Goal: Task Accomplishment & Management: Use online tool/utility

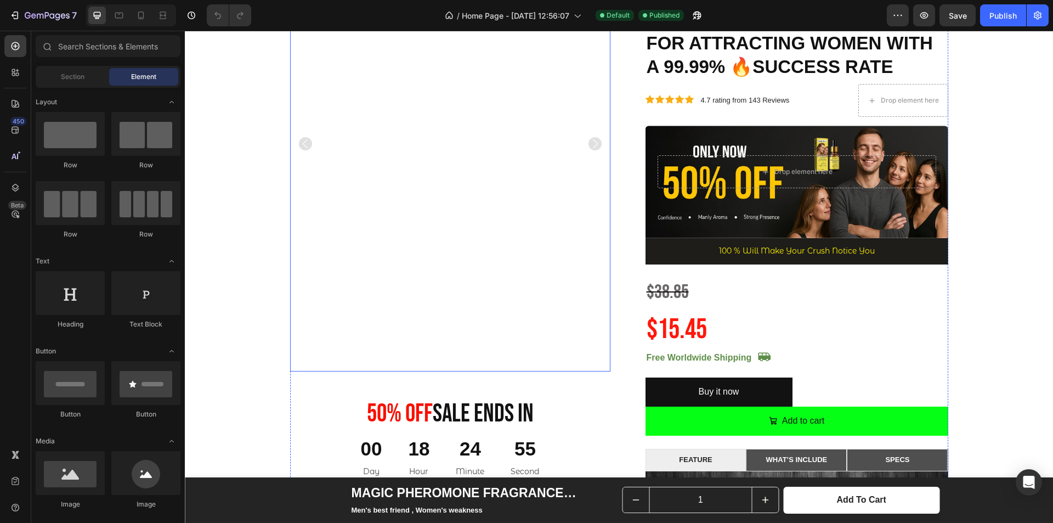
scroll to position [165, 0]
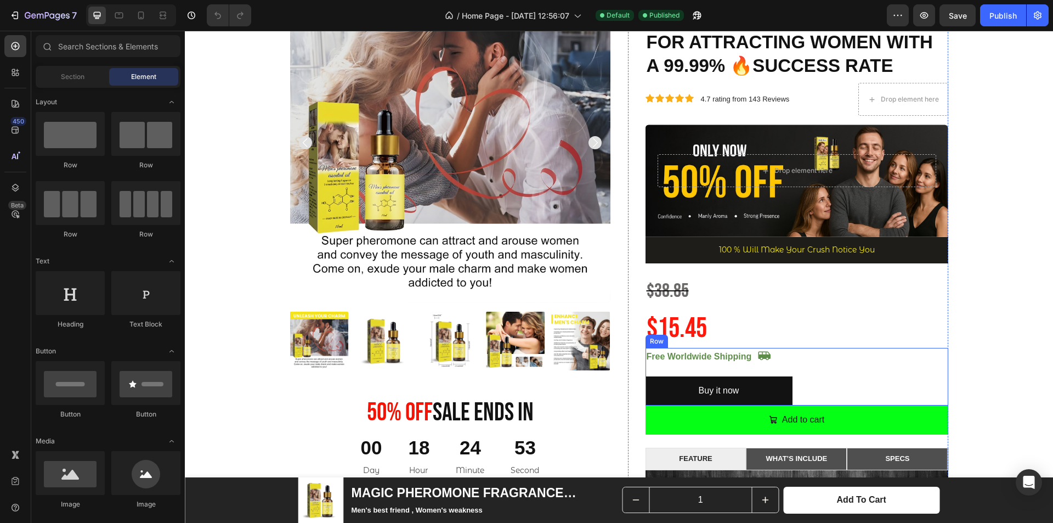
click at [814, 379] on div "Icon Icon" at bounding box center [875, 377] width 147 height 58
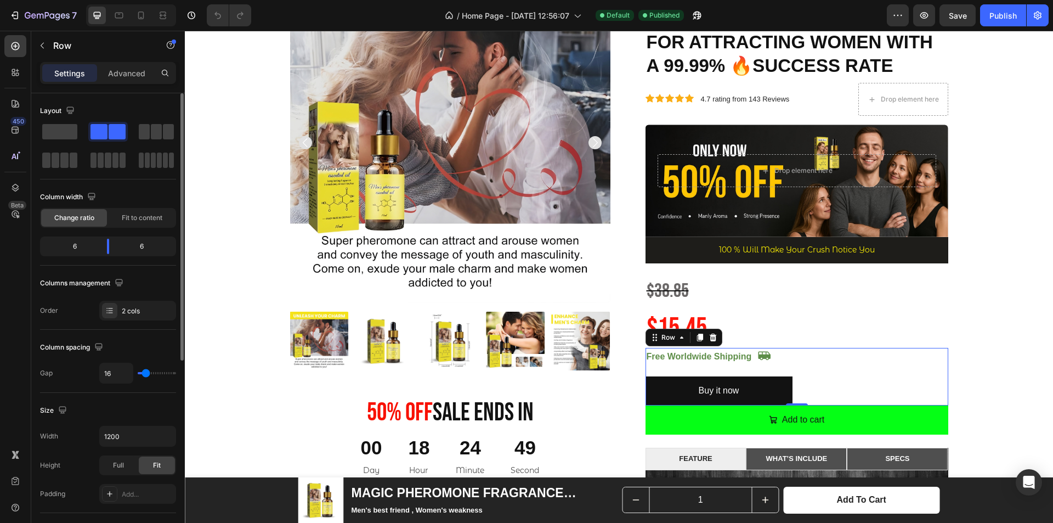
type input "29"
type input "33"
type input "49"
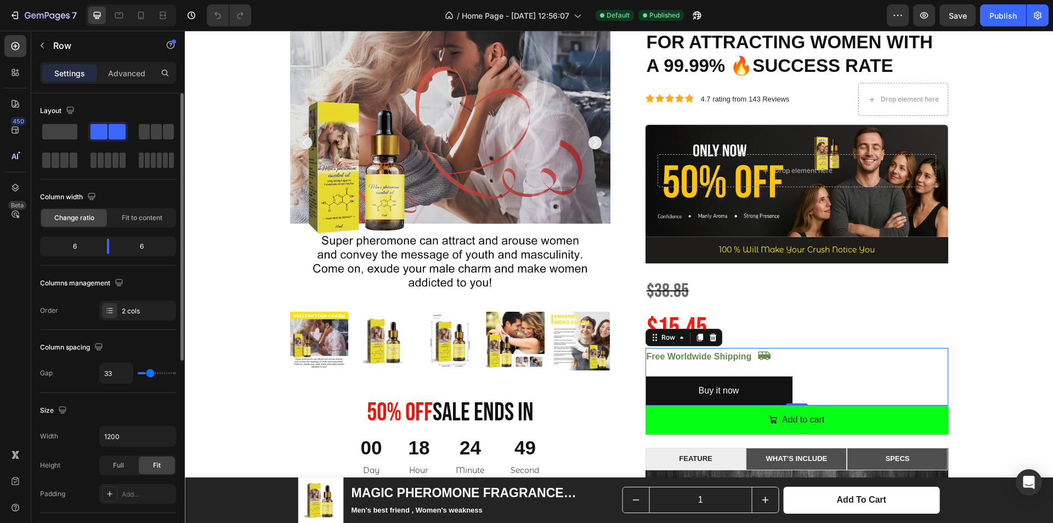
type input "49"
type input "53"
type input "58"
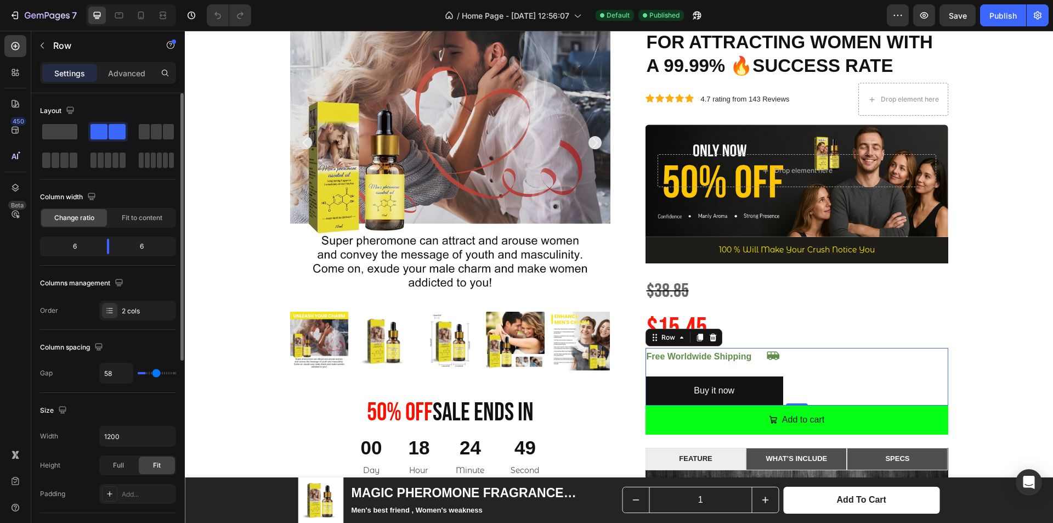
type input "60"
type input "62"
type input "64"
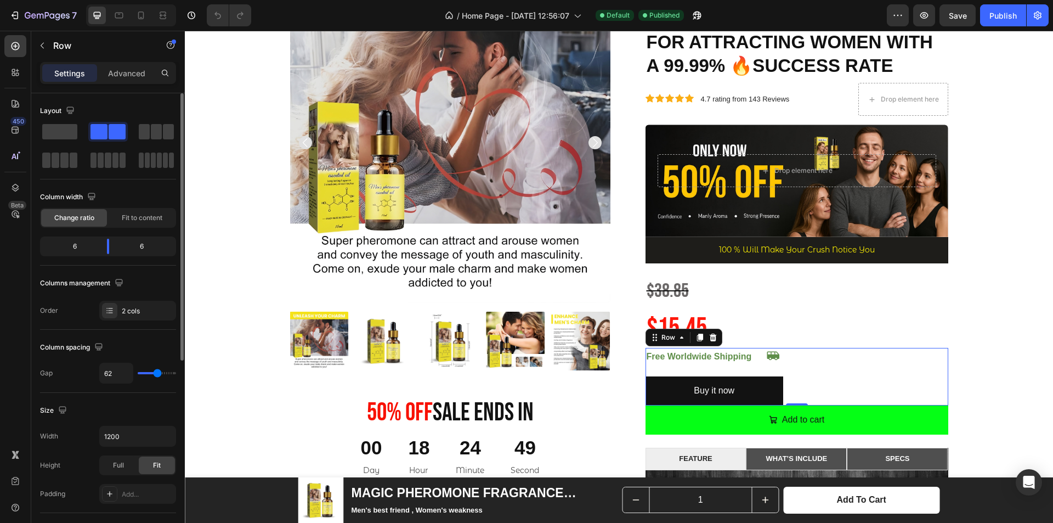
type input "64"
type input "67"
type input "60"
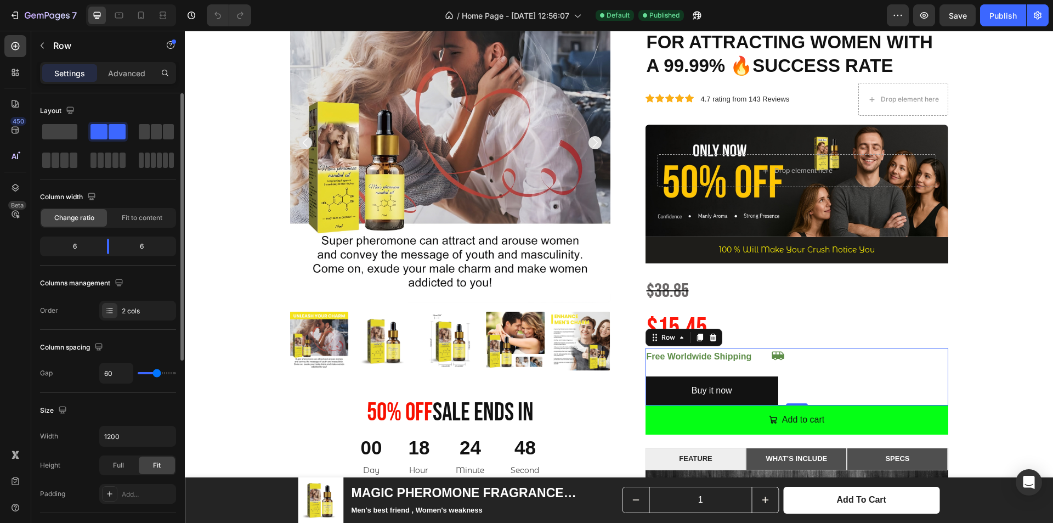
type input "53"
type input "49"
type input "47"
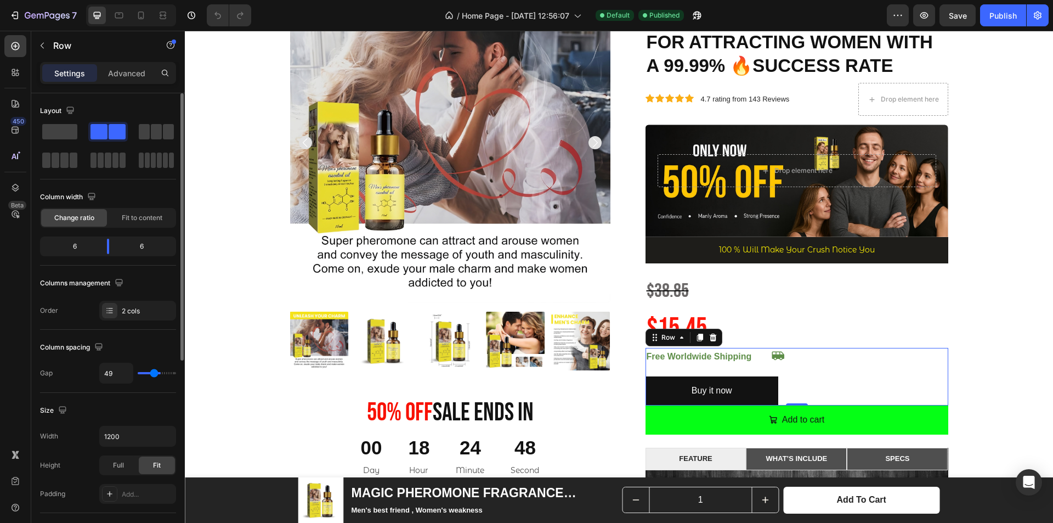
type input "47"
type input "44"
type input "40"
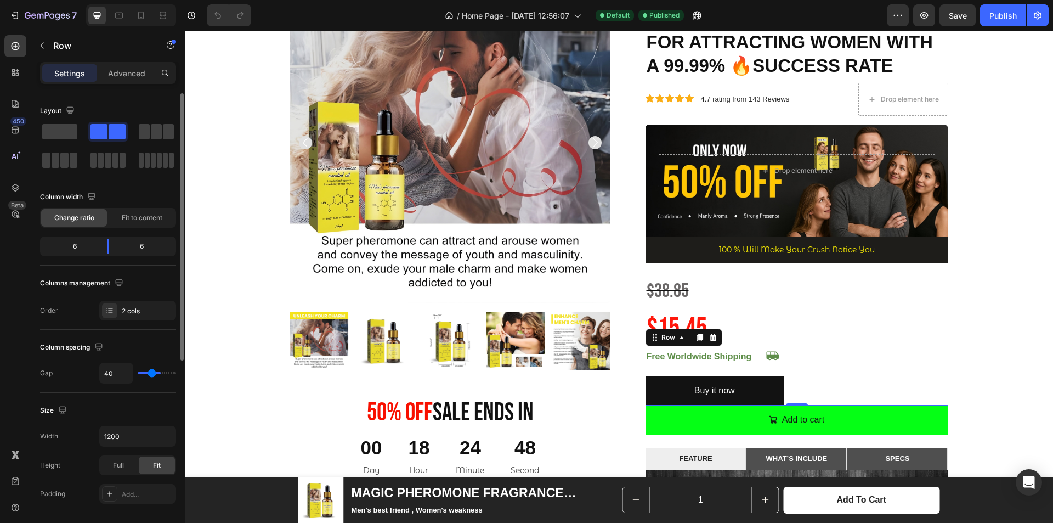
type input "36"
type input "31"
type input "27"
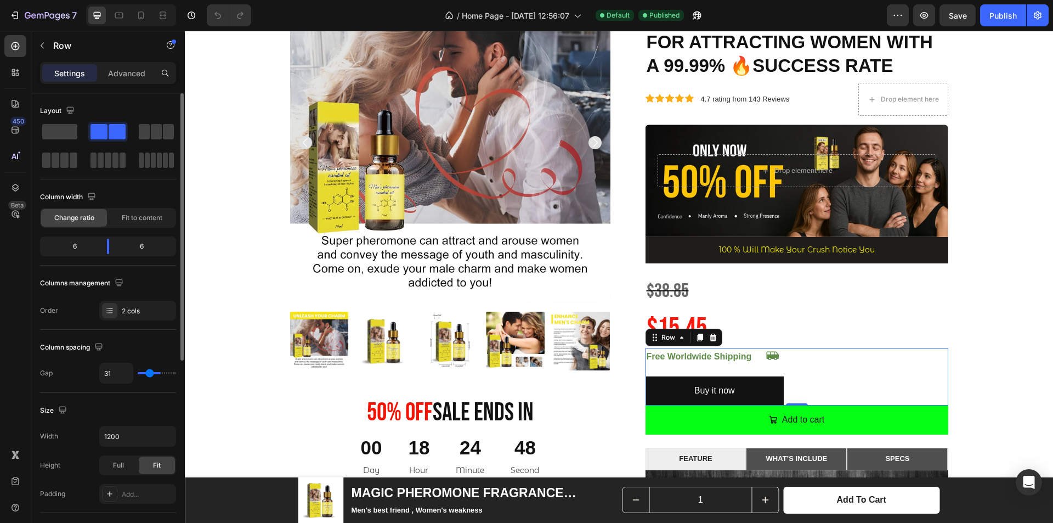
type input "27"
type input "22"
type input "20"
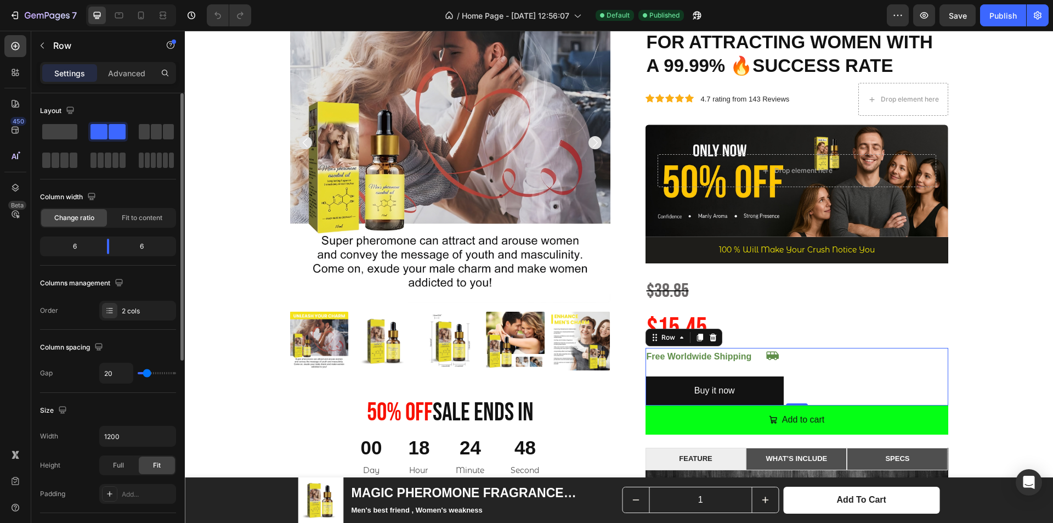
type input "11"
type input "7"
type input "0"
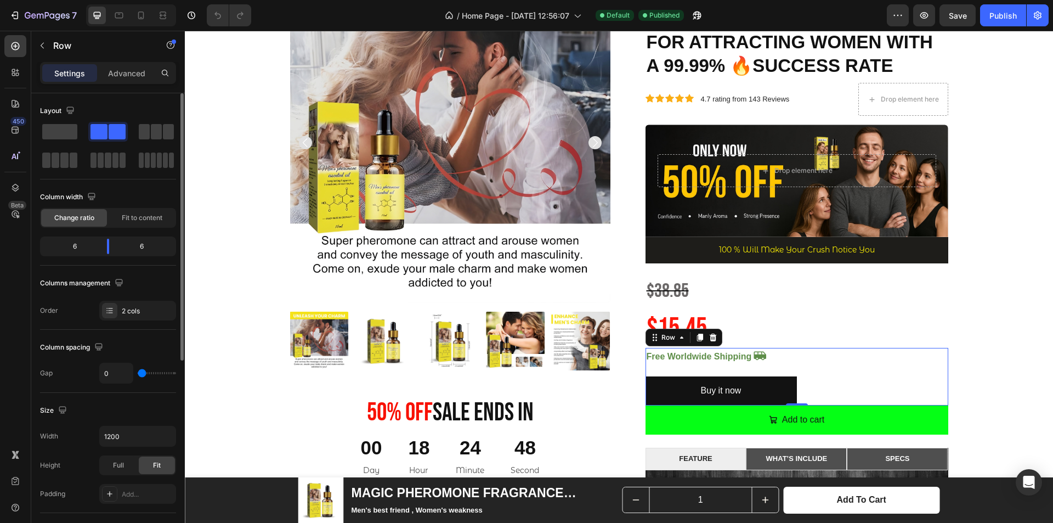
drag, startPoint x: 149, startPoint y: 373, endPoint x: 126, endPoint y: 373, distance: 22.5
type input "0"
click at [138, 373] on input "range" at bounding box center [157, 373] width 38 height 2
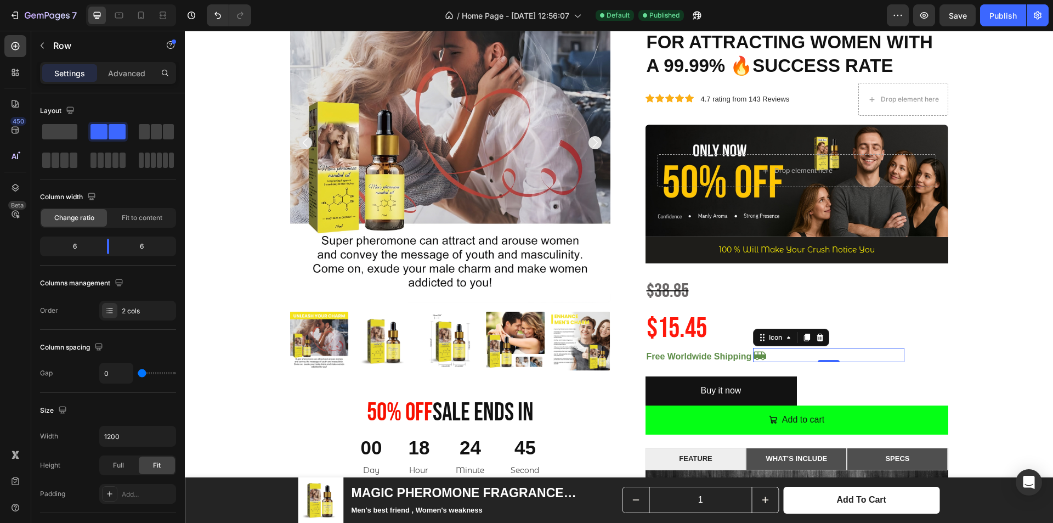
click at [762, 352] on div "Icon 0" at bounding box center [828, 355] width 151 height 14
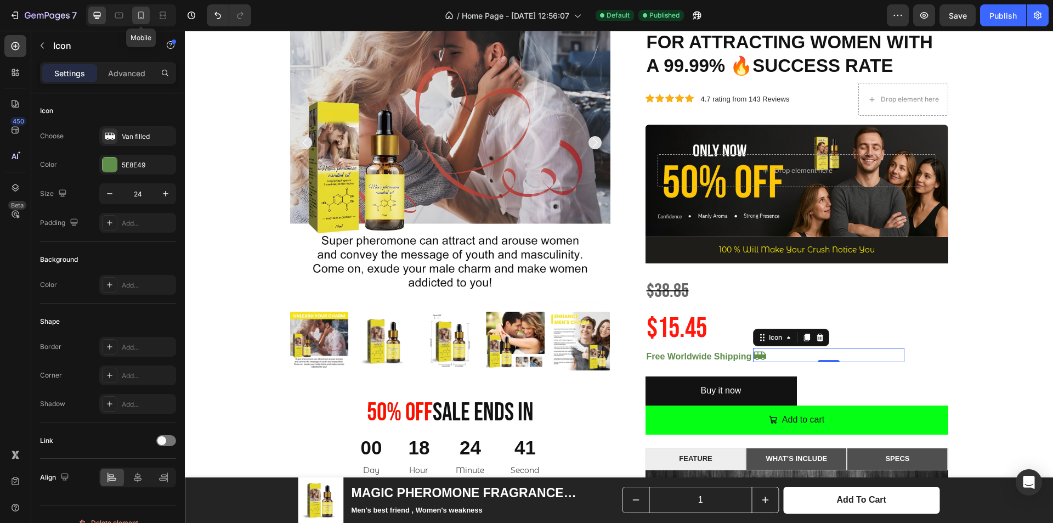
click at [136, 19] on icon at bounding box center [141, 15] width 11 height 11
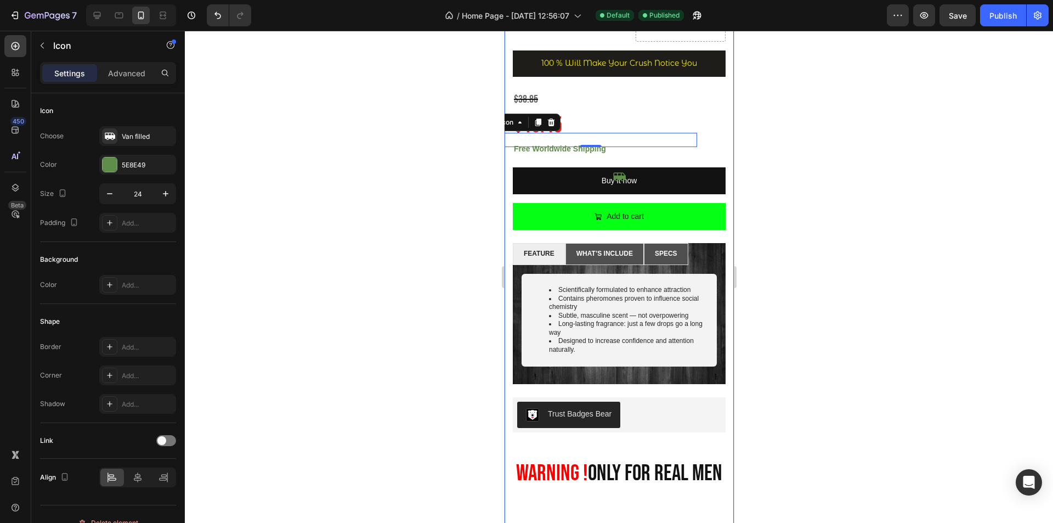
scroll to position [448, 0]
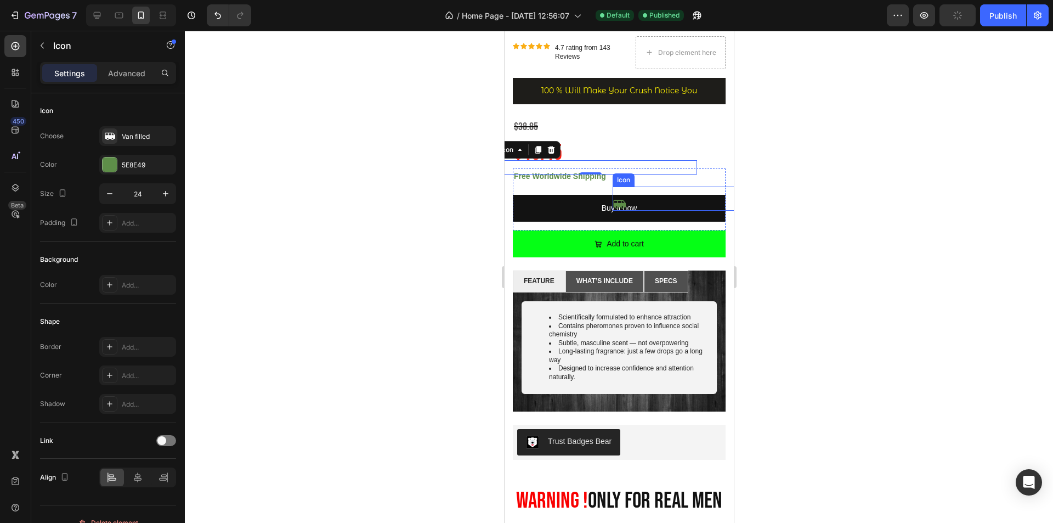
click at [622, 209] on icon at bounding box center [619, 204] width 13 height 9
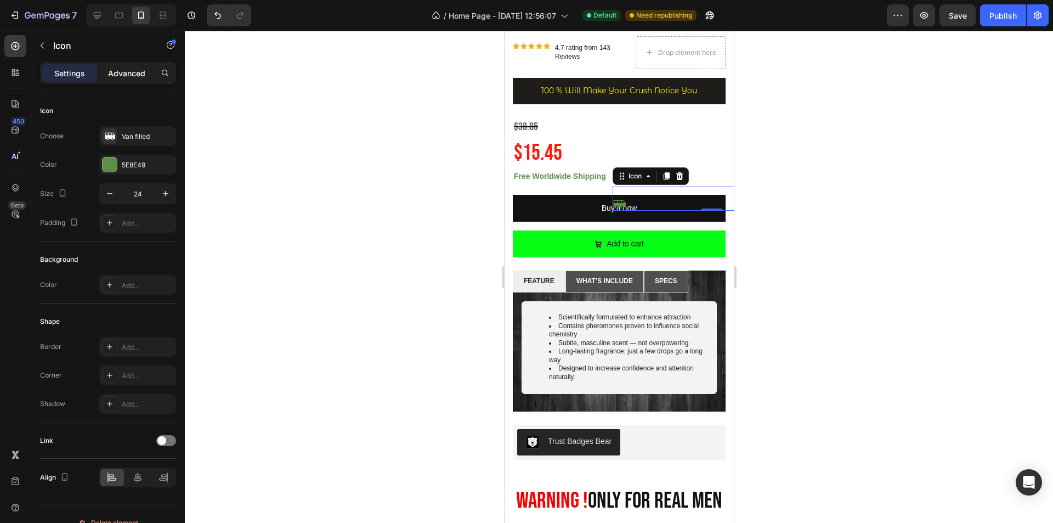
click at [136, 67] on p "Advanced" at bounding box center [126, 73] width 37 height 12
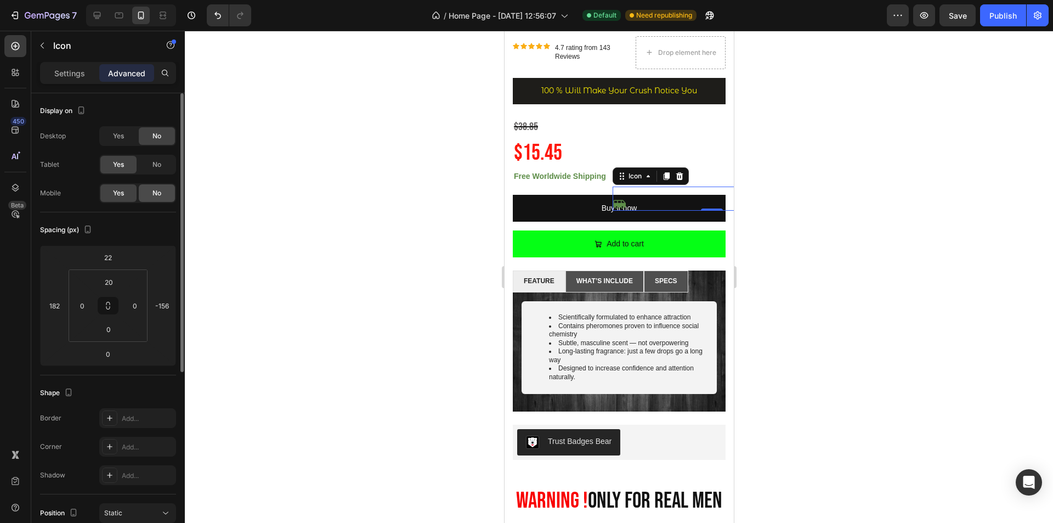
click at [151, 200] on div "No" at bounding box center [157, 193] width 36 height 18
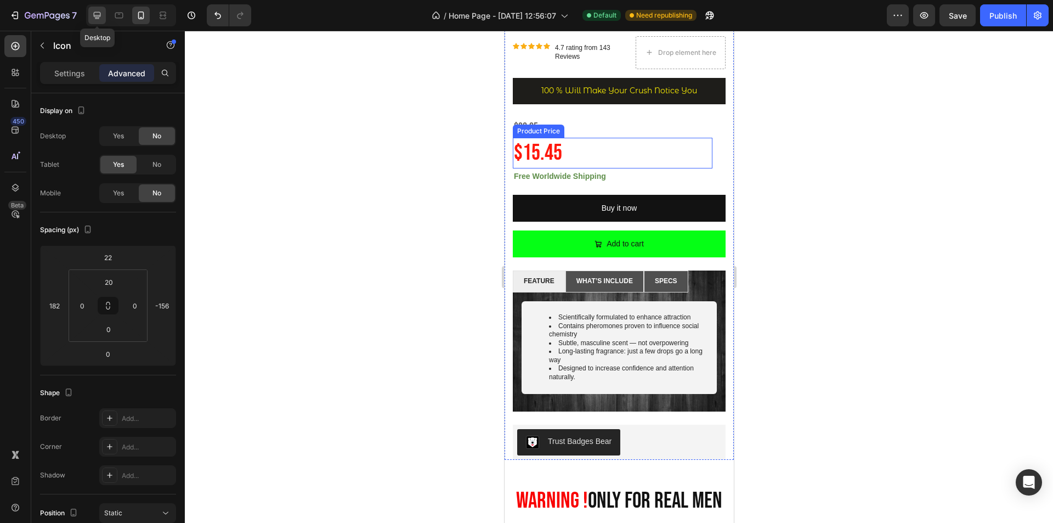
click at [97, 15] on icon at bounding box center [97, 15] width 7 height 7
type input "0"
type input "-80"
type input "0"
type input "2"
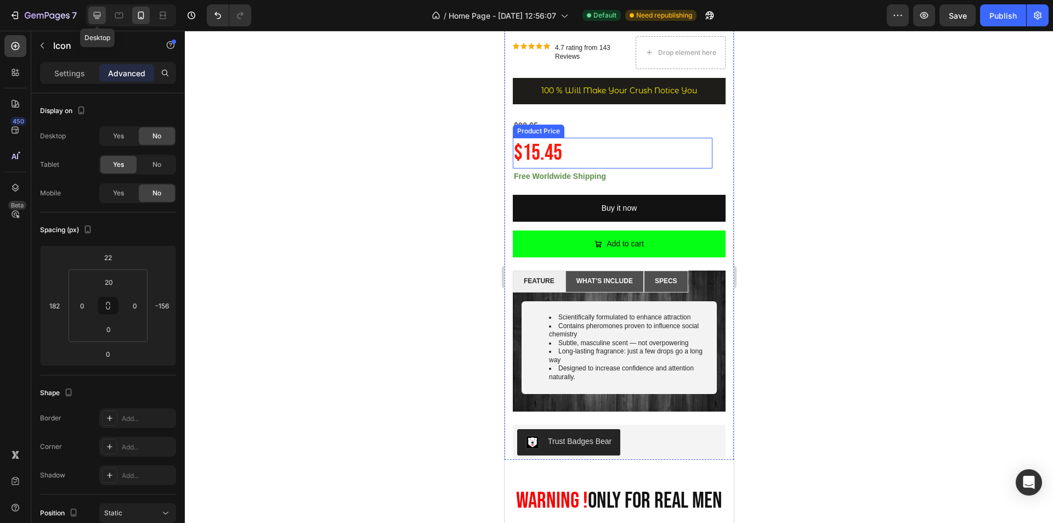
type input "22"
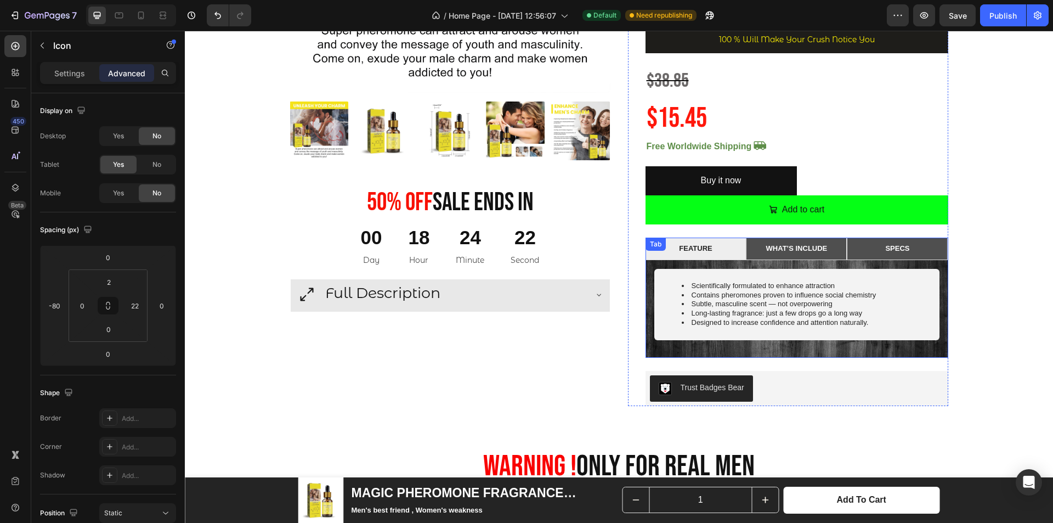
scroll to position [277, 0]
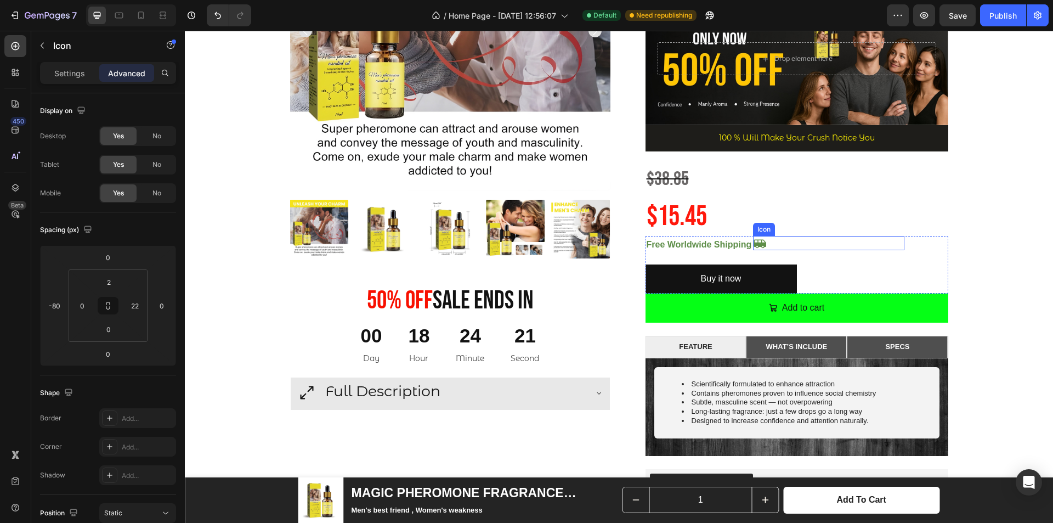
click at [761, 243] on icon at bounding box center [760, 244] width 13 height 9
click at [760, 243] on icon at bounding box center [760, 244] width 13 height 9
click at [137, 15] on icon at bounding box center [141, 15] width 11 height 11
type input "-128"
type input "-52"
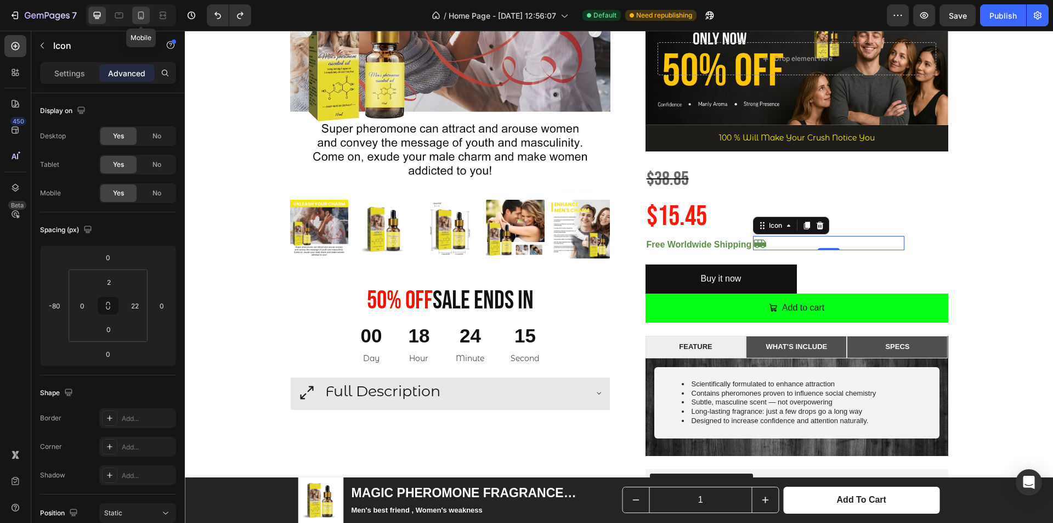
type input "90"
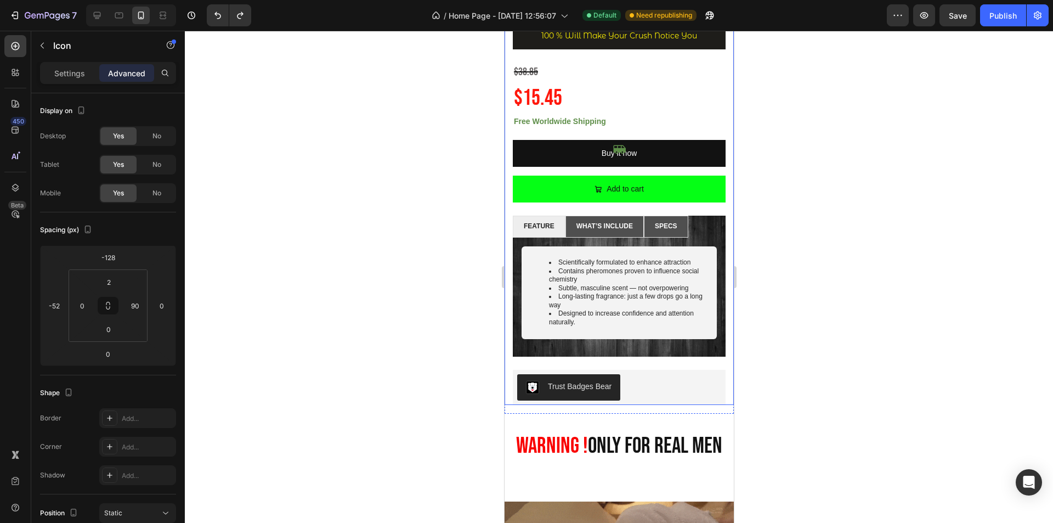
scroll to position [387, 0]
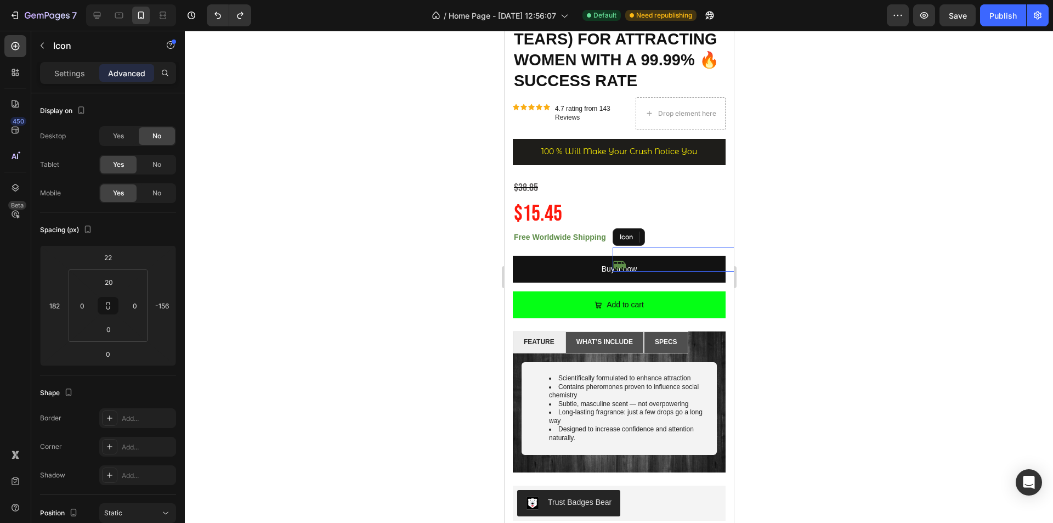
click at [620, 270] on icon at bounding box center [619, 265] width 13 height 9
click at [95, 18] on icon at bounding box center [97, 15] width 11 height 11
type input "0"
type input "-80"
type input "0"
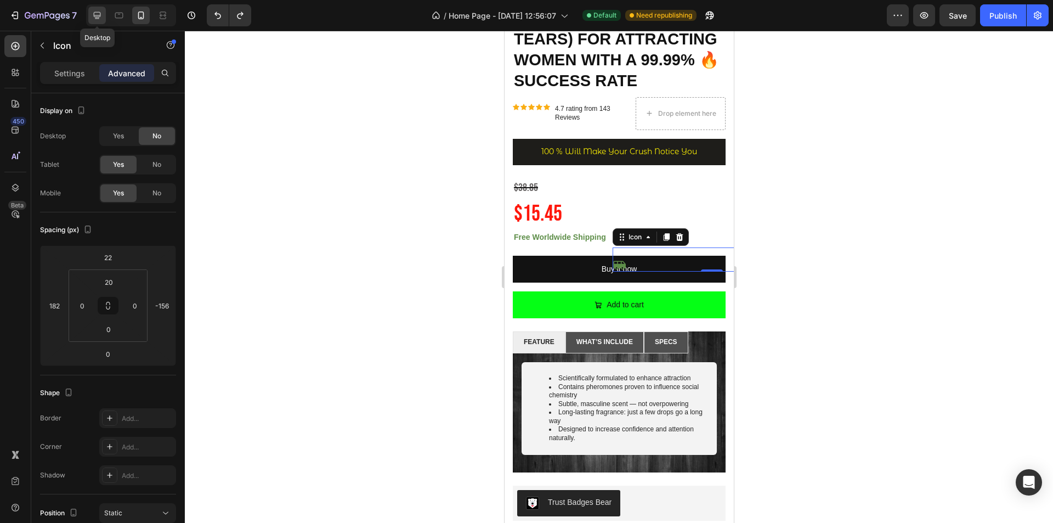
type input "2"
type input "22"
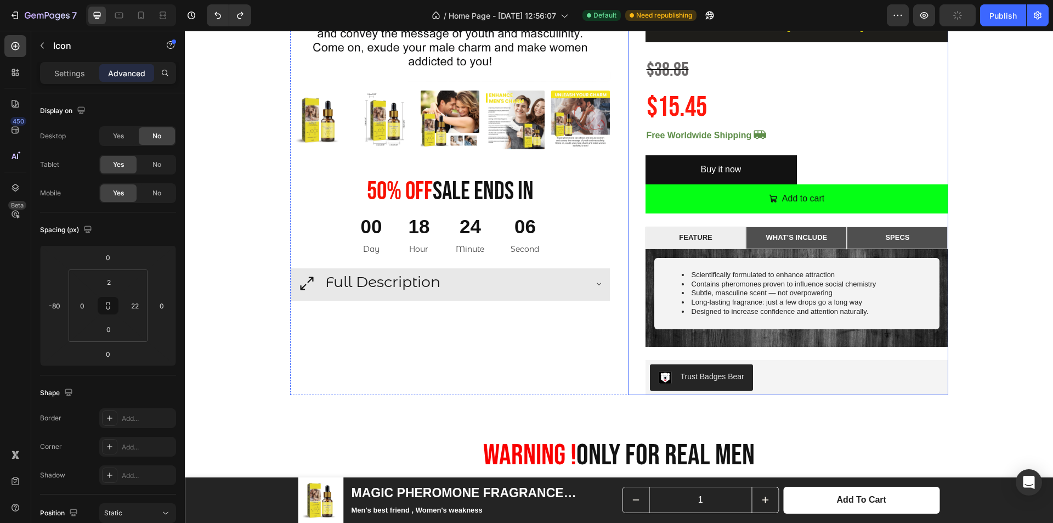
scroll to position [349, 0]
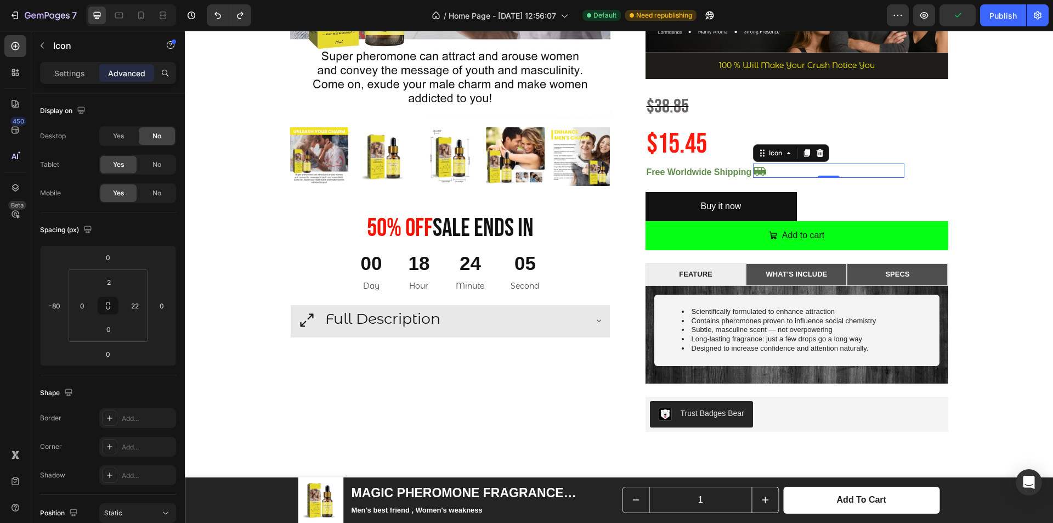
click at [756, 167] on icon at bounding box center [760, 171] width 13 height 9
click at [163, 195] on div "No" at bounding box center [157, 193] width 36 height 18
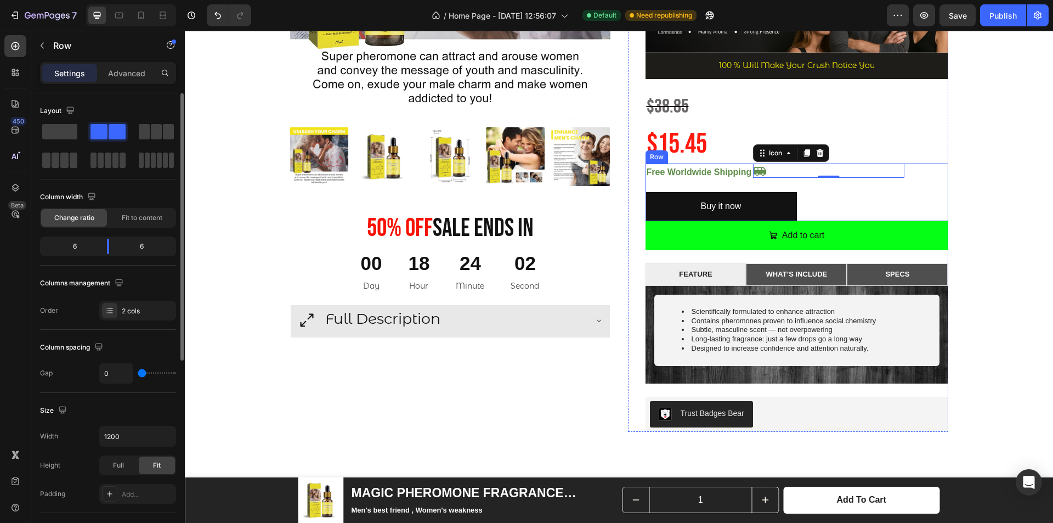
click at [913, 172] on div "Icon 0 Icon" at bounding box center [872, 193] width 151 height 58
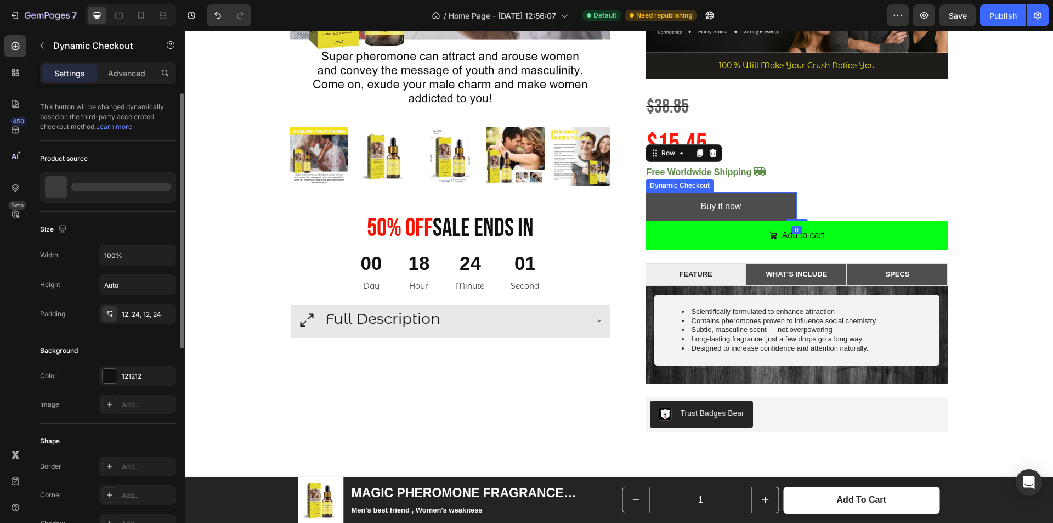
click at [792, 201] on button "Buy it now" at bounding box center [721, 206] width 151 height 29
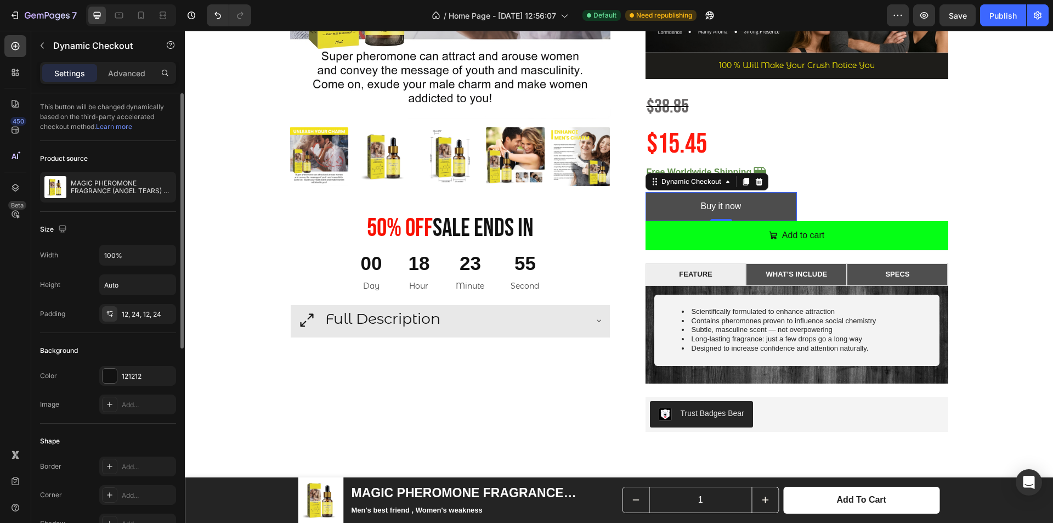
click at [669, 208] on button "Buy it now" at bounding box center [721, 206] width 151 height 29
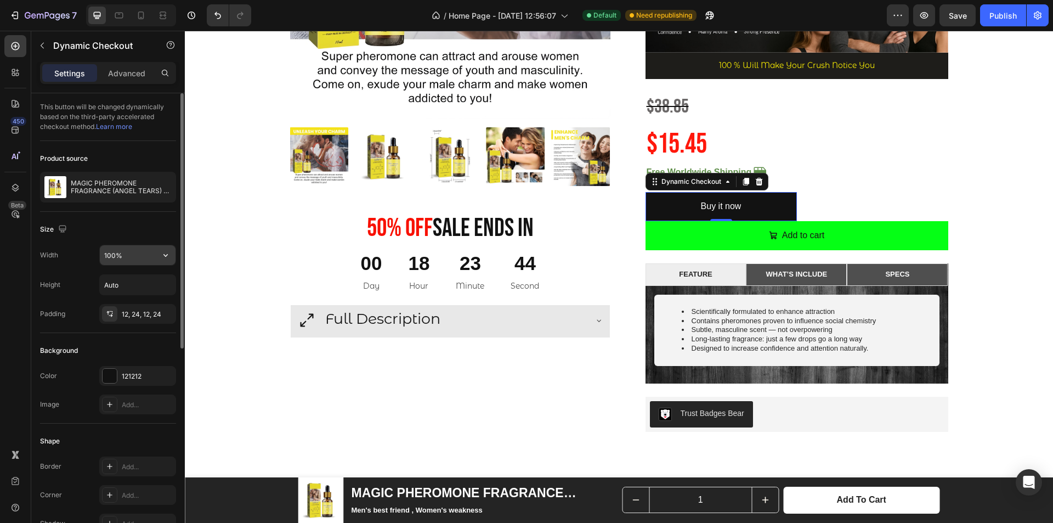
click at [148, 257] on input "100%" at bounding box center [138, 255] width 76 height 20
drag, startPoint x: 182, startPoint y: 255, endPoint x: 175, endPoint y: 255, distance: 7.2
click at [181, 255] on div at bounding box center [182, 220] width 3 height 255
click at [167, 253] on icon "button" at bounding box center [165, 255] width 11 height 11
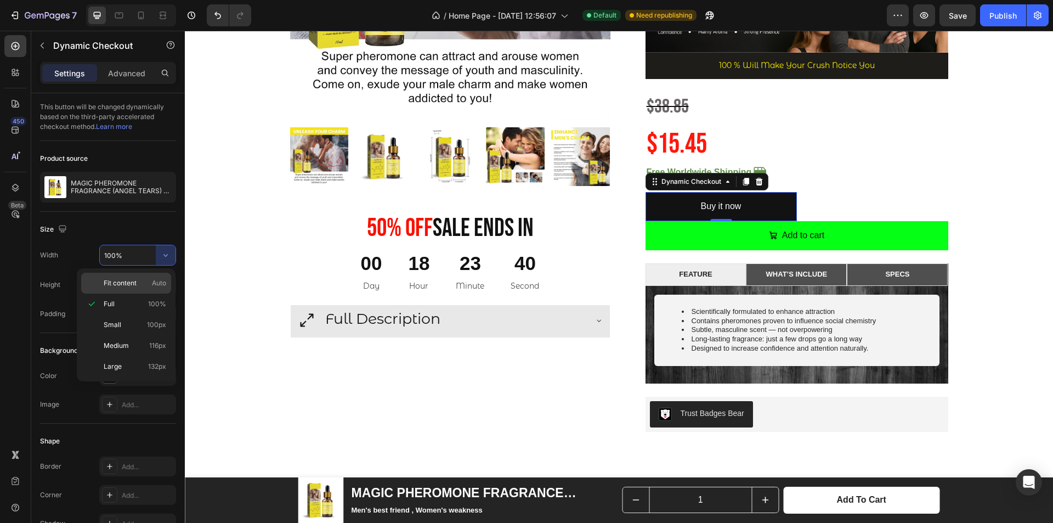
click at [134, 289] on div "Fit content Auto" at bounding box center [126, 283] width 90 height 21
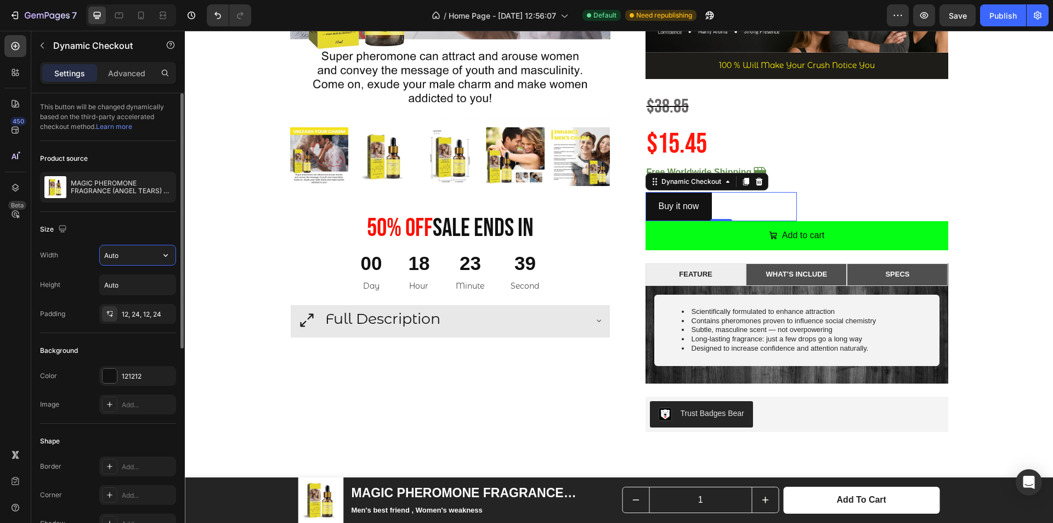
click at [141, 263] on input "Auto" at bounding box center [138, 255] width 76 height 20
click at [157, 255] on button "button" at bounding box center [166, 255] width 20 height 20
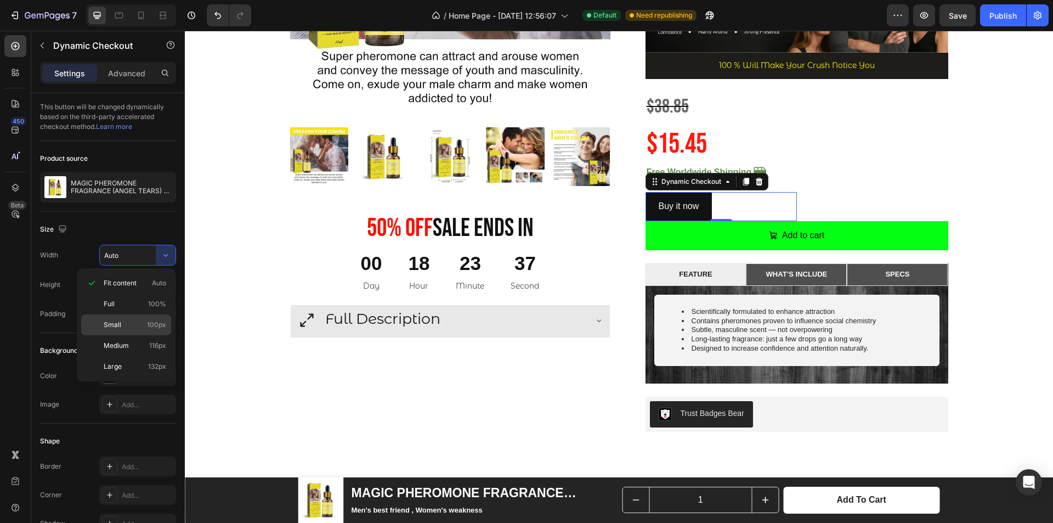
click at [136, 335] on div "Small 100px" at bounding box center [126, 345] width 90 height 21
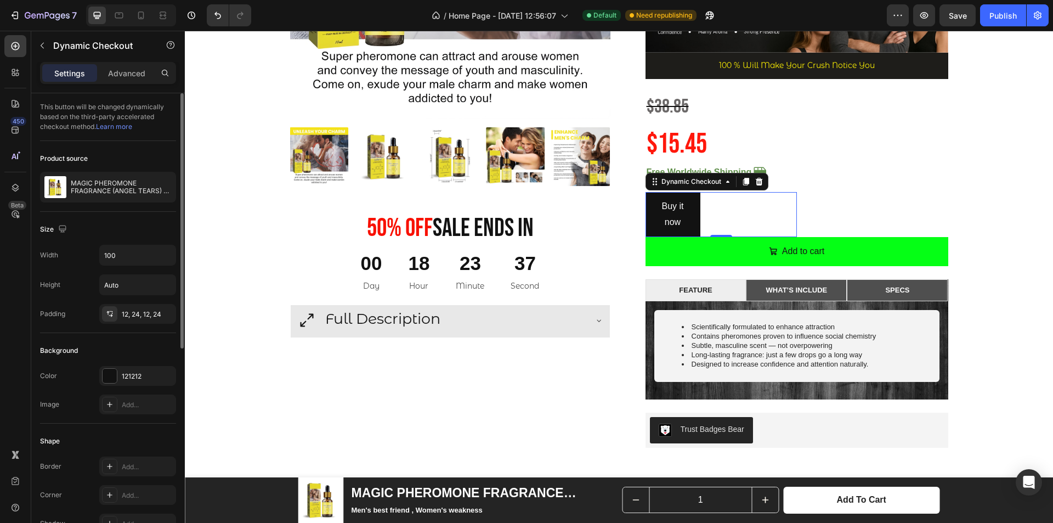
click at [140, 272] on div "Width 100 Height Auto Padding 12, 24, 12, 24" at bounding box center [108, 284] width 136 height 79
click at [159, 251] on button "button" at bounding box center [166, 255] width 20 height 20
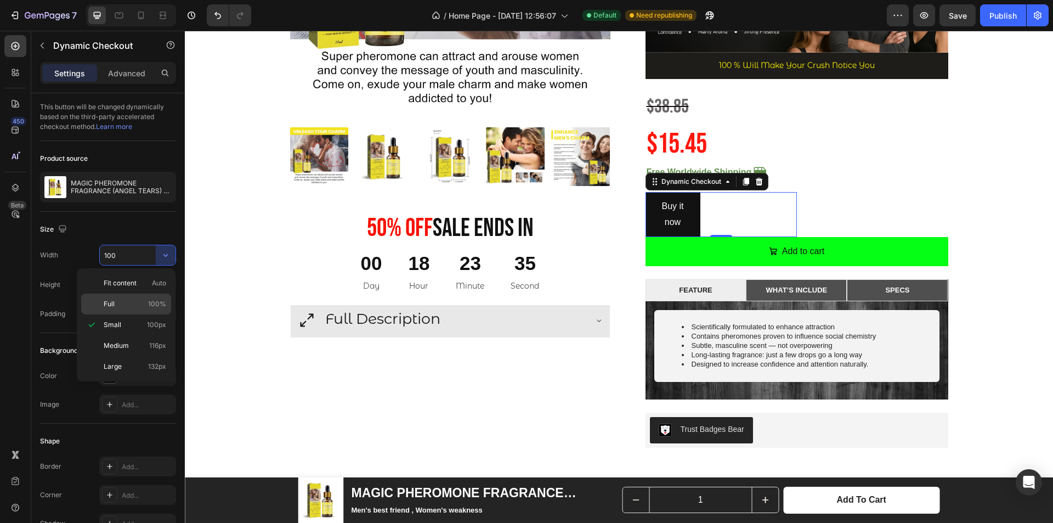
click at [138, 307] on p "Full 100%" at bounding box center [135, 304] width 63 height 10
type input "100%"
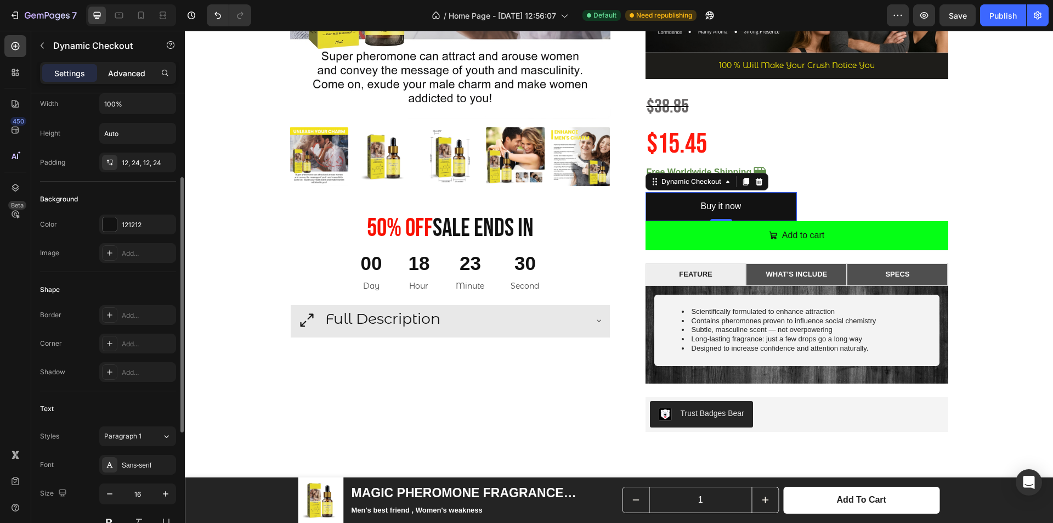
scroll to position [97, 0]
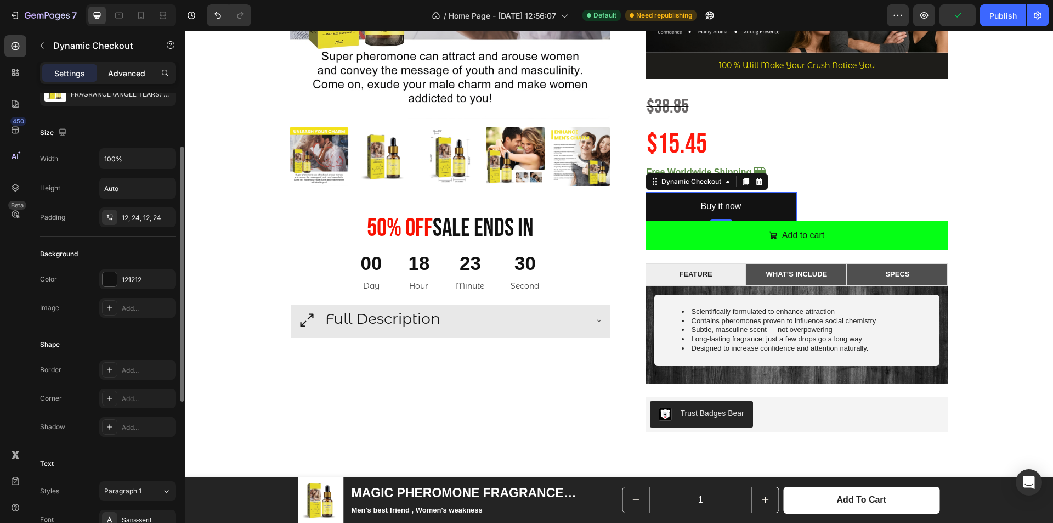
click at [123, 73] on p "Advanced" at bounding box center [126, 73] width 37 height 12
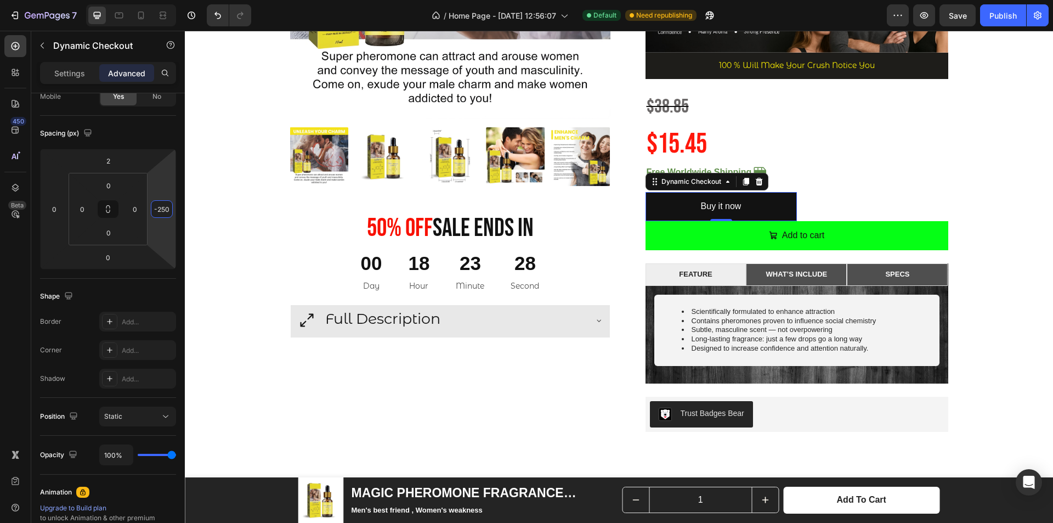
type input "-252"
drag, startPoint x: 164, startPoint y: 194, endPoint x: 77, endPoint y: 199, distance: 86.8
click at [163, 0] on html "7 / Home Page - [DATE] 12:56:07 Default Need republishing Preview Save Publish …" at bounding box center [526, 0] width 1053 height 0
type input "-14"
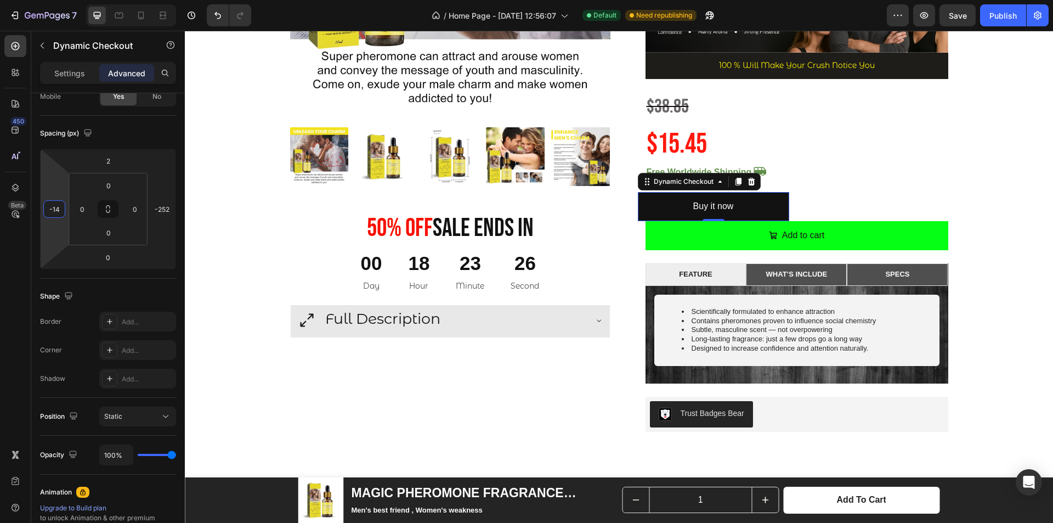
drag, startPoint x: 63, startPoint y: 191, endPoint x: 62, endPoint y: 197, distance: 5.5
click at [62, 0] on html "7 / Home Page - [DATE] 12:56:07 Default Need republishing Preview Save Publish …" at bounding box center [526, 0] width 1053 height 0
type input "0"
drag, startPoint x: 136, startPoint y: 198, endPoint x: 136, endPoint y: 211, distance: 12.6
click at [136, 0] on html "7 / Home Page - [DATE] 12:56:07 Default Need republishing Preview Save Publish …" at bounding box center [526, 0] width 1053 height 0
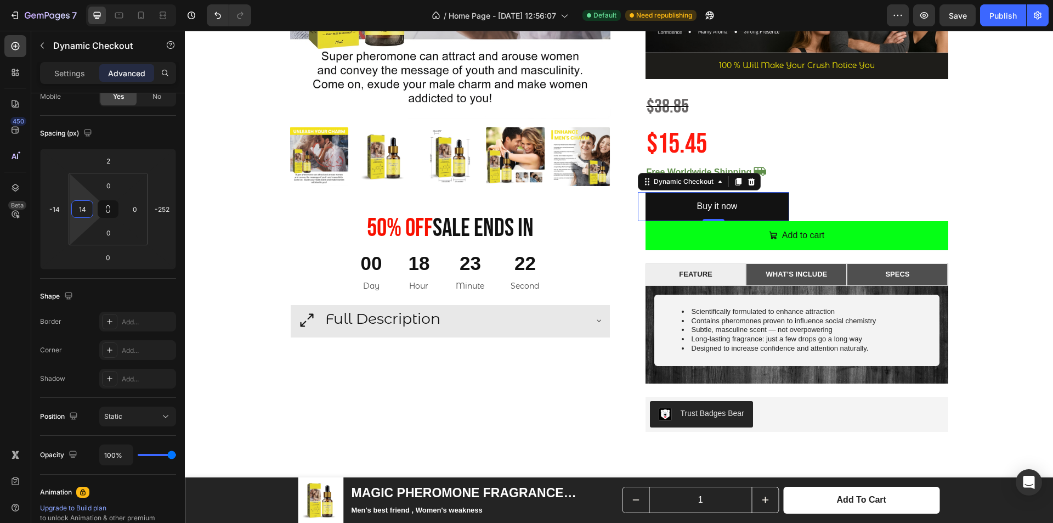
type input "0"
drag, startPoint x: 84, startPoint y: 193, endPoint x: 83, endPoint y: 202, distance: 9.3
click at [83, 0] on html "7 / Home Page - [DATE] 12:56:07 Default Need republishing Preview Save Publish …" at bounding box center [526, 0] width 1053 height 0
type input "0"
click at [62, 0] on html "7 / Home Page - [DATE] 12:56:07 Default Need republishing Preview Publish 450 B…" at bounding box center [526, 0] width 1053 height 0
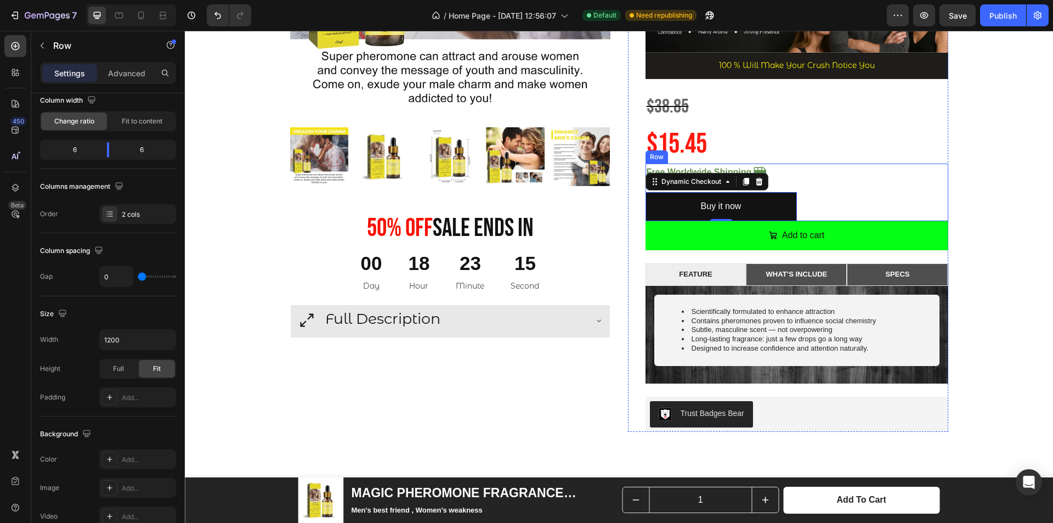
click at [804, 206] on div "Icon Icon" at bounding box center [872, 193] width 151 height 58
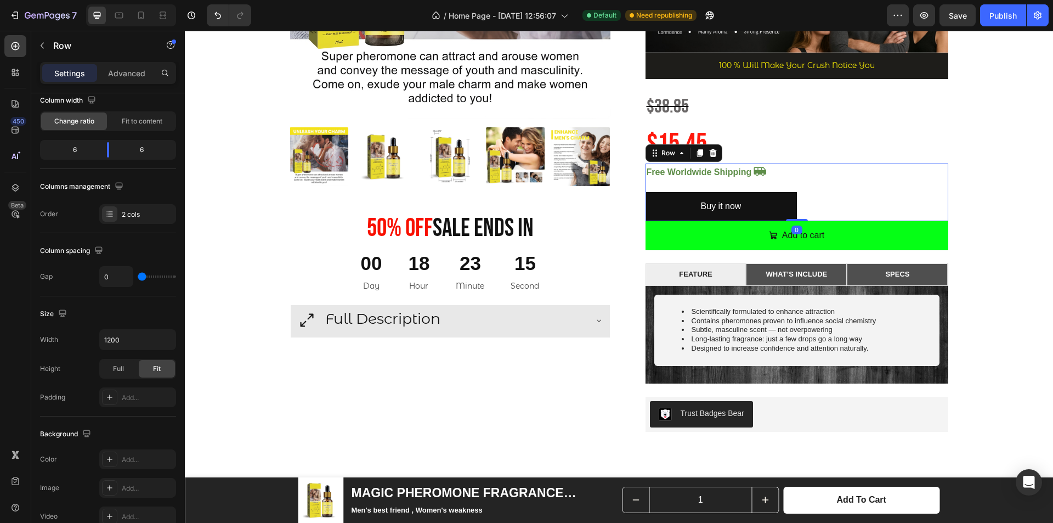
scroll to position [0, 0]
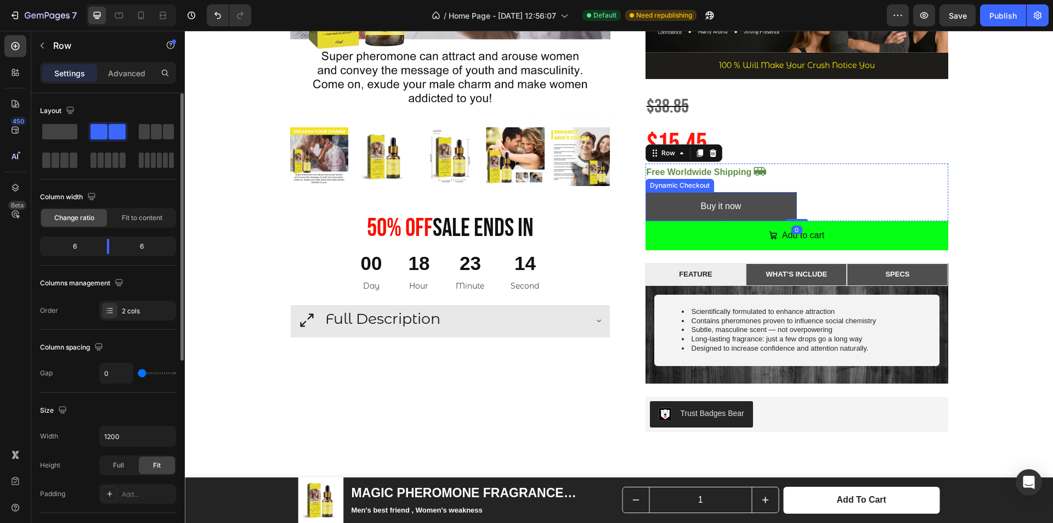
click at [773, 207] on button "Buy it now" at bounding box center [721, 206] width 151 height 29
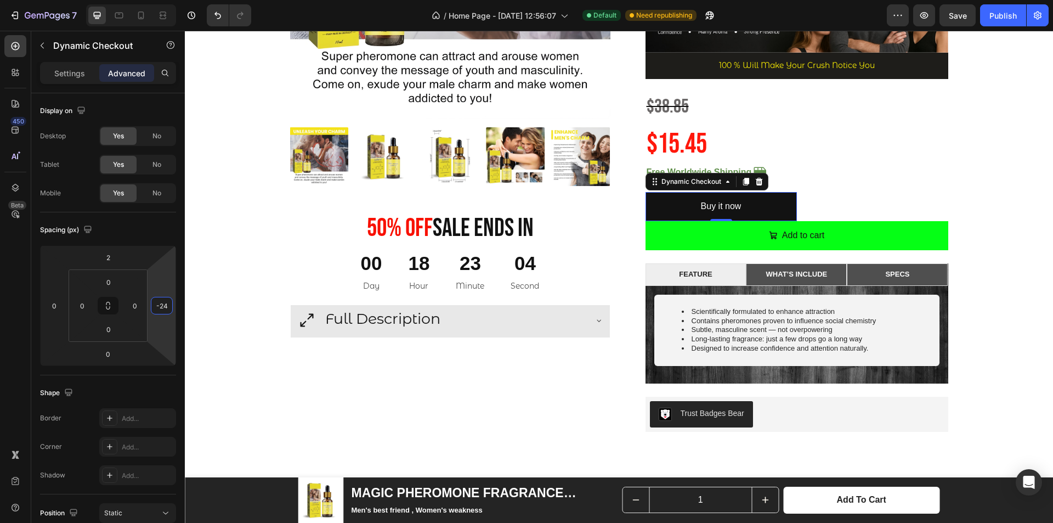
type input "-26"
drag, startPoint x: 161, startPoint y: 277, endPoint x: 75, endPoint y: 197, distance: 117.3
click at [159, 0] on html "7 / Home Page - [DATE] 12:56:07 Default Need republishing Preview Save Publish …" at bounding box center [526, 0] width 1053 height 0
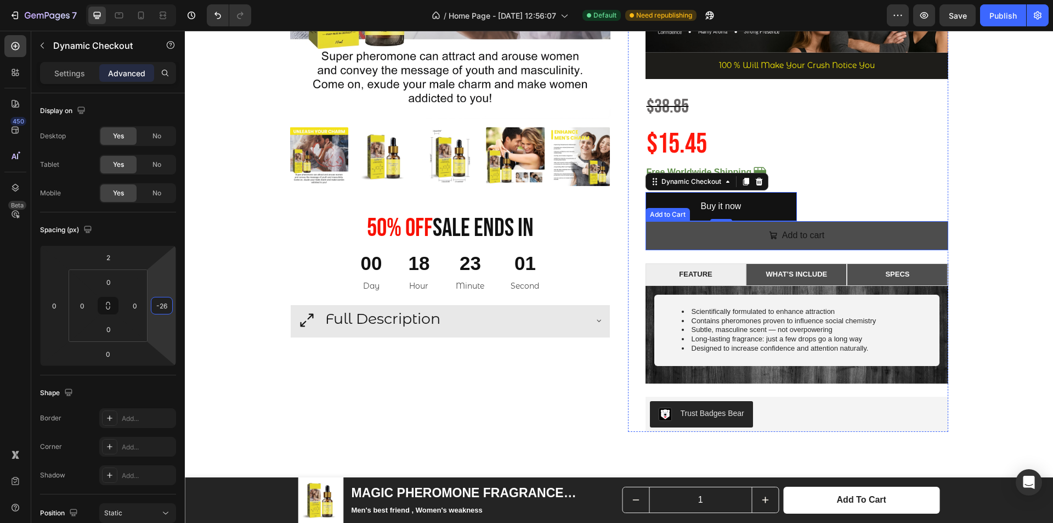
click at [848, 235] on button "Add to cart" at bounding box center [797, 235] width 303 height 29
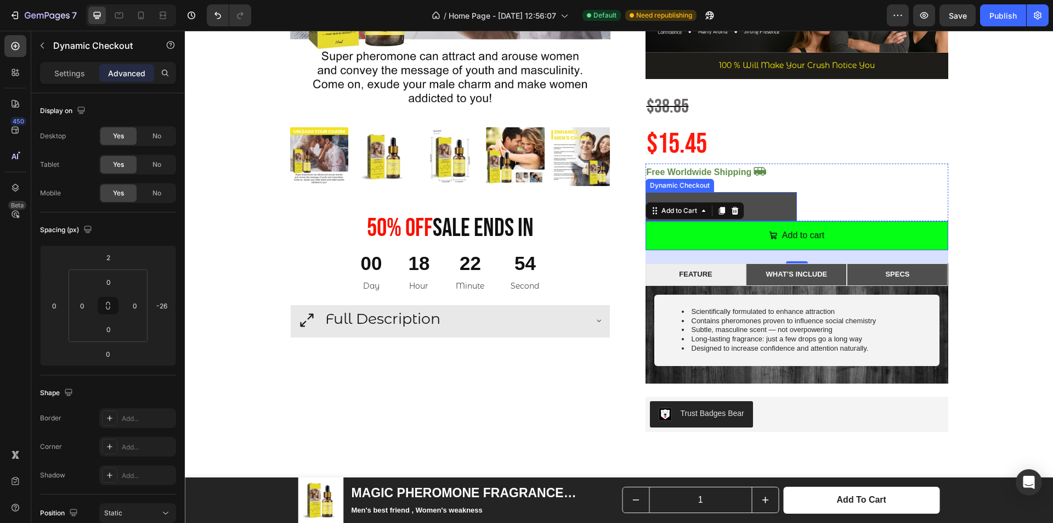
click at [776, 194] on button "Buy it now" at bounding box center [721, 206] width 151 height 29
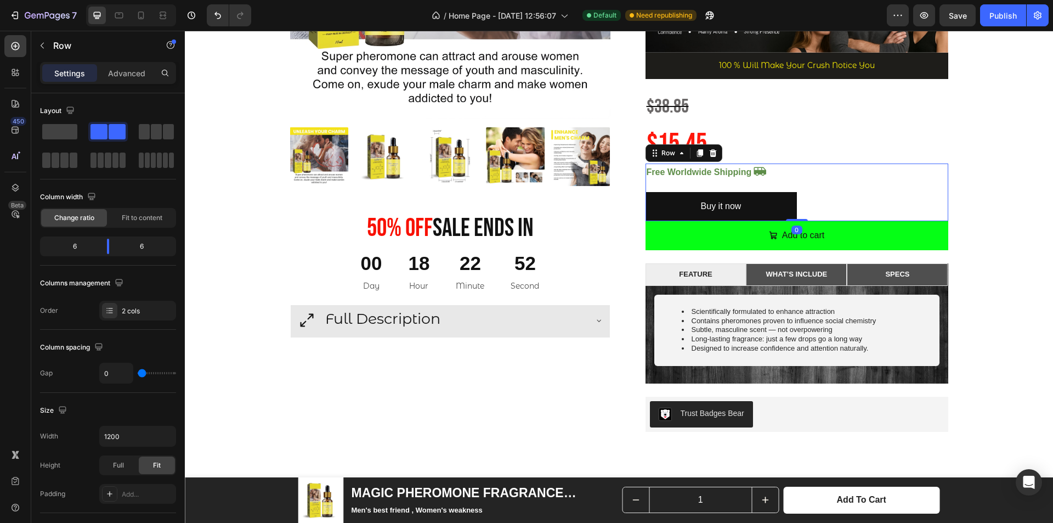
click at [852, 194] on div "Icon Icon" at bounding box center [872, 193] width 151 height 58
click at [43, 44] on icon "button" at bounding box center [42, 45] width 9 height 9
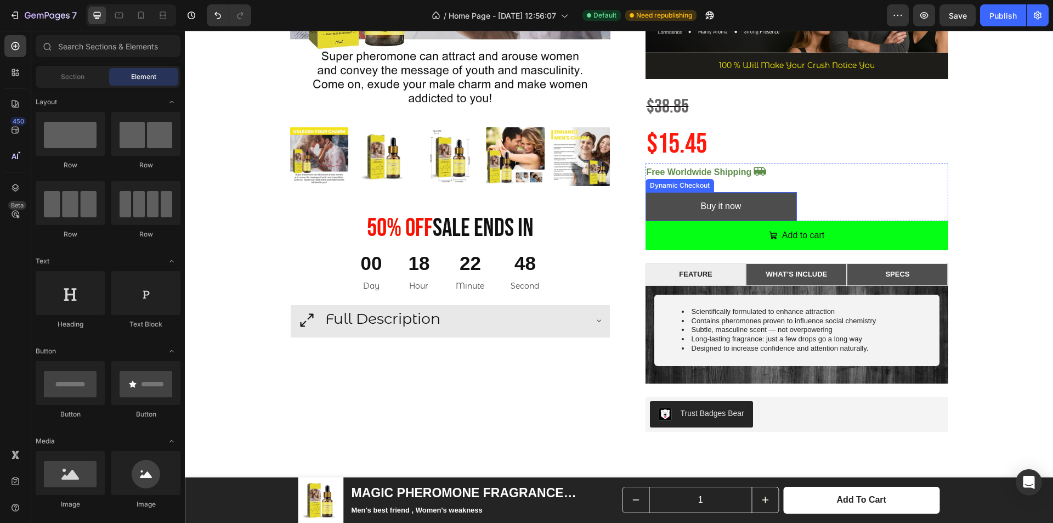
click at [762, 200] on button "Buy it now" at bounding box center [721, 206] width 151 height 29
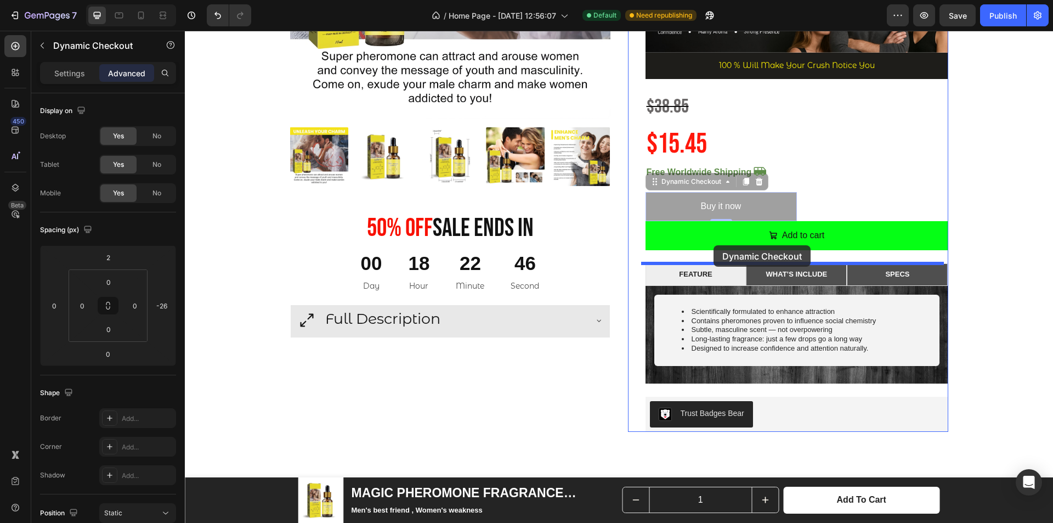
drag, startPoint x: 672, startPoint y: 182, endPoint x: 714, endPoint y: 245, distance: 75.9
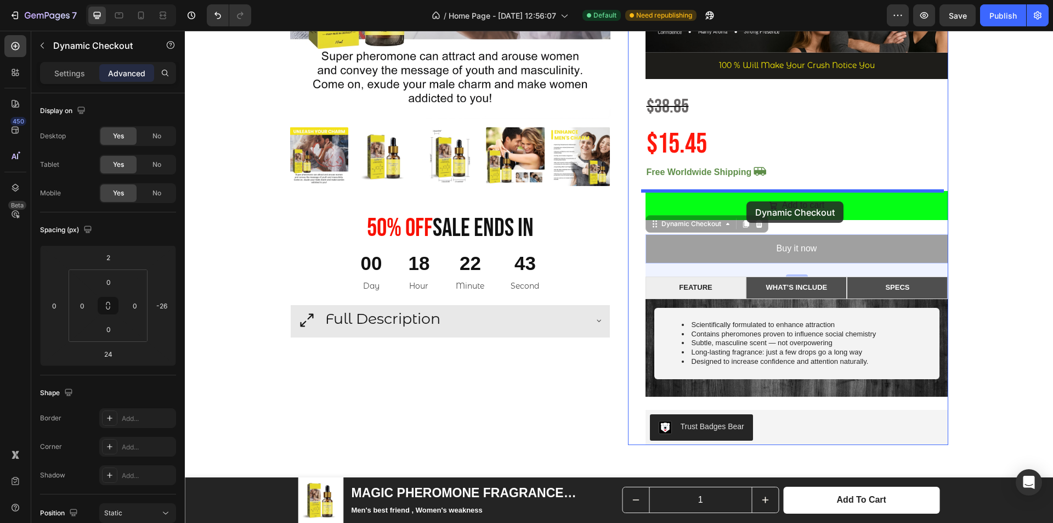
drag, startPoint x: 703, startPoint y: 224, endPoint x: 747, endPoint y: 201, distance: 49.6
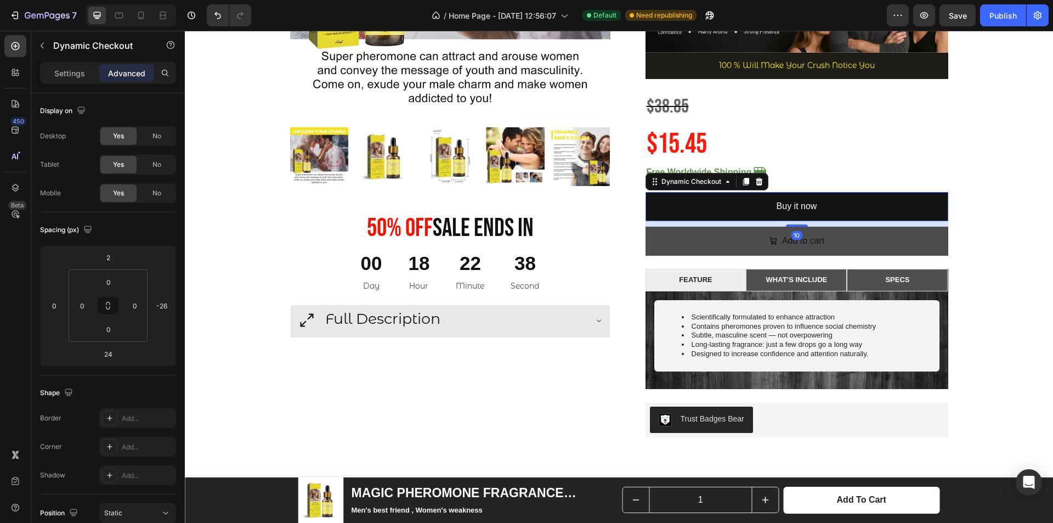
drag, startPoint x: 796, startPoint y: 234, endPoint x: 796, endPoint y: 226, distance: 7.7
click at [796, 226] on div at bounding box center [797, 225] width 22 height 2
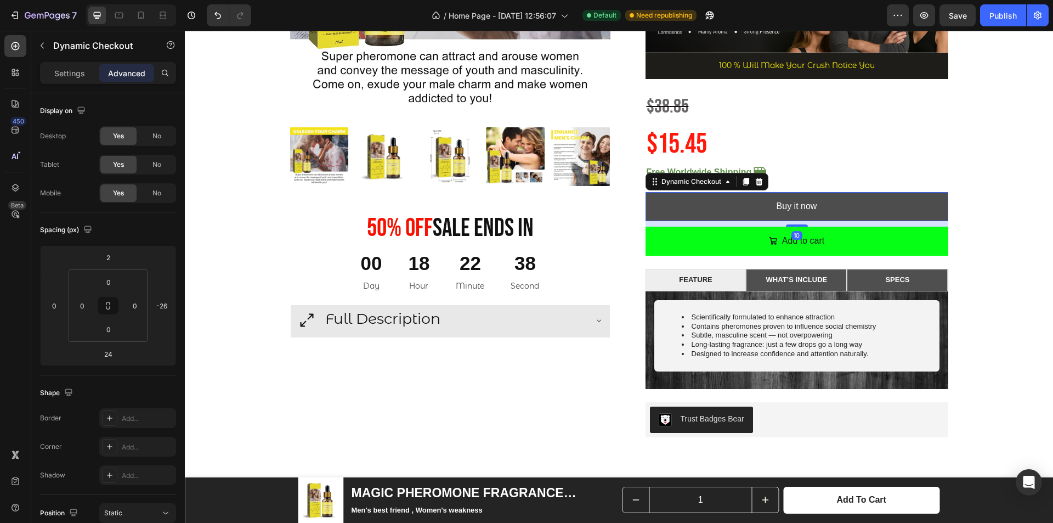
type input "10"
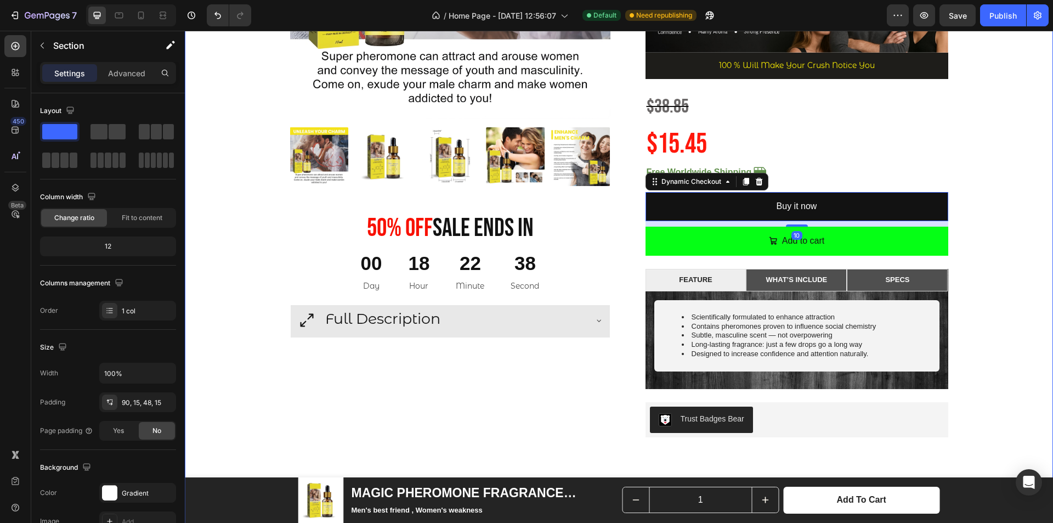
click at [989, 219] on div "Product Images 50% 0ff Sale Ends In Heading 00 Day 18 Hour 22 Minute 38 Second …" at bounding box center [619, 298] width 852 height 1000
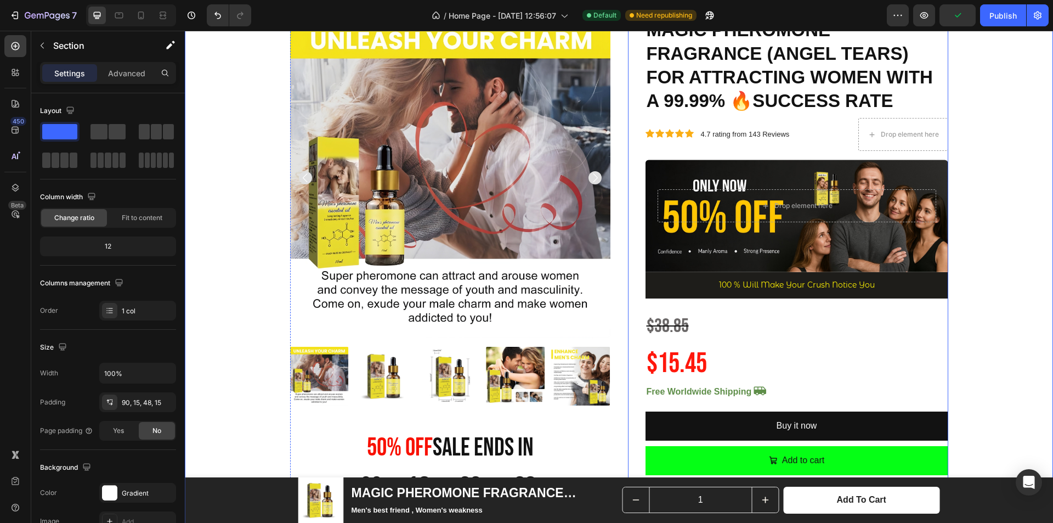
scroll to position [184, 0]
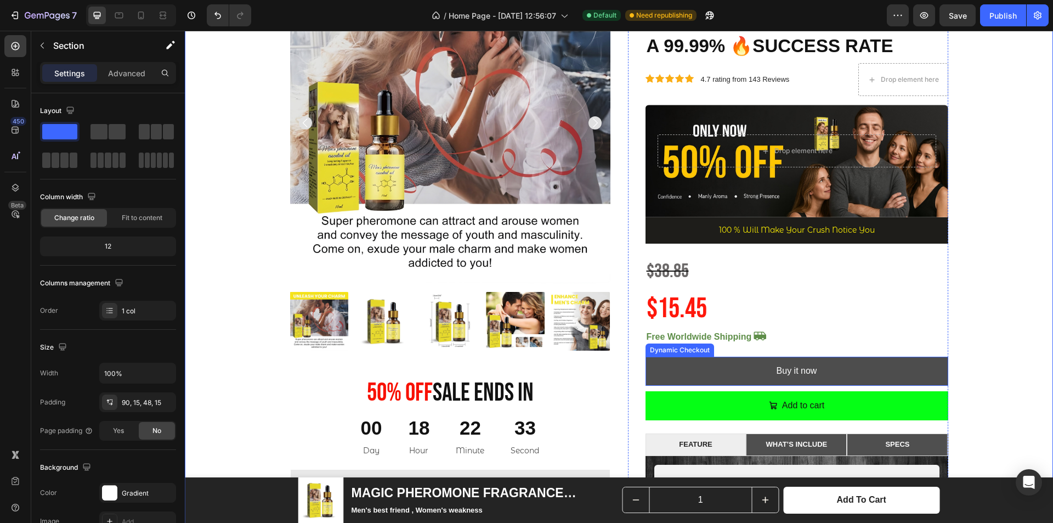
click at [833, 363] on button "Buy it now" at bounding box center [797, 371] width 303 height 29
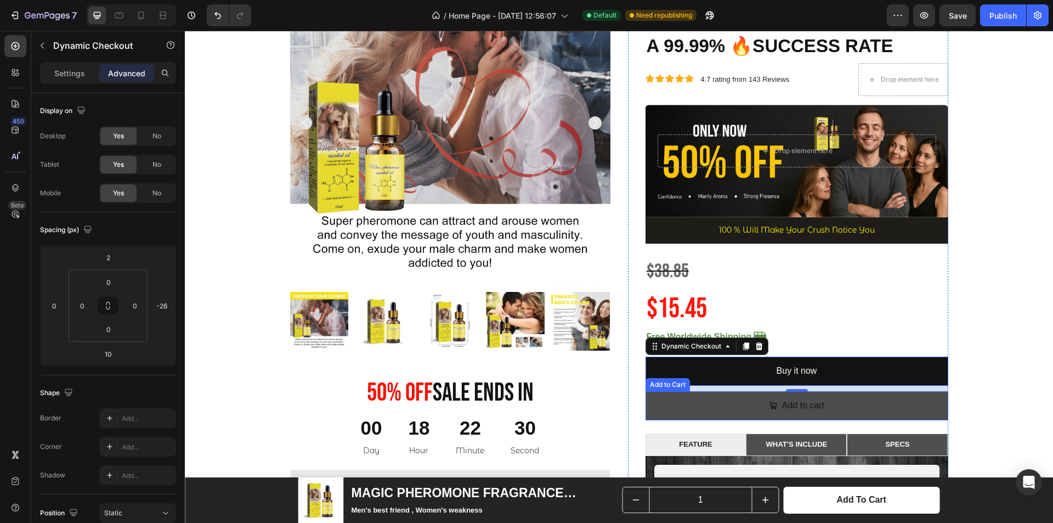
click at [854, 398] on button "Add to cart" at bounding box center [797, 405] width 303 height 29
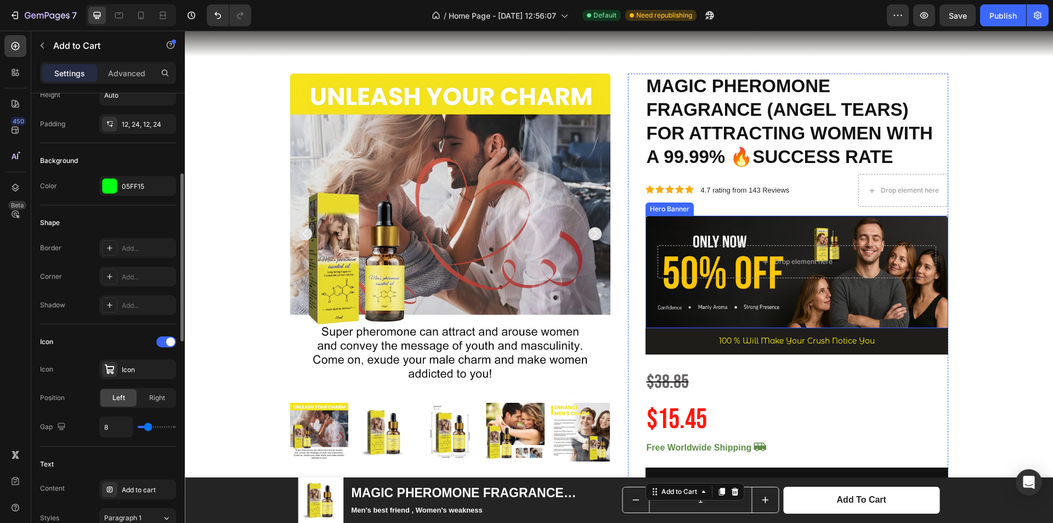
scroll to position [20, 0]
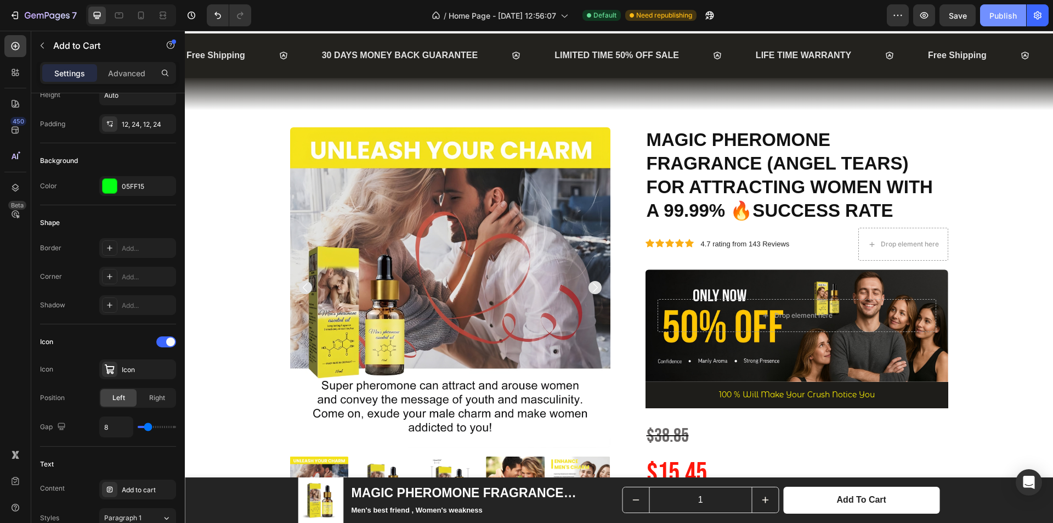
click at [999, 16] on div "Publish" at bounding box center [1003, 16] width 27 height 12
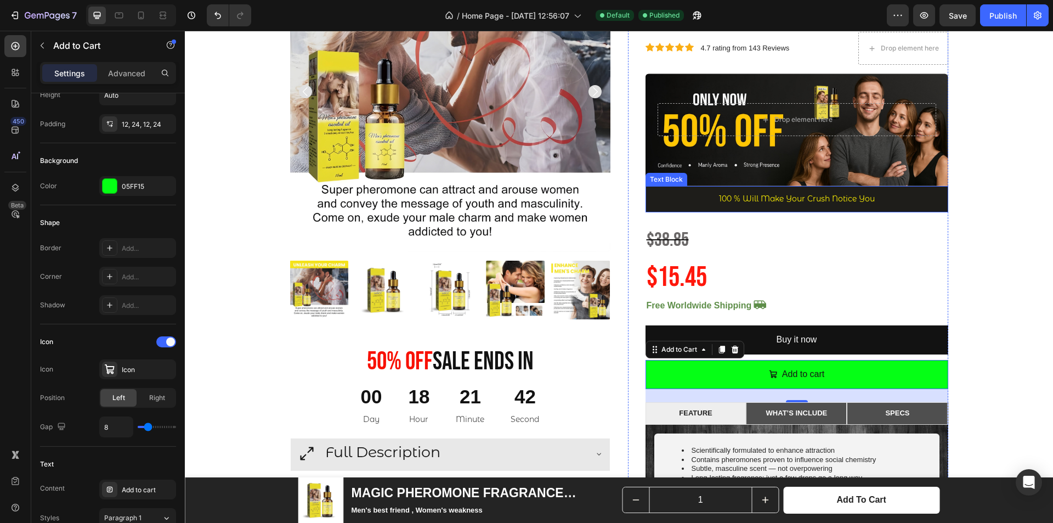
scroll to position [239, 0]
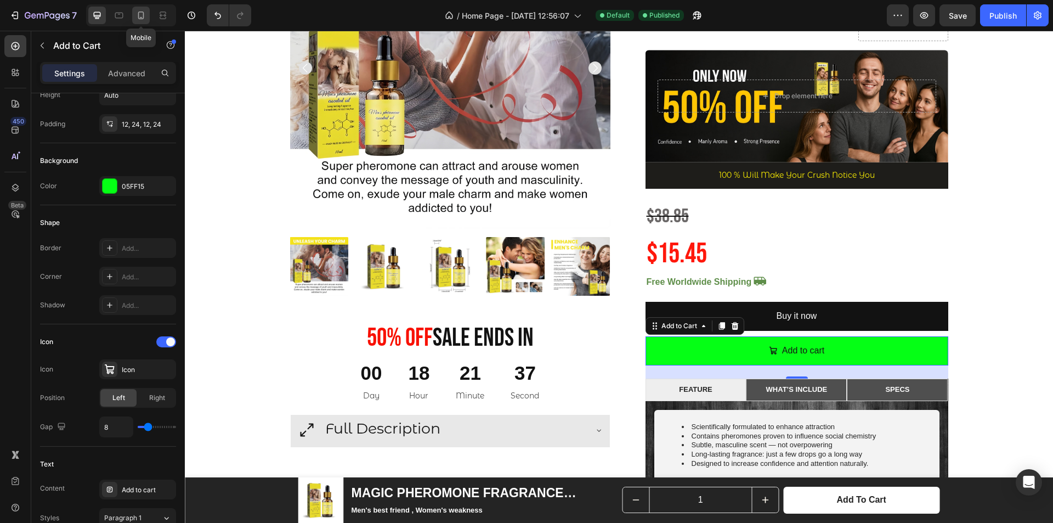
click at [138, 16] on icon at bounding box center [141, 16] width 6 height 8
type input "14"
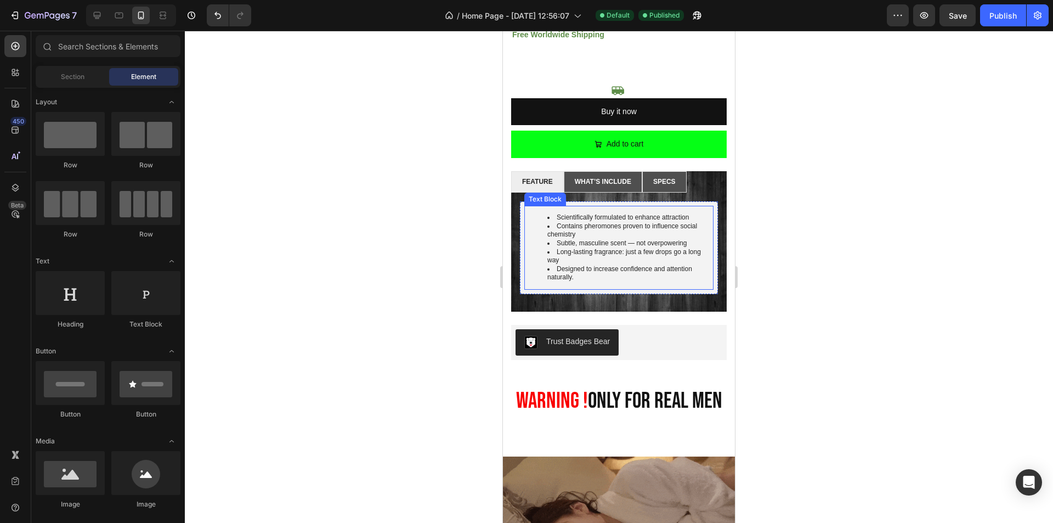
scroll to position [549, 0]
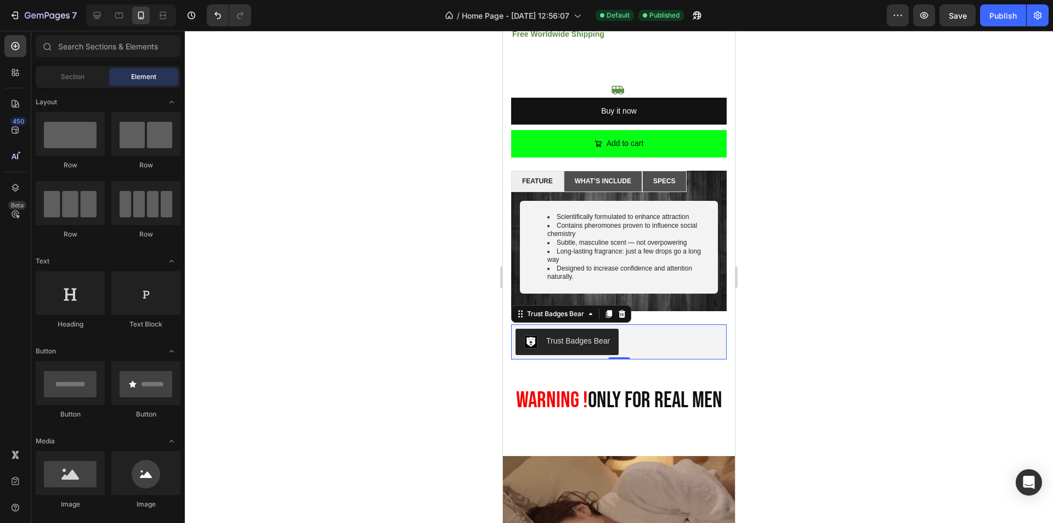
click at [638, 331] on div "Trust Badges Bear" at bounding box center [619, 342] width 207 height 26
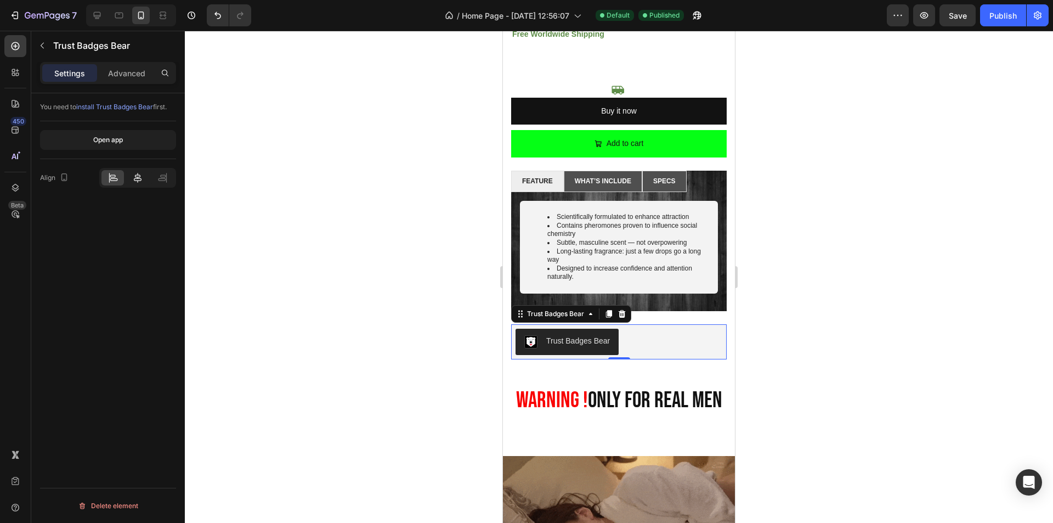
click at [136, 183] on div at bounding box center [137, 177] width 22 height 15
click at [118, 180] on icon at bounding box center [113, 177] width 11 height 11
click at [118, 134] on button "Open app" at bounding box center [108, 140] width 136 height 20
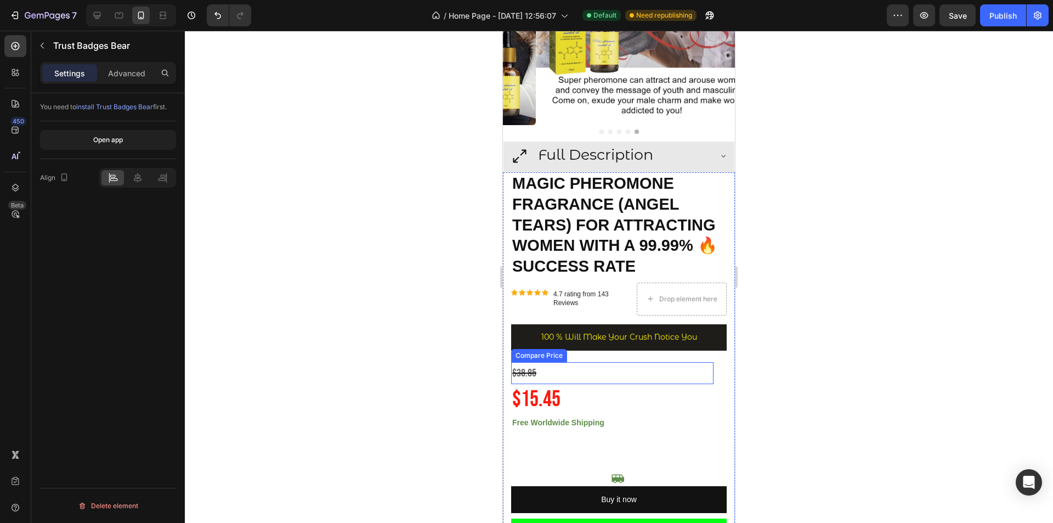
scroll to position [274, 0]
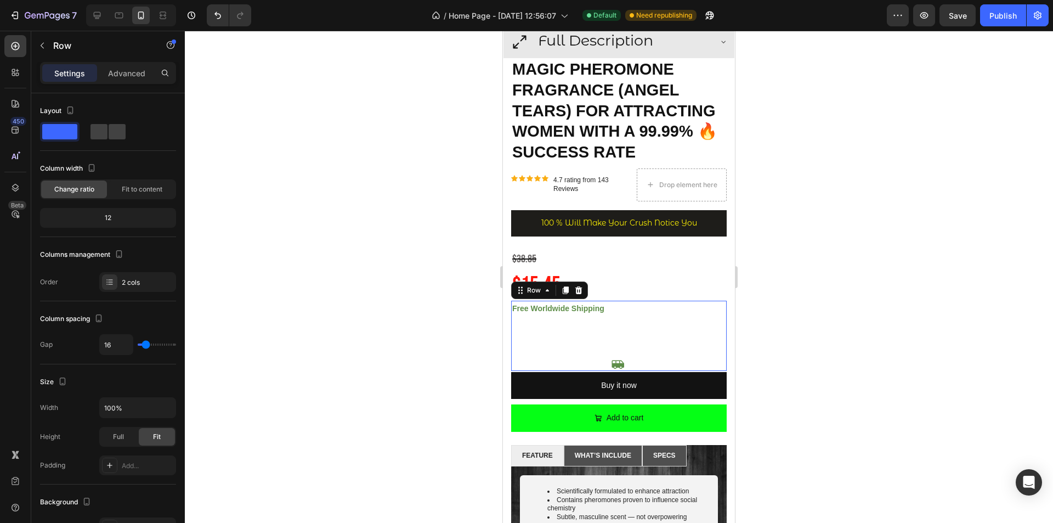
click at [582, 335] on div "Icon Icon" at bounding box center [619, 353] width 216 height 36
click at [583, 339] on div "Icon Icon" at bounding box center [619, 353] width 216 height 36
click at [621, 358] on icon at bounding box center [617, 364] width 13 height 13
click at [556, 336] on div "Icon Icon 0" at bounding box center [619, 353] width 216 height 36
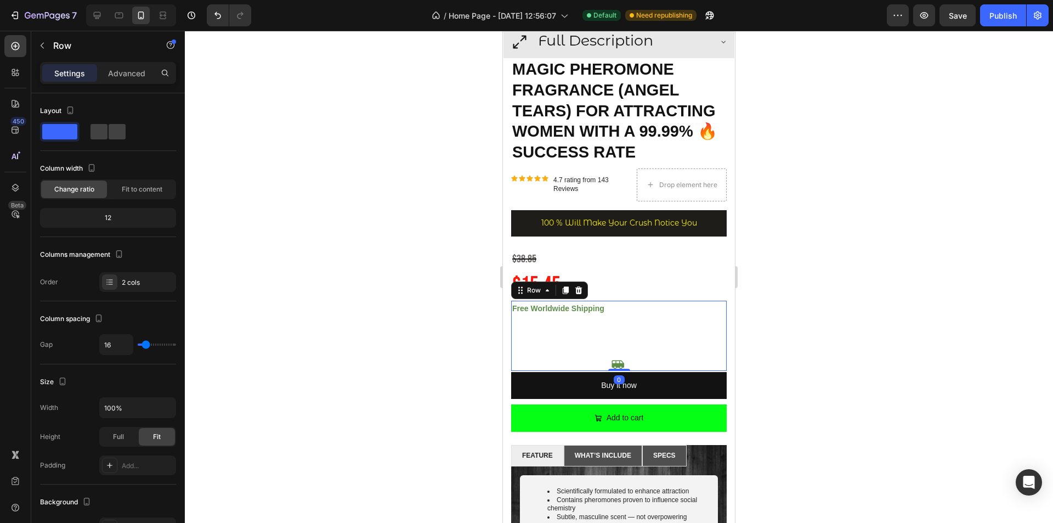
click at [556, 336] on div "Icon Icon" at bounding box center [619, 353] width 216 height 36
drag, startPoint x: 622, startPoint y: 361, endPoint x: 620, endPoint y: 341, distance: 19.8
click at [620, 341] on div "Free Worldwide Shipping Text Block Icon Icon Row 0" at bounding box center [619, 336] width 216 height 70
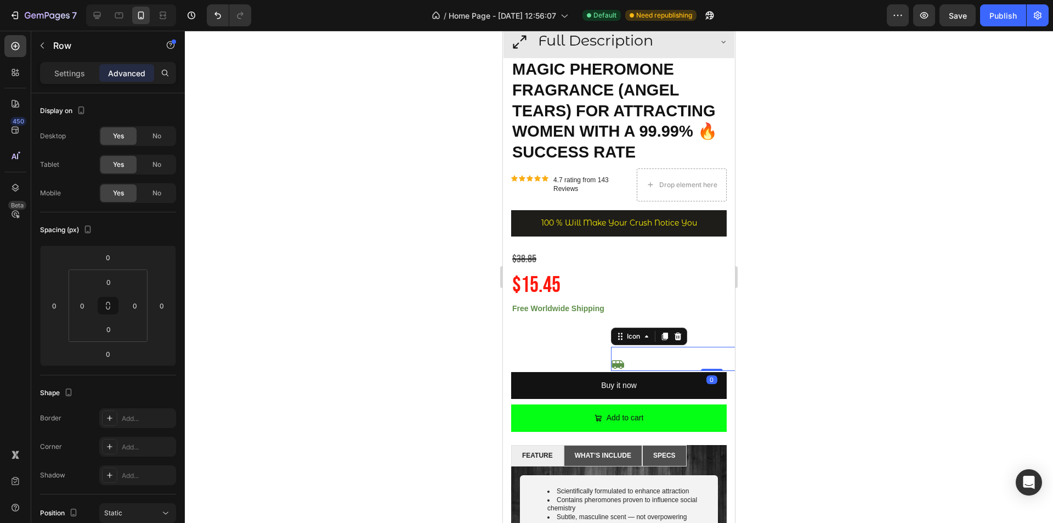
click at [615, 358] on icon at bounding box center [617, 364] width 13 height 13
click at [104, 19] on div at bounding box center [97, 16] width 18 height 18
type input "0"
type input "-80"
type input "0"
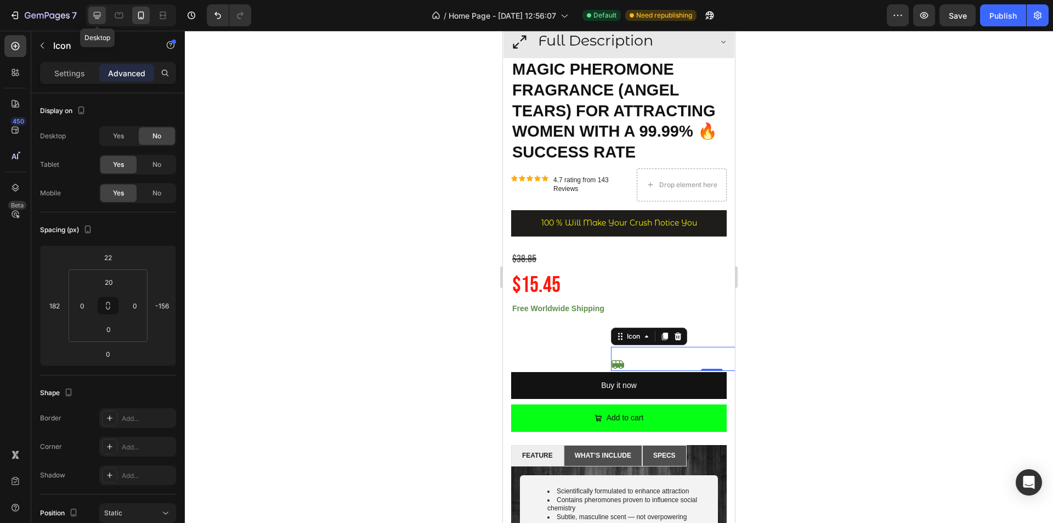
type input "2"
type input "22"
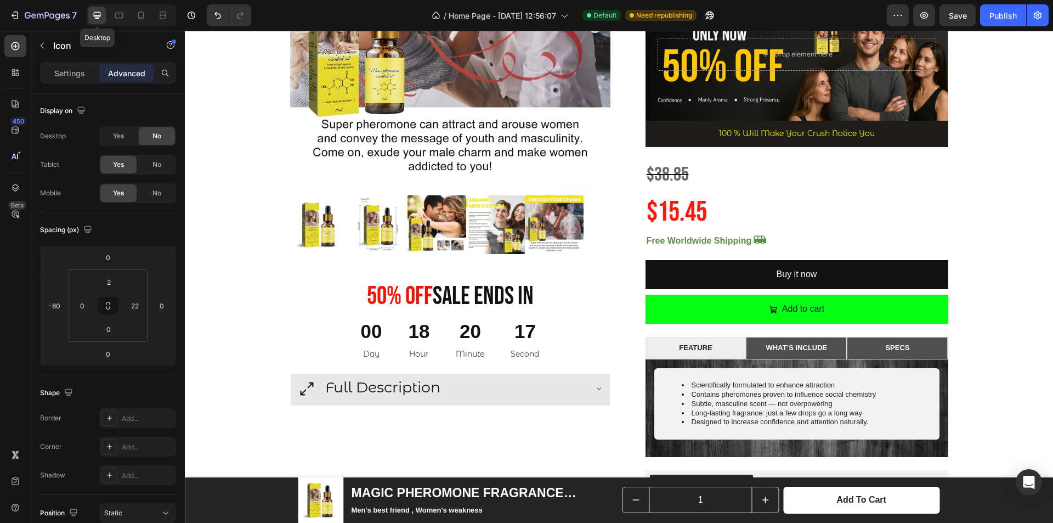
scroll to position [236, 0]
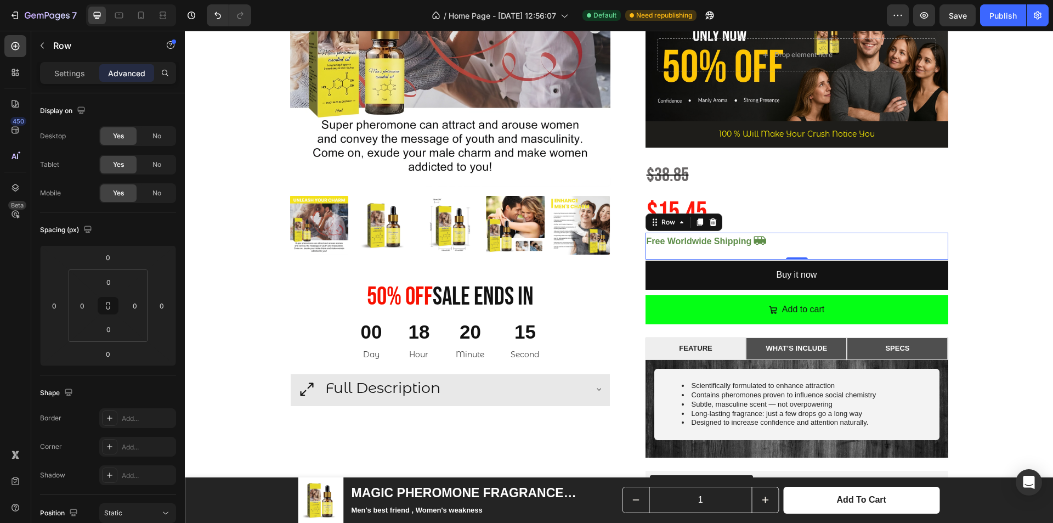
click at [811, 252] on div "Icon Icon" at bounding box center [872, 246] width 151 height 27
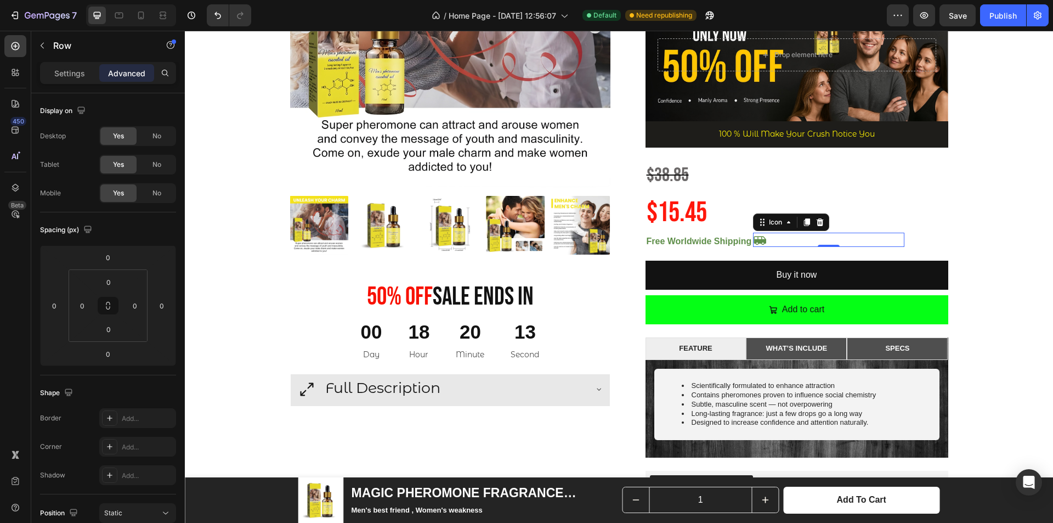
click at [764, 238] on div "Icon 0" at bounding box center [828, 240] width 151 height 14
click at [816, 226] on icon at bounding box center [819, 222] width 7 height 8
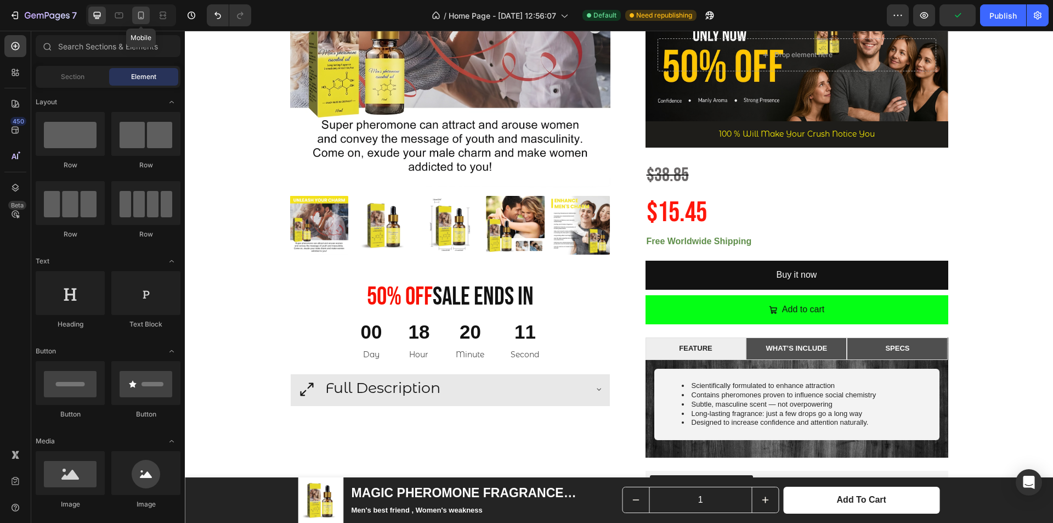
click at [138, 18] on icon at bounding box center [141, 15] width 11 height 11
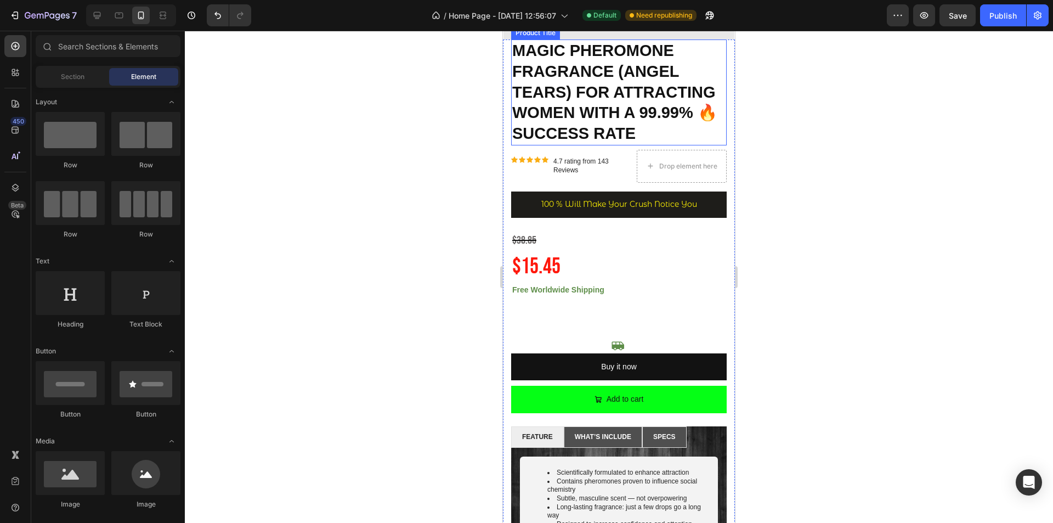
scroll to position [288, 0]
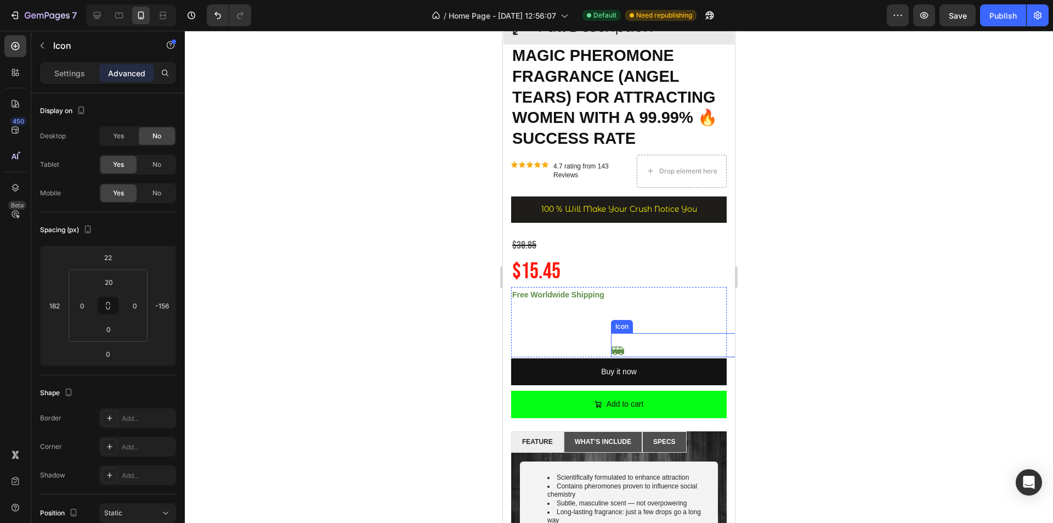
click at [616, 347] on icon at bounding box center [618, 351] width 13 height 9
click at [677, 319] on icon at bounding box center [678, 323] width 7 height 8
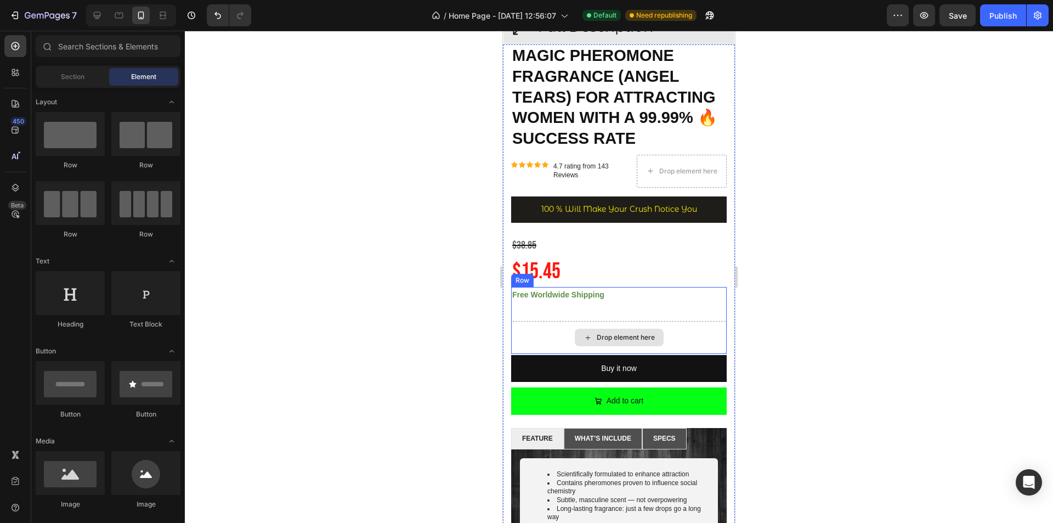
click at [675, 329] on div "Drop element here" at bounding box center [619, 337] width 216 height 33
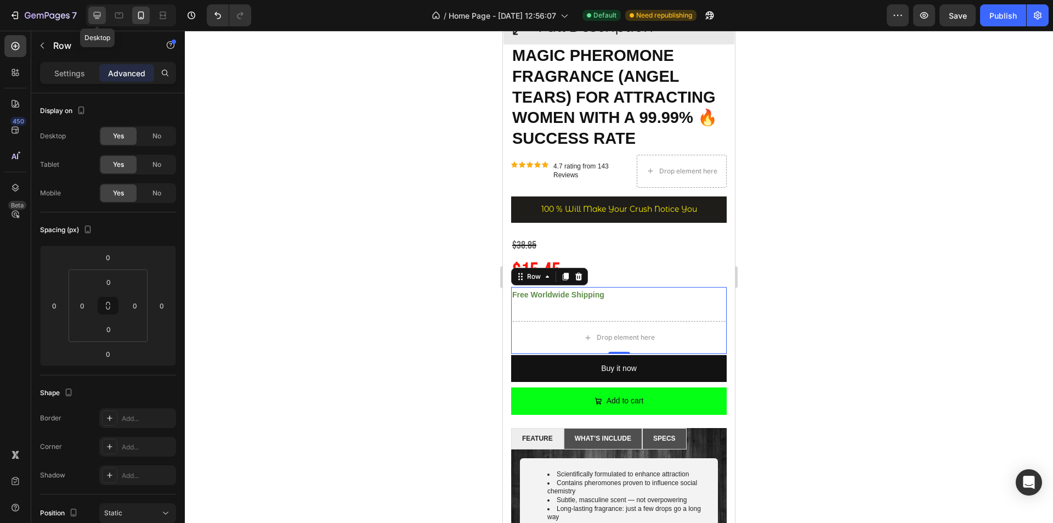
click at [97, 12] on icon at bounding box center [97, 15] width 11 height 11
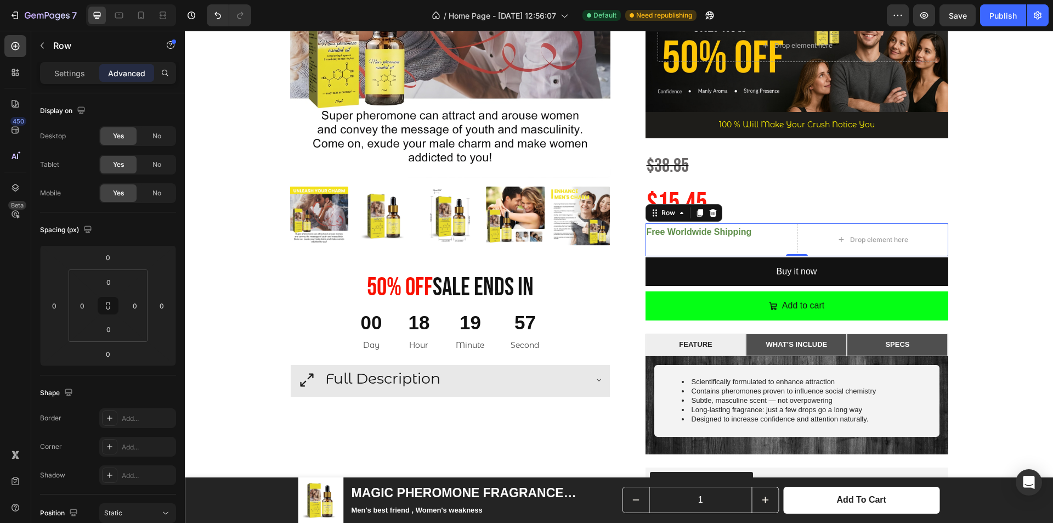
scroll to position [235, 0]
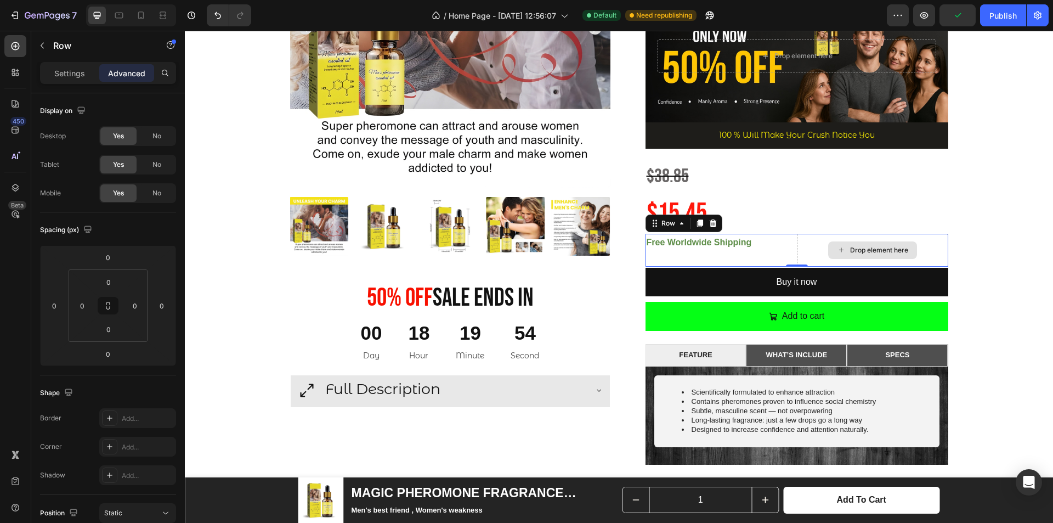
click at [804, 241] on div "Drop element here" at bounding box center [872, 250] width 151 height 33
drag, startPoint x: 793, startPoint y: 265, endPoint x: 794, endPoint y: 249, distance: 15.9
click at [794, 249] on div "Free Worldwide Shipping Text Block Drop element here Row 0" at bounding box center [797, 250] width 303 height 33
click at [136, 20] on icon at bounding box center [141, 15] width 11 height 11
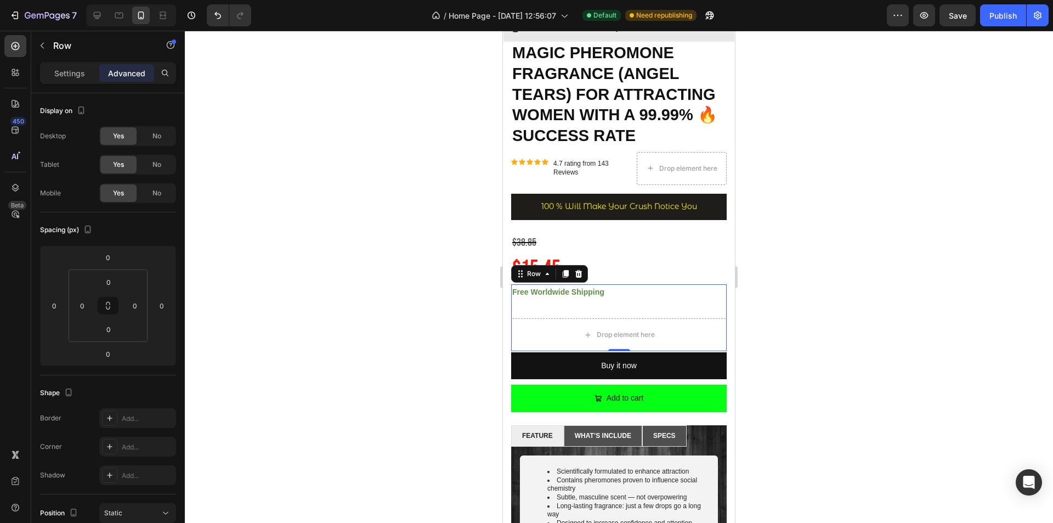
scroll to position [287, 0]
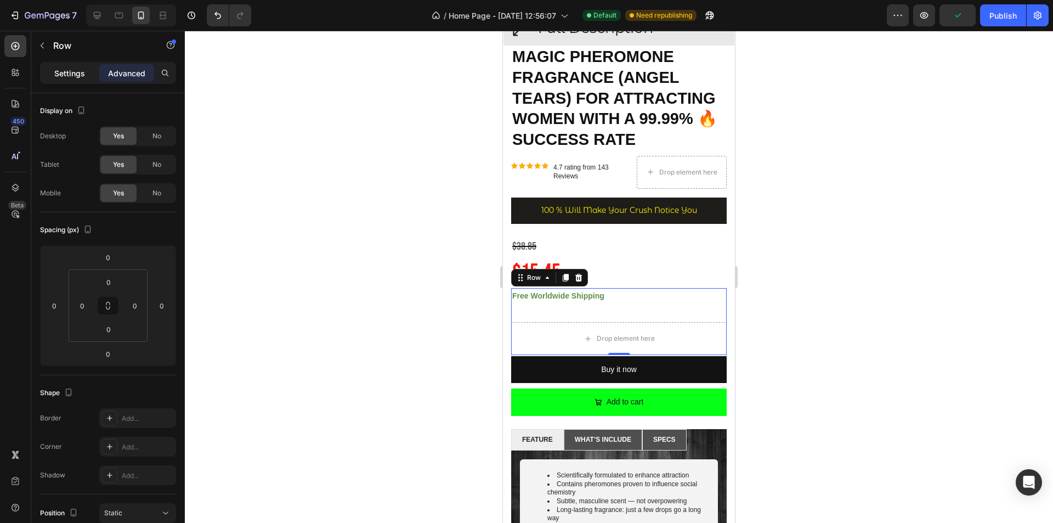
click at [68, 74] on p "Settings" at bounding box center [69, 73] width 31 height 12
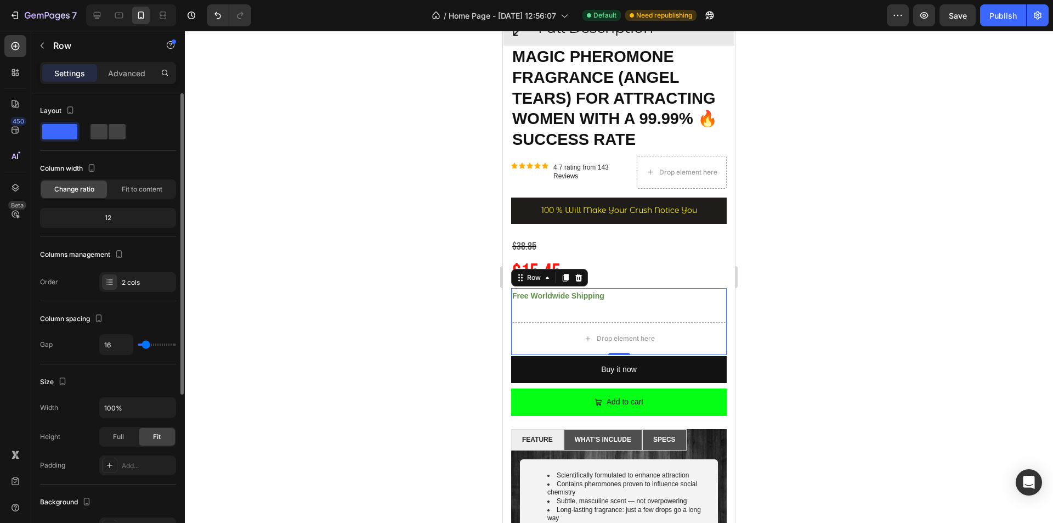
click at [71, 134] on span at bounding box center [59, 131] width 35 height 15
click at [126, 133] on div at bounding box center [108, 132] width 40 height 20
type input "0"
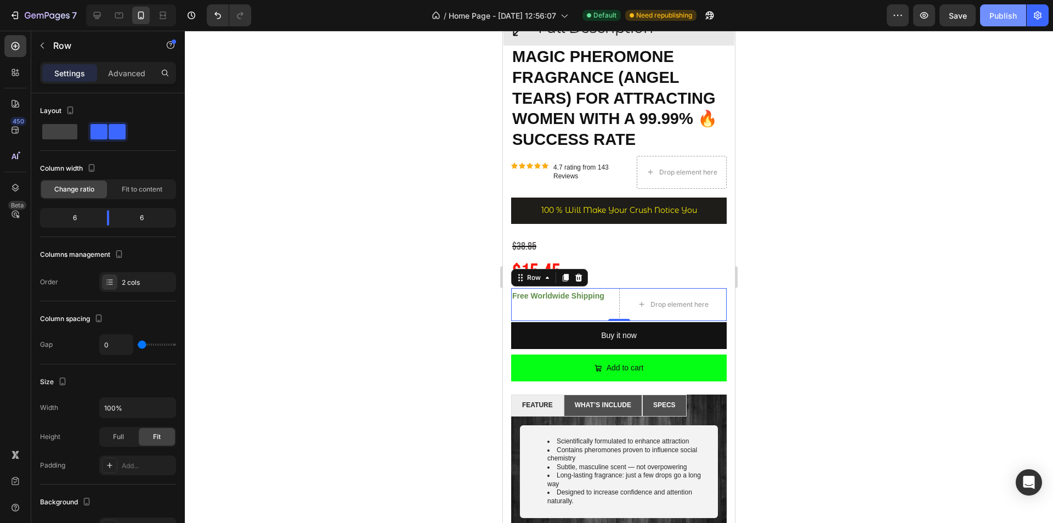
click at [989, 18] on button "Publish" at bounding box center [1003, 15] width 46 height 22
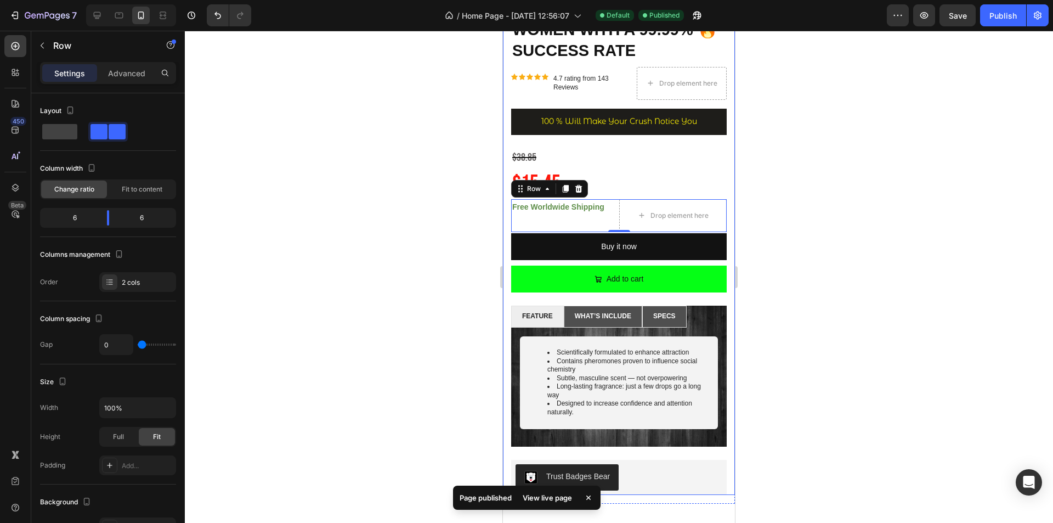
scroll to position [549, 0]
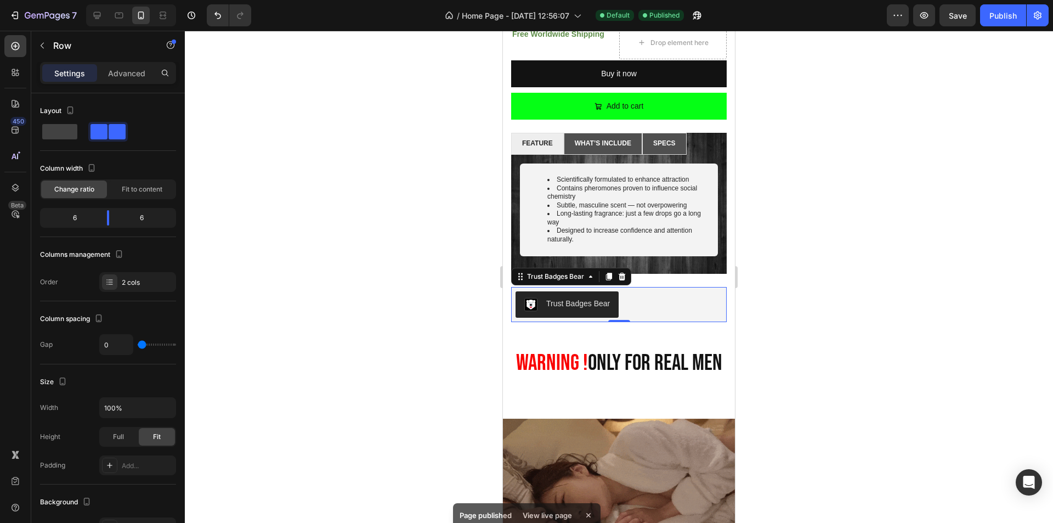
click at [652, 294] on div "Trust Badges Bear" at bounding box center [619, 304] width 207 height 26
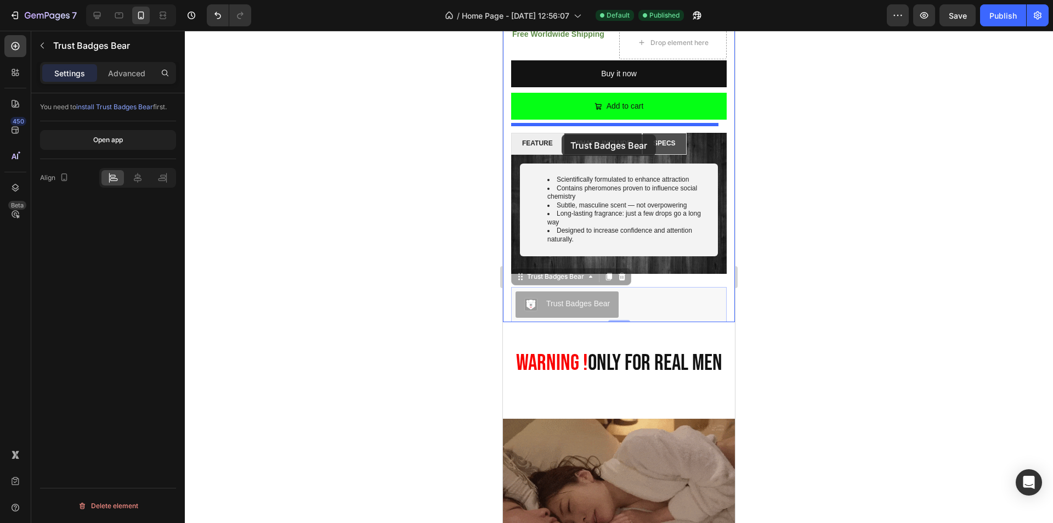
drag, startPoint x: 545, startPoint y: 272, endPoint x: 565, endPoint y: 154, distance: 119.6
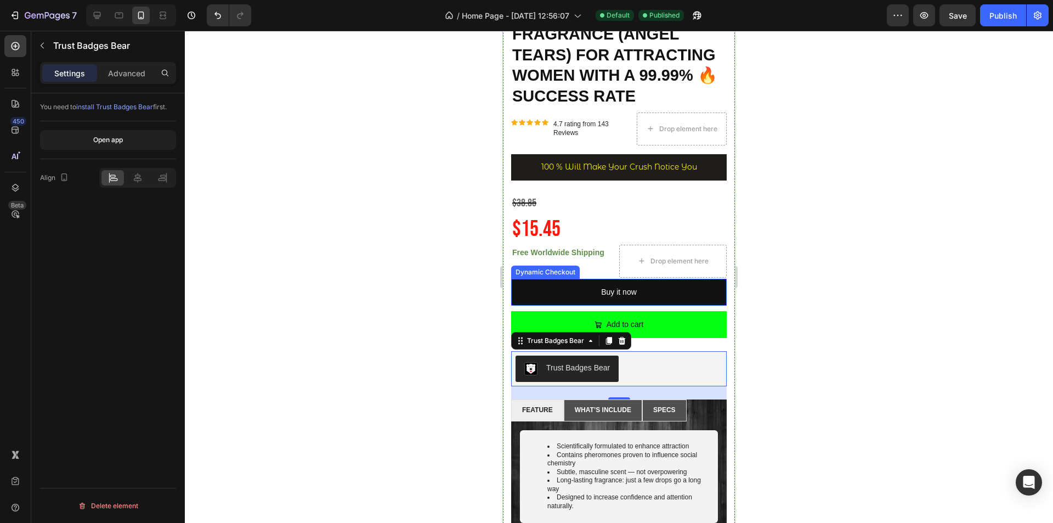
scroll to position [329, 0]
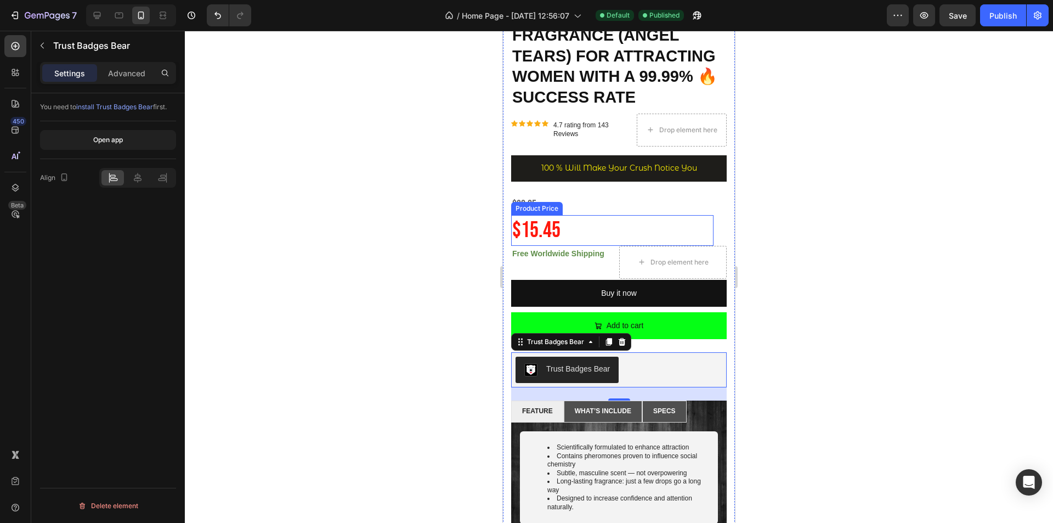
click at [597, 217] on div "$15.45" at bounding box center [612, 230] width 202 height 31
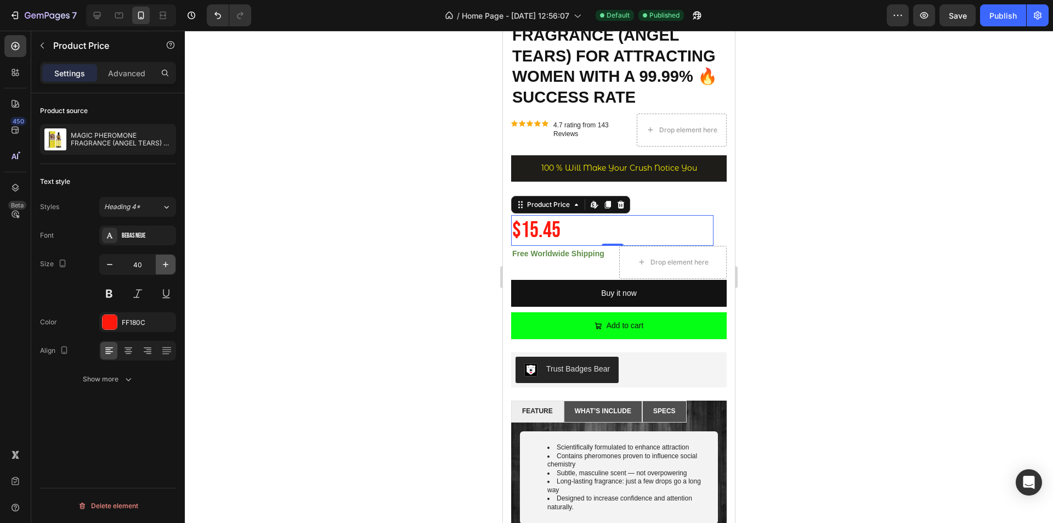
click at [164, 268] on icon "button" at bounding box center [165, 264] width 11 height 11
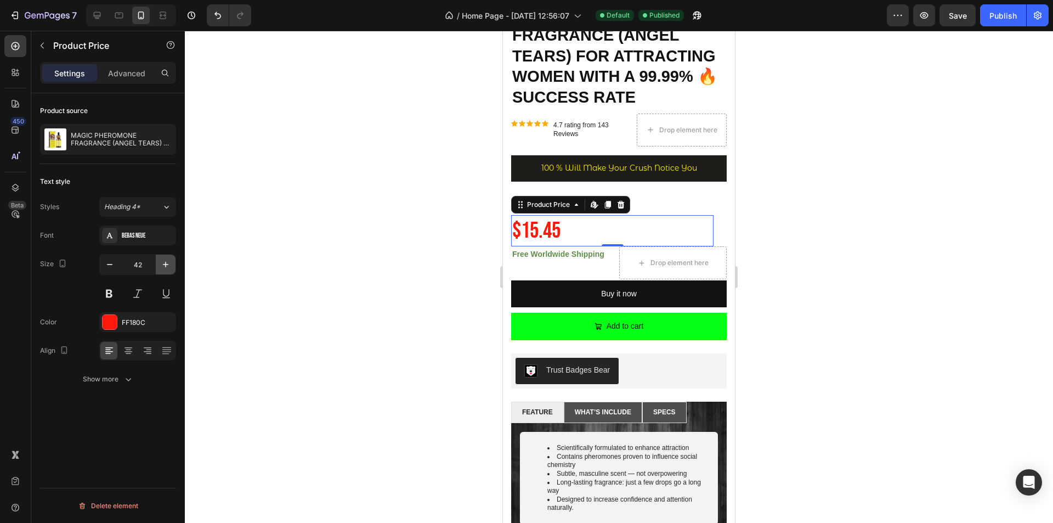
click at [164, 268] on icon "button" at bounding box center [165, 264] width 11 height 11
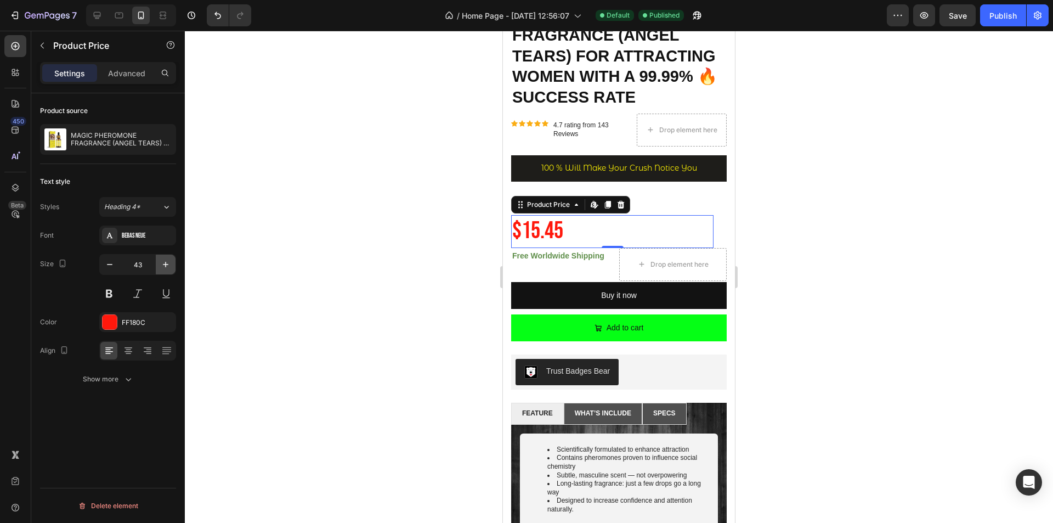
click at [164, 268] on icon "button" at bounding box center [165, 264] width 11 height 11
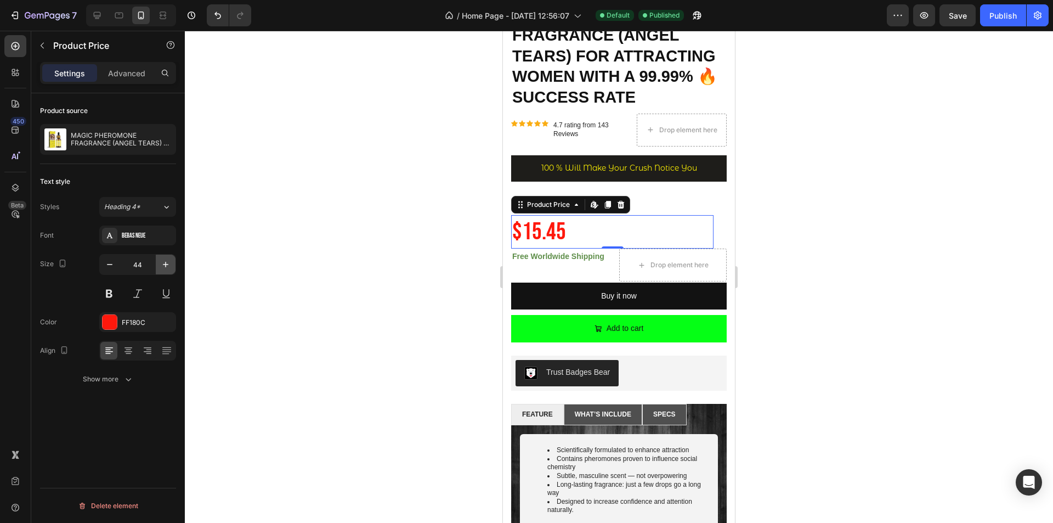
click at [164, 268] on icon "button" at bounding box center [165, 264] width 11 height 11
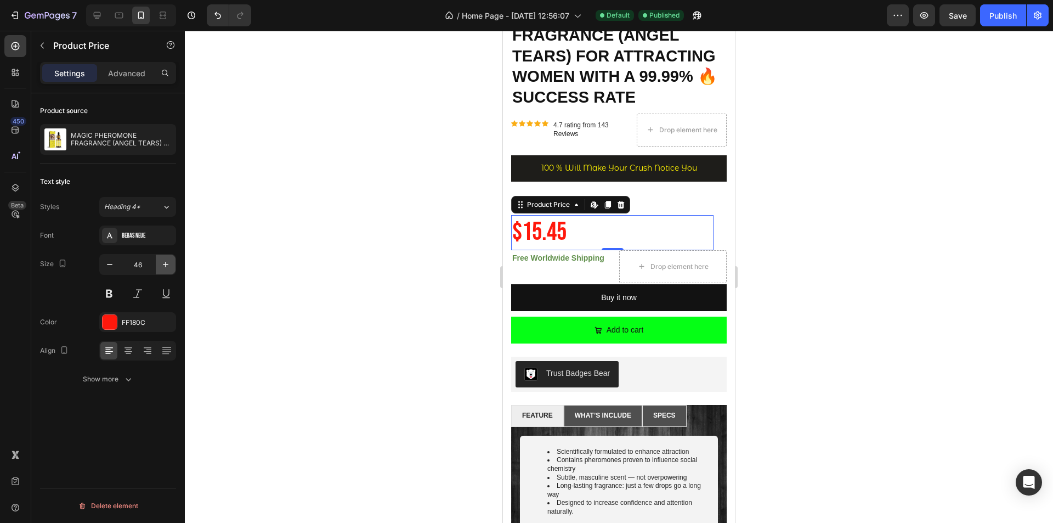
click at [164, 268] on icon "button" at bounding box center [165, 264] width 11 height 11
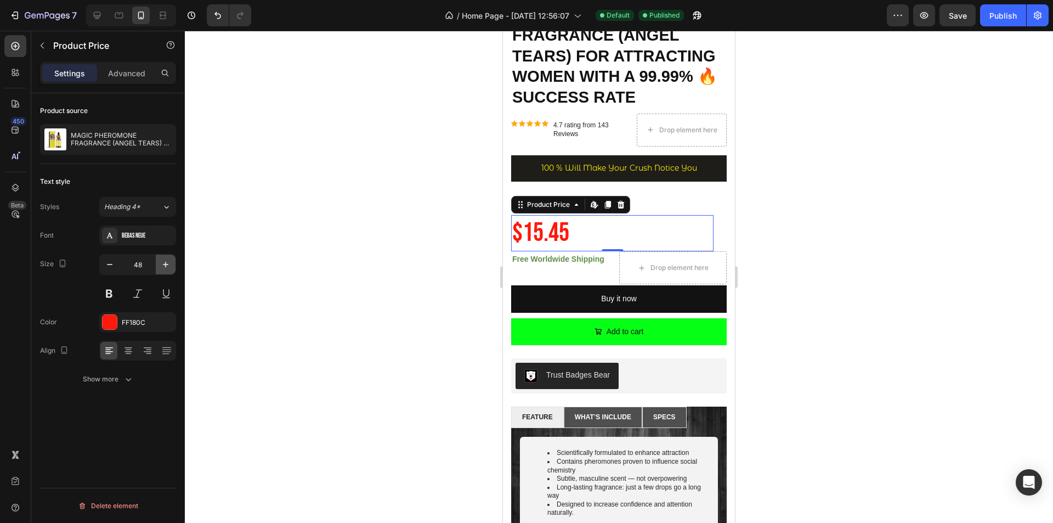
click at [164, 268] on icon "button" at bounding box center [165, 264] width 11 height 11
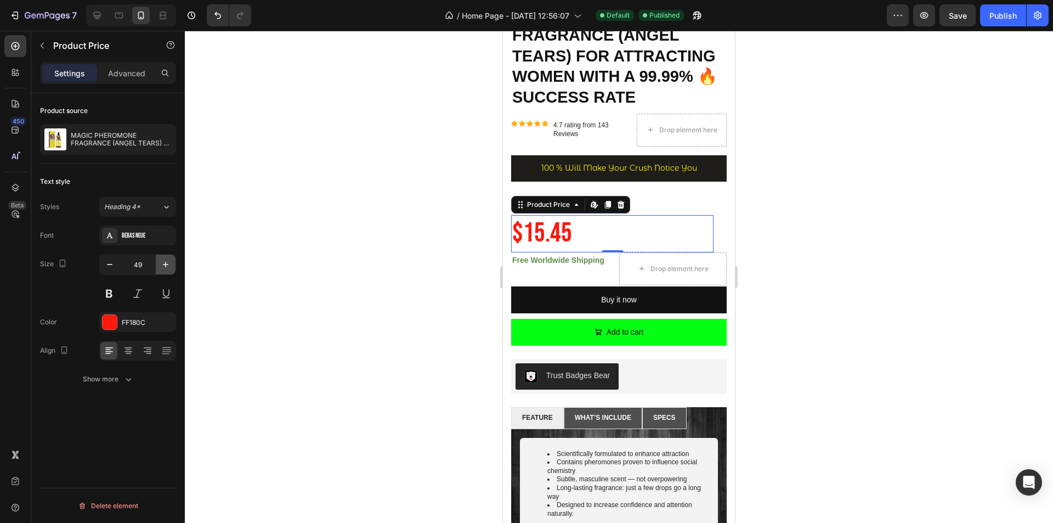
click at [164, 268] on icon "button" at bounding box center [165, 264] width 11 height 11
type input "51"
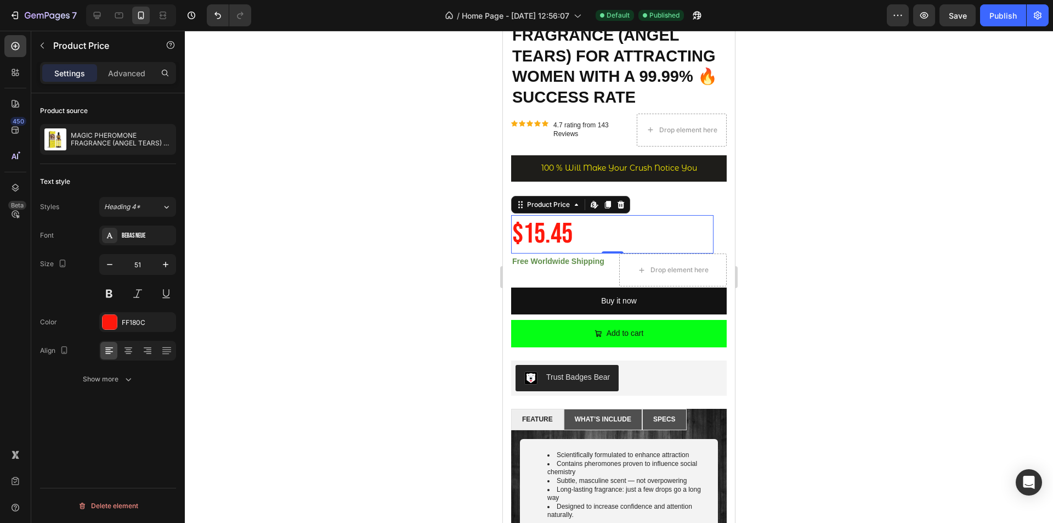
click at [798, 185] on div at bounding box center [619, 277] width 869 height 492
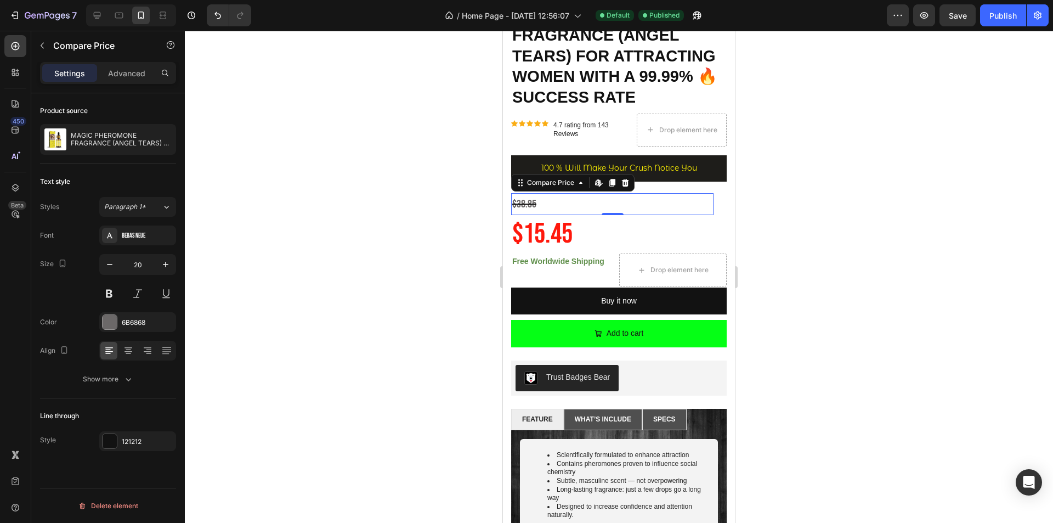
click at [542, 198] on div "$38.85" at bounding box center [612, 204] width 202 height 22
click at [165, 267] on icon "button" at bounding box center [165, 264] width 11 height 11
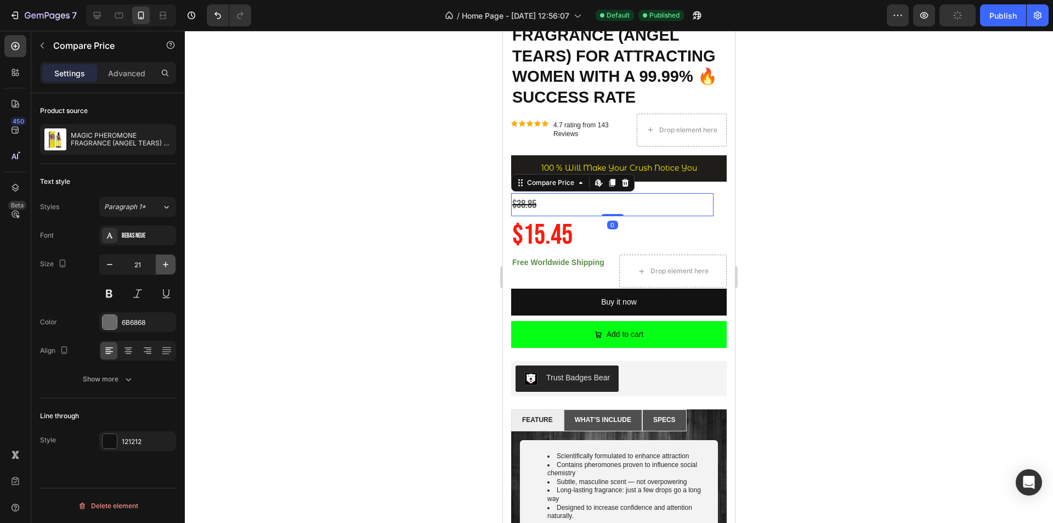
click at [165, 266] on icon "button" at bounding box center [165, 264] width 11 height 11
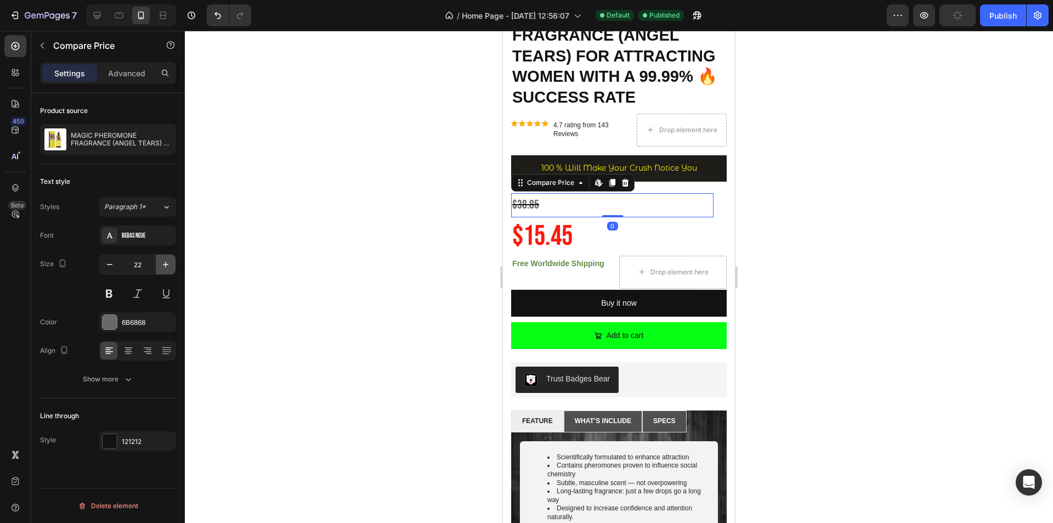
click at [165, 266] on icon "button" at bounding box center [165, 264] width 11 height 11
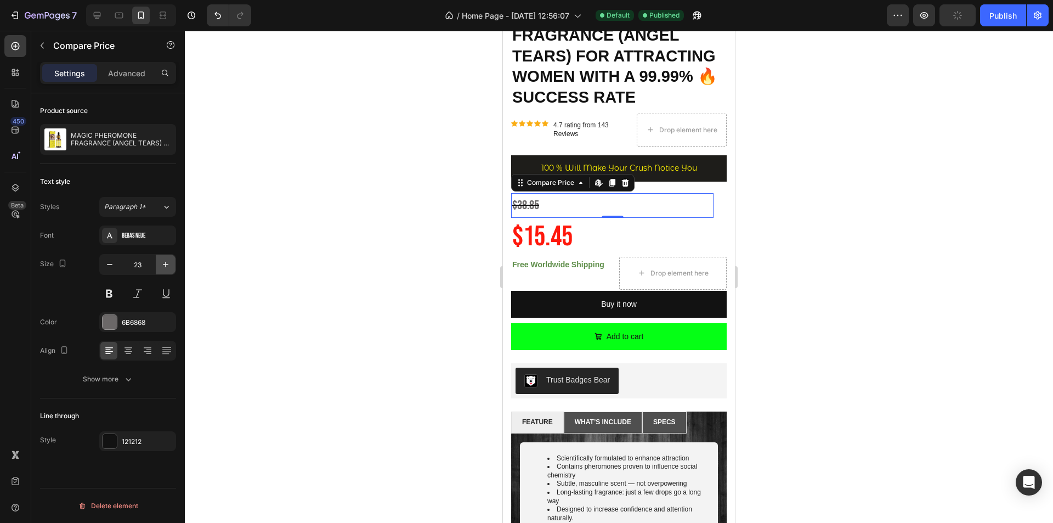
click at [165, 265] on icon "button" at bounding box center [165, 264] width 11 height 11
click at [165, 264] on icon "button" at bounding box center [165, 264] width 11 height 11
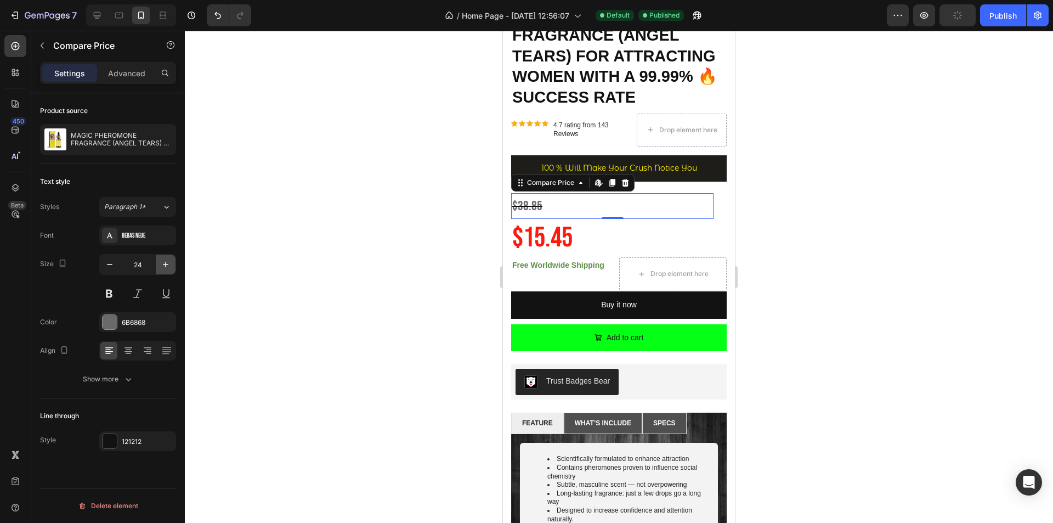
click at [165, 264] on icon "button" at bounding box center [165, 264] width 5 height 5
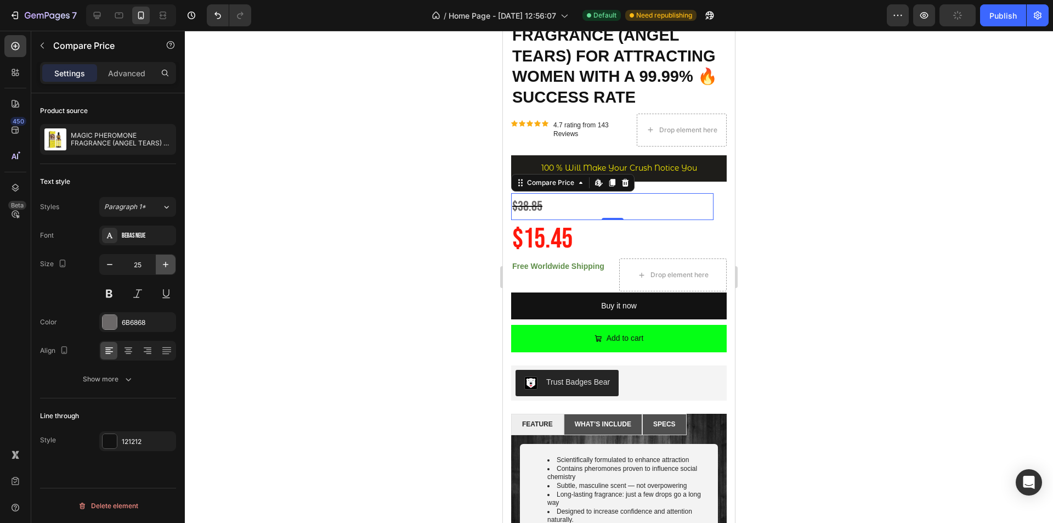
click at [165, 264] on icon "button" at bounding box center [165, 264] width 11 height 11
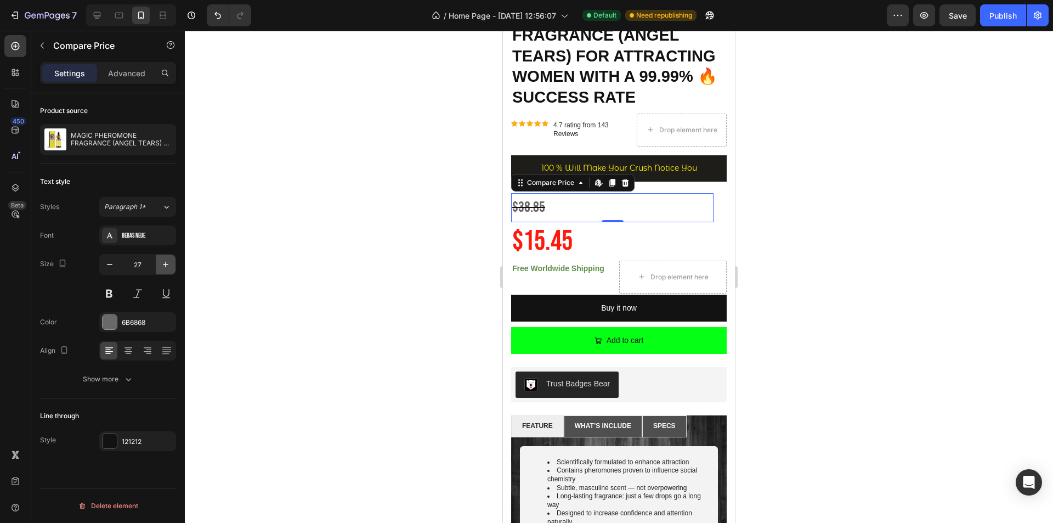
click at [165, 263] on icon "button" at bounding box center [165, 264] width 11 height 11
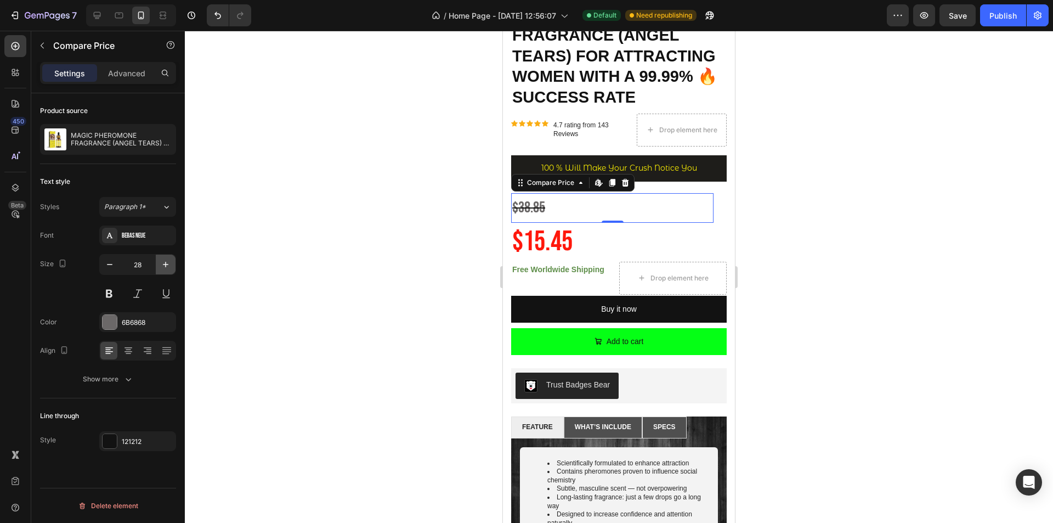
click at [165, 263] on icon "button" at bounding box center [165, 264] width 11 height 11
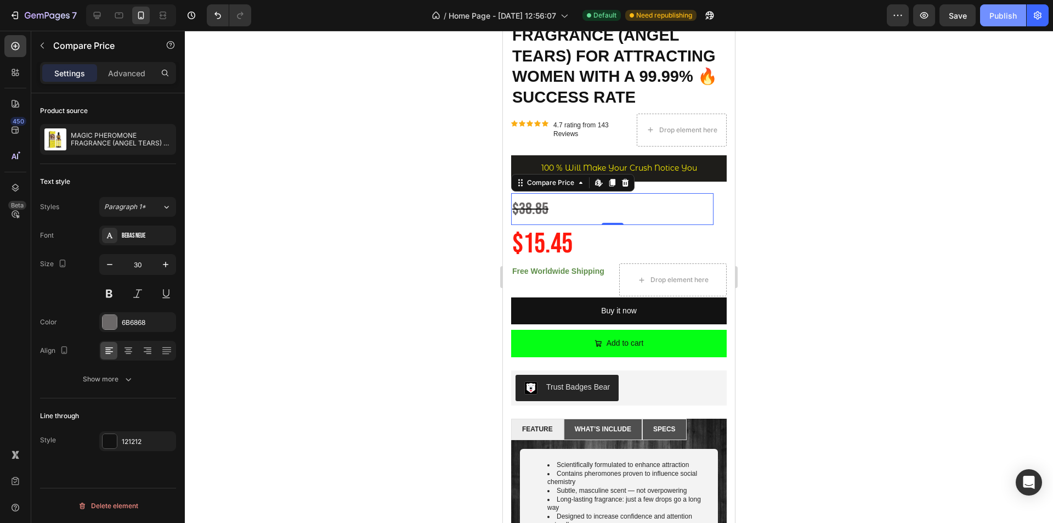
click at [998, 13] on div "Publish" at bounding box center [1003, 16] width 27 height 12
drag, startPoint x: 96, startPoint y: 14, endPoint x: 278, endPoint y: 4, distance: 182.4
click at [278, 4] on div "7 / Home Page - [DATE] 12:56:07 Default Need republishing Preview Save Publish" at bounding box center [526, 15] width 1053 height 31
click at [97, 13] on icon at bounding box center [97, 15] width 7 height 7
type input "35"
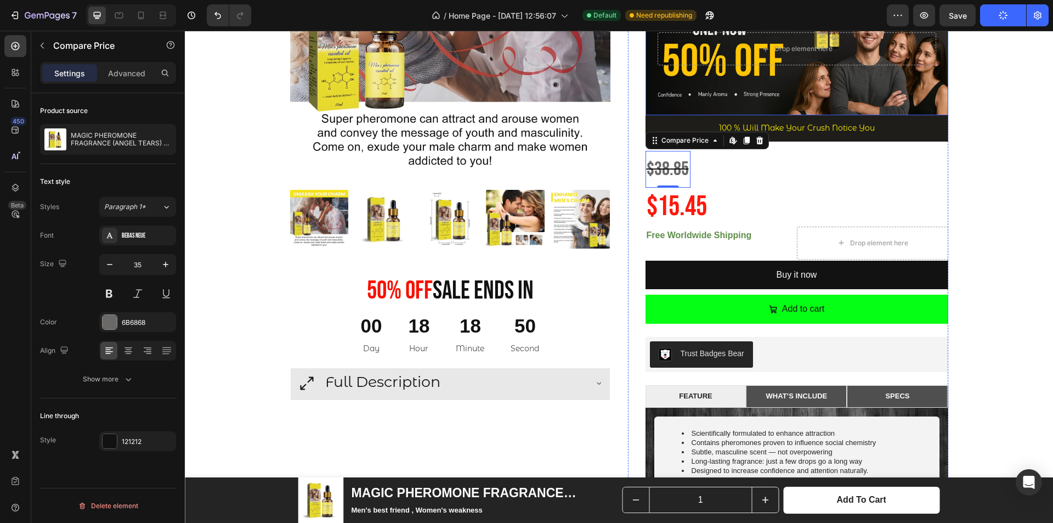
scroll to position [119, 0]
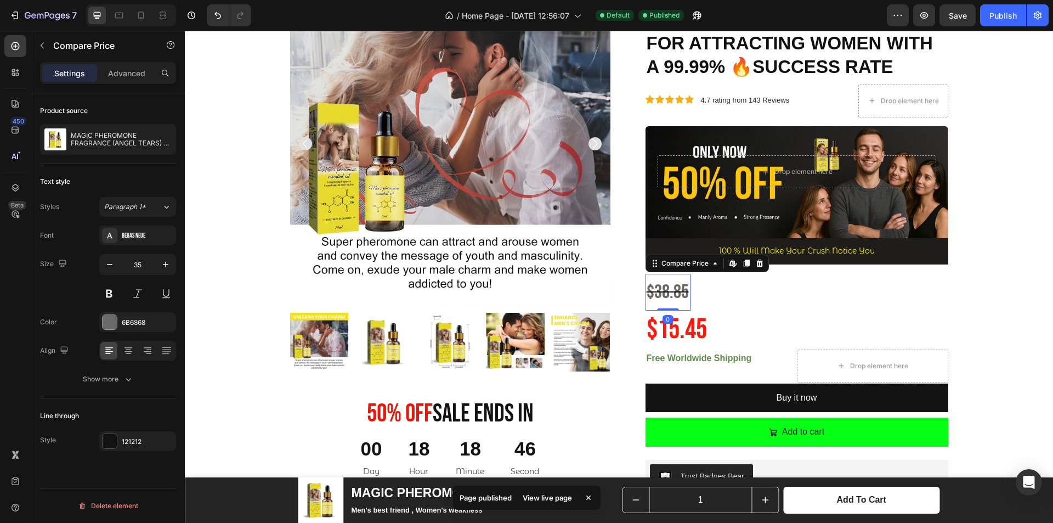
click at [669, 302] on div "$38.85 Compare Price Edit content in Shopify 0 Compare Price Edit content in Sh…" at bounding box center [668, 292] width 45 height 37
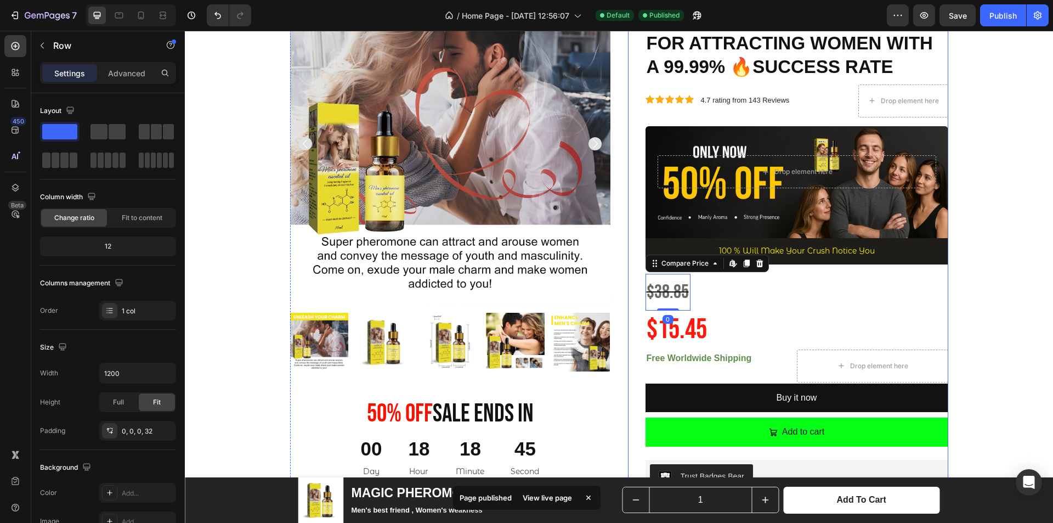
click at [739, 336] on div "MAGIC PHEROMONE FRAGRANCE (ANGEL TEARS) FOR ATTRACTING WOMEN WITH A 99.99% 🔥SUC…" at bounding box center [797, 313] width 303 height 658
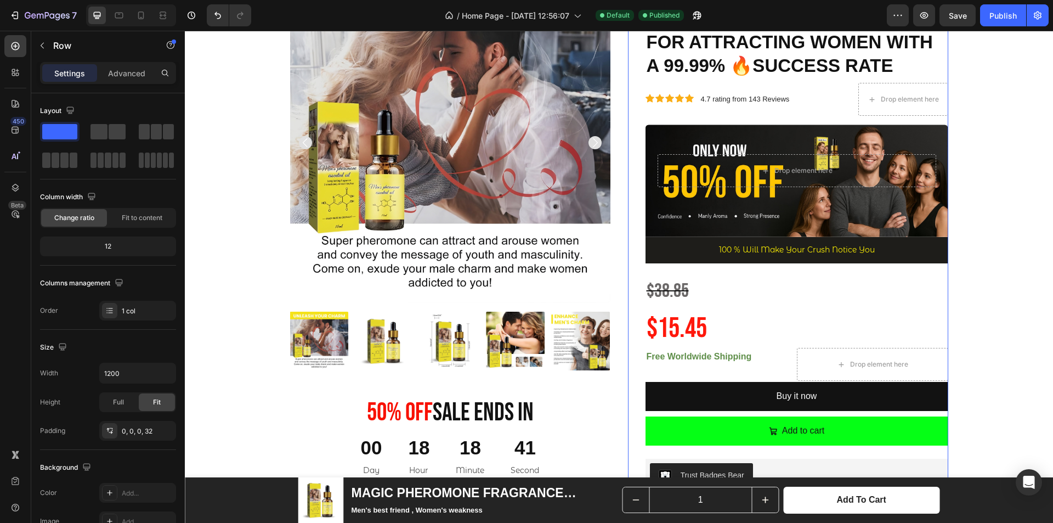
scroll to position [274, 0]
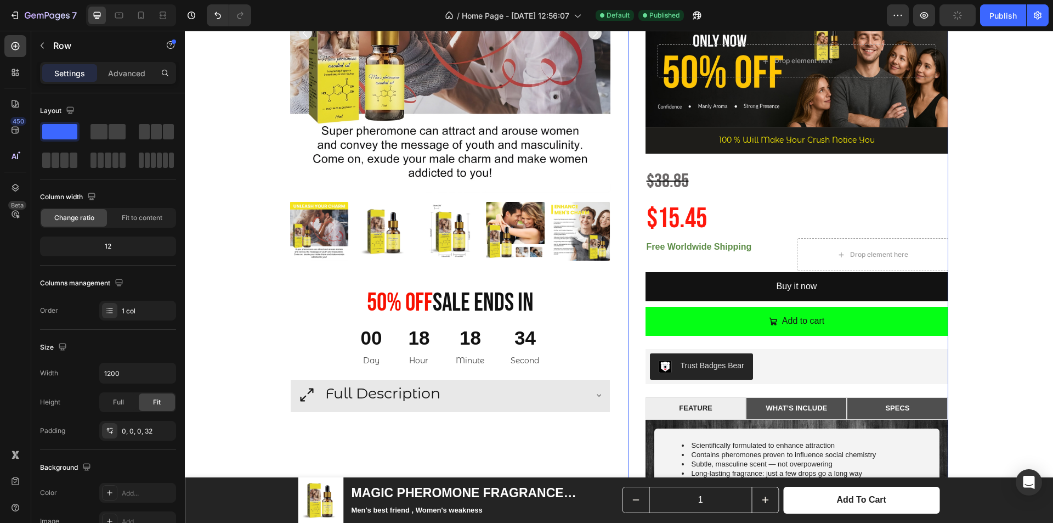
click at [876, 305] on div "MAGIC PHEROMONE FRAGRANCE (ANGEL TEARS) FOR ATTRACTING WOMEN WITH A 99.99% 🔥SUC…" at bounding box center [797, 202] width 303 height 658
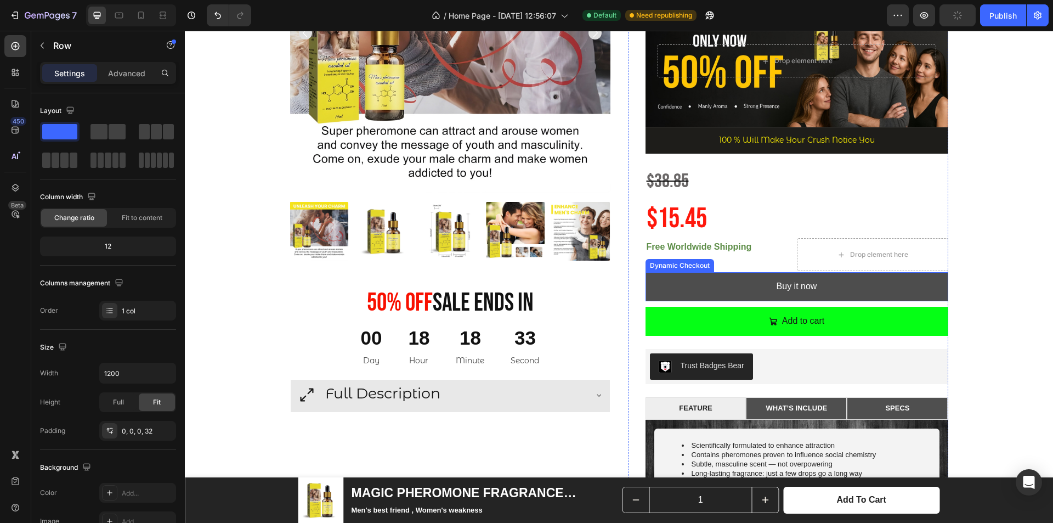
click at [870, 295] on button "Buy it now" at bounding box center [797, 286] width 303 height 29
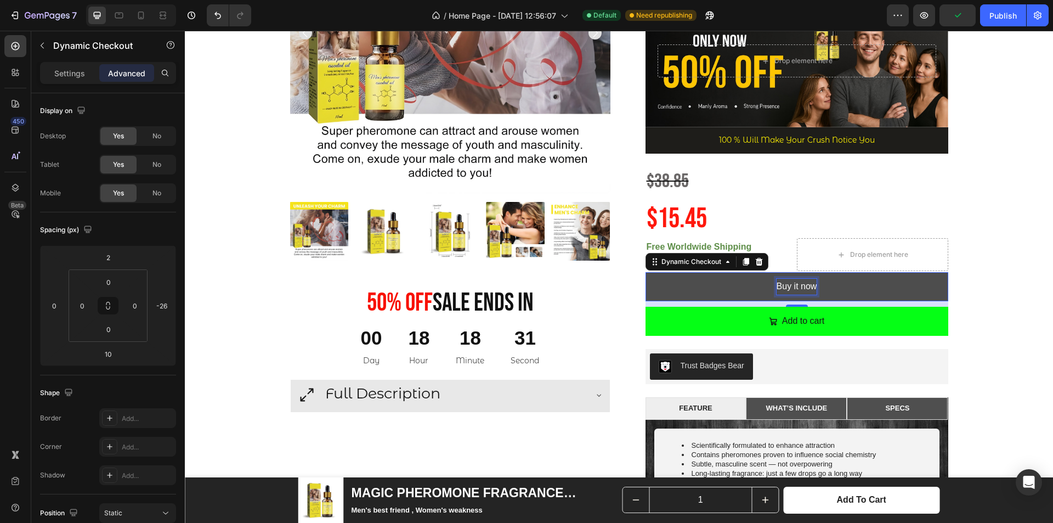
click at [811, 281] on div "Buy it now" at bounding box center [797, 287] width 41 height 16
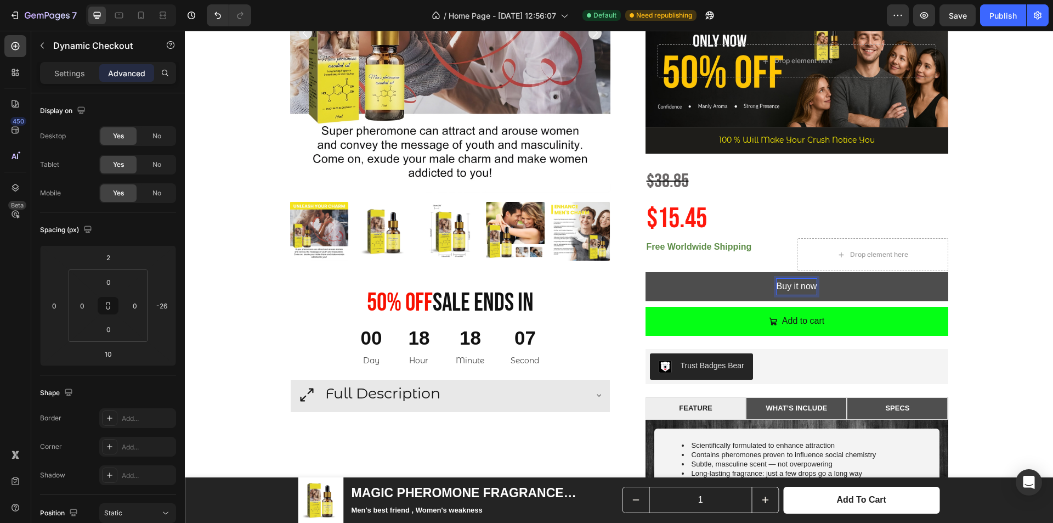
click at [799, 291] on p "Buy it now" at bounding box center [797, 287] width 41 height 16
click at [1029, 223] on div "Product Images 50% 0ff Sale Ends In Heading 00 Day 18 Hour 18 Minute 05 Second …" at bounding box center [619, 382] width 852 height 1018
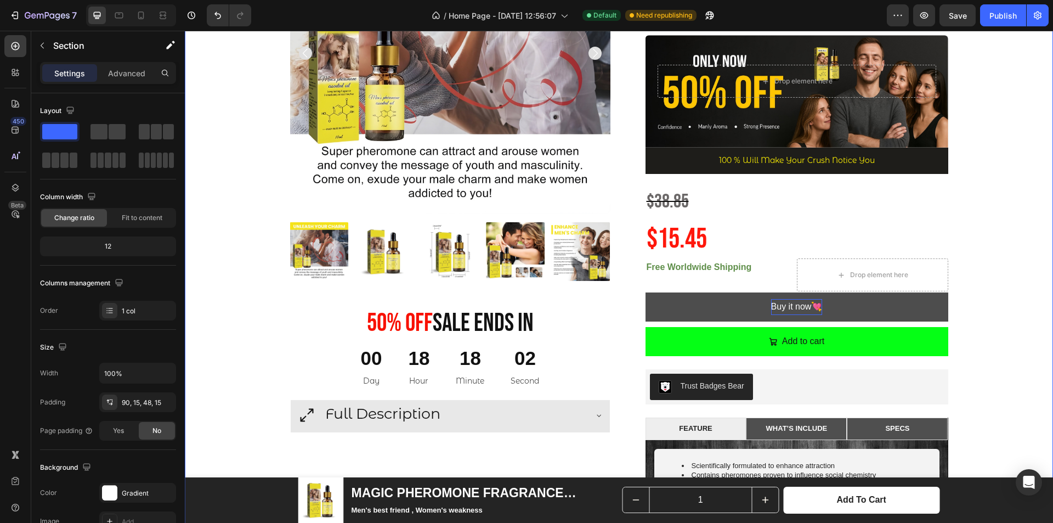
scroll to position [219, 0]
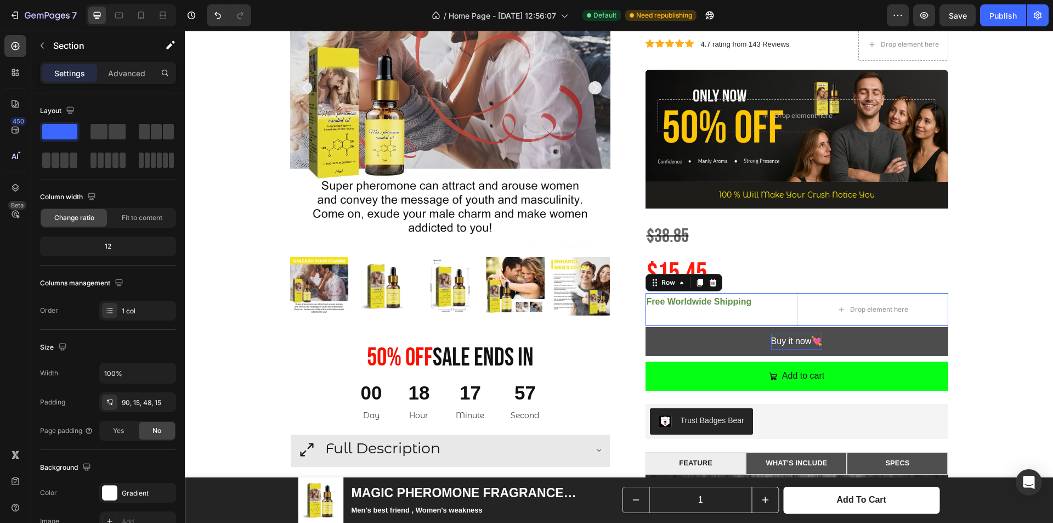
click at [756, 314] on div "Free Worldwide Shipping Text Block" at bounding box center [721, 309] width 151 height 33
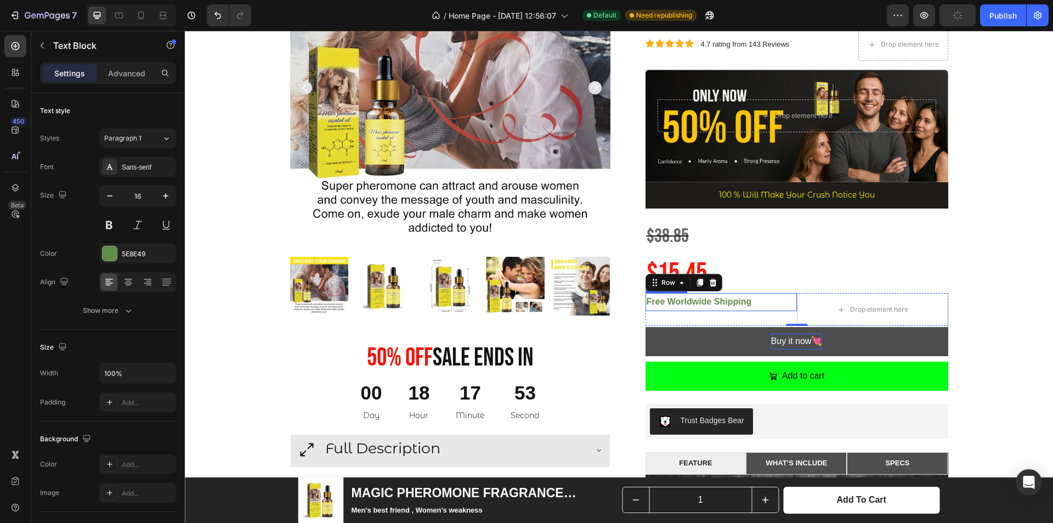
click at [767, 305] on p "Free Worldwide Shipping" at bounding box center [721, 302] width 149 height 16
drag, startPoint x: 724, startPoint y: 319, endPoint x: 720, endPoint y: 308, distance: 11.5
click at [722, 307] on div "Free Worldwide Shipping Text Block 1" at bounding box center [721, 302] width 151 height 18
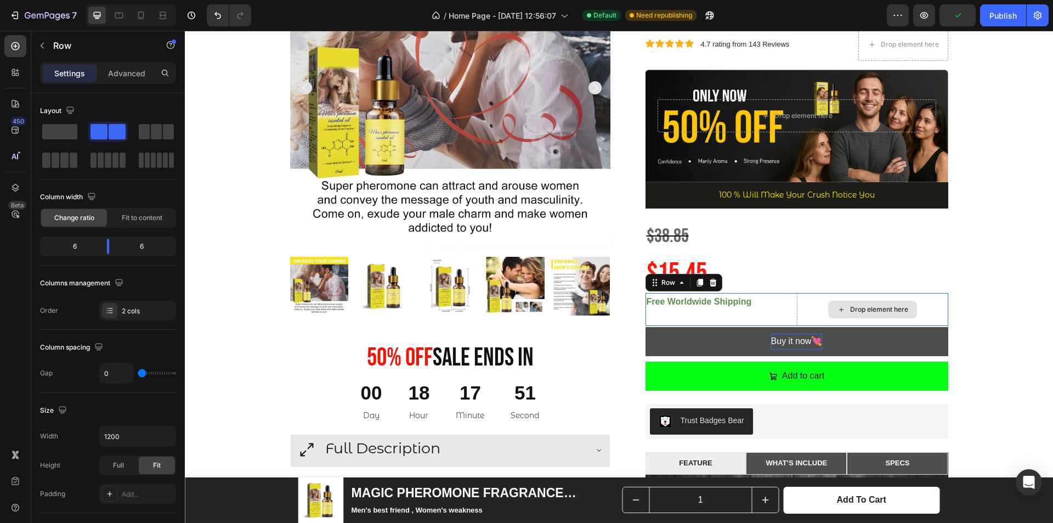
click at [799, 312] on div "Drop element here" at bounding box center [872, 309] width 151 height 33
click at [791, 323] on div "Free Worldwide Shipping Text Block" at bounding box center [721, 309] width 151 height 33
click at [747, 316] on div "Free Worldwide Shipping Text Block" at bounding box center [721, 309] width 151 height 33
click at [749, 299] on strong "Free Worldwide Shipping" at bounding box center [699, 301] width 105 height 9
click at [766, 320] on div "Free Worldwide Shipping Text Block 0" at bounding box center [721, 309] width 151 height 33
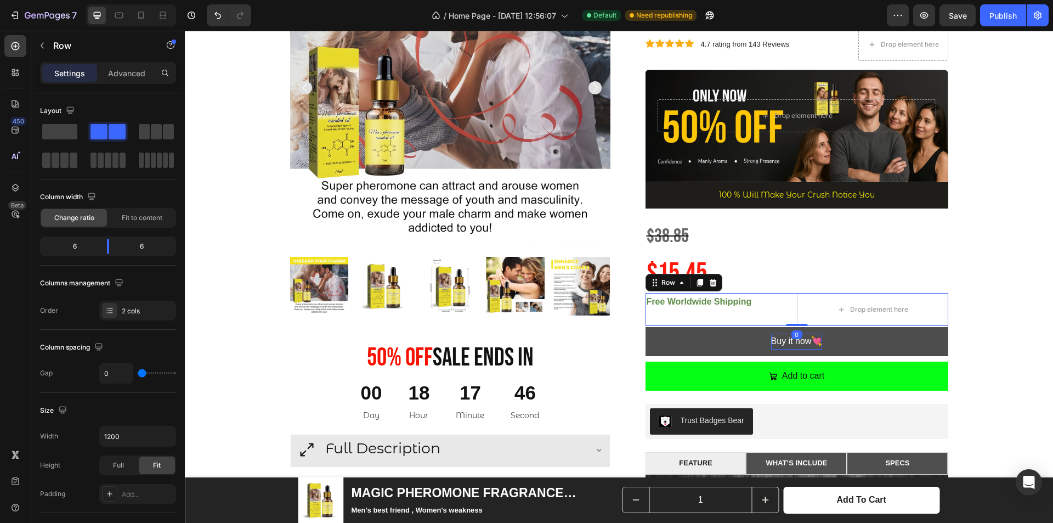
click at [134, 63] on div "Settings Advanced" at bounding box center [108, 73] width 136 height 22
click at [133, 67] on div "Advanced" at bounding box center [126, 73] width 55 height 18
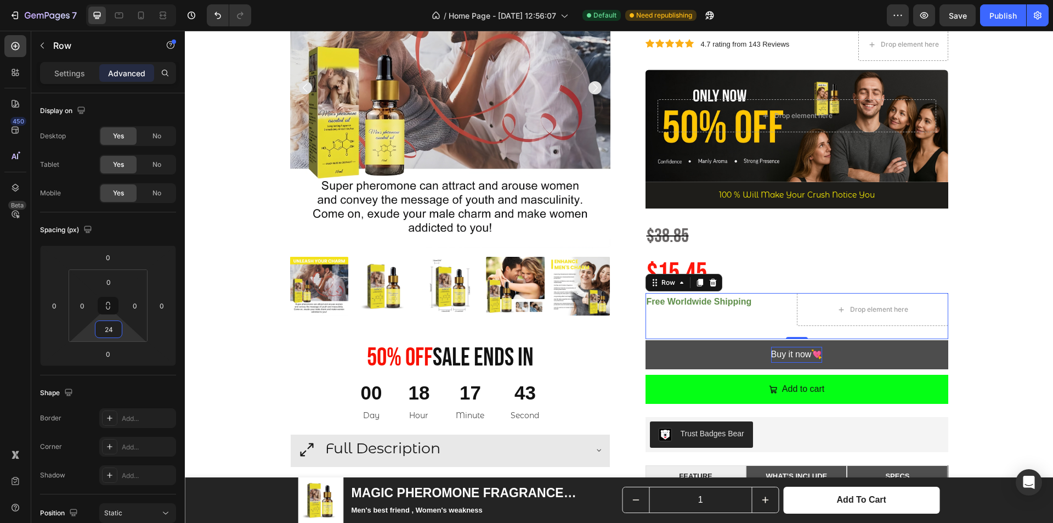
type input "0"
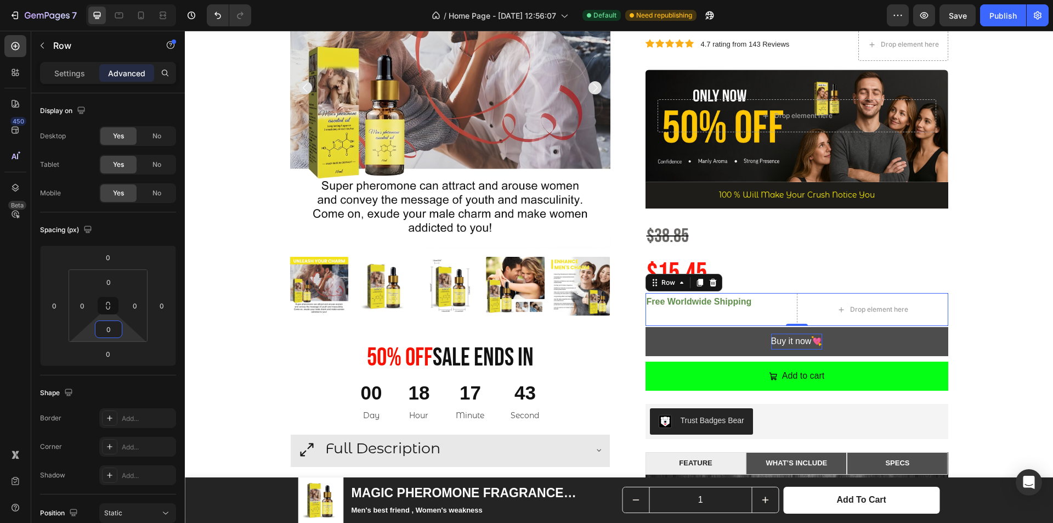
drag, startPoint x: 125, startPoint y: 333, endPoint x: 128, endPoint y: 344, distance: 11.5
click at [128, 0] on html "7 / Home Page - [DATE] 12:56:07 Default Need republishing Preview Save Publish …" at bounding box center [526, 0] width 1053 height 0
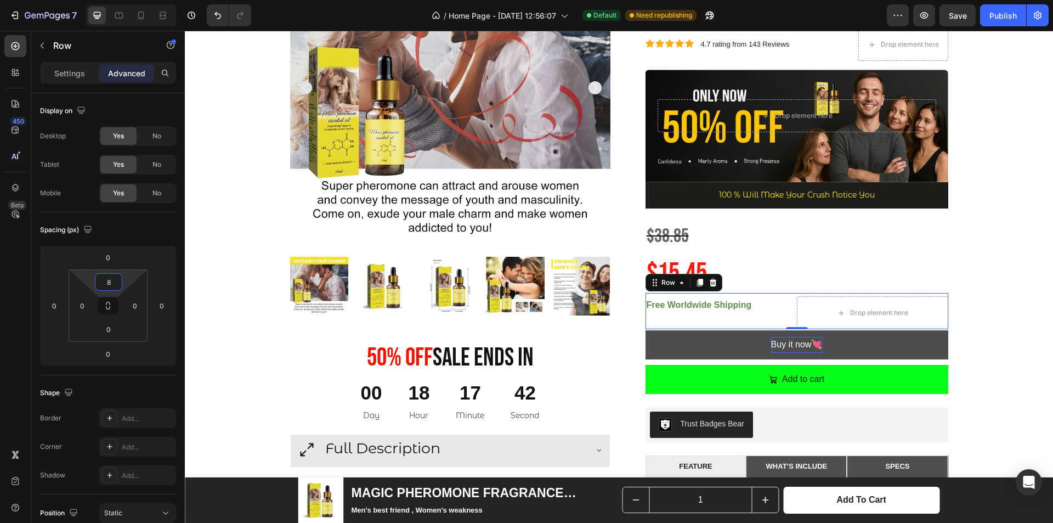
type input "0"
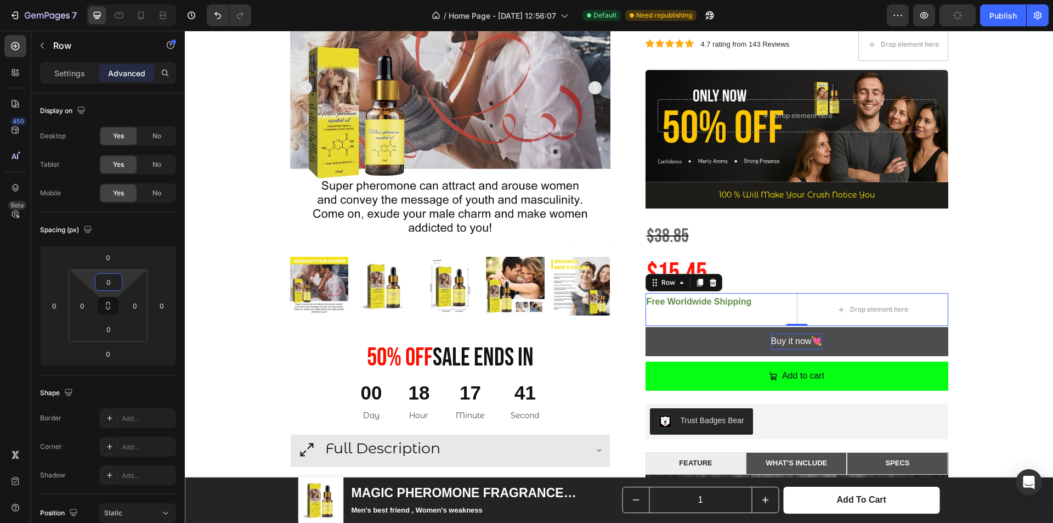
drag, startPoint x: 123, startPoint y: 282, endPoint x: 123, endPoint y: 292, distance: 9.9
click at [123, 0] on html "7 / Home Page - [DATE] 12:56:07 Default Need republishing Preview Publish 450 B…" at bounding box center [526, 0] width 1053 height 0
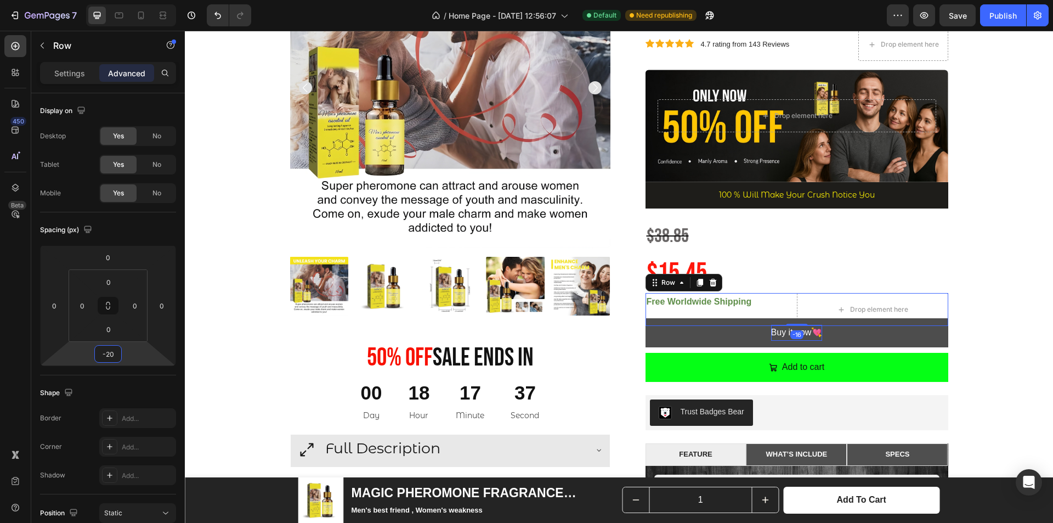
type input "-22"
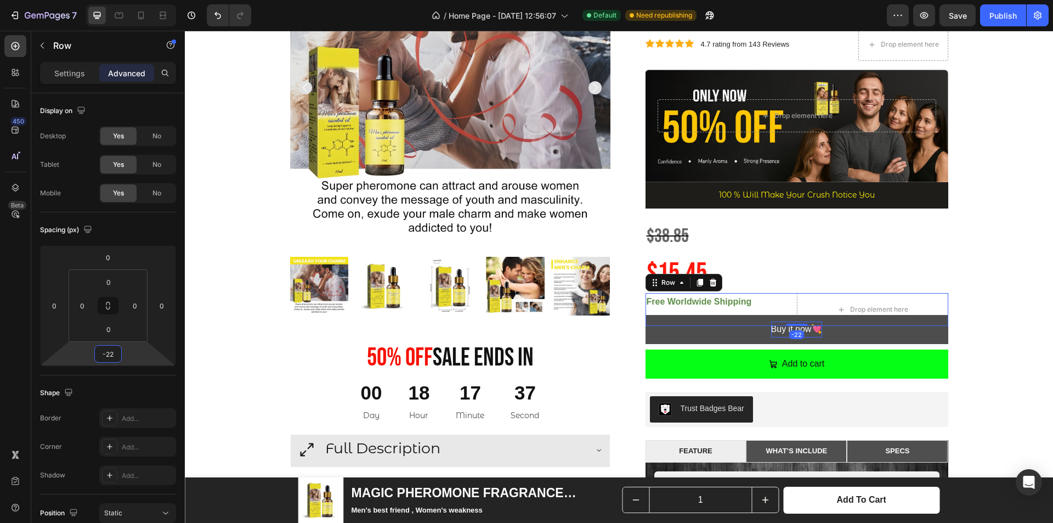
drag, startPoint x: 132, startPoint y: 365, endPoint x: 133, endPoint y: 358, distance: 7.8
click at [133, 0] on html "7 / Home Page - [DATE] 12:56:07 Default Need republishing Preview Save Publish …" at bounding box center [526, 0] width 1053 height 0
click at [936, 243] on div "MAGIC PHEROMONE FRAGRANCE (ANGEL TEARS) FOR ATTRACTING WOMEN WITH A 99.99% 🔥SUC…" at bounding box center [797, 251] width 303 height 646
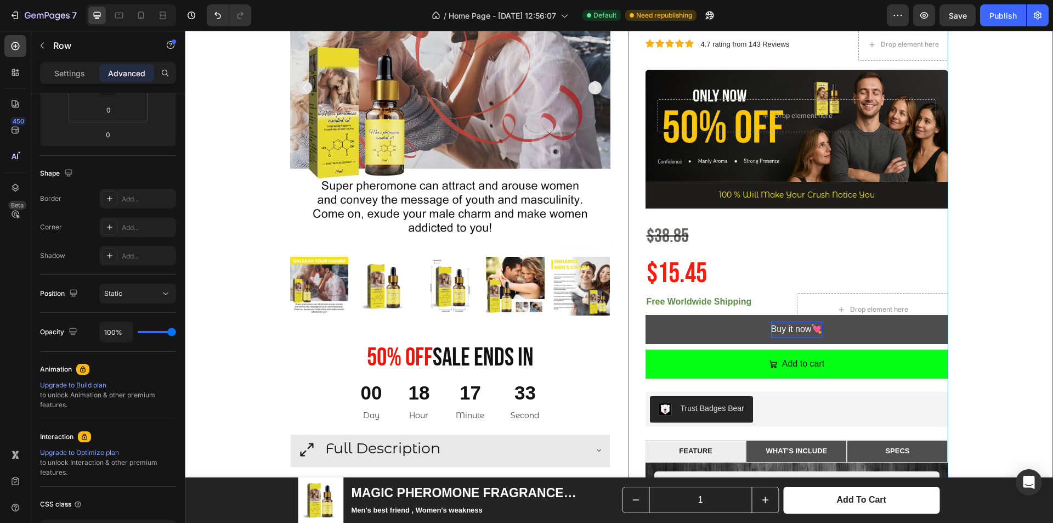
click at [967, 244] on div "Product Images 50% 0ff Sale Ends In Heading 00 Day 18 Hour 17 Minute 33 Second …" at bounding box center [619, 431] width 852 height 1006
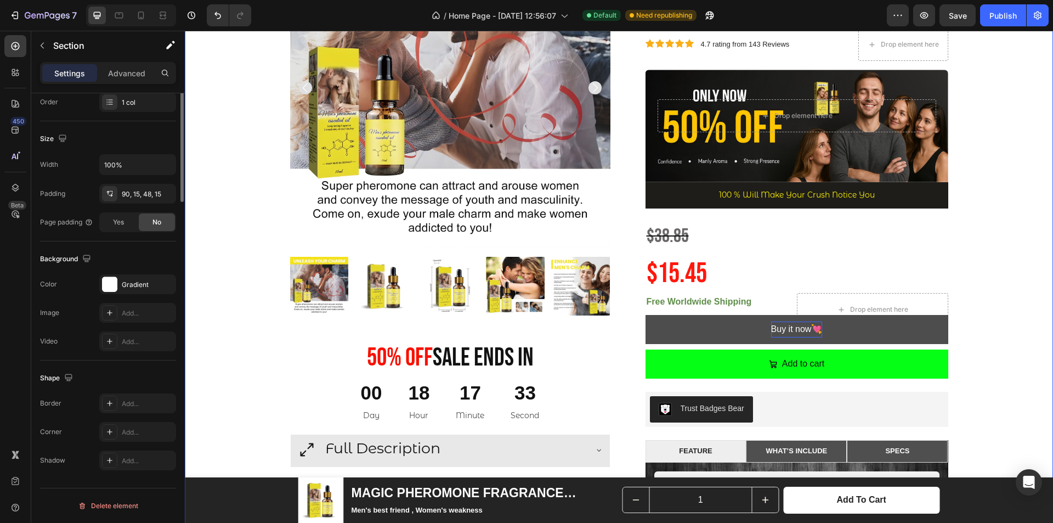
scroll to position [0, 0]
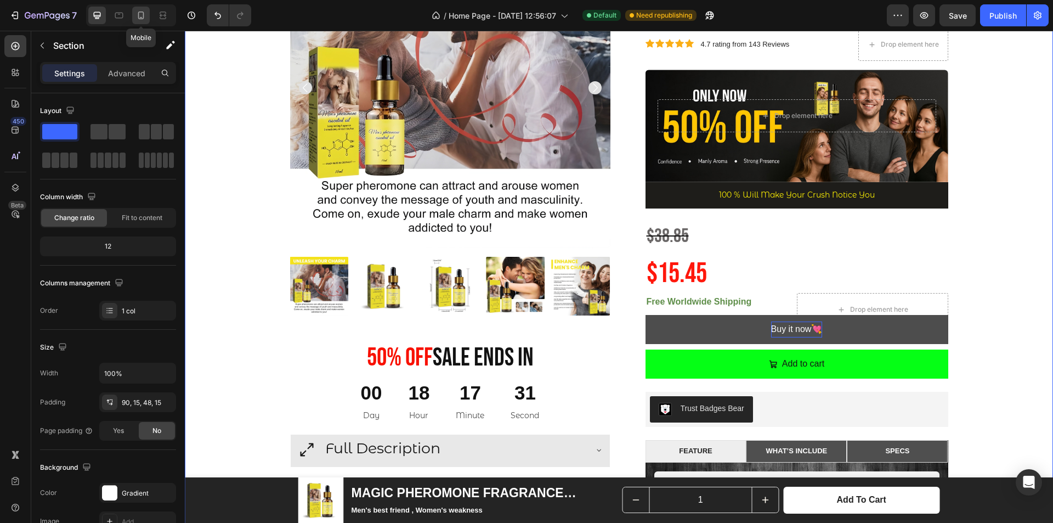
click at [132, 21] on div at bounding box center [141, 16] width 18 height 18
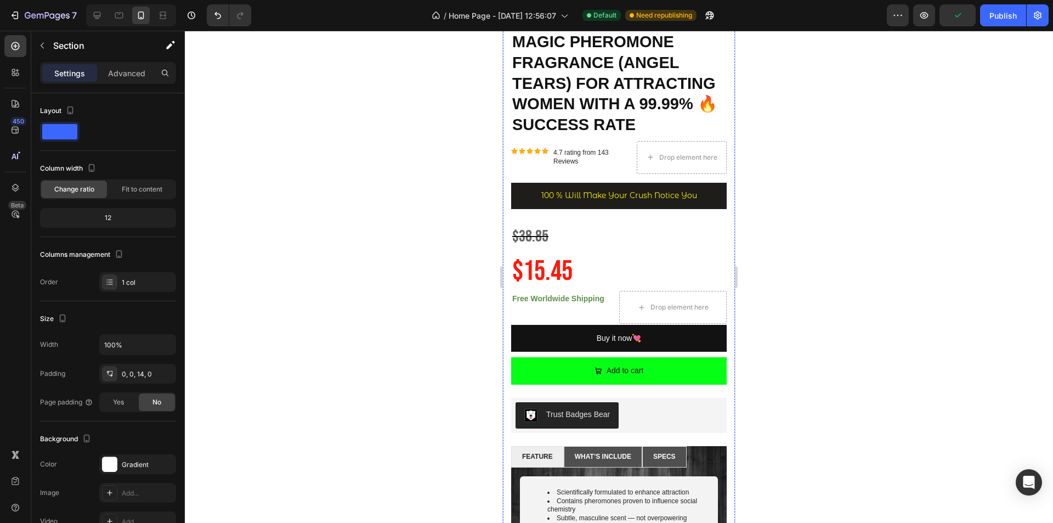
scroll to position [303, 0]
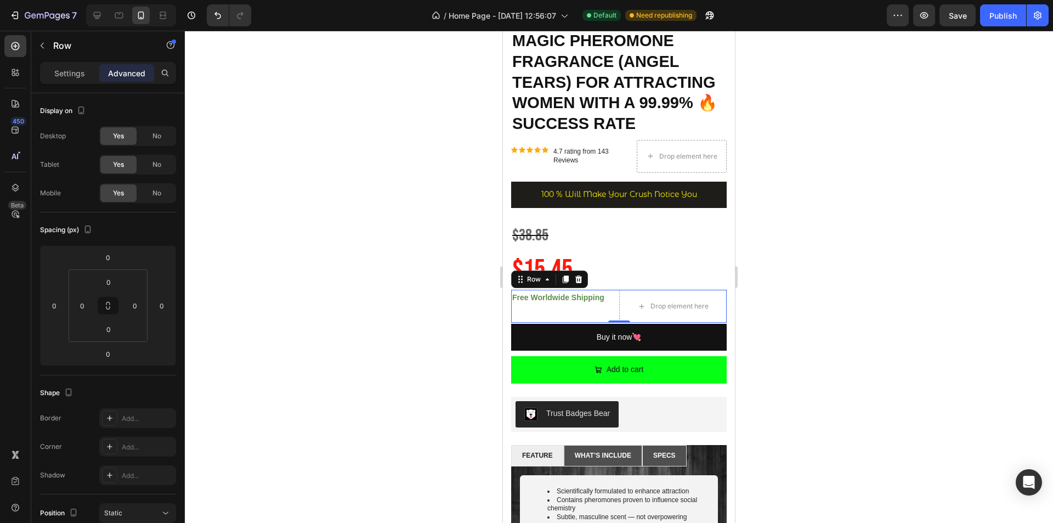
click at [610, 302] on div "Free Worldwide Shipping Text Block" at bounding box center [565, 306] width 108 height 33
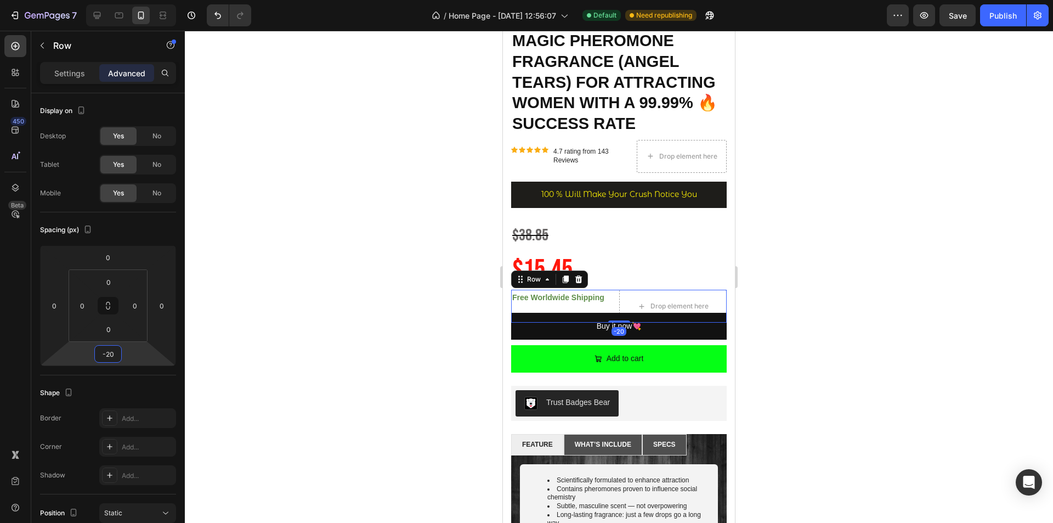
type input "-22"
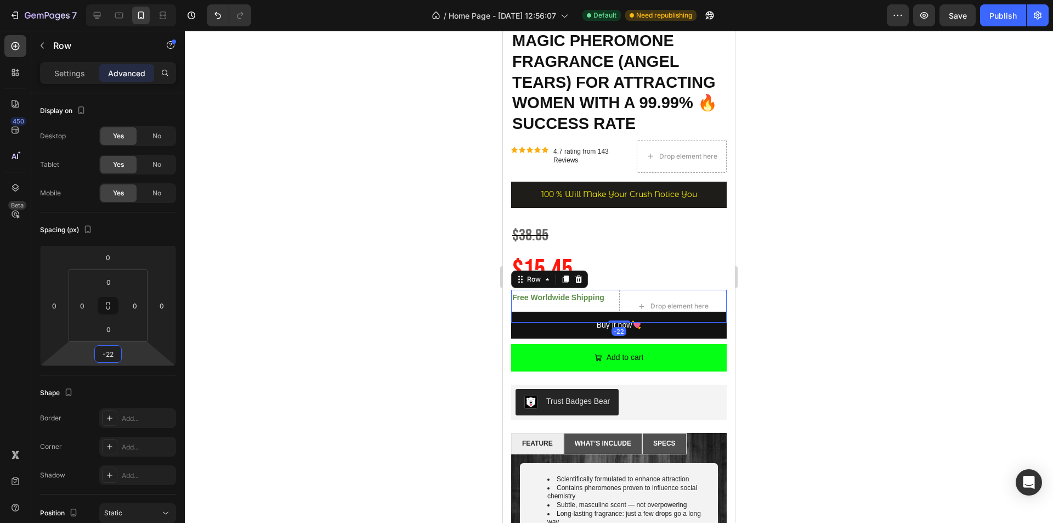
click at [133, 0] on html "7 / Home Page - [DATE] 12:56:07 Default Need republishing Preview Save Publish …" at bounding box center [526, 0] width 1053 height 0
click at [785, 238] on div at bounding box center [619, 277] width 869 height 492
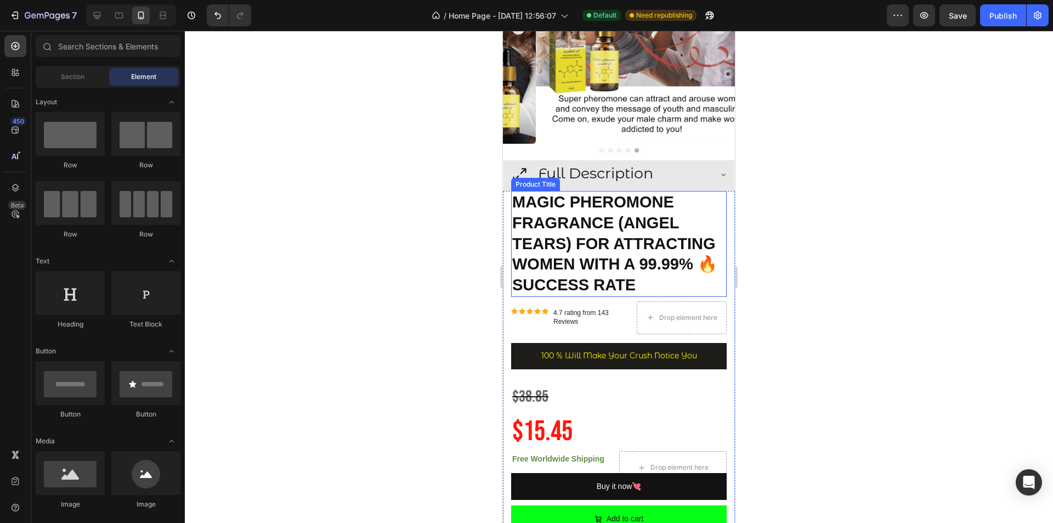
scroll to position [138, 0]
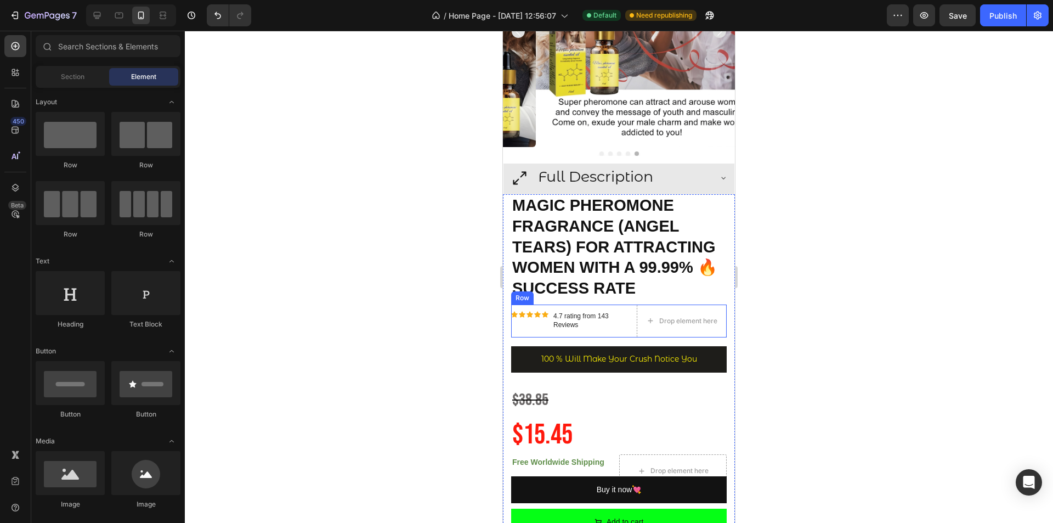
click at [620, 305] on div "Icon Icon Icon Icon Icon Icon List 4.7 rating from 143 Reviews Text Block Row D…" at bounding box center [619, 321] width 216 height 33
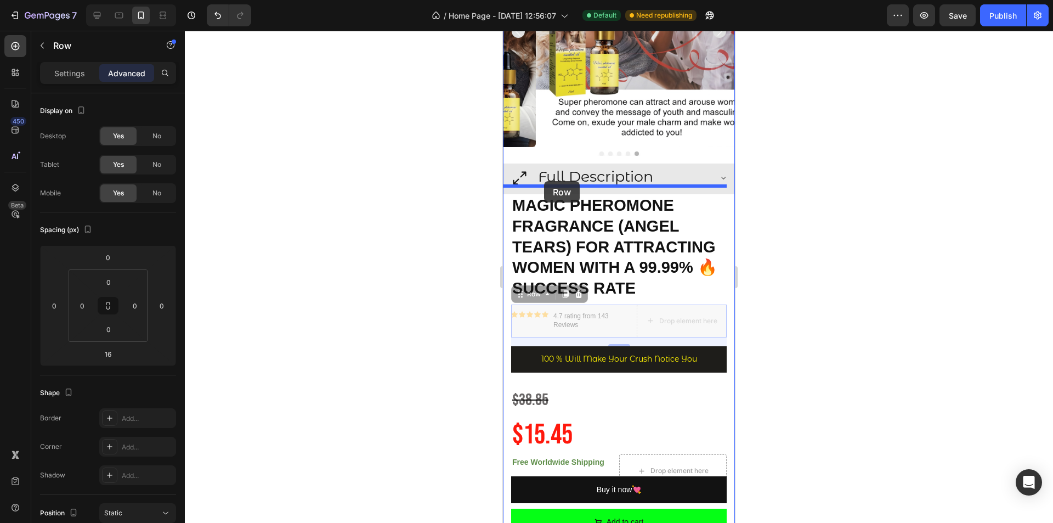
drag, startPoint x: 544, startPoint y: 212, endPoint x: 544, endPoint y: 181, distance: 31.3
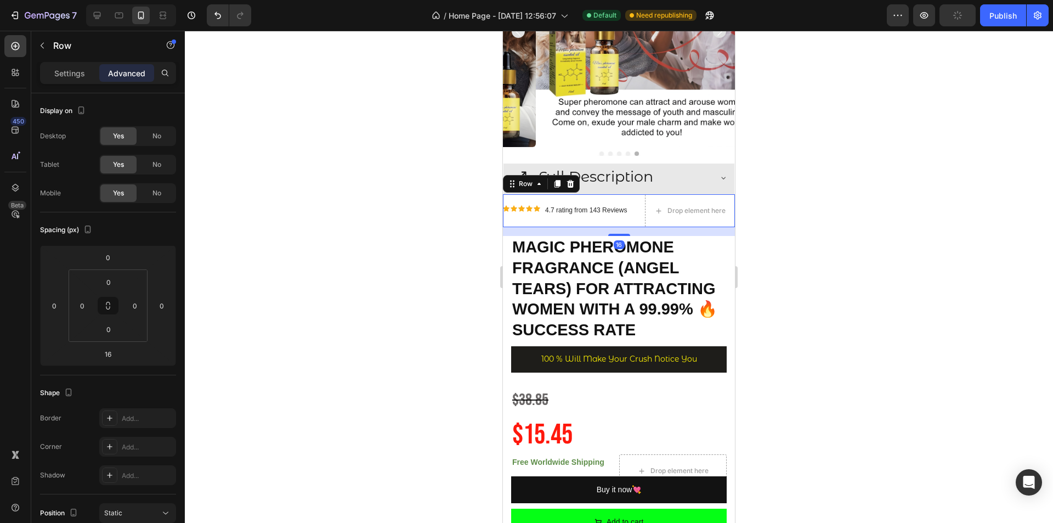
click at [805, 198] on div at bounding box center [619, 277] width 869 height 492
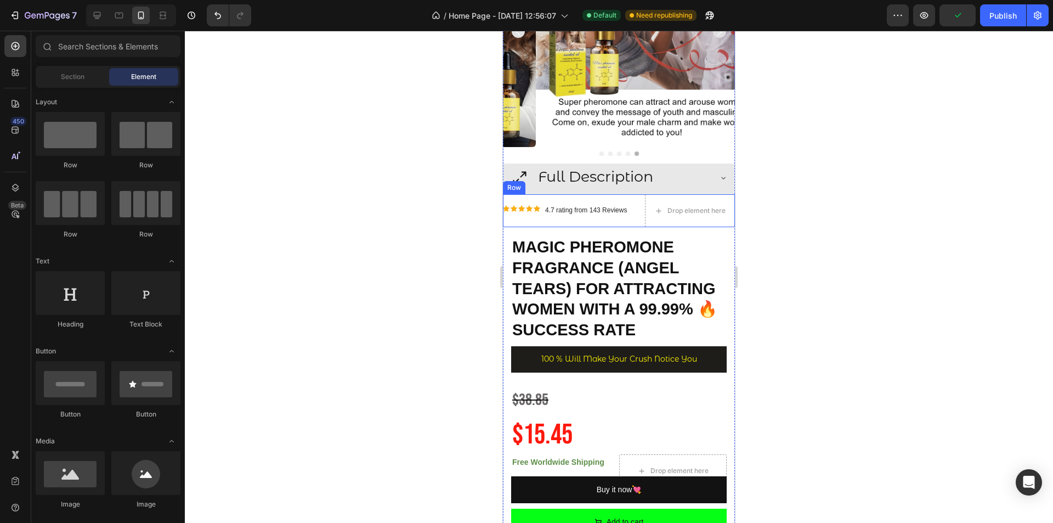
click at [633, 208] on div "Icon Icon Icon Icon Icon Icon List 4.7 rating from 143 Reviews Text Block Row D…" at bounding box center [619, 210] width 232 height 33
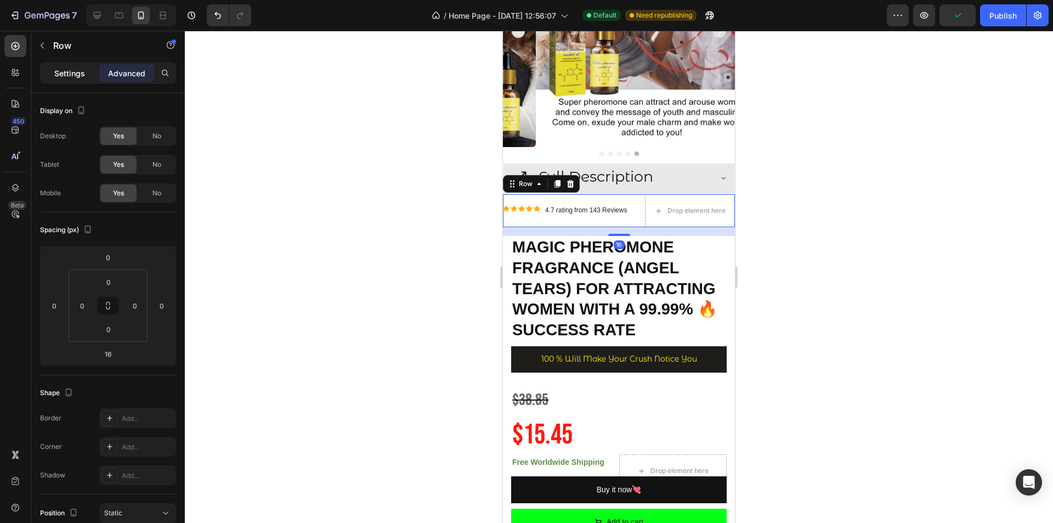
click at [71, 75] on p "Settings" at bounding box center [69, 73] width 31 height 12
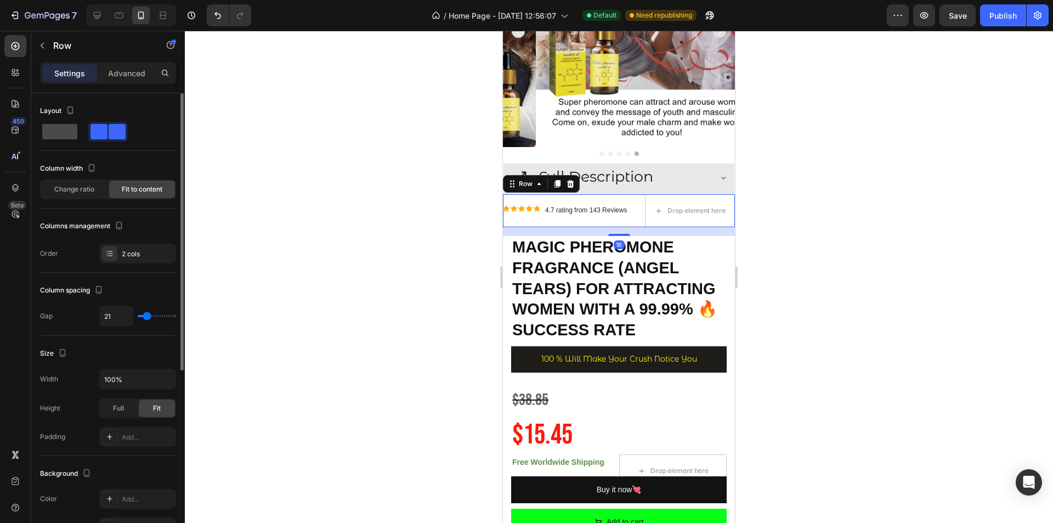
click at [60, 125] on span at bounding box center [59, 131] width 35 height 15
type input "0"
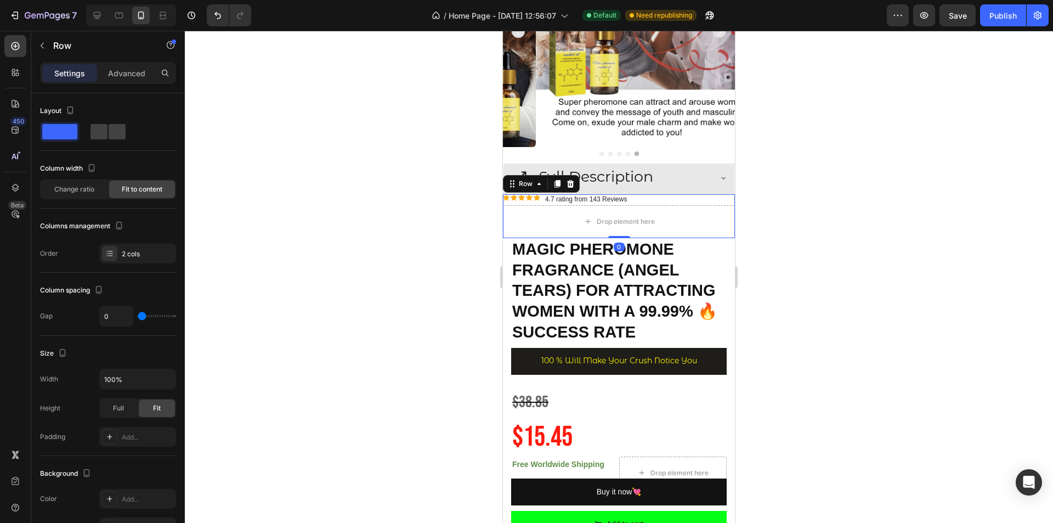
drag, startPoint x: 615, startPoint y: 238, endPoint x: 618, endPoint y: 189, distance: 48.9
click at [618, 194] on div "Icon Icon Icon Icon Icon Icon List 4.7 rating from 143 Reviews Text Block Row D…" at bounding box center [619, 216] width 232 height 44
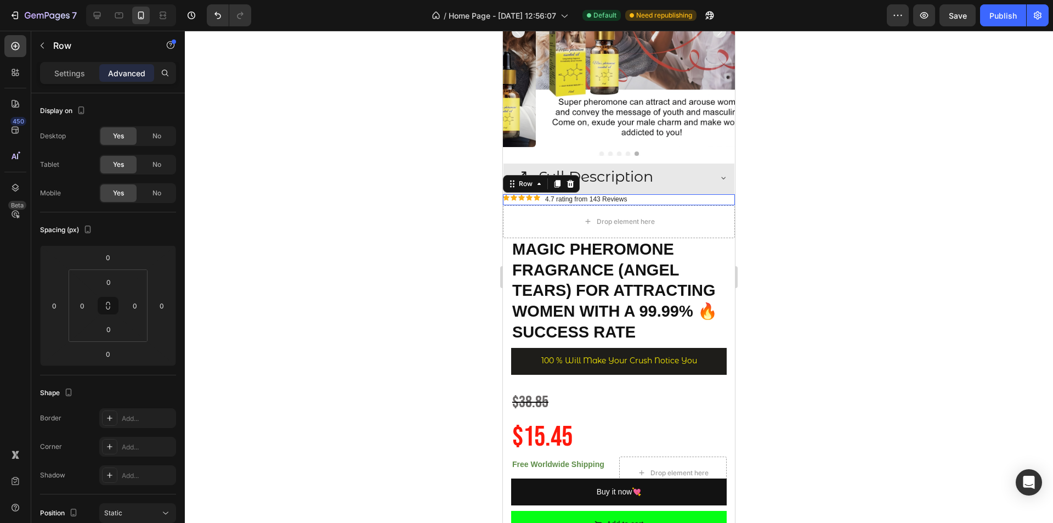
click at [638, 194] on div "Icon Icon Icon Icon Icon Icon List 4.7 rating from 143 Reviews Text Block Row 0" at bounding box center [619, 199] width 232 height 11
click at [669, 218] on div "Drop element here" at bounding box center [619, 221] width 232 height 33
click at [70, 72] on p "Settings" at bounding box center [69, 73] width 31 height 12
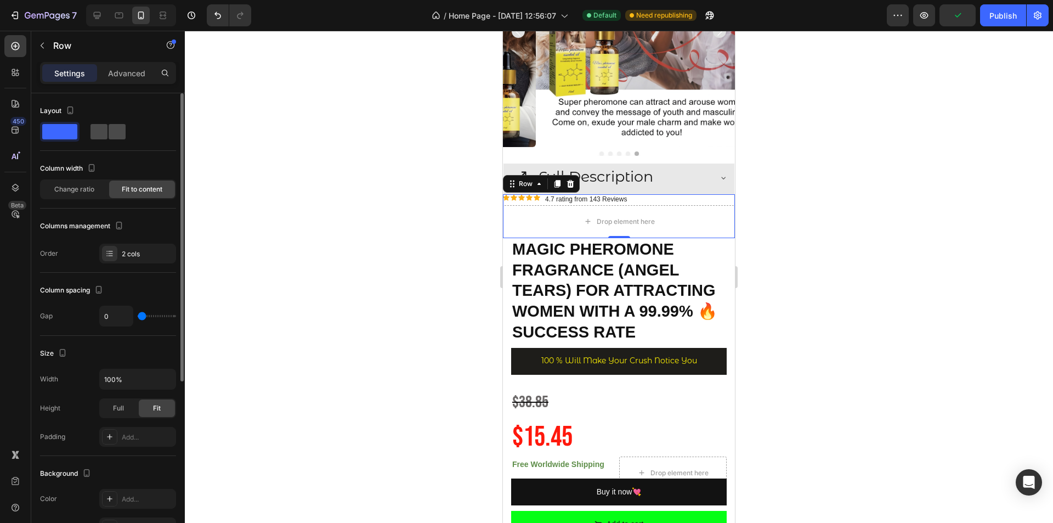
click at [109, 137] on span at bounding box center [117, 131] width 17 height 15
type input "21"
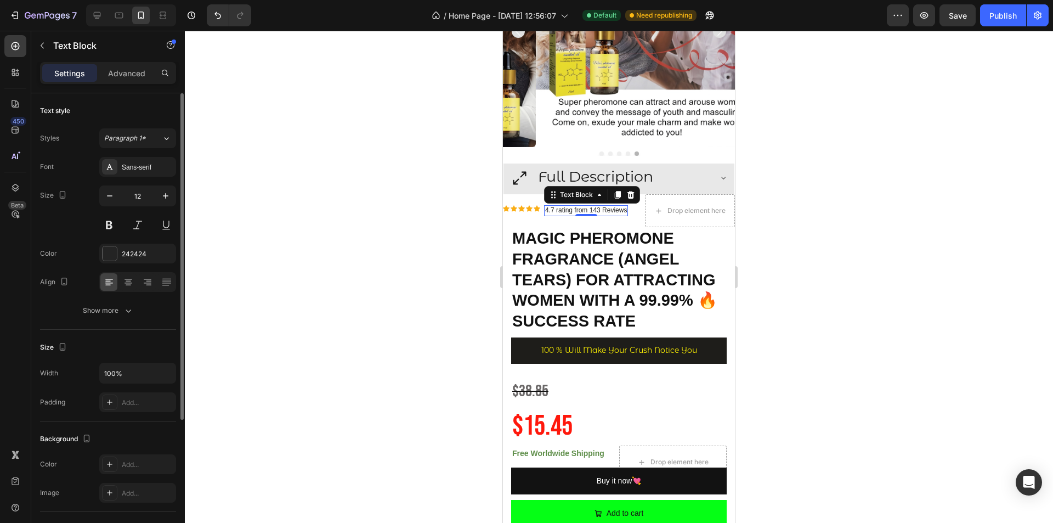
click at [562, 206] on p "4.7 rating from 143 Reviews" at bounding box center [586, 210] width 82 height 9
click at [166, 204] on button "button" at bounding box center [166, 196] width 20 height 20
type input "15"
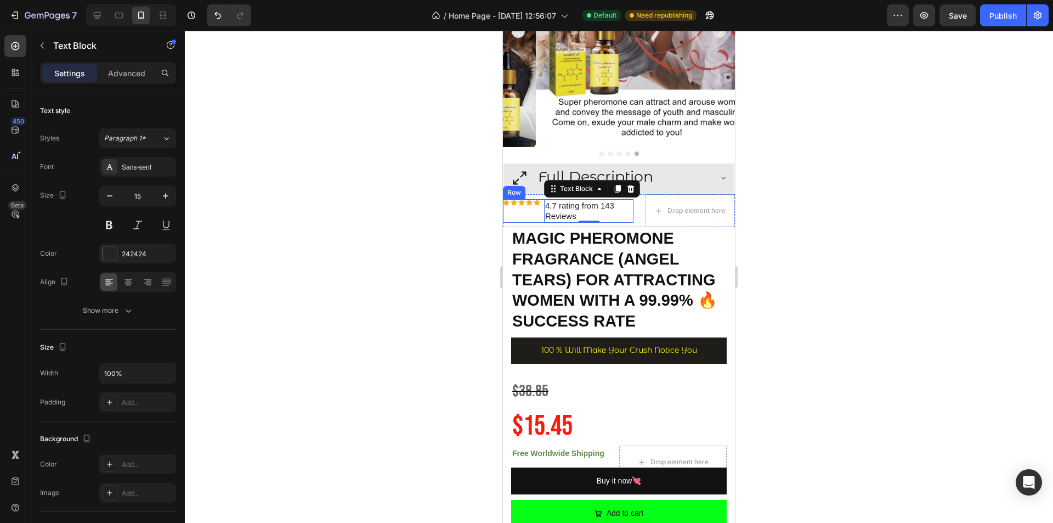
click at [526, 200] on div "Icon Icon Icon Icon Icon Icon List" at bounding box center [521, 211] width 37 height 24
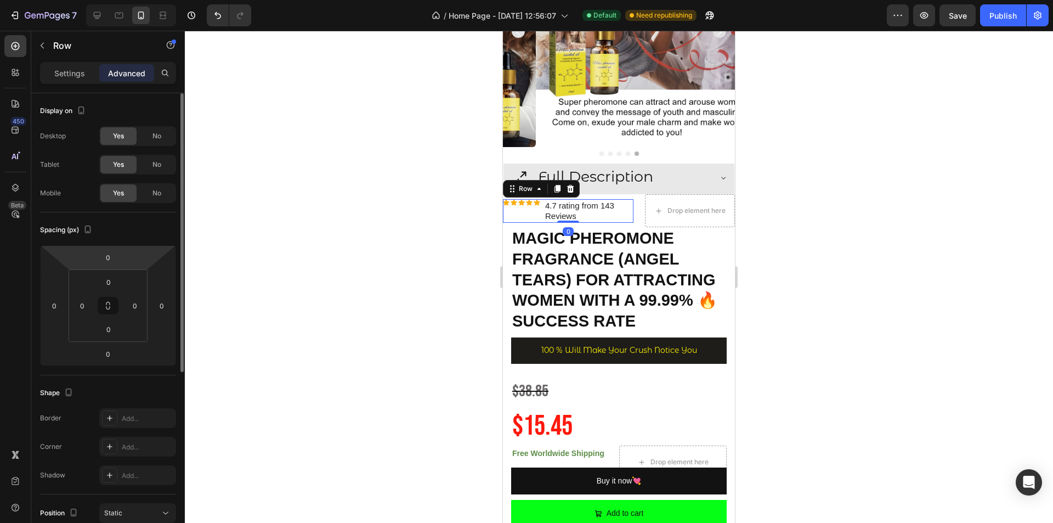
scroll to position [219, 0]
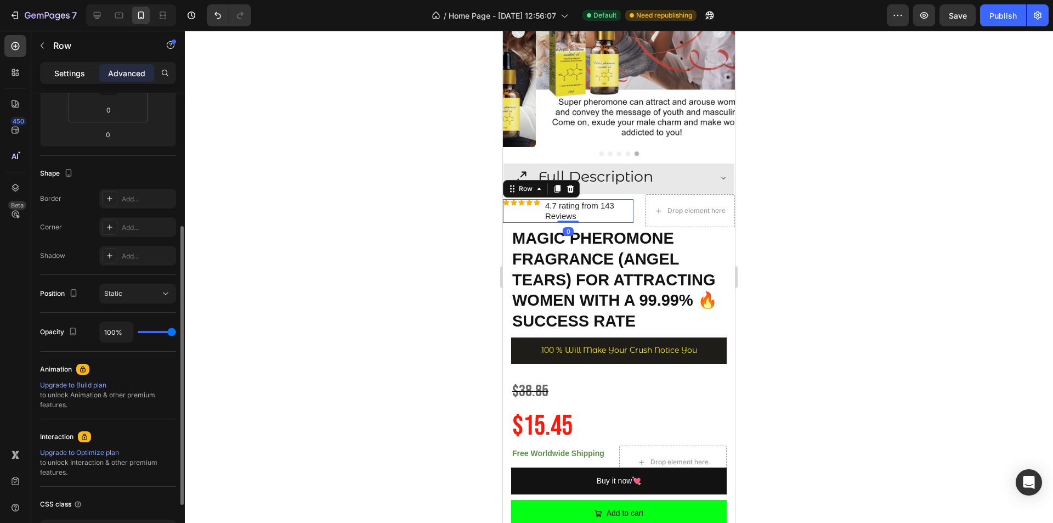
click at [64, 78] on p "Settings" at bounding box center [69, 73] width 31 height 12
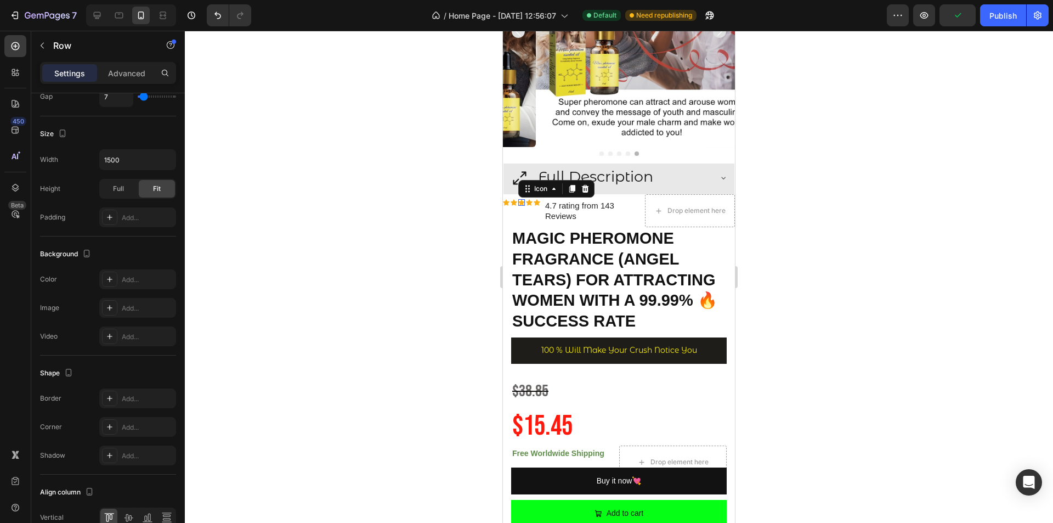
scroll to position [0, 0]
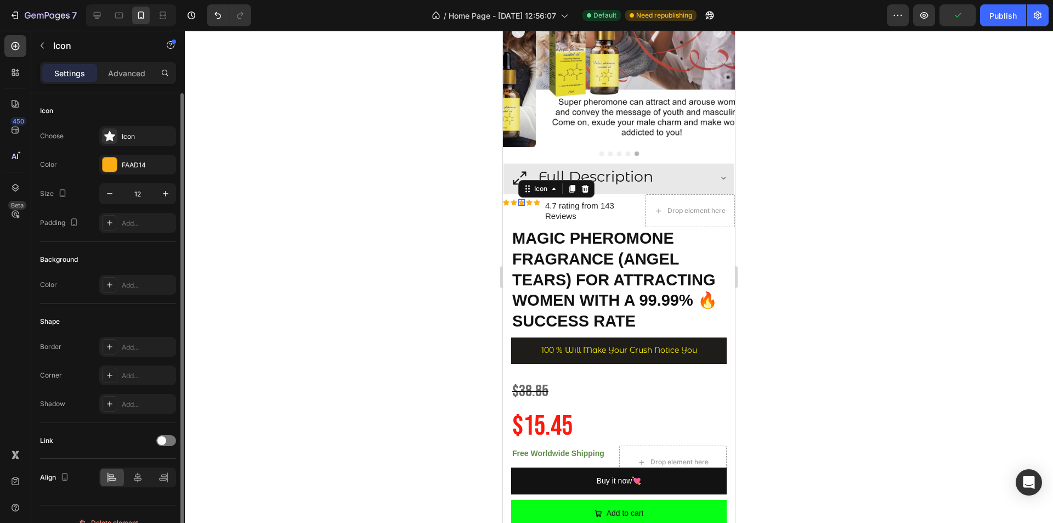
click at [519, 199] on div "Icon 0" at bounding box center [522, 202] width 7 height 7
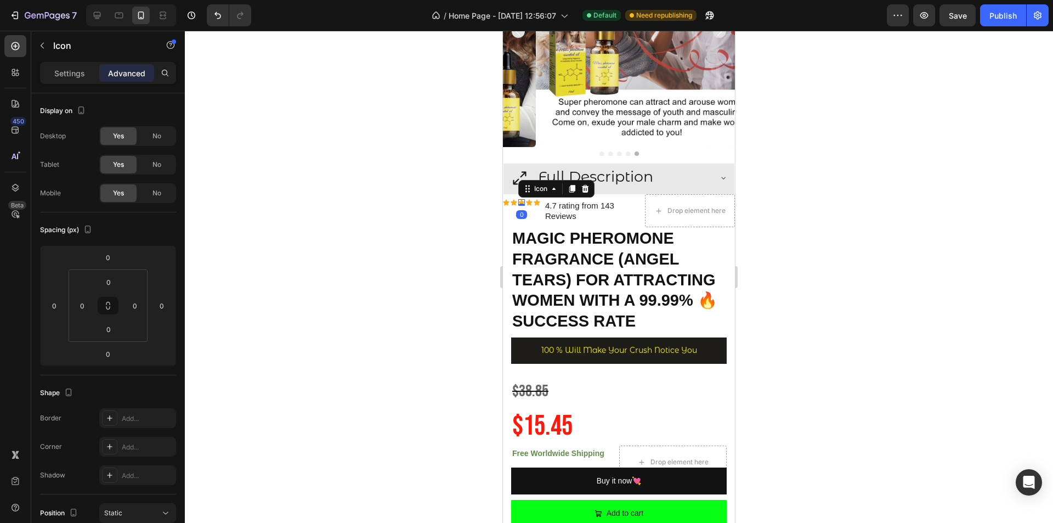
click at [814, 162] on div at bounding box center [619, 277] width 869 height 492
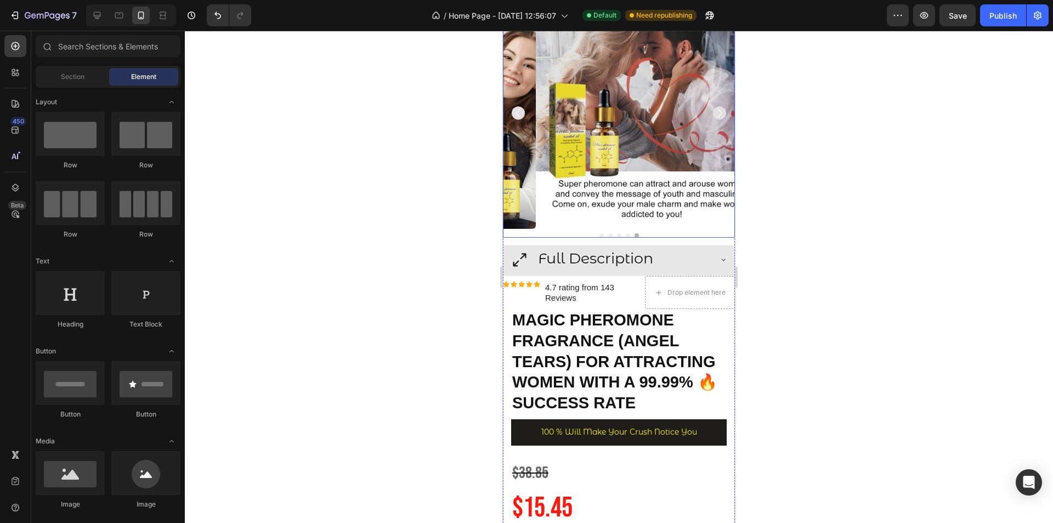
scroll to position [83, 0]
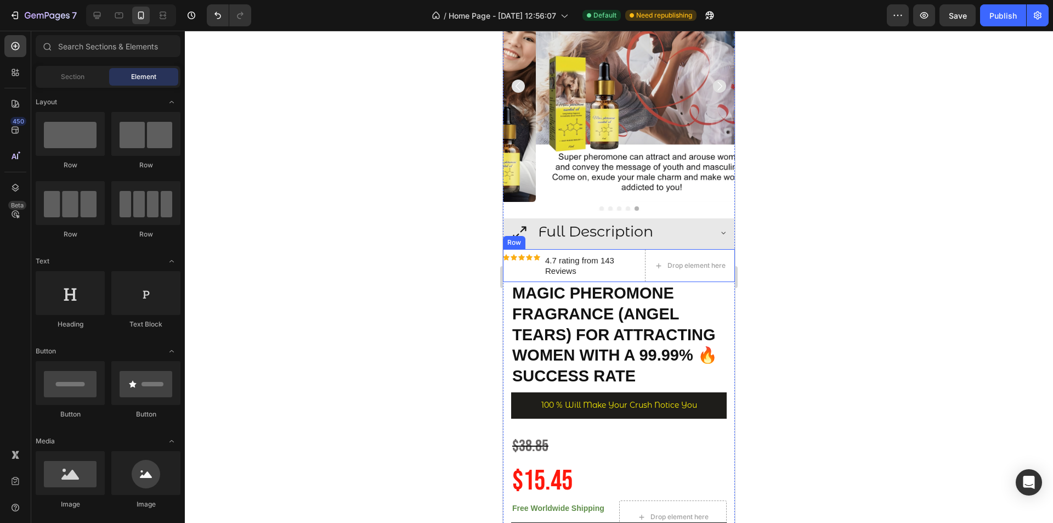
click at [632, 260] on div "Icon Icon Icon Icon Icon Icon List 4.7 rating from 143 Reviews Text Block Row D…" at bounding box center [619, 265] width 232 height 33
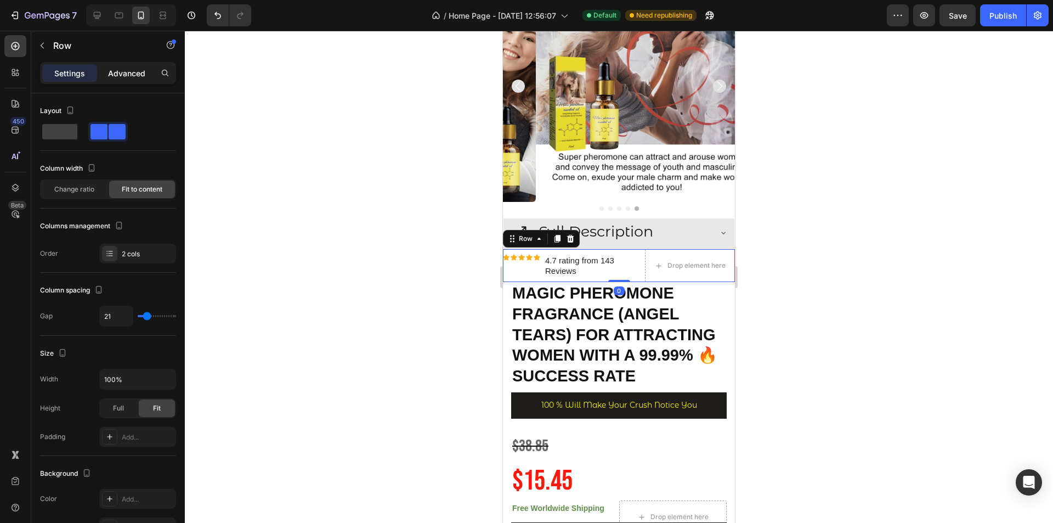
click at [113, 71] on p "Advanced" at bounding box center [126, 73] width 37 height 12
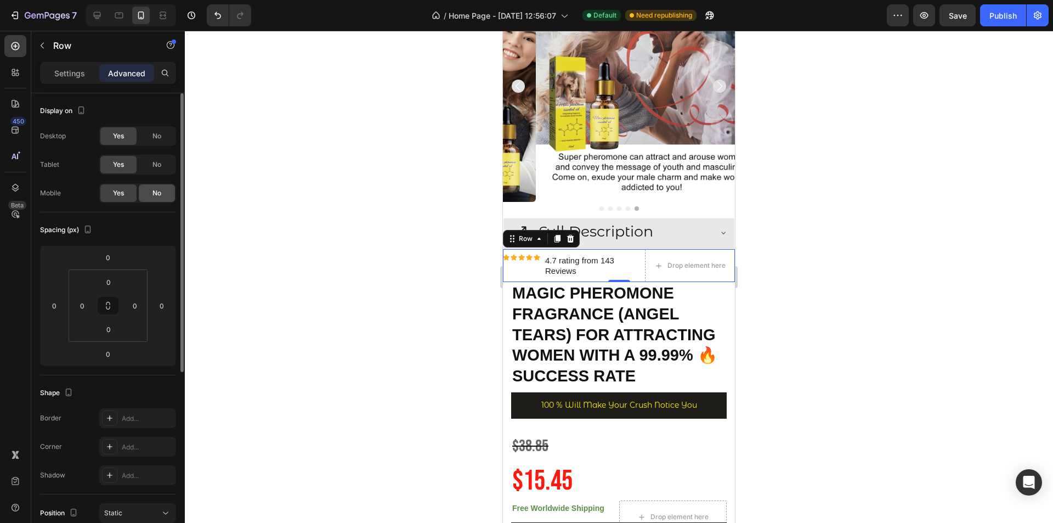
click at [148, 194] on div "No" at bounding box center [157, 193] width 36 height 18
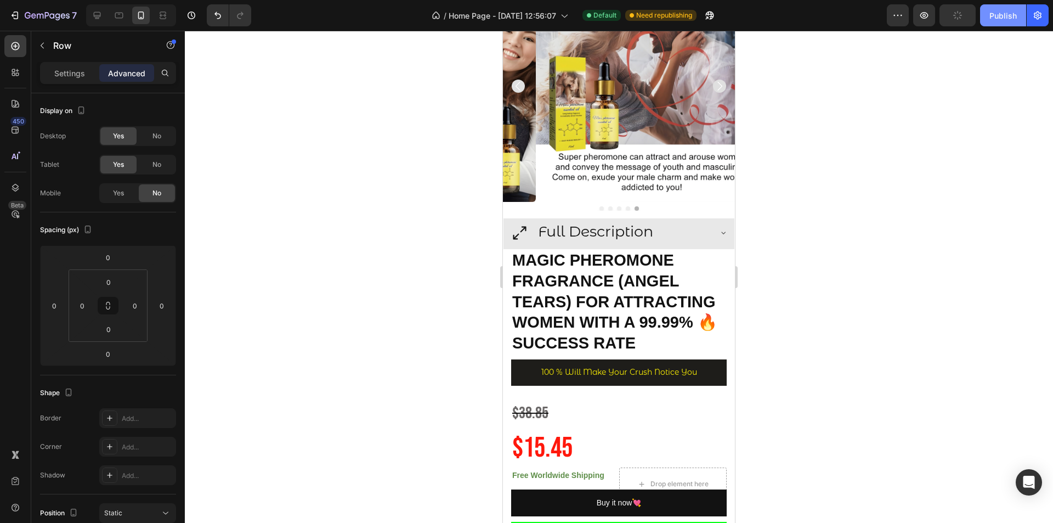
click at [998, 10] on div "Publish" at bounding box center [1003, 16] width 27 height 12
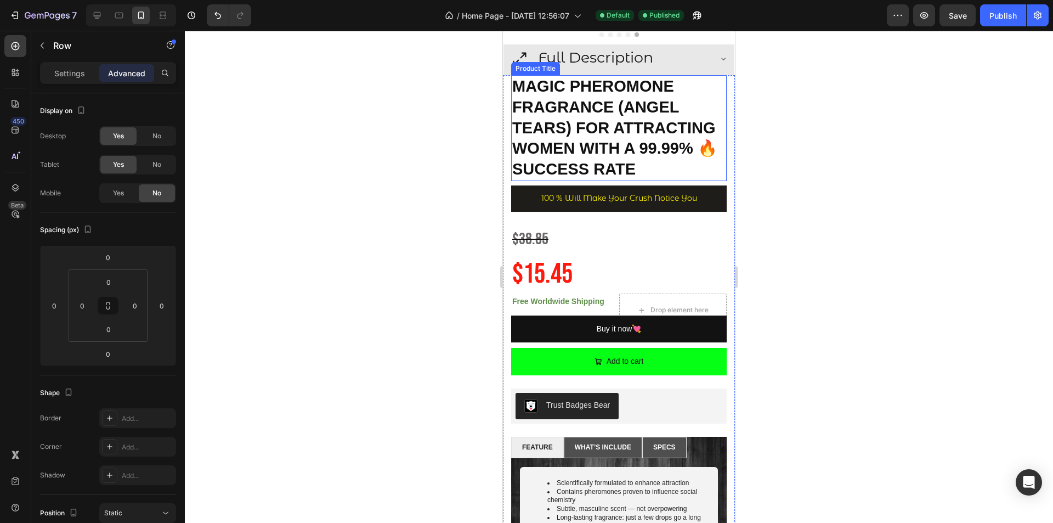
scroll to position [285, 0]
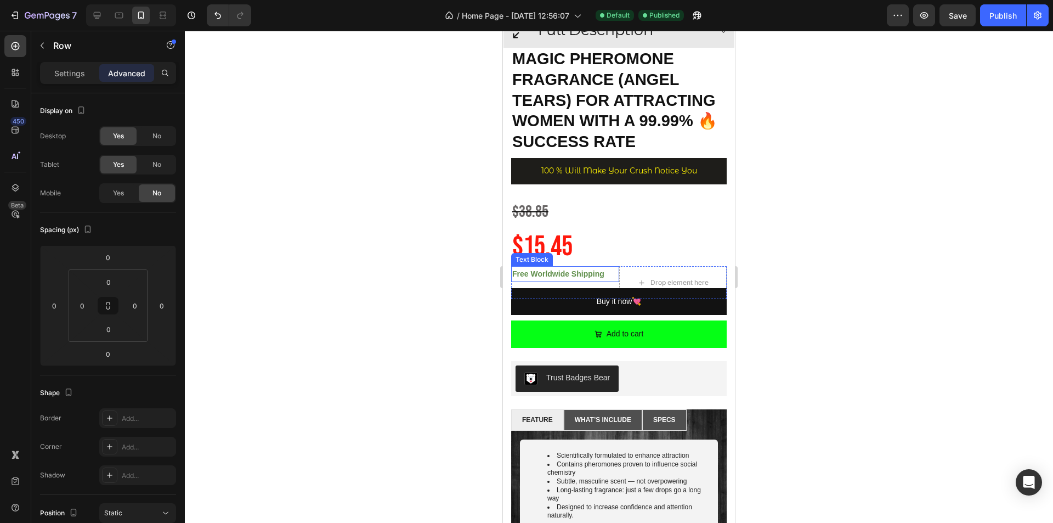
click at [604, 269] on strong "Free Worldwide Shipping" at bounding box center [558, 273] width 92 height 9
click at [559, 269] on strong "Free Worldwide Shipping" at bounding box center [558, 273] width 92 height 9
click at [590, 269] on strong "Free Worldwide Shipping" at bounding box center [558, 273] width 92 height 9
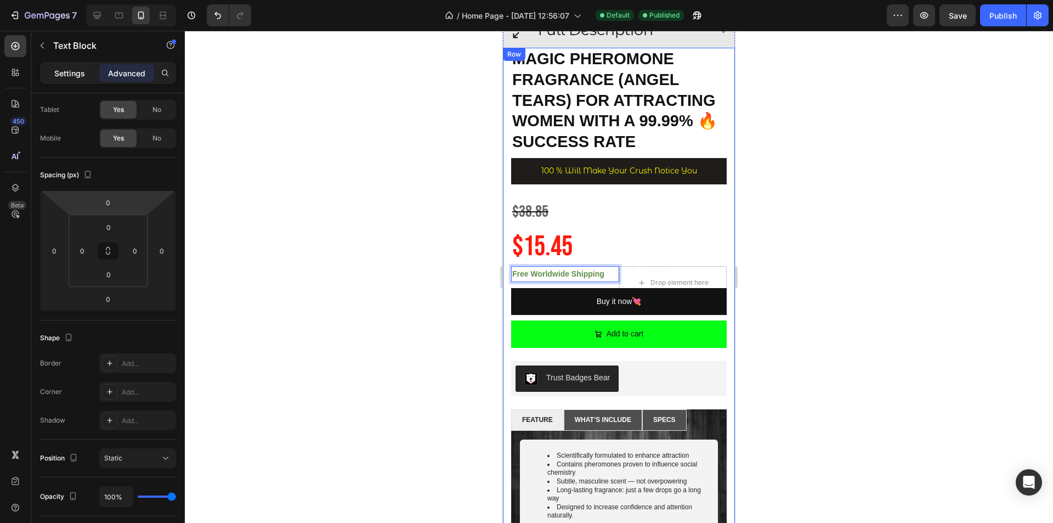
click at [80, 73] on p "Settings" at bounding box center [69, 73] width 31 height 12
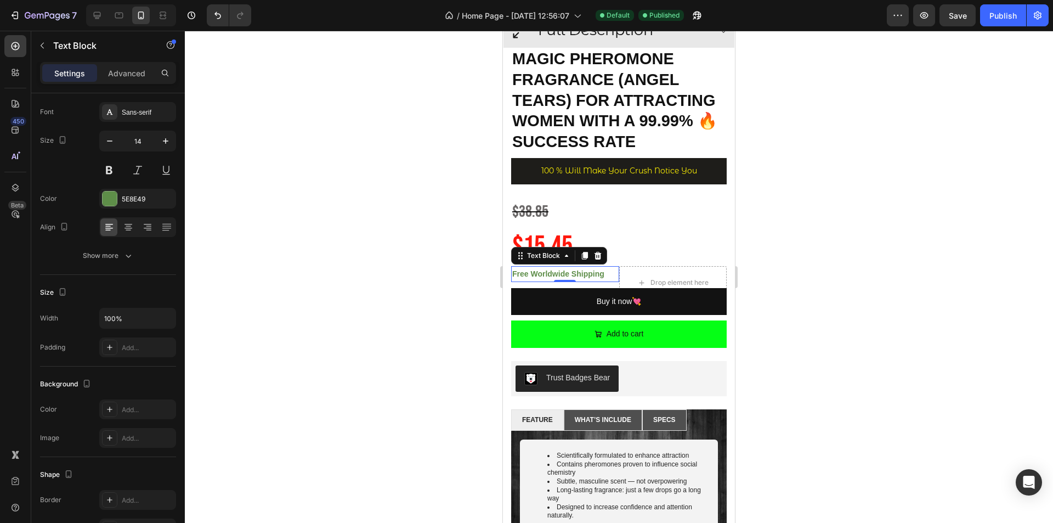
click at [591, 269] on strong "Free Worldwide Shipping" at bounding box center [558, 273] width 92 height 9
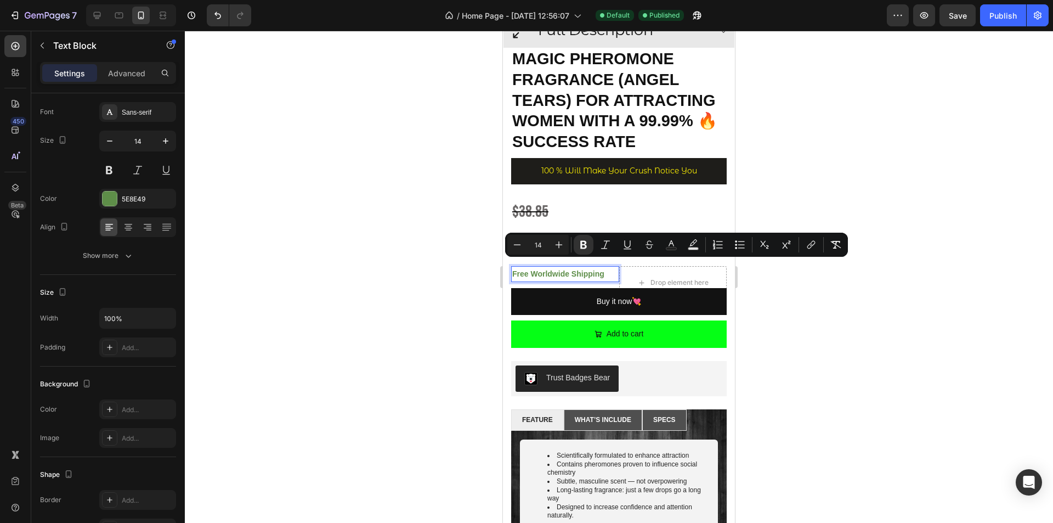
click at [593, 269] on strong "Free Worldwide Shipping" at bounding box center [558, 273] width 92 height 9
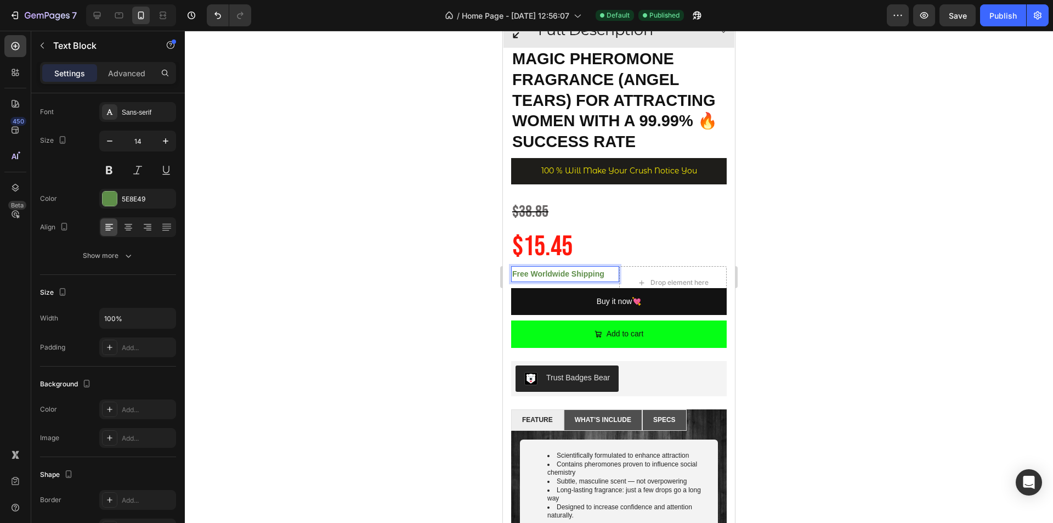
click at [593, 269] on strong "Free Worldwide Shipping" at bounding box center [558, 273] width 92 height 9
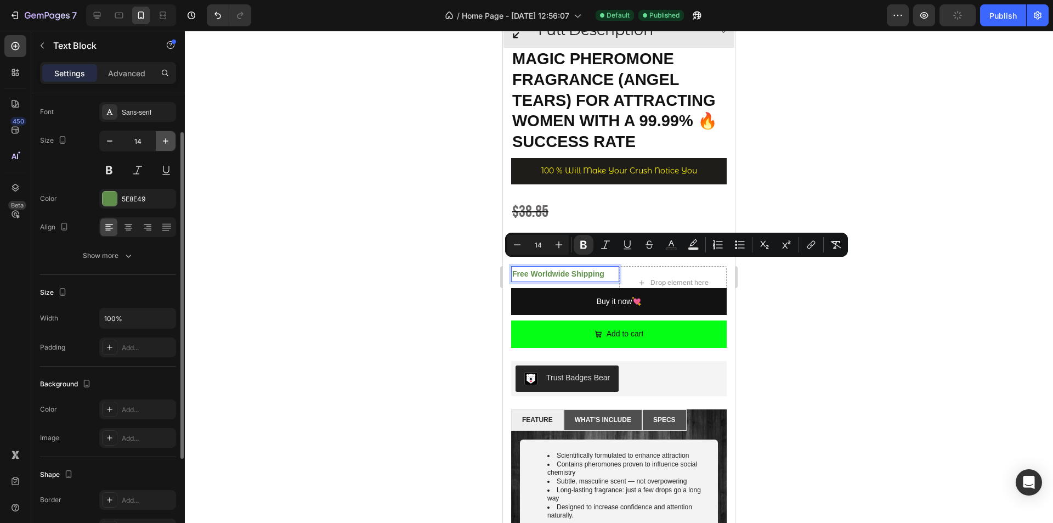
click at [171, 140] on icon "button" at bounding box center [165, 141] width 11 height 11
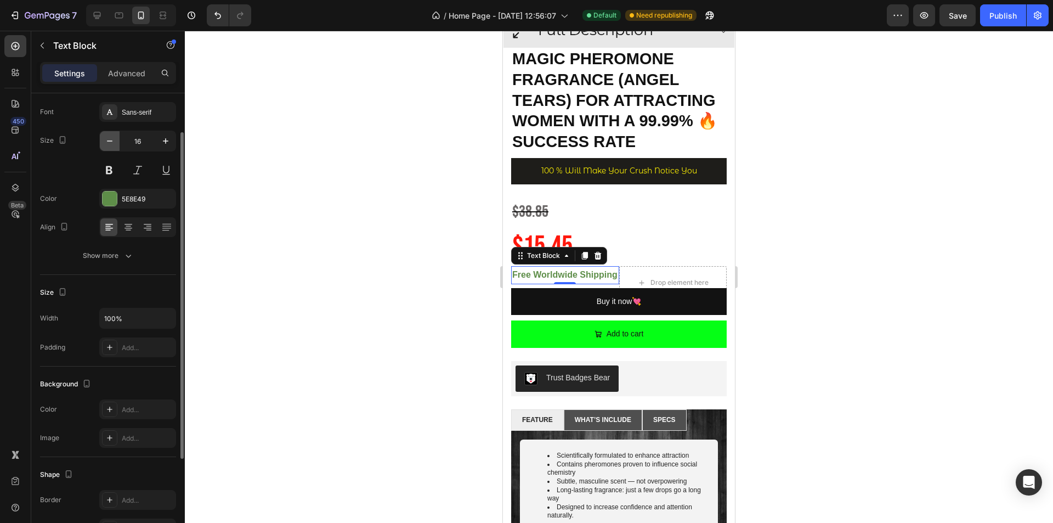
click at [112, 144] on icon "button" at bounding box center [109, 141] width 11 height 11
type input "15"
click at [817, 177] on div at bounding box center [619, 277] width 869 height 492
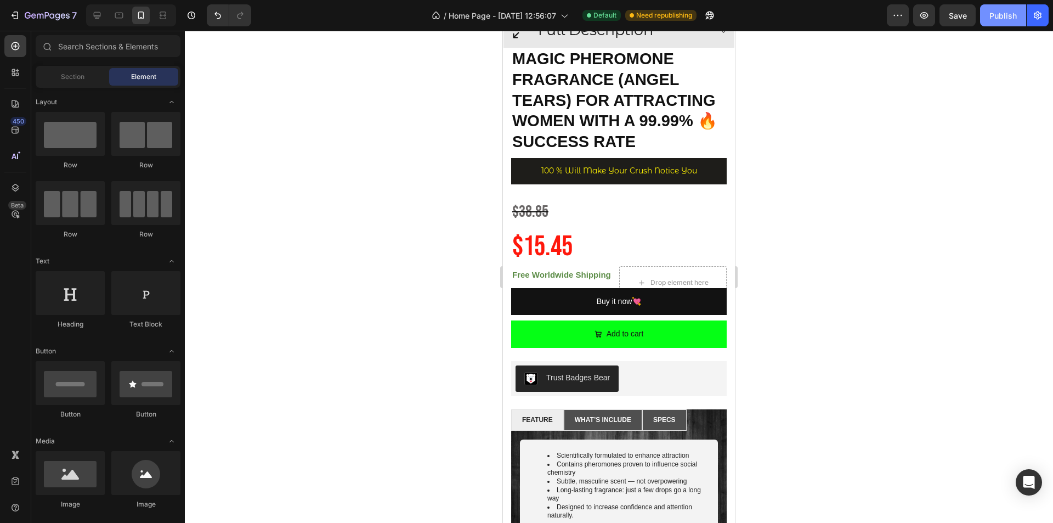
click at [1000, 14] on div "Publish" at bounding box center [1003, 16] width 27 height 12
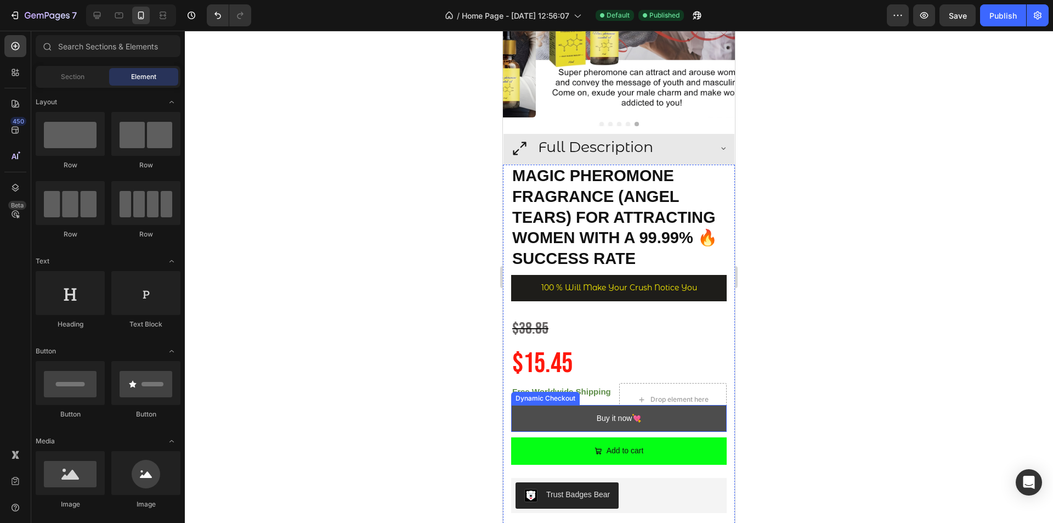
scroll to position [285, 0]
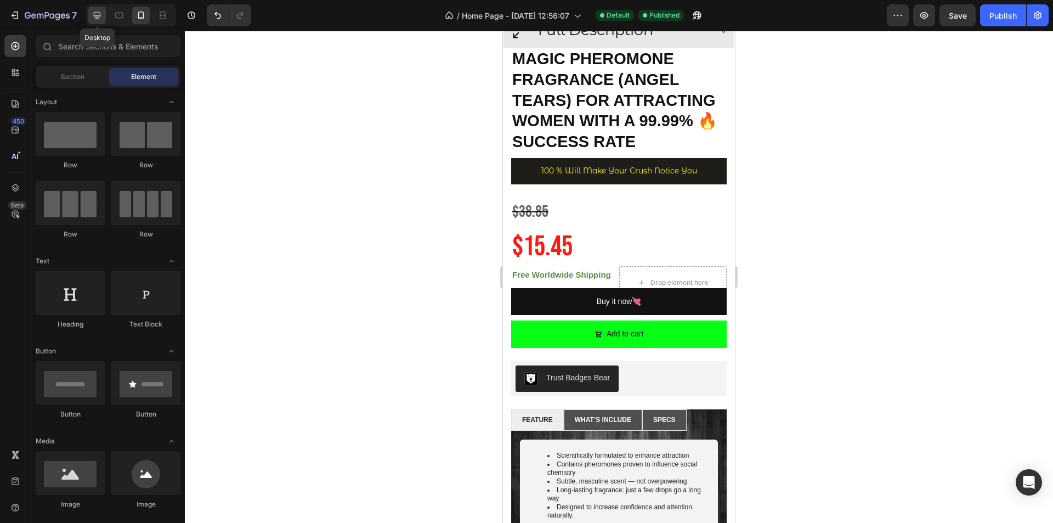
click at [101, 15] on icon at bounding box center [97, 15] width 11 height 11
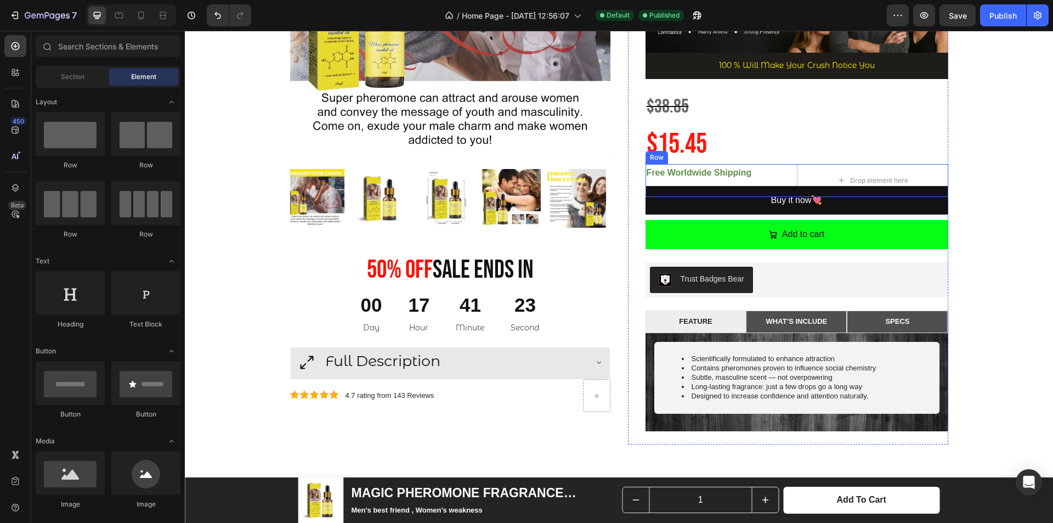
scroll to position [220, 0]
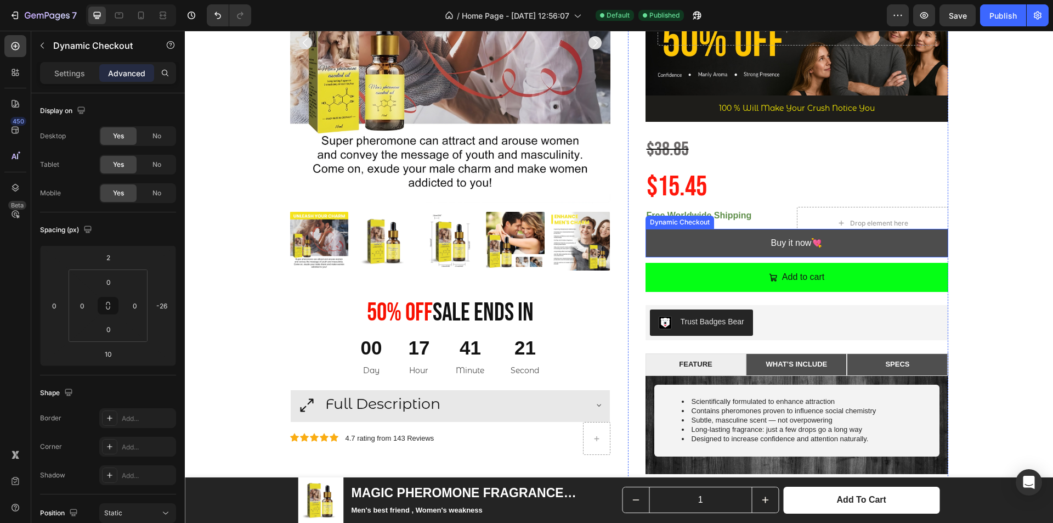
click at [848, 251] on button "Buy it now💘" at bounding box center [797, 243] width 303 height 29
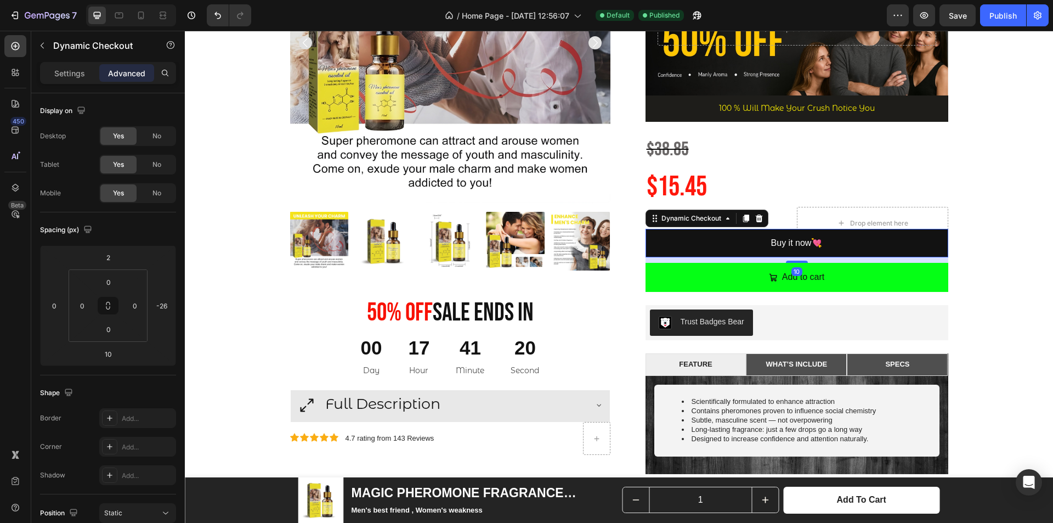
scroll to position [274, 0]
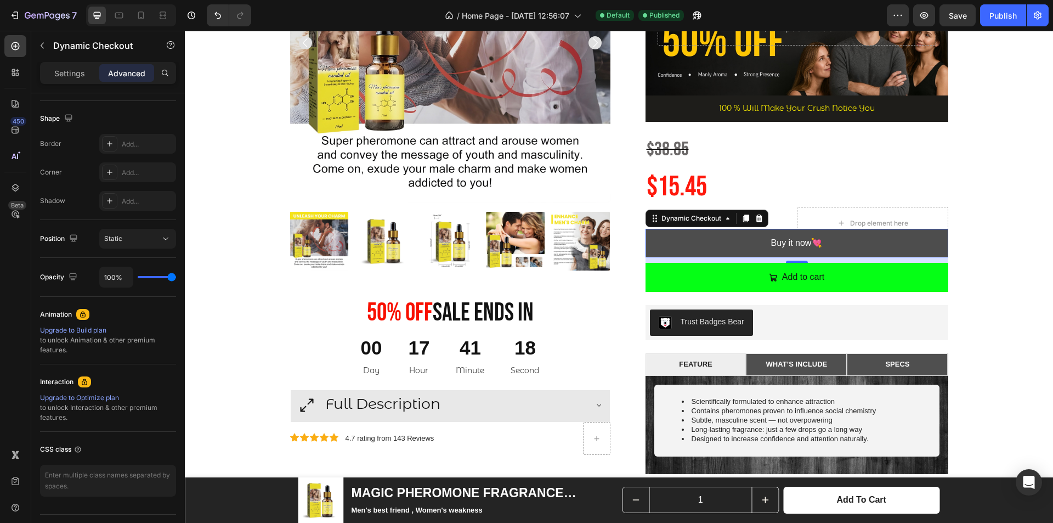
click at [724, 250] on button "Buy it now💘" at bounding box center [797, 243] width 303 height 29
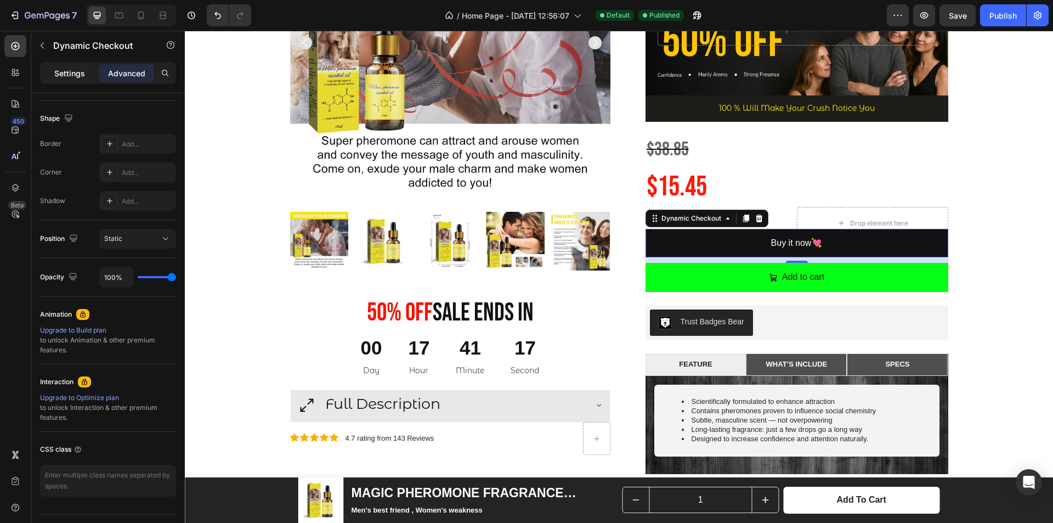
click at [55, 72] on p "Settings" at bounding box center [69, 73] width 31 height 12
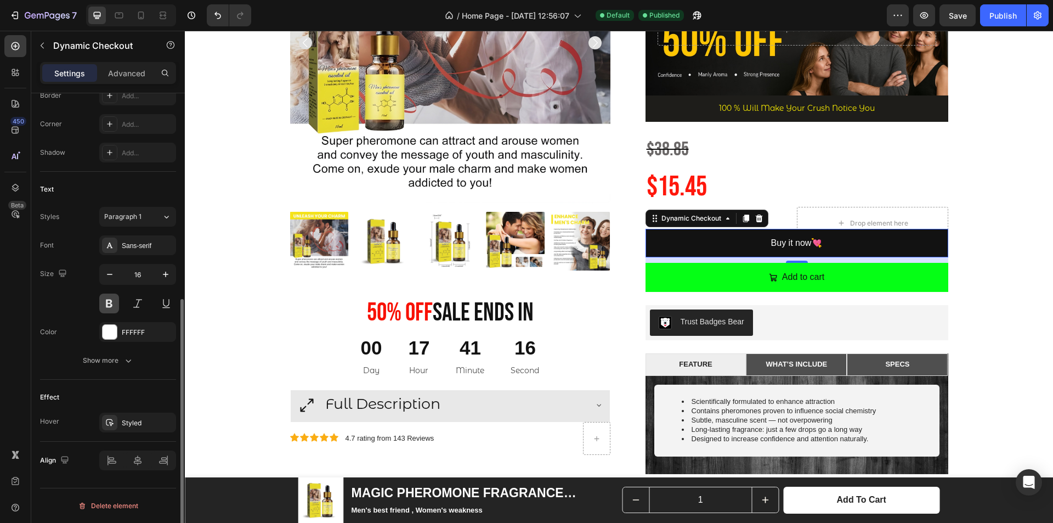
scroll to position [97, 0]
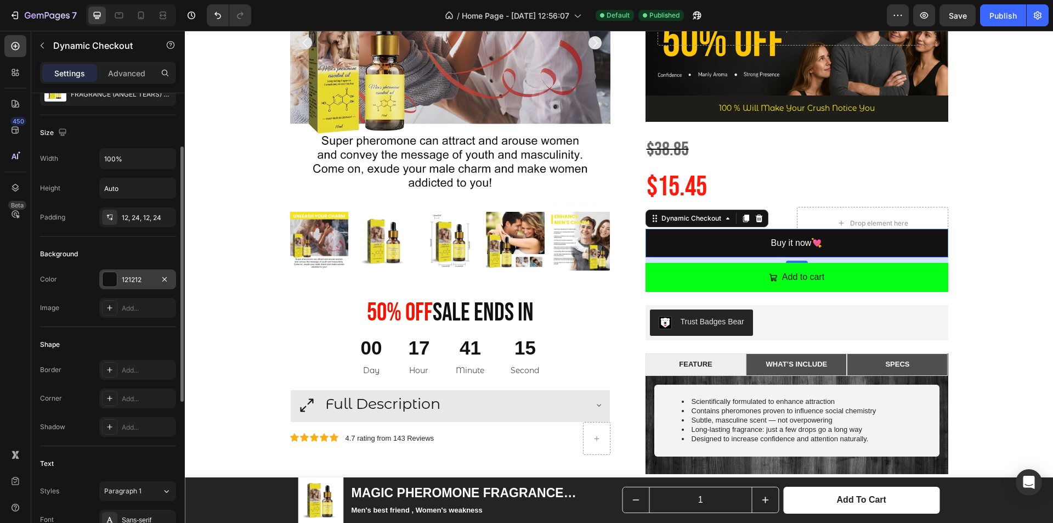
click at [116, 279] on div at bounding box center [110, 279] width 14 height 14
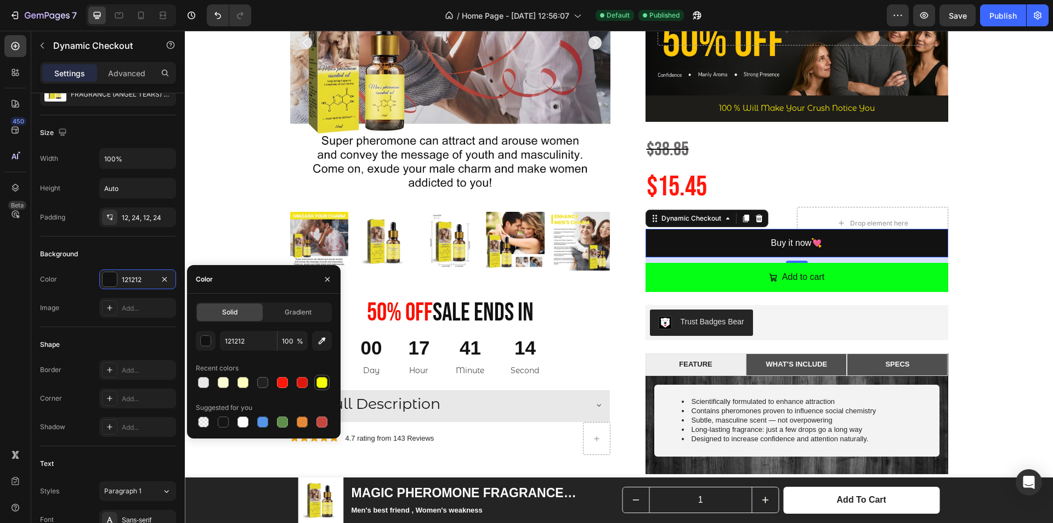
click at [321, 386] on div at bounding box center [322, 382] width 11 height 11
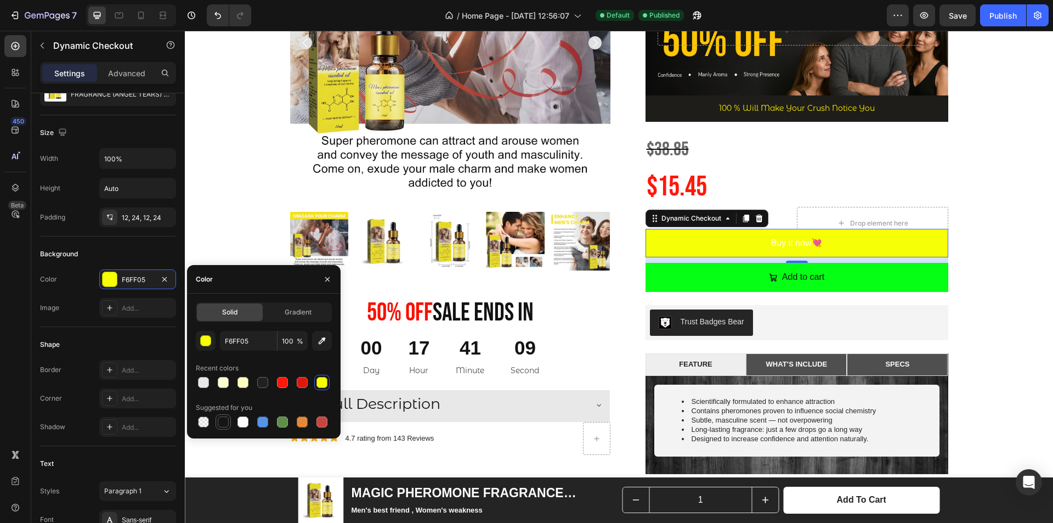
click at [222, 428] on div at bounding box center [223, 421] width 13 height 13
type input "151515"
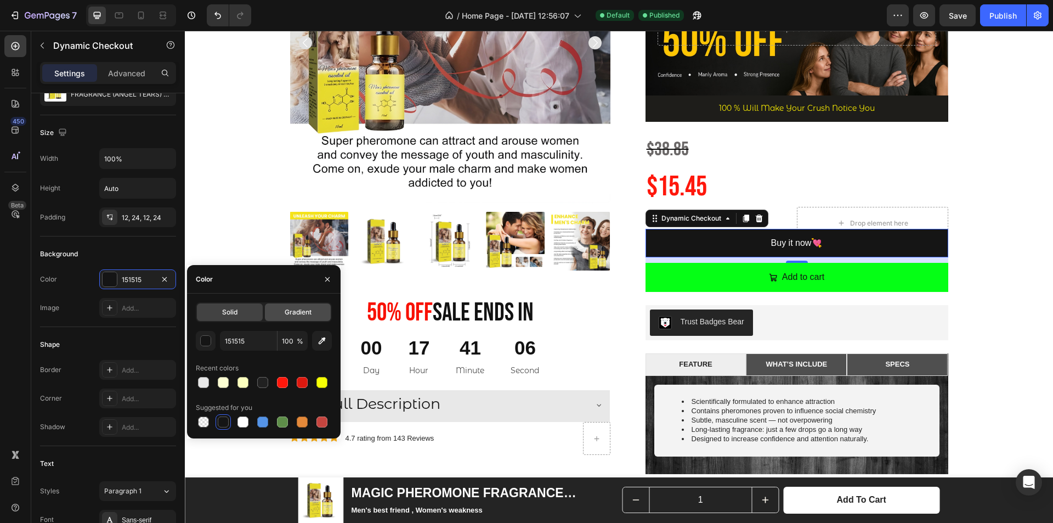
click at [301, 314] on span "Gradient" at bounding box center [298, 312] width 27 height 10
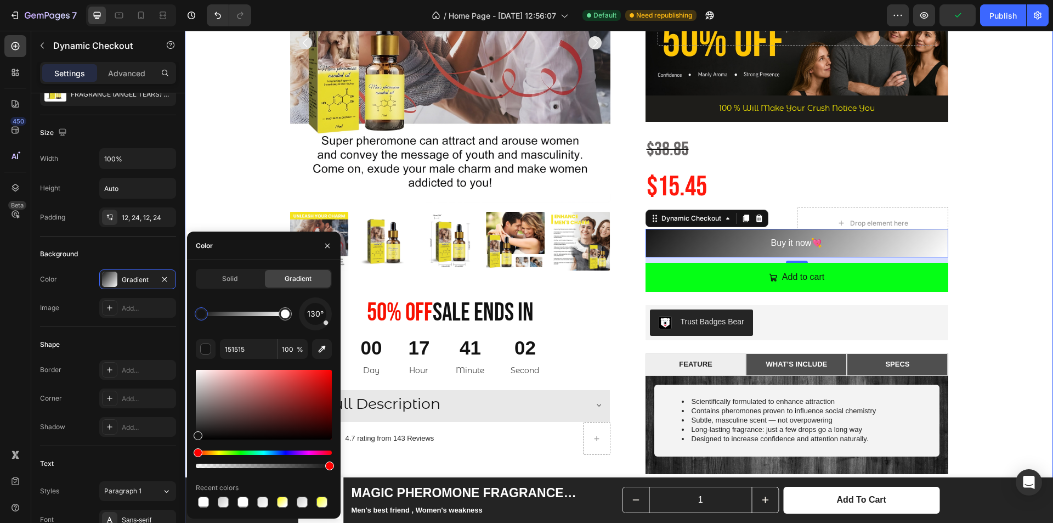
click at [992, 132] on div "Product Images 50% 0ff Sale Ends In Heading 00 Day 17 Hour 41 Minute 02 Second …" at bounding box center [619, 365] width 852 height 965
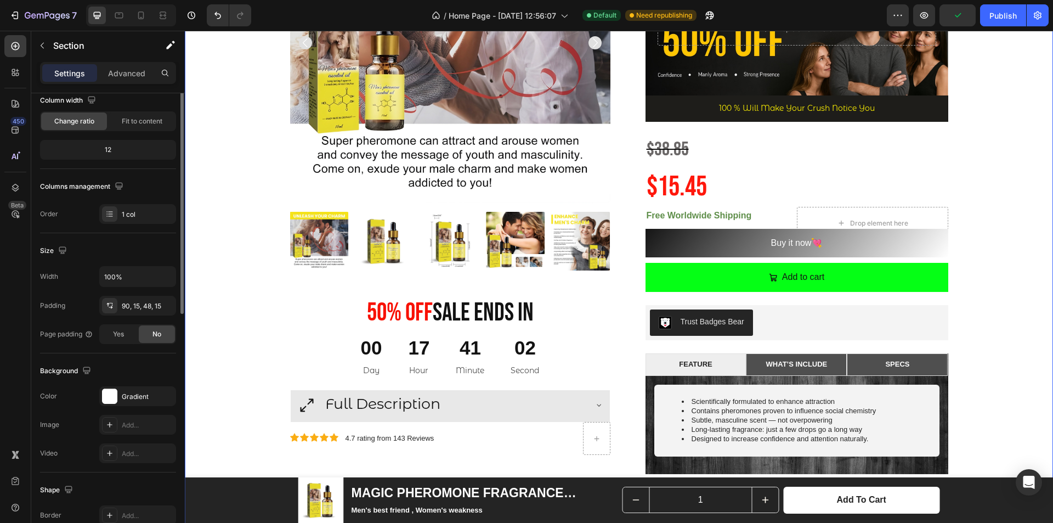
scroll to position [0, 0]
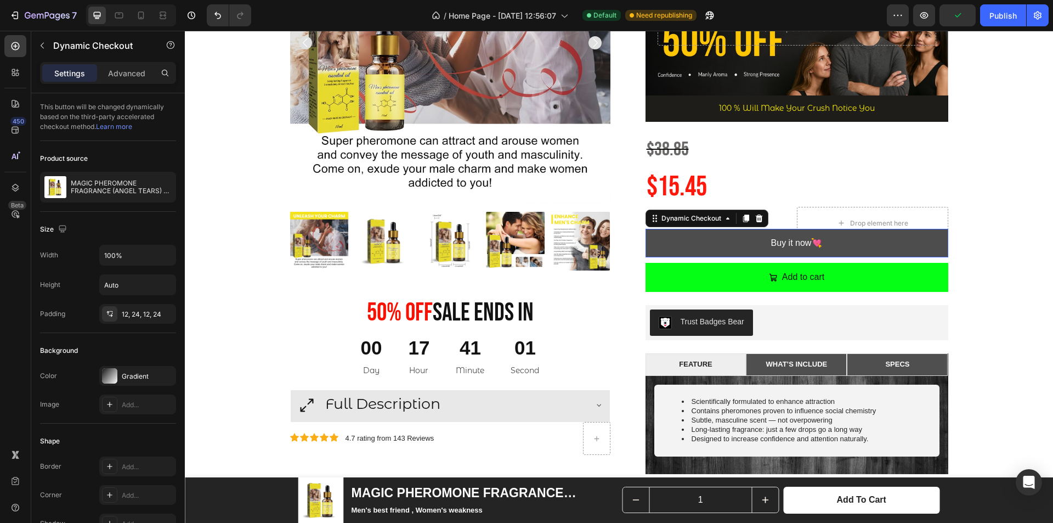
click at [901, 251] on button "Buy it now💘" at bounding box center [797, 243] width 303 height 29
click at [807, 242] on p "Buy it now💘" at bounding box center [797, 243] width 52 height 16
drag, startPoint x: 809, startPoint y: 243, endPoint x: 821, endPoint y: 243, distance: 12.1
click at [821, 243] on button "Buy it now💘" at bounding box center [797, 243] width 303 height 29
click at [784, 246] on p "Buy it now" at bounding box center [797, 243] width 41 height 16
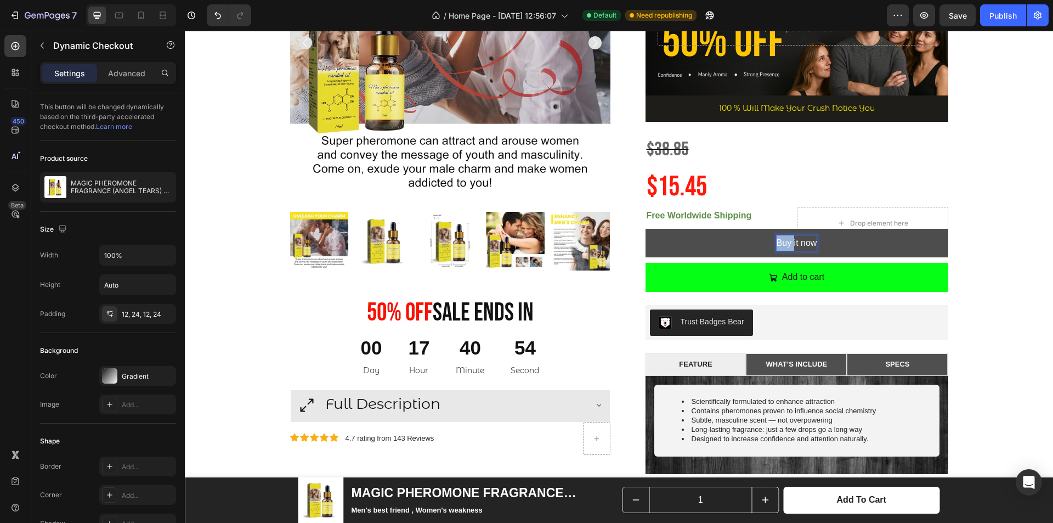
click at [784, 246] on p "Buy it now" at bounding box center [797, 243] width 41 height 16
click at [646, 229] on button "BUY" at bounding box center [797, 243] width 303 height 29
click at [646, 229] on button "BUY IT" at bounding box center [797, 243] width 303 height 29
click at [646, 229] on button "Bu" at bounding box center [797, 243] width 303 height 29
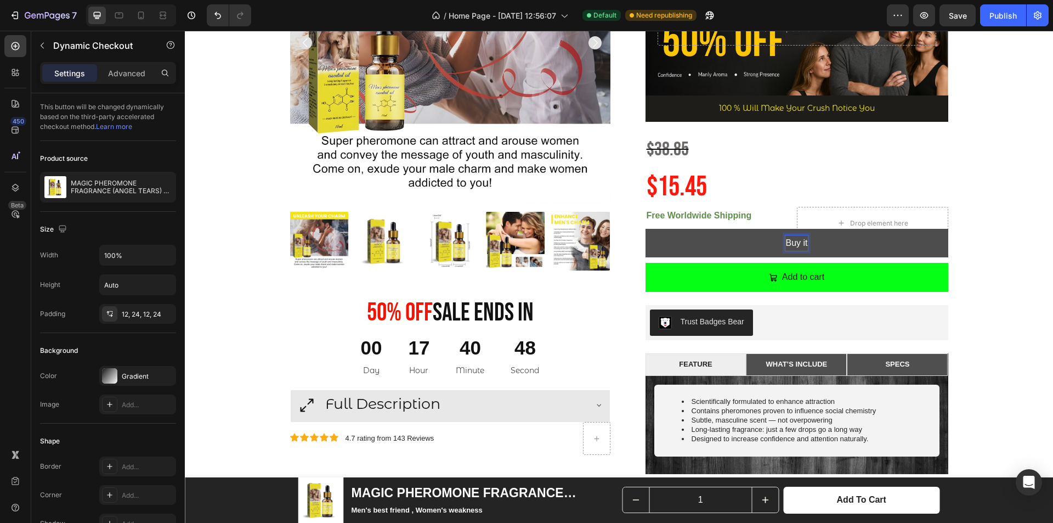
click at [646, 229] on button "Buy it" at bounding box center [797, 243] width 303 height 29
click at [977, 174] on div "Product Images 50% 0ff Sale Ends In Heading 00 Day 17 Hour 40 Minute 46 Second …" at bounding box center [619, 365] width 852 height 965
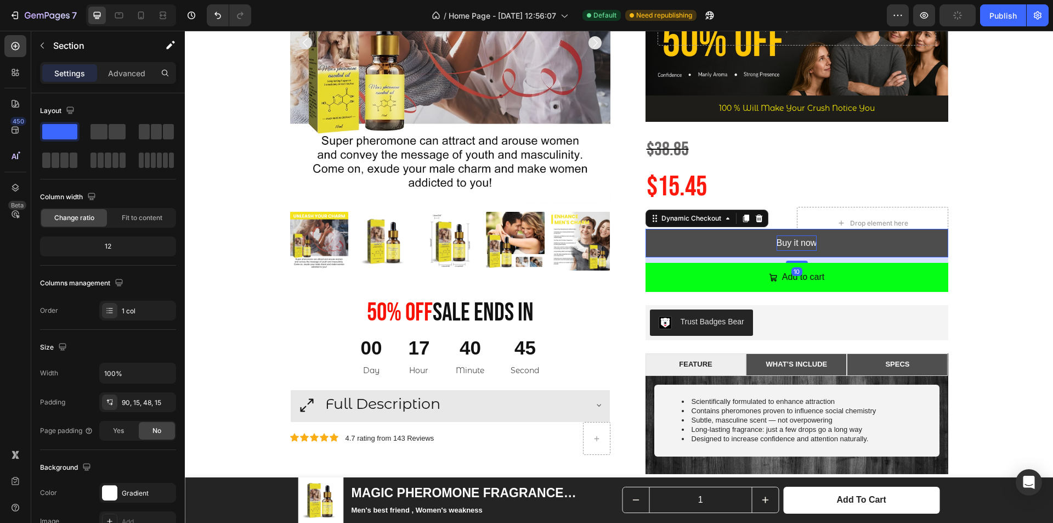
click at [914, 246] on button "Buy it now" at bounding box center [797, 243] width 303 height 29
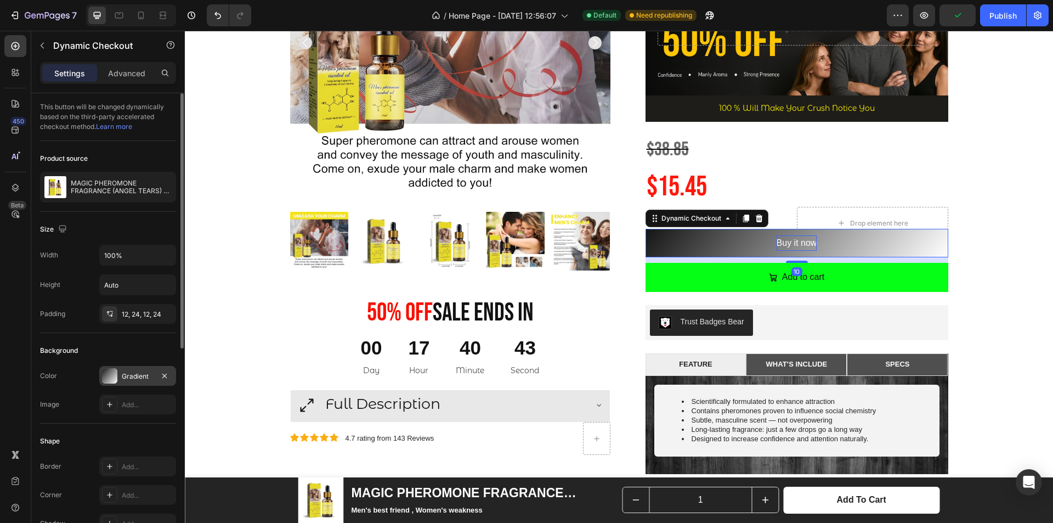
click at [115, 379] on div at bounding box center [109, 375] width 15 height 15
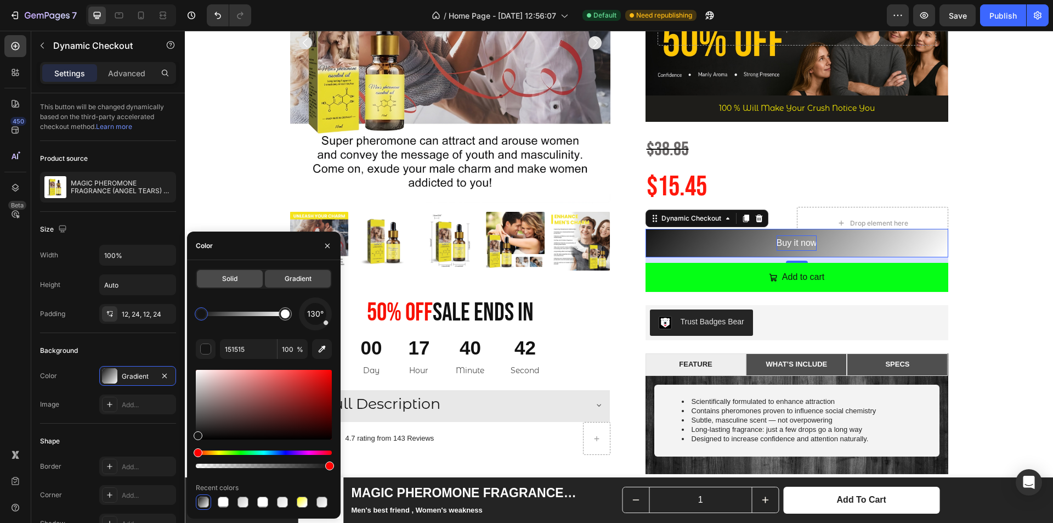
click at [232, 277] on span "Solid" at bounding box center [229, 279] width 15 height 10
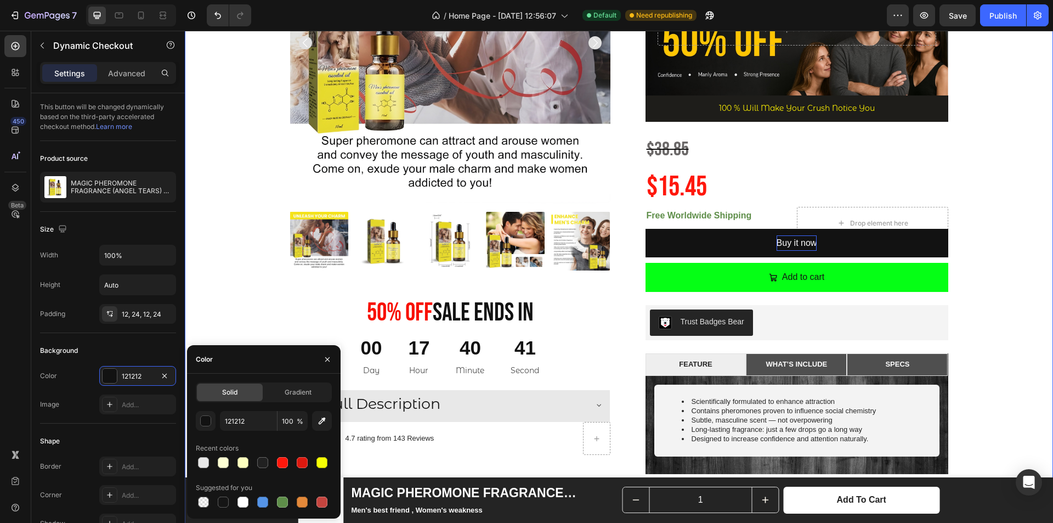
click at [1010, 188] on div "Product Images 50% 0ff Sale Ends In Heading 00 Day 17 Hour 40 Minute 41 Second …" at bounding box center [619, 365] width 852 height 965
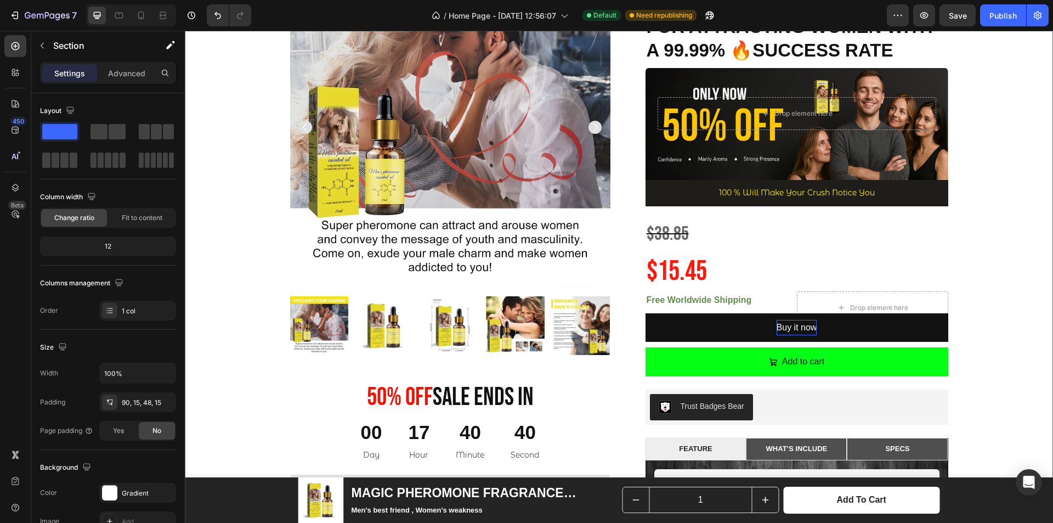
scroll to position [110, 0]
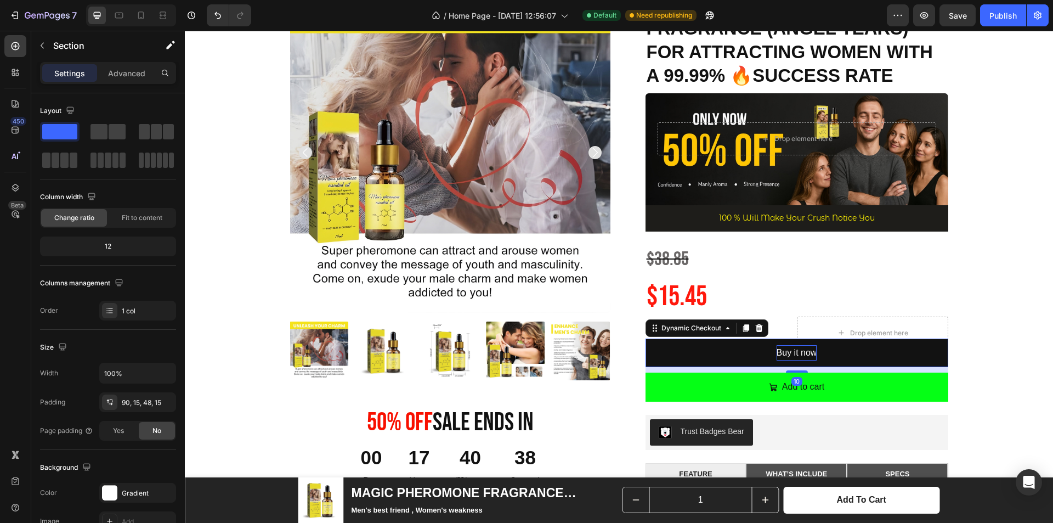
click at [793, 354] on p "Buy it now" at bounding box center [797, 353] width 41 height 16
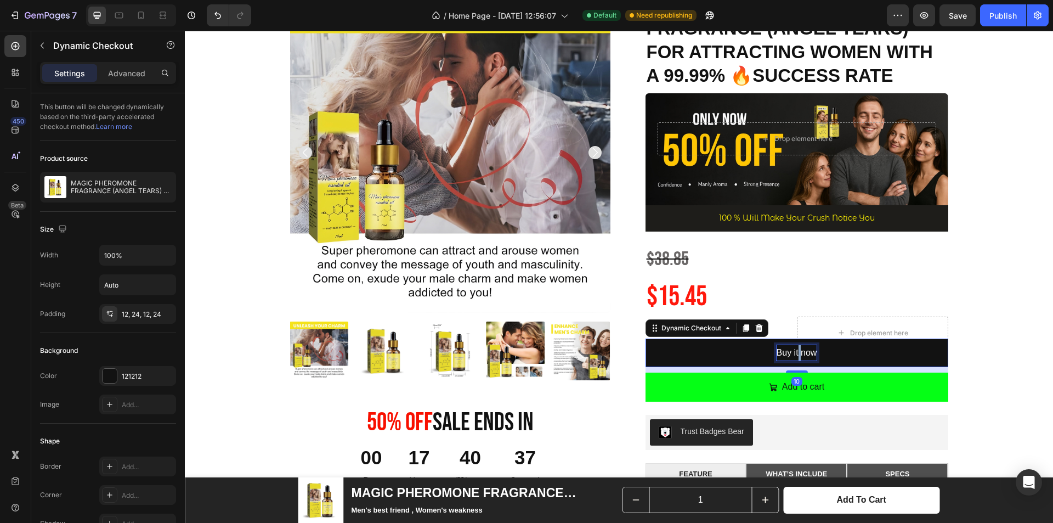
click at [795, 352] on p "Buy it now" at bounding box center [797, 353] width 41 height 16
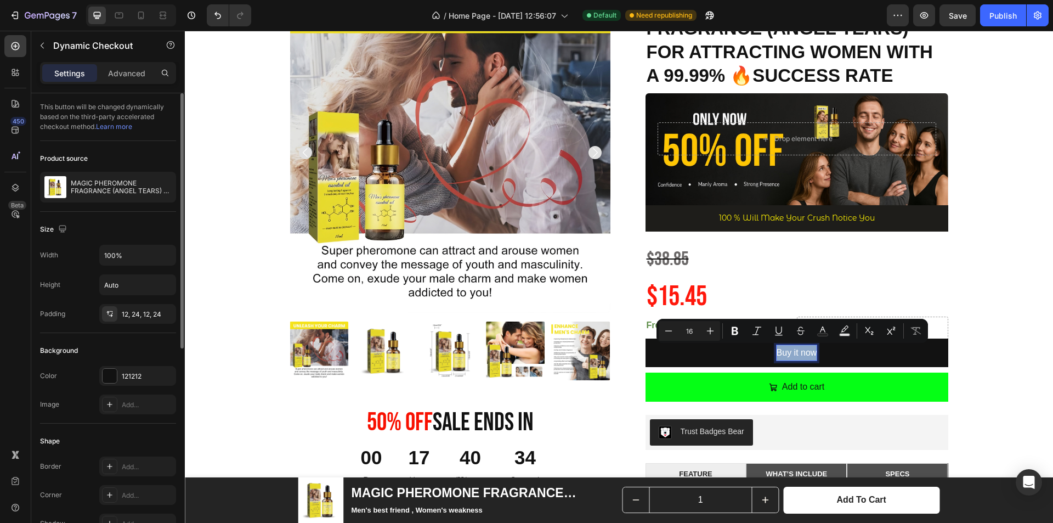
scroll to position [274, 0]
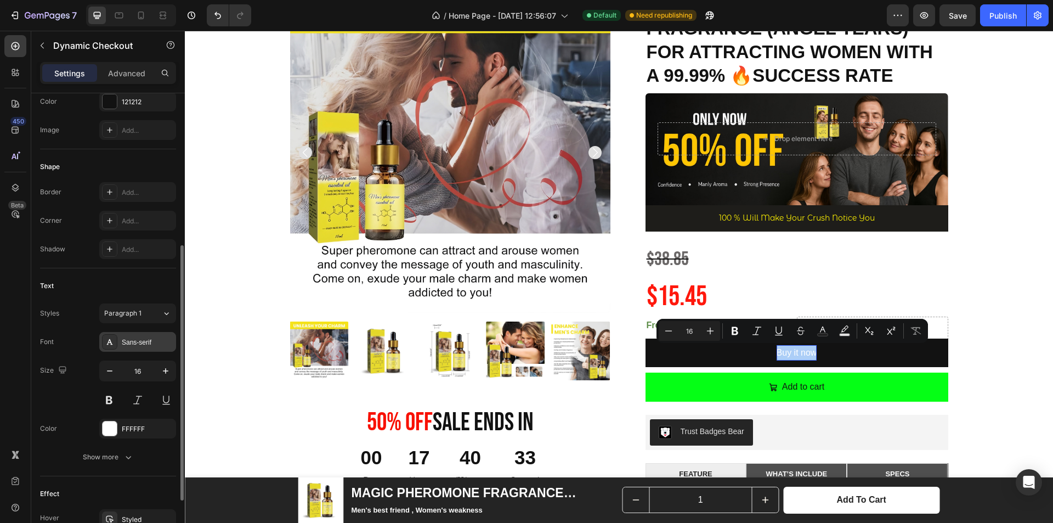
click at [127, 347] on div "Sans-serif" at bounding box center [137, 342] width 77 height 20
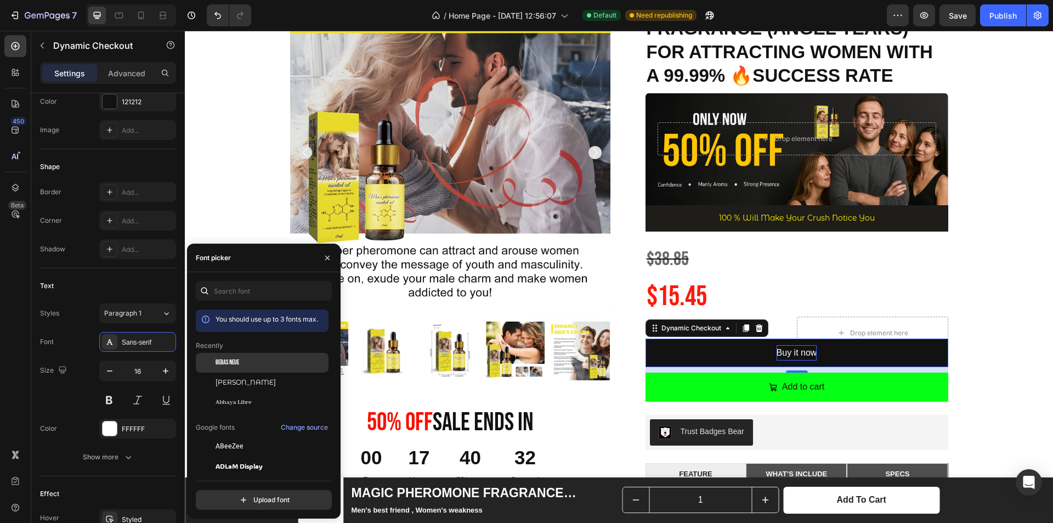
click at [250, 361] on div "Bebas Neue" at bounding box center [271, 363] width 111 height 10
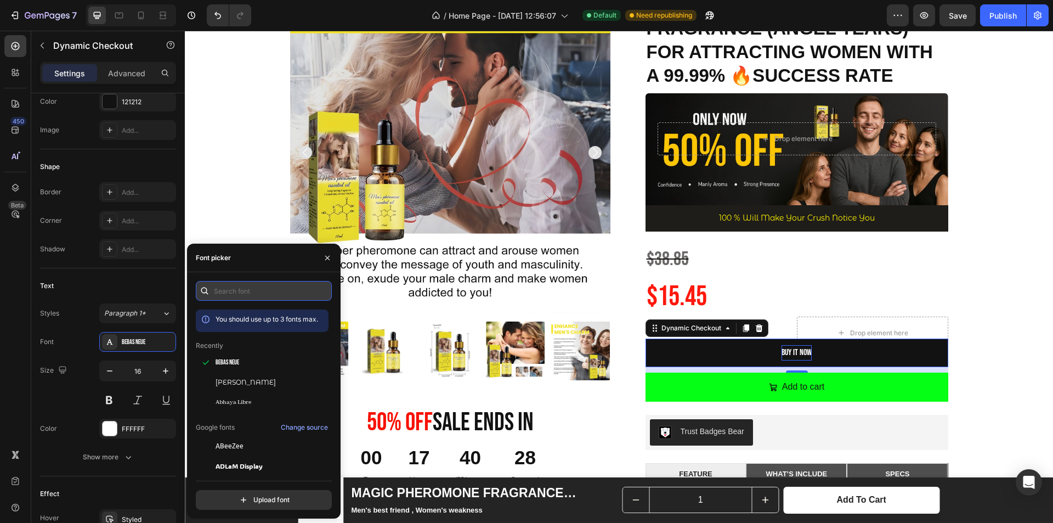
click at [252, 290] on input "text" at bounding box center [264, 291] width 136 height 20
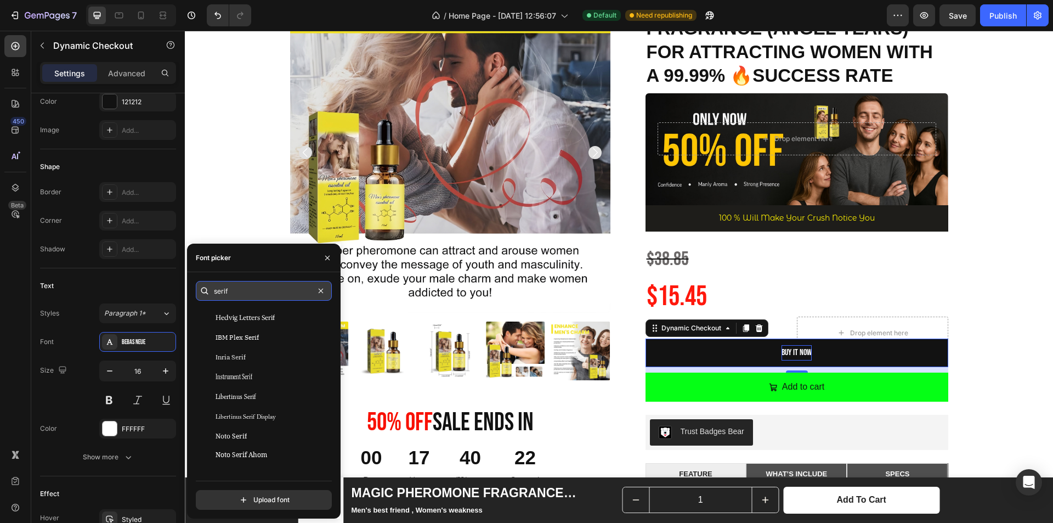
scroll to position [219, 0]
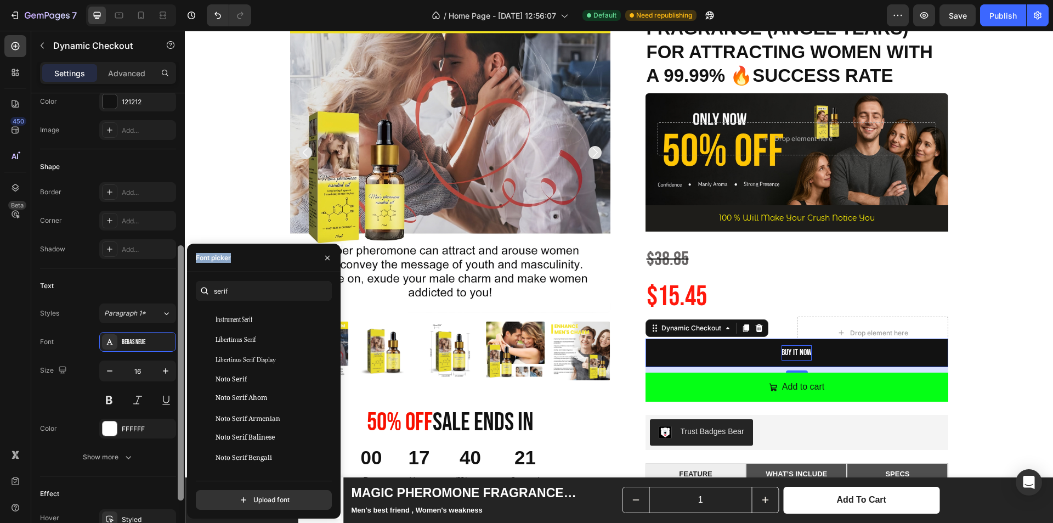
drag, startPoint x: 189, startPoint y: 295, endPoint x: 178, endPoint y: 293, distance: 11.7
click at [178, 293] on div "450 Beta Sections(18) Elements(83) Section Element Hero Section Product Detail …" at bounding box center [92, 277] width 185 height 492
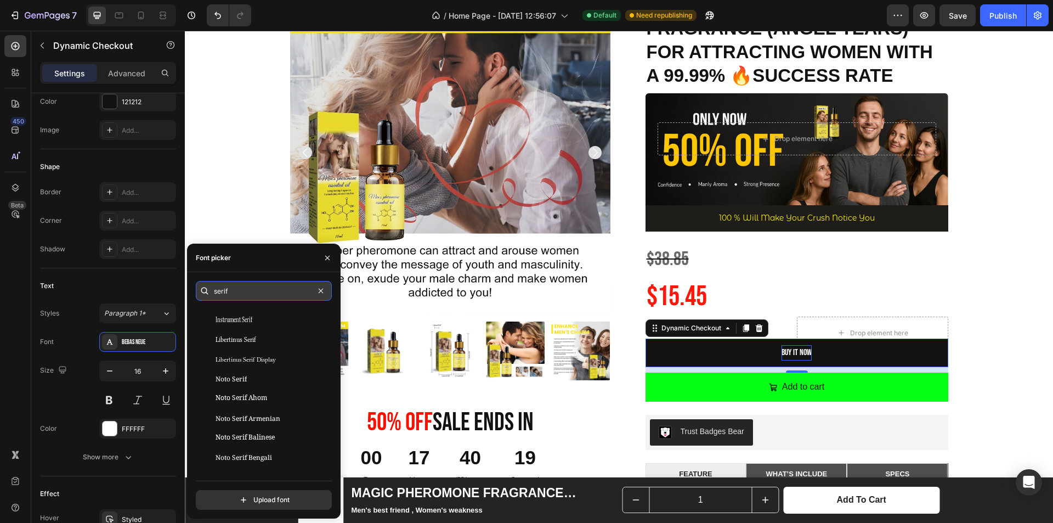
type input "seri"
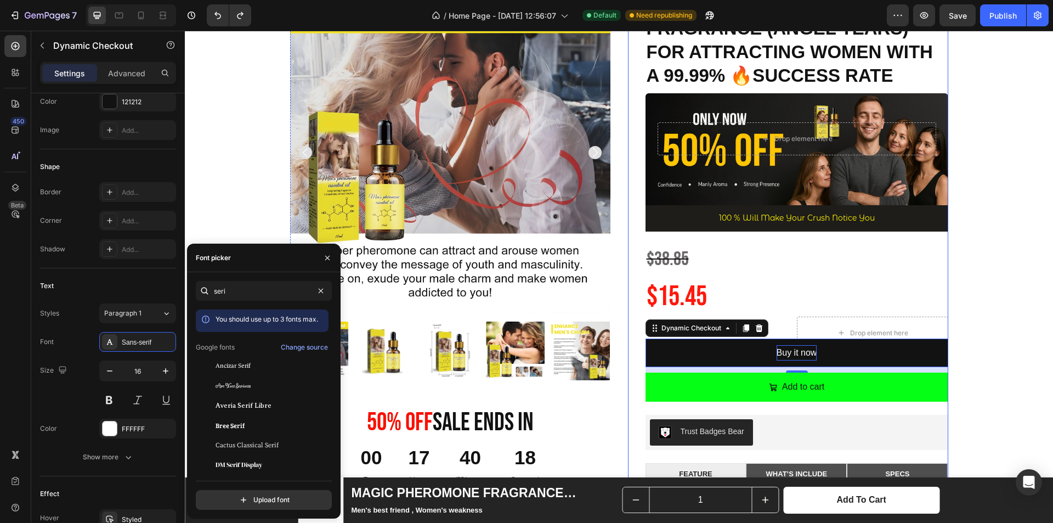
click at [921, 280] on div "MAGIC PHEROMONE FRAGRANCE (ANGEL TEARS) FOR ATTRACTING WOMEN WITH A 99.99% 🔥SUC…" at bounding box center [797, 294] width 303 height 605
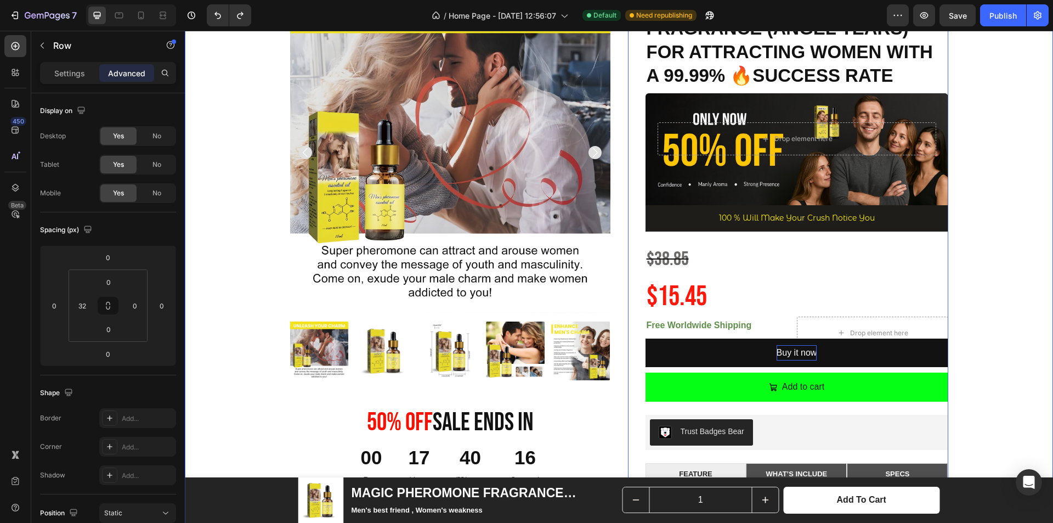
click at [977, 309] on div "Product Images 50% 0ff Sale Ends In Heading 00 Day 17 Hour 40 Minute 16 Second …" at bounding box center [619, 474] width 852 height 965
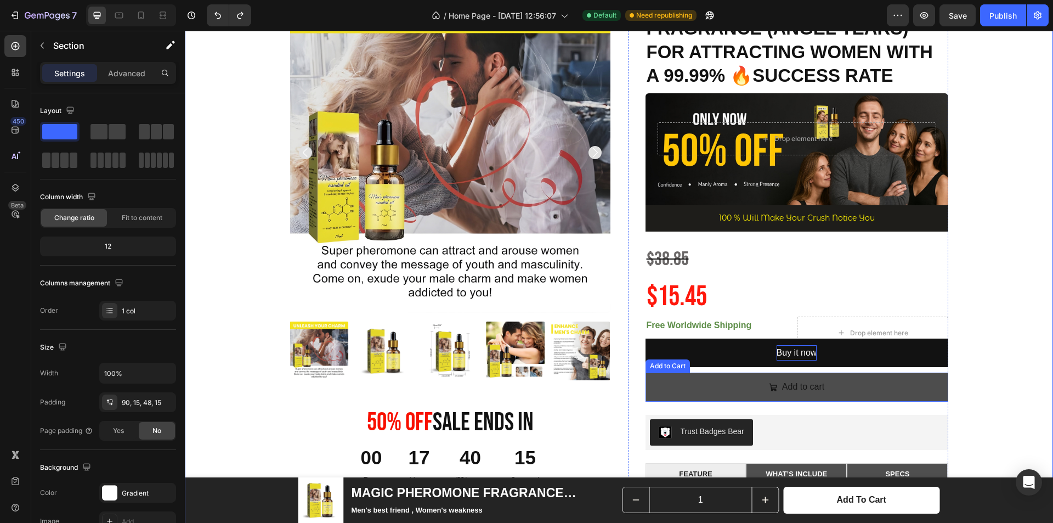
click at [916, 392] on button "Add to cart" at bounding box center [797, 387] width 303 height 29
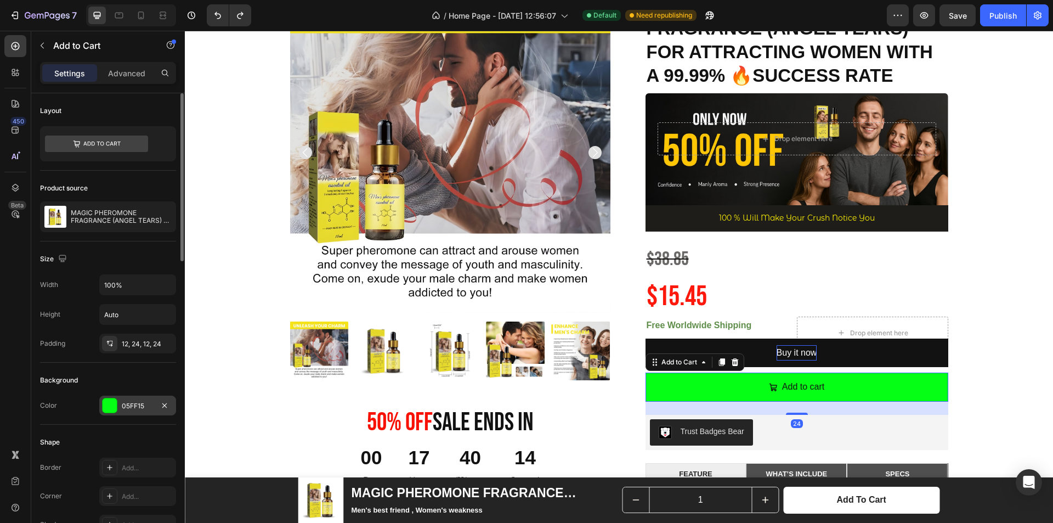
click at [115, 410] on div at bounding box center [110, 405] width 14 height 14
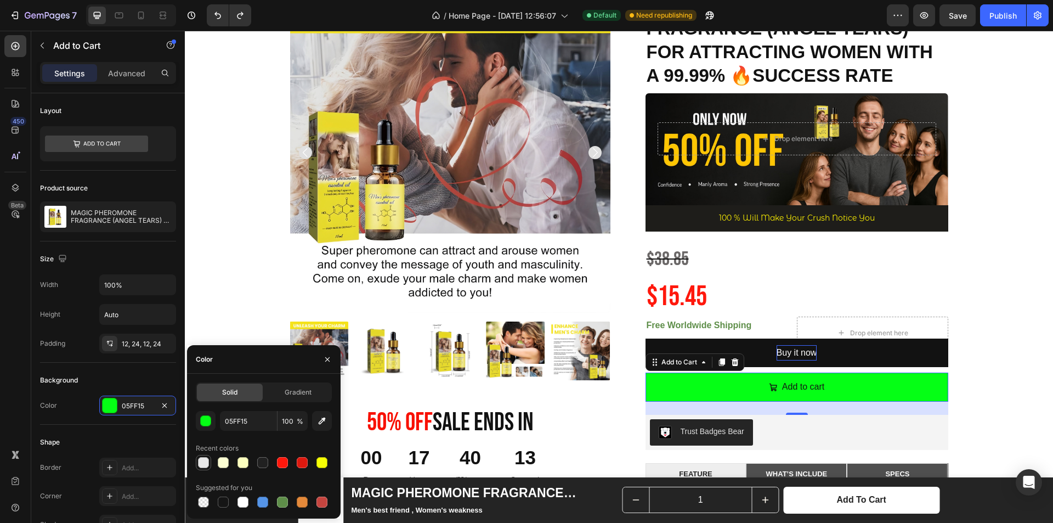
click at [206, 460] on div at bounding box center [203, 462] width 11 height 11
type input "E8E8E8"
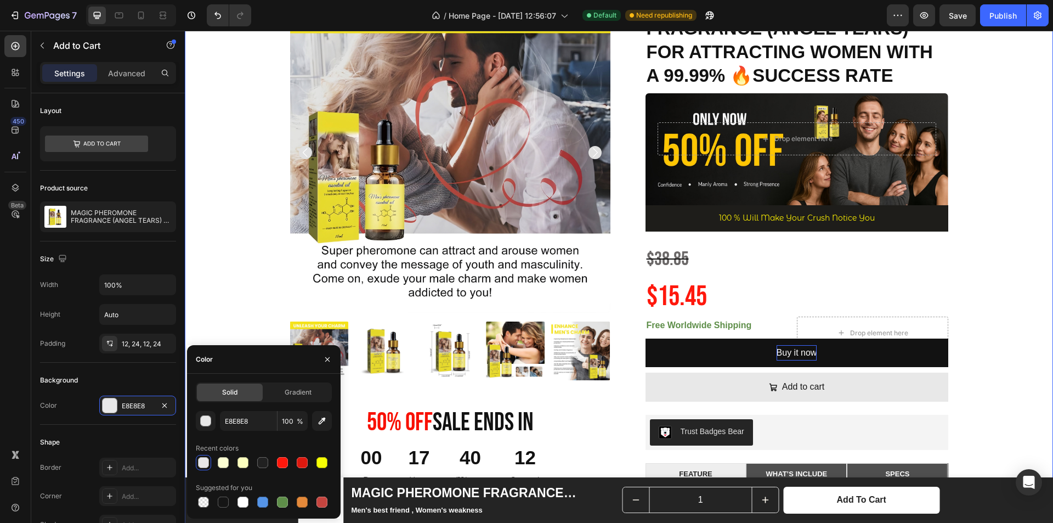
click at [986, 318] on div "Product Images 50% 0ff Sale Ends In Heading 00 Day 17 Hour 40 Minute 12 Second …" at bounding box center [619, 474] width 852 height 965
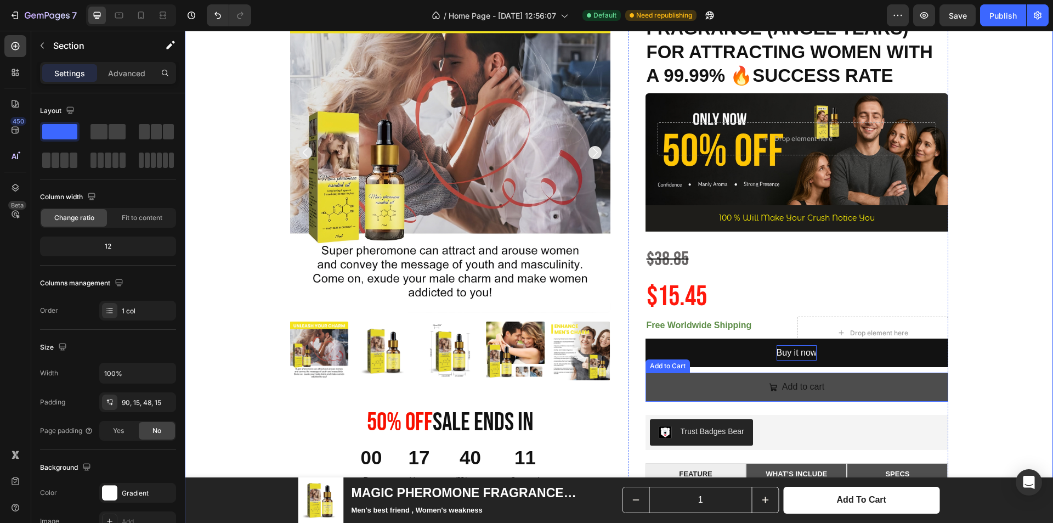
click at [892, 393] on button "Add to cart" at bounding box center [797, 387] width 303 height 29
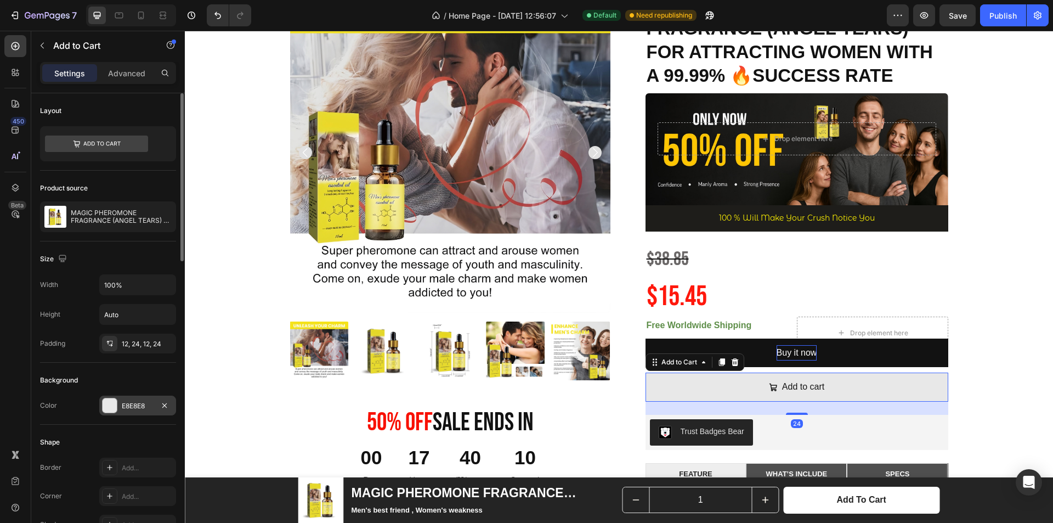
click at [119, 410] on div "E8E8E8" at bounding box center [137, 406] width 77 height 20
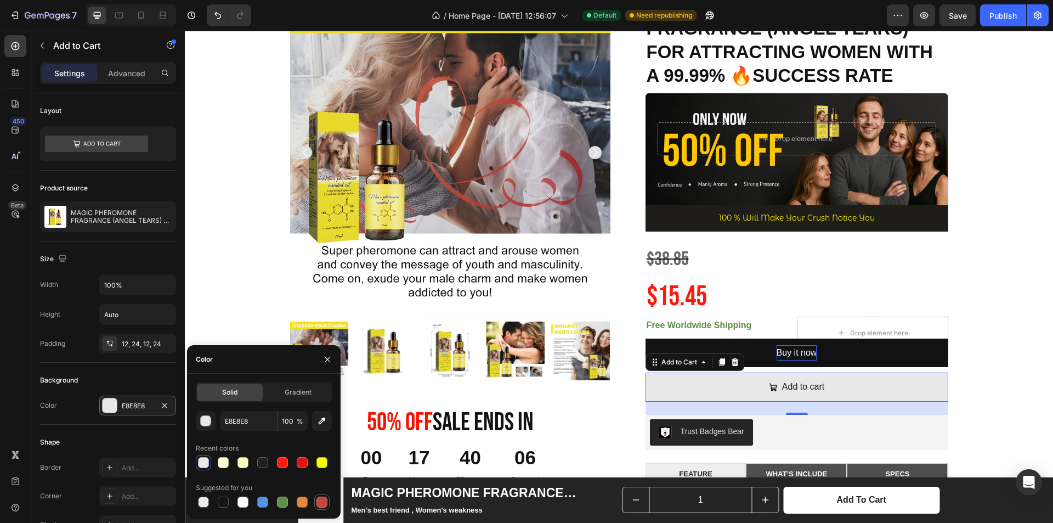
click at [322, 500] on div at bounding box center [322, 502] width 11 height 11
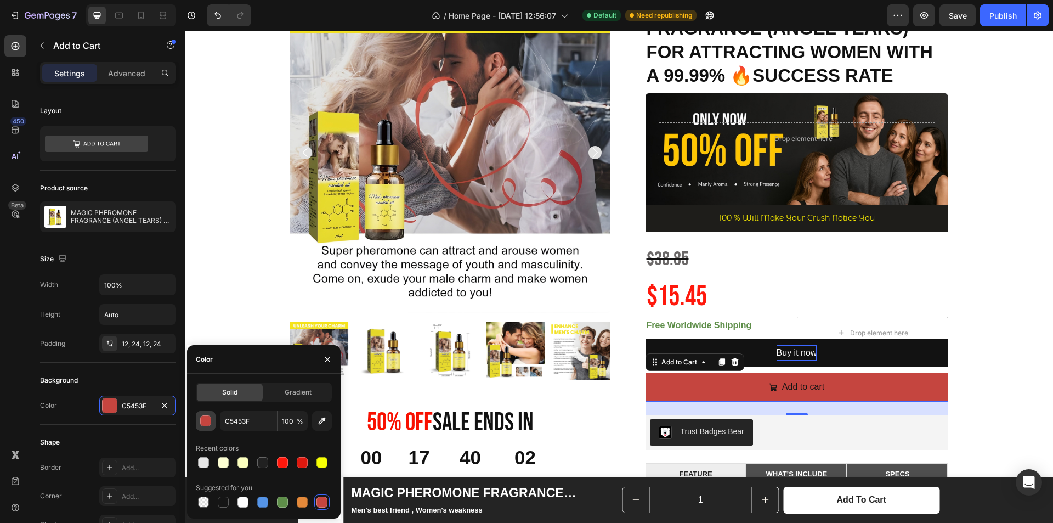
click at [203, 427] on button "button" at bounding box center [206, 421] width 20 height 20
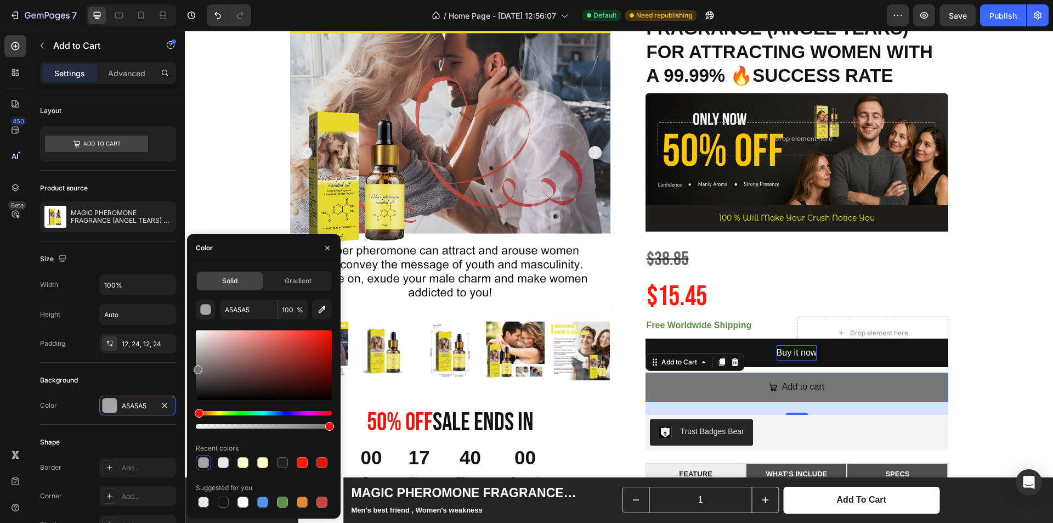
drag, startPoint x: 199, startPoint y: 354, endPoint x: 195, endPoint y: 368, distance: 14.2
click at [196, 368] on div at bounding box center [264, 365] width 136 height 70
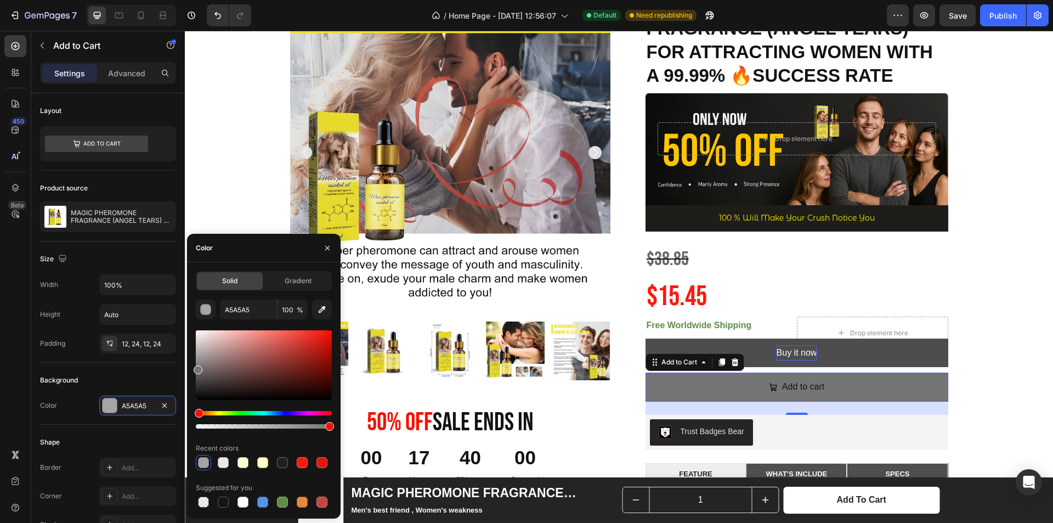
type input "757575"
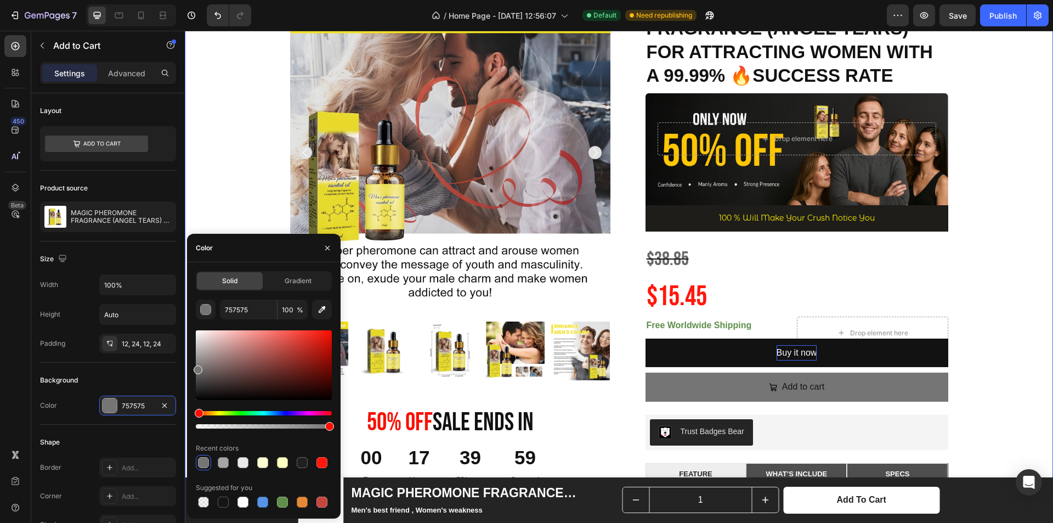
click at [1015, 341] on div "Product Images 50% 0ff Sale Ends In Heading 00 Day 17 Hour 39 Minute 59 Second …" at bounding box center [619, 474] width 852 height 965
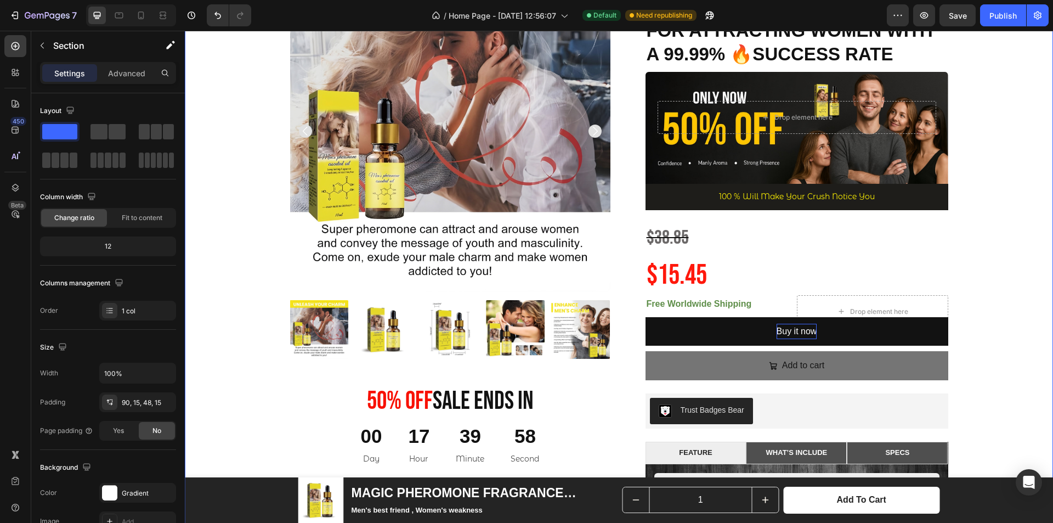
scroll to position [165, 0]
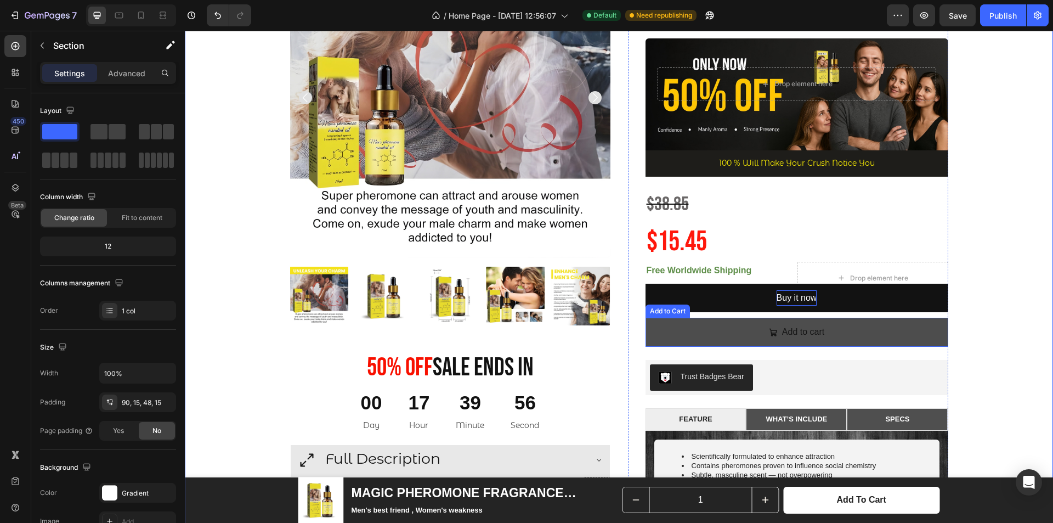
click at [888, 332] on button "Add to cart" at bounding box center [797, 332] width 303 height 29
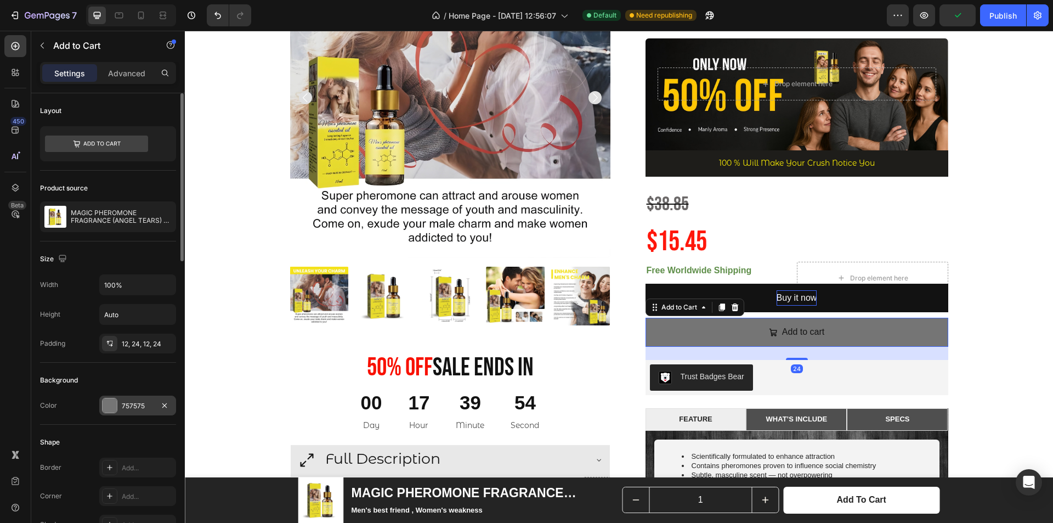
click at [126, 403] on div "757575" at bounding box center [138, 406] width 32 height 10
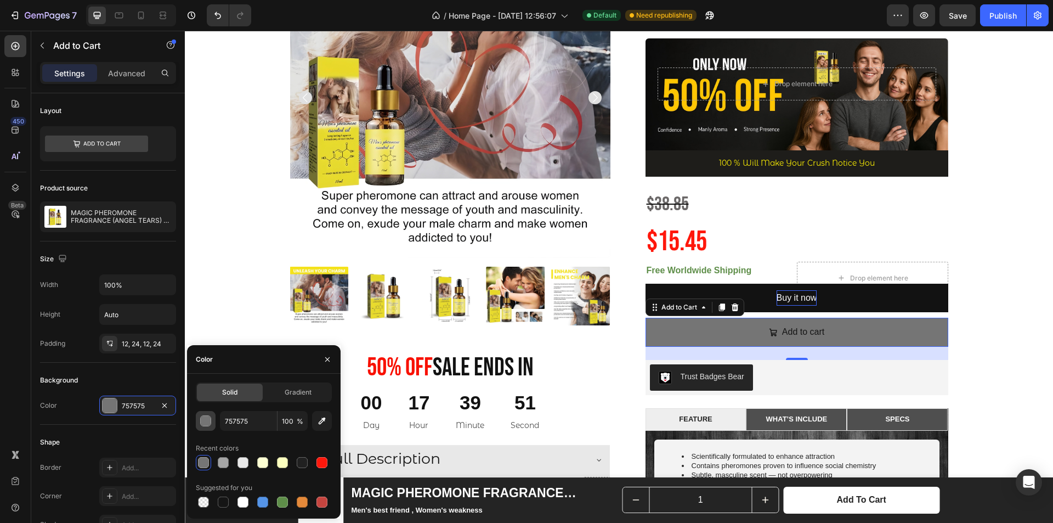
click at [205, 421] on div "button" at bounding box center [206, 421] width 11 height 11
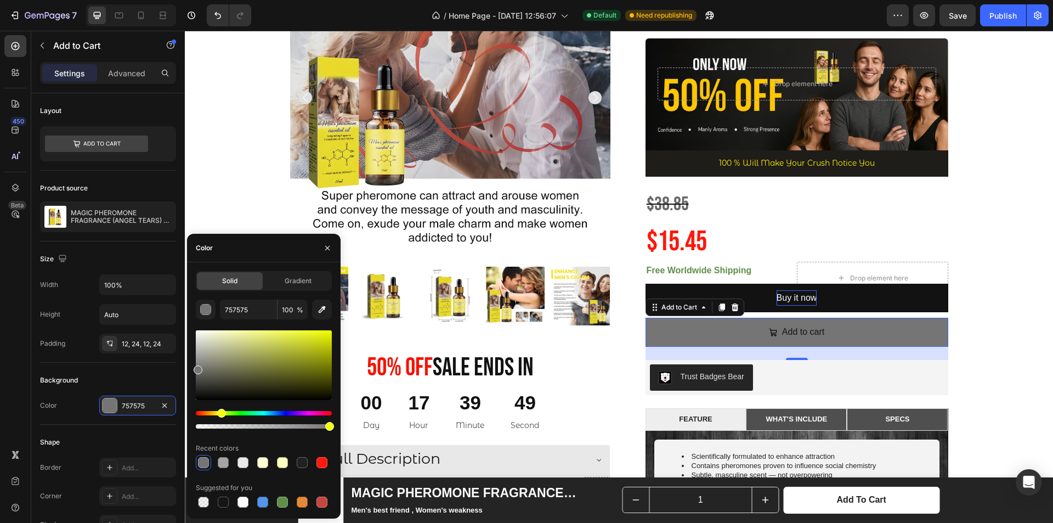
click at [220, 412] on div "Hue" at bounding box center [264, 413] width 136 height 4
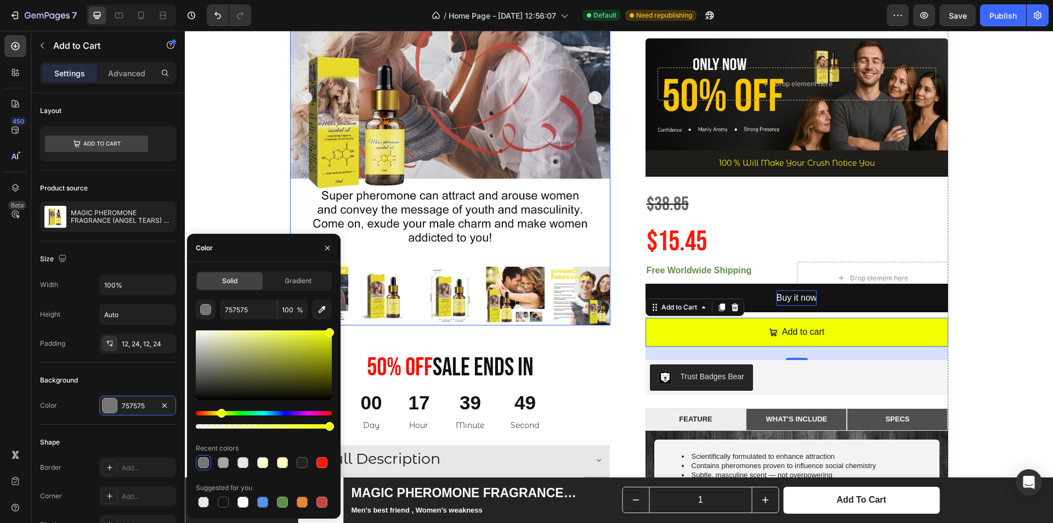
drag, startPoint x: 524, startPoint y: 358, endPoint x: 343, endPoint y: 323, distance: 184.3
type input "F2FF00"
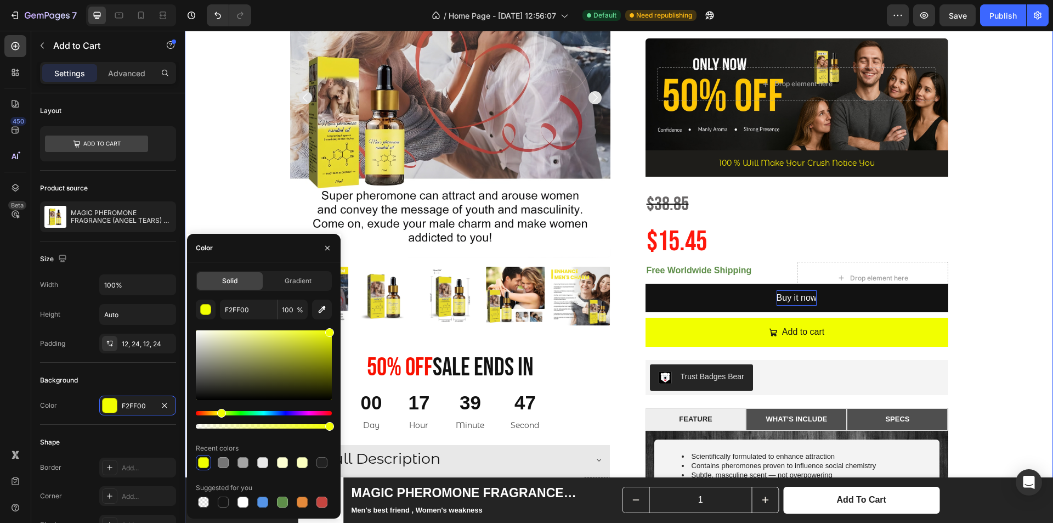
click at [996, 273] on div "Product Images 50% 0ff Sale Ends In Heading 00 Day 17 Hour 39 Minute 47 Second …" at bounding box center [619, 419] width 852 height 965
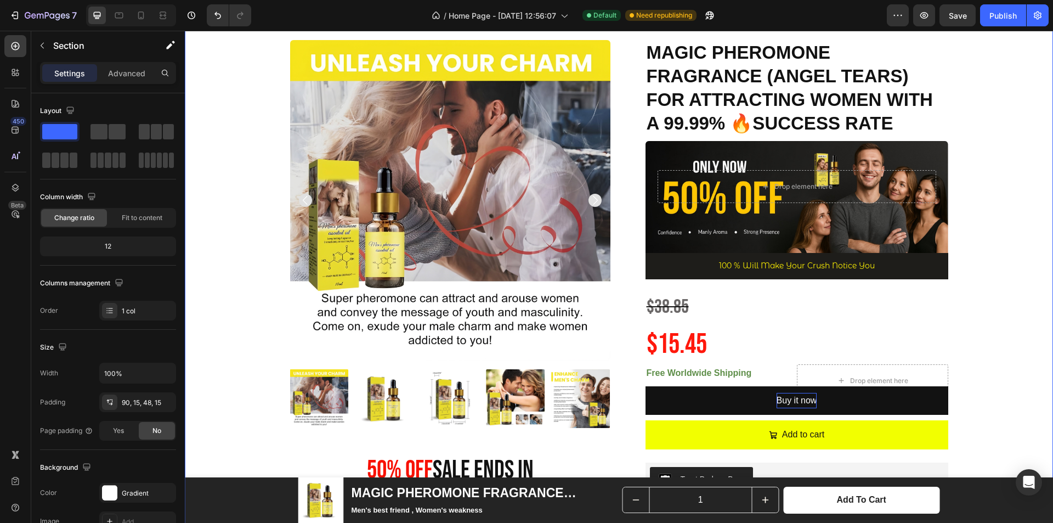
scroll to position [55, 0]
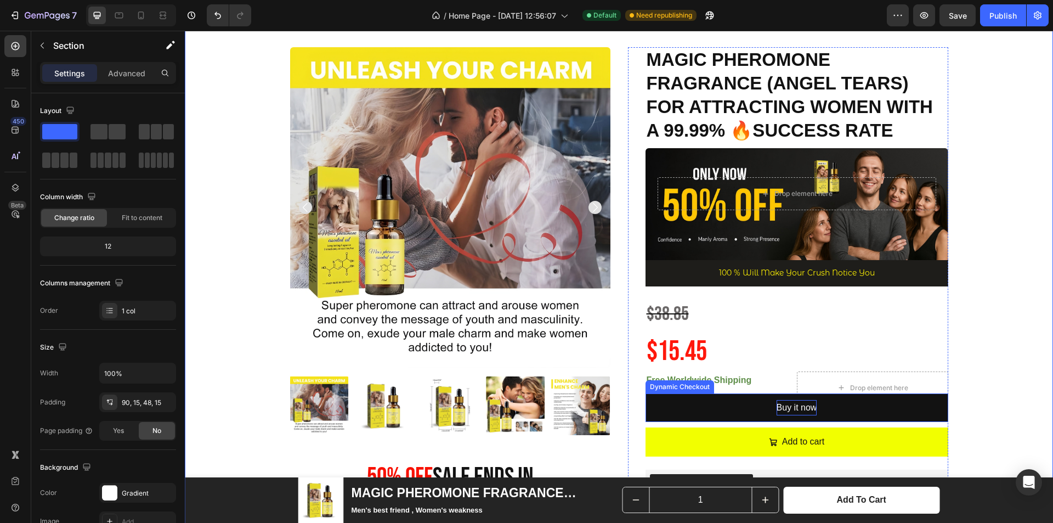
click at [797, 407] on p "Buy it now" at bounding box center [797, 408] width 41 height 16
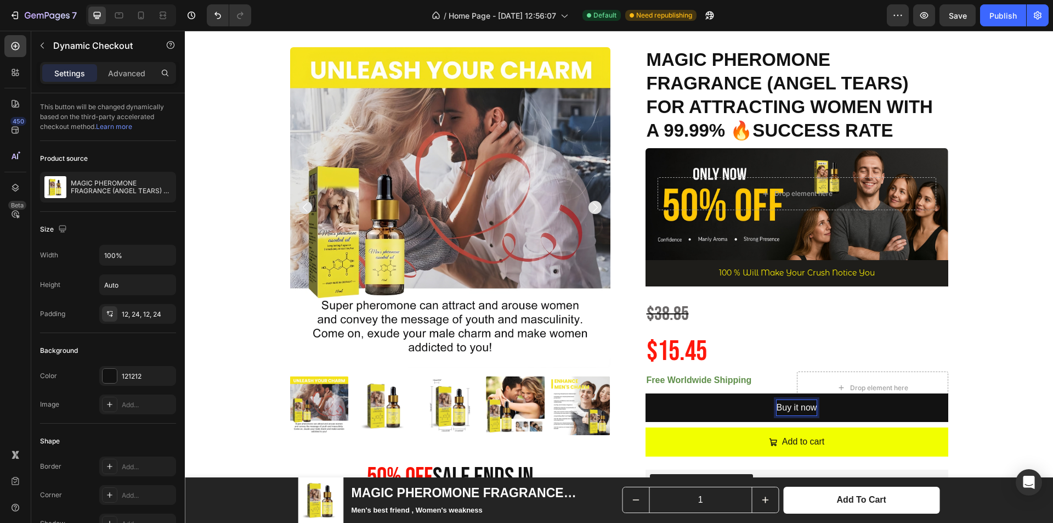
click at [797, 407] on p "Buy it now" at bounding box center [797, 408] width 41 height 16
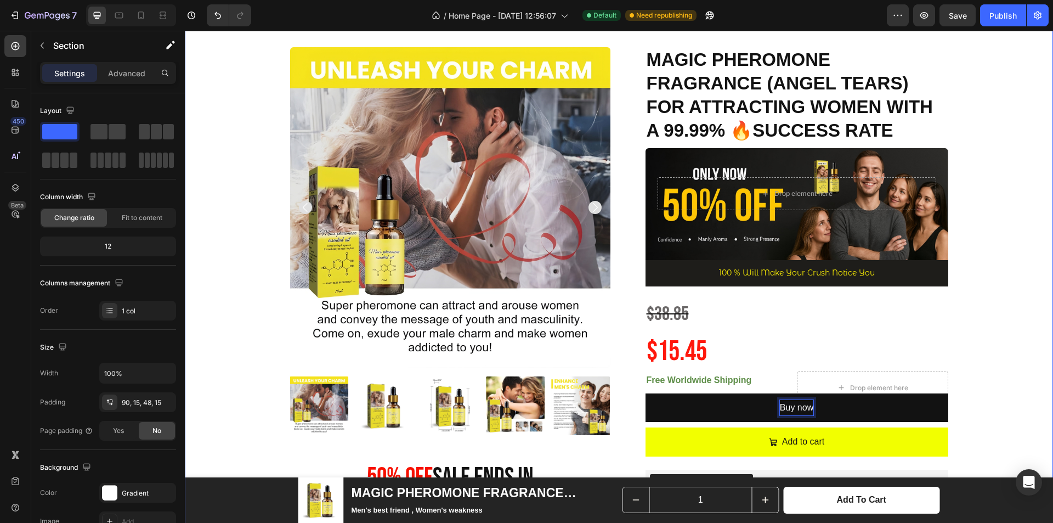
click at [967, 352] on div "Product Images 50% 0ff Sale Ends In Heading 00 Day 17 Hour 39 Minute 32 Second …" at bounding box center [619, 529] width 852 height 965
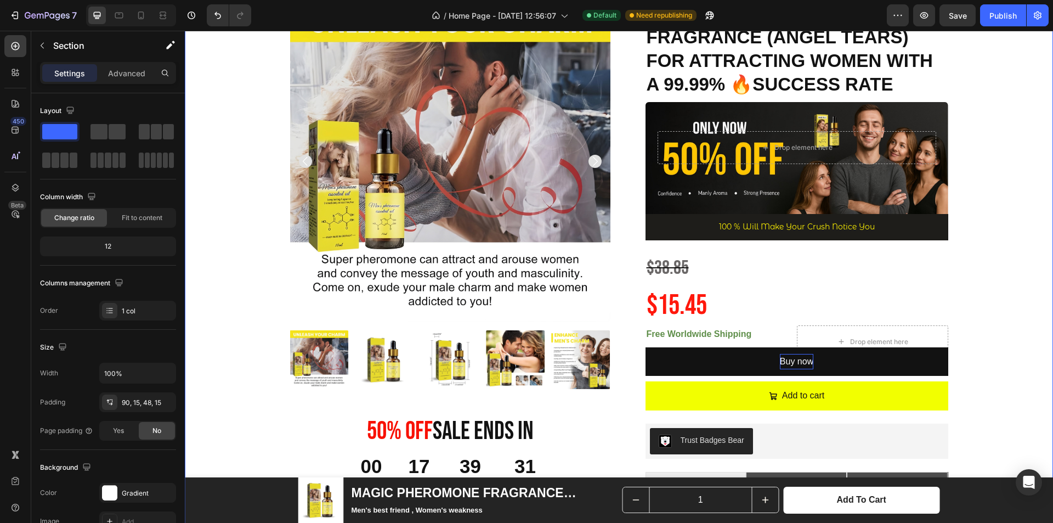
scroll to position [165, 0]
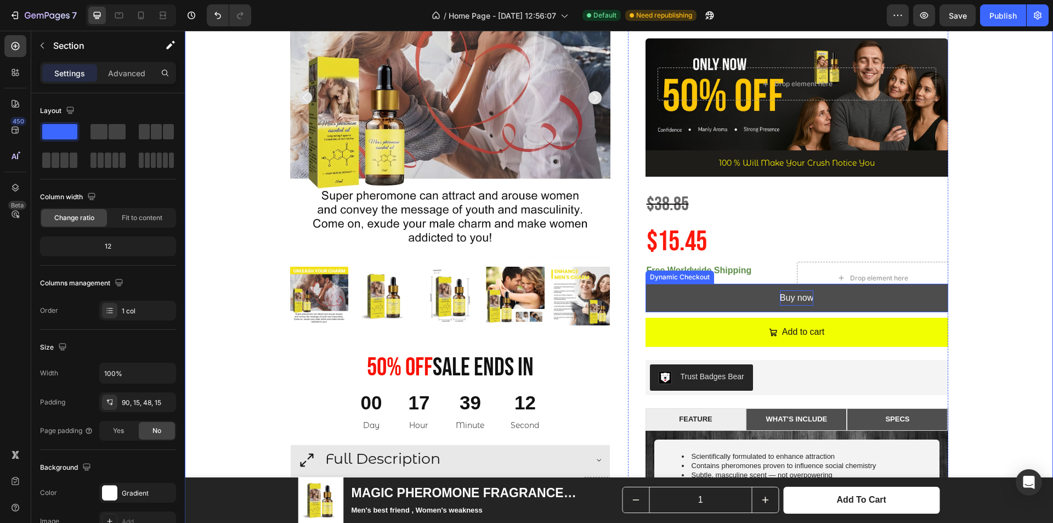
click at [754, 294] on button "Buy now" at bounding box center [797, 298] width 303 height 29
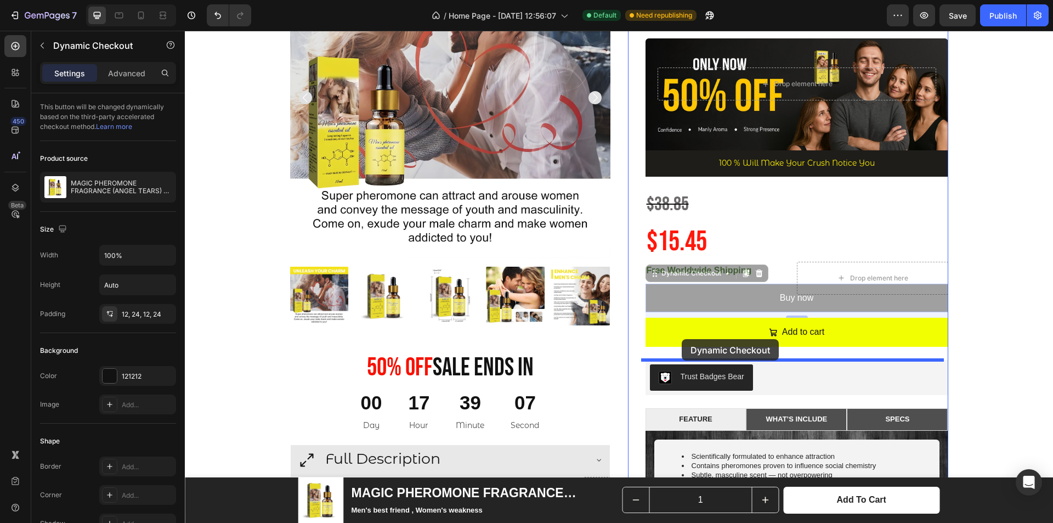
drag, startPoint x: 664, startPoint y: 273, endPoint x: 682, endPoint y: 339, distance: 68.7
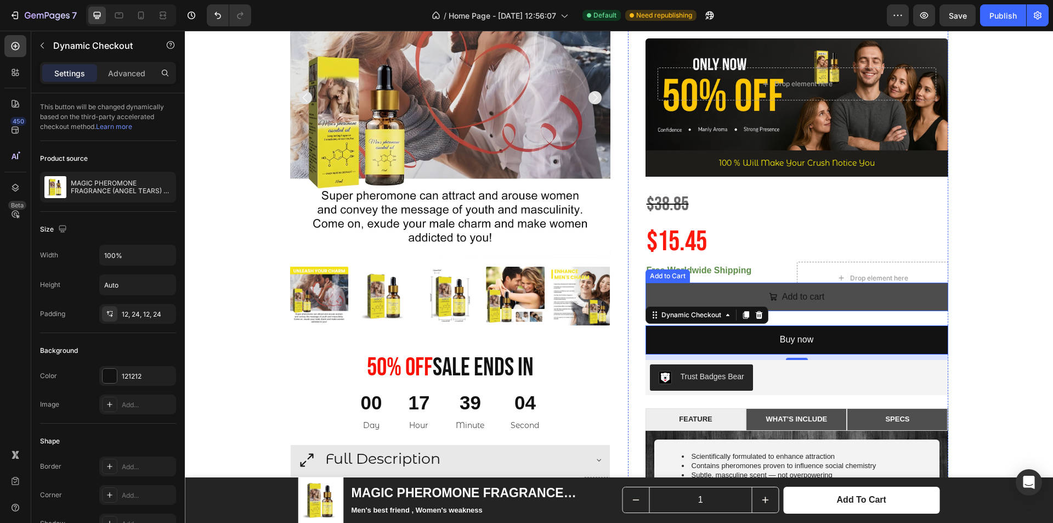
click at [848, 300] on button "Add to cart" at bounding box center [797, 297] width 303 height 29
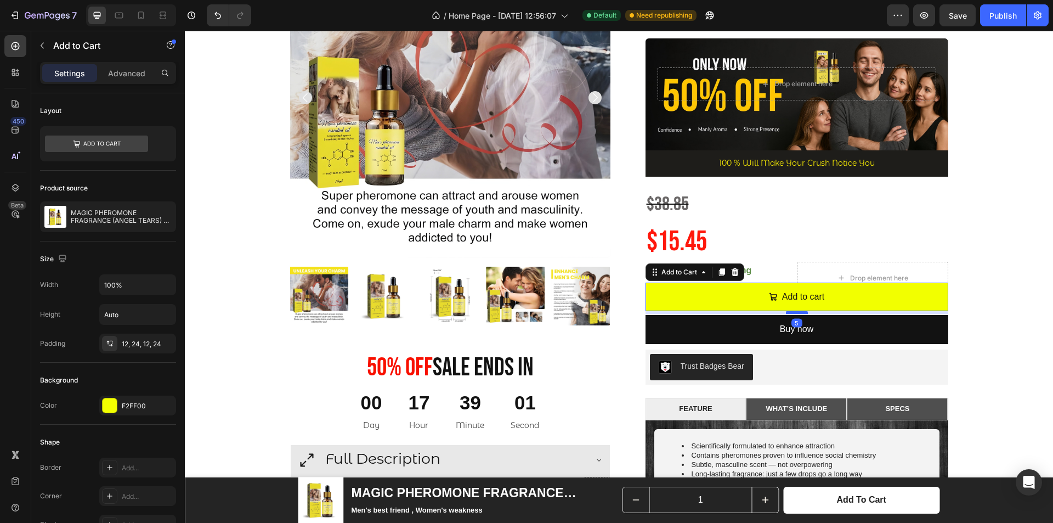
drag, startPoint x: 797, startPoint y: 322, endPoint x: 802, endPoint y: 311, distance: 11.5
click at [802, 311] on div at bounding box center [797, 312] width 22 height 3
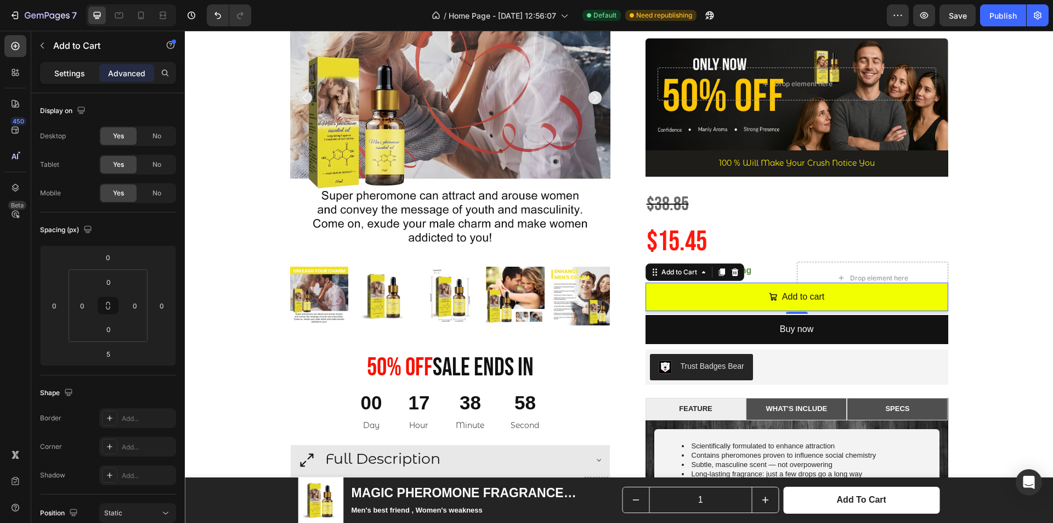
click at [63, 72] on p "Settings" at bounding box center [69, 73] width 31 height 12
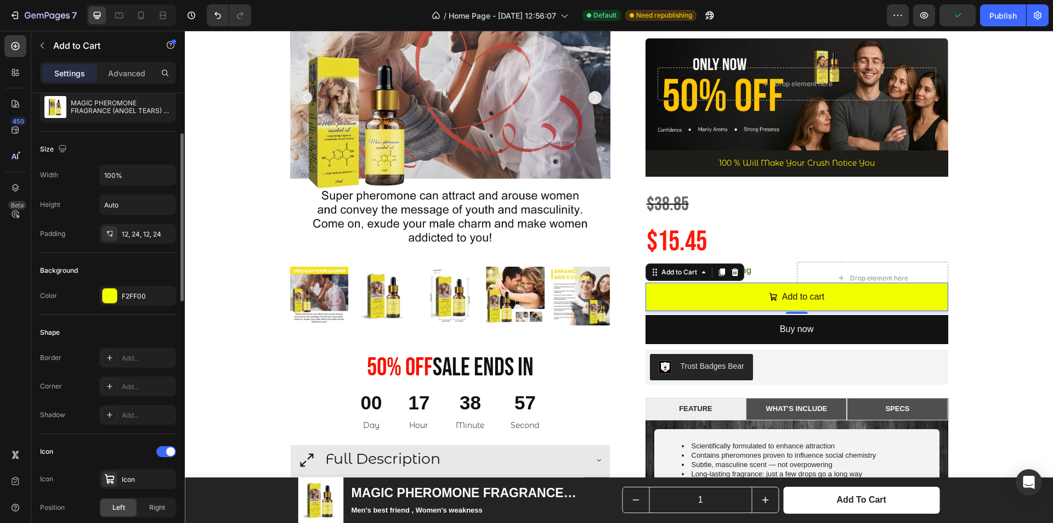
scroll to position [219, 0]
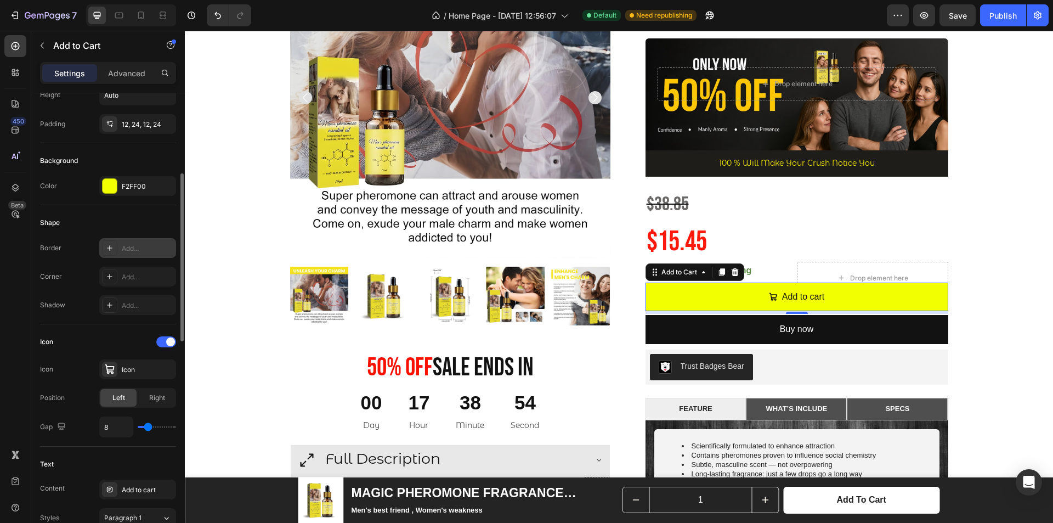
click at [129, 250] on div "Add..." at bounding box center [148, 249] width 52 height 10
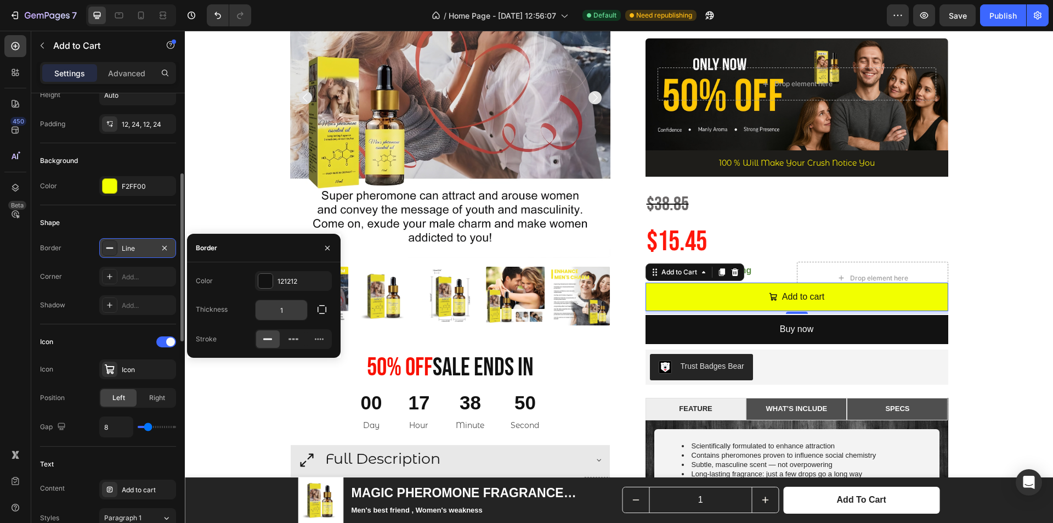
click at [292, 311] on input "1" at bounding box center [282, 310] width 52 height 20
type input "5"
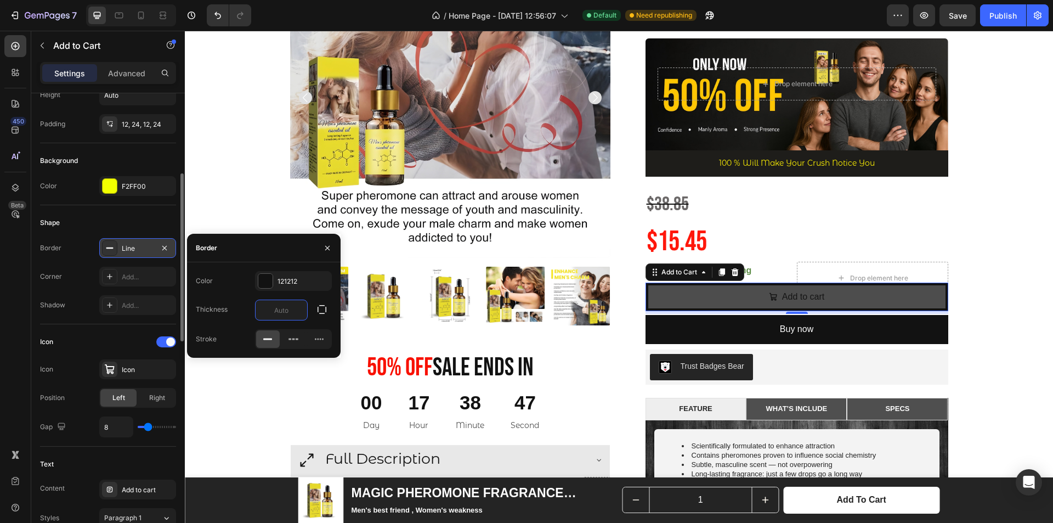
type input "4"
type input "3"
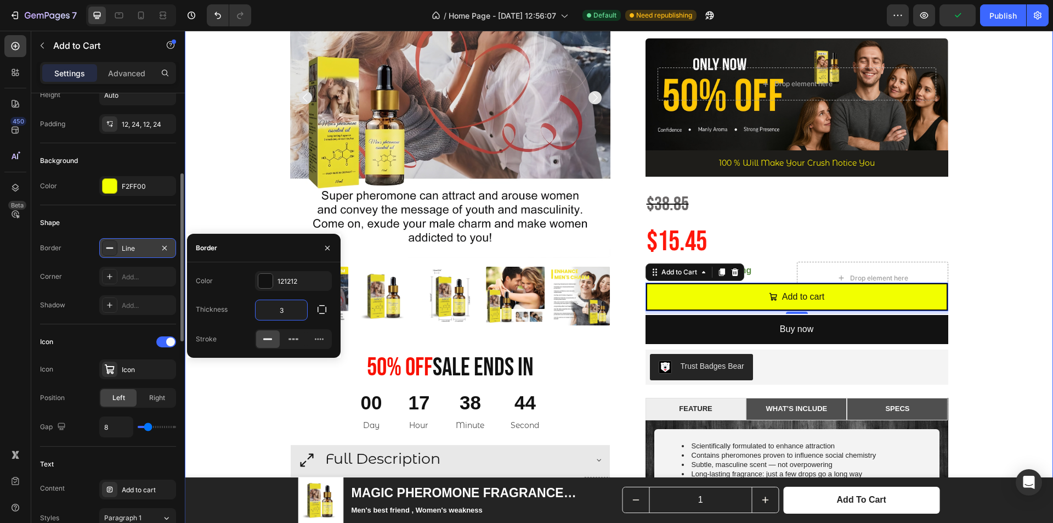
click at [1021, 252] on div "Product Images 50% 0ff Sale Ends In Heading 00 Day 17 Hour 38 Minute 44 Second …" at bounding box center [619, 414] width 852 height 954
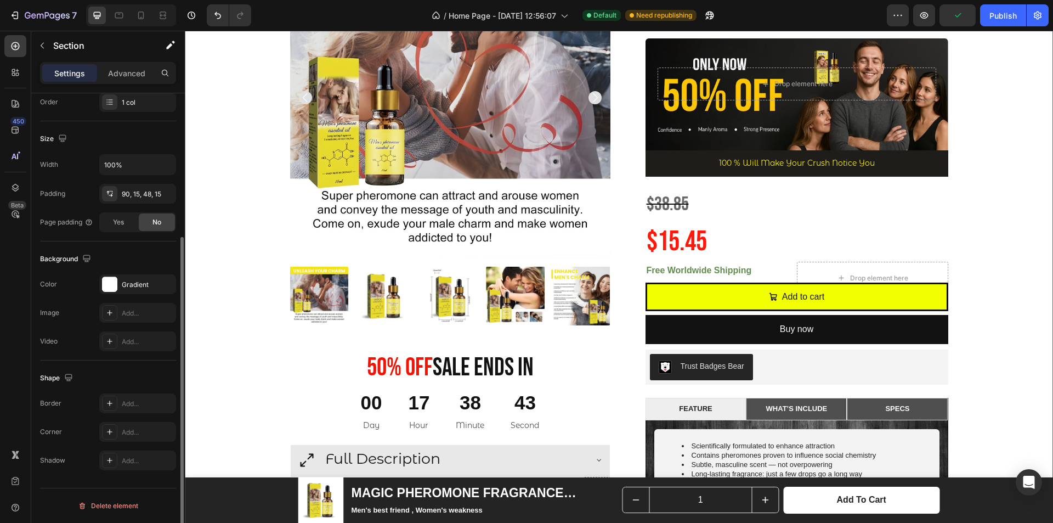
scroll to position [0, 0]
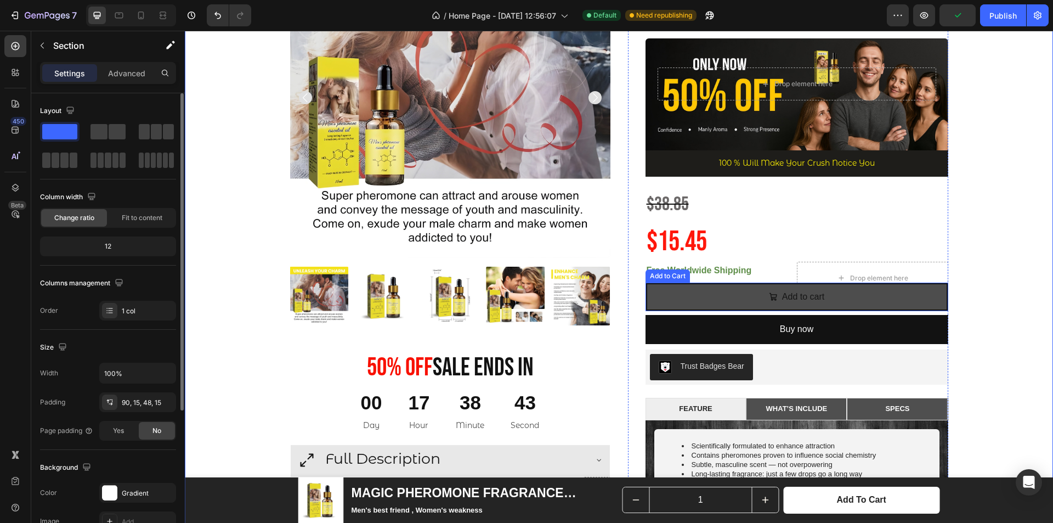
click at [893, 298] on button "Add to cart" at bounding box center [797, 297] width 303 height 29
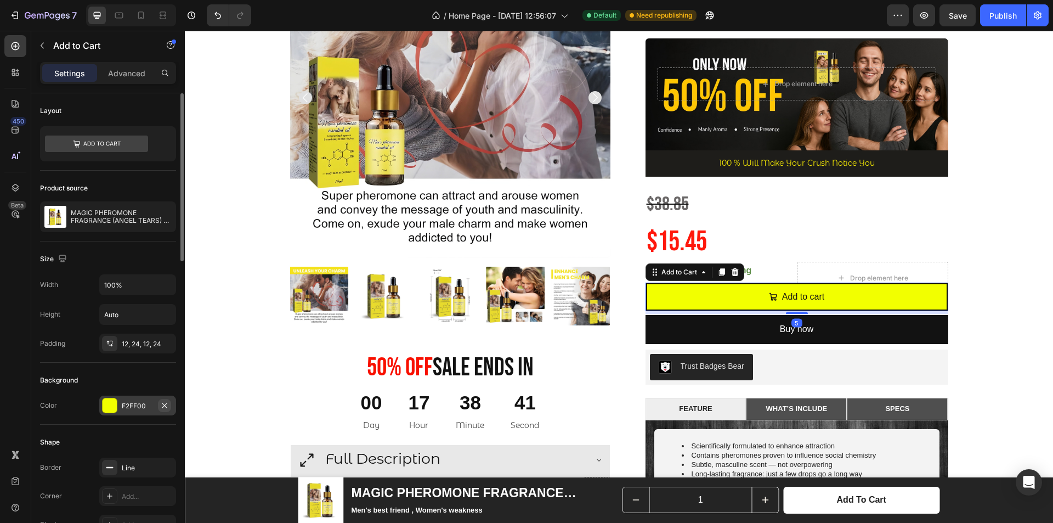
click at [166, 407] on icon "button" at bounding box center [164, 405] width 4 height 4
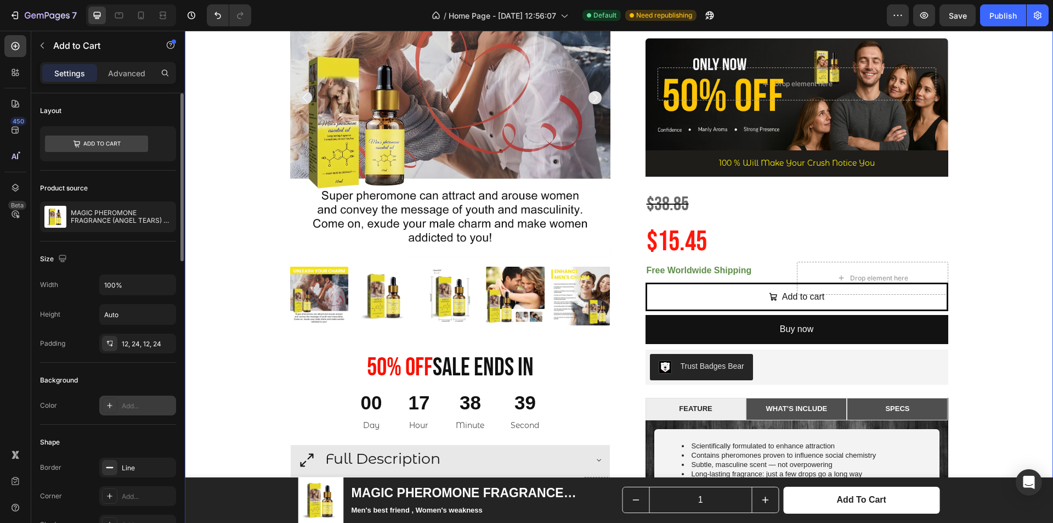
click at [999, 274] on div "Product Images 50% 0ff Sale Ends In Heading 00 Day 17 Hour 38 Minute 39 Second …" at bounding box center [619, 414] width 852 height 954
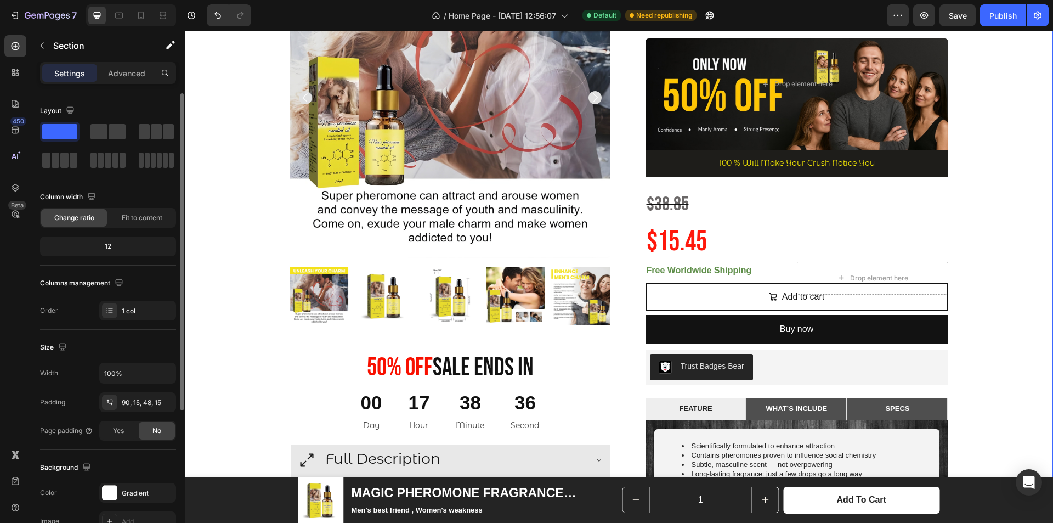
scroll to position [110, 0]
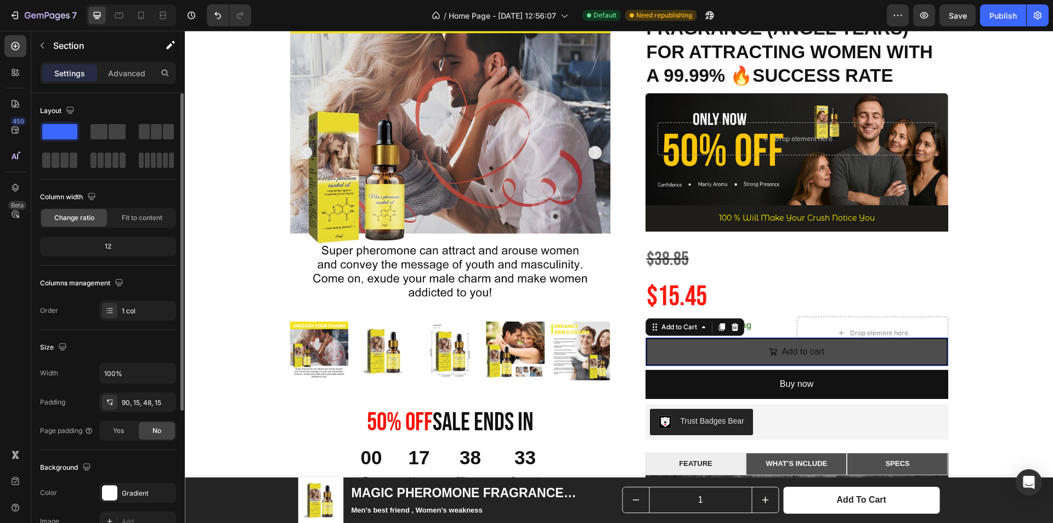
click at [708, 352] on button "Add to cart" at bounding box center [797, 351] width 303 height 29
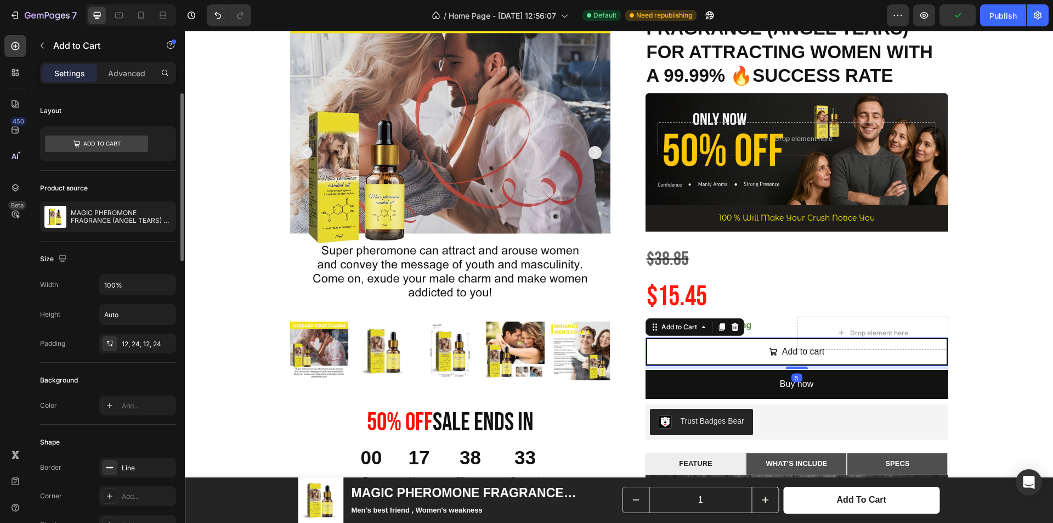
scroll to position [274, 0]
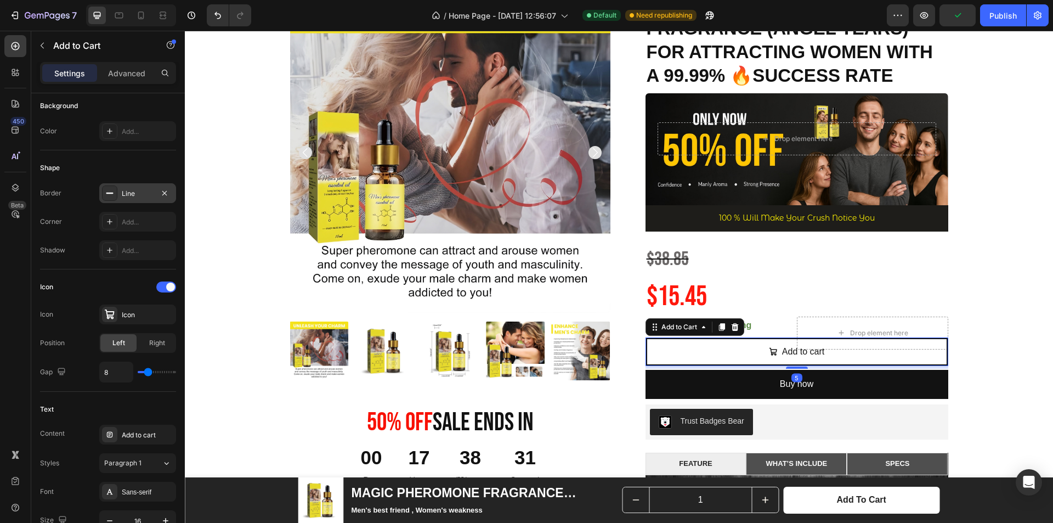
click at [129, 194] on div "Line" at bounding box center [138, 194] width 32 height 10
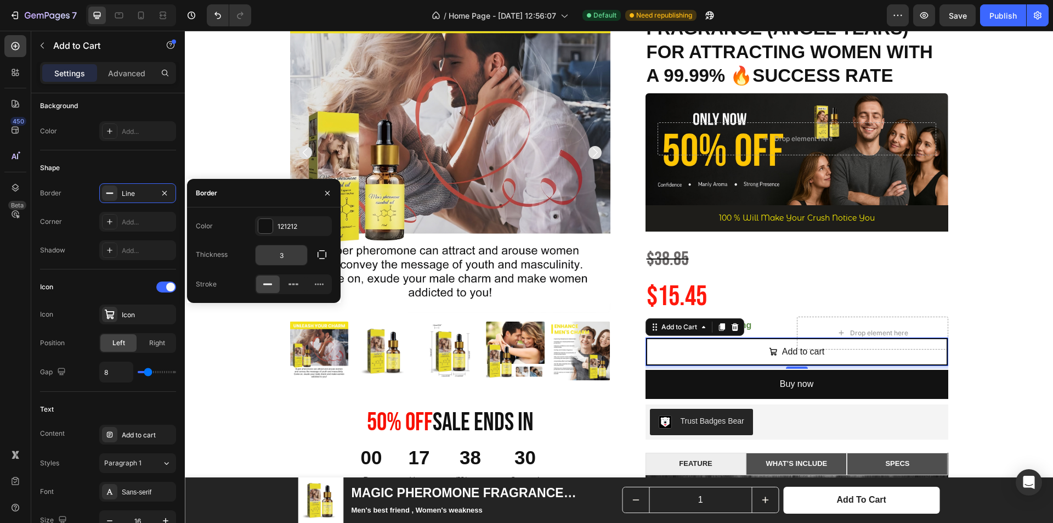
click at [296, 252] on input "3" at bounding box center [282, 255] width 52 height 20
type input "2"
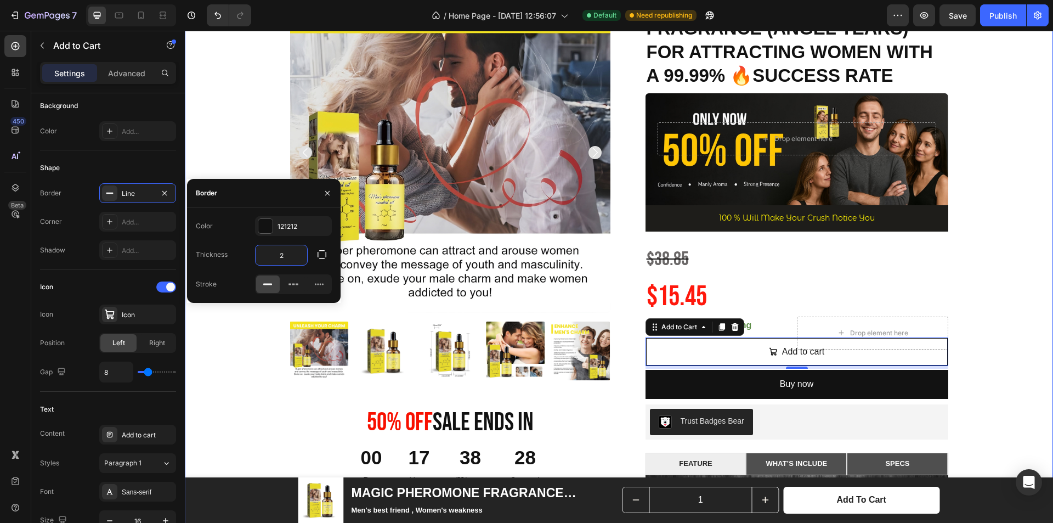
click at [995, 285] on div "Product Images 50% 0ff Sale Ends In Heading 00 Day 17 Hour 38 Minute 28 Second …" at bounding box center [619, 469] width 852 height 954
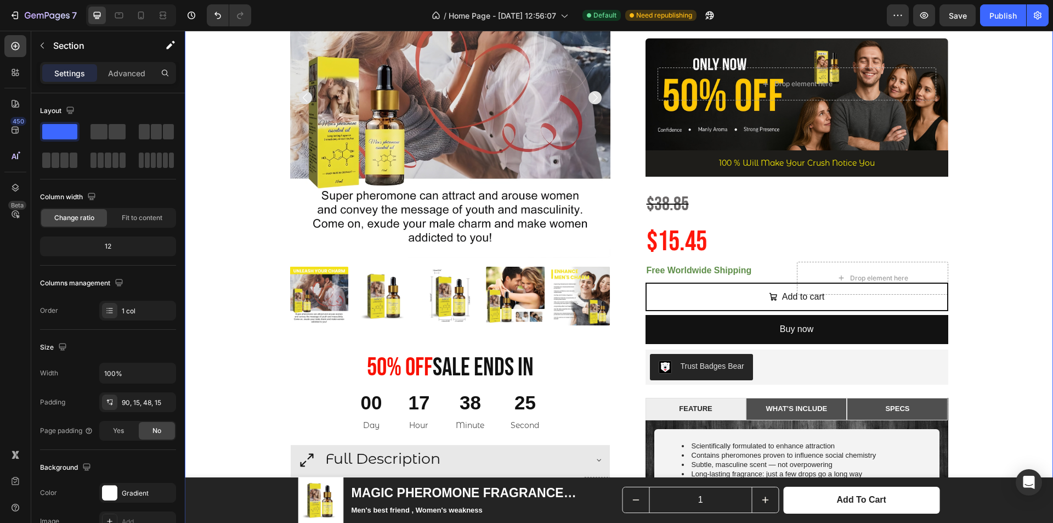
scroll to position [275, 0]
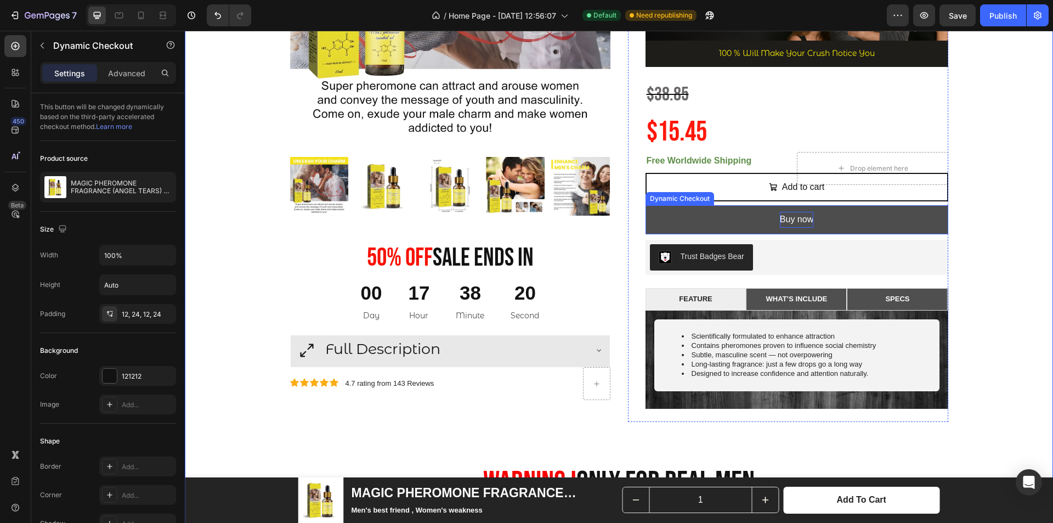
click at [802, 216] on p "Buy now" at bounding box center [796, 220] width 33 height 16
click at [795, 218] on p "Buy now" at bounding box center [796, 220] width 33 height 16
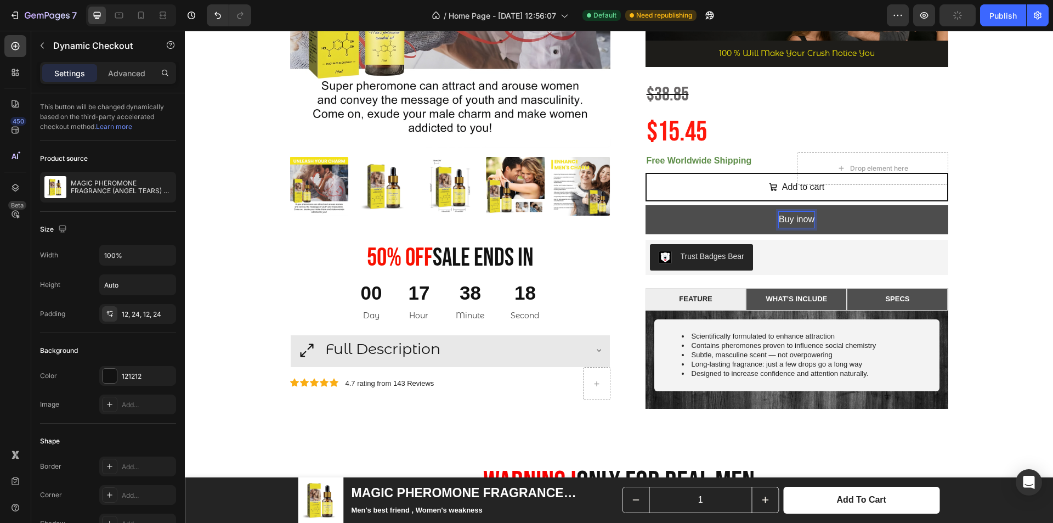
click at [646, 205] on button "Buy inow" at bounding box center [797, 219] width 303 height 29
click at [788, 219] on p "Buy it now" at bounding box center [797, 220] width 41 height 16
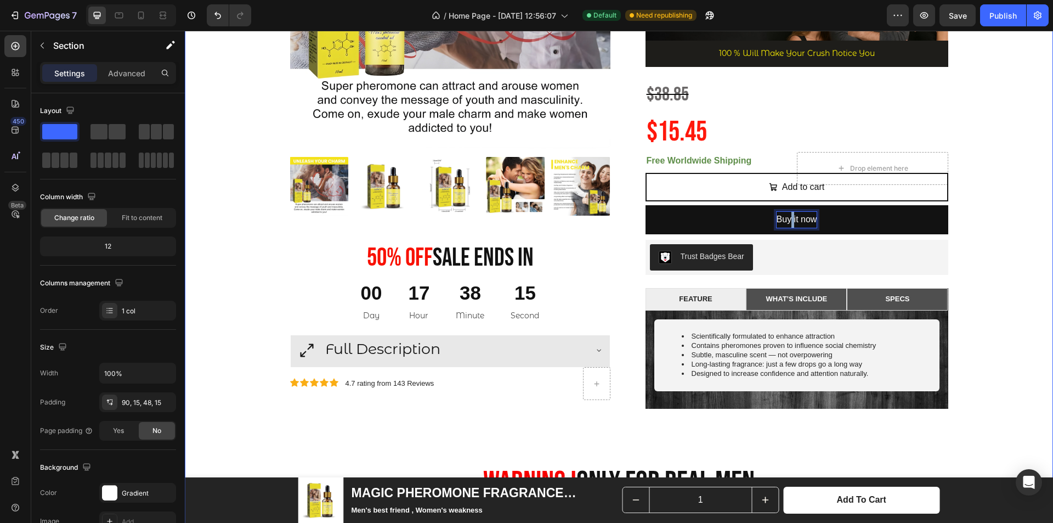
click at [969, 194] on div "Product Images 50% 0ff Sale Ends In Heading 00 Day 17 Hour 38 Minute 15 Second …" at bounding box center [619, 305] width 852 height 954
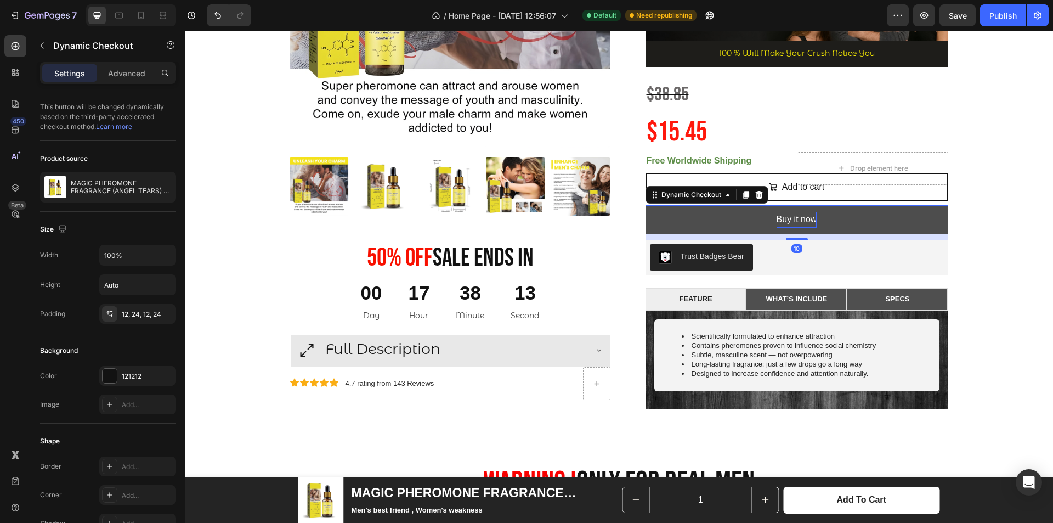
click at [810, 218] on p "Buy it now" at bounding box center [797, 220] width 41 height 16
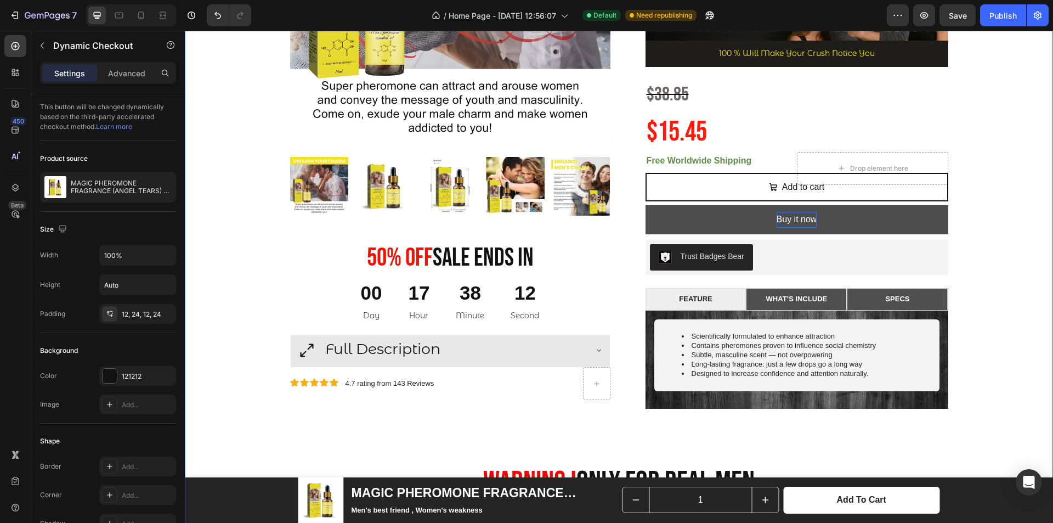
click at [998, 186] on div "Product Images 50% 0ff Sale Ends In Heading 00 Day 17 Hour 38 Minute 12 Second …" at bounding box center [619, 305] width 852 height 954
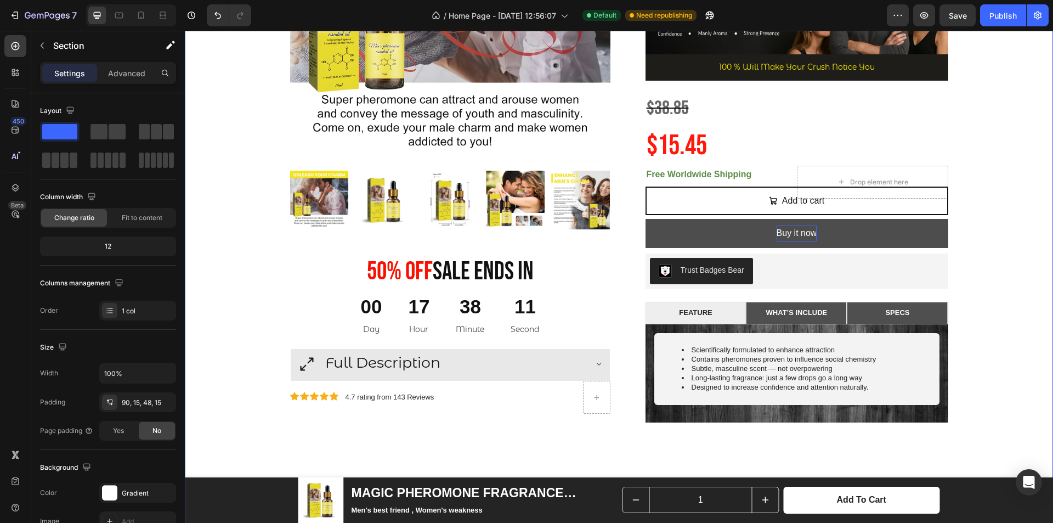
scroll to position [220, 0]
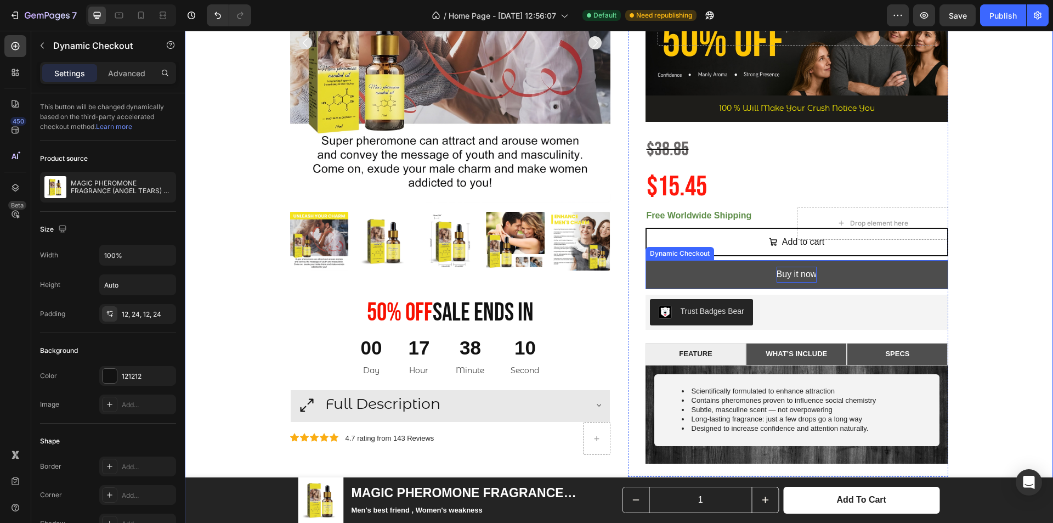
click at [789, 269] on p "Buy it now" at bounding box center [797, 275] width 41 height 16
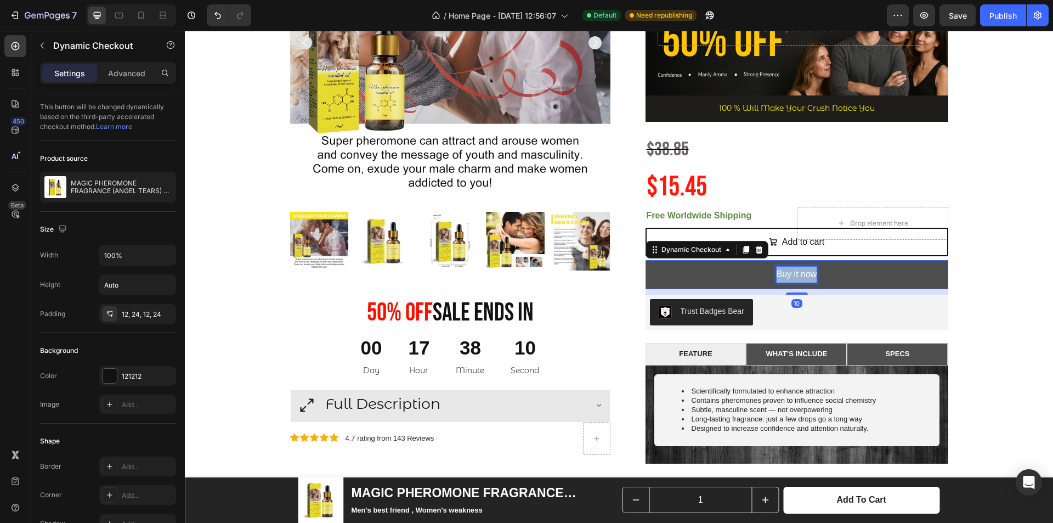
click at [789, 269] on p "Buy it now" at bounding box center [797, 275] width 41 height 16
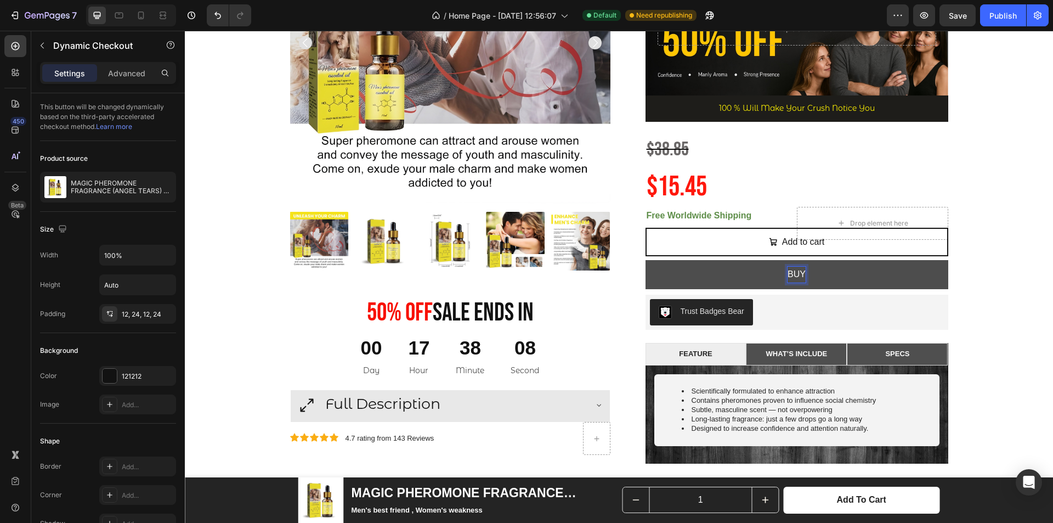
click at [646, 260] on button "BUY" at bounding box center [797, 274] width 303 height 29
click at [999, 235] on div "Product Images 50% 0ff Sale Ends In Heading 00 Day 17 Hour 38 Minute 05 Second …" at bounding box center [619, 360] width 852 height 954
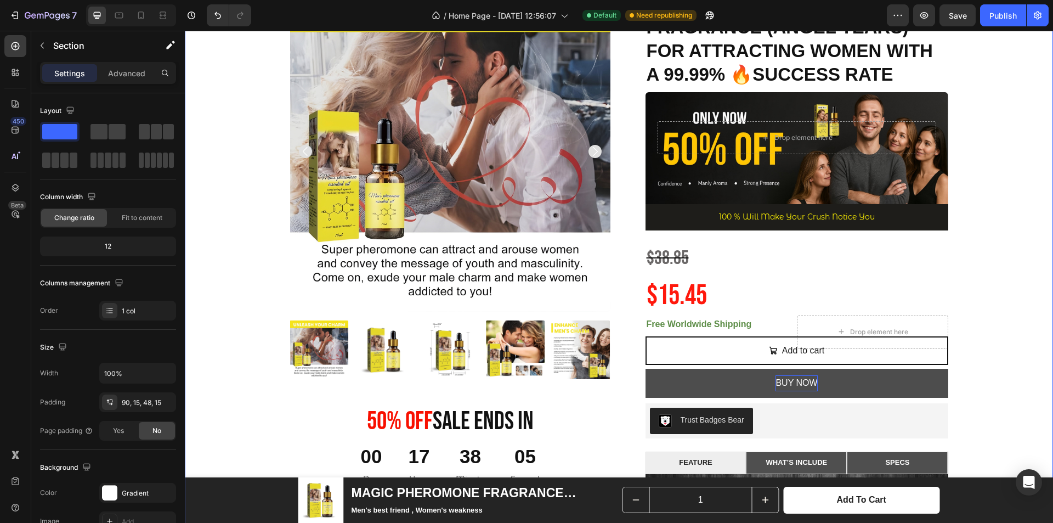
scroll to position [110, 0]
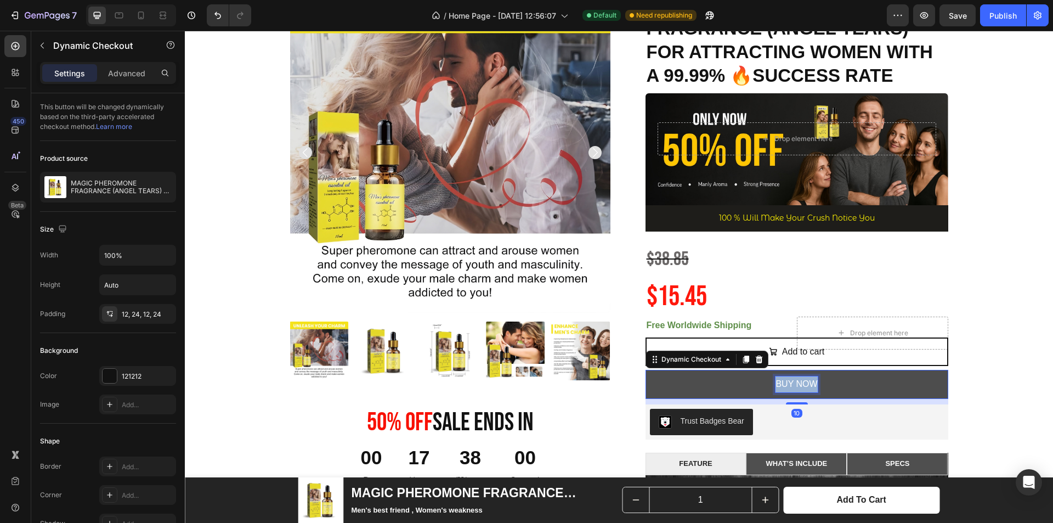
click at [781, 384] on p "BUY NOW" at bounding box center [797, 384] width 42 height 16
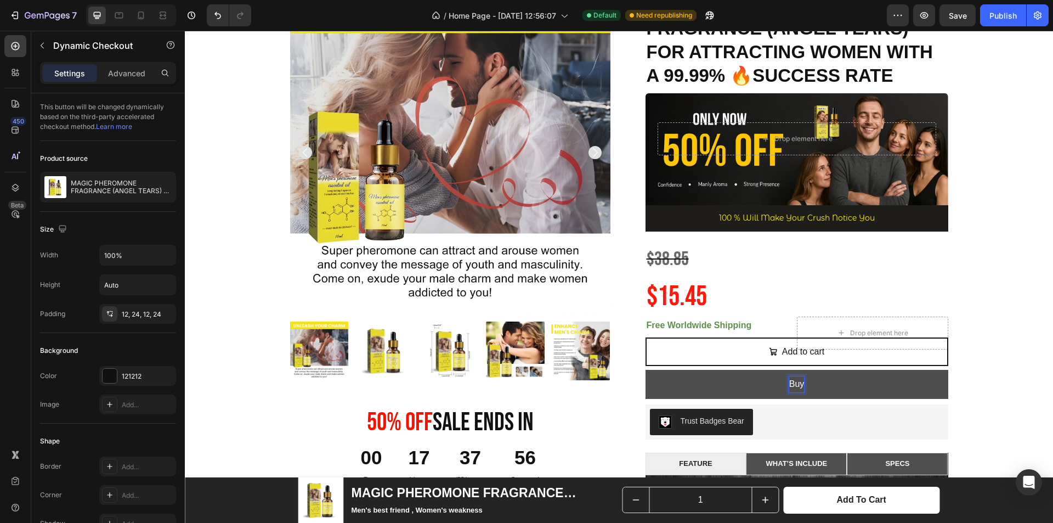
click at [646, 370] on button "Buy" at bounding box center [797, 384] width 303 height 29
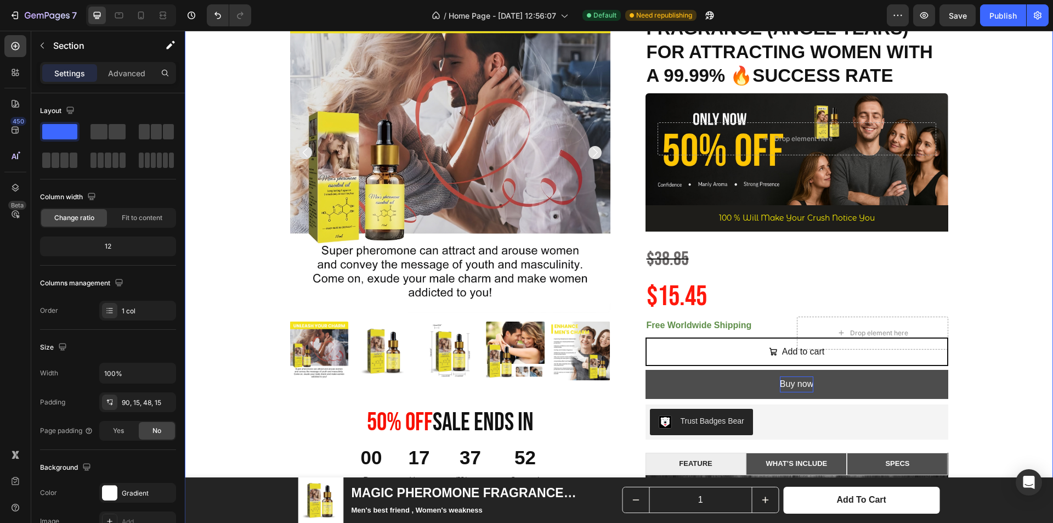
click at [1007, 293] on div "Product Images 50% 0ff Sale Ends In Heading 00 Day 17 Hour 37 Minute 52 Second …" at bounding box center [619, 469] width 852 height 954
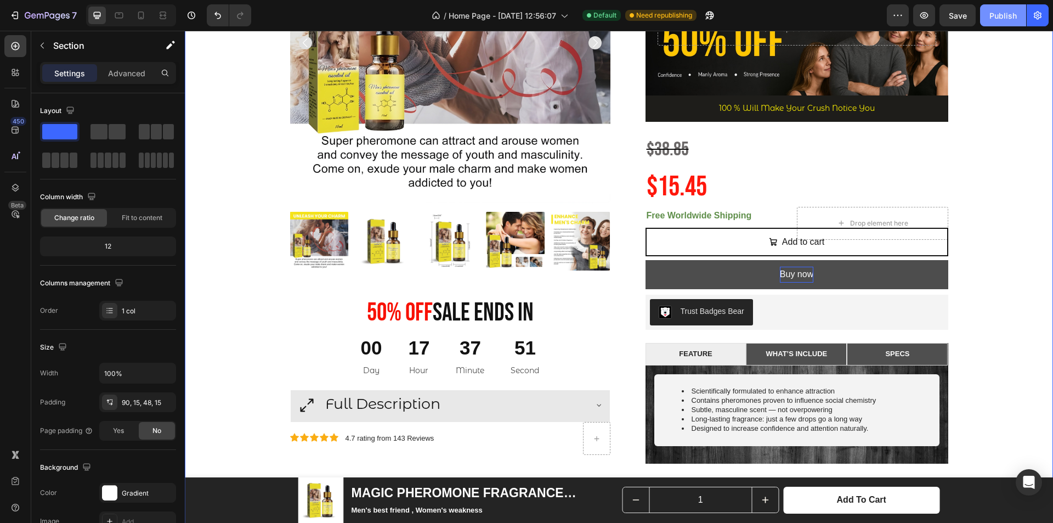
click at [993, 18] on div "Publish" at bounding box center [1003, 16] width 27 height 12
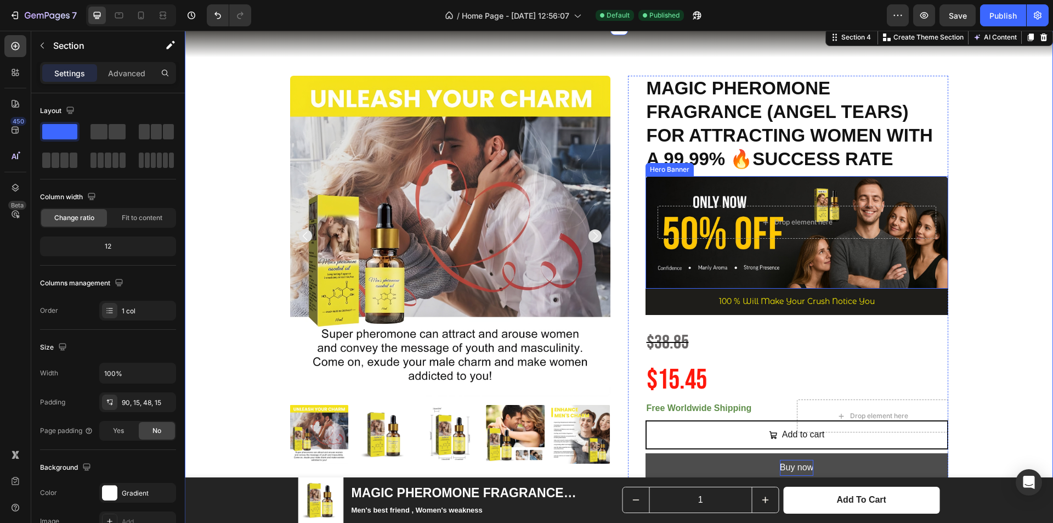
scroll to position [0, 0]
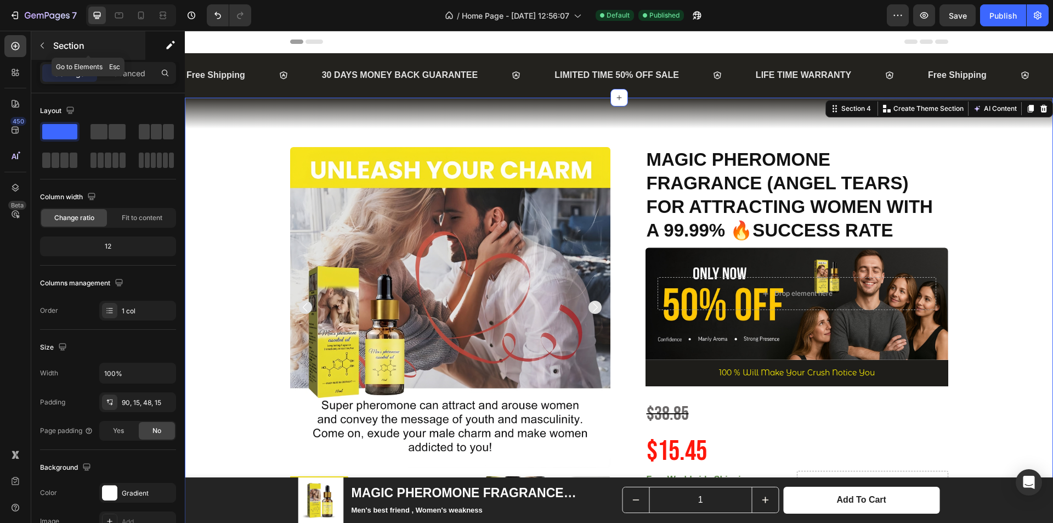
click at [40, 52] on button "button" at bounding box center [42, 46] width 18 height 18
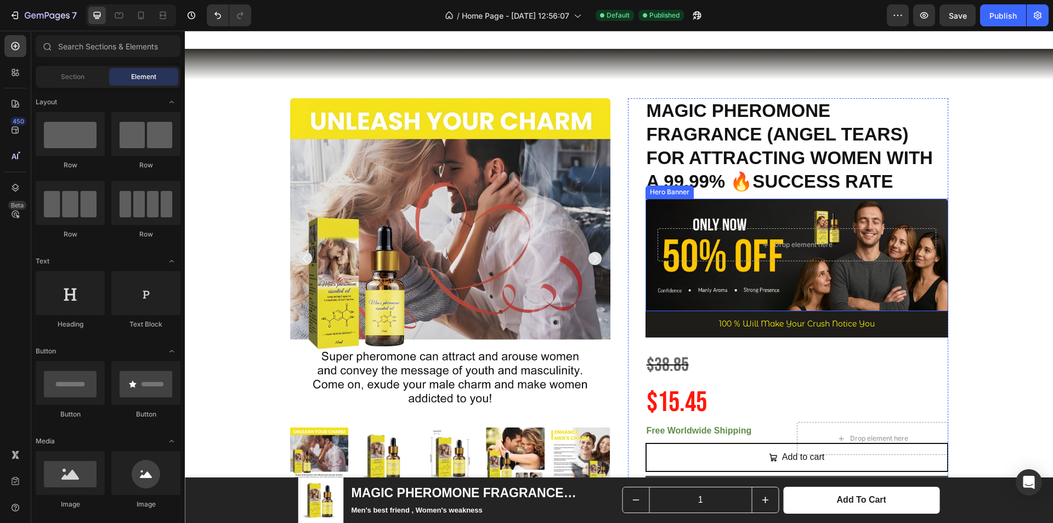
scroll to position [110, 0]
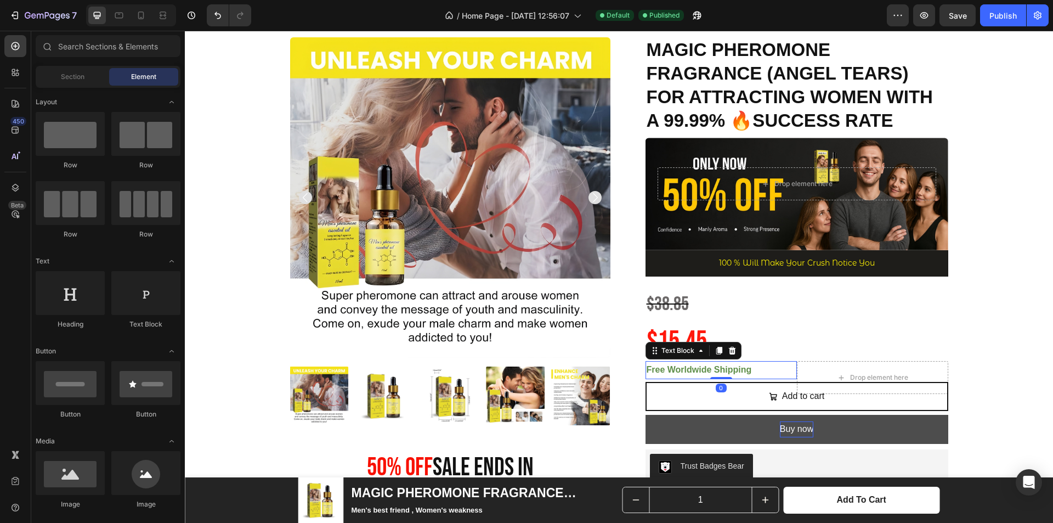
click at [770, 371] on p "Free Worldwide Shipping" at bounding box center [721, 370] width 149 height 16
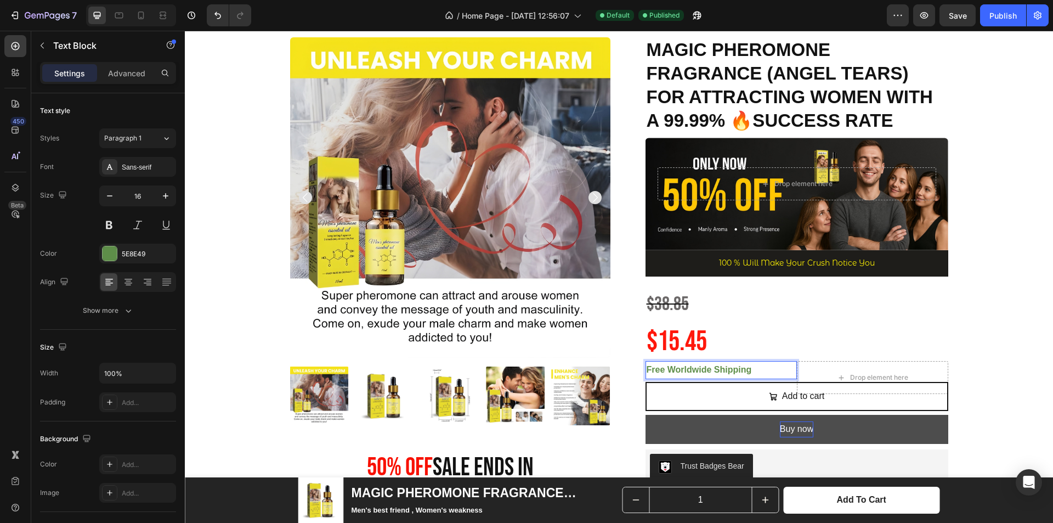
click at [774, 369] on p "Free Worldwide Shipping" at bounding box center [721, 370] width 149 height 16
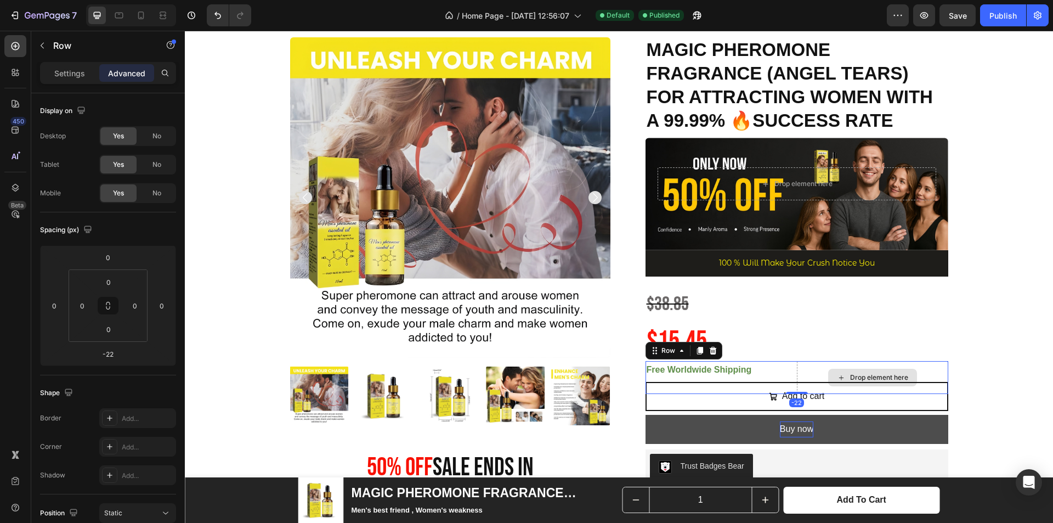
click at [804, 364] on div "Drop element here" at bounding box center [872, 377] width 151 height 33
click at [712, 350] on icon at bounding box center [713, 350] width 9 height 9
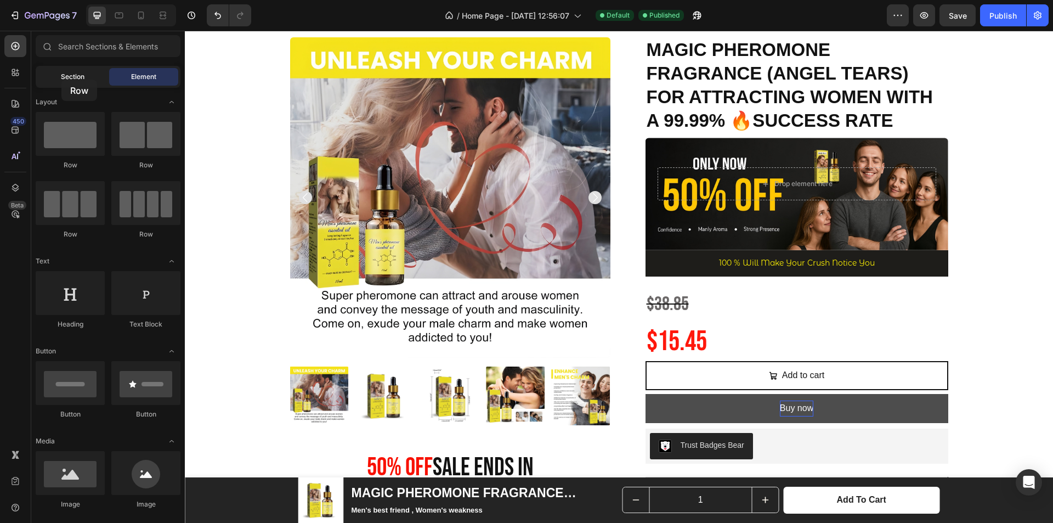
drag, startPoint x: 73, startPoint y: 128, endPoint x: 61, endPoint y: 80, distance: 50.2
click at [61, 80] on div "Sections(18) Elements(83) Section Element Hero Section Product Detail Brands Tr…" at bounding box center [108, 277] width 154 height 485
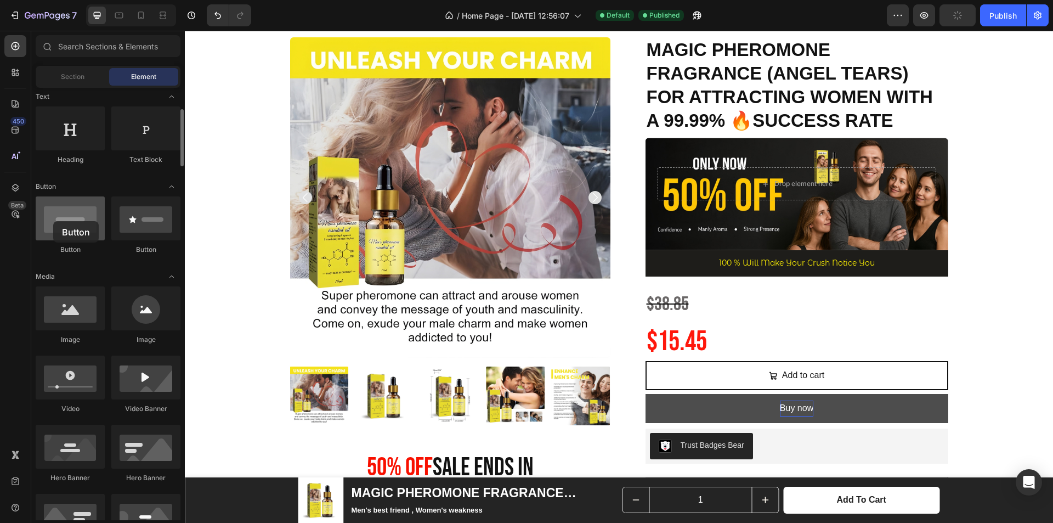
drag, startPoint x: 76, startPoint y: 228, endPoint x: 53, endPoint y: 221, distance: 23.4
click at [53, 221] on div at bounding box center [70, 218] width 69 height 44
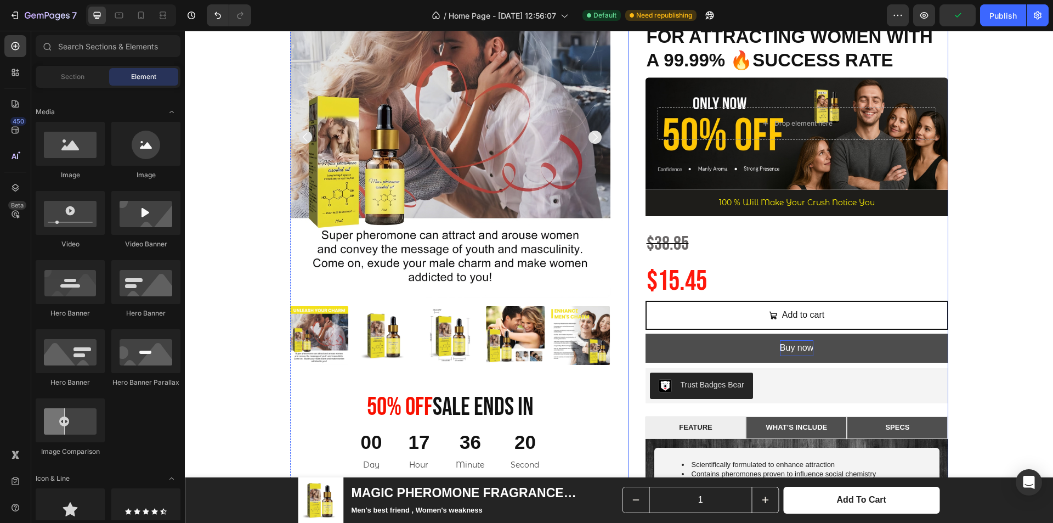
scroll to position [219, 0]
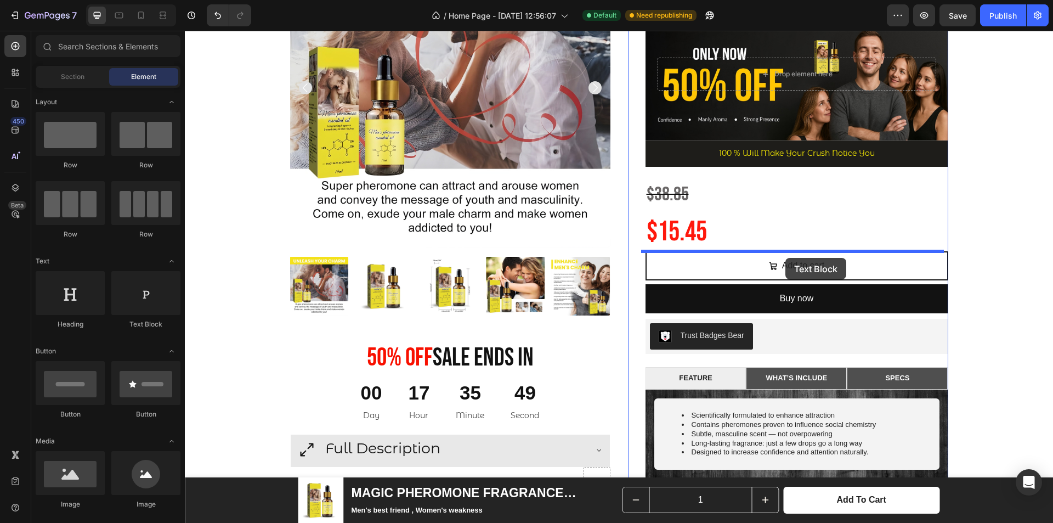
drag, startPoint x: 334, startPoint y: 323, endPoint x: 786, endPoint y: 258, distance: 456.7
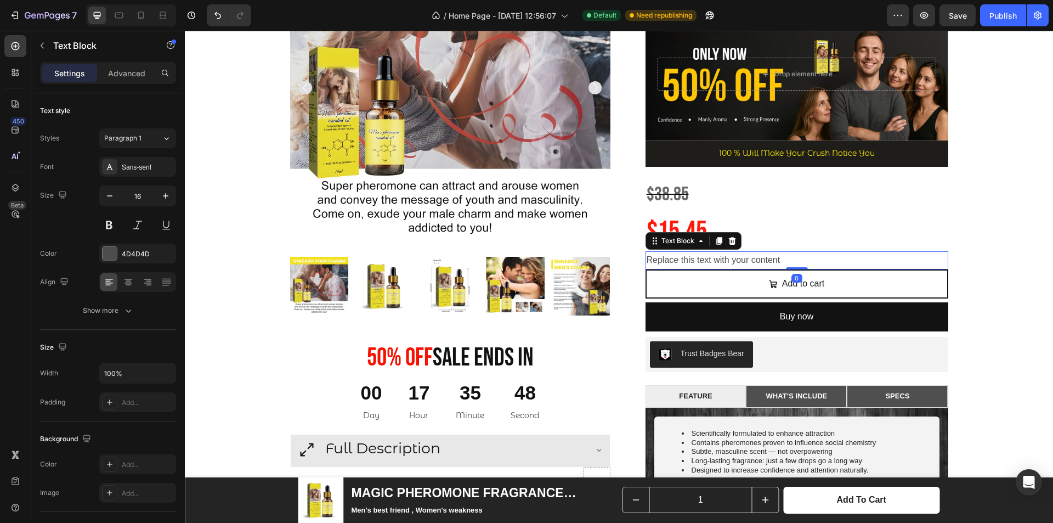
click at [775, 260] on div "Replace this text with your content" at bounding box center [797, 260] width 303 height 18
click at [775, 260] on p "Replace this text with your content" at bounding box center [797, 260] width 301 height 16
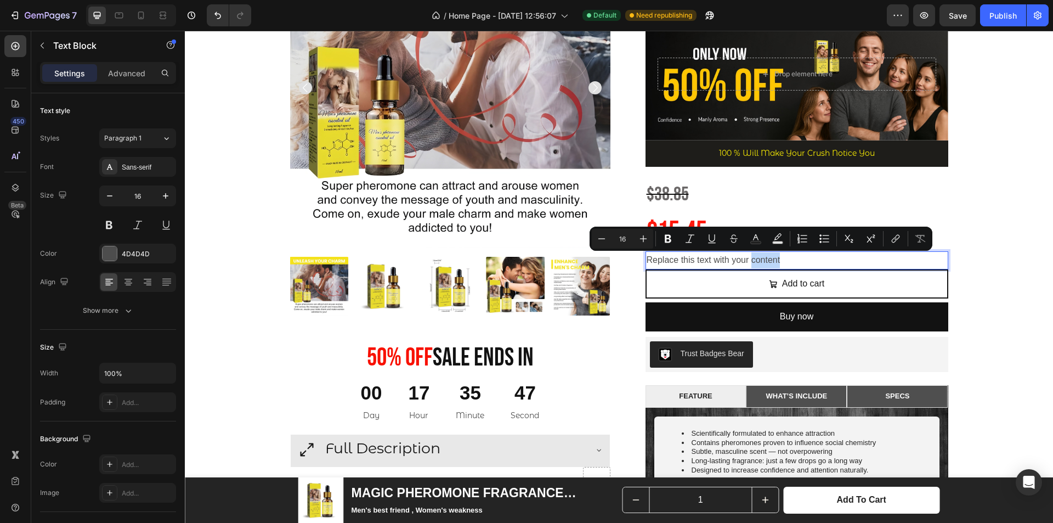
click at [776, 260] on p "Replace this text with your content" at bounding box center [797, 260] width 301 height 16
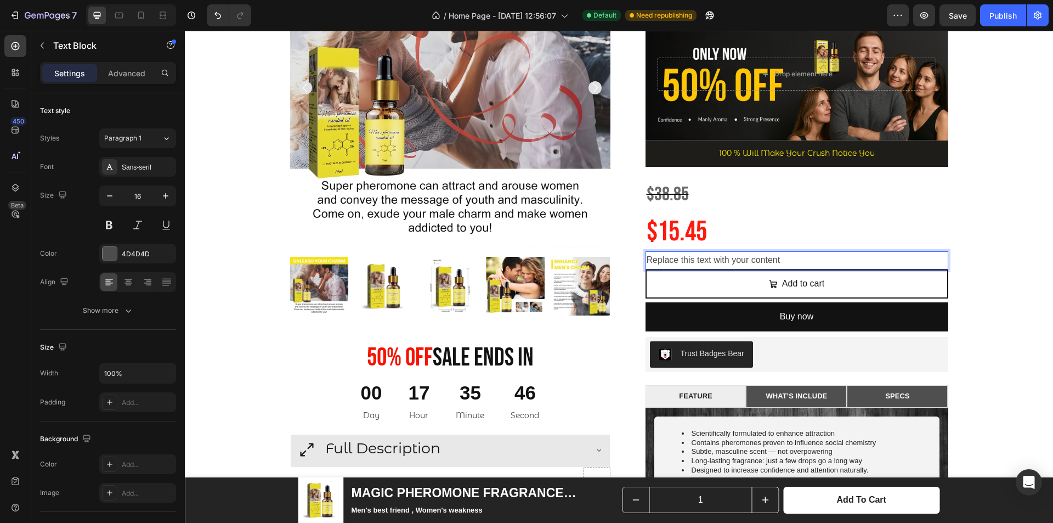
click at [781, 261] on p "Replace this text with your content" at bounding box center [797, 260] width 301 height 16
click at [990, 236] on div "Product Images 50% 0ff Sale Ends In Heading 00 Day 17 Hour 35 Minute 28 Second …" at bounding box center [619, 344] width 852 height 833
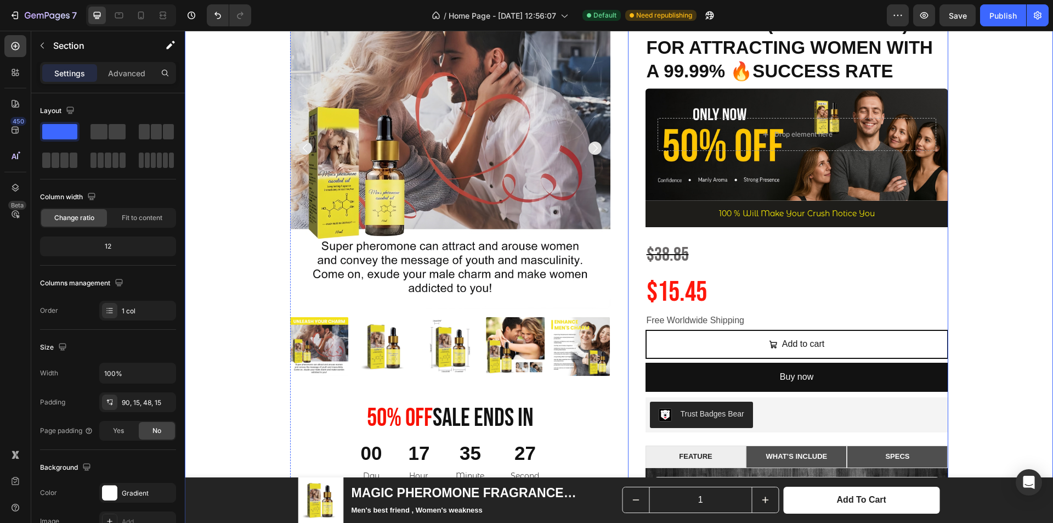
scroll to position [110, 0]
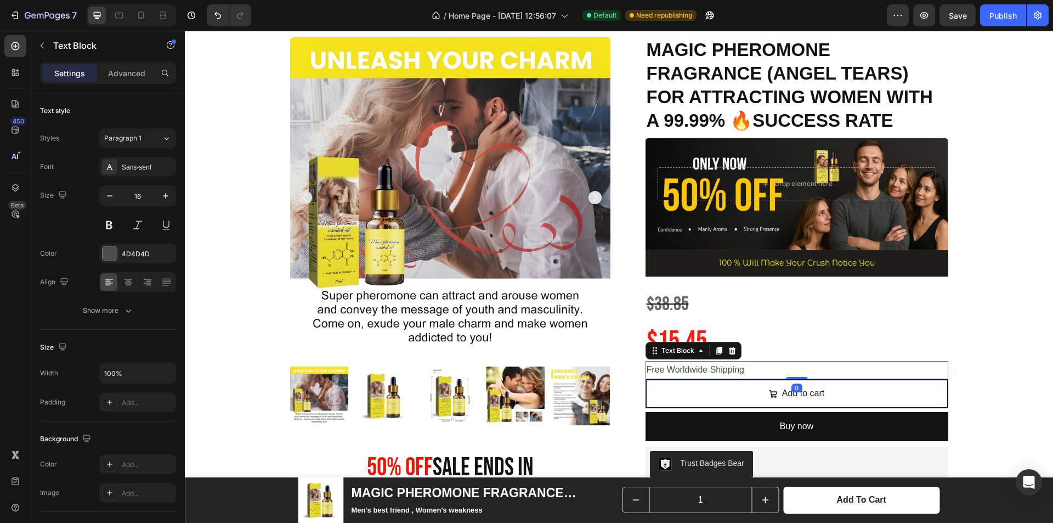
click at [731, 368] on p "Free Worldwide Shipping" at bounding box center [797, 370] width 301 height 16
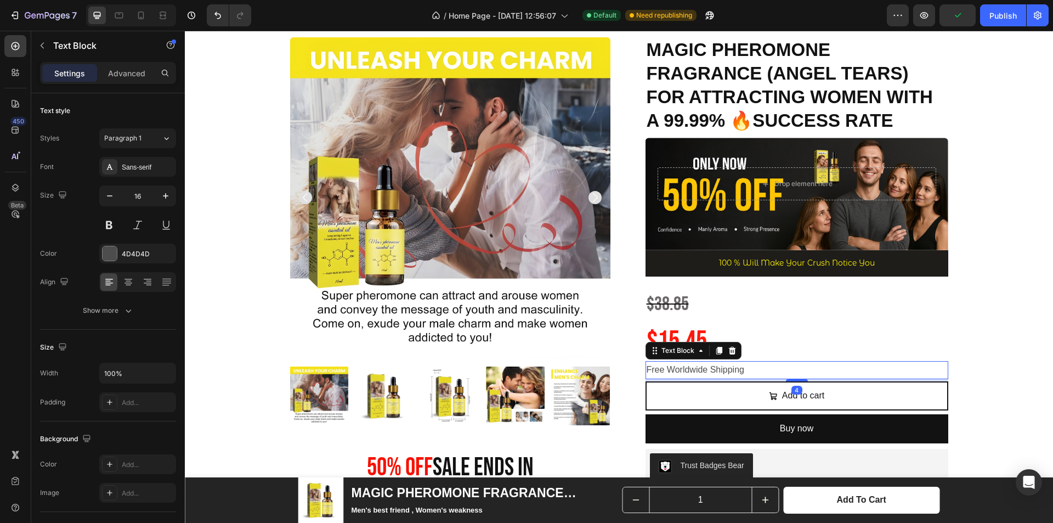
drag, startPoint x: 799, startPoint y: 377, endPoint x: 753, endPoint y: 369, distance: 47.4
click at [799, 380] on div at bounding box center [797, 380] width 22 height 2
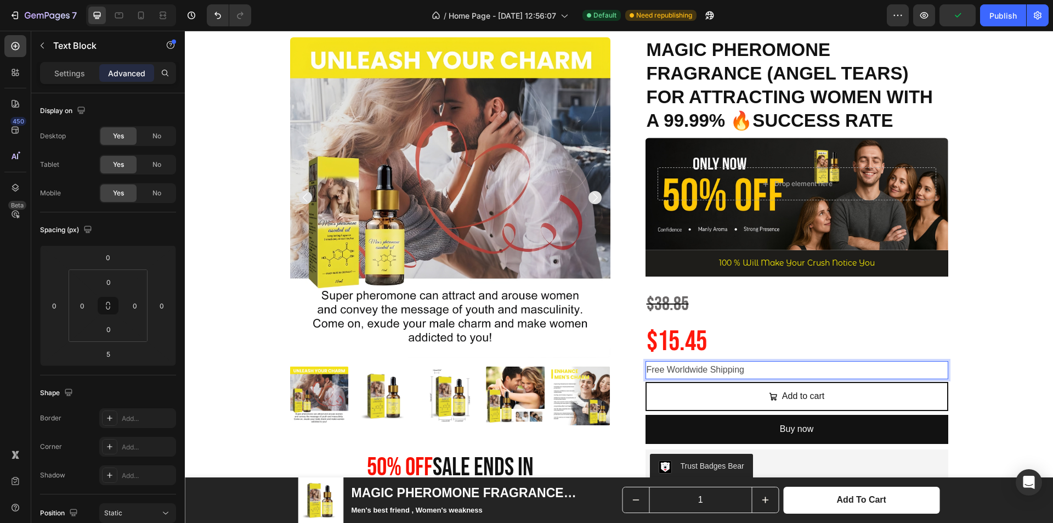
click at [750, 369] on p "Free Worldwide Shipping" at bounding box center [797, 370] width 301 height 16
click at [742, 369] on p "Free Worldwide Shipping" at bounding box center [797, 370] width 301 height 16
click at [736, 369] on p "Free Worldwide Shipping" at bounding box center [797, 370] width 301 height 16
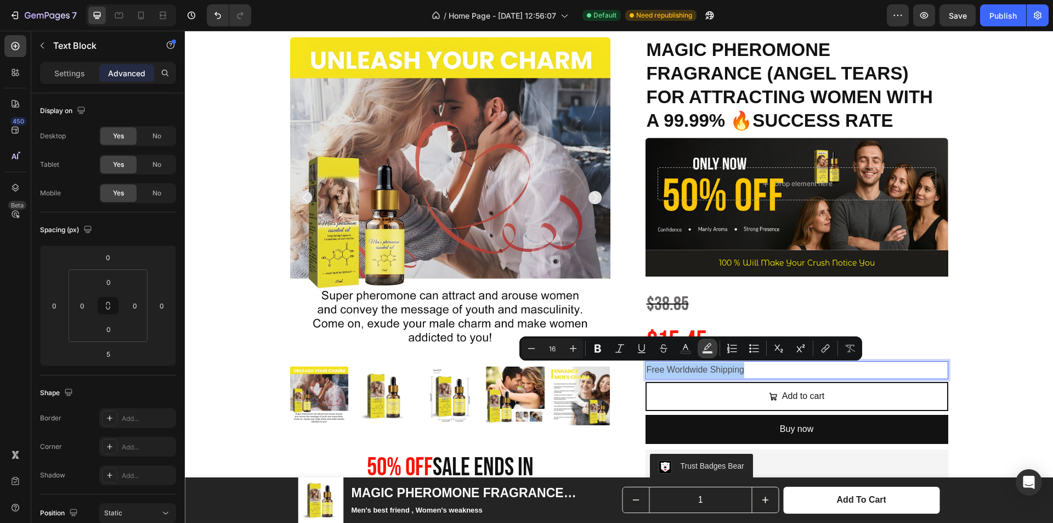
click at [709, 346] on icon "Editor contextual toolbar" at bounding box center [708, 346] width 8 height 7
type input "000000"
type input "77"
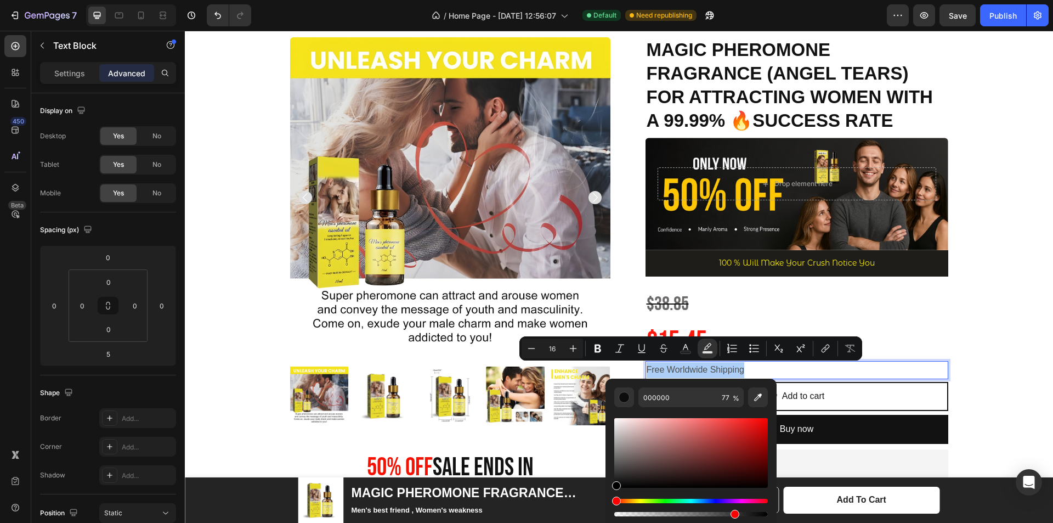
click at [663, 499] on div "Hue" at bounding box center [692, 501] width 154 height 4
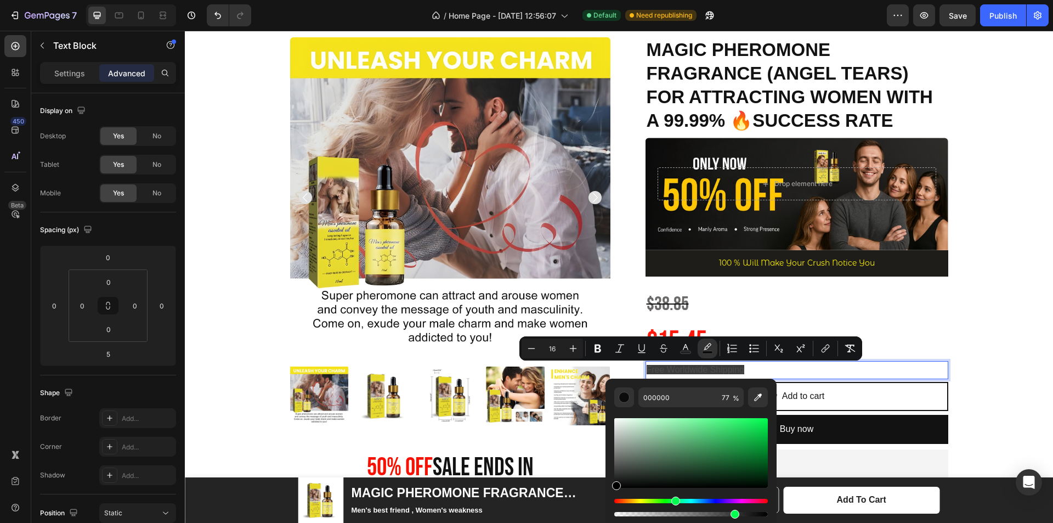
click at [674, 499] on div "Hue" at bounding box center [692, 501] width 154 height 4
drag, startPoint x: 758, startPoint y: 435, endPoint x: 762, endPoint y: 427, distance: 8.1
click at [762, 427] on div "Editor contextual toolbar" at bounding box center [692, 453] width 154 height 70
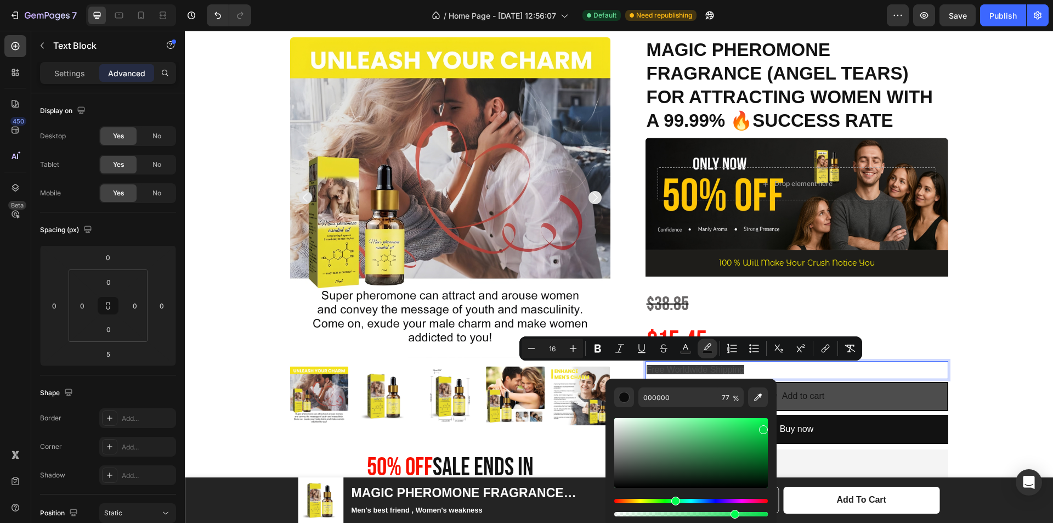
type input "08DB4B"
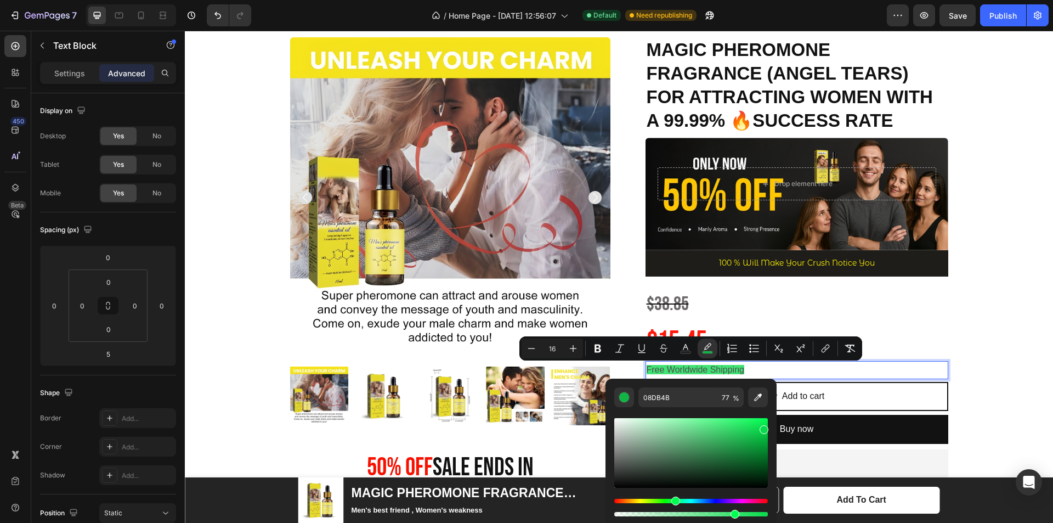
click at [854, 371] on p "Free Worldwide Shipping" at bounding box center [797, 370] width 301 height 16
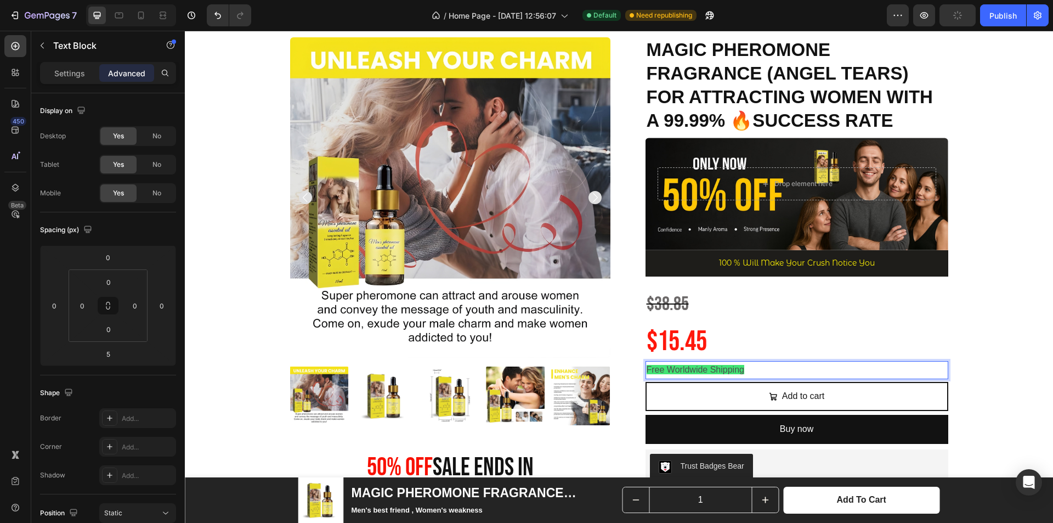
click at [739, 373] on span "Free Worldwide Shipping" at bounding box center [696, 369] width 98 height 9
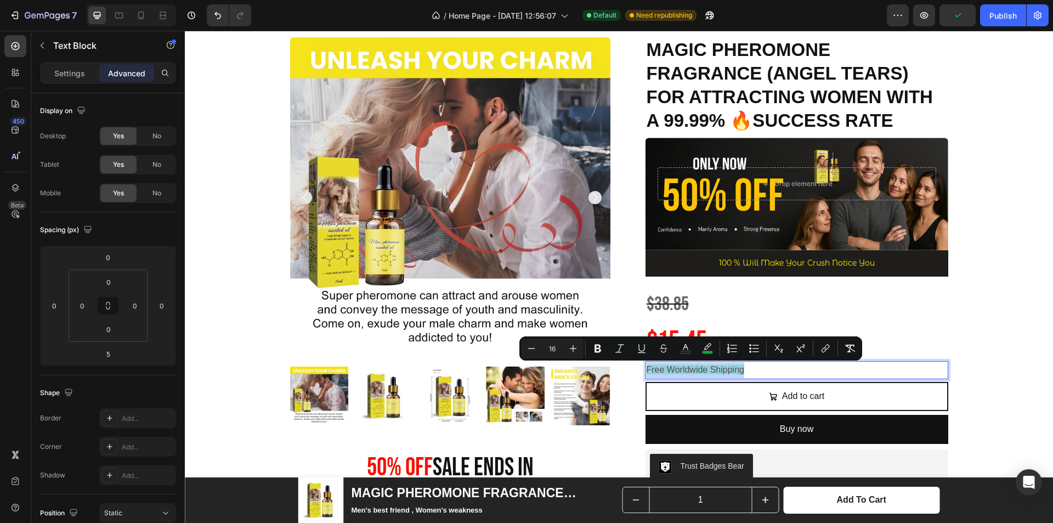
drag, startPoint x: 739, startPoint y: 373, endPoint x: 731, endPoint y: 373, distance: 7.7
click at [731, 373] on span "Free Worldwide Shipping" at bounding box center [696, 369] width 98 height 9
click at [707, 350] on icon "Editor contextual toolbar" at bounding box center [707, 348] width 11 height 11
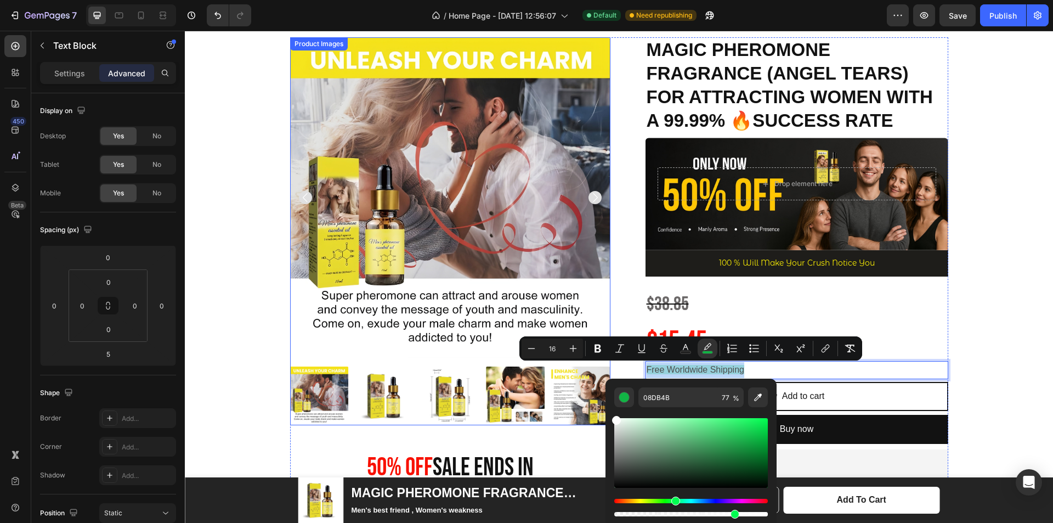
type input "FFFFFF"
drag, startPoint x: 905, startPoint y: 454, endPoint x: 599, endPoint y: 417, distance: 308.4
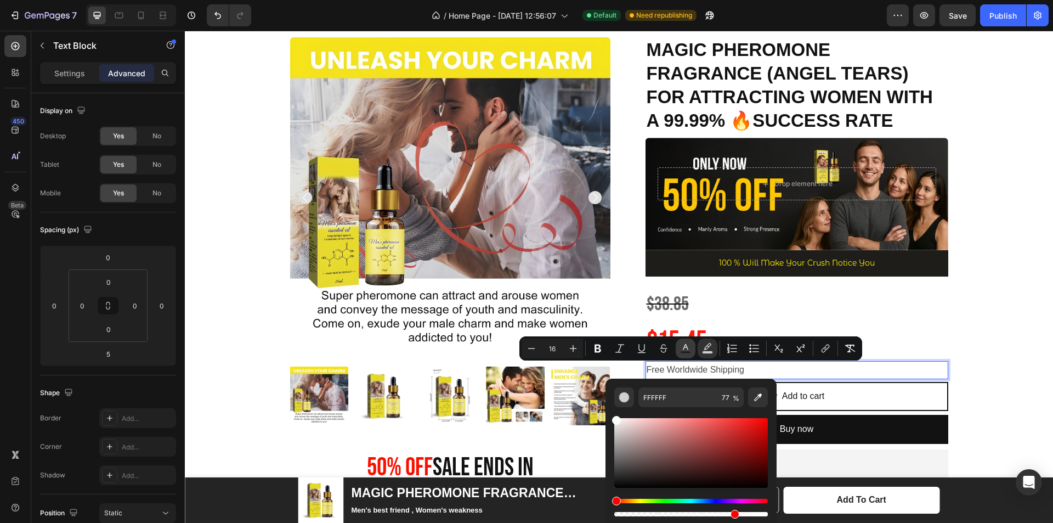
click at [684, 347] on icon "Editor contextual toolbar" at bounding box center [685, 348] width 11 height 11
type input "4D4D4D"
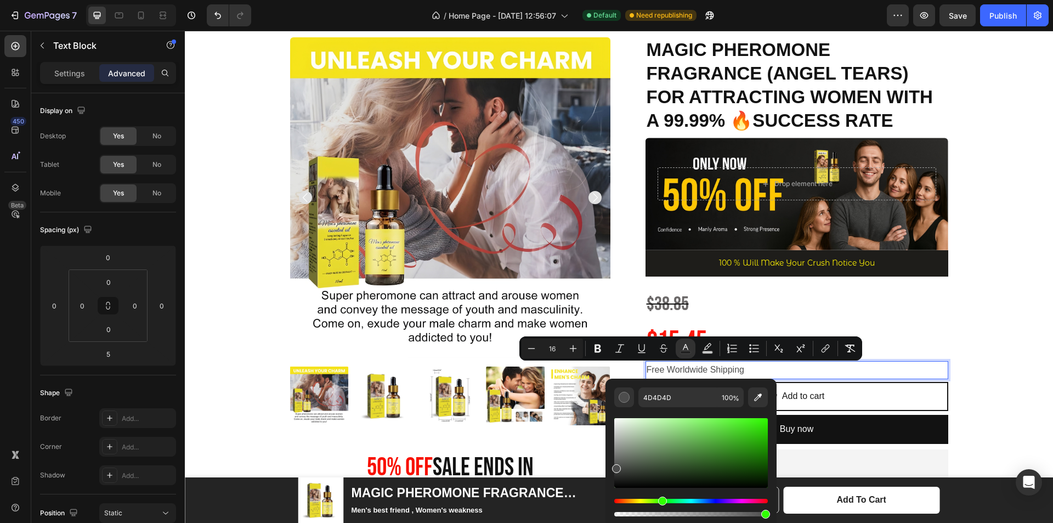
click at [661, 502] on div "Hue" at bounding box center [692, 501] width 154 height 4
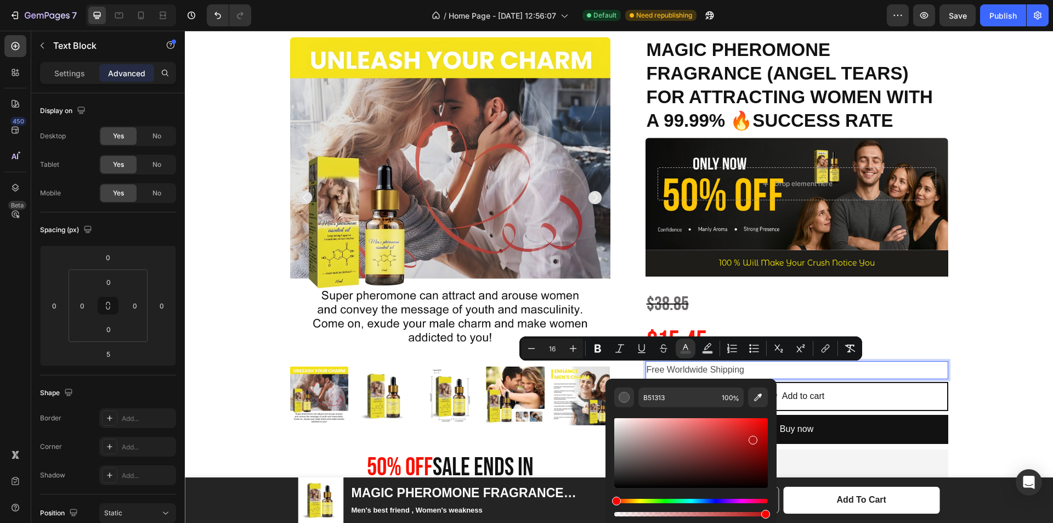
drag, startPoint x: 717, startPoint y: 459, endPoint x: 730, endPoint y: 452, distance: 15.0
click at [752, 437] on div "Editor contextual toolbar" at bounding box center [692, 453] width 154 height 70
click at [665, 500] on div "Hue" at bounding box center [692, 501] width 154 height 4
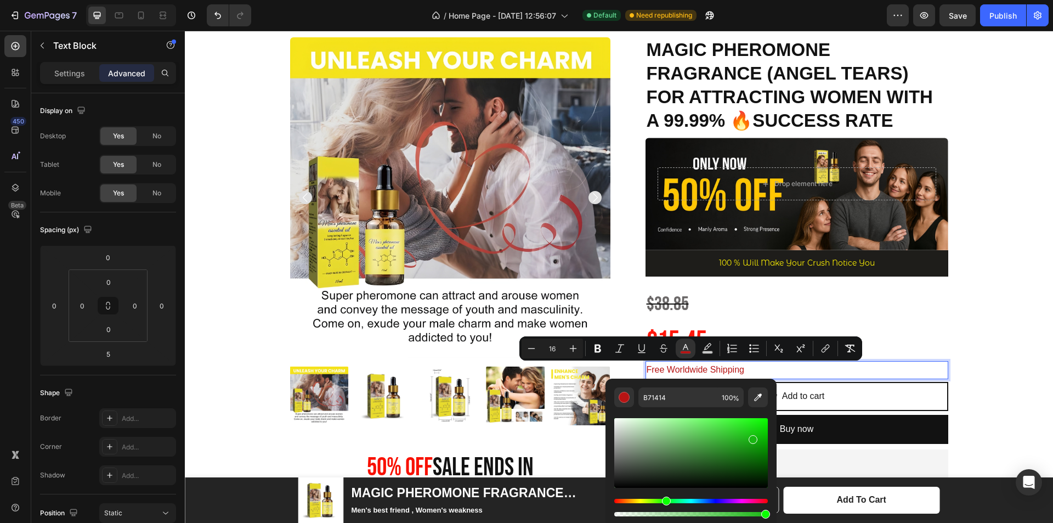
type input "19B713"
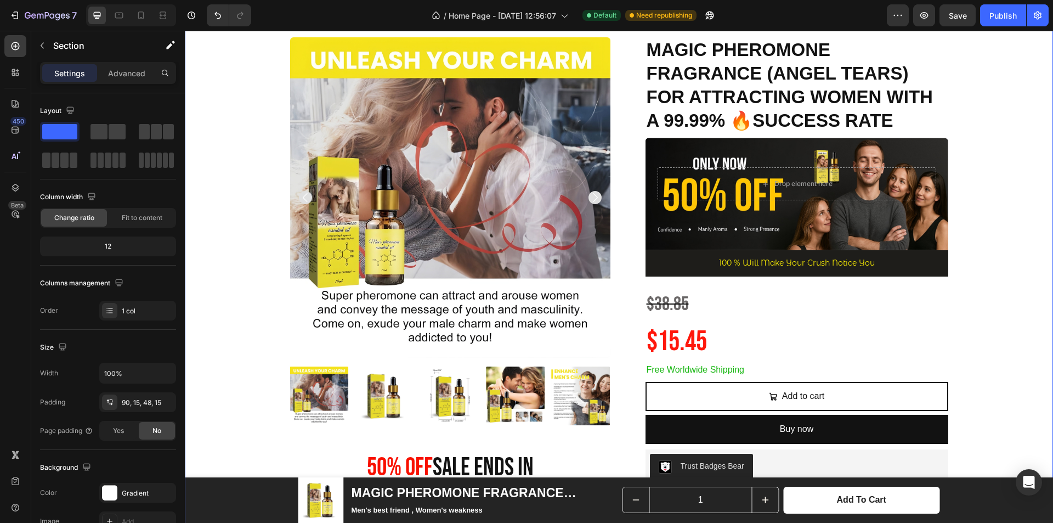
click at [956, 334] on div "Product Images 50% 0ff Sale Ends In Heading 00 Day 17 Hour 35 Minute 04 Second …" at bounding box center [619, 455] width 852 height 836
click at [983, 311] on div "Product Images 50% 0ff Sale Ends In Heading 00 Day 17 Hour 34 Minute 54 Second …" at bounding box center [619, 455] width 852 height 836
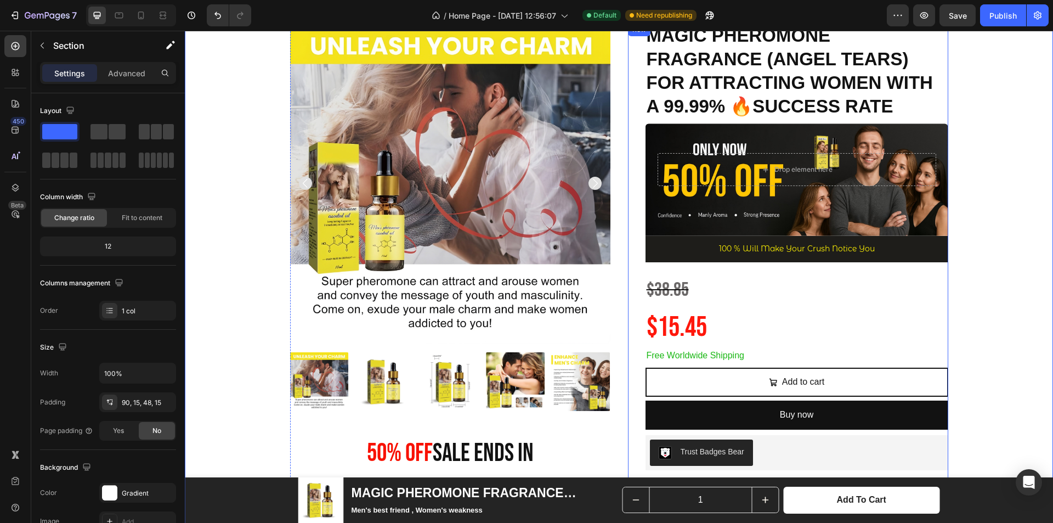
scroll to position [165, 0]
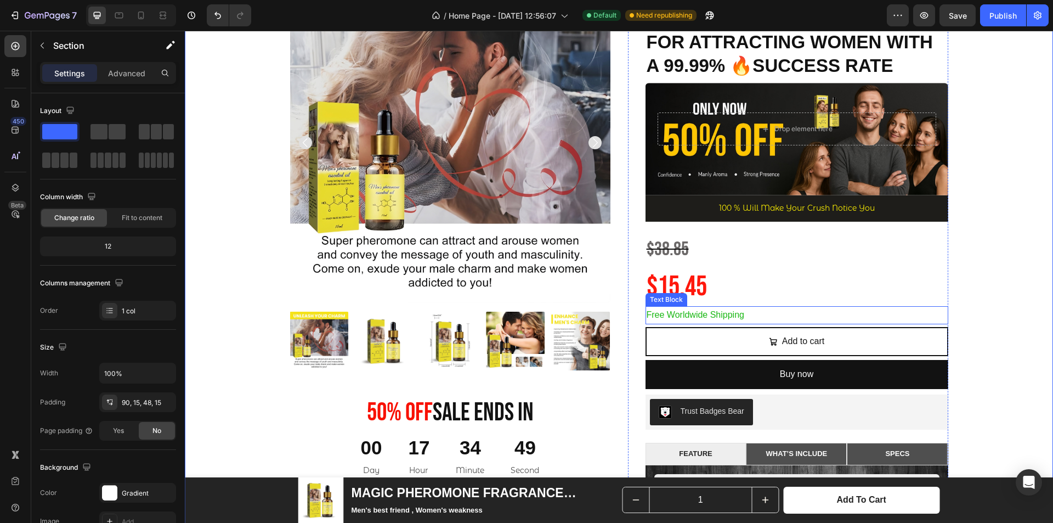
click at [802, 317] on p "Free Worldwide Shipping" at bounding box center [797, 315] width 301 height 16
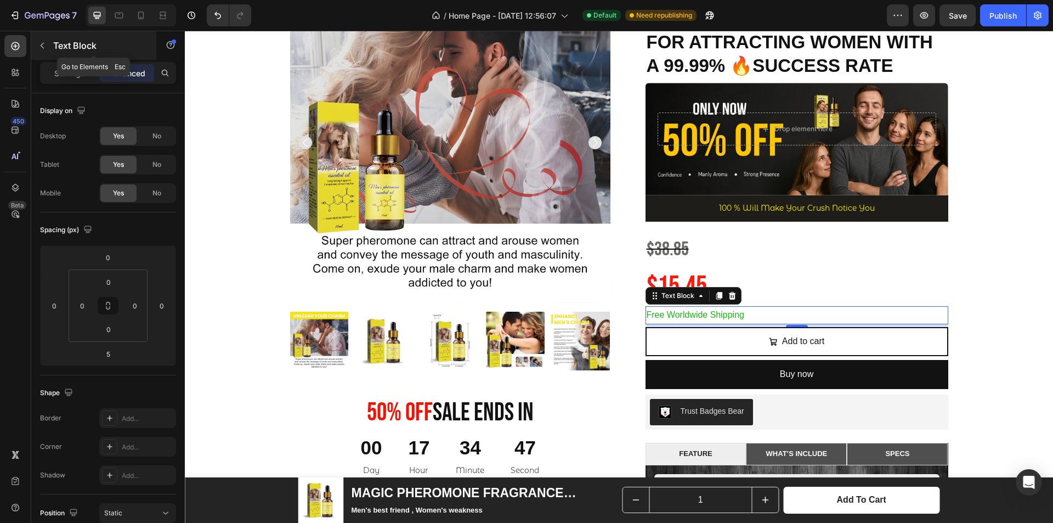
click at [43, 44] on icon "button" at bounding box center [42, 46] width 3 height 6
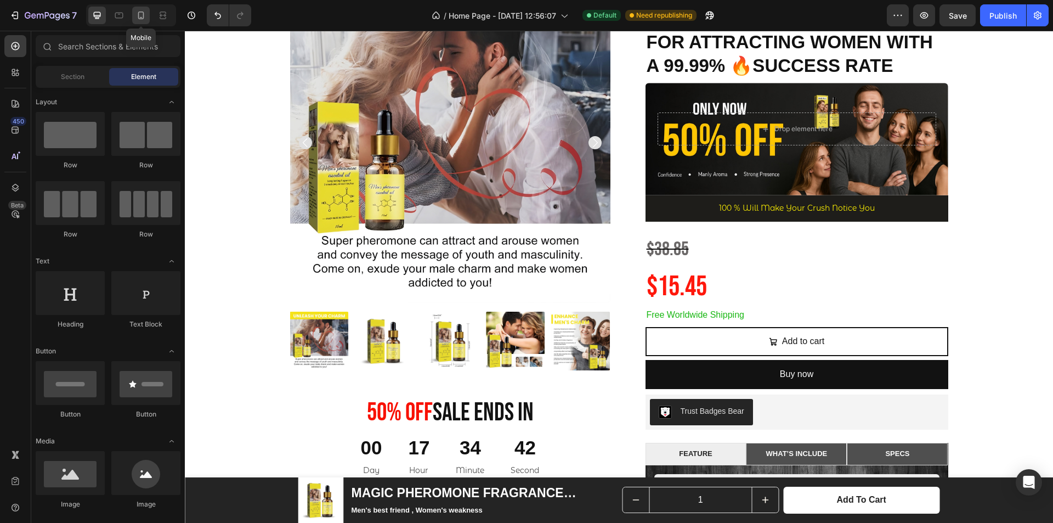
click at [143, 11] on icon at bounding box center [141, 15] width 11 height 11
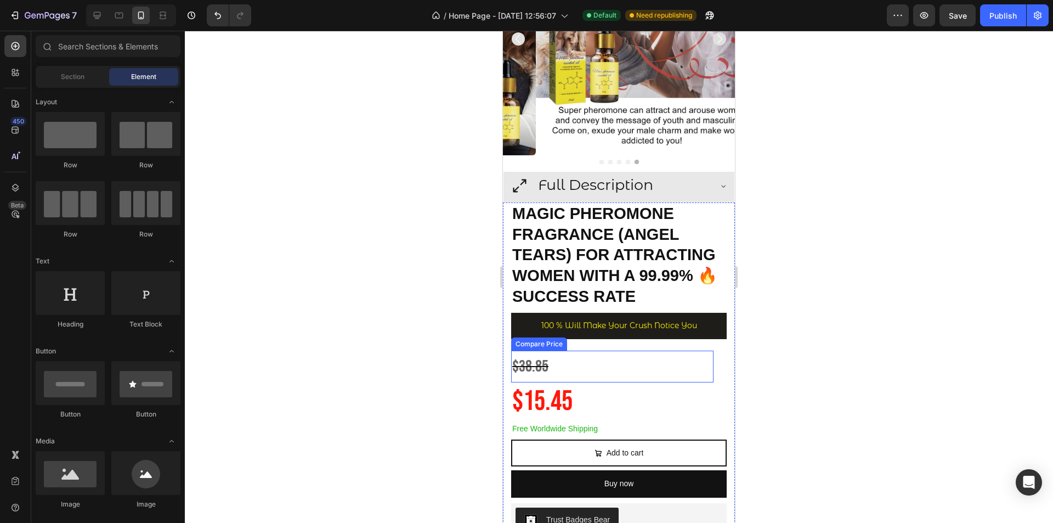
scroll to position [201, 0]
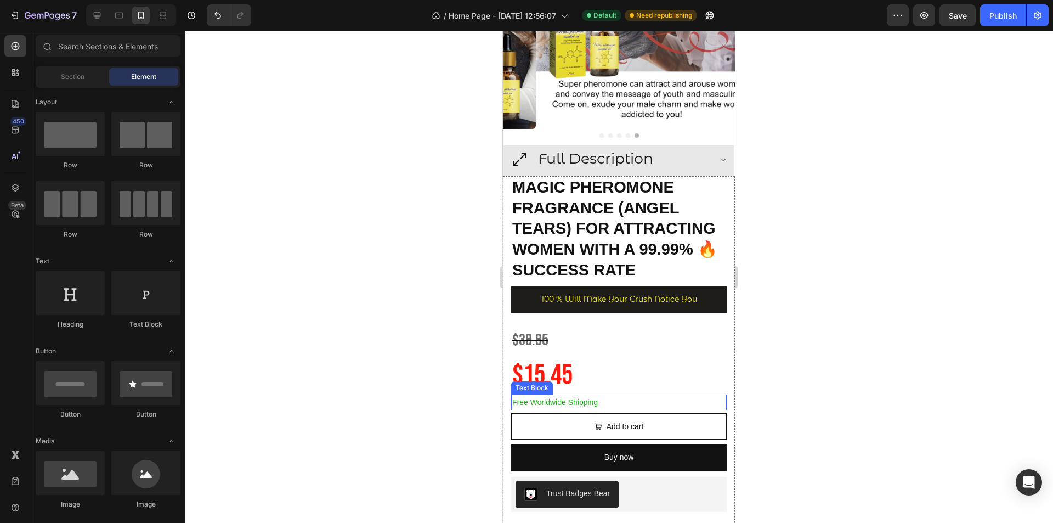
click at [632, 396] on p "Free Worldwide Shipping" at bounding box center [618, 403] width 213 height 14
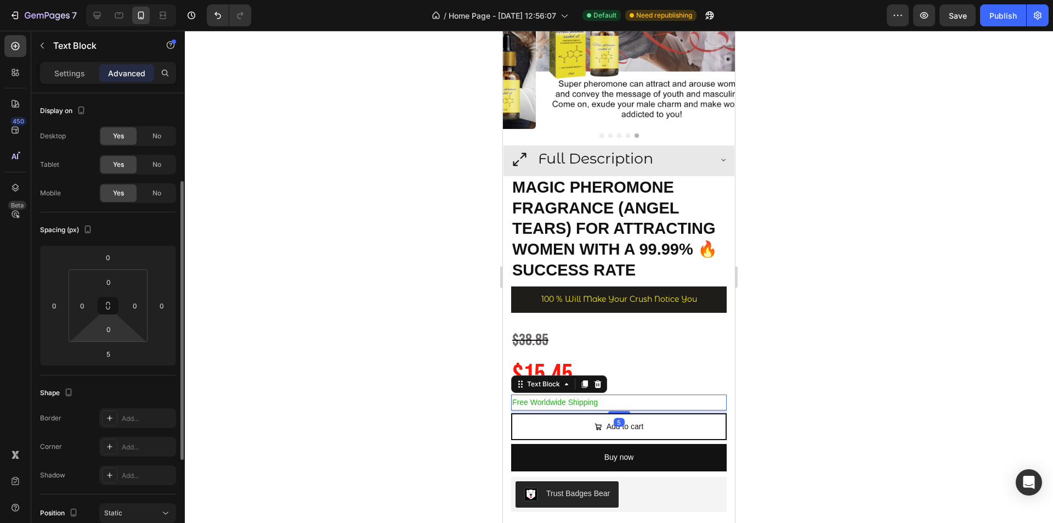
scroll to position [165, 0]
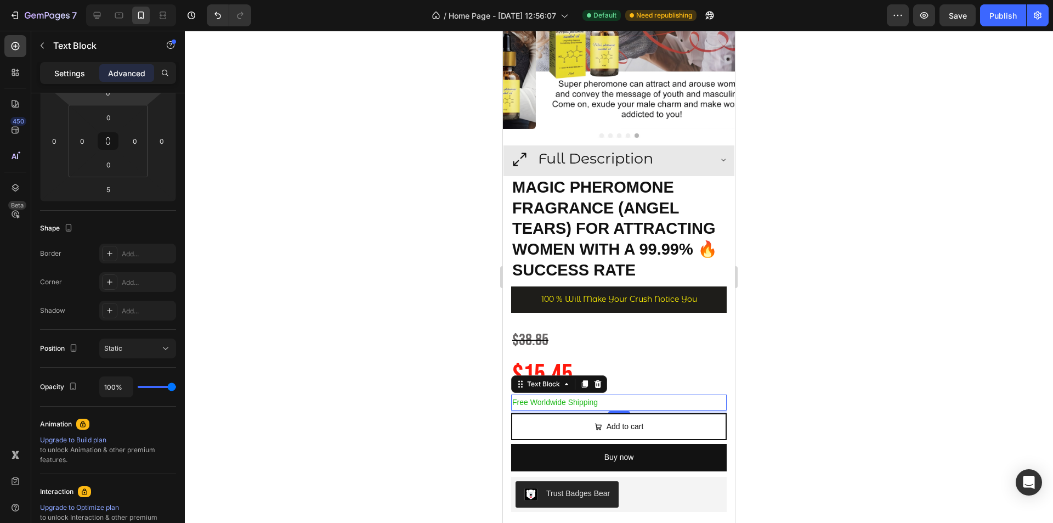
click at [84, 76] on p "Settings" at bounding box center [69, 73] width 31 height 12
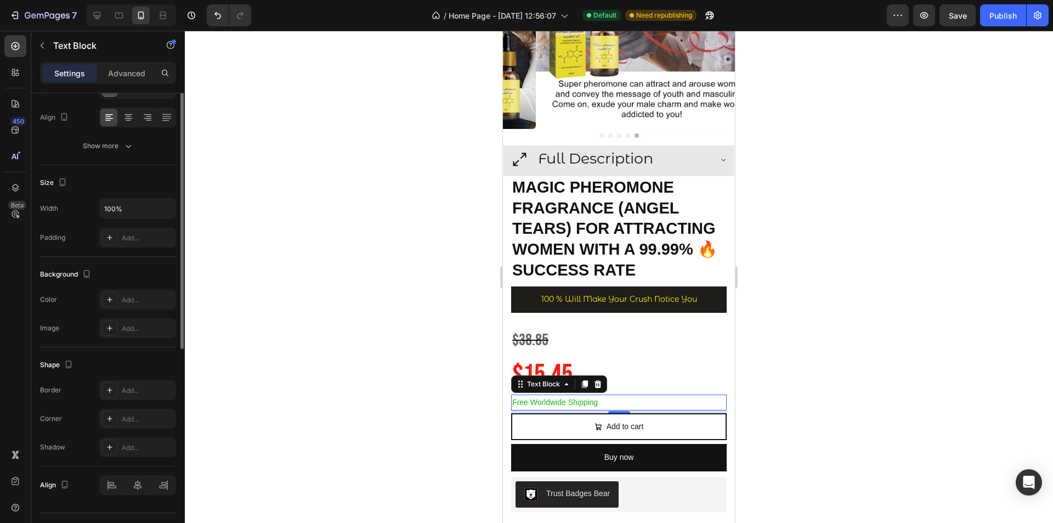
scroll to position [0, 0]
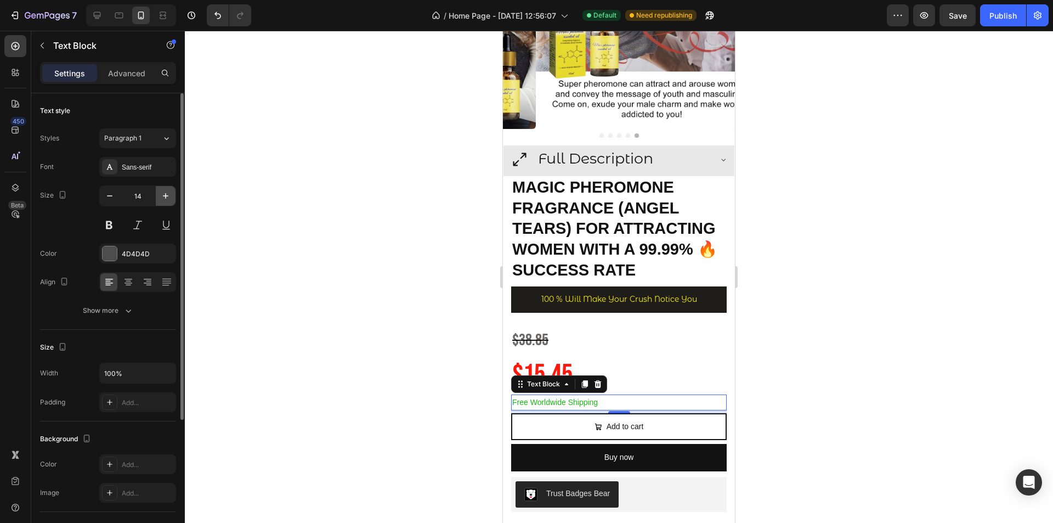
click at [168, 202] on button "button" at bounding box center [166, 196] width 20 height 20
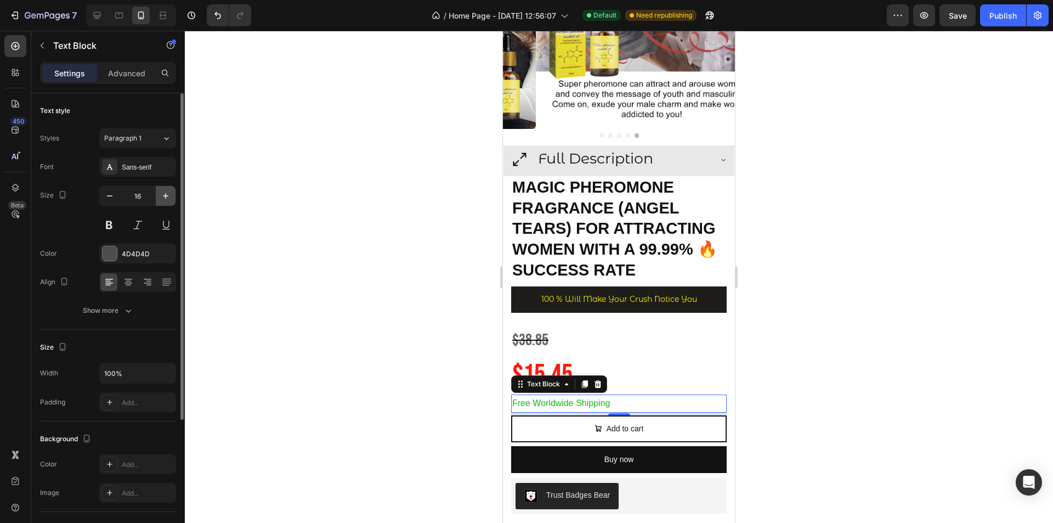
click at [168, 202] on button "button" at bounding box center [166, 196] width 20 height 20
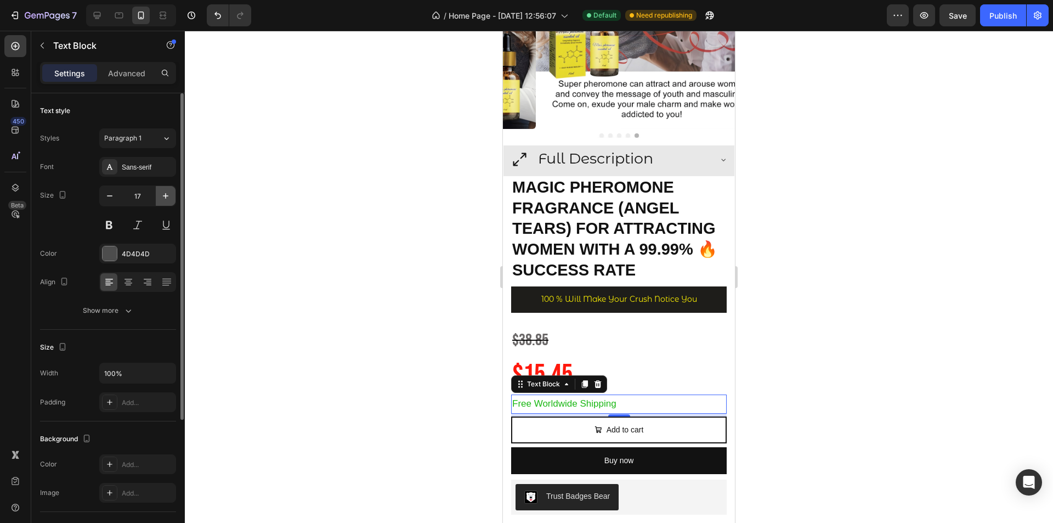
click at [168, 202] on button "button" at bounding box center [166, 196] width 20 height 20
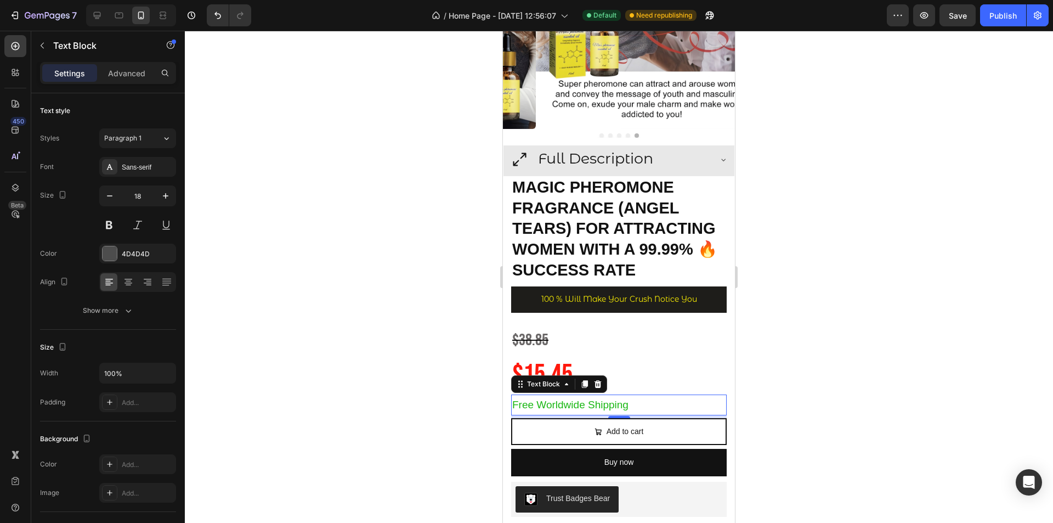
type input "19"
click at [850, 336] on div at bounding box center [619, 277] width 869 height 492
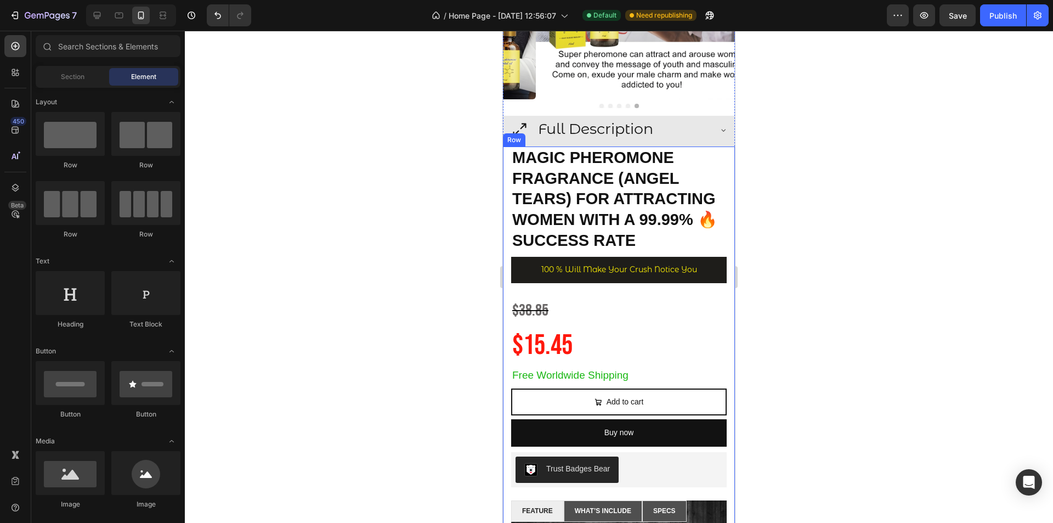
scroll to position [256, 0]
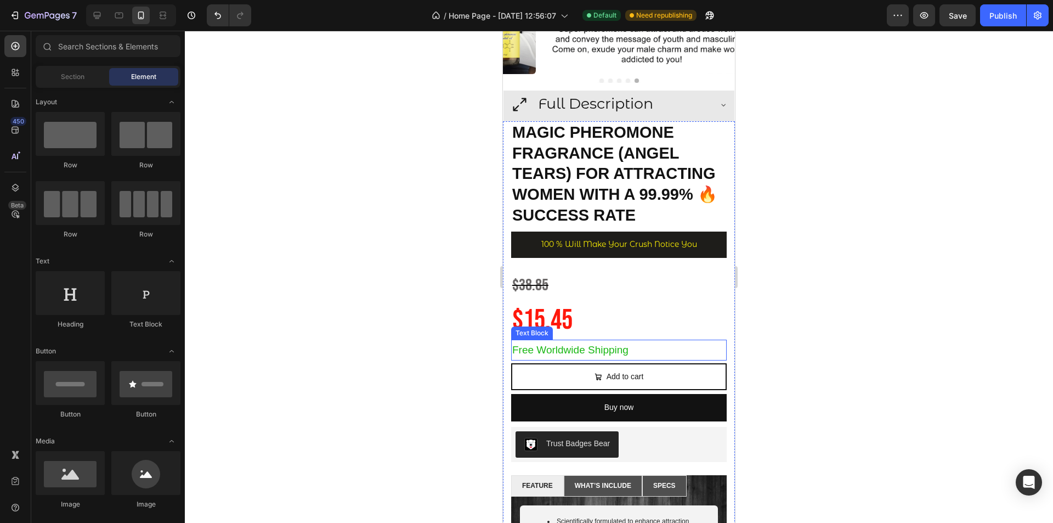
click at [623, 344] on span "Free Worldwide Shipping" at bounding box center [570, 350] width 116 height 12
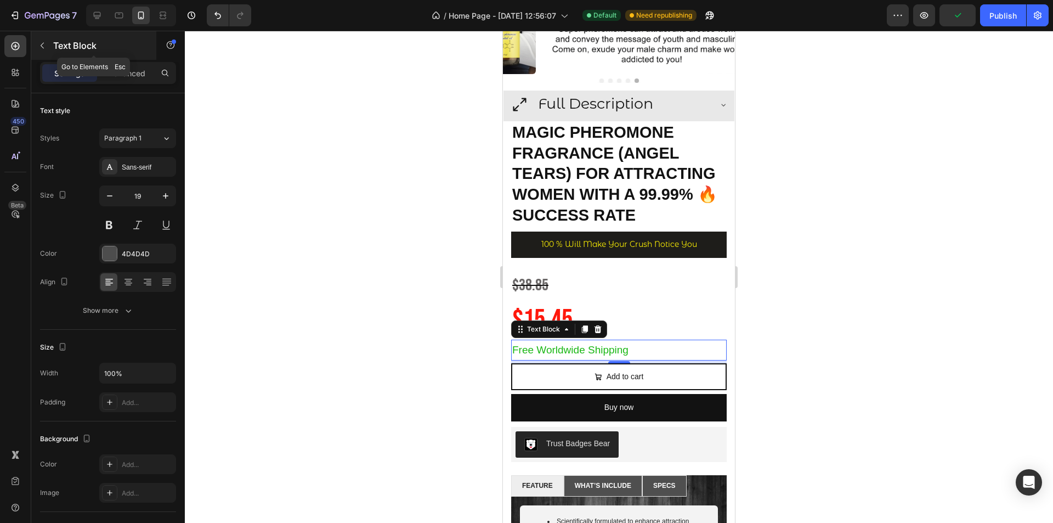
click at [47, 51] on button "button" at bounding box center [42, 46] width 18 height 18
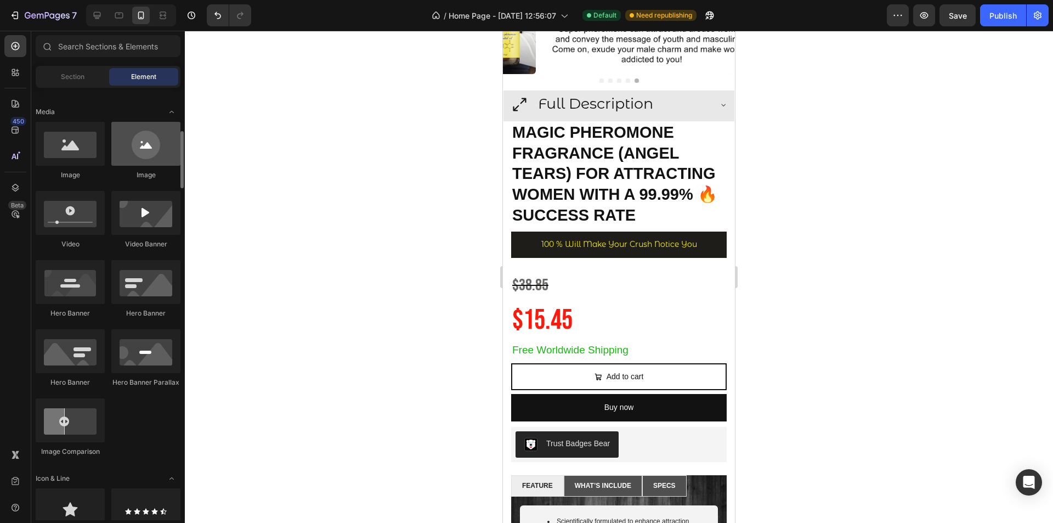
scroll to position [439, 0]
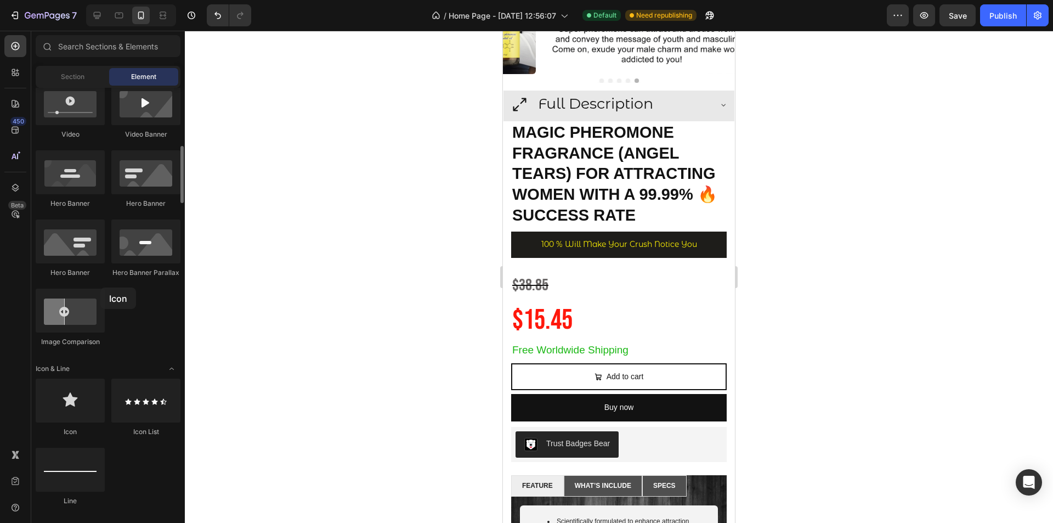
drag, startPoint x: 104, startPoint y: 390, endPoint x: 100, endPoint y: 288, distance: 102.1
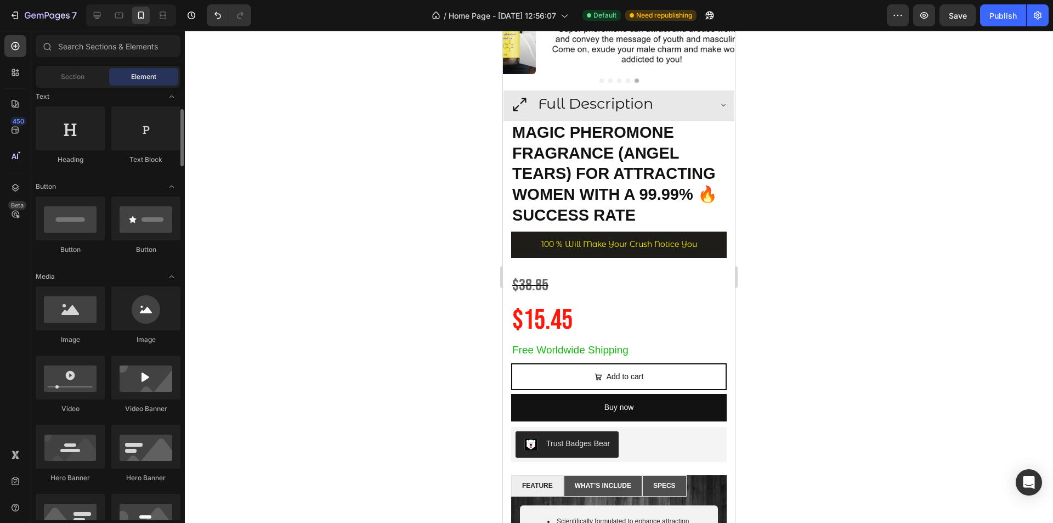
scroll to position [0, 0]
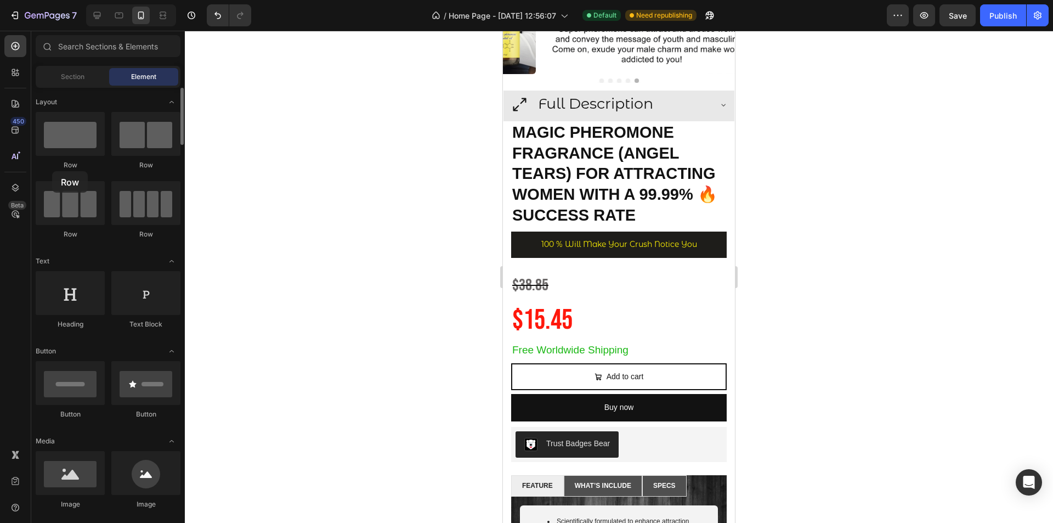
drag, startPoint x: 146, startPoint y: 136, endPoint x: 52, endPoint y: 171, distance: 100.5
click at [52, 271] on div "Row Row Row Row" at bounding box center [108, 305] width 145 height 68
click at [635, 342] on p "Free Worldwide Shipping" at bounding box center [618, 350] width 213 height 19
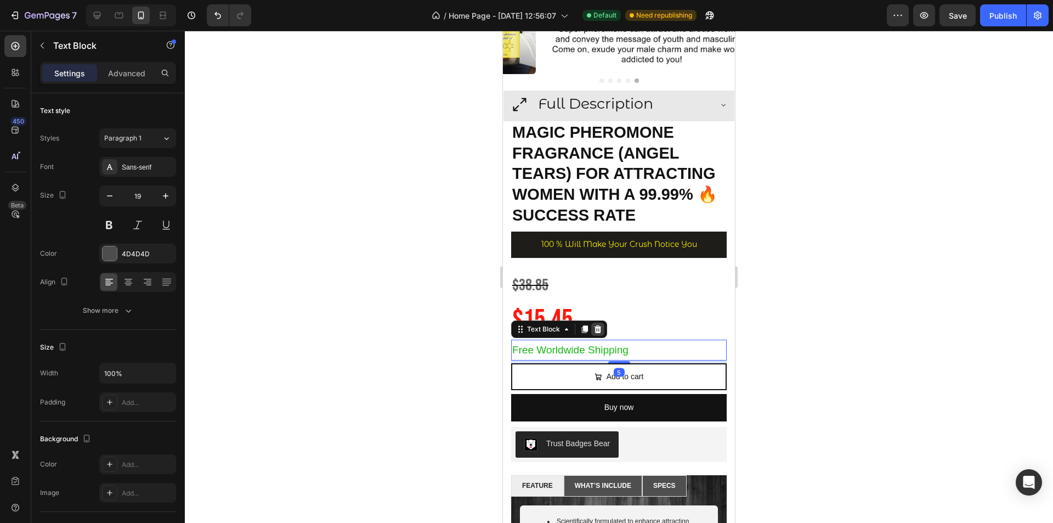
click at [600, 325] on icon at bounding box center [598, 329] width 7 height 8
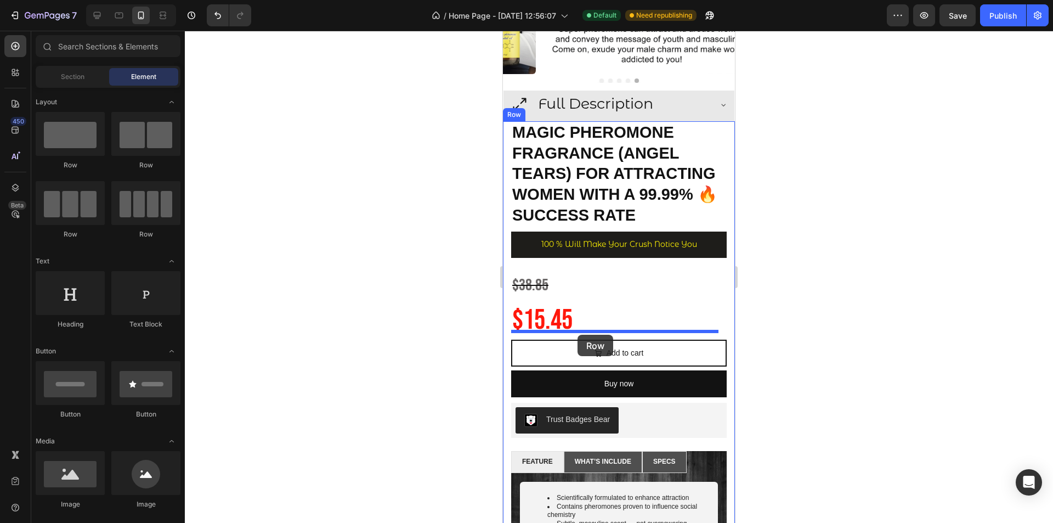
drag, startPoint x: 649, startPoint y: 176, endPoint x: 578, endPoint y: 335, distance: 174.4
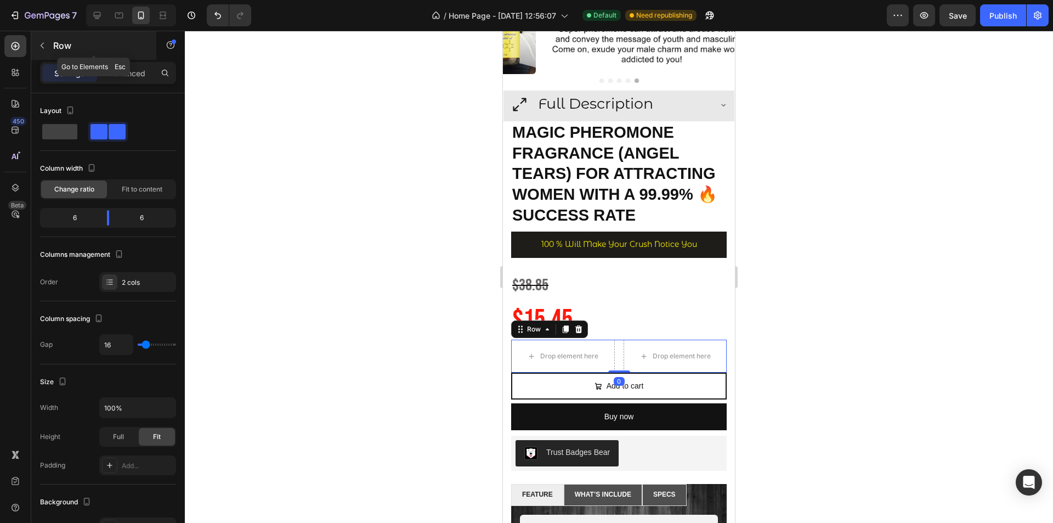
click at [47, 46] on button "button" at bounding box center [42, 46] width 18 height 18
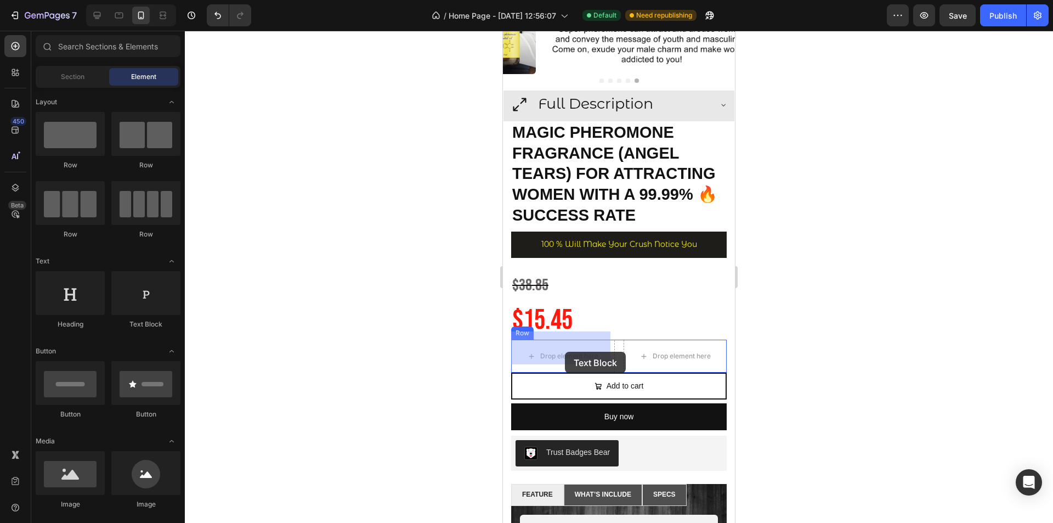
drag, startPoint x: 642, startPoint y: 338, endPoint x: 565, endPoint y: 351, distance: 78.5
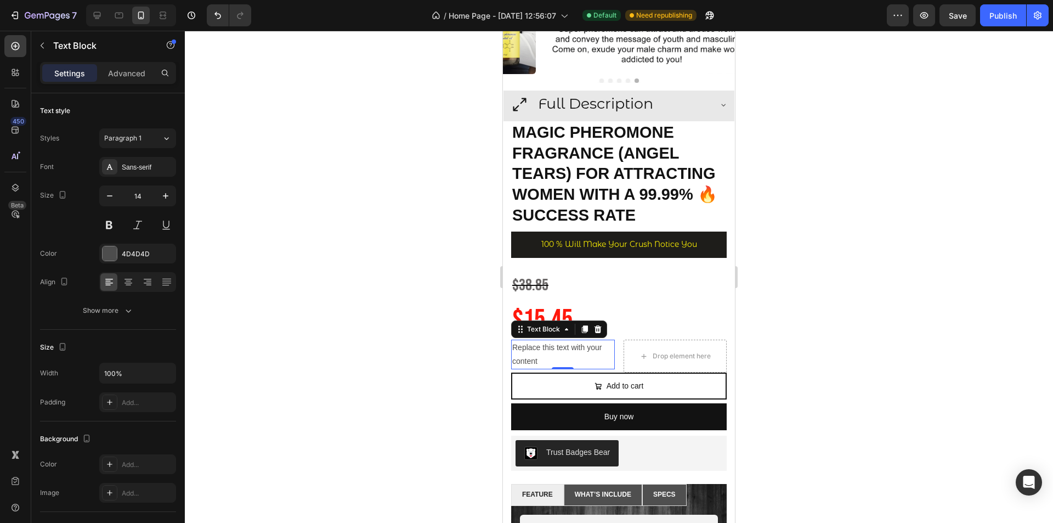
click at [556, 351] on div "Replace this text with your content" at bounding box center [563, 355] width 104 height 30
click at [556, 351] on p "Replace this text with your content" at bounding box center [563, 354] width 102 height 27
click at [789, 308] on div at bounding box center [619, 277] width 869 height 492
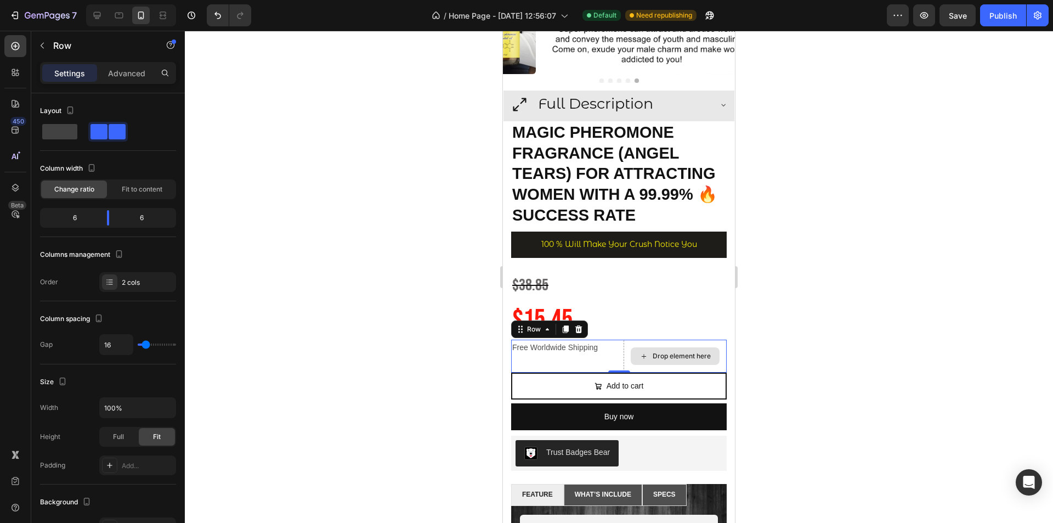
click at [657, 340] on div "Drop element here" at bounding box center [676, 356] width 104 height 33
click at [43, 54] on button "button" at bounding box center [42, 46] width 18 height 18
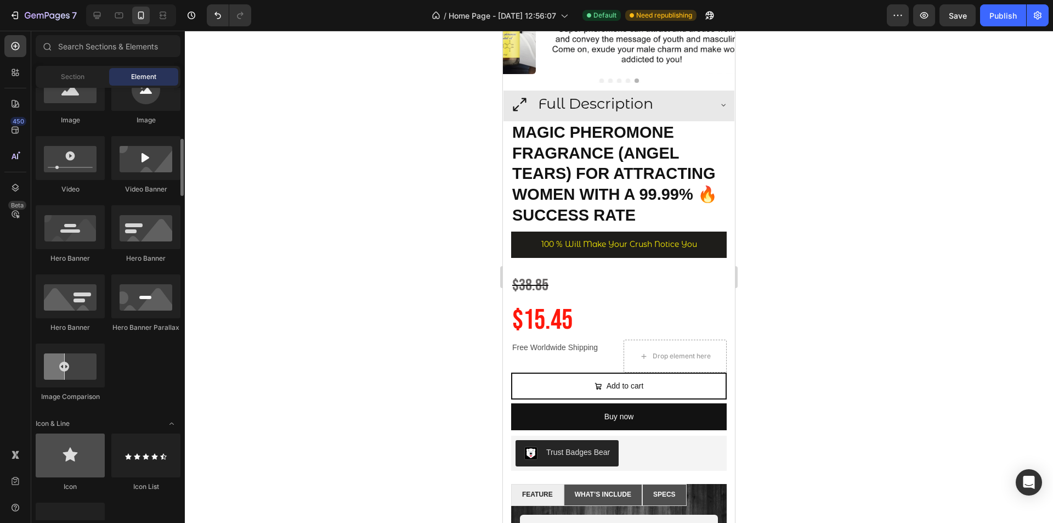
scroll to position [494, 0]
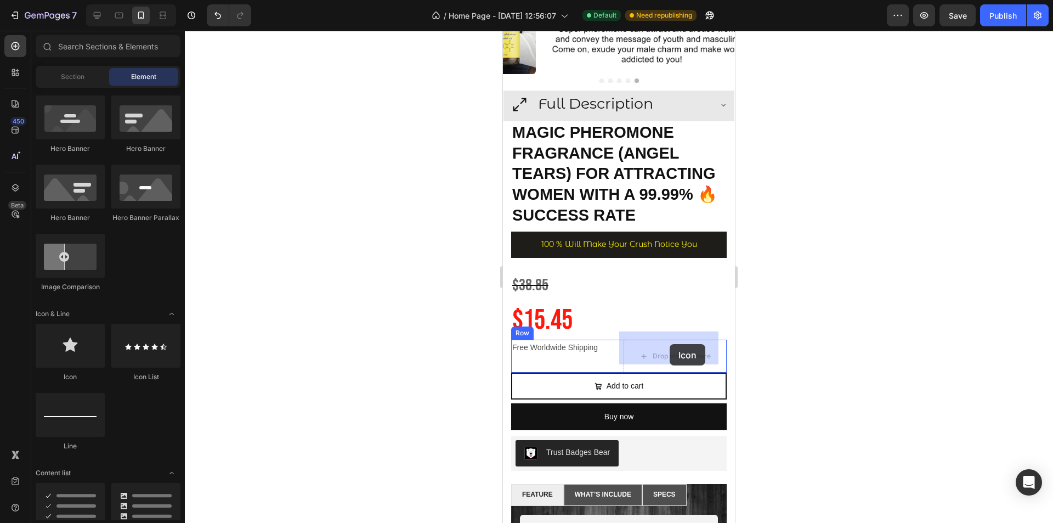
drag, startPoint x: 578, startPoint y: 386, endPoint x: 673, endPoint y: 345, distance: 103.5
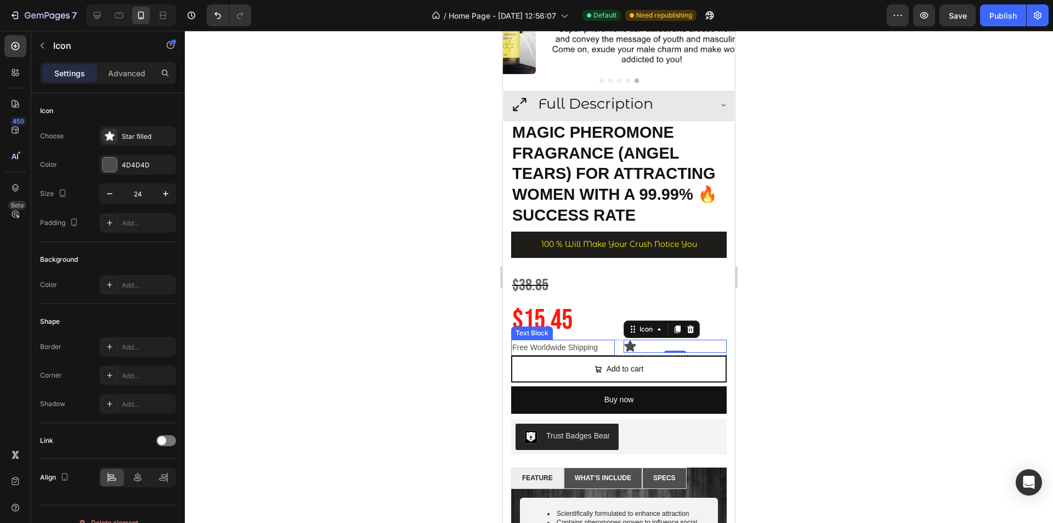
click at [577, 341] on p "Free Worldwide Shipping" at bounding box center [563, 348] width 102 height 14
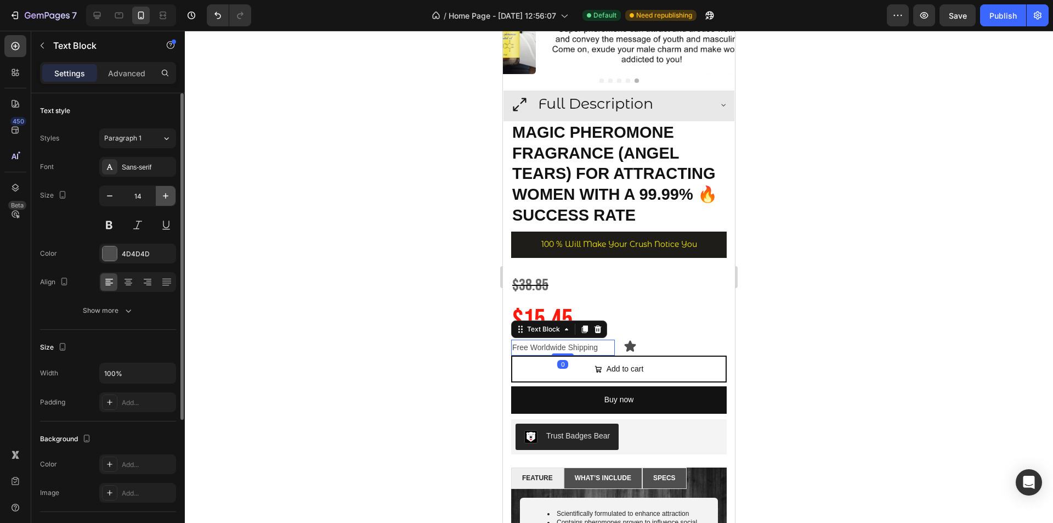
click at [164, 200] on icon "button" at bounding box center [165, 195] width 11 height 11
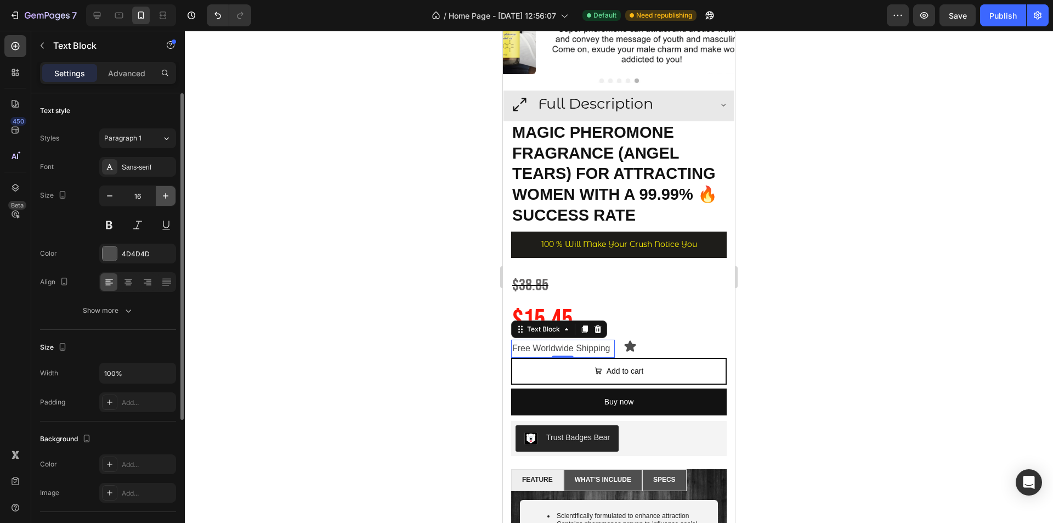
click at [164, 200] on icon "button" at bounding box center [165, 195] width 11 height 11
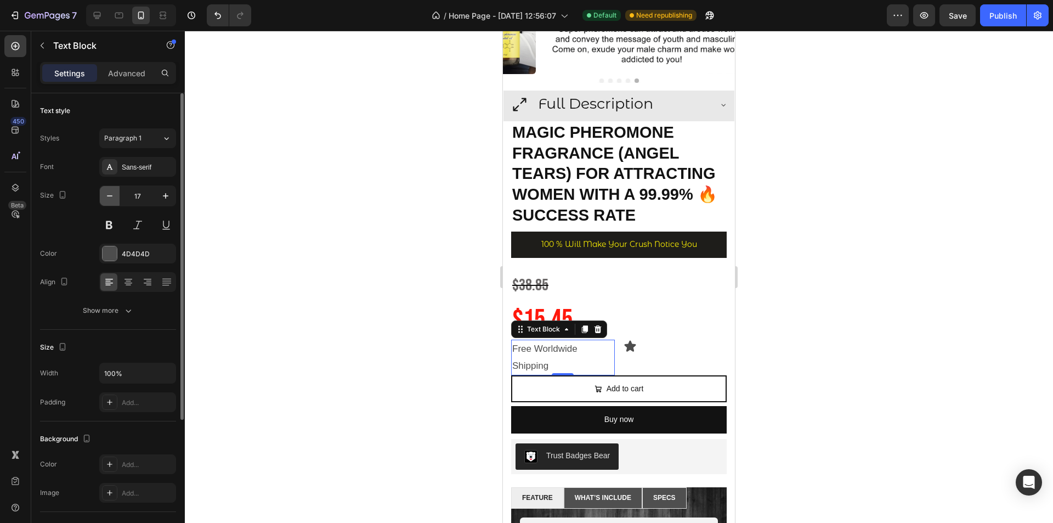
click at [111, 196] on icon "button" at bounding box center [109, 195] width 11 height 11
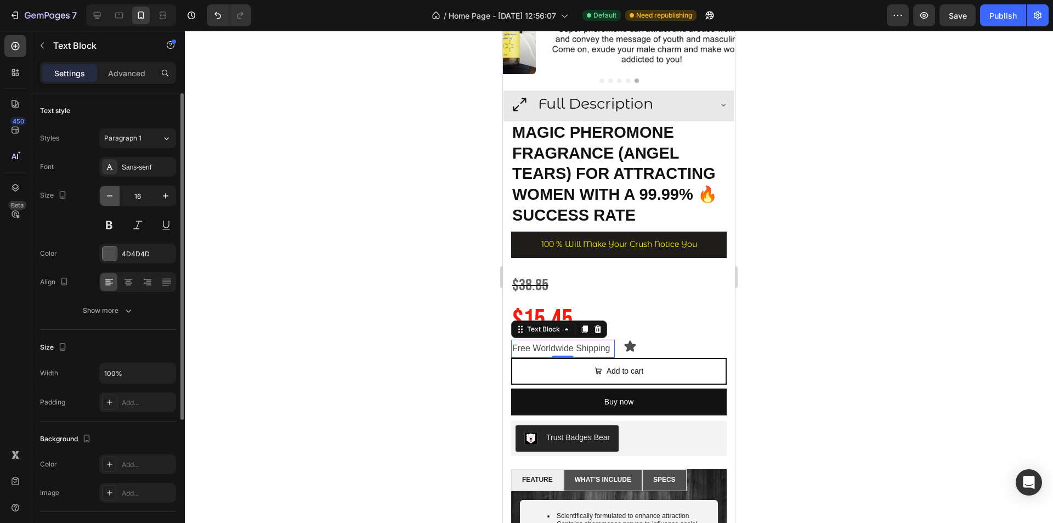
click at [111, 196] on icon "button" at bounding box center [109, 195] width 11 height 11
type input "15"
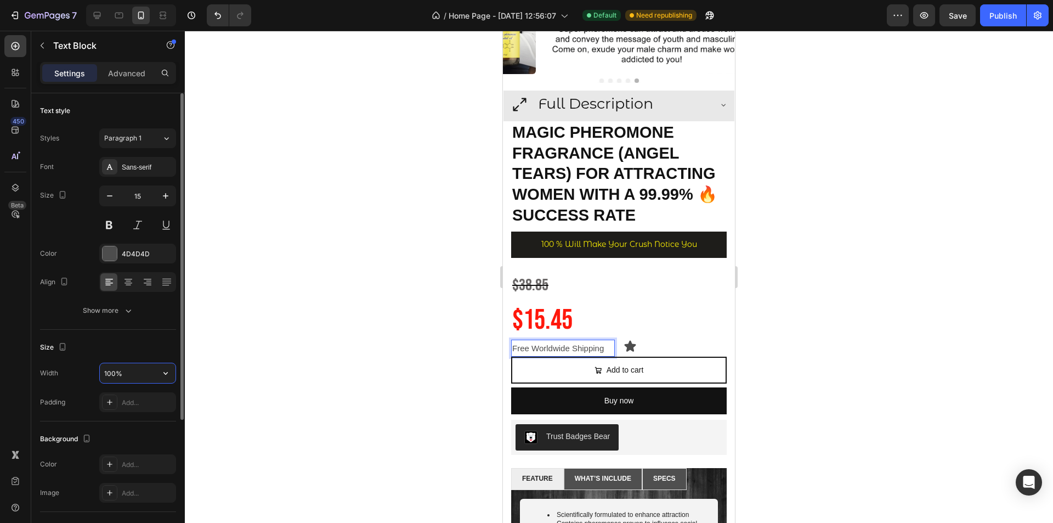
click at [134, 375] on input "100%" at bounding box center [138, 373] width 76 height 20
click at [161, 372] on icon "button" at bounding box center [165, 373] width 11 height 11
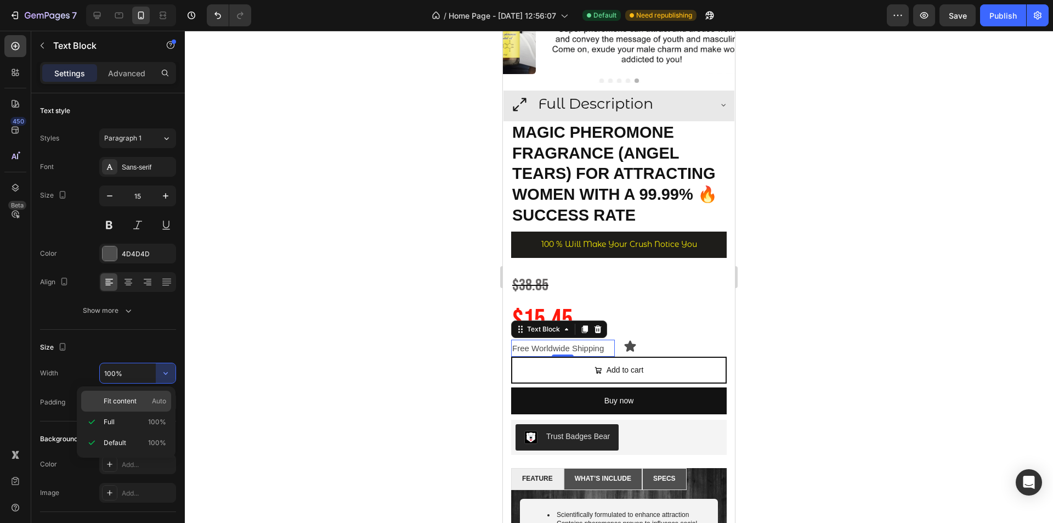
click at [142, 405] on p "Fit content Auto" at bounding box center [135, 401] width 63 height 10
type input "Auto"
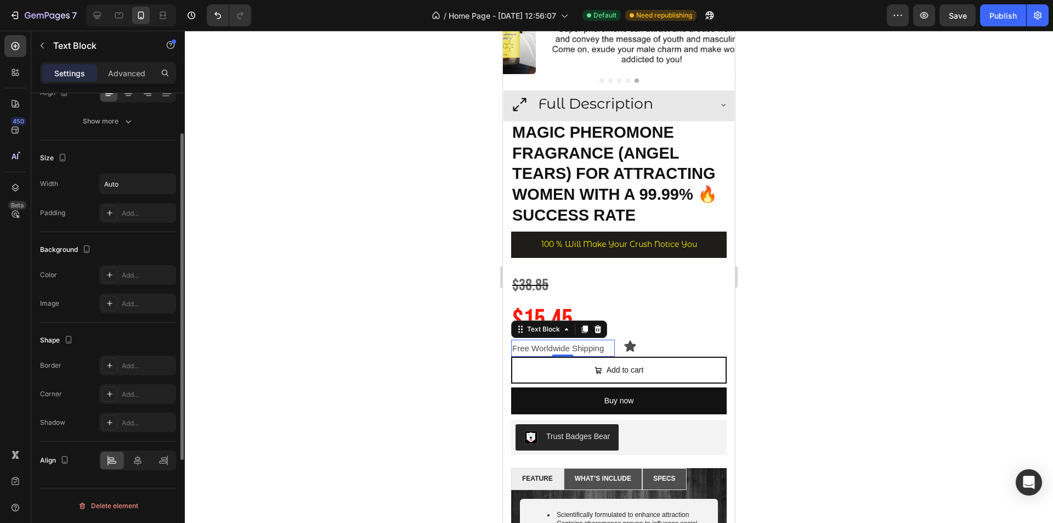
scroll to position [0, 0]
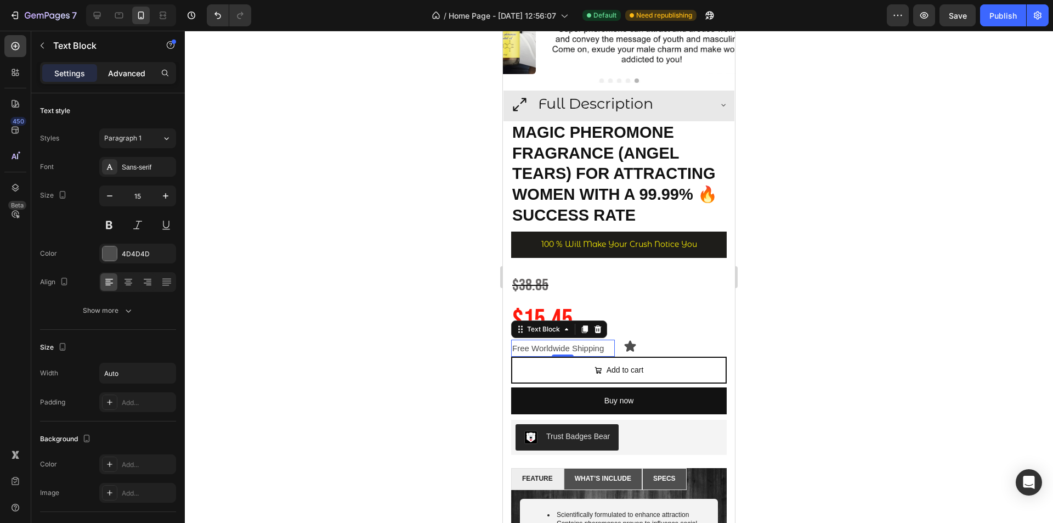
click at [128, 70] on p "Advanced" at bounding box center [126, 73] width 37 height 12
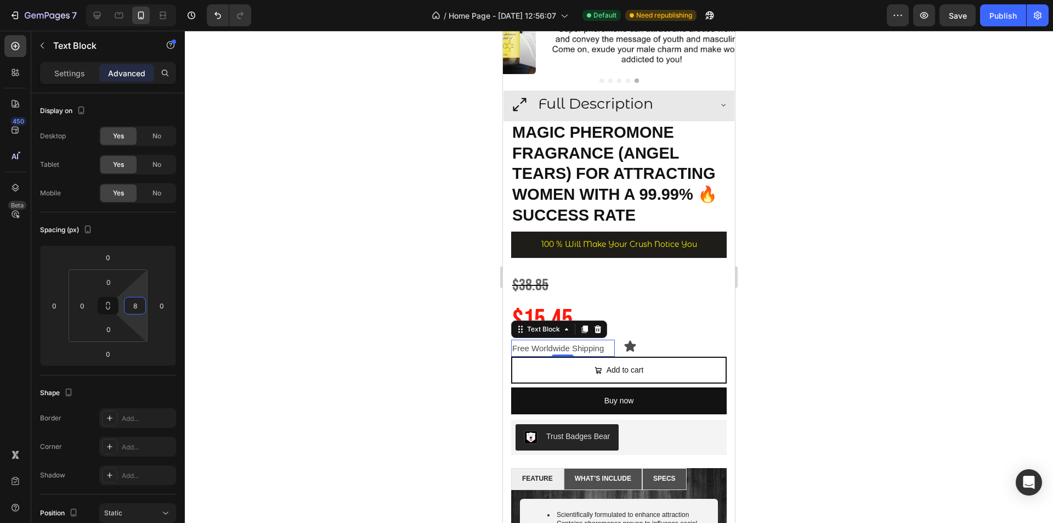
type input "6"
click at [143, 0] on html "7 / Home Page - [DATE] 12:56:07 Default Need republishing Preview Save Publish …" at bounding box center [526, 0] width 1053 height 0
type input "-44"
click at [166, 0] on html "7 / Home Page - [DATE] 12:56:07 Default Need republishing Preview Save Publish …" at bounding box center [526, 0] width 1053 height 0
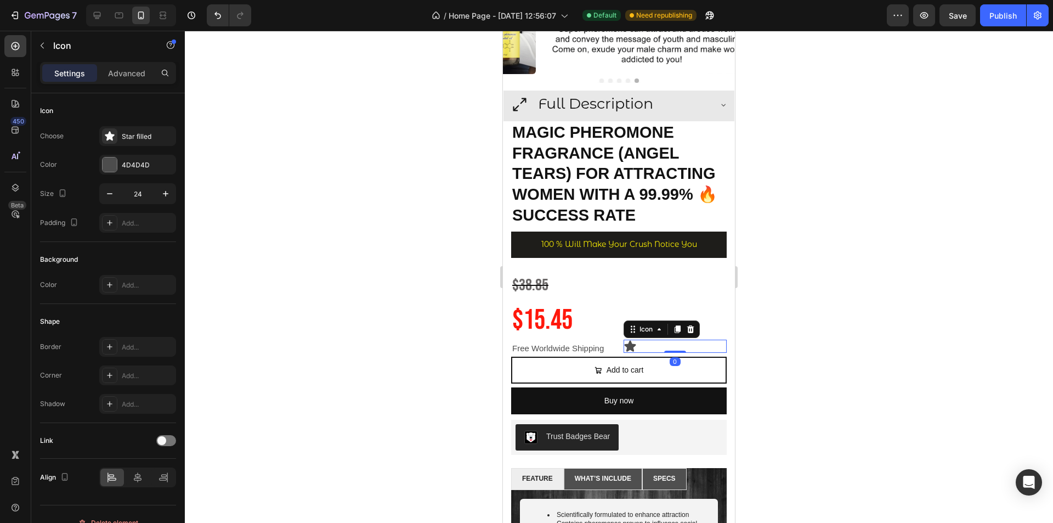
click at [628, 341] on icon at bounding box center [630, 346] width 12 height 11
click at [639, 329] on div "Icon" at bounding box center [647, 329] width 18 height 0
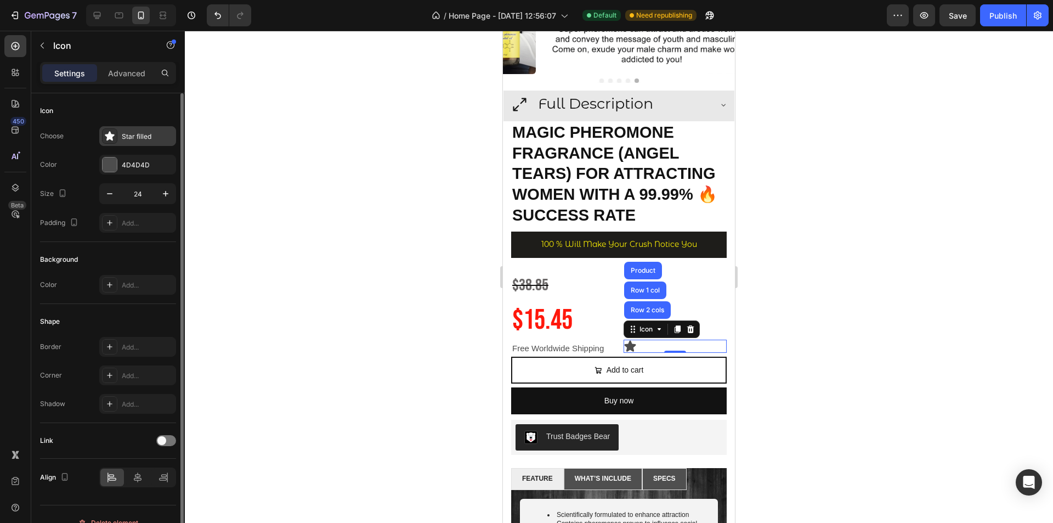
click at [127, 142] on div "Star filled" at bounding box center [137, 136] width 77 height 20
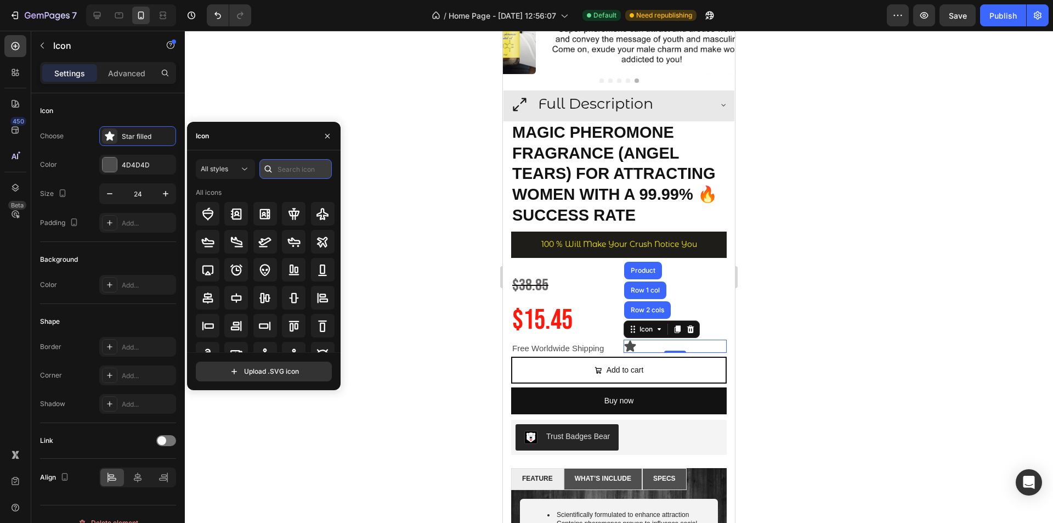
click at [319, 174] on input "text" at bounding box center [296, 169] width 72 height 20
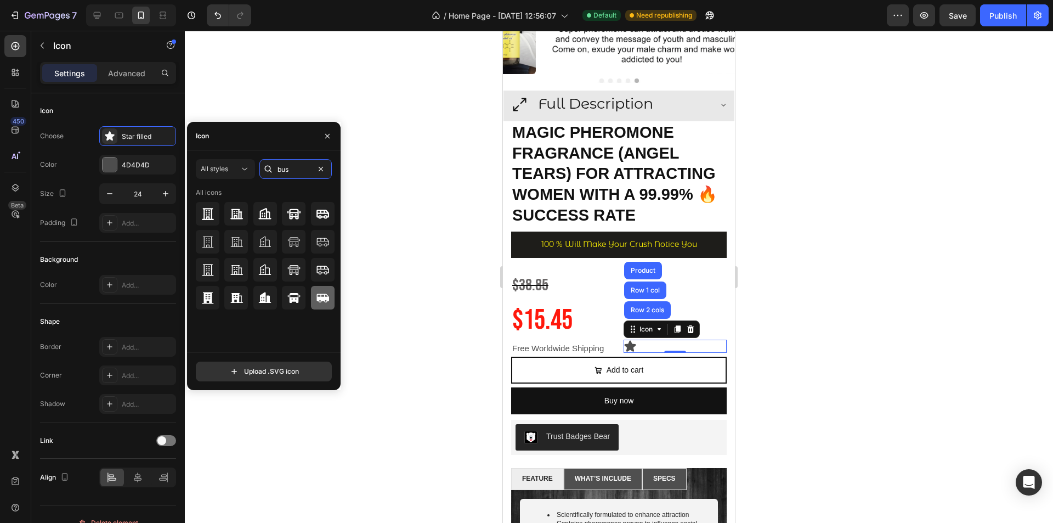
type input "bus"
click at [320, 296] on icon at bounding box center [322, 297] width 13 height 13
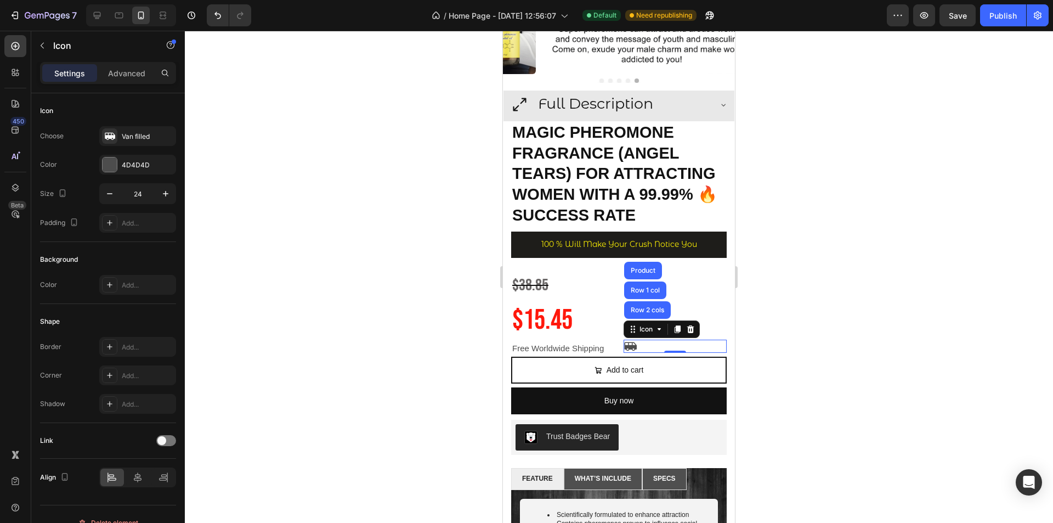
click at [768, 329] on div at bounding box center [619, 277] width 869 height 492
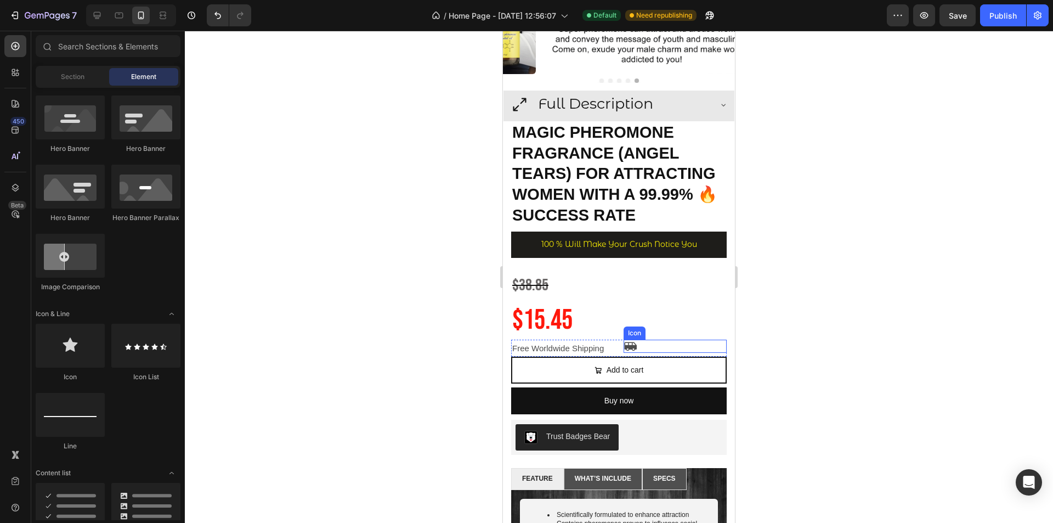
click at [635, 340] on div "Icon" at bounding box center [676, 346] width 104 height 13
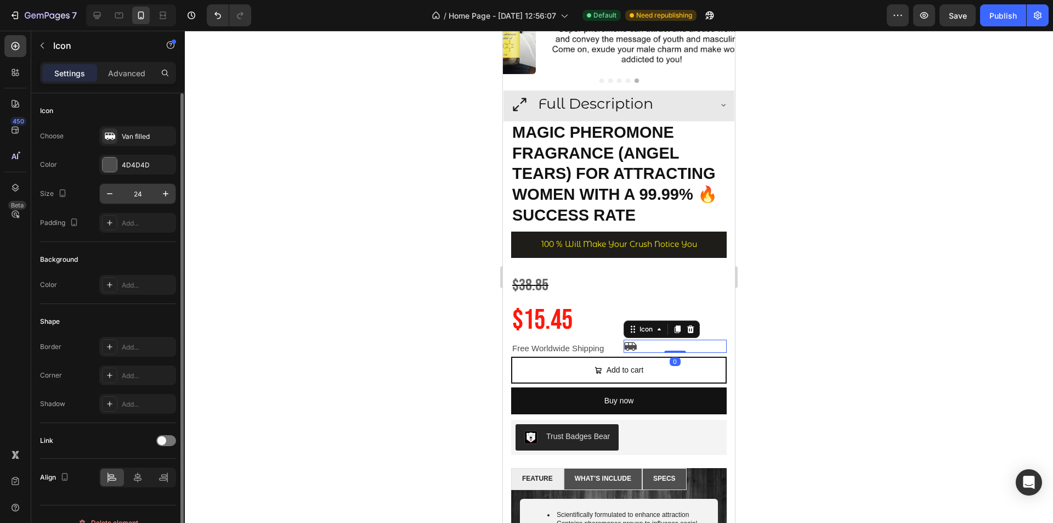
click at [154, 194] on input "24" at bounding box center [138, 194] width 36 height 20
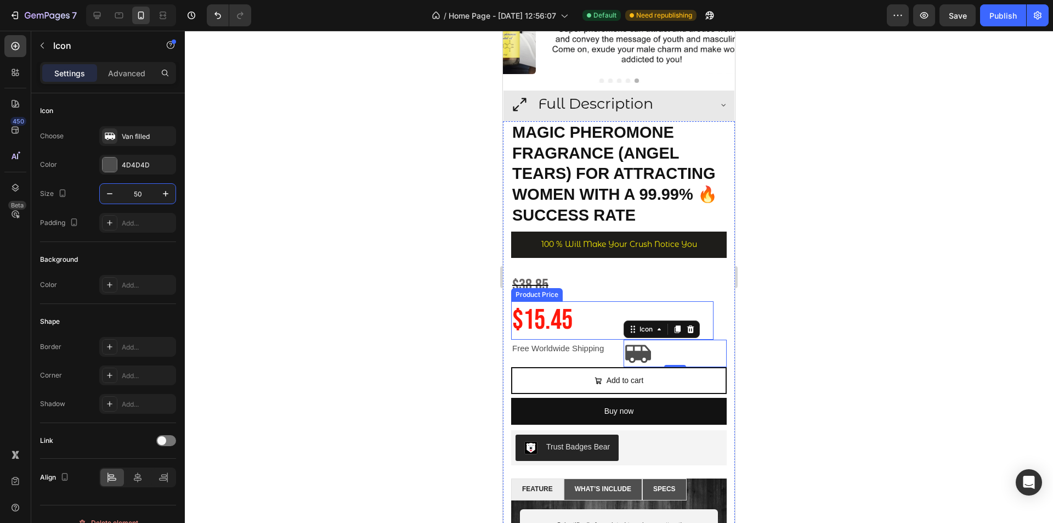
type input "5"
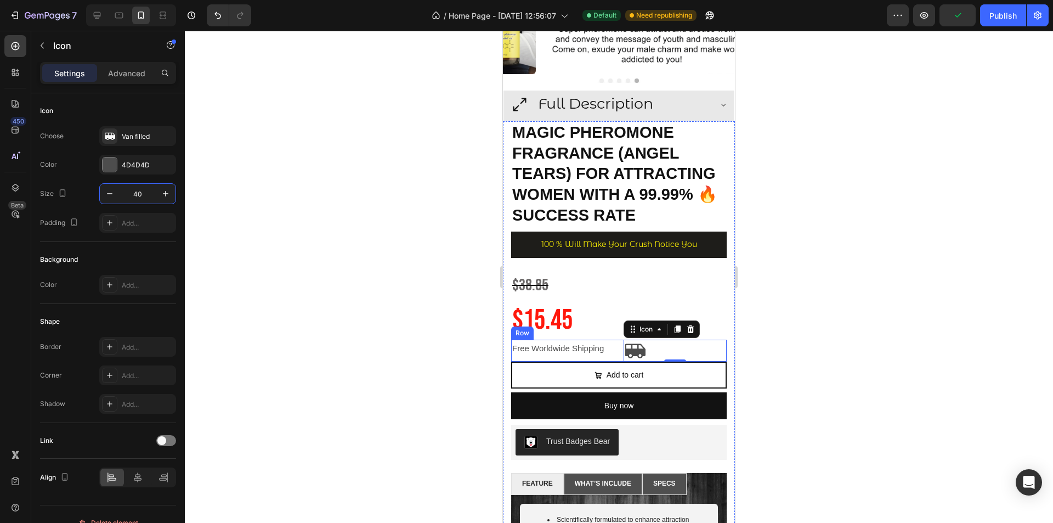
type input "4"
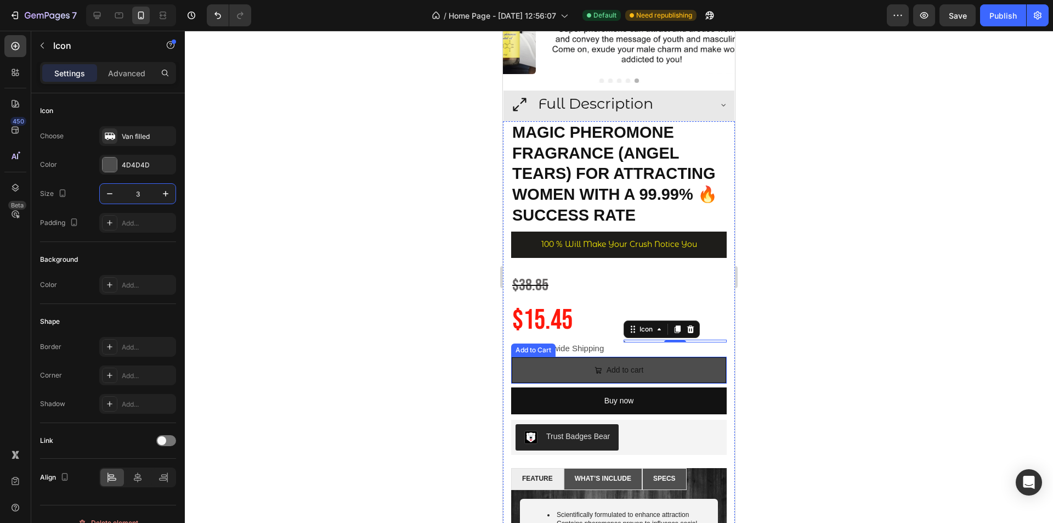
type input "30"
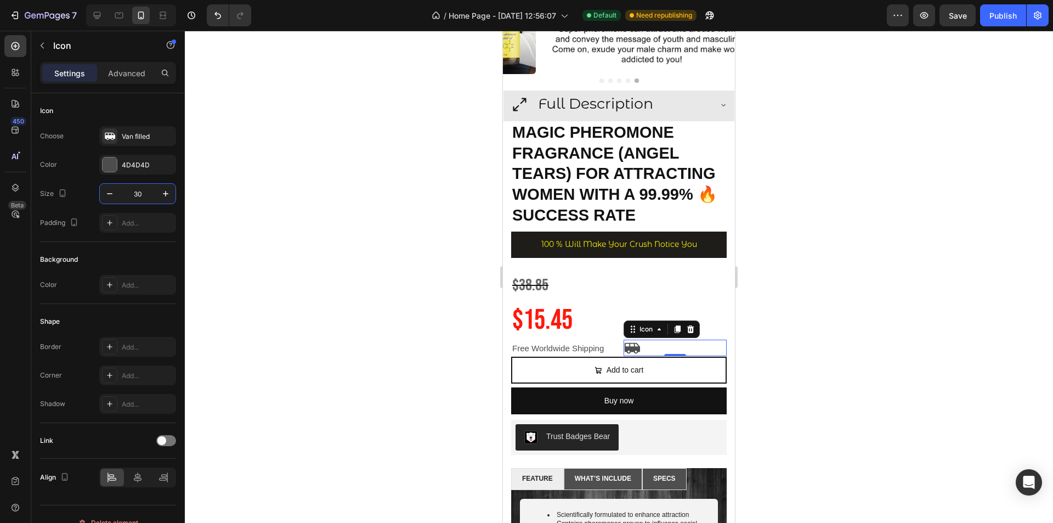
click at [785, 289] on div at bounding box center [619, 277] width 869 height 492
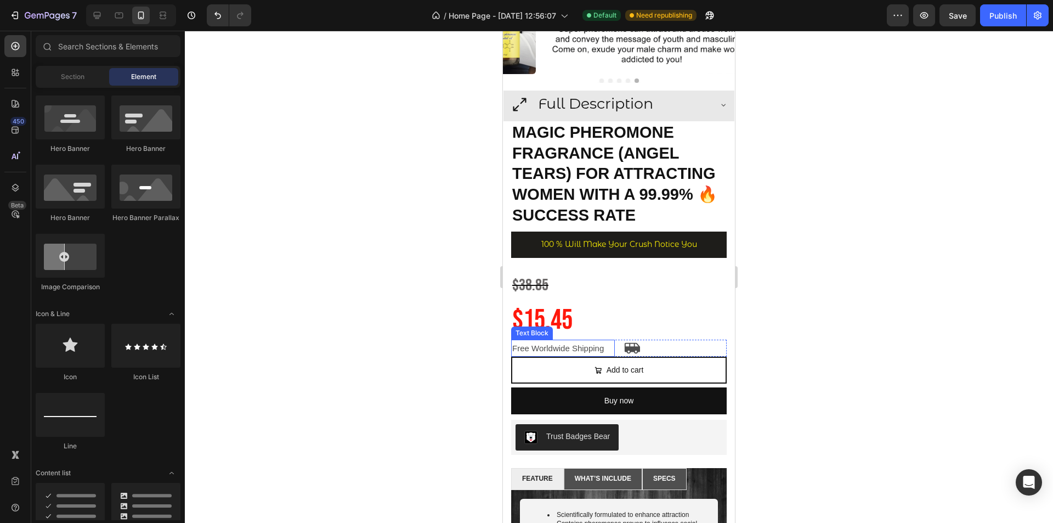
click at [585, 341] on p "Free Worldwide Shipping" at bounding box center [558, 348] width 92 height 15
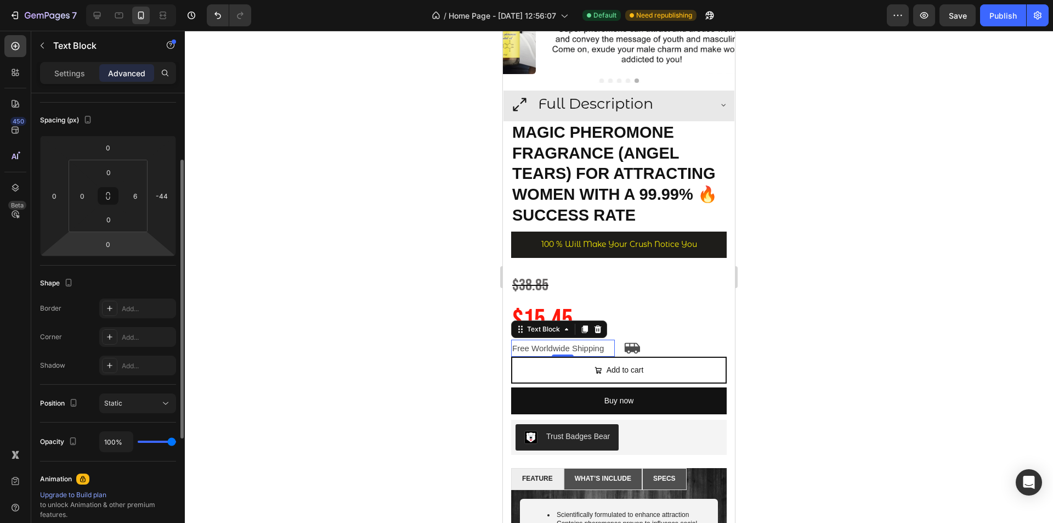
scroll to position [219, 0]
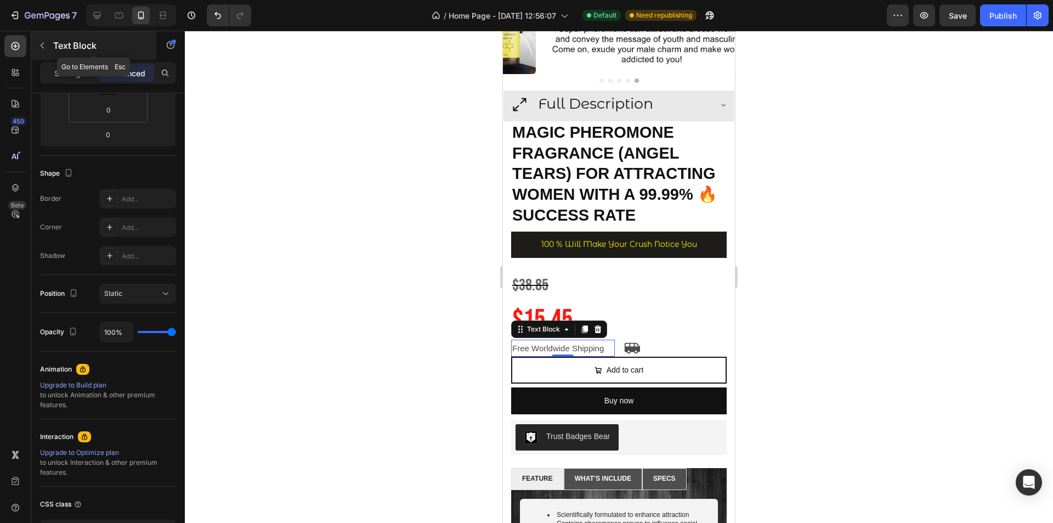
click at [46, 50] on button "button" at bounding box center [42, 46] width 18 height 18
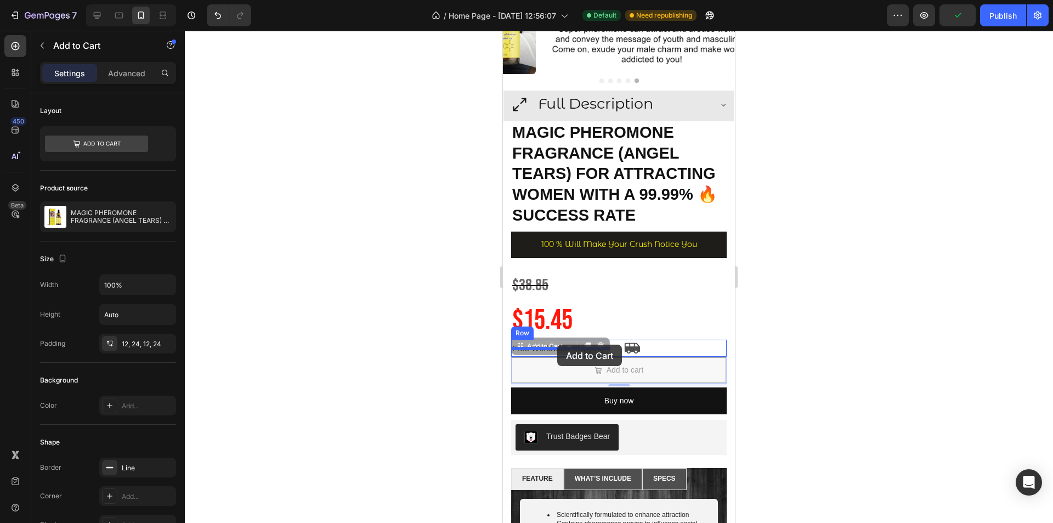
drag, startPoint x: 542, startPoint y: 338, endPoint x: 557, endPoint y: 345, distance: 17.2
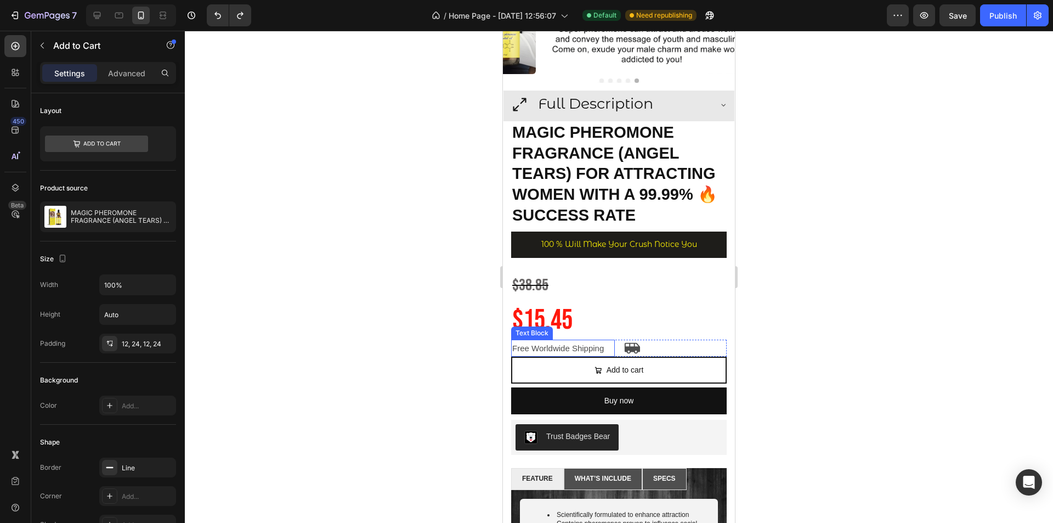
click at [540, 341] on p "Free Worldwide Shipping" at bounding box center [558, 348] width 92 height 15
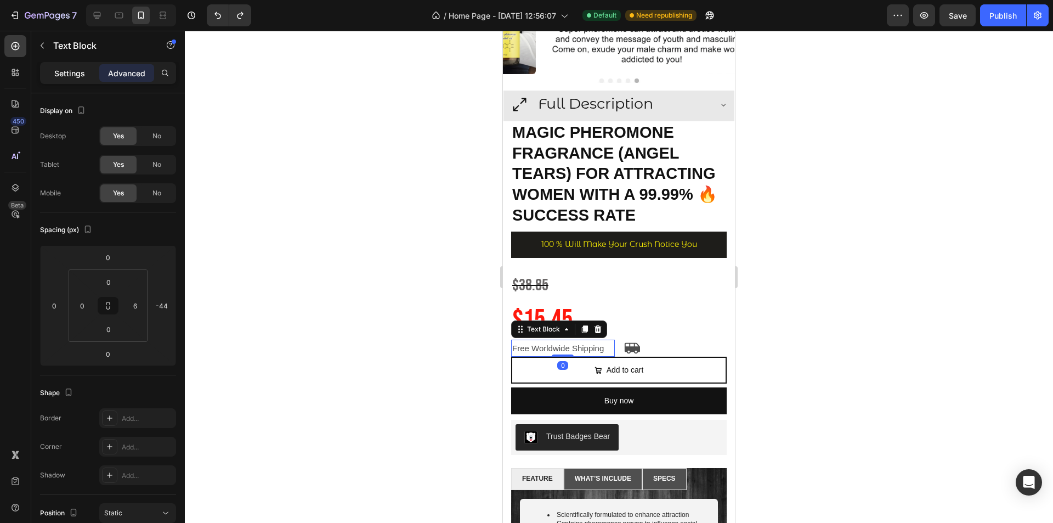
click at [47, 69] on div "Settings" at bounding box center [69, 73] width 55 height 18
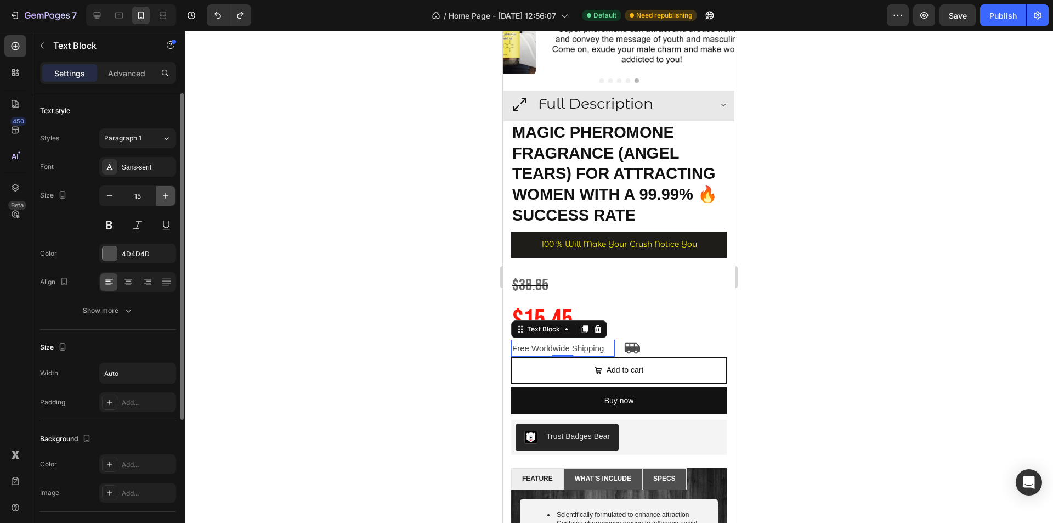
click at [163, 198] on icon "button" at bounding box center [165, 195] width 11 height 11
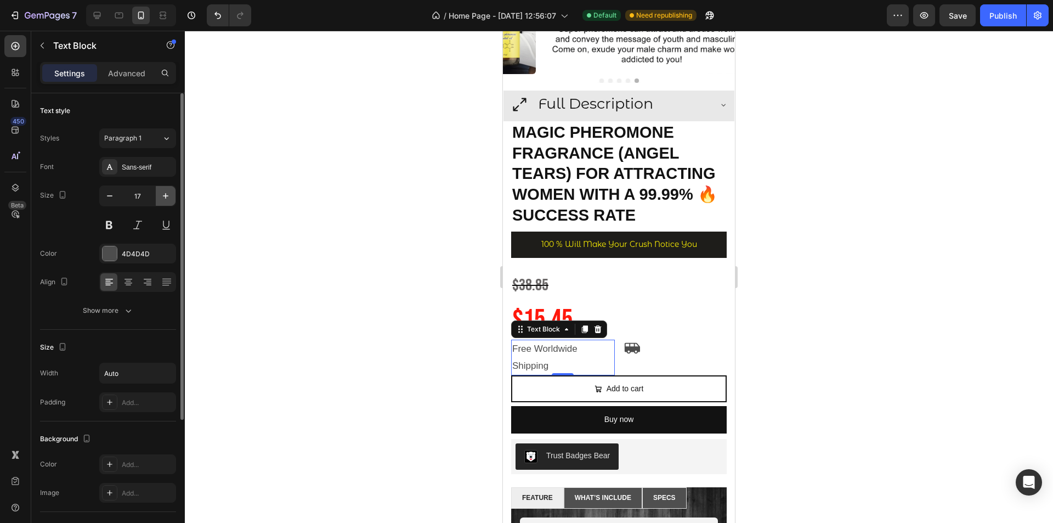
click at [163, 198] on icon "button" at bounding box center [165, 195] width 11 height 11
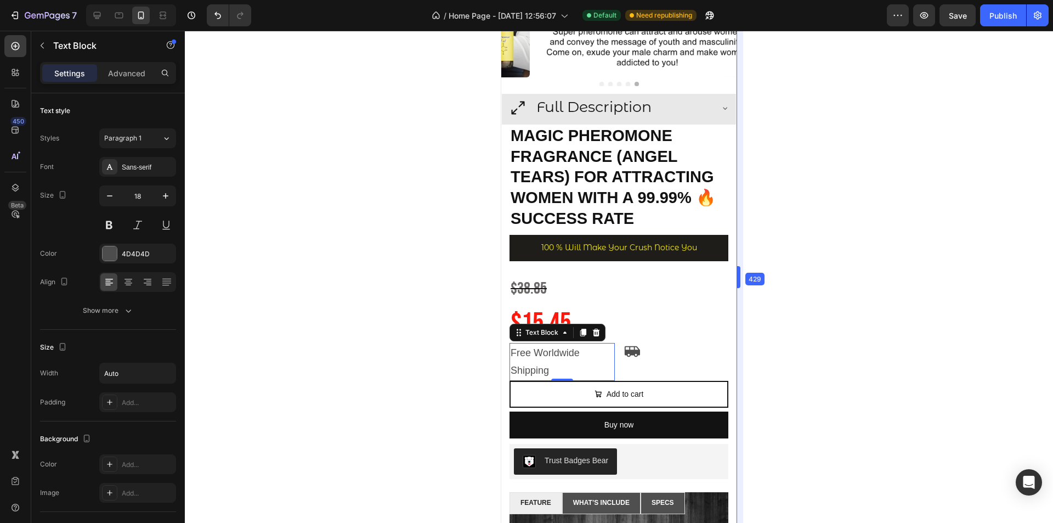
drag, startPoint x: 232, startPoint y: 246, endPoint x: 740, endPoint y: 282, distance: 509.3
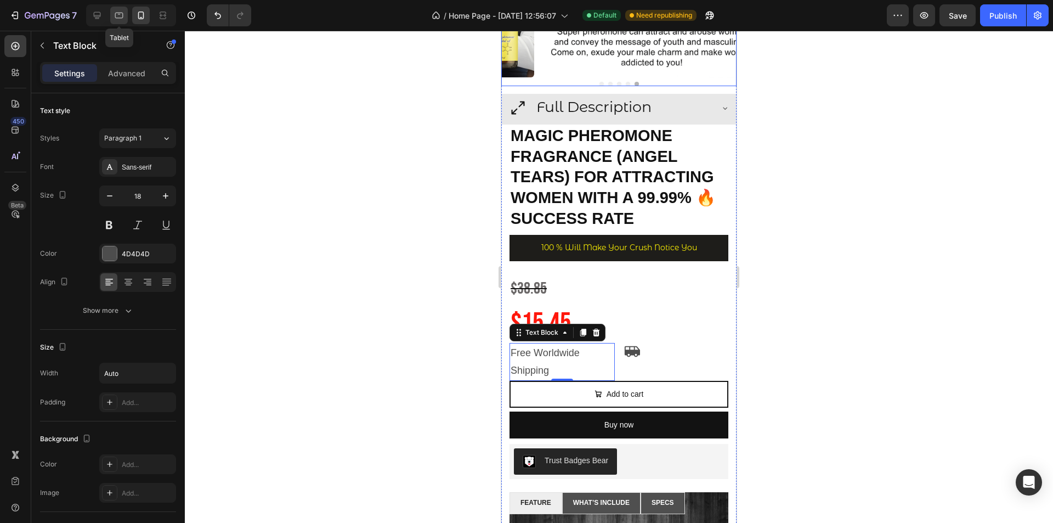
click at [125, 13] on div at bounding box center [119, 16] width 18 height 18
type input "16"
type input "100%"
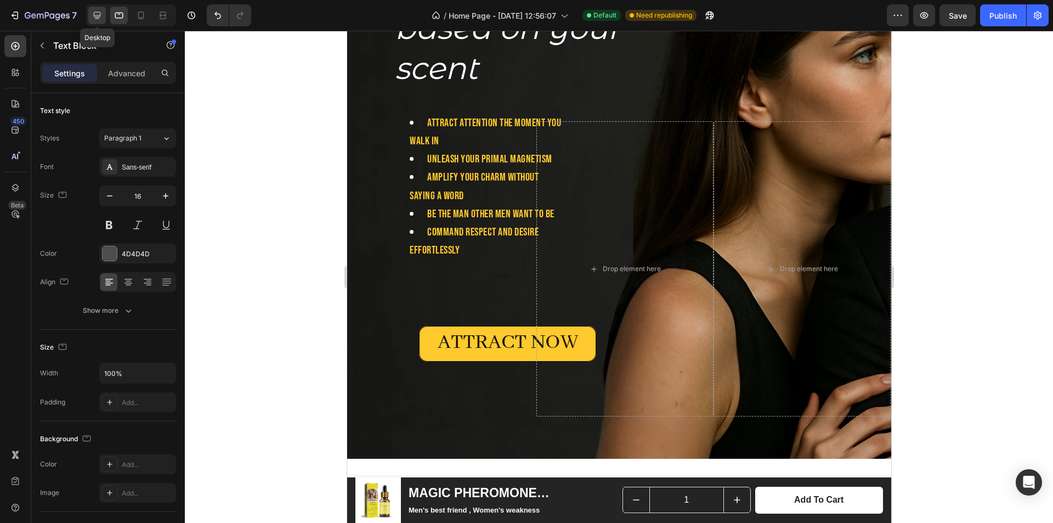
click at [96, 15] on icon at bounding box center [97, 15] width 11 height 11
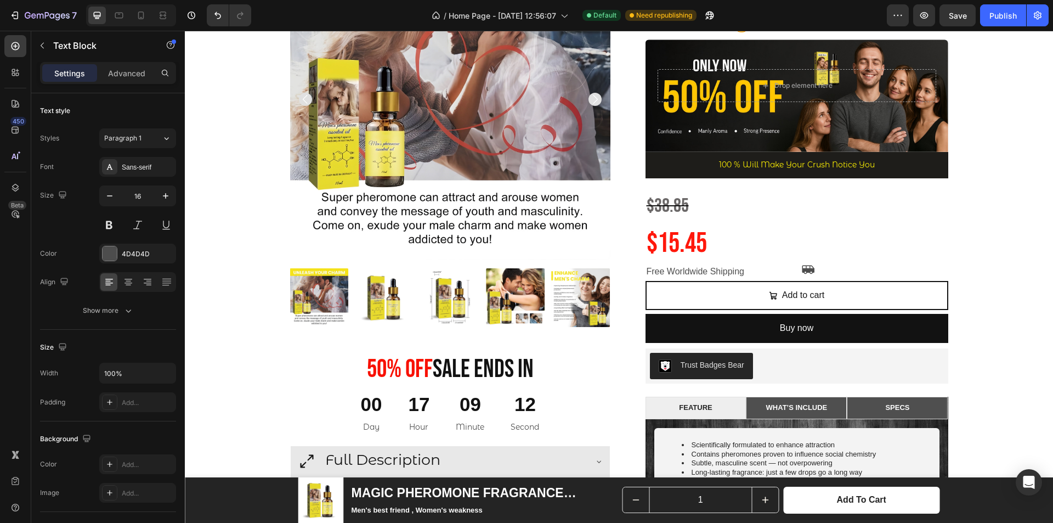
scroll to position [264, 0]
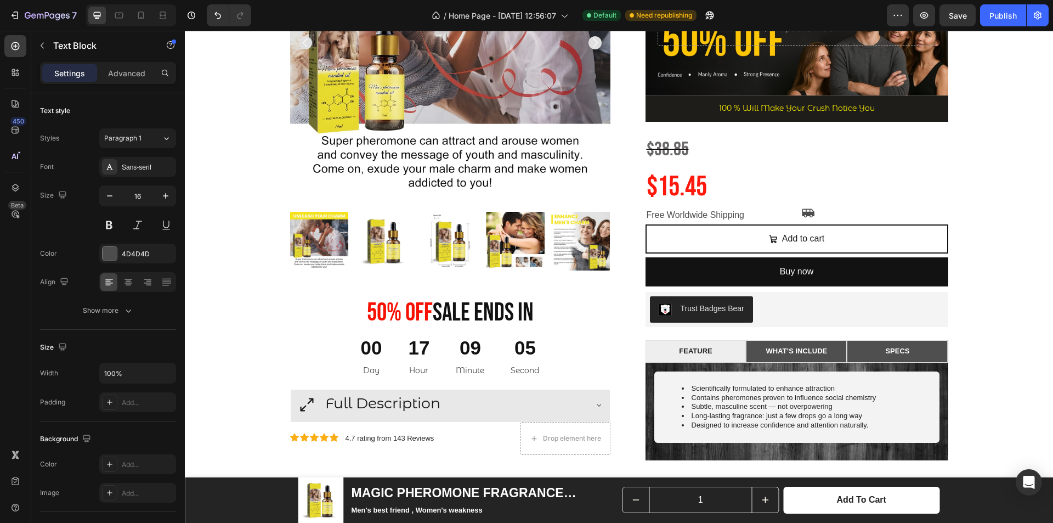
click at [731, 213] on p "Free Worldwide Shipping" at bounding box center [719, 215] width 145 height 16
click at [761, 213] on p "Free Worldwide Shipping" at bounding box center [719, 215] width 145 height 16
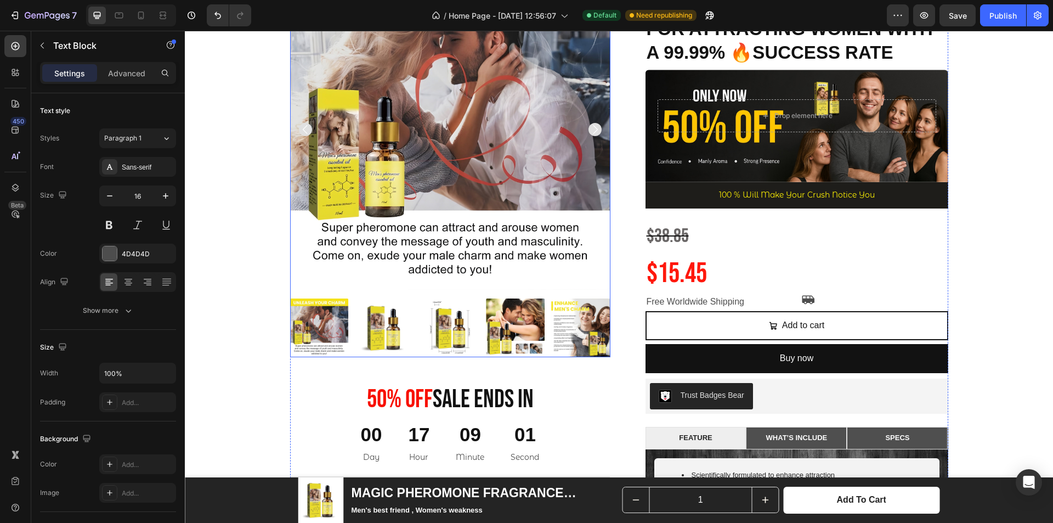
scroll to position [274, 0]
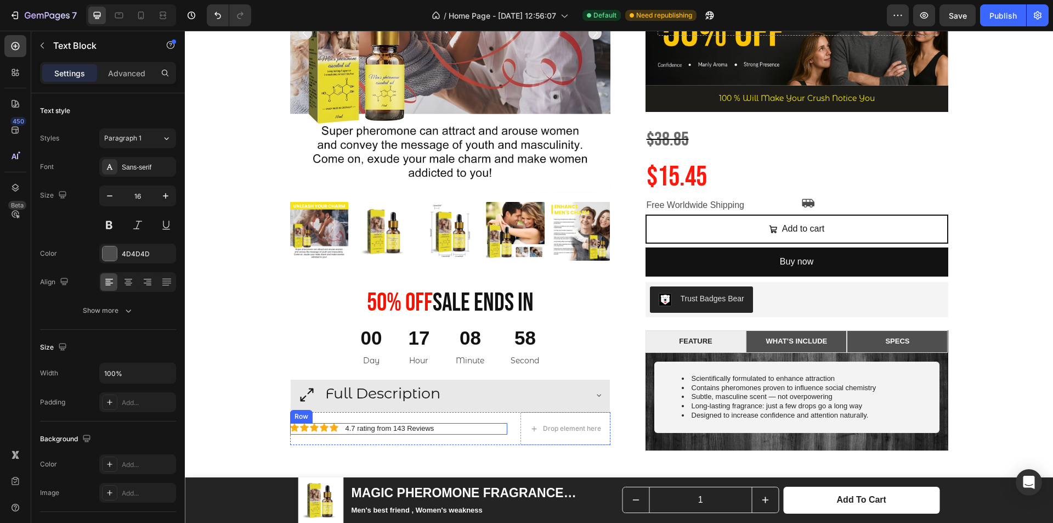
click at [451, 427] on div "Icon Icon Icon Icon Icon Icon List 4.7 rating from 143 Reviews Text Block Row" at bounding box center [398, 429] width 217 height 12
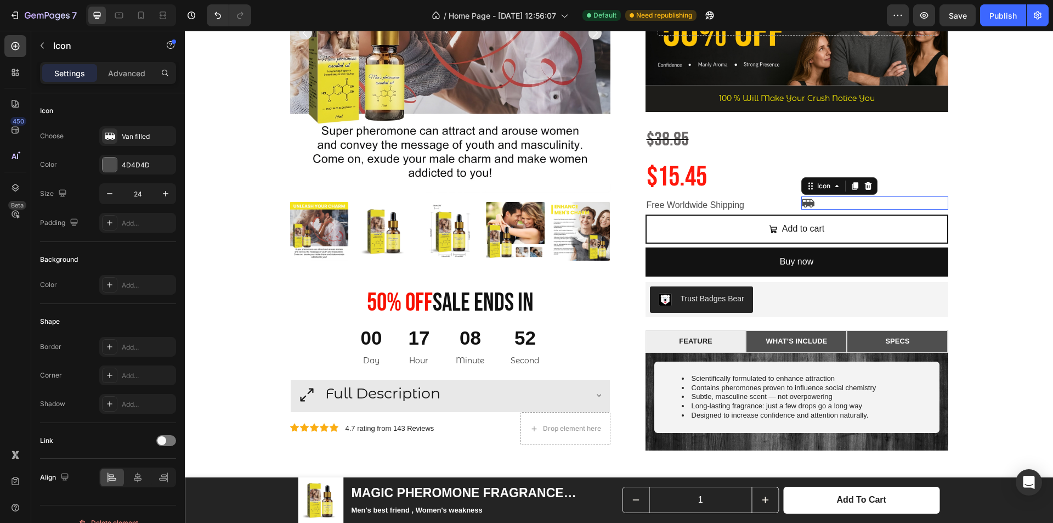
click at [803, 202] on icon at bounding box center [808, 203] width 13 height 9
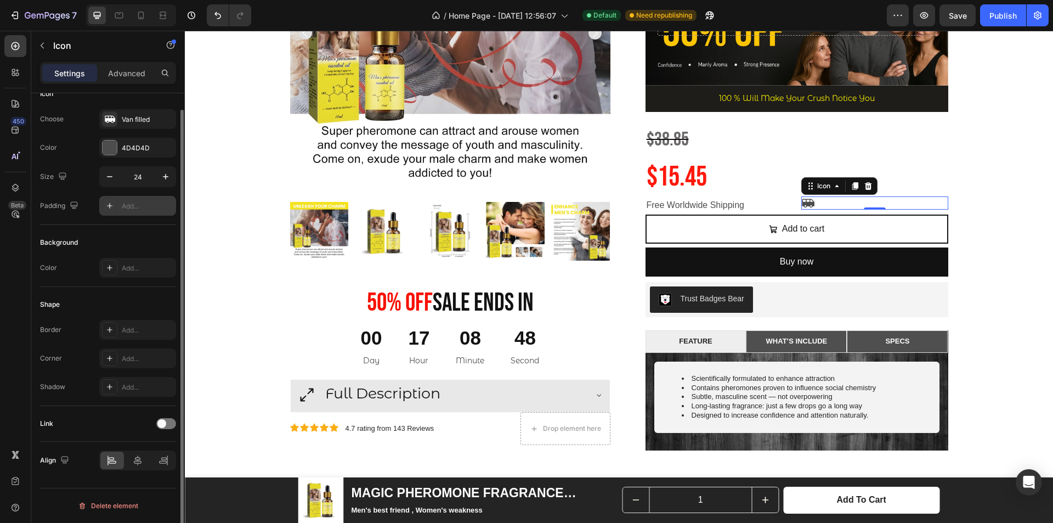
click at [130, 205] on div "Add..." at bounding box center [148, 206] width 52 height 10
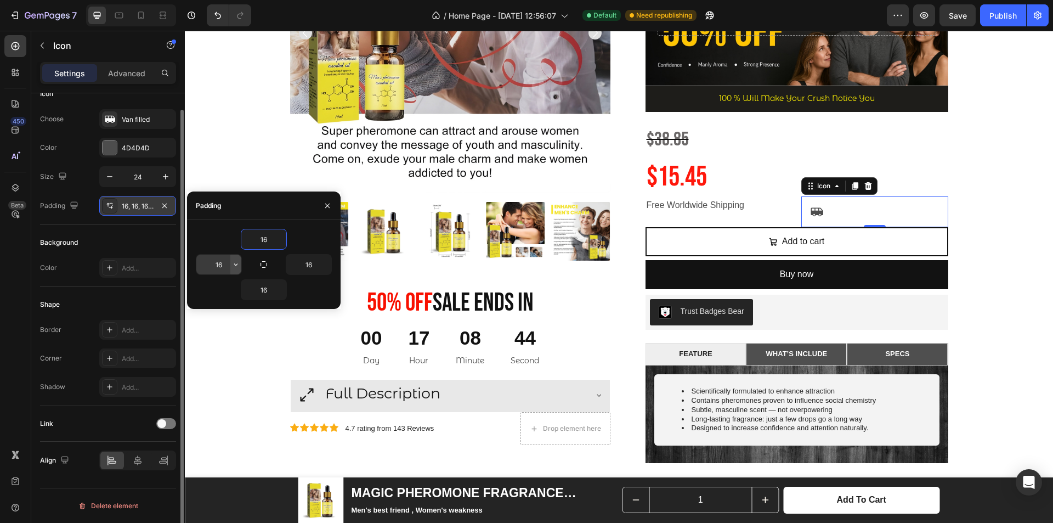
click at [232, 265] on icon "button" at bounding box center [236, 264] width 9 height 9
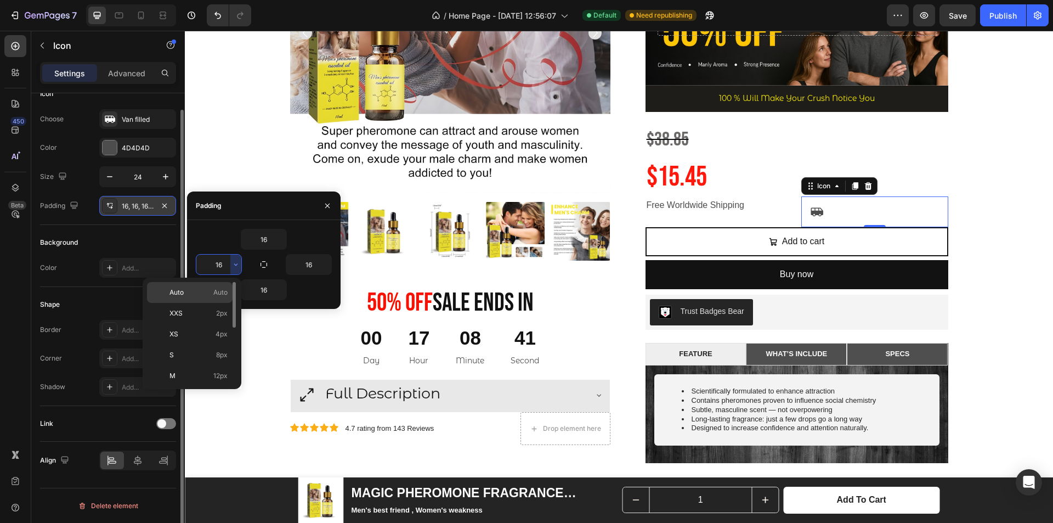
click at [210, 290] on p "Auto Auto" at bounding box center [199, 293] width 58 height 10
type input "Auto"
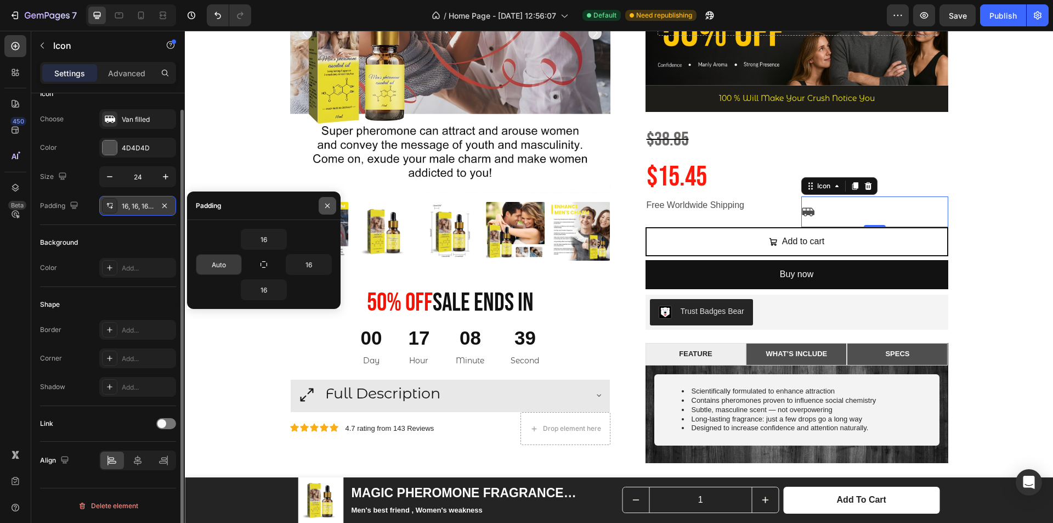
click at [329, 210] on icon "button" at bounding box center [327, 205] width 9 height 9
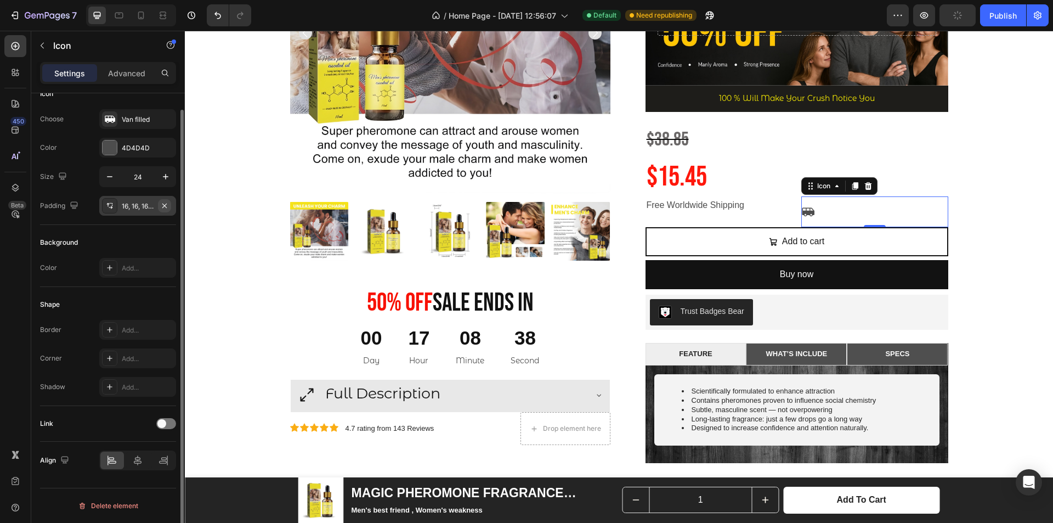
click at [169, 206] on button "button" at bounding box center [164, 205] width 13 height 13
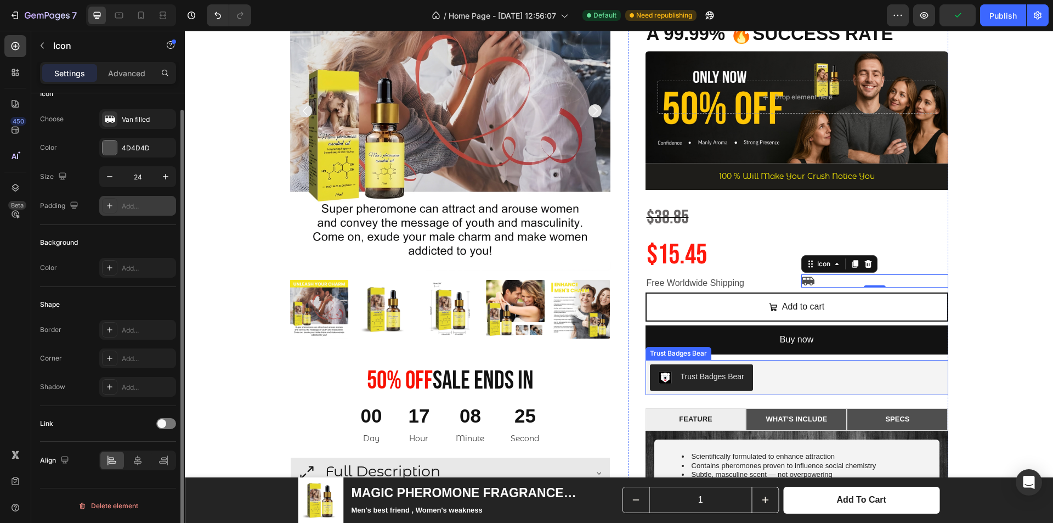
scroll to position [165, 0]
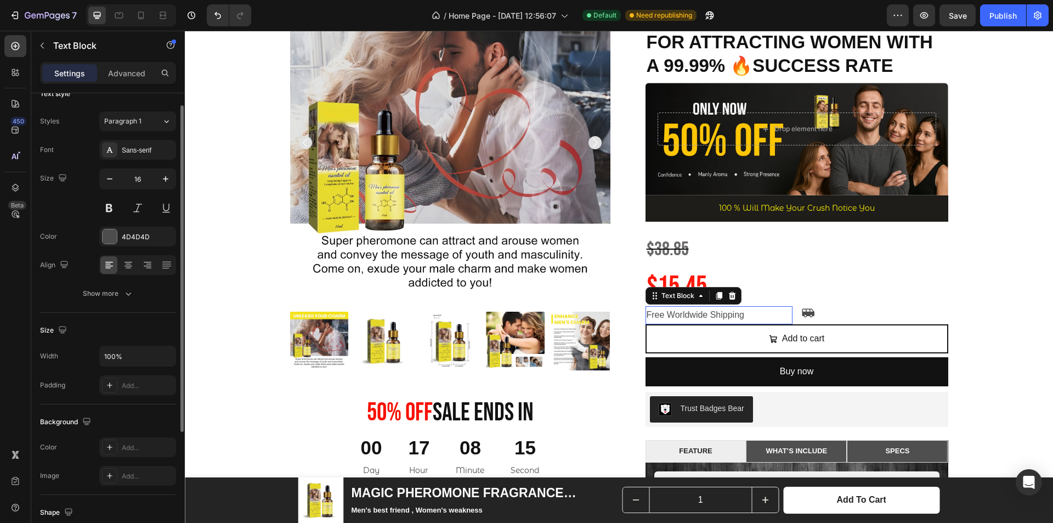
click at [747, 311] on p "Free Worldwide Shipping" at bounding box center [719, 315] width 145 height 16
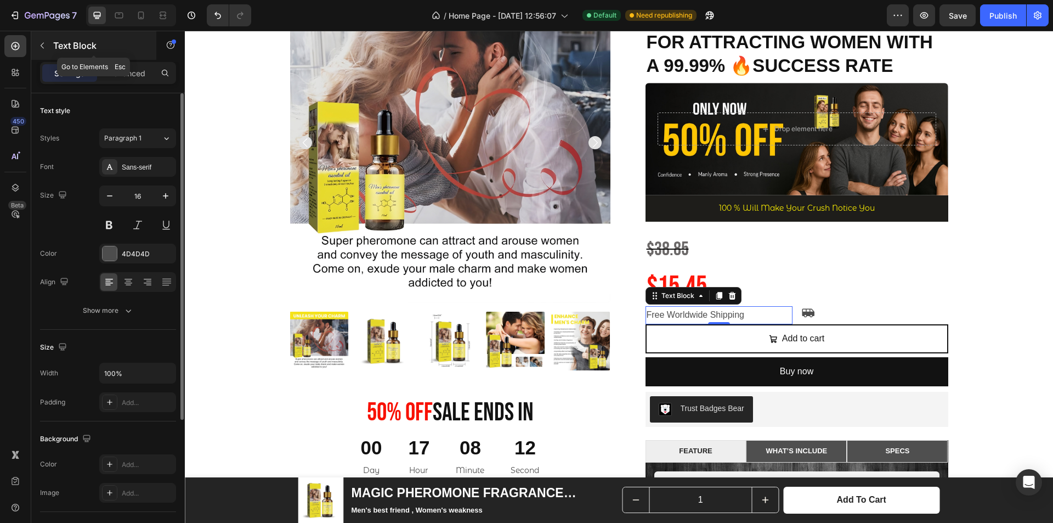
click at [36, 49] on button "button" at bounding box center [42, 46] width 18 height 18
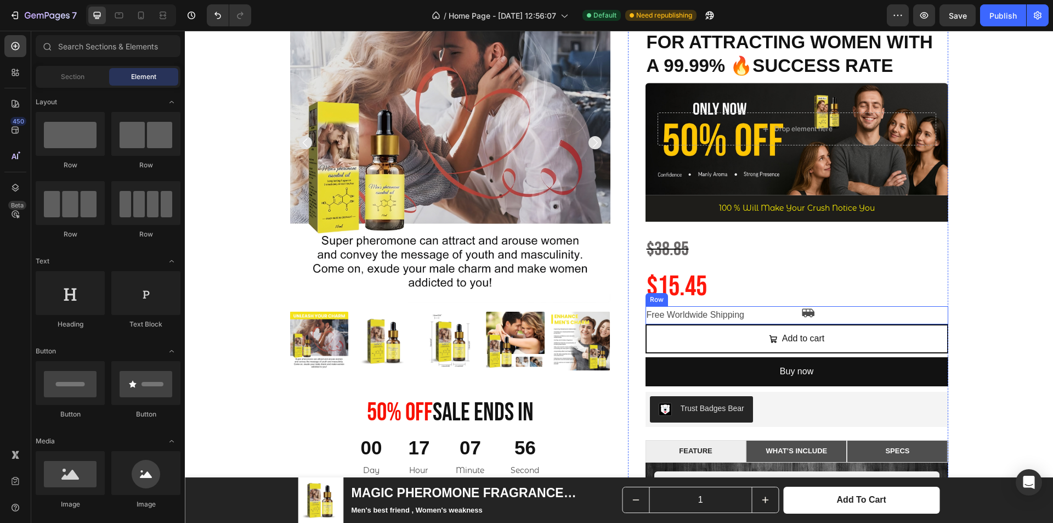
click at [859, 322] on div "Icon" at bounding box center [875, 315] width 147 height 18
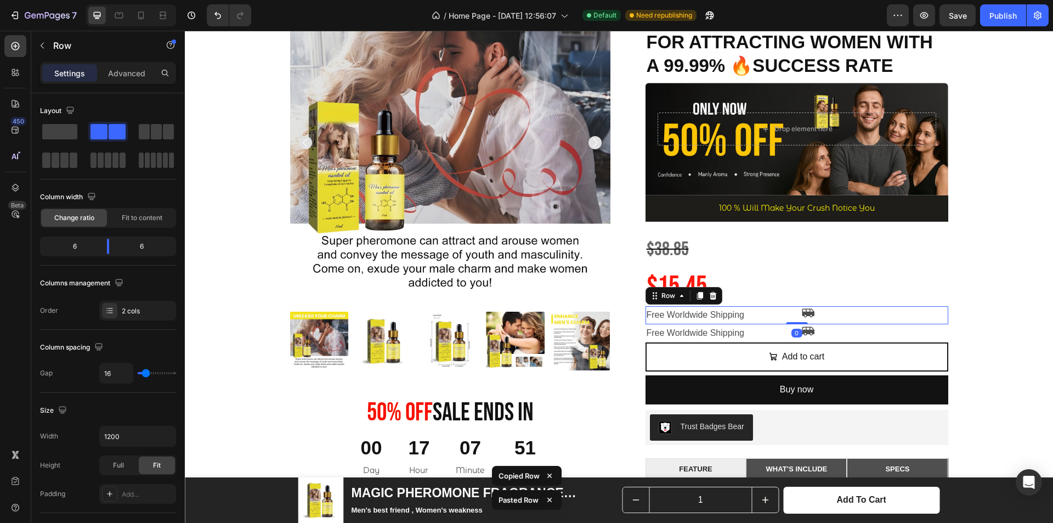
click at [793, 319] on div "Free Worldwide Shipping Text Block Icon Row 0" at bounding box center [797, 315] width 303 height 18
click at [128, 76] on p "Advanced" at bounding box center [126, 73] width 37 height 12
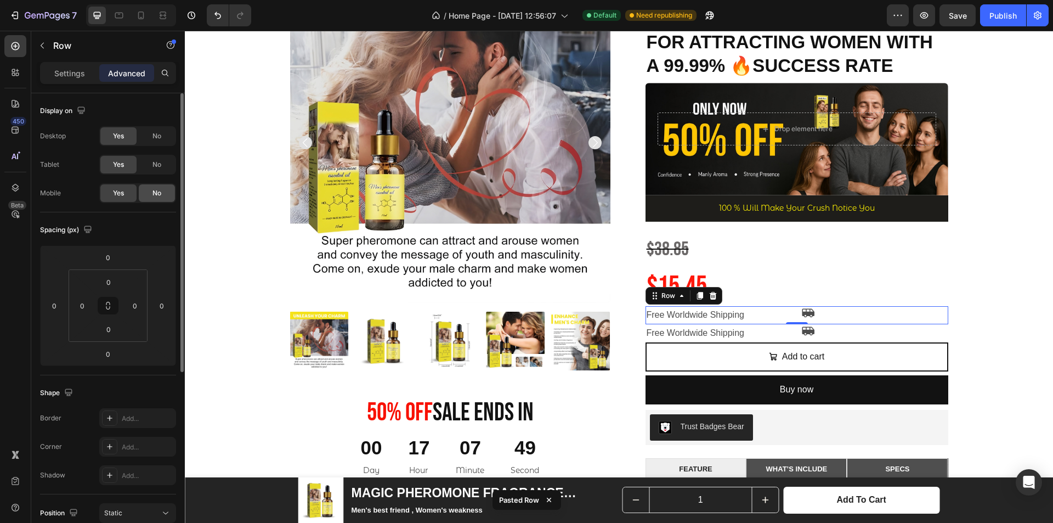
click at [151, 188] on div "No" at bounding box center [157, 193] width 36 height 18
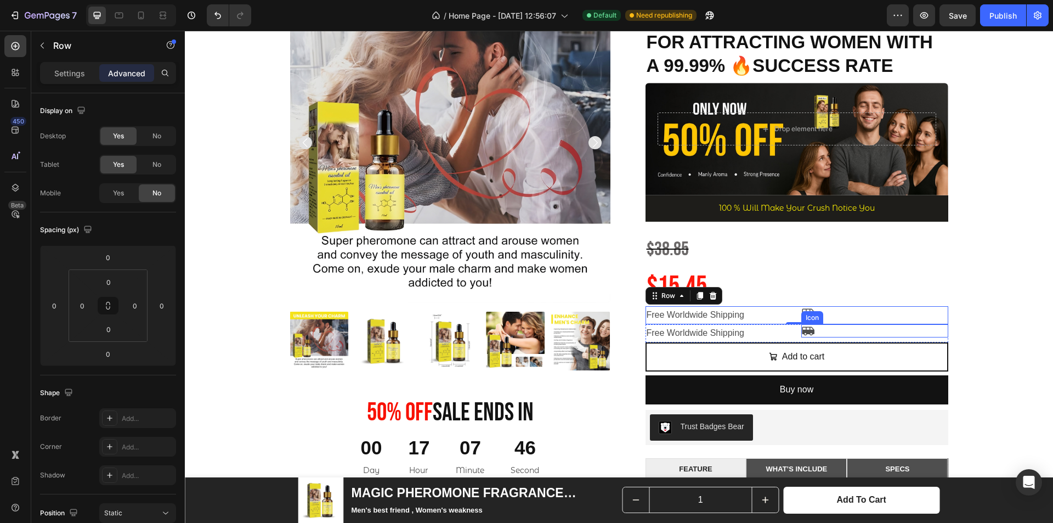
click at [826, 337] on div "Icon" at bounding box center [875, 330] width 147 height 13
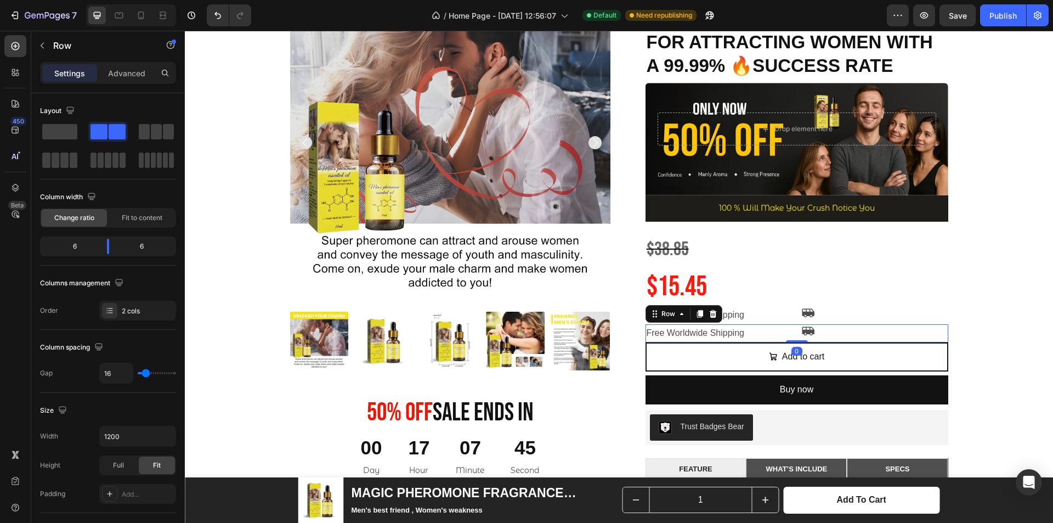
click at [796, 340] on div "Free Worldwide Shipping Text Block Icon Row 0" at bounding box center [797, 333] width 303 height 18
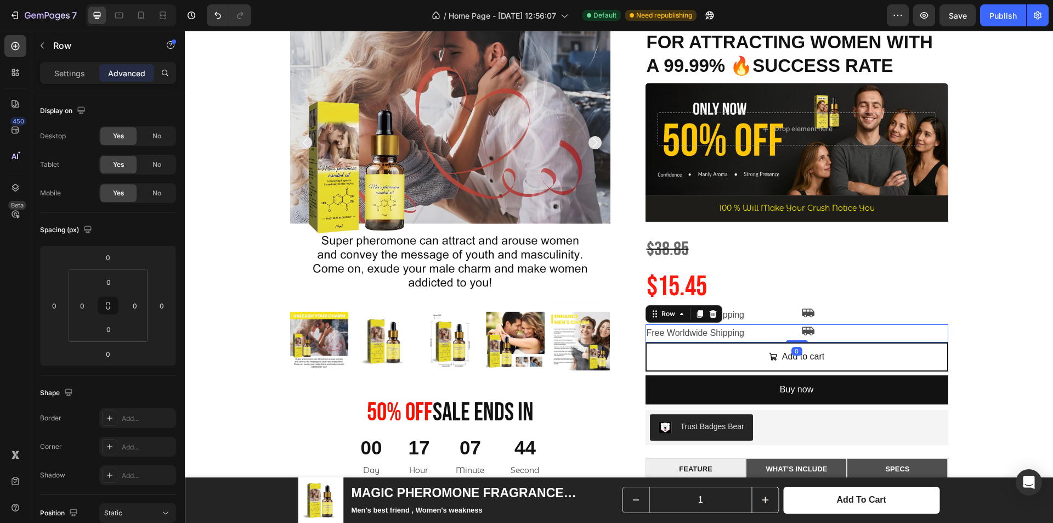
click at [792, 333] on div "Free Worldwide Shipping Text Block Icon Row 0" at bounding box center [797, 333] width 303 height 18
click at [149, 138] on div "No" at bounding box center [157, 136] width 36 height 18
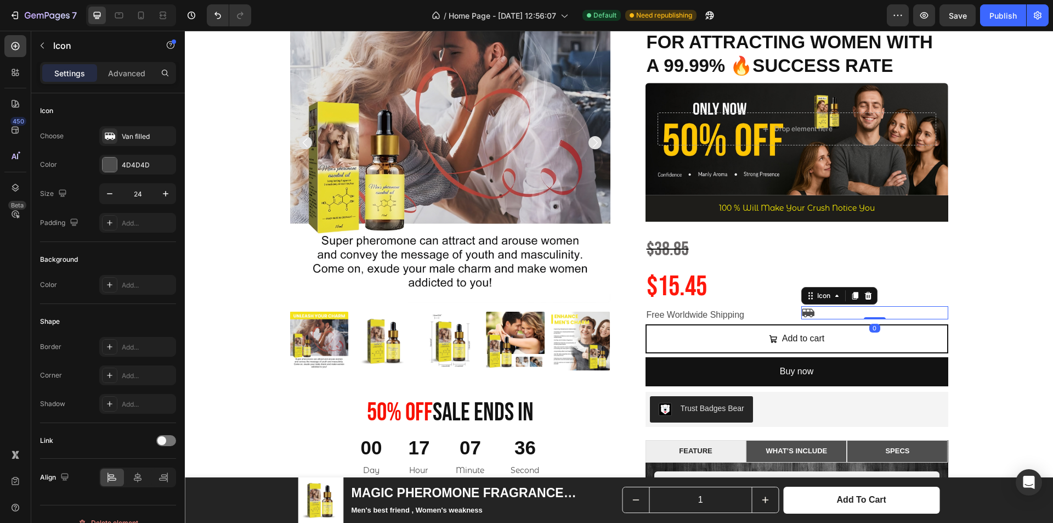
click at [813, 315] on div "Icon 0" at bounding box center [875, 312] width 147 height 13
click at [133, 69] on p "Advanced" at bounding box center [126, 73] width 37 height 12
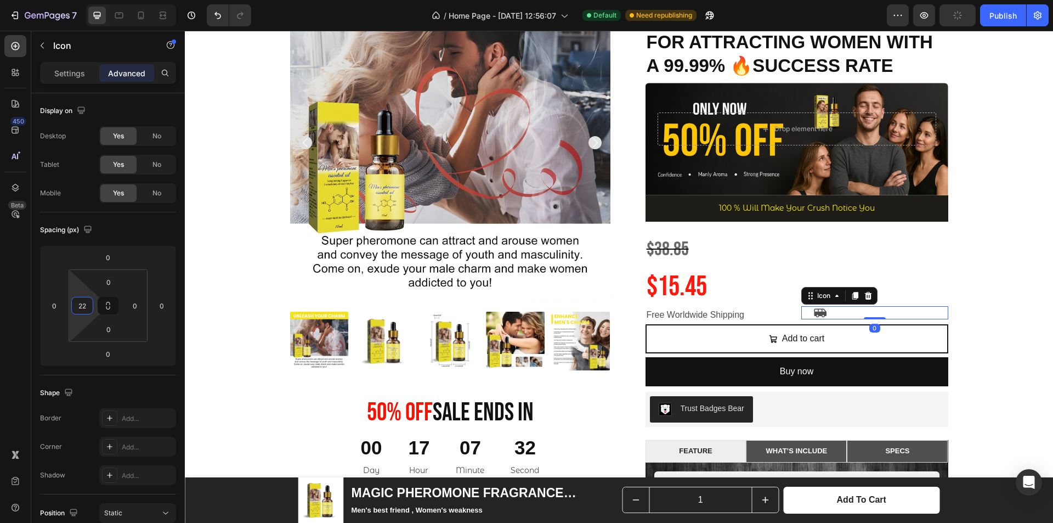
type input "0"
drag, startPoint x: 85, startPoint y: 294, endPoint x: 88, endPoint y: 305, distance: 11.3
click at [88, 0] on html "7 / Home Page - [DATE] 12:56:07 Default Need republishing Preview Publish 450 B…" at bounding box center [526, 0] width 1053 height 0
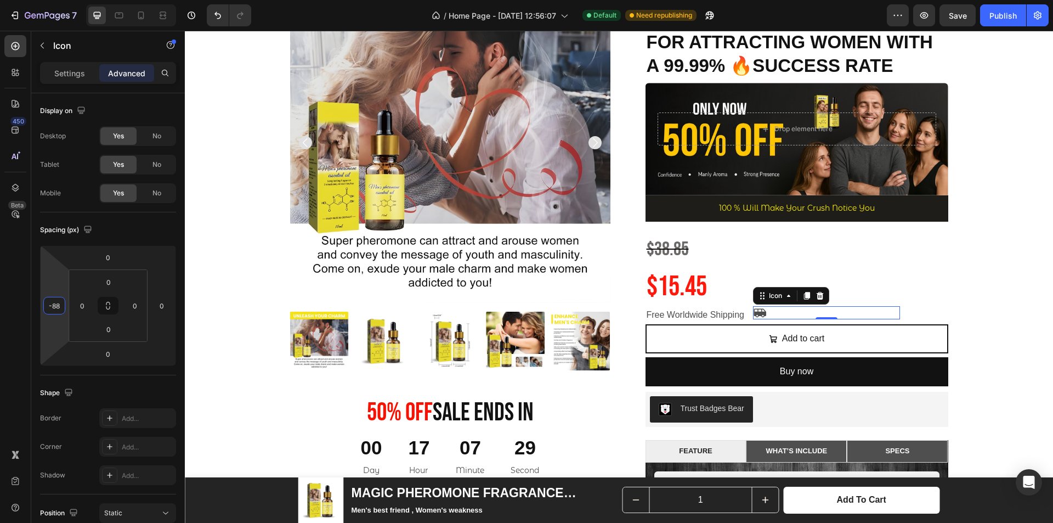
type input "-90"
drag, startPoint x: 57, startPoint y: 291, endPoint x: 58, endPoint y: 316, distance: 24.7
click at [58, 0] on html "7 / Home Page - [DATE] 12:56:07 Default Need republishing Preview Save Publish …" at bounding box center [526, 0] width 1053 height 0
click at [765, 313] on div "Icon 0" at bounding box center [825, 312] width 147 height 13
click at [55, 69] on p "Settings" at bounding box center [69, 73] width 31 height 12
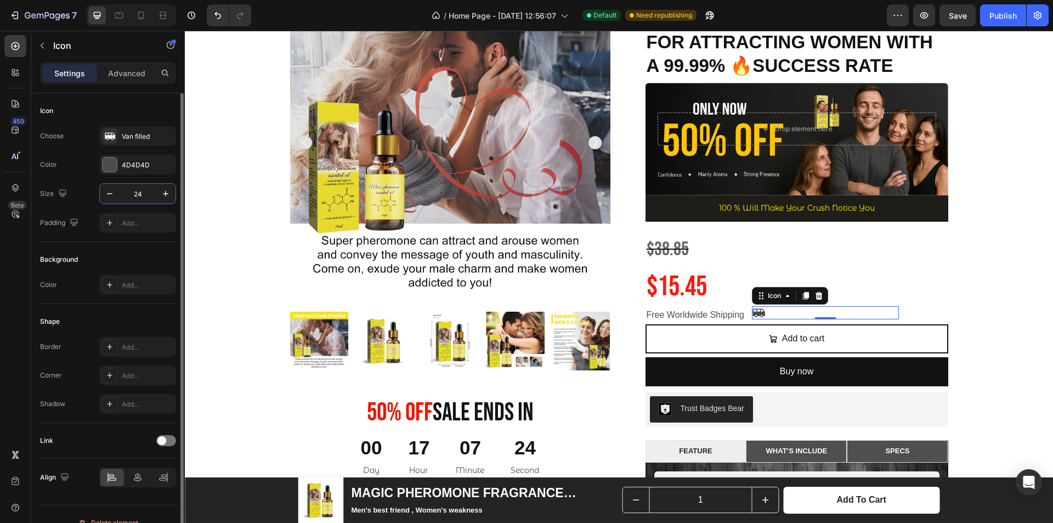
click at [153, 197] on input "24" at bounding box center [138, 194] width 36 height 20
type input "30"
click at [733, 312] on p "Free Worldwide Shipping" at bounding box center [719, 315] width 145 height 16
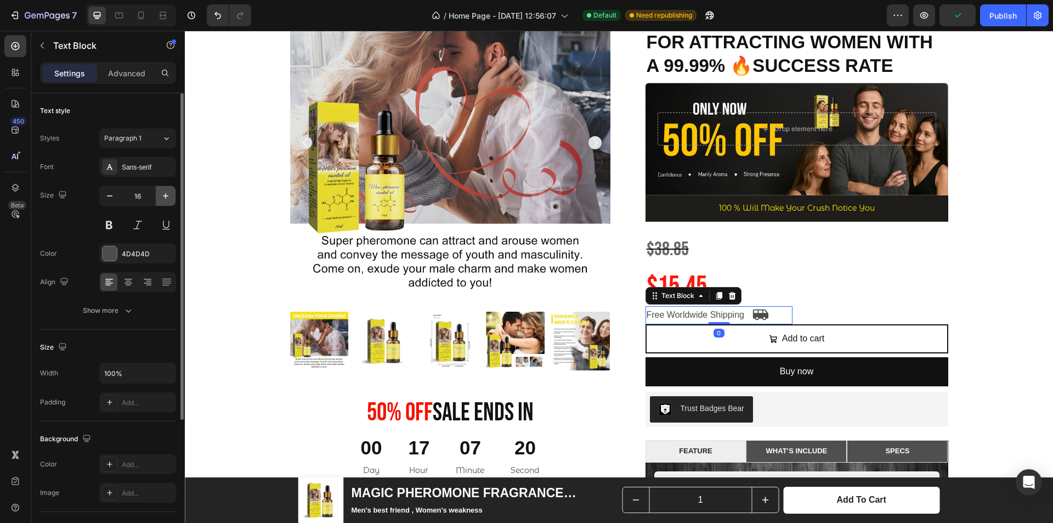
click at [158, 196] on button "button" at bounding box center [166, 196] width 20 height 20
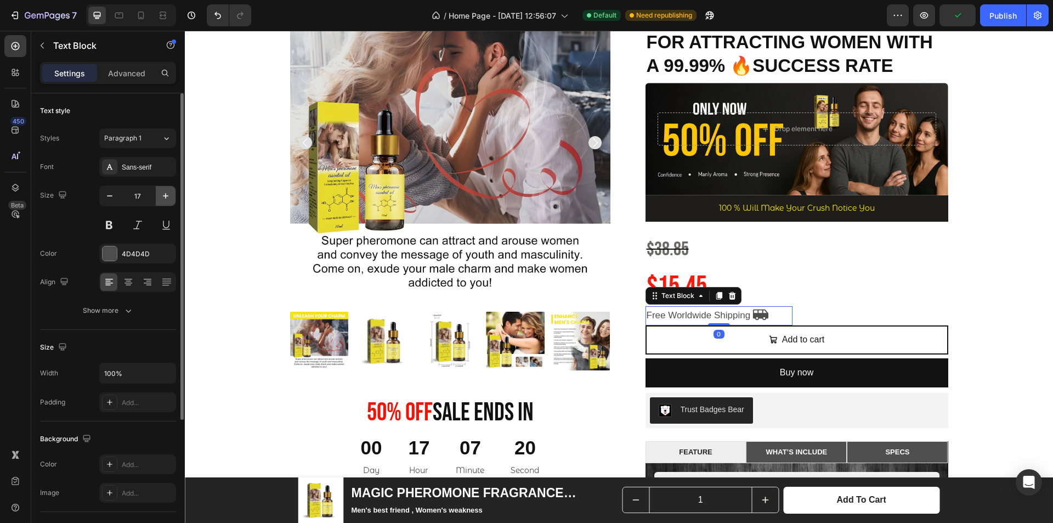
click at [158, 196] on button "button" at bounding box center [166, 196] width 20 height 20
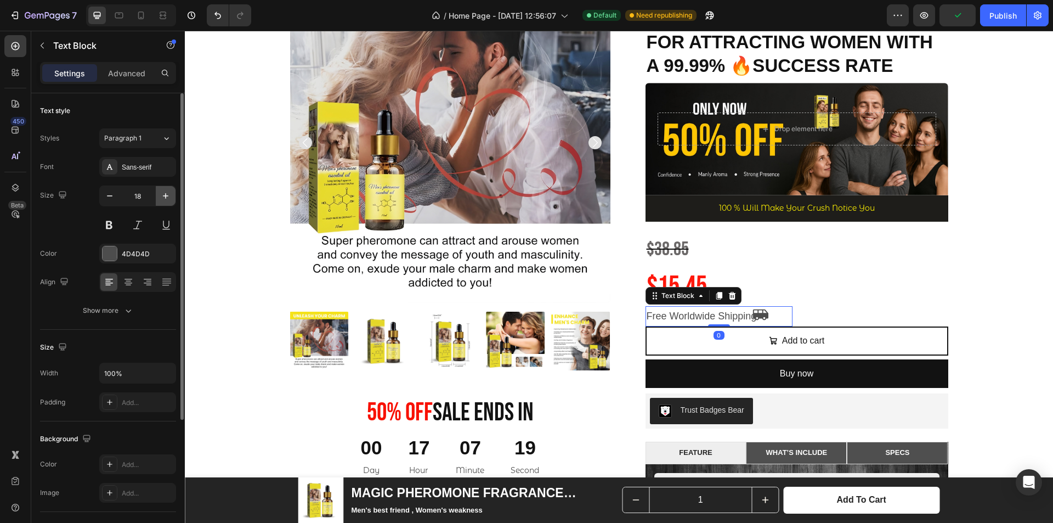
click at [158, 196] on button "button" at bounding box center [166, 196] width 20 height 20
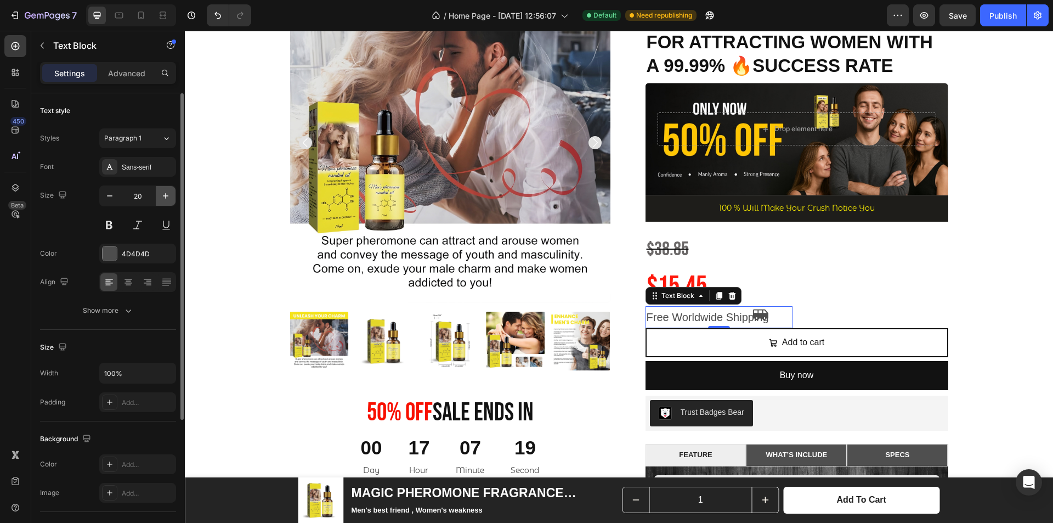
click at [158, 196] on button "button" at bounding box center [166, 196] width 20 height 20
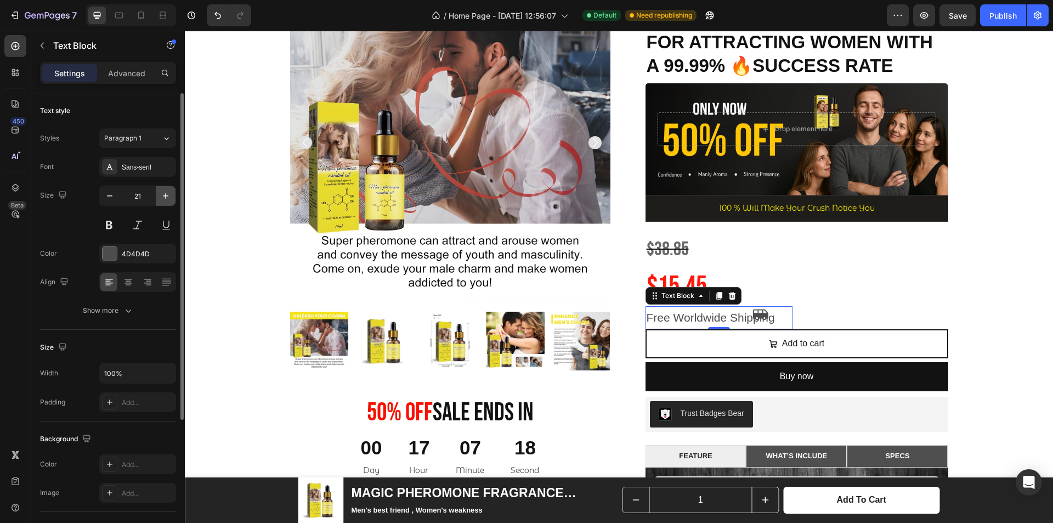
click at [158, 196] on button "button" at bounding box center [166, 196] width 20 height 20
type input "22"
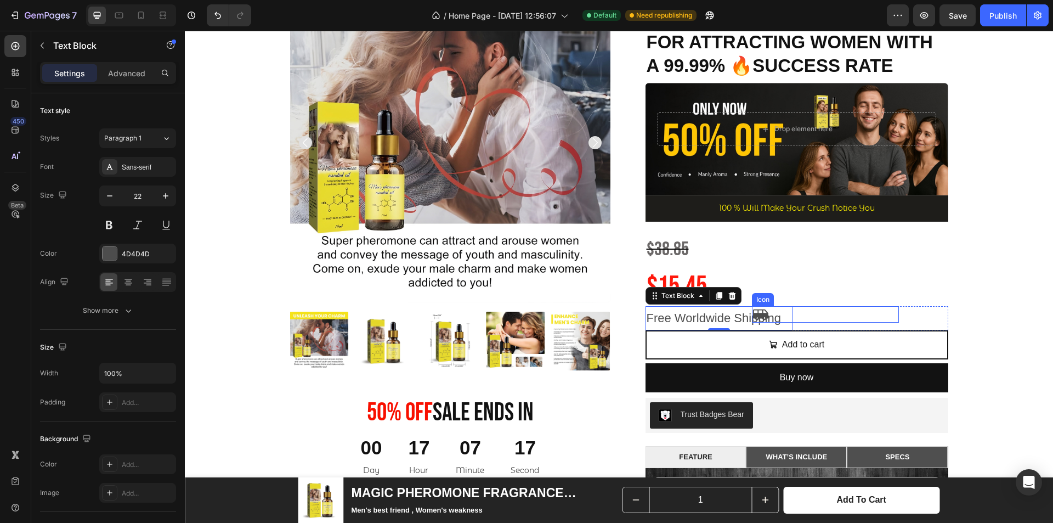
click at [757, 312] on icon at bounding box center [760, 314] width 16 height 16
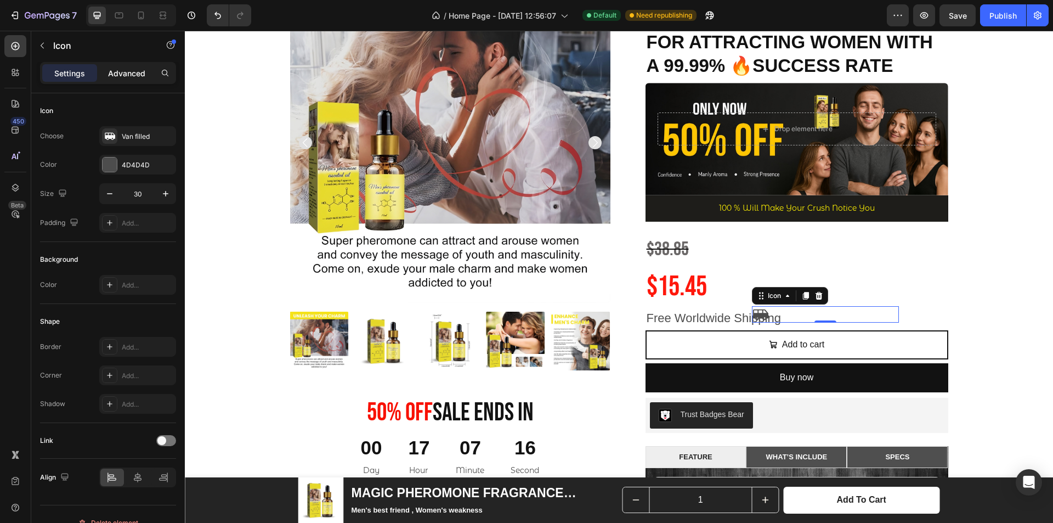
click at [140, 71] on p "Advanced" at bounding box center [126, 73] width 37 height 12
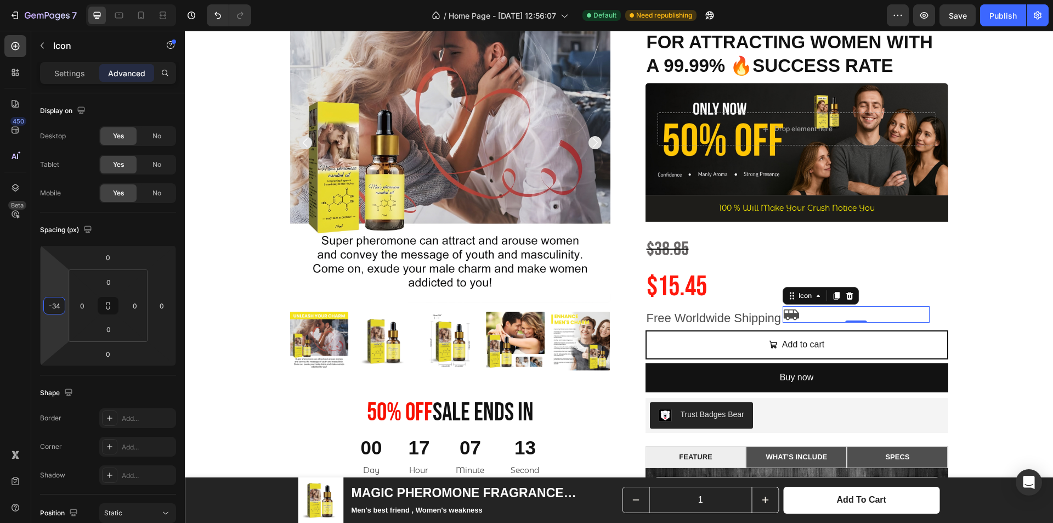
type input "-32"
drag, startPoint x: 55, startPoint y: 296, endPoint x: 59, endPoint y: 272, distance: 23.9
click at [59, 0] on html "7 / Home Page - [DATE] 12:56:07 Default Need republishing Preview Save Publish …" at bounding box center [526, 0] width 1053 height 0
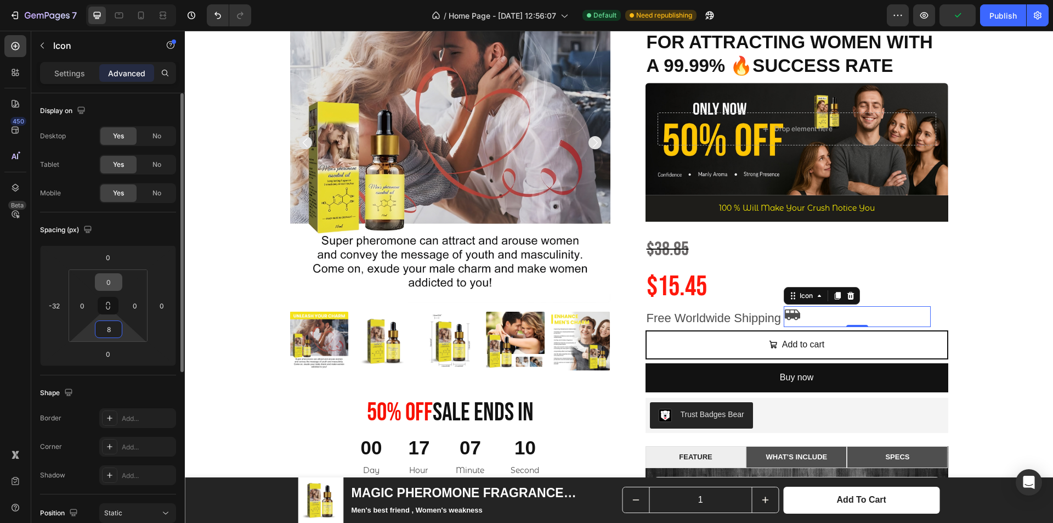
drag, startPoint x: 124, startPoint y: 330, endPoint x: 112, endPoint y: 284, distance: 48.0
click at [124, 0] on html "7 / Home Page - [DATE] 12:56:07 Default Need republishing Preview Publish 450 B…" at bounding box center [526, 0] width 1053 height 0
type input "10"
type input "2"
click at [129, 0] on html "7 / Home Page - [DATE] 12:56:07 Default Need republishing Preview Save Publish …" at bounding box center [526, 0] width 1053 height 0
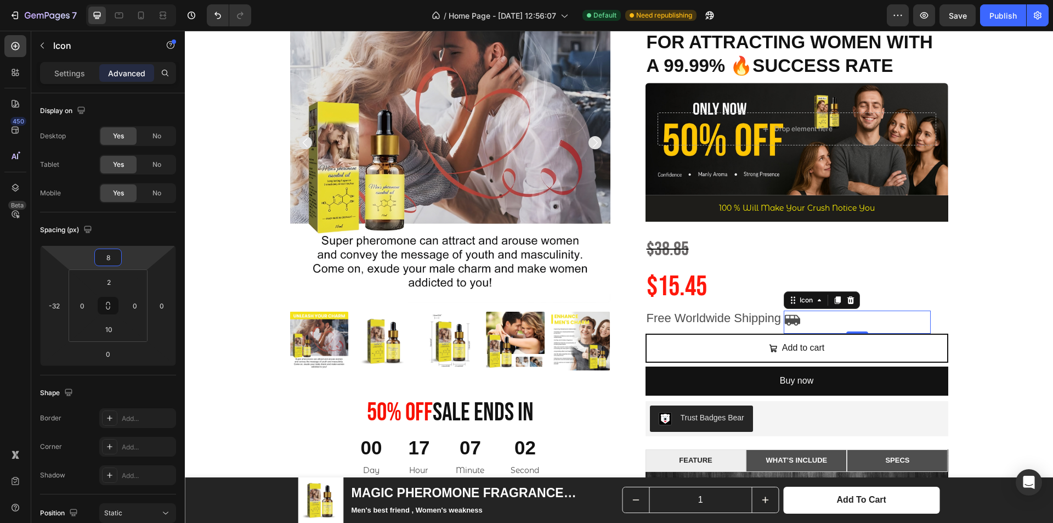
type input "6"
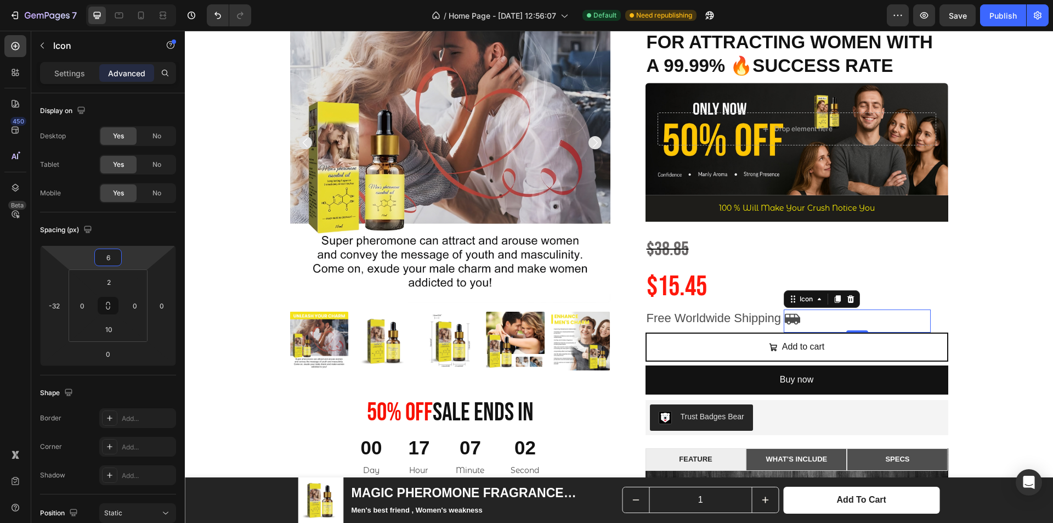
click at [136, 0] on html "7 / Home Page - [DATE] 12:56:07 Default Need republishing Preview Save Publish …" at bounding box center [526, 0] width 1053 height 0
click at [966, 284] on div "Product Images 50% 0ff Sale Ends In Heading 00 Day 17 Hour 07 Minute 01 Second …" at bounding box center [619, 462] width 852 height 960
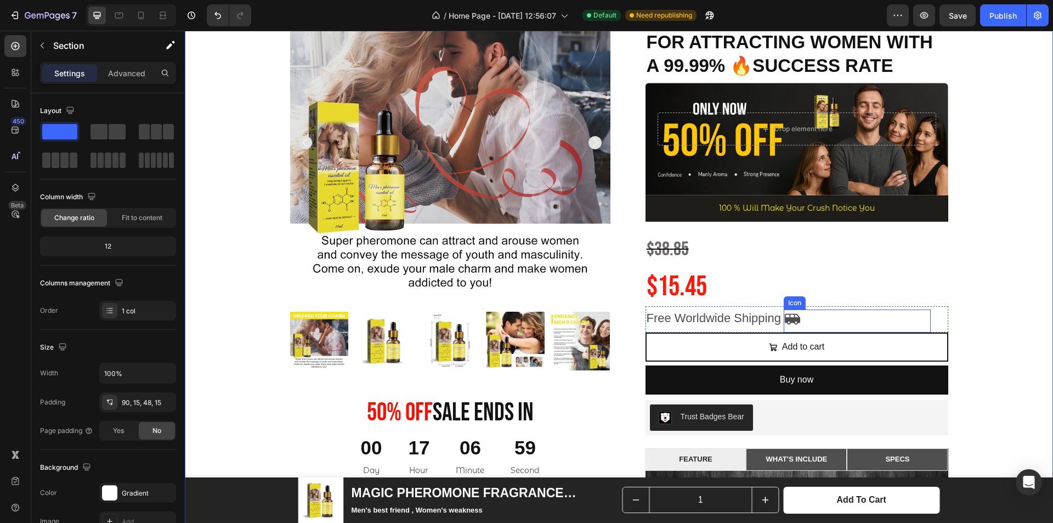
click at [794, 315] on icon at bounding box center [792, 319] width 16 height 16
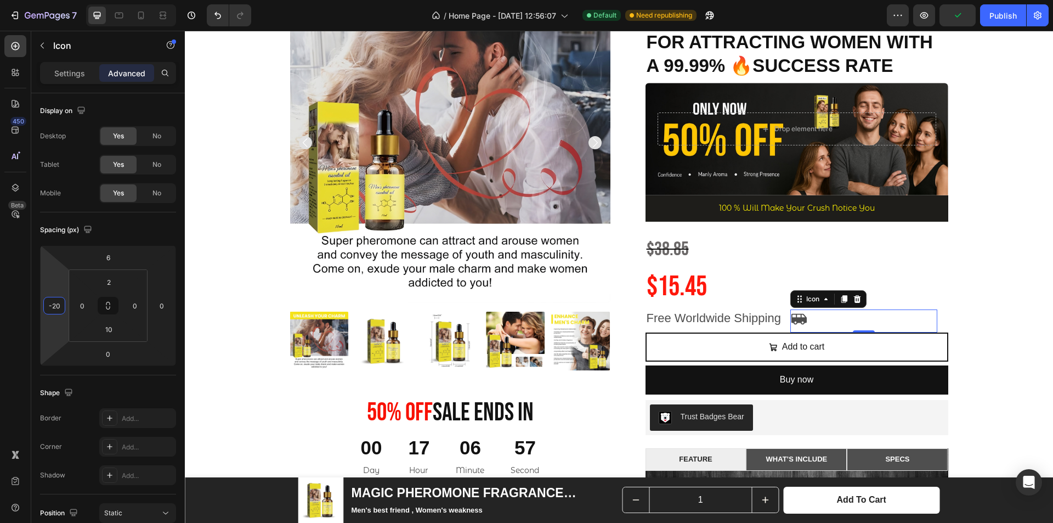
type input "-16"
click at [61, 0] on html "7 / Home Page - [DATE] 12:56:07 Default Need republishing Preview Save Publish …" at bounding box center [526, 0] width 1053 height 0
click at [802, 319] on icon at bounding box center [800, 319] width 15 height 11
click at [72, 72] on p "Settings" at bounding box center [69, 73] width 31 height 12
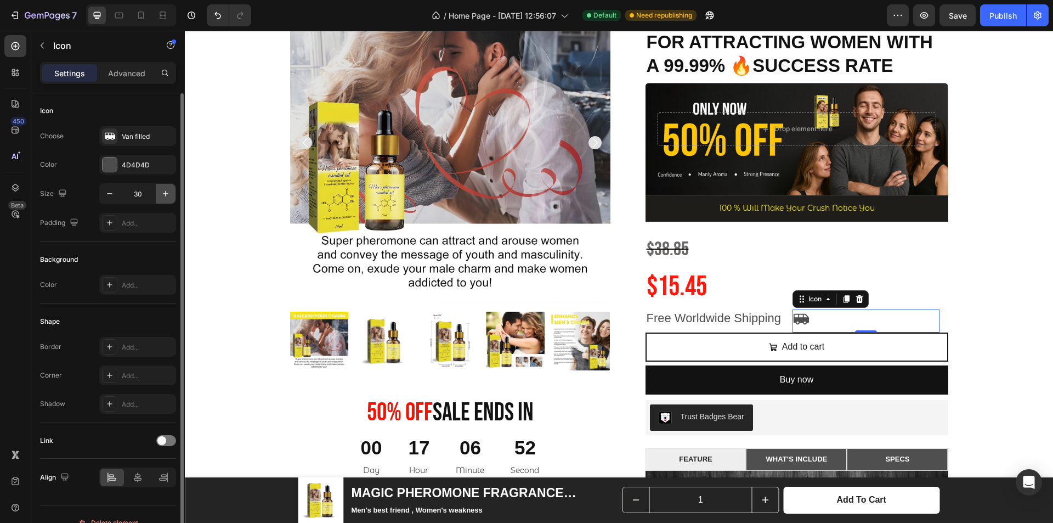
click at [172, 196] on button "button" at bounding box center [166, 194] width 20 height 20
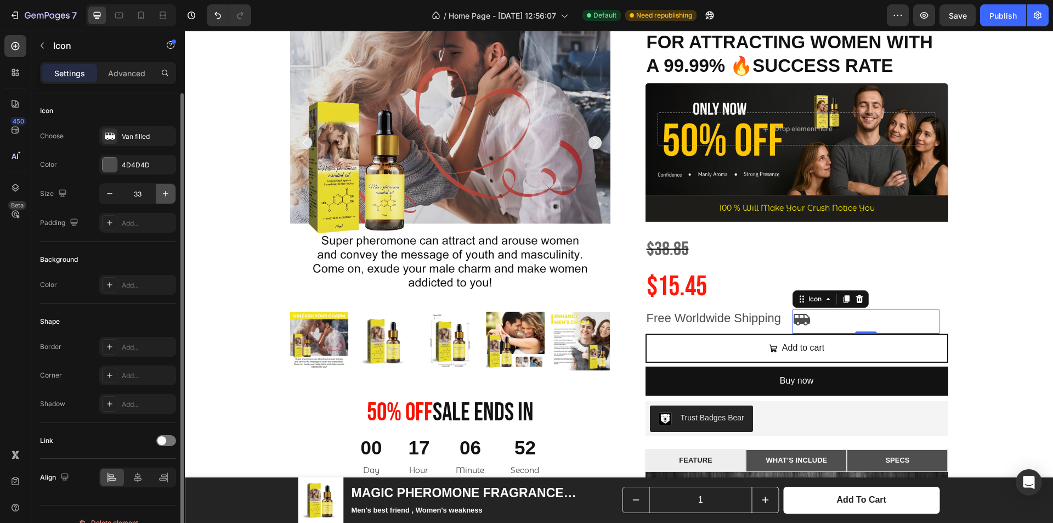
click at [172, 196] on button "button" at bounding box center [166, 194] width 20 height 20
type input "35"
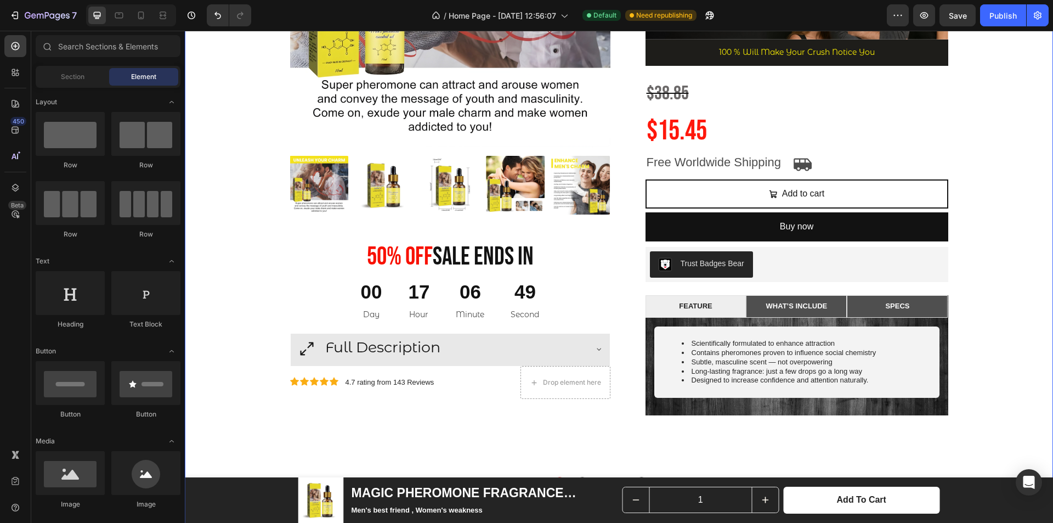
click at [1010, 217] on div "Product Images 50% 0ff Sale Ends In Heading 00 Day 17 Hour 06 Minute 49 Second …" at bounding box center [619, 308] width 852 height 962
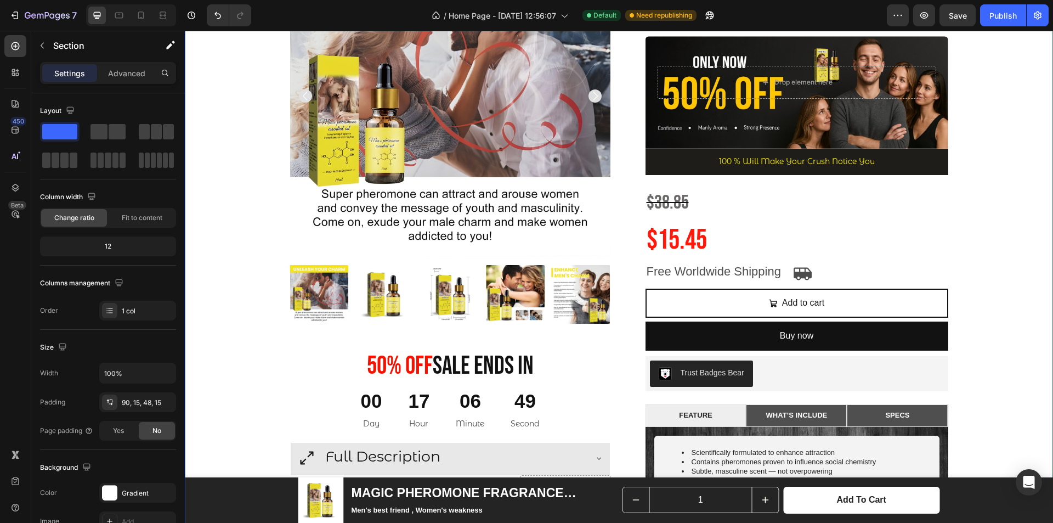
scroll to position [156, 0]
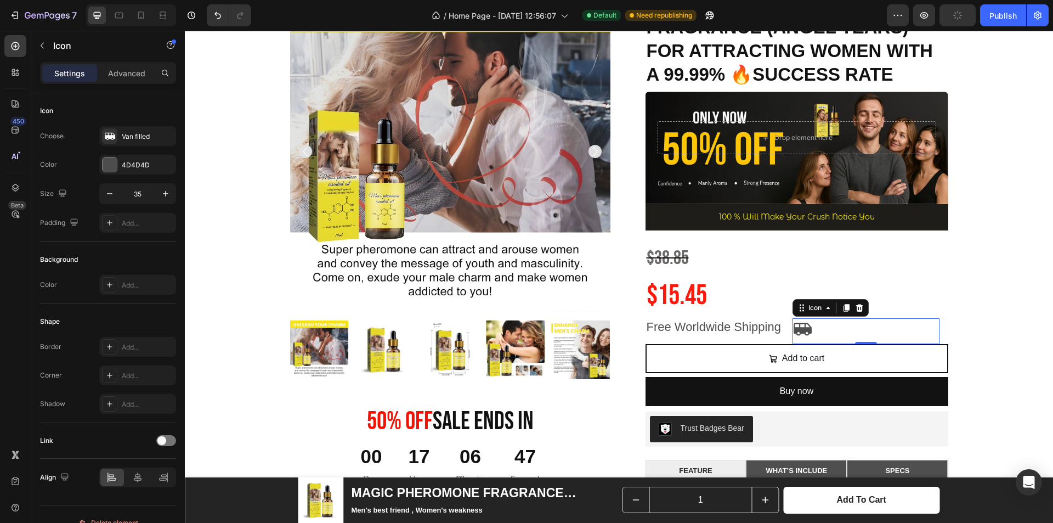
click at [802, 327] on icon at bounding box center [803, 329] width 18 height 13
click at [114, 78] on p "Advanced" at bounding box center [126, 73] width 37 height 12
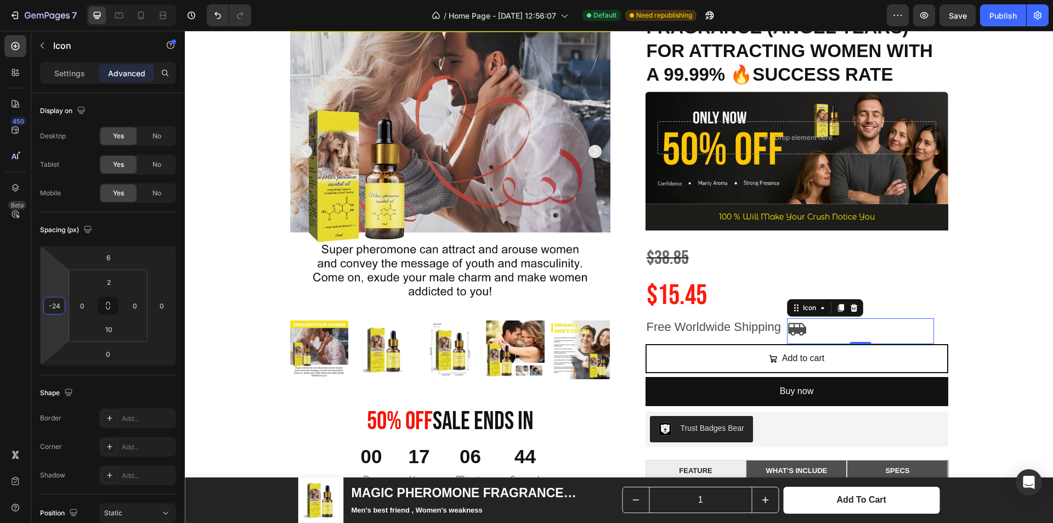
type input "-20"
click at [64, 0] on html "7 / Home Page - [DATE] 12:56:07 Default Need republishing Preview Save Publish …" at bounding box center [526, 0] width 1053 height 0
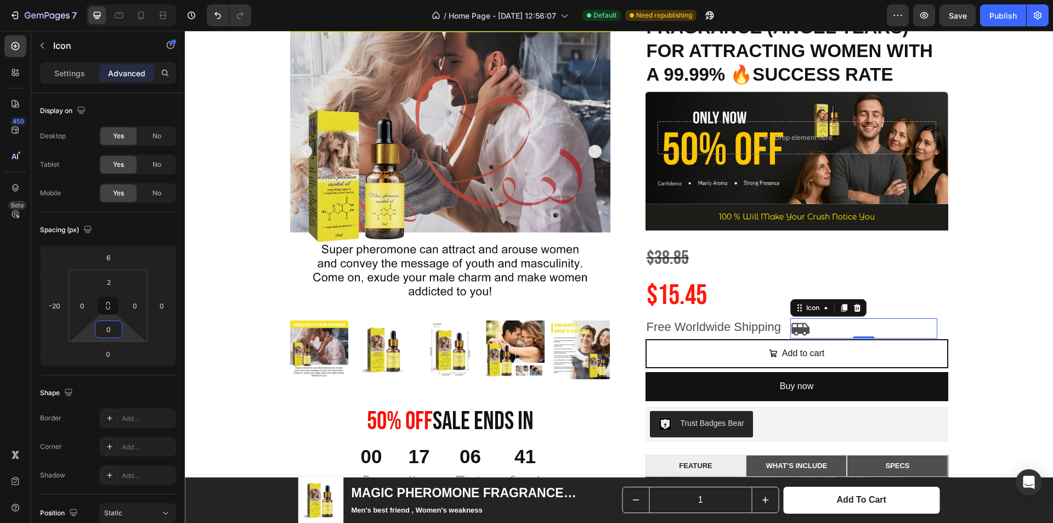
type input "2"
click at [131, 0] on html "7 / Home Page - [DATE] 12:56:07 Default Need republishing Preview Save Publish …" at bounding box center [526, 0] width 1053 height 0
click at [985, 282] on div "Product Images 50% 0ff Sale Ends In Heading 00 Day 17 Hour 06 Minute 39 Second …" at bounding box center [619, 470] width 852 height 958
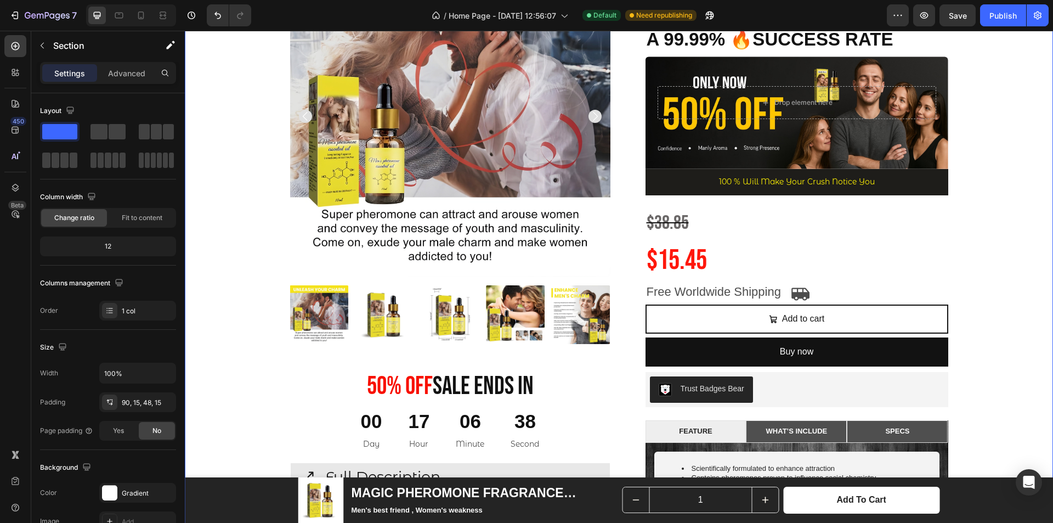
scroll to position [211, 0]
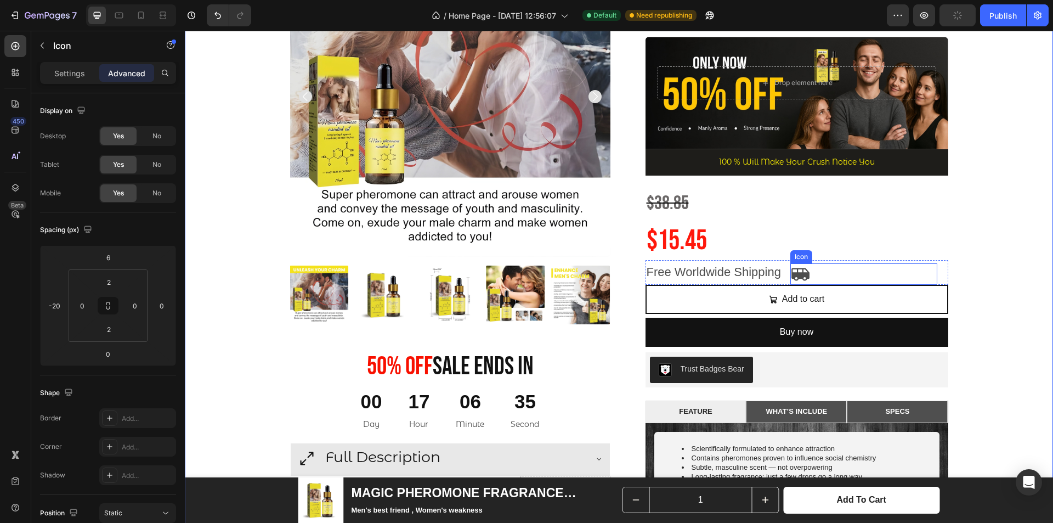
click at [861, 264] on div "Icon" at bounding box center [864, 273] width 147 height 21
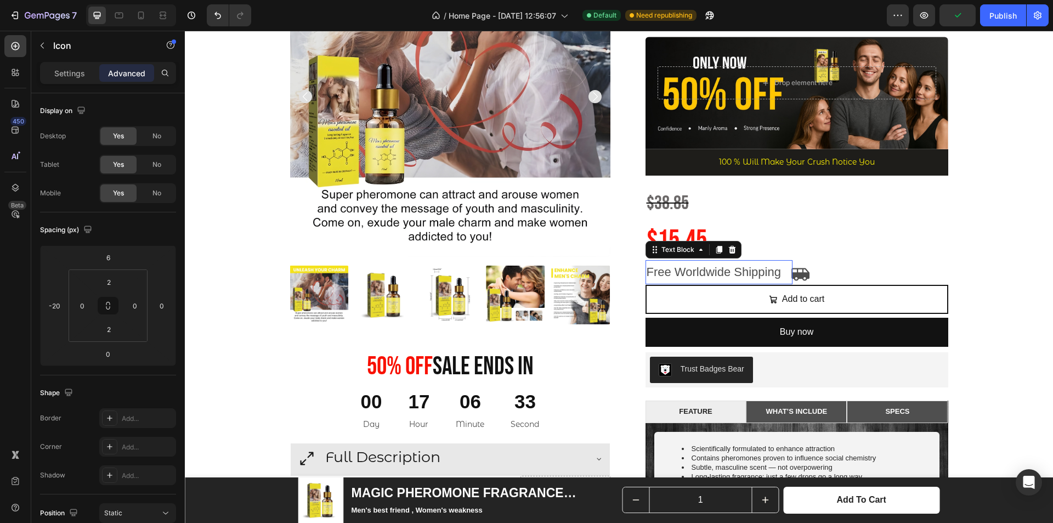
click at [785, 262] on p "Free Worldwide Shipping" at bounding box center [719, 272] width 145 height 22
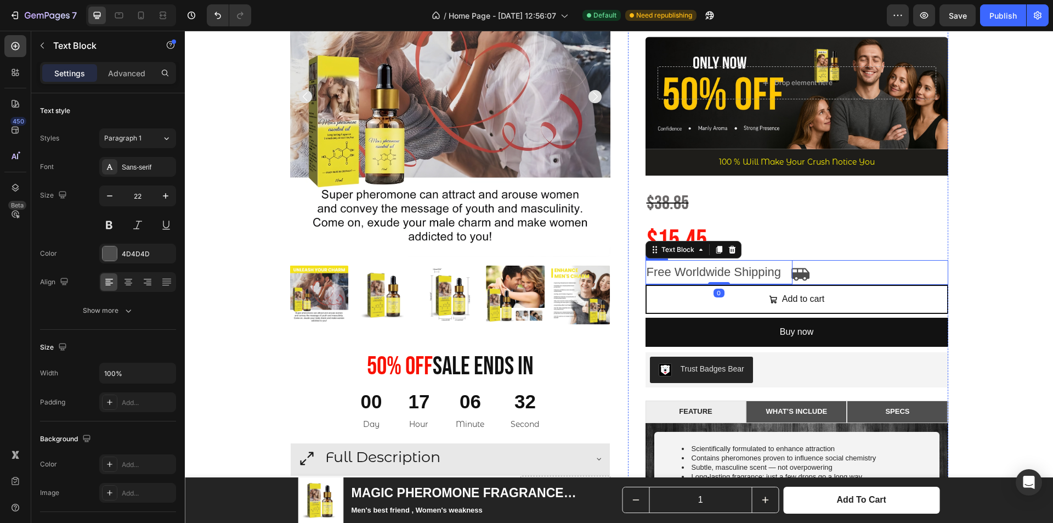
click at [802, 261] on div "Icon" at bounding box center [875, 272] width 147 height 25
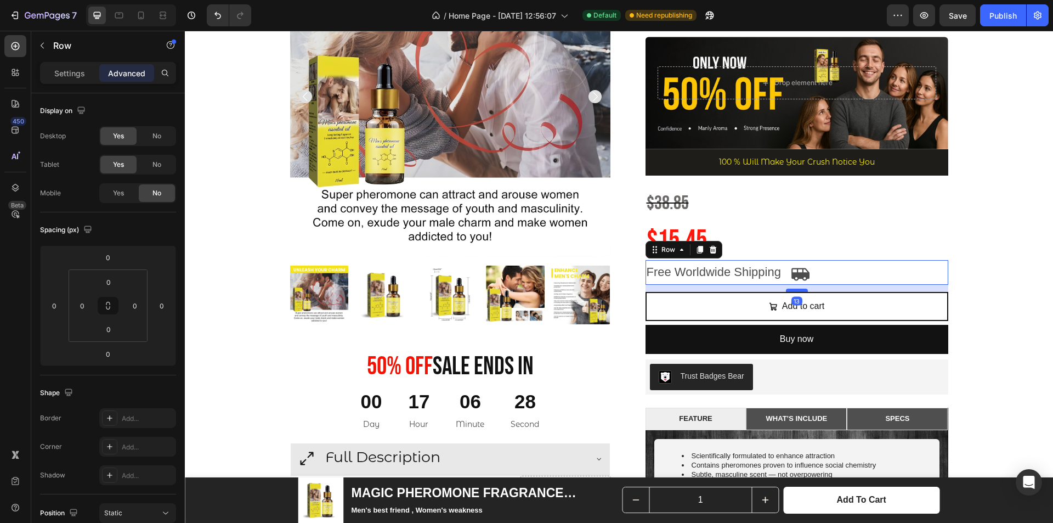
drag, startPoint x: 793, startPoint y: 284, endPoint x: 794, endPoint y: 291, distance: 7.2
click at [794, 291] on div at bounding box center [797, 290] width 22 height 3
type input "13"
click at [799, 270] on icon at bounding box center [801, 274] width 18 height 13
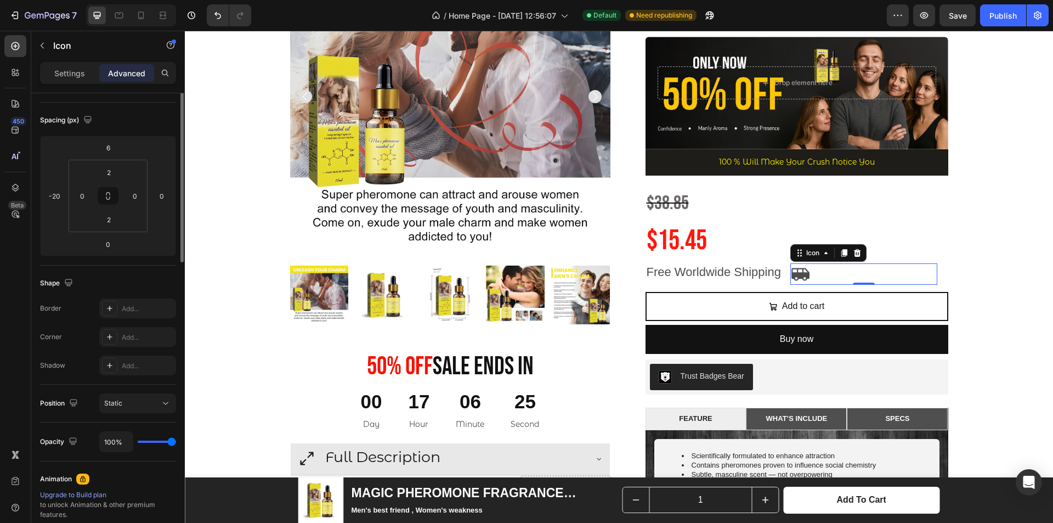
scroll to position [0, 0]
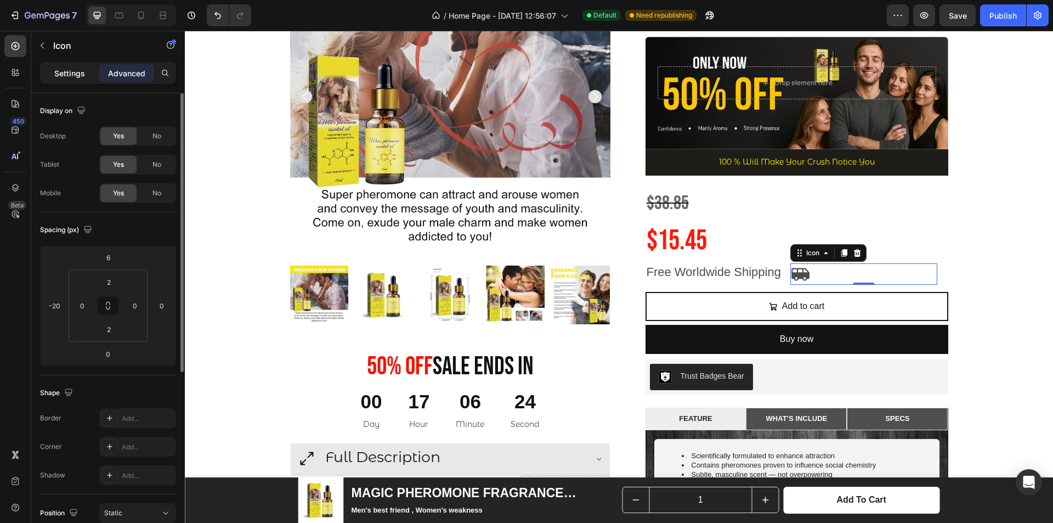
click at [78, 74] on p "Settings" at bounding box center [69, 73] width 31 height 12
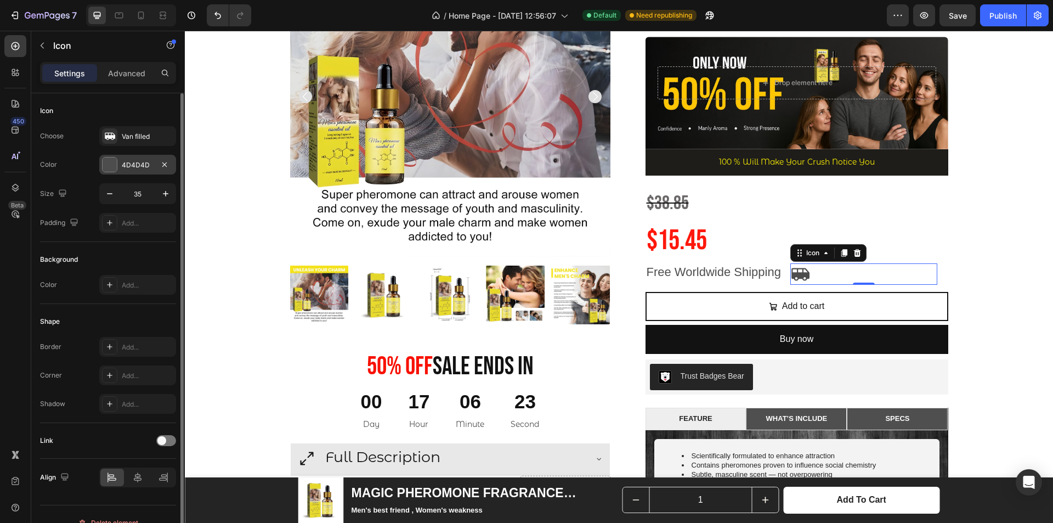
click at [111, 166] on div at bounding box center [110, 164] width 14 height 14
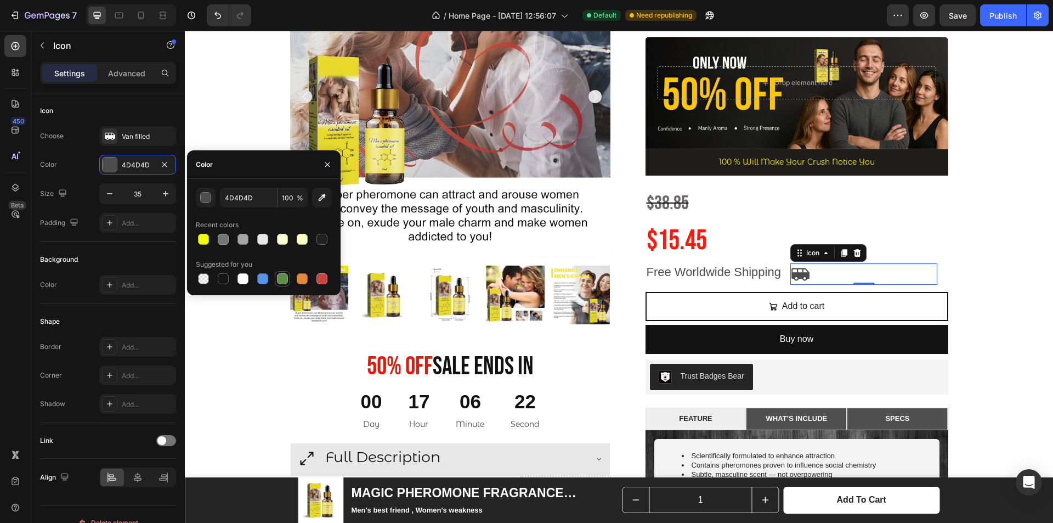
click at [279, 277] on div at bounding box center [282, 278] width 11 height 11
type input "5E8E49"
click at [728, 270] on p "Free Worldwide Shipping" at bounding box center [719, 272] width 145 height 22
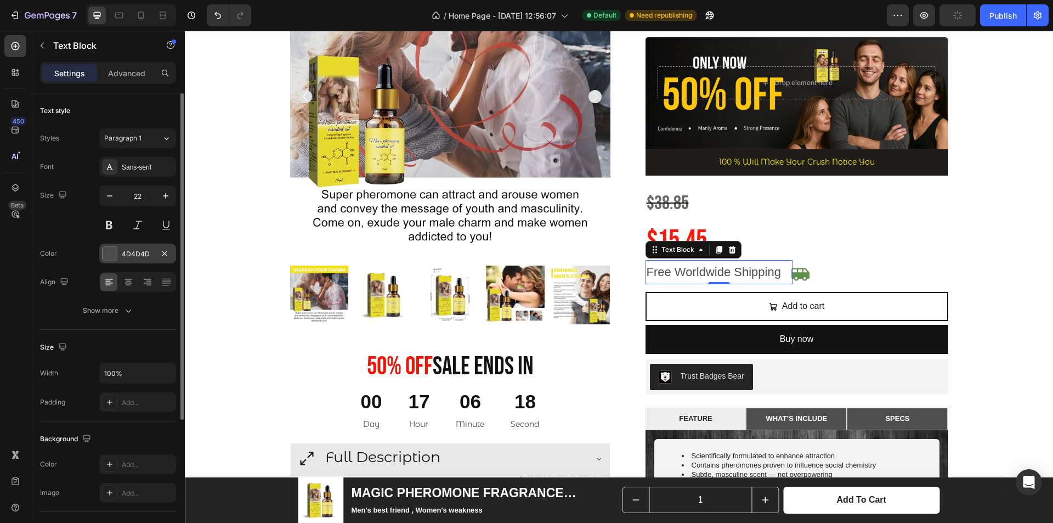
click at [112, 244] on div "4D4D4D" at bounding box center [137, 254] width 77 height 20
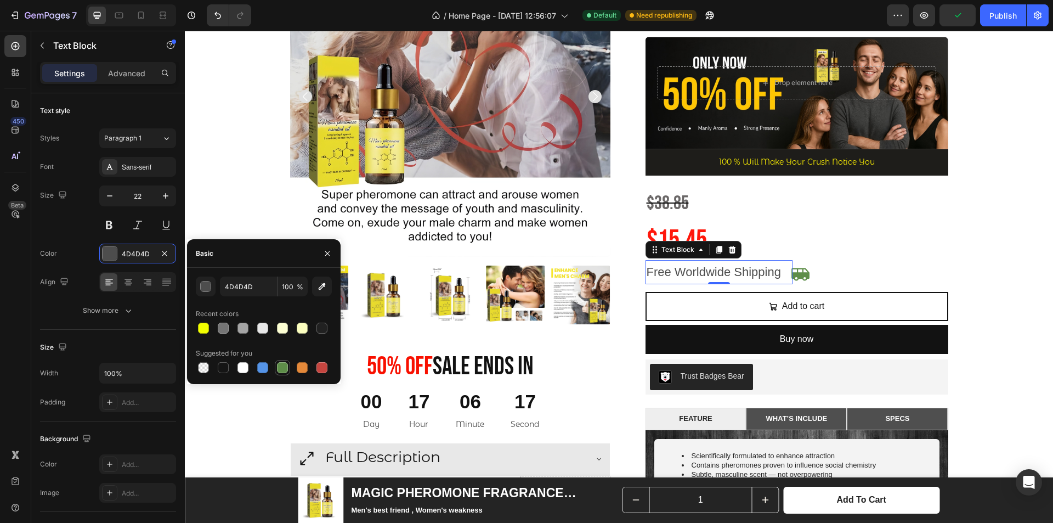
click at [281, 363] on div at bounding box center [282, 367] width 11 height 11
type input "5E8E49"
click at [955, 239] on div "Product Images 50% 0ff Sale Ends In Heading 00 Day 17 Hour 06 Minute 16 Second …" at bounding box center [619, 418] width 852 height 965
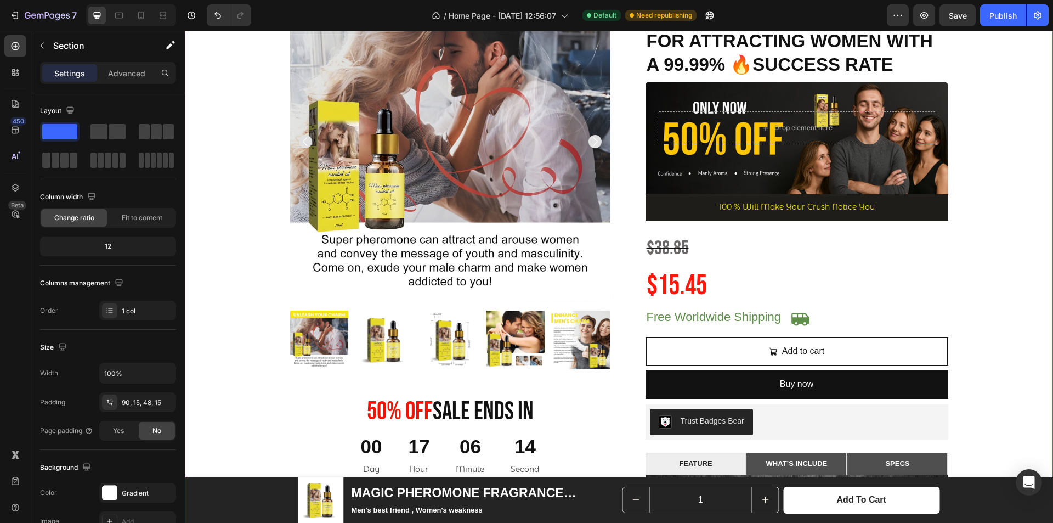
scroll to position [156, 0]
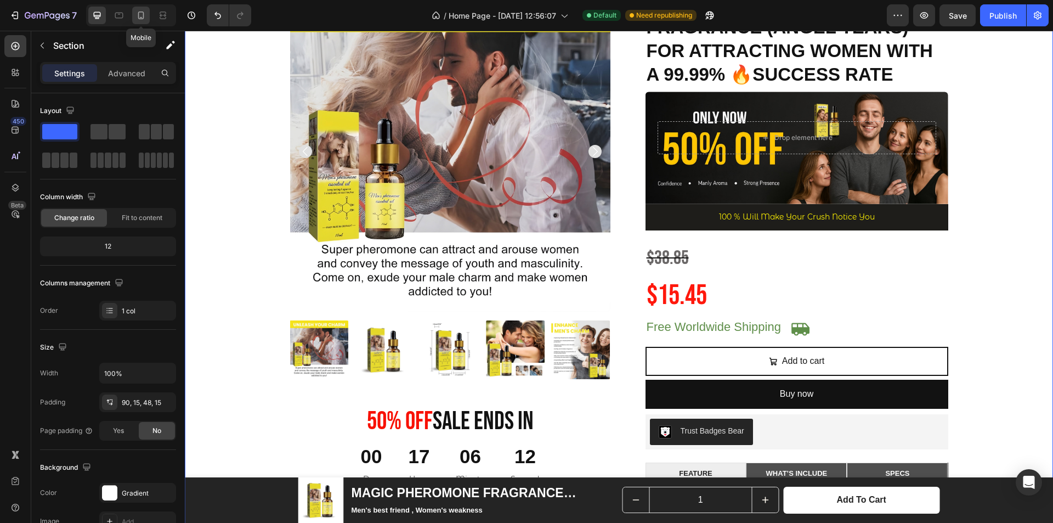
click at [134, 15] on div at bounding box center [141, 16] width 18 height 18
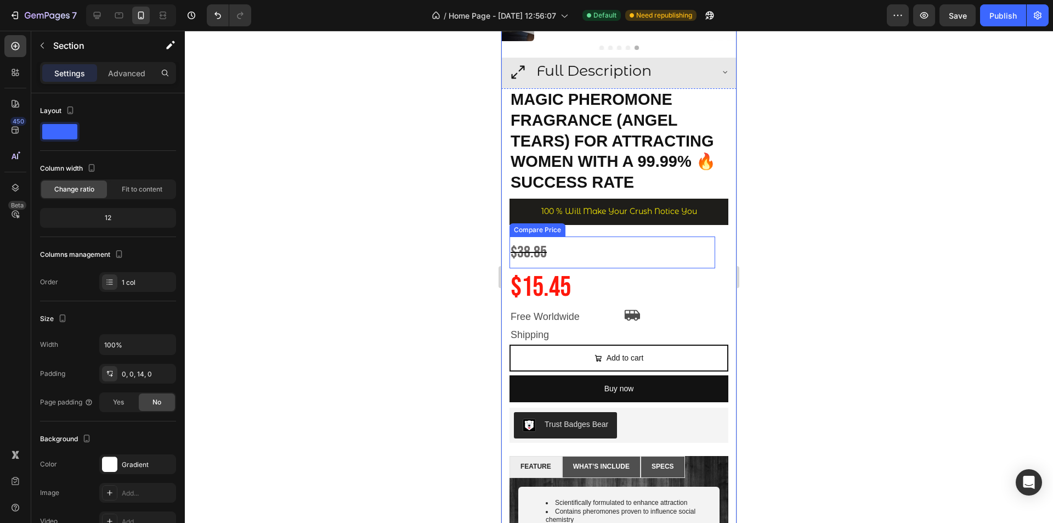
scroll to position [248, 0]
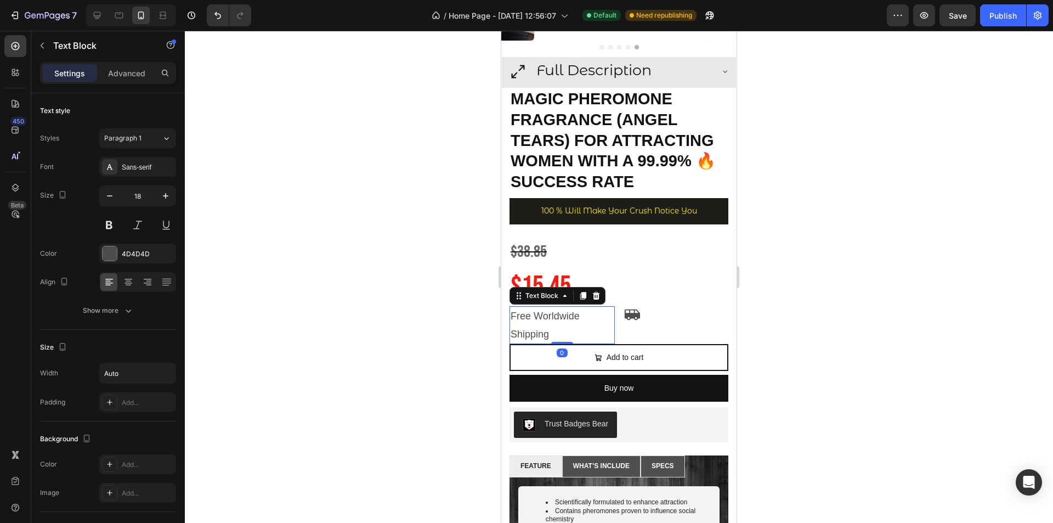
click at [574, 314] on p "Free Worldwide Shipping" at bounding box center [561, 325] width 100 height 36
click at [624, 319] on div "Icon" at bounding box center [676, 325] width 105 height 38
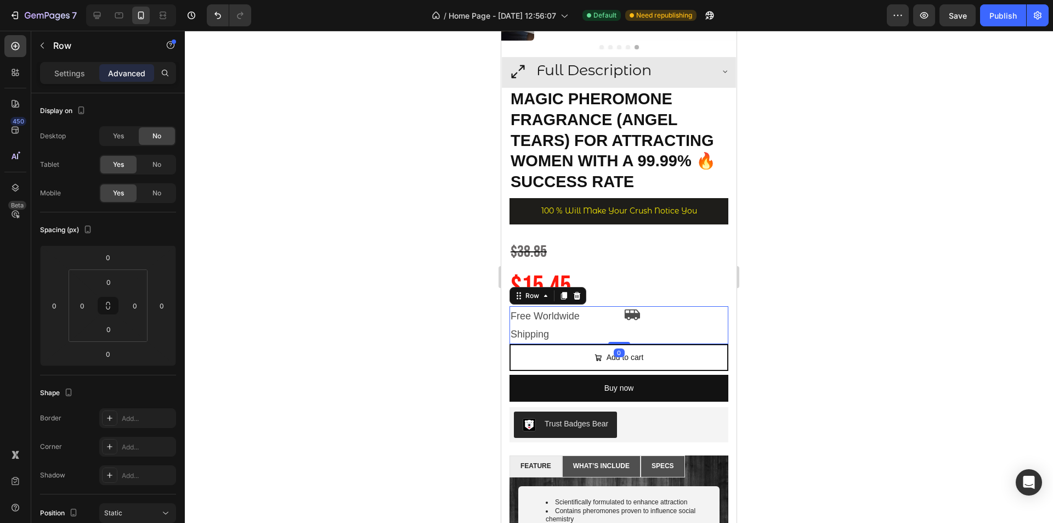
click at [664, 317] on div "Icon" at bounding box center [676, 325] width 105 height 38
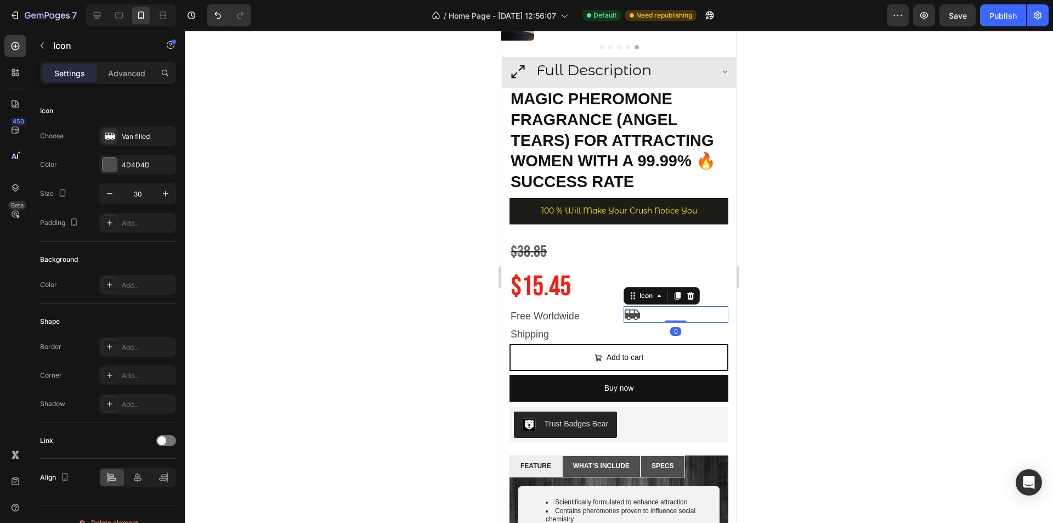
click at [652, 306] on div "Icon 0" at bounding box center [676, 314] width 105 height 16
click at [134, 71] on p "Advanced" at bounding box center [126, 73] width 37 height 12
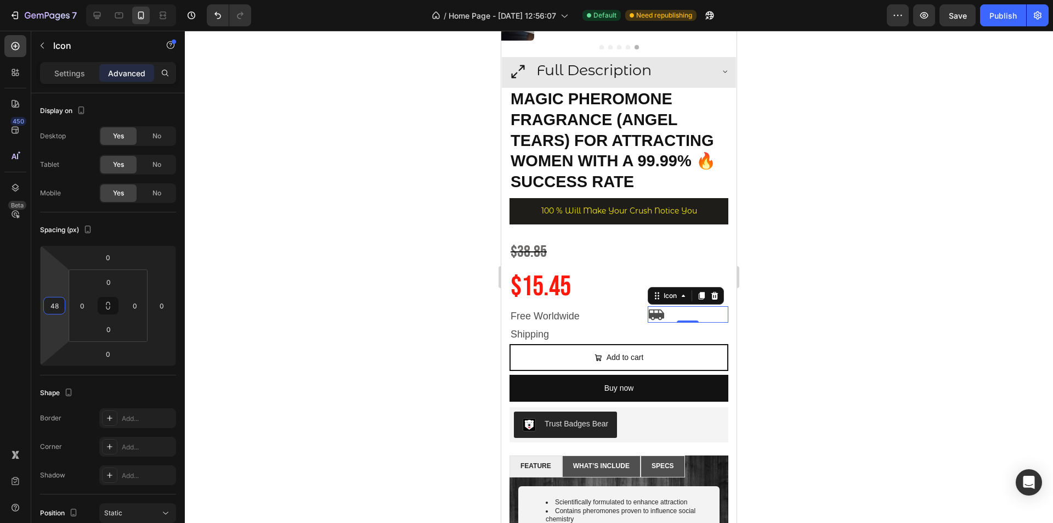
type input "50"
drag, startPoint x: 61, startPoint y: 290, endPoint x: 67, endPoint y: 276, distance: 14.8
click at [67, 0] on html "7 / Home Page - [DATE] 12:56:07 Default Need republishing Preview Save Publish …" at bounding box center [526, 0] width 1053 height 0
click at [564, 315] on p "Free Worldwide Shipping" at bounding box center [561, 325] width 100 height 36
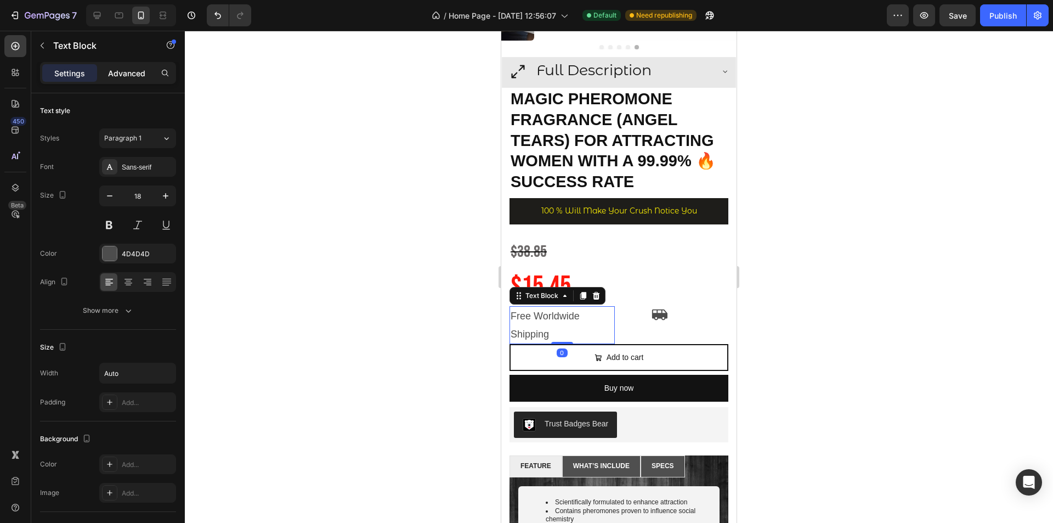
click at [123, 80] on div "Advanced" at bounding box center [126, 73] width 55 height 18
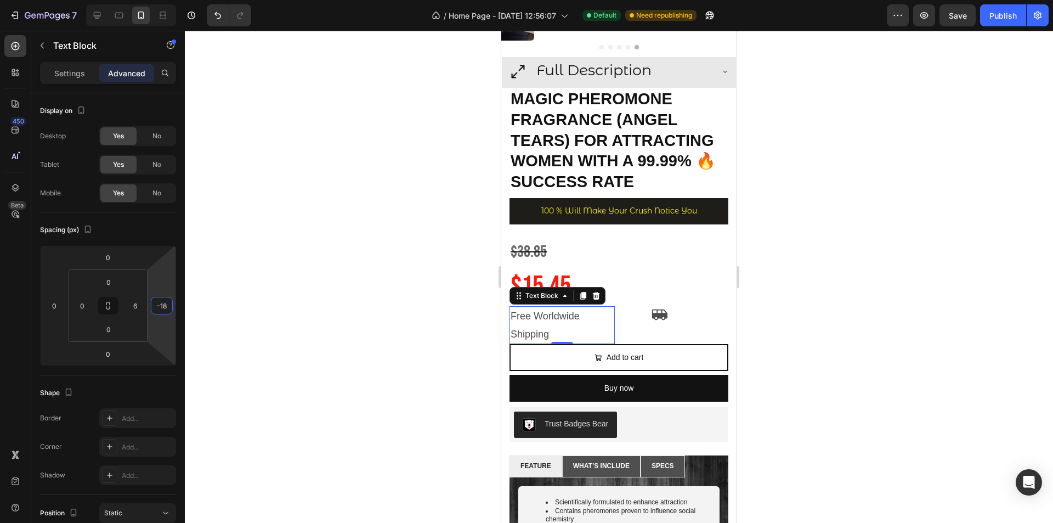
type input "-70"
drag, startPoint x: 168, startPoint y: 280, endPoint x: 172, endPoint y: 287, distance: 7.9
click at [172, 0] on html "7 / Home Page - [DATE] 12:56:07 Default Need republishing Preview Save Publish …" at bounding box center [526, 0] width 1053 height 0
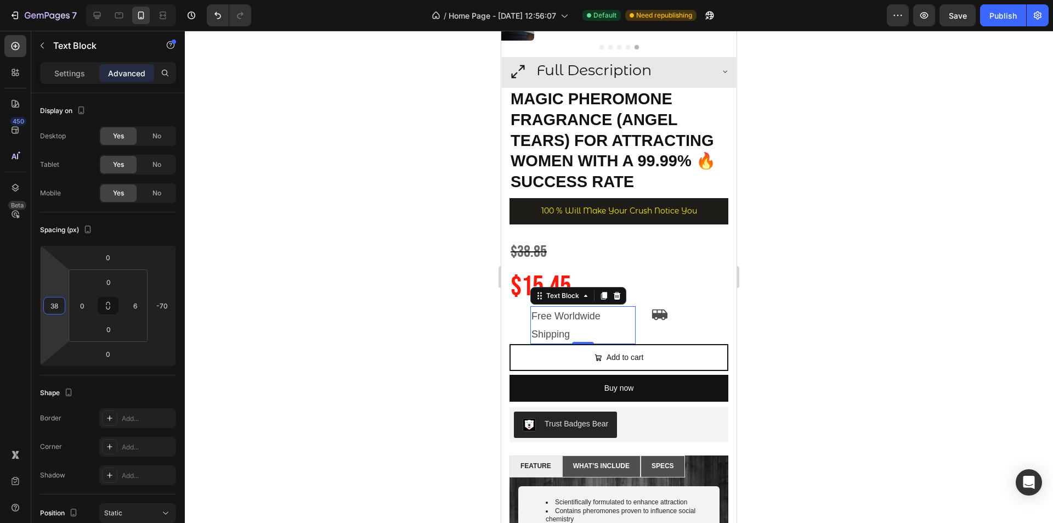
type input "36"
drag, startPoint x: 57, startPoint y: 284, endPoint x: 59, endPoint y: 274, distance: 10.1
click at [59, 0] on html "7 / Home Page - [DATE] 12:56:07 Default Need republishing Preview Save Publish …" at bounding box center [526, 0] width 1053 height 0
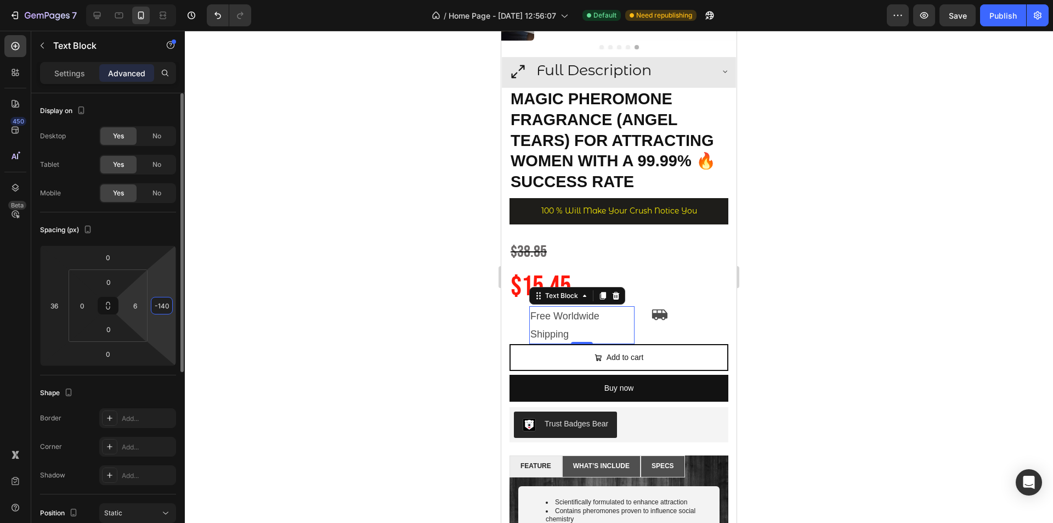
drag, startPoint x: 171, startPoint y: 289, endPoint x: 135, endPoint y: 290, distance: 35.7
click at [175, 0] on html "7 / Home Page - [DATE] 12:56:07 Default Need republishing Preview Save Publish …" at bounding box center [526, 0] width 1053 height 0
type input "-132"
click at [566, 318] on p "Free Worldwide Shipping" at bounding box center [581, 325] width 100 height 36
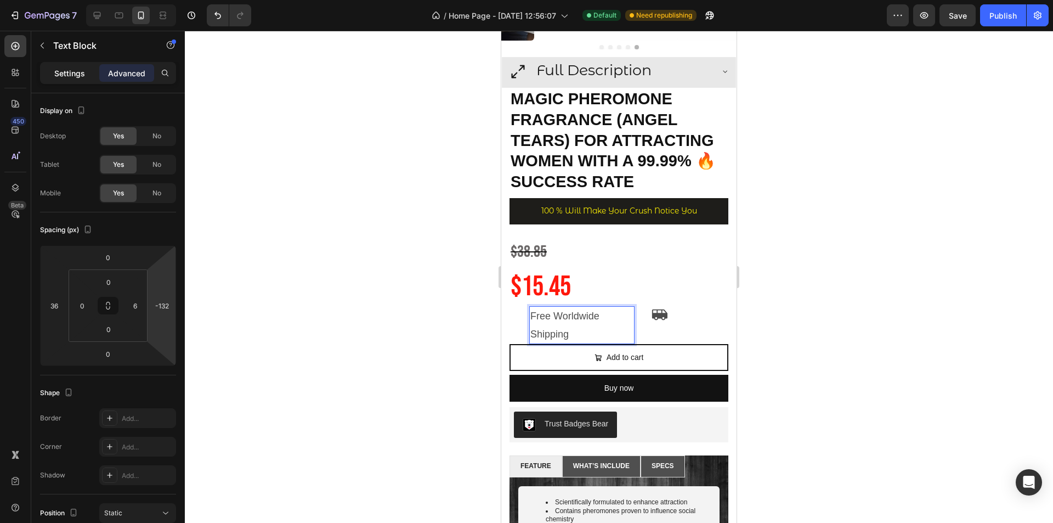
click at [72, 75] on p "Settings" at bounding box center [69, 73] width 31 height 12
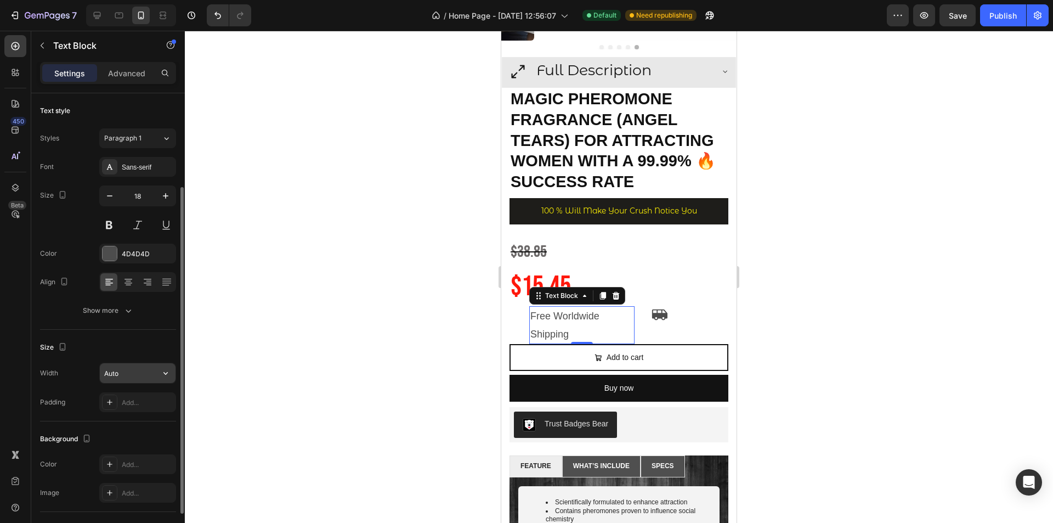
scroll to position [55, 0]
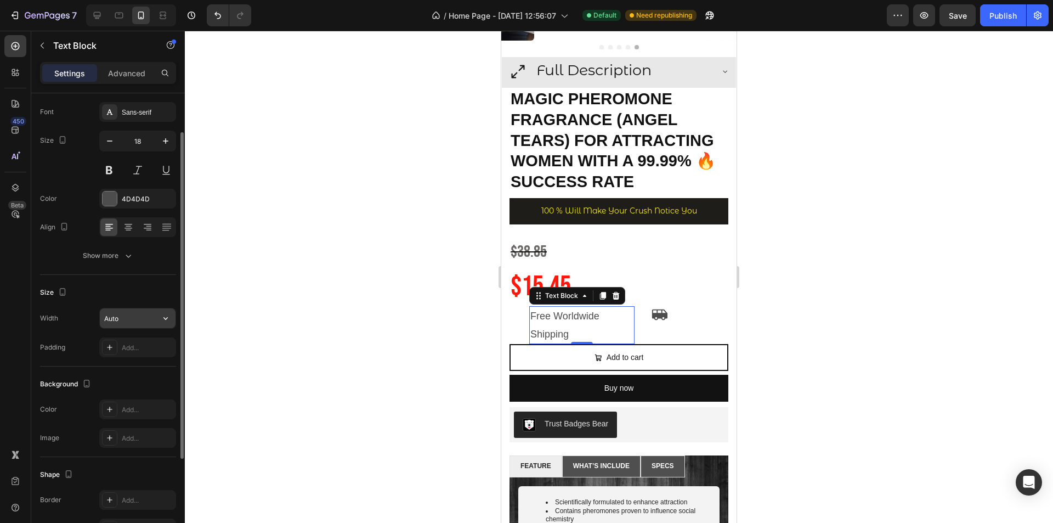
click at [135, 321] on input "Auto" at bounding box center [138, 318] width 76 height 20
click at [166, 317] on icon "button" at bounding box center [165, 318] width 11 height 11
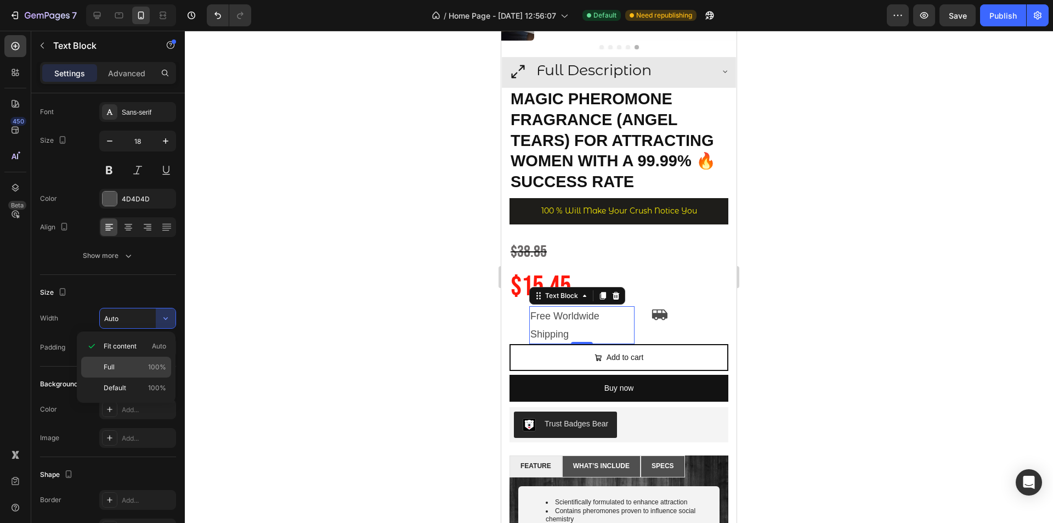
click at [146, 363] on p "Full 100%" at bounding box center [135, 367] width 63 height 10
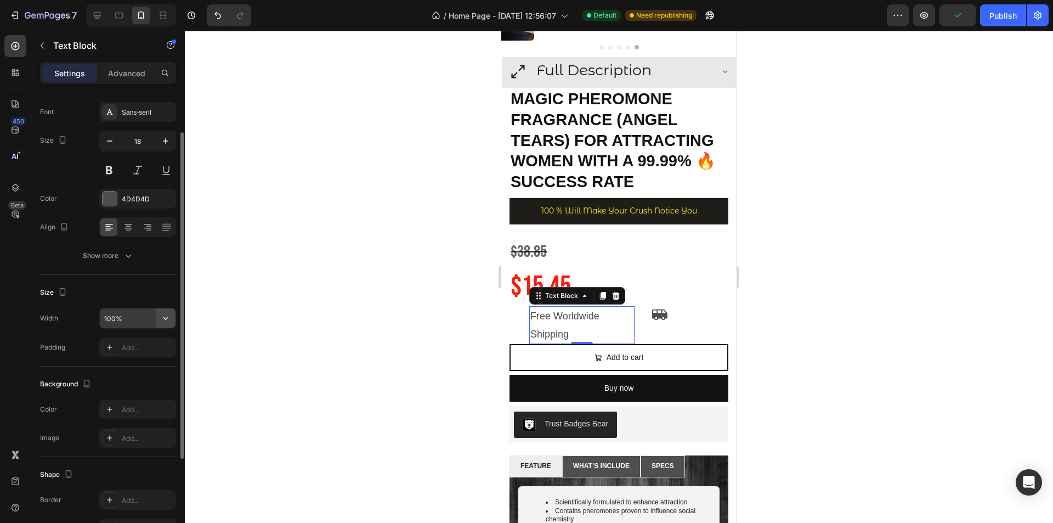
click at [170, 320] on icon "button" at bounding box center [165, 318] width 11 height 11
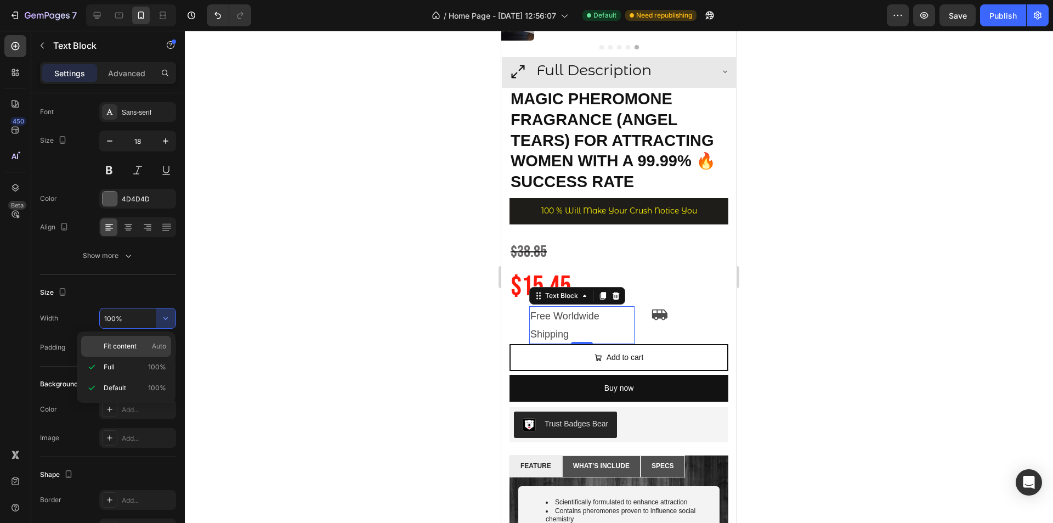
click at [144, 347] on p "Fit content Auto" at bounding box center [135, 346] width 63 height 10
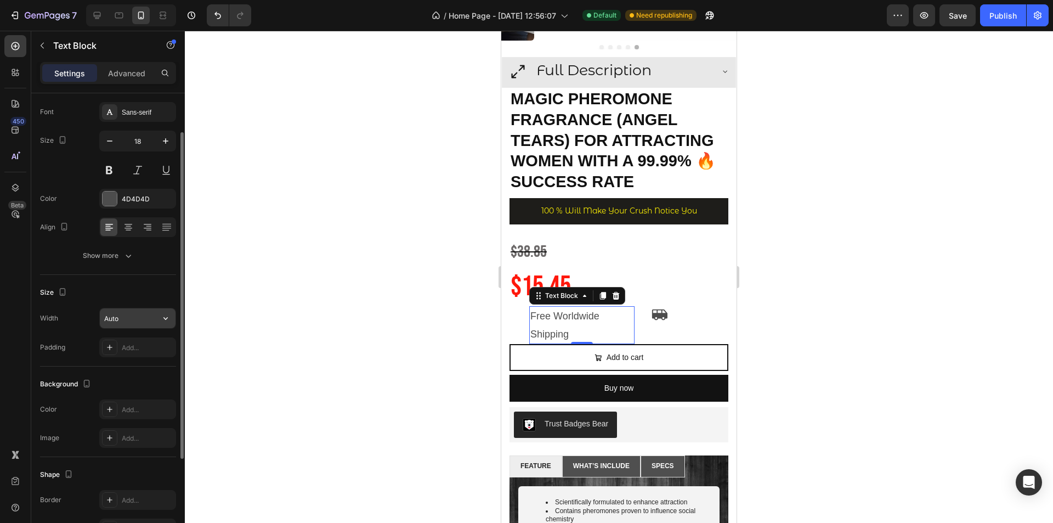
click at [161, 320] on icon "button" at bounding box center [165, 318] width 11 height 11
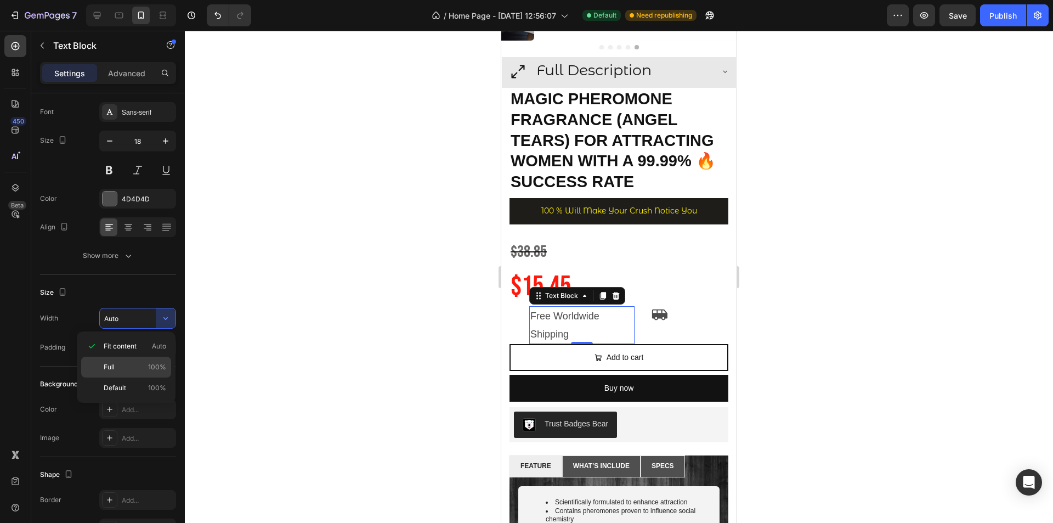
click at [136, 367] on p "Full 100%" at bounding box center [135, 367] width 63 height 10
type input "100%"
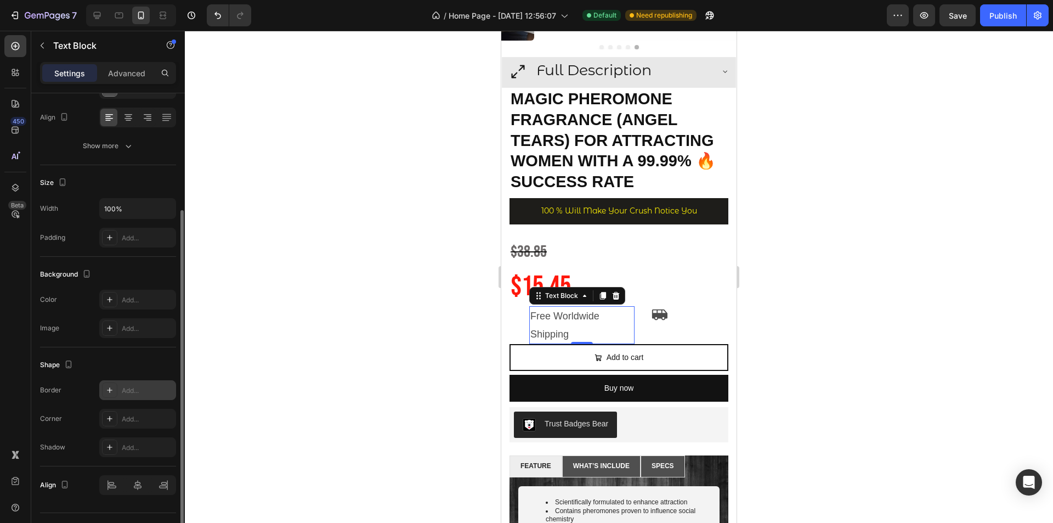
scroll to position [189, 0]
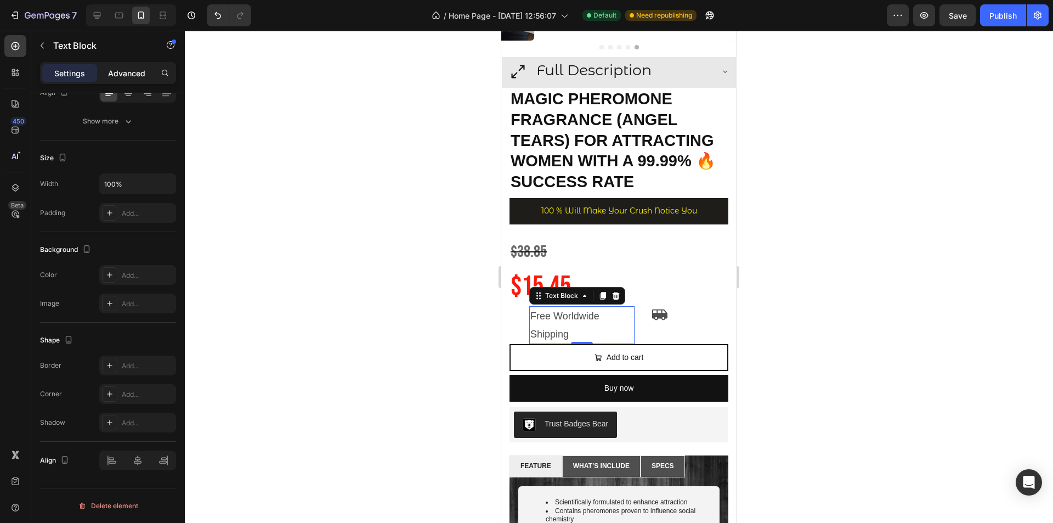
click at [123, 80] on div "Advanced" at bounding box center [126, 73] width 55 height 18
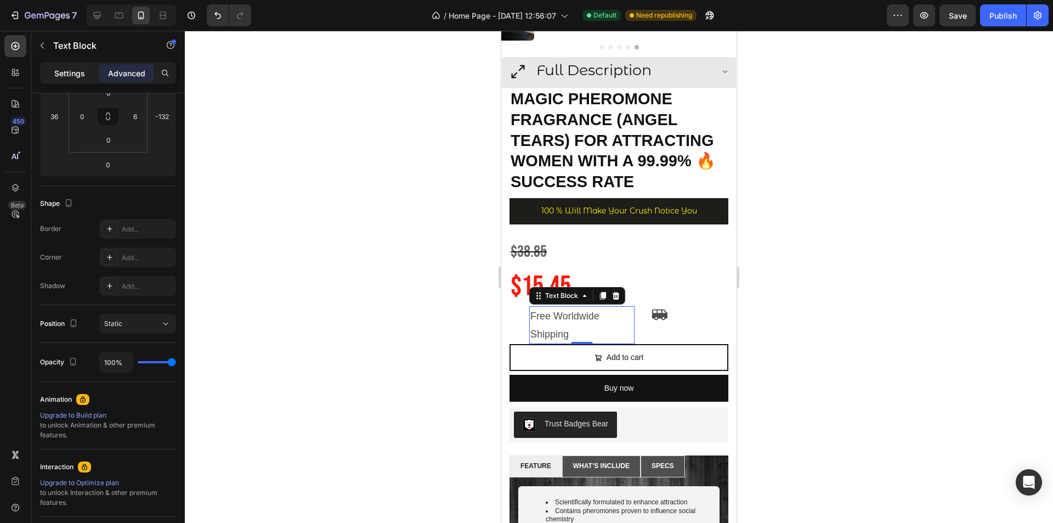
click at [82, 76] on p "Settings" at bounding box center [69, 73] width 31 height 12
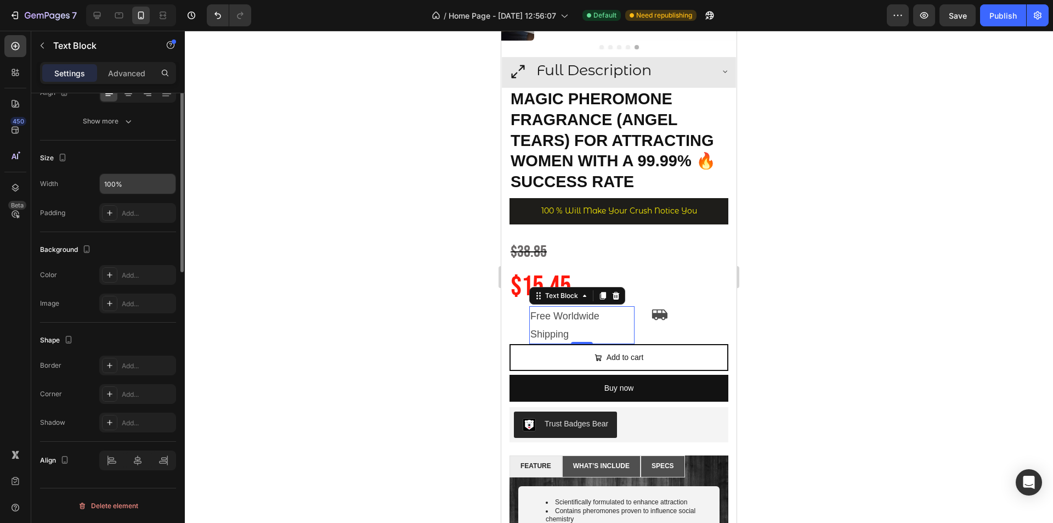
scroll to position [0, 0]
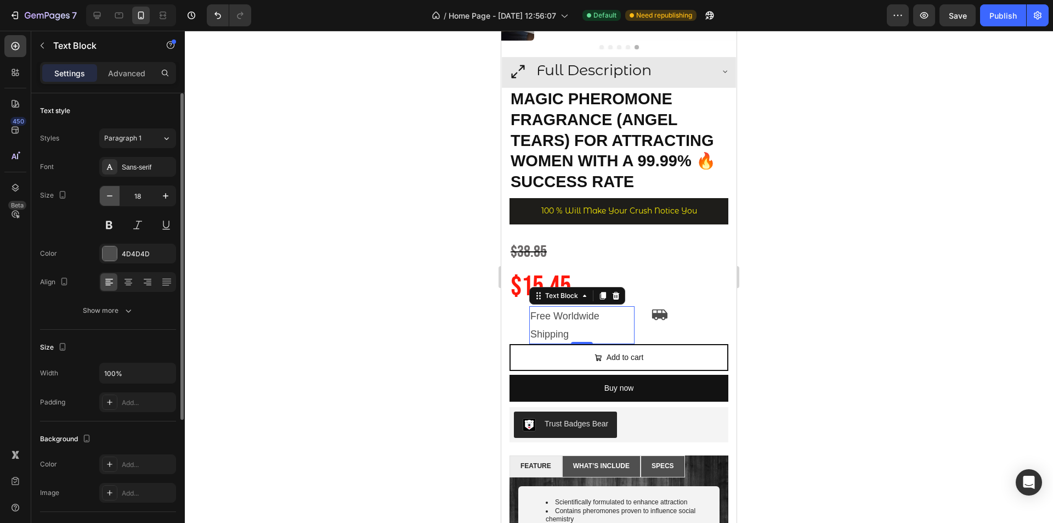
click at [116, 199] on button "button" at bounding box center [110, 196] width 20 height 20
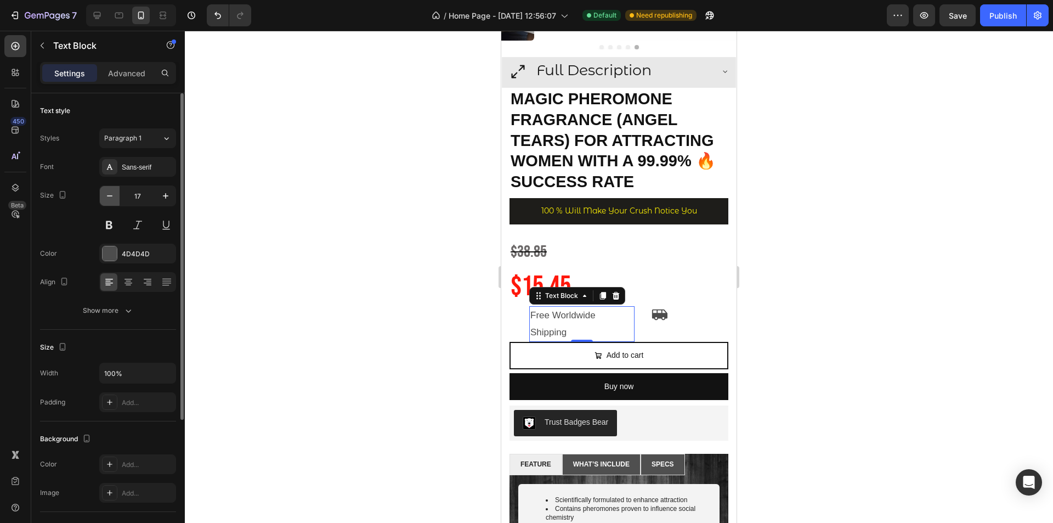
click at [116, 199] on button "button" at bounding box center [110, 196] width 20 height 20
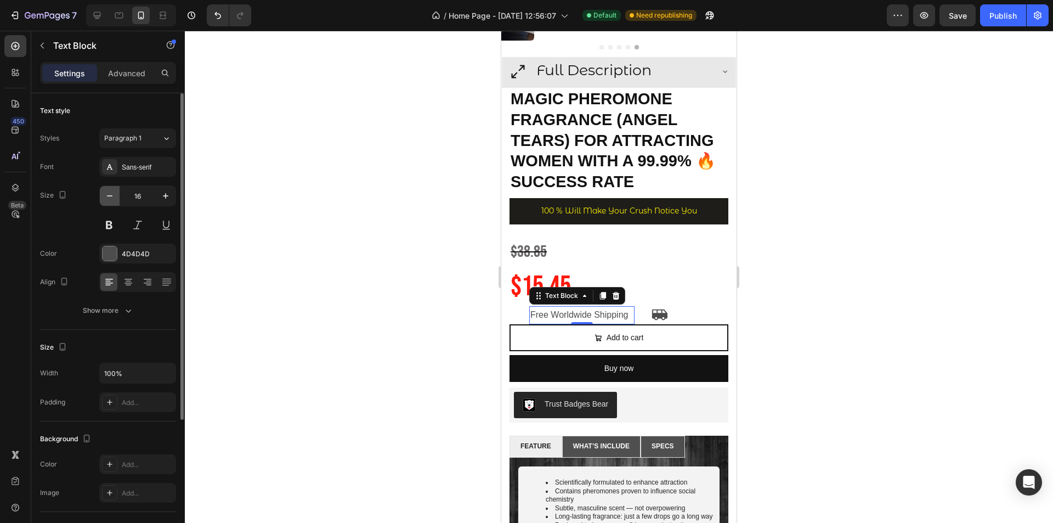
click at [116, 199] on button "button" at bounding box center [110, 196] width 20 height 20
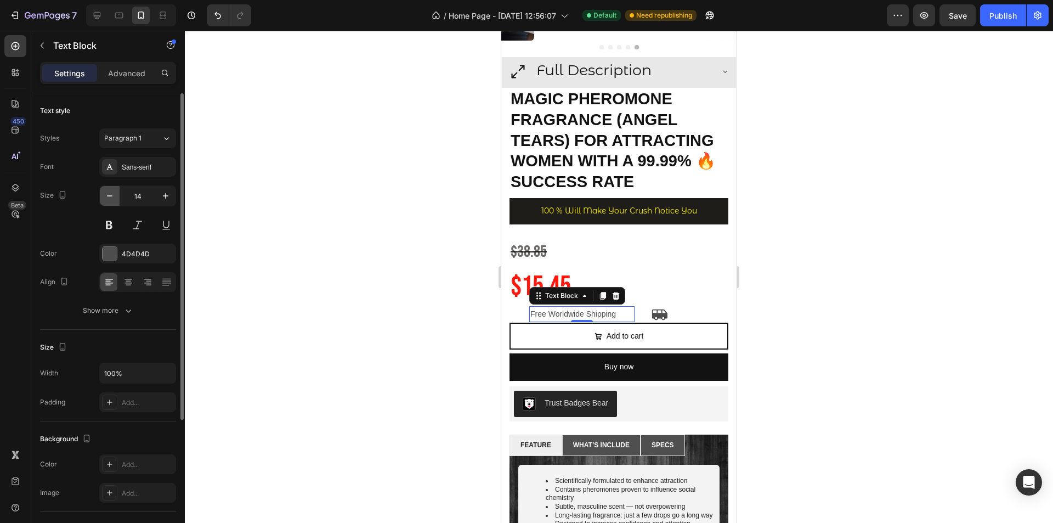
click at [116, 199] on button "button" at bounding box center [110, 196] width 20 height 20
click at [164, 199] on icon "button" at bounding box center [165, 195] width 11 height 11
click at [165, 199] on icon "button" at bounding box center [165, 195] width 11 height 11
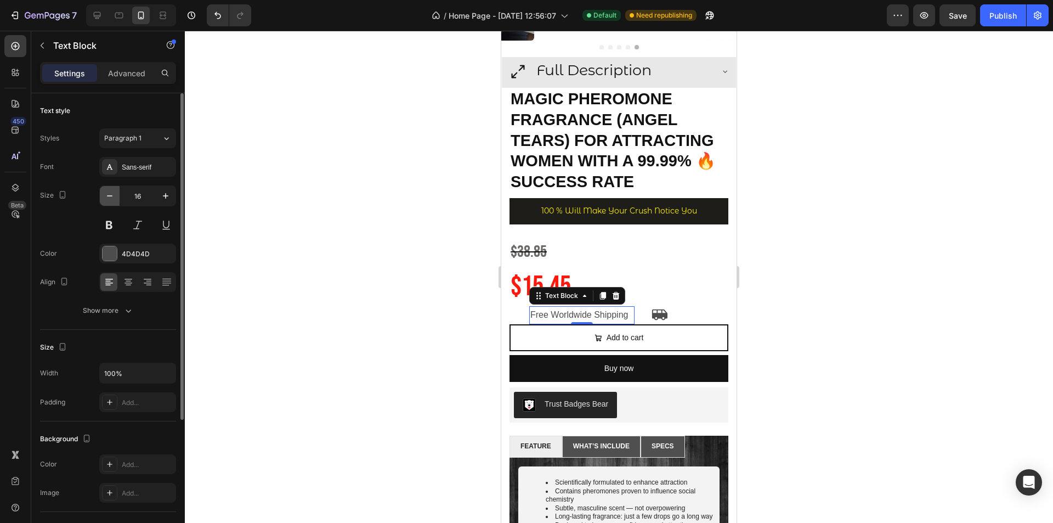
click at [111, 199] on icon "button" at bounding box center [109, 195] width 11 height 11
type input "15"
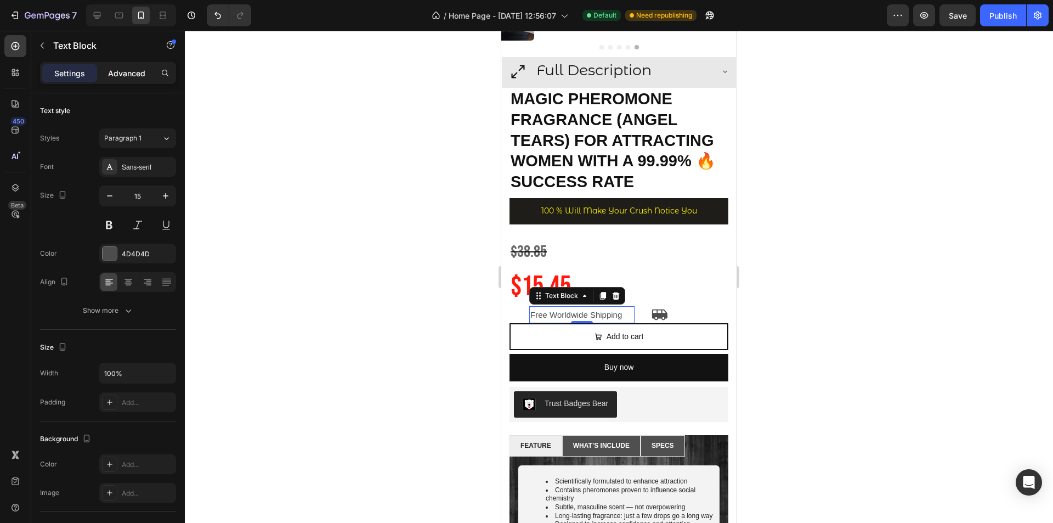
click at [119, 66] on div "Advanced" at bounding box center [126, 73] width 55 height 18
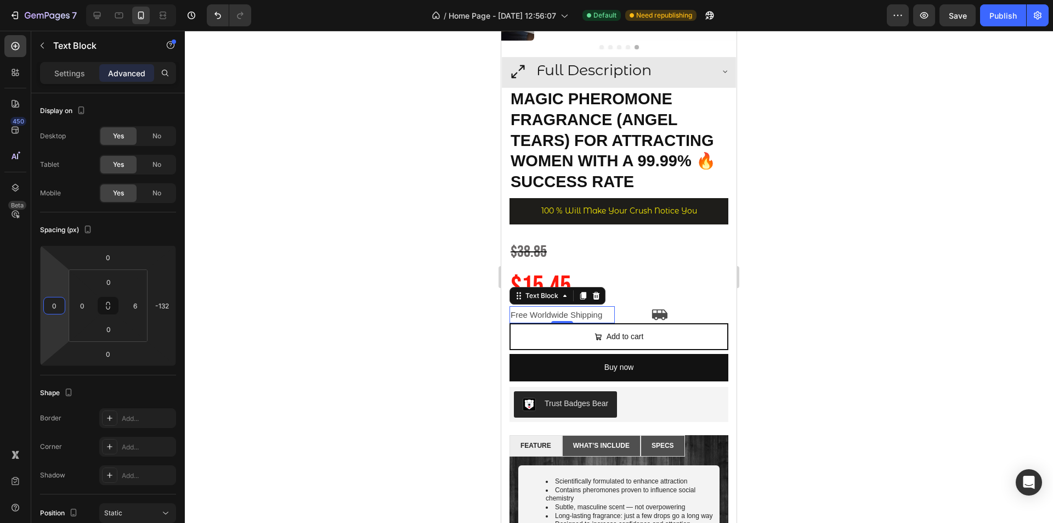
type input "2"
drag, startPoint x: 63, startPoint y: 277, endPoint x: 62, endPoint y: 286, distance: 9.4
click at [62, 0] on html "7 / Home Page - [DATE] 12:56:07 Default Need republishing Preview Save Publish …" at bounding box center [526, 0] width 1053 height 0
click at [624, 306] on div "Icon" at bounding box center [676, 314] width 105 height 17
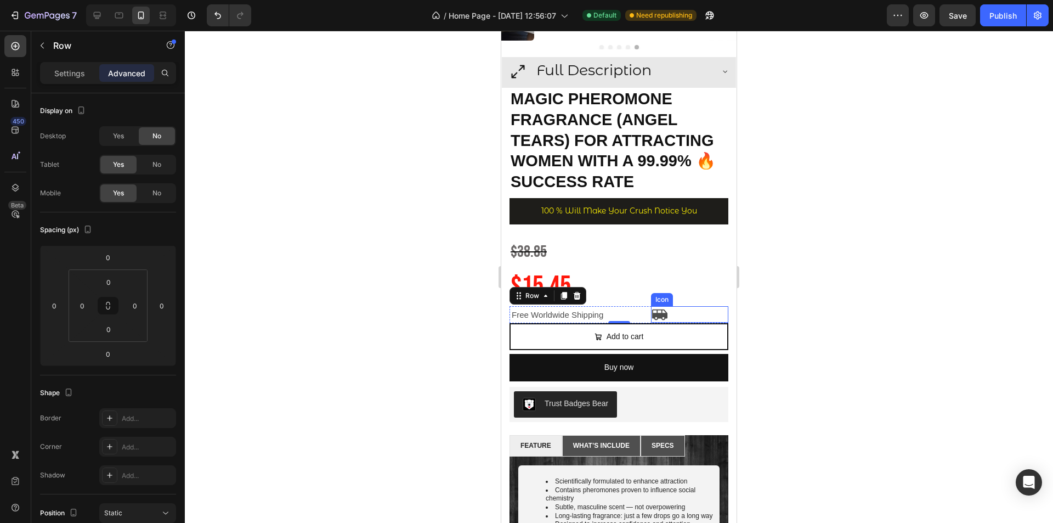
click at [681, 306] on div "Icon" at bounding box center [690, 314] width 78 height 16
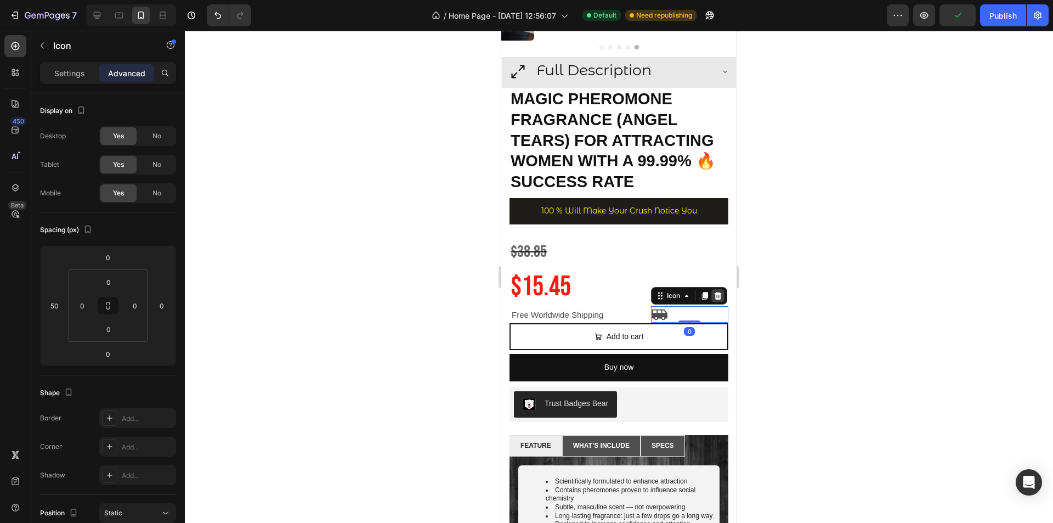
click at [718, 291] on icon at bounding box center [718, 295] width 9 height 9
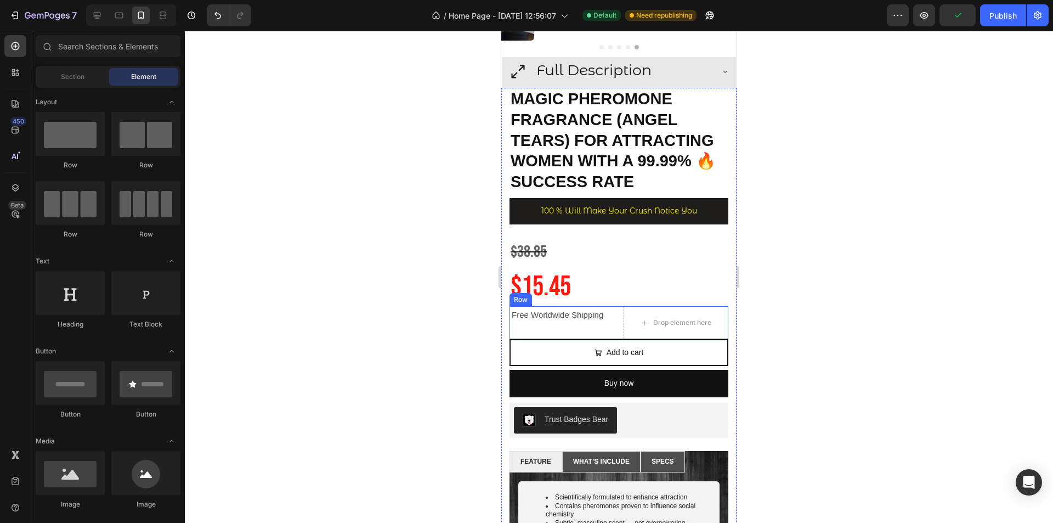
click at [607, 317] on div "Free Worldwide Shipping Text Block" at bounding box center [562, 322] width 105 height 33
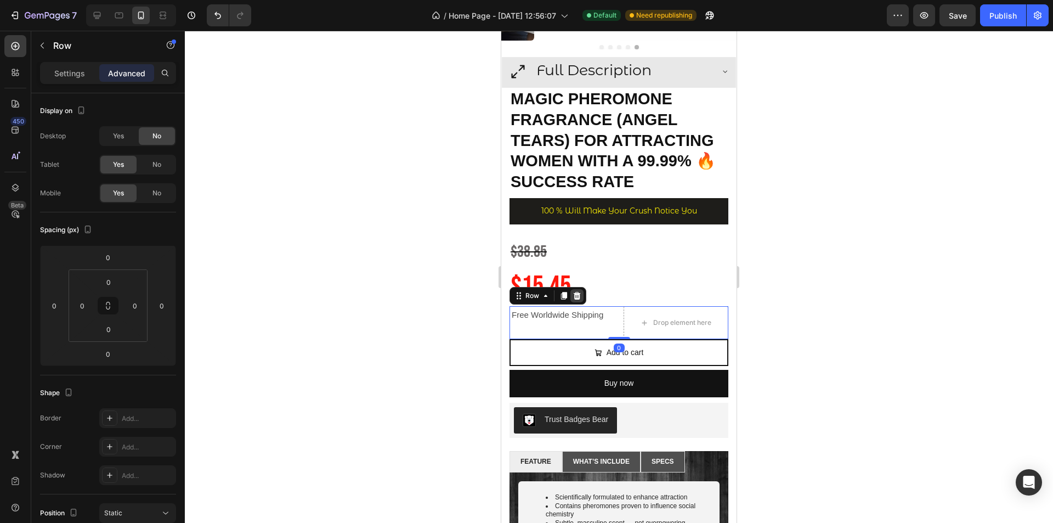
click at [577, 292] on icon at bounding box center [577, 296] width 7 height 8
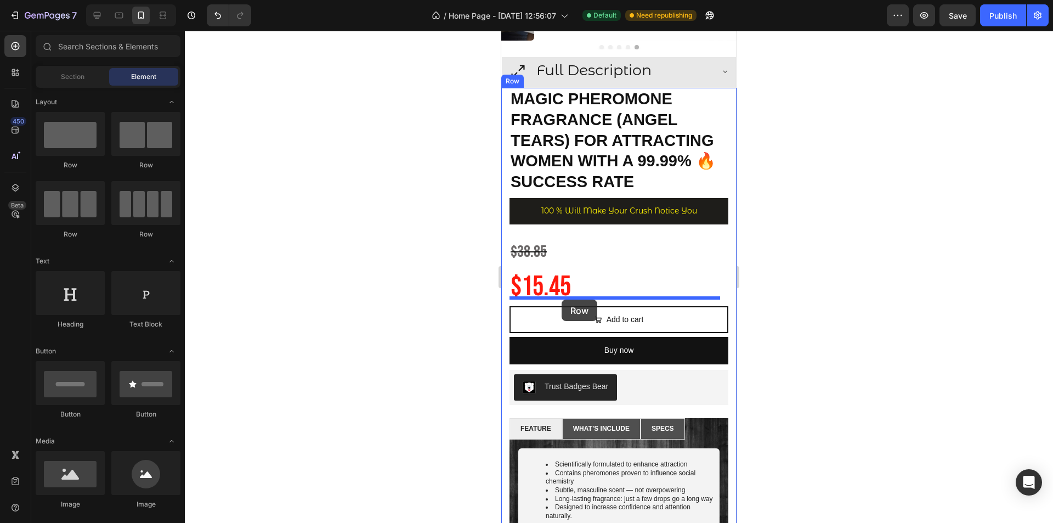
drag, startPoint x: 571, startPoint y: 160, endPoint x: 562, endPoint y: 300, distance: 139.6
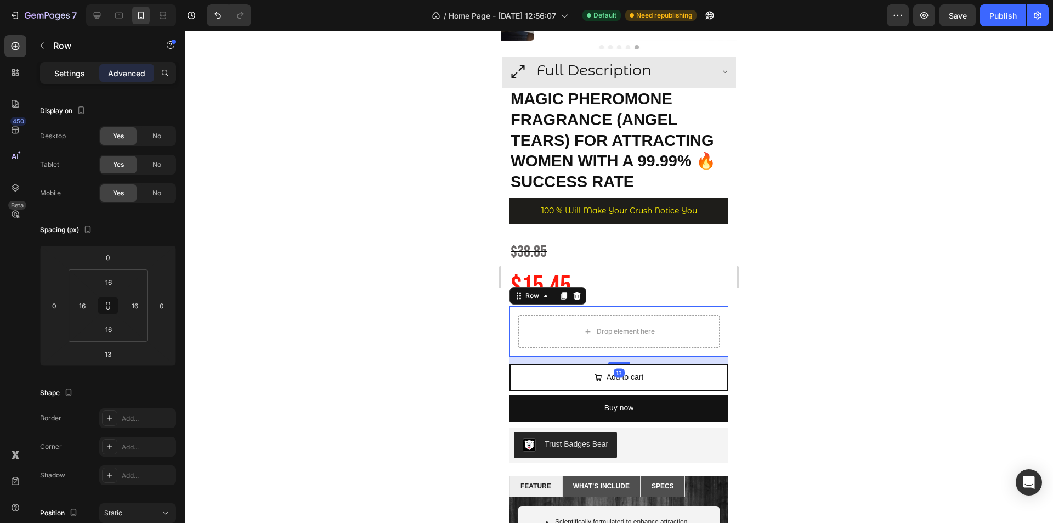
click at [46, 69] on div "Settings" at bounding box center [69, 73] width 55 height 18
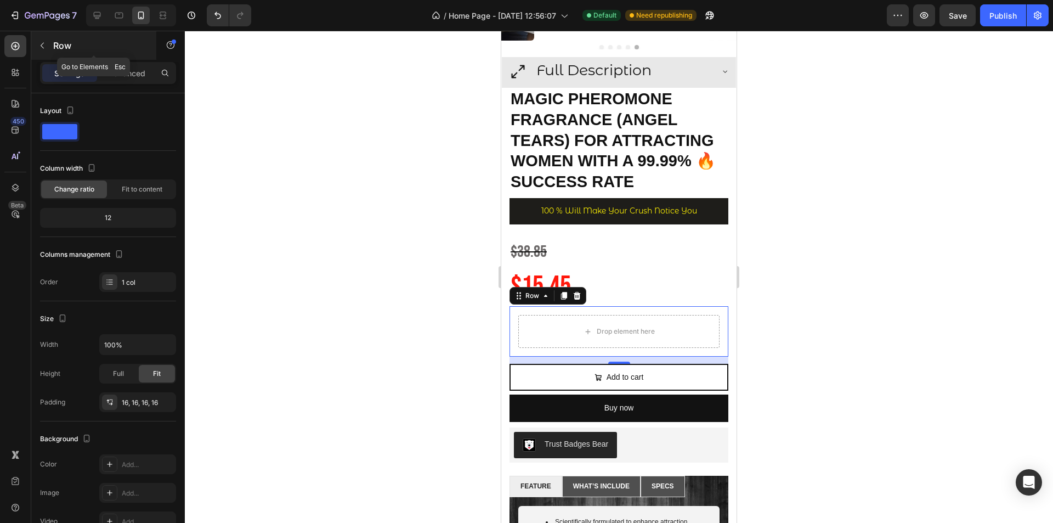
click at [46, 52] on button "button" at bounding box center [42, 46] width 18 height 18
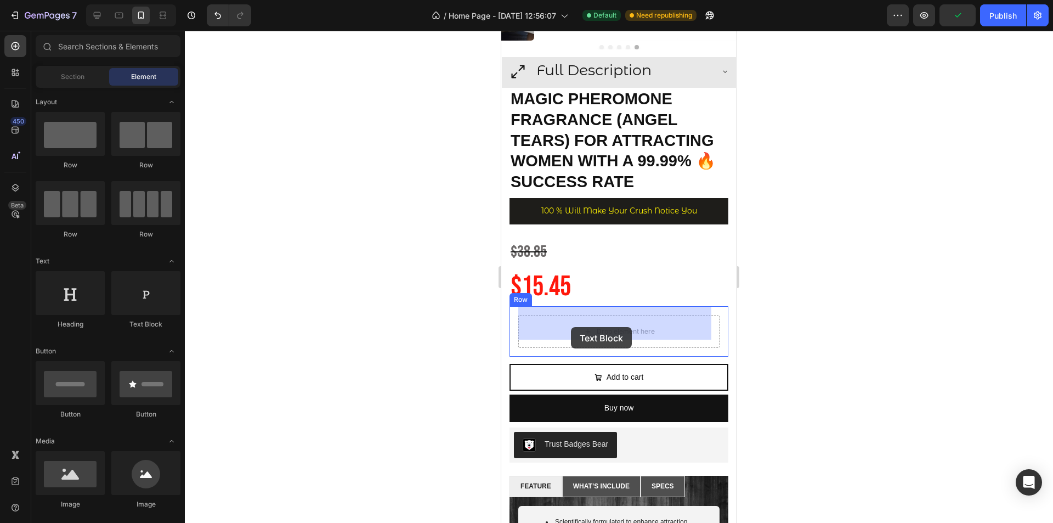
drag, startPoint x: 998, startPoint y: 388, endPoint x: 571, endPoint y: 326, distance: 431.4
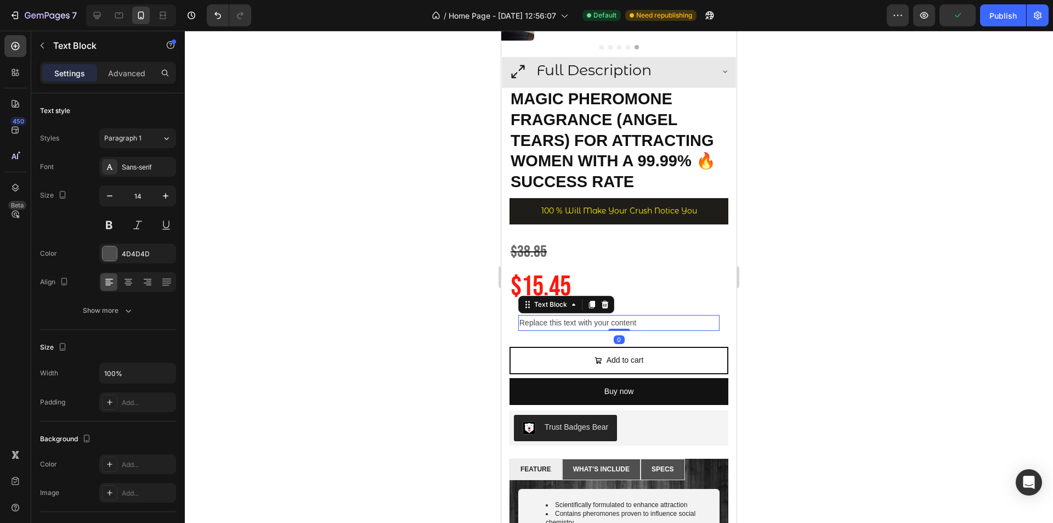
click at [642, 315] on div "Replace this text with your content" at bounding box center [619, 323] width 201 height 16
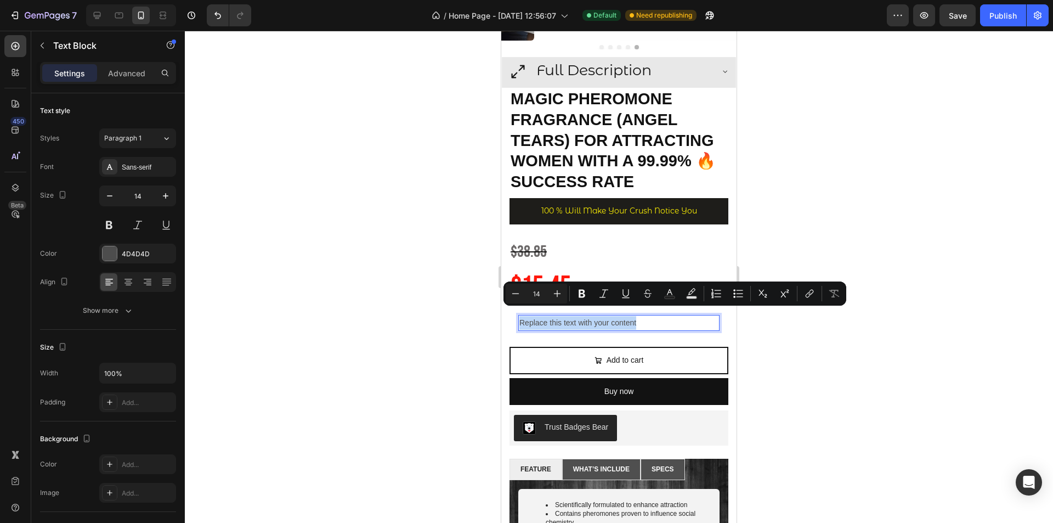
drag, startPoint x: 642, startPoint y: 313, endPoint x: 519, endPoint y: 315, distance: 123.5
click at [519, 315] on div "Replace this text with your content" at bounding box center [619, 323] width 201 height 16
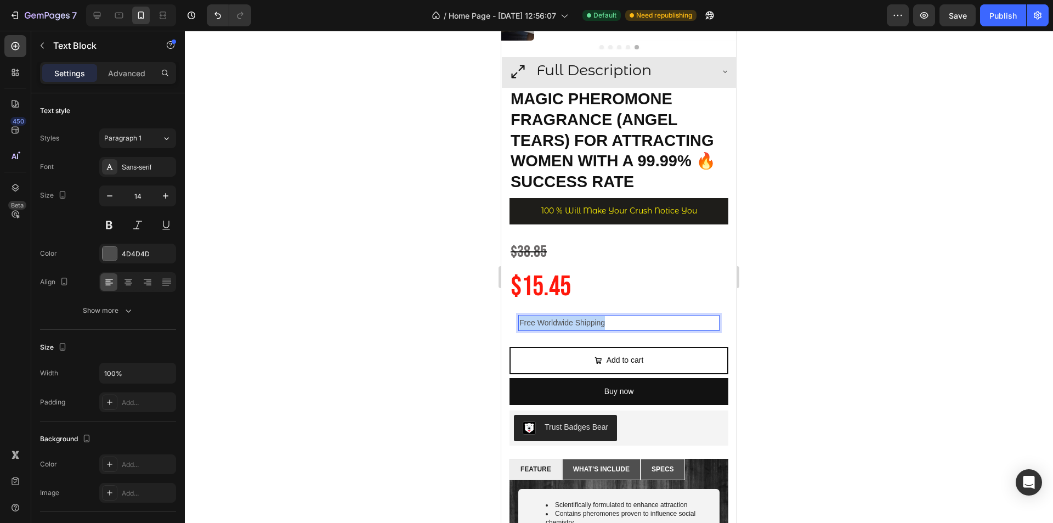
drag, startPoint x: 610, startPoint y: 314, endPoint x: 510, endPoint y: 320, distance: 100.0
click at [511, 322] on div "Free Worldwide Shipping Text Block 0 Row" at bounding box center [619, 322] width 219 height 33
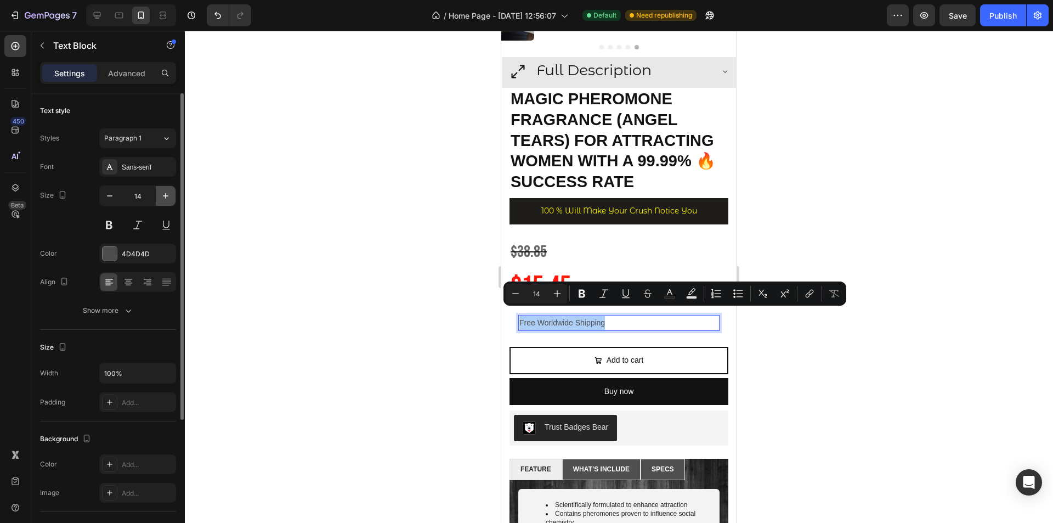
click at [163, 199] on icon "button" at bounding box center [165, 195] width 11 height 11
click at [163, 198] on icon "button" at bounding box center [165, 195] width 11 height 11
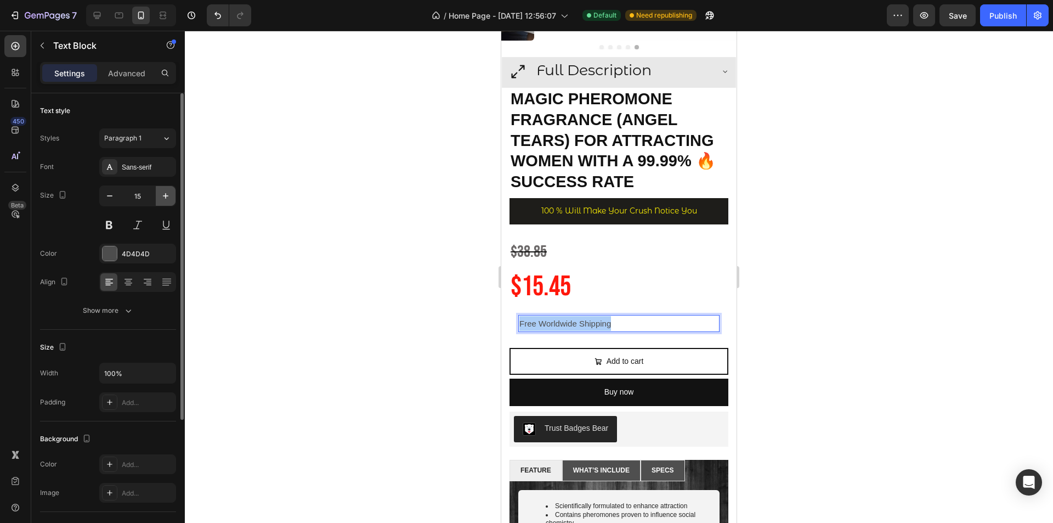
click at [163, 198] on icon "button" at bounding box center [165, 195] width 11 height 11
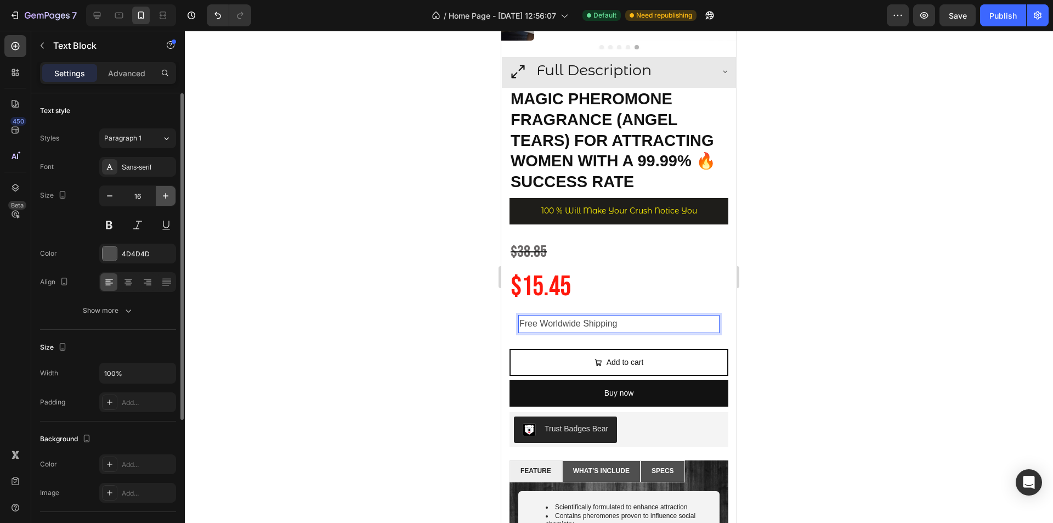
click at [163, 198] on icon "button" at bounding box center [165, 195] width 11 height 11
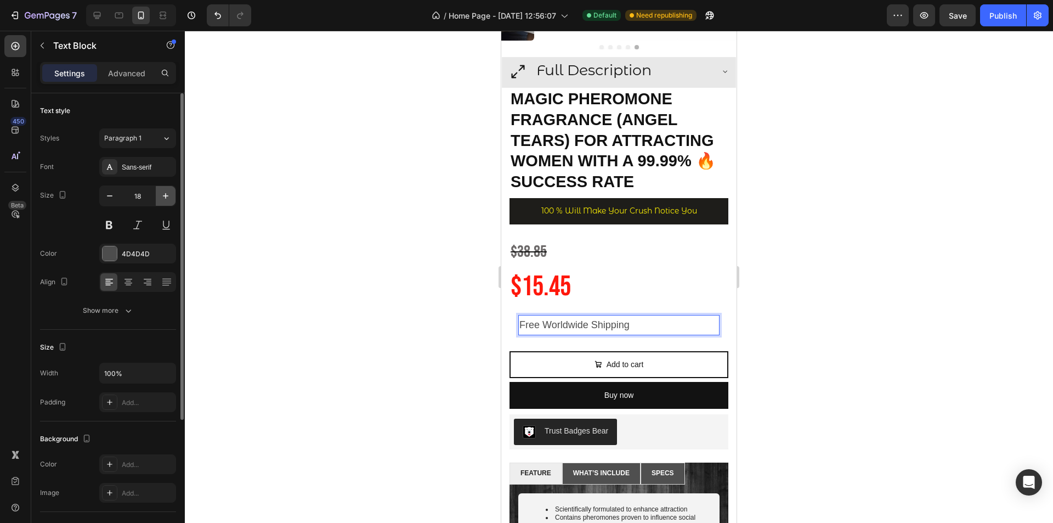
click at [163, 198] on icon "button" at bounding box center [165, 195] width 11 height 11
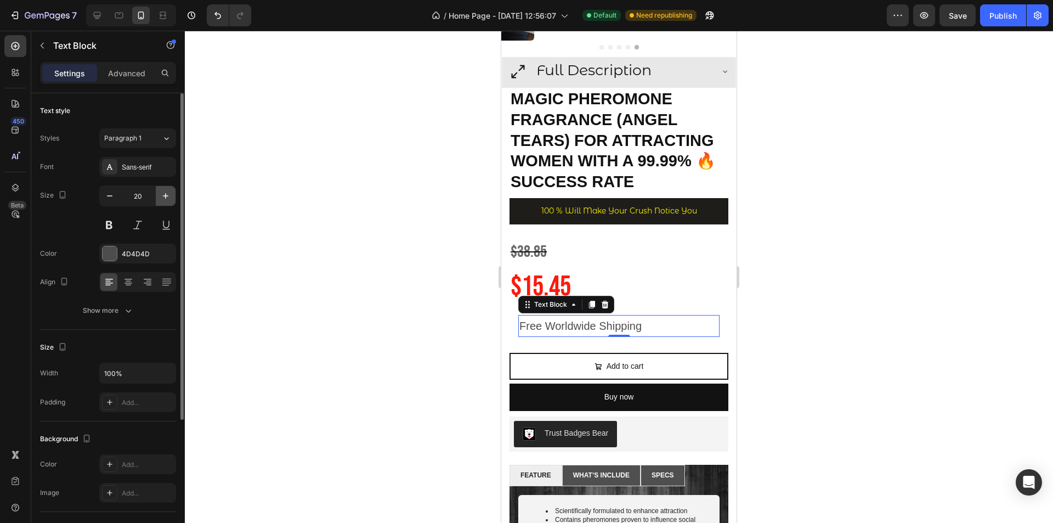
click at [163, 198] on icon "button" at bounding box center [165, 195] width 11 height 11
type input "21"
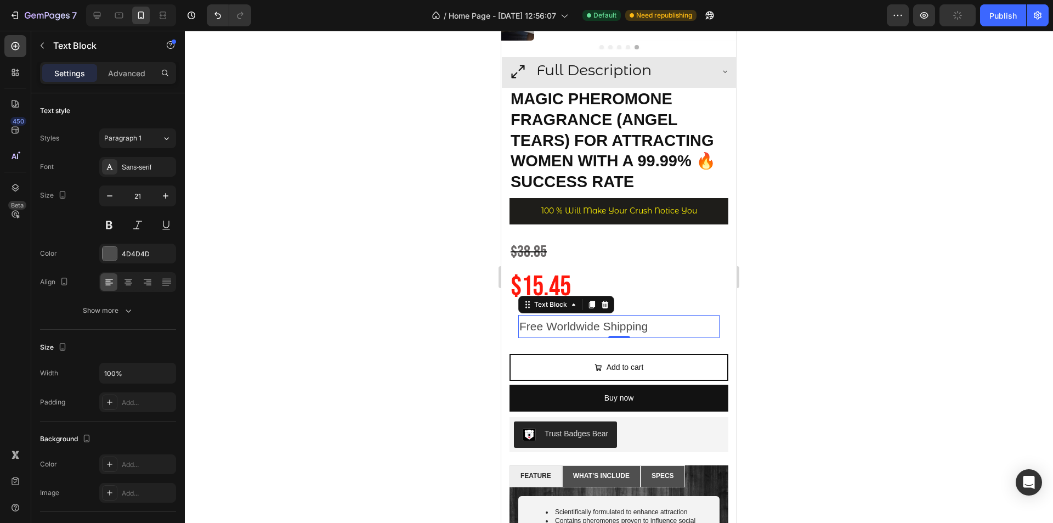
click at [813, 292] on div at bounding box center [619, 277] width 869 height 492
click at [677, 324] on p "Free Worldwide Shipping" at bounding box center [619, 326] width 199 height 21
click at [677, 336] on div "Free Worldwide Shipping Text Block 0 Row" at bounding box center [619, 326] width 219 height 41
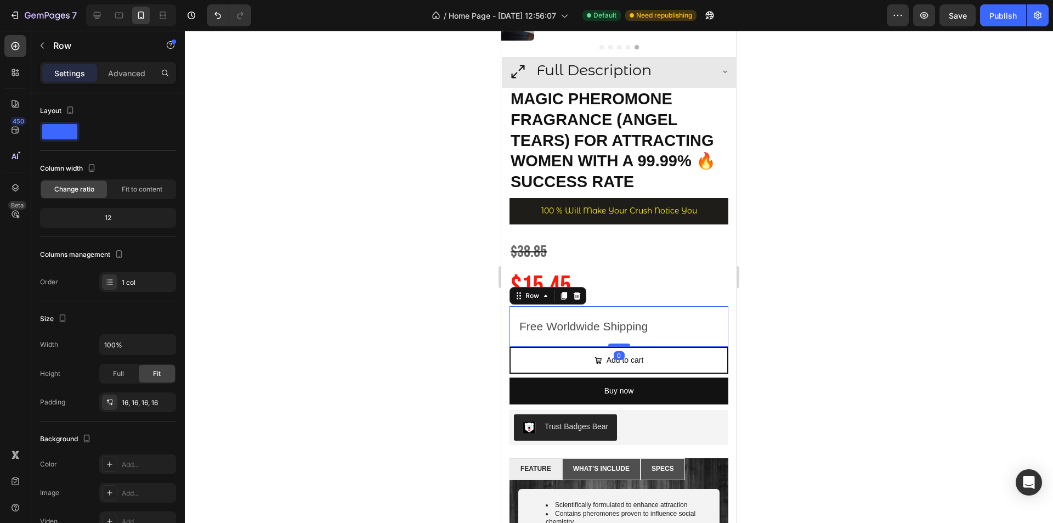
drag, startPoint x: 620, startPoint y: 343, endPoint x: 1292, endPoint y: 333, distance: 671.7
click at [621, 343] on div at bounding box center [619, 344] width 22 height 3
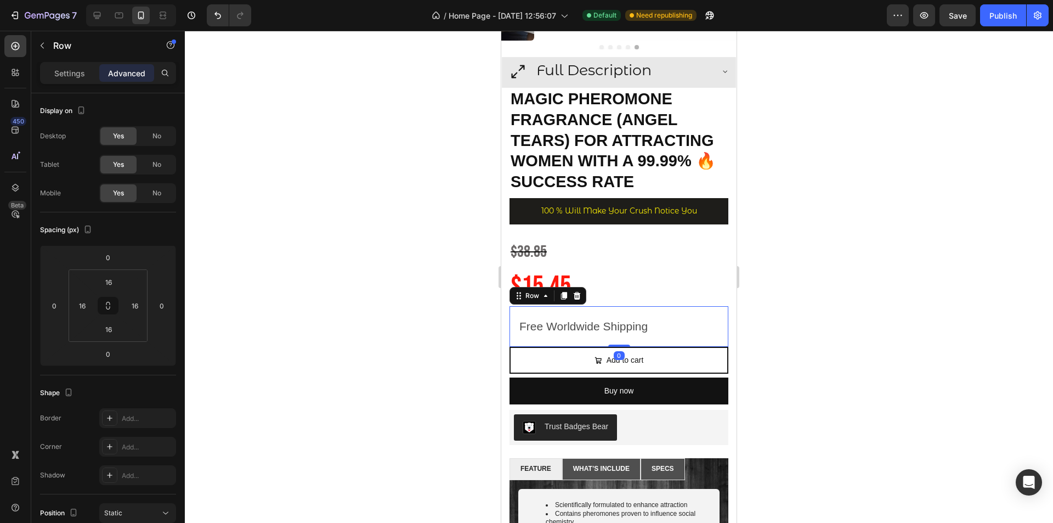
click at [796, 298] on div at bounding box center [619, 277] width 869 height 492
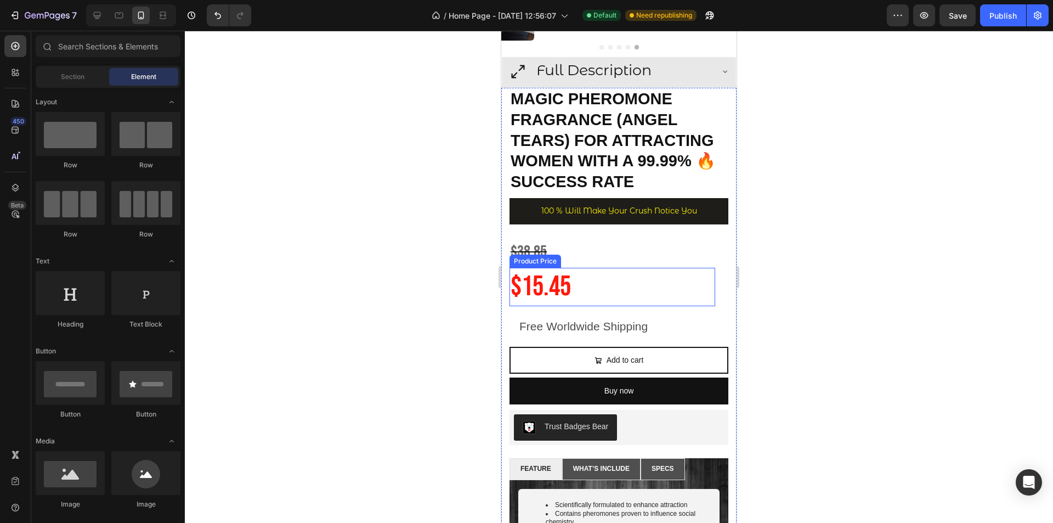
click at [607, 291] on div "$15.45" at bounding box center [613, 287] width 206 height 38
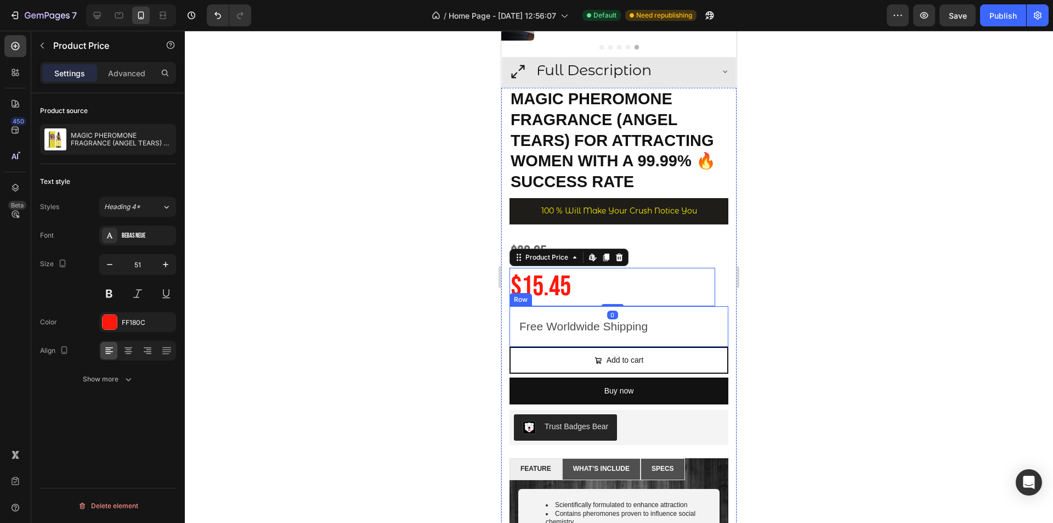
click at [650, 306] on div "Free Worldwide Shipping Text Block Row" at bounding box center [619, 326] width 219 height 41
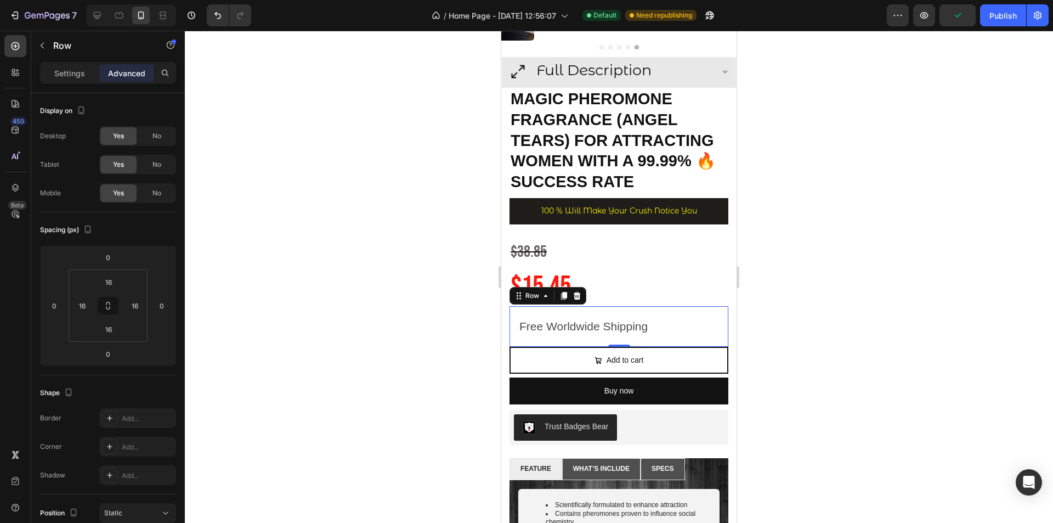
click at [799, 274] on div at bounding box center [619, 277] width 869 height 492
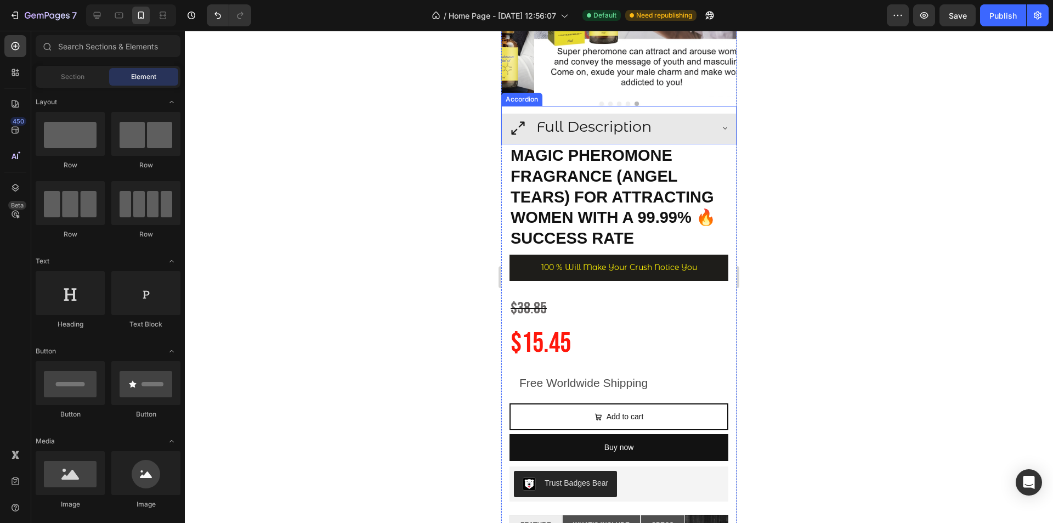
scroll to position [248, 0]
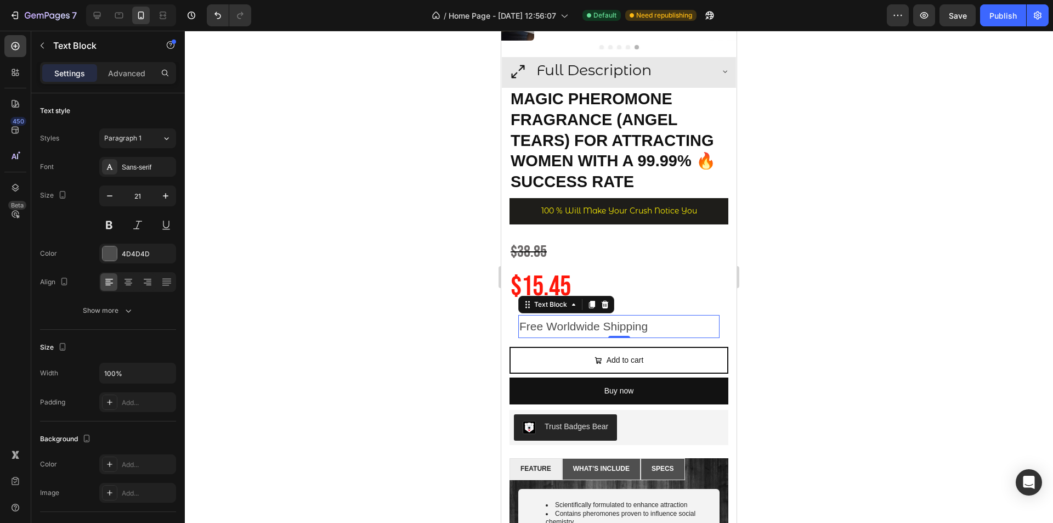
click at [624, 316] on p "Free Worldwide Shipping" at bounding box center [619, 326] width 199 height 21
click at [114, 250] on div at bounding box center [110, 253] width 14 height 14
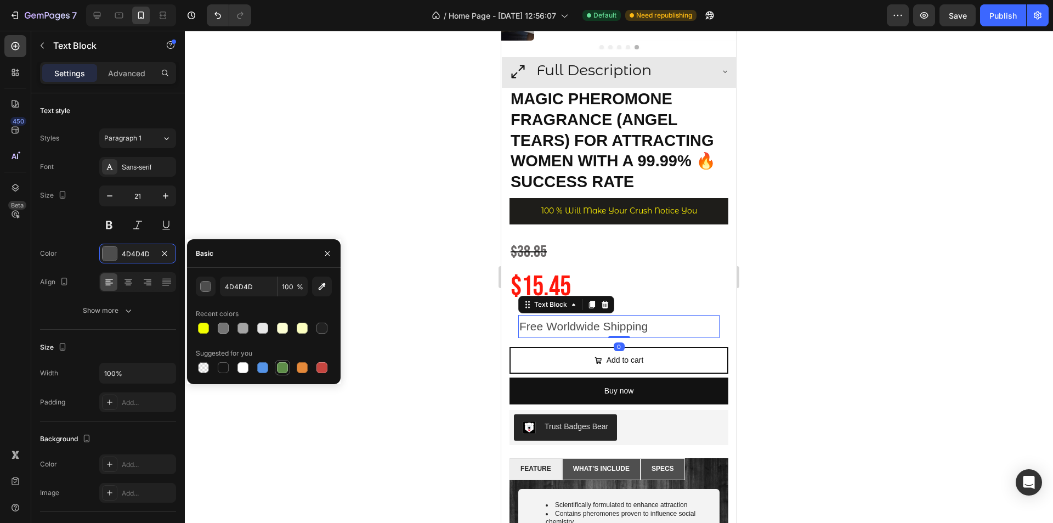
click at [279, 368] on div at bounding box center [282, 367] width 11 height 11
type input "5E8E49"
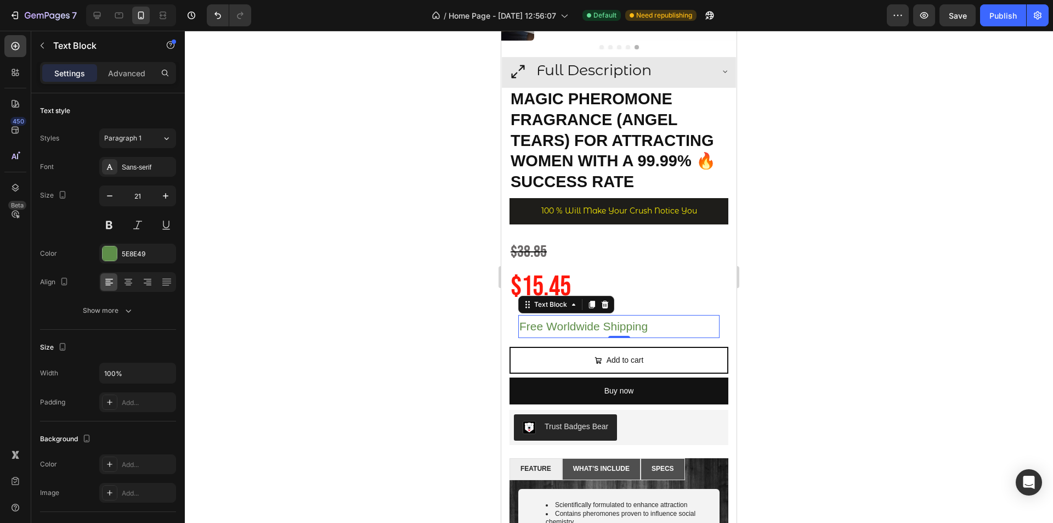
click at [366, 212] on div at bounding box center [619, 277] width 869 height 492
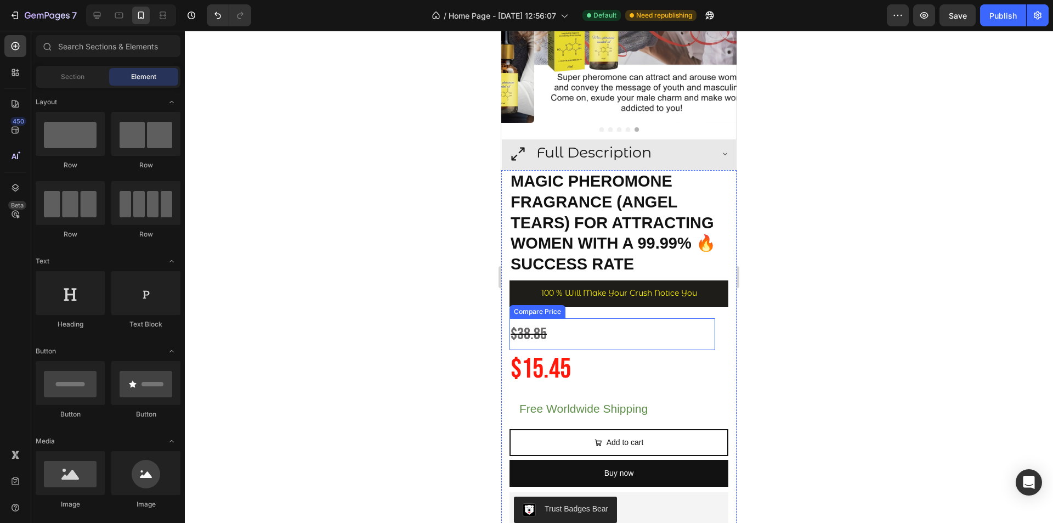
scroll to position [138, 0]
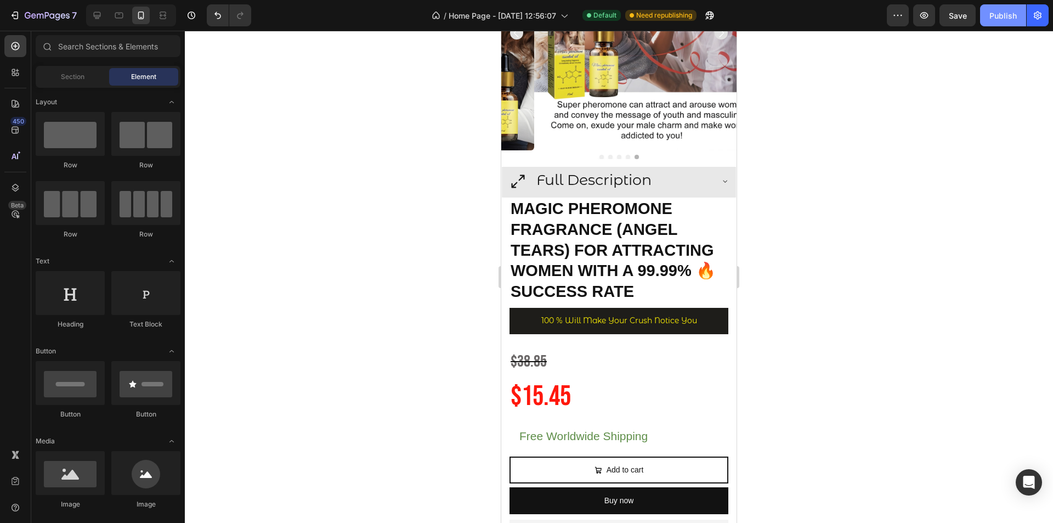
click at [990, 17] on div "Publish" at bounding box center [1003, 16] width 27 height 12
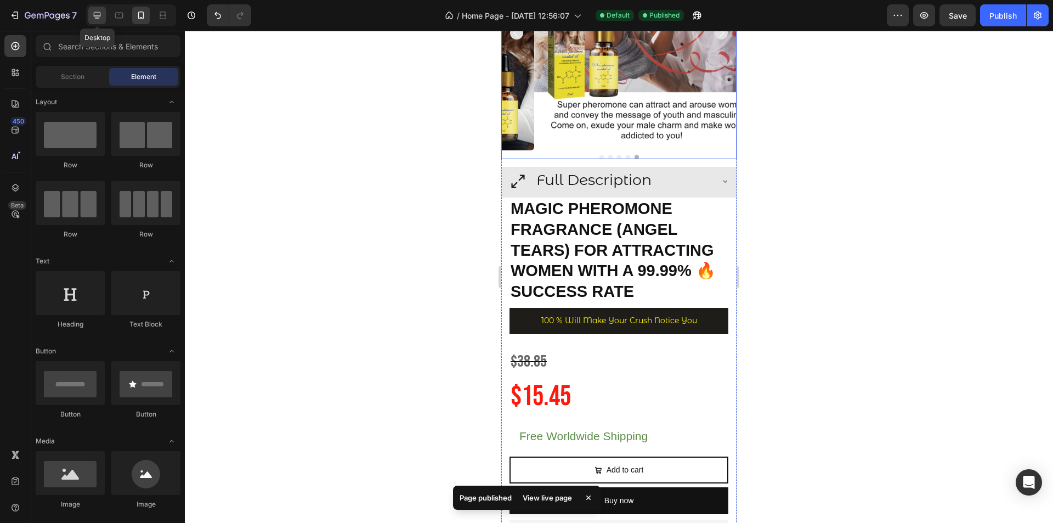
click at [94, 19] on icon at bounding box center [97, 15] width 11 height 11
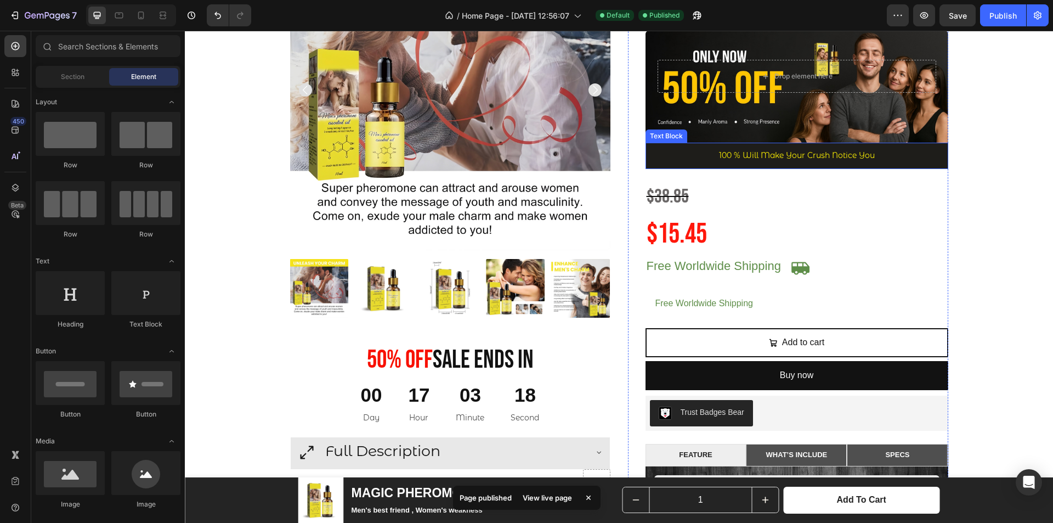
scroll to position [236, 0]
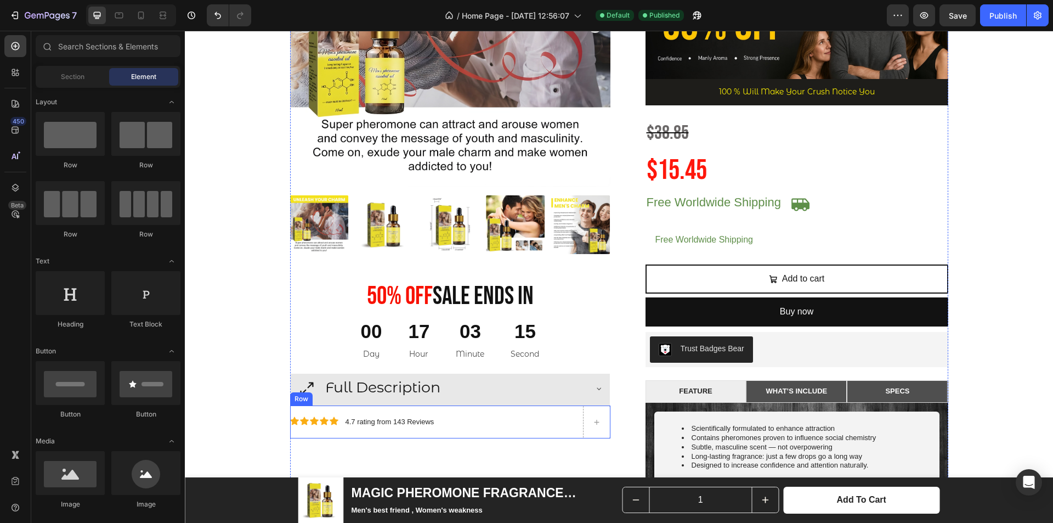
click at [489, 413] on div "Icon Icon Icon Icon Icon Icon List 4.7 rating from 143 Reviews Text Block Row" at bounding box center [430, 421] width 280 height 33
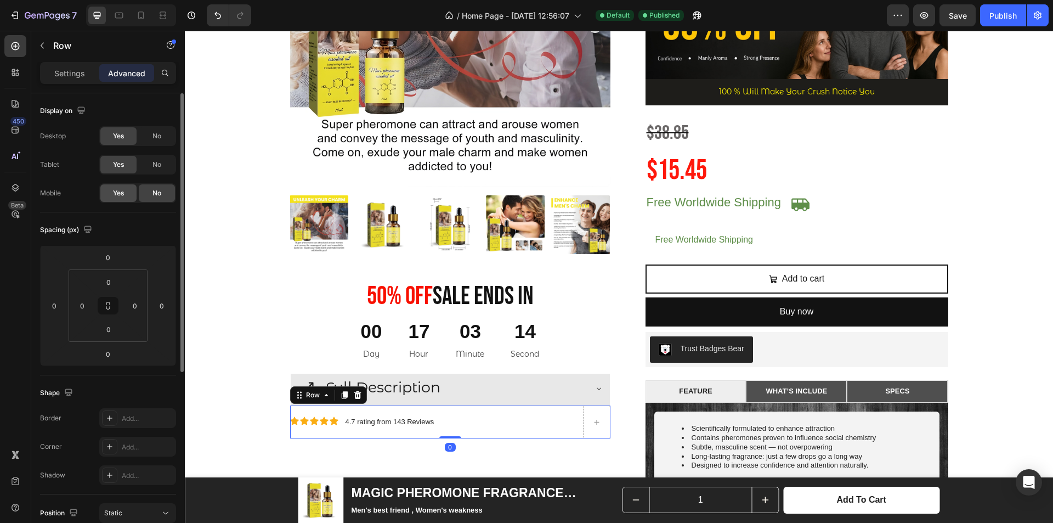
click at [115, 189] on span "Yes" at bounding box center [118, 193] width 11 height 10
click at [80, 69] on p "Settings" at bounding box center [69, 73] width 31 height 12
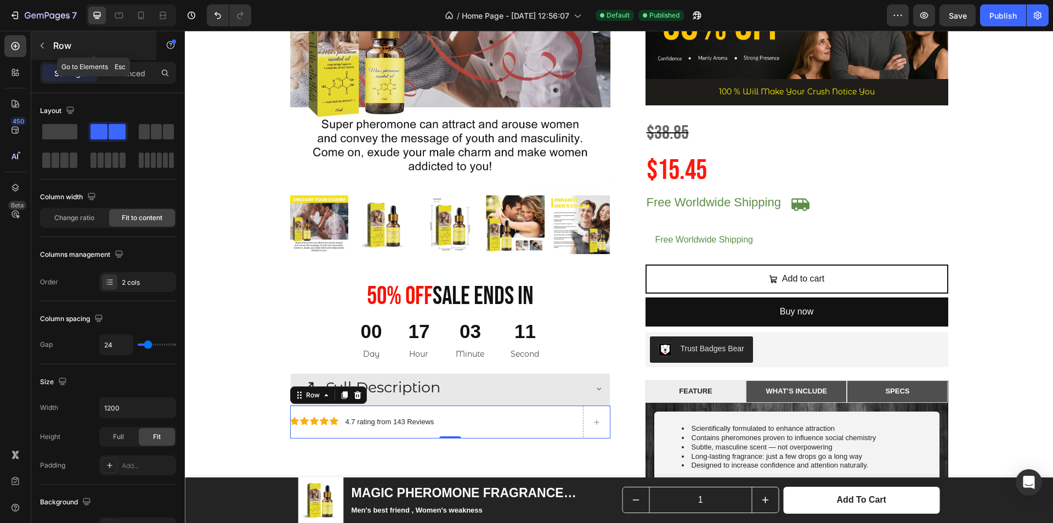
drag, startPoint x: 46, startPoint y: 44, endPoint x: 88, endPoint y: 44, distance: 42.3
click at [46, 43] on icon "button" at bounding box center [42, 45] width 9 height 9
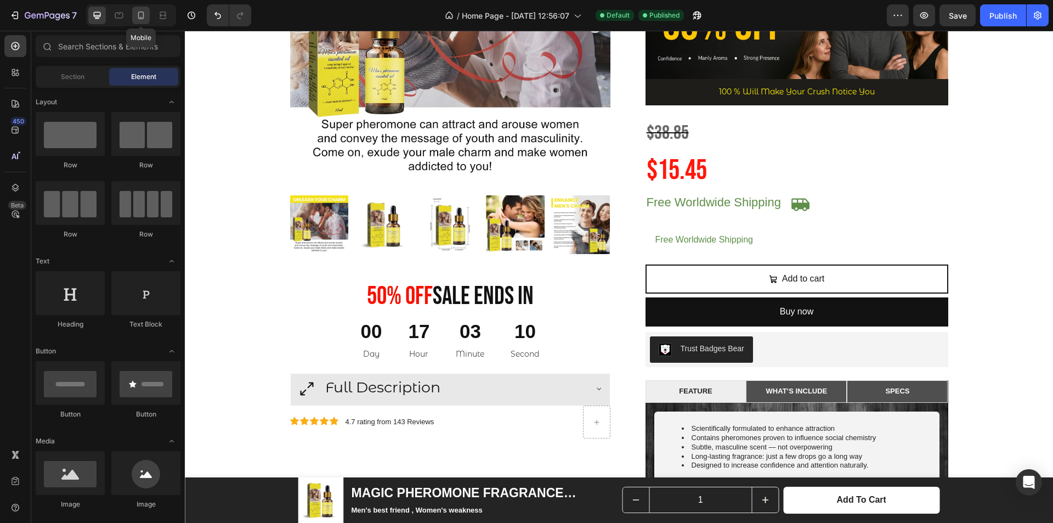
click at [136, 19] on icon at bounding box center [141, 15] width 11 height 11
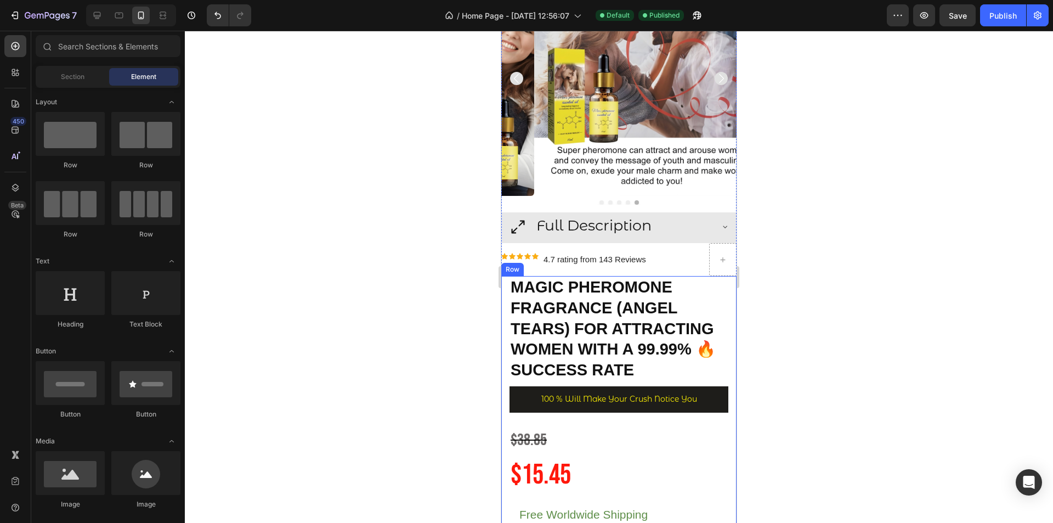
scroll to position [54, 0]
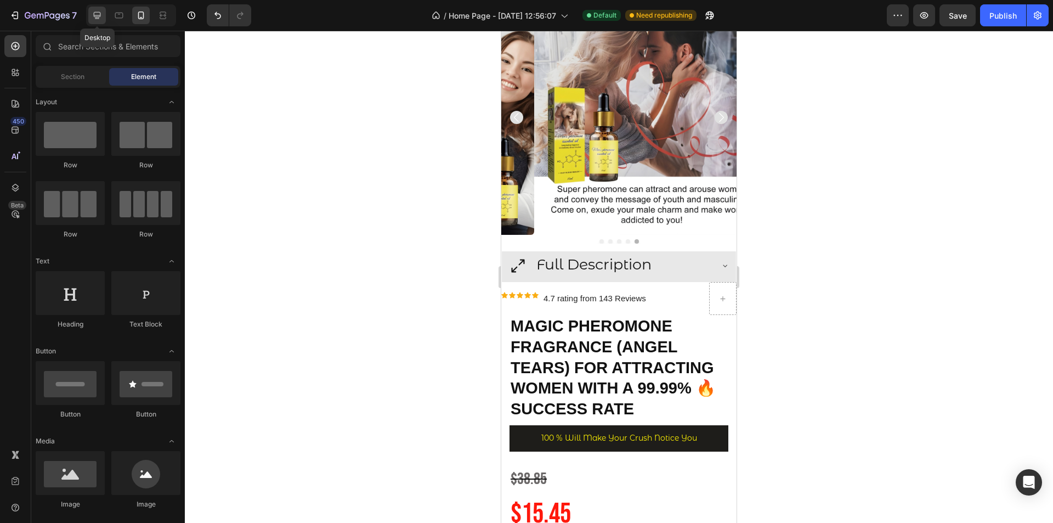
click at [100, 20] on icon at bounding box center [97, 15] width 11 height 11
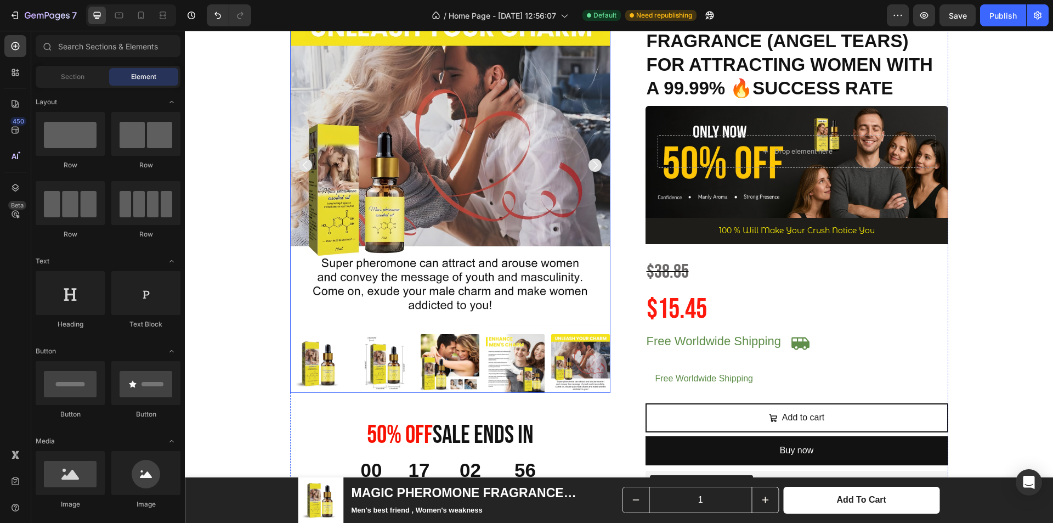
scroll to position [207, 0]
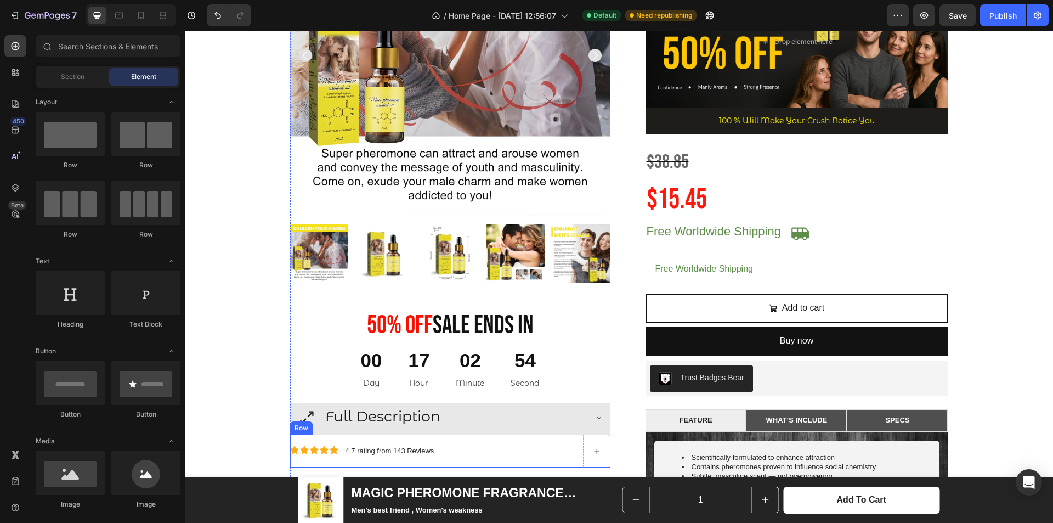
click at [505, 438] on div "Icon Icon Icon Icon Icon Icon List 4.7 rating from 143 Reviews Text Block Row" at bounding box center [430, 451] width 280 height 33
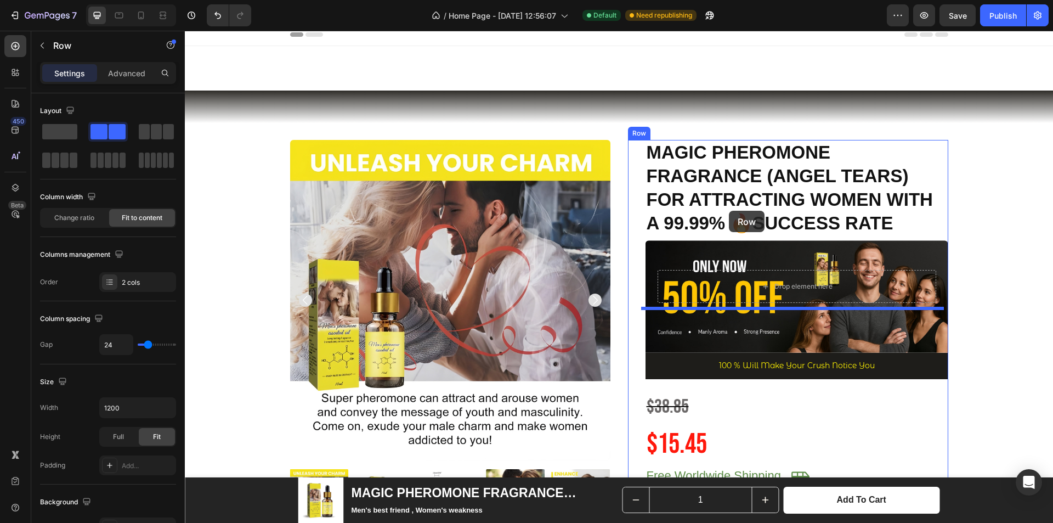
scroll to position [274, 0]
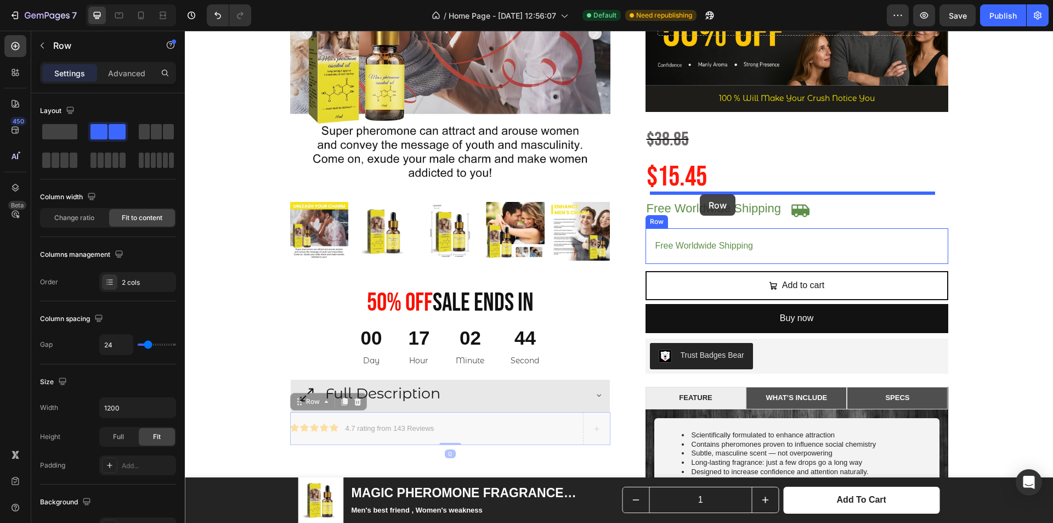
drag, startPoint x: 305, startPoint y: 424, endPoint x: 700, endPoint y: 194, distance: 457.1
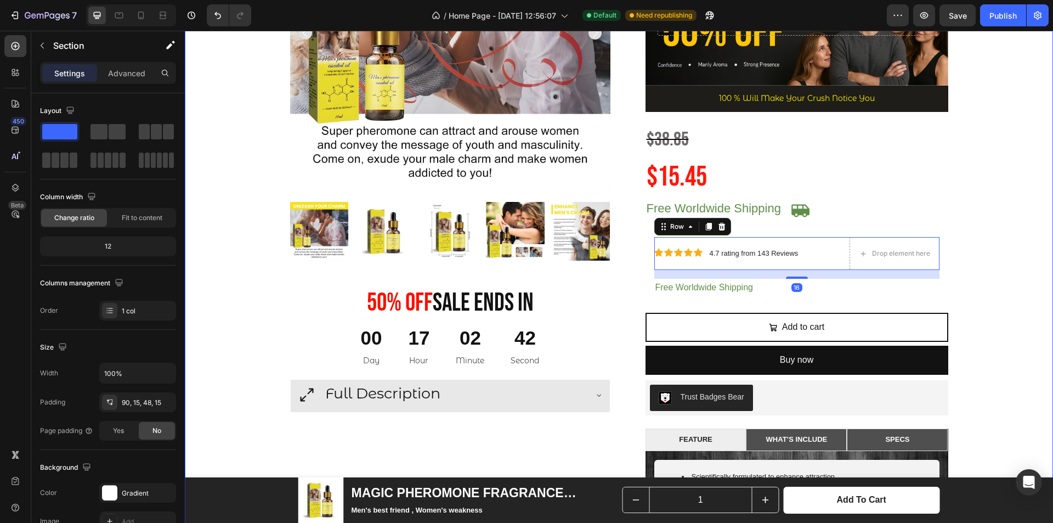
click at [965, 194] on div "Product Images 50% 0ff Sale Ends In Heading 00 Day 17 Hour 02 Minute 42 Second …" at bounding box center [619, 398] width 852 height 1050
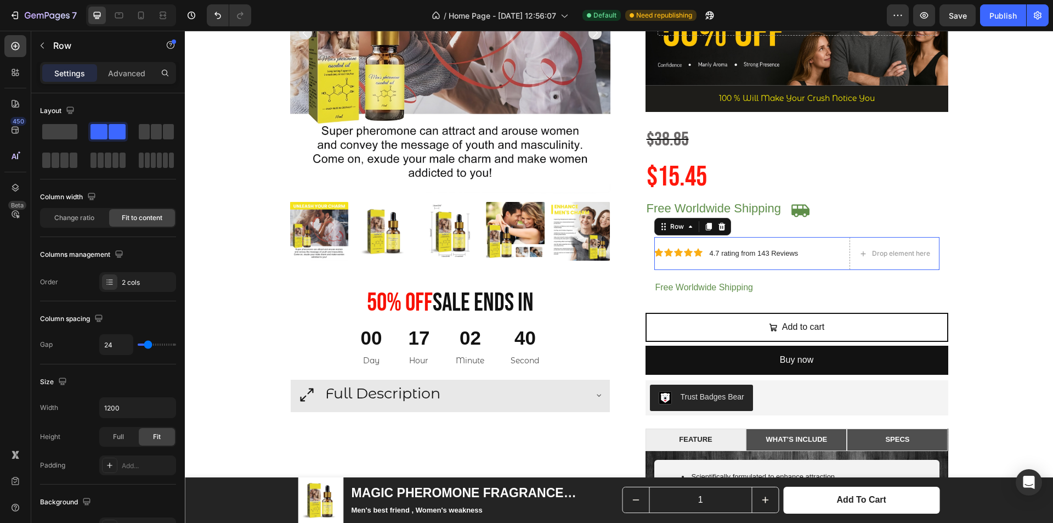
click at [835, 241] on div "Icon Icon Icon Icon Icon Icon List 4.7 rating from 143 Reviews Text Block Row D…" at bounding box center [797, 253] width 285 height 33
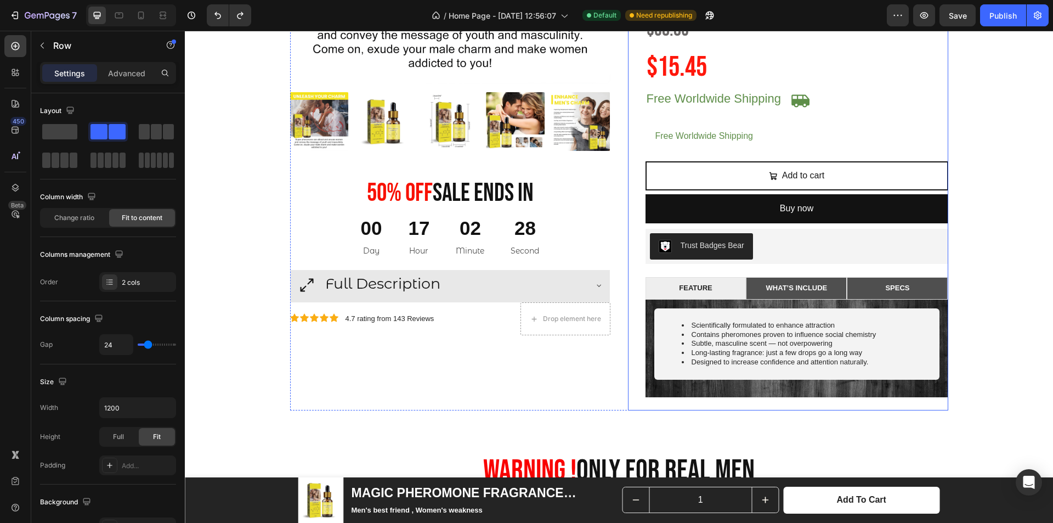
click at [940, 160] on div "MAGIC PHEROMONE FRAGRANCE (ANGEL TEARS) FOR ATTRACTING WOMEN WITH A 99.99% 🔥SUC…" at bounding box center [797, 86] width 303 height 647
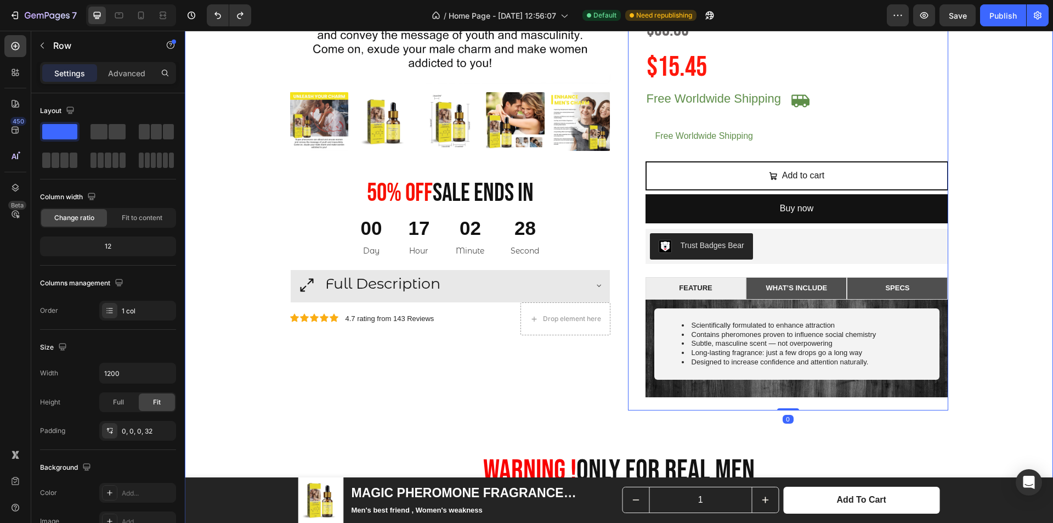
click at [972, 142] on div "Product Images 50% 0ff Sale Ends In Heading 00 Day 17 Hour 02 Minute 28 Second …" at bounding box center [619, 267] width 852 height 1008
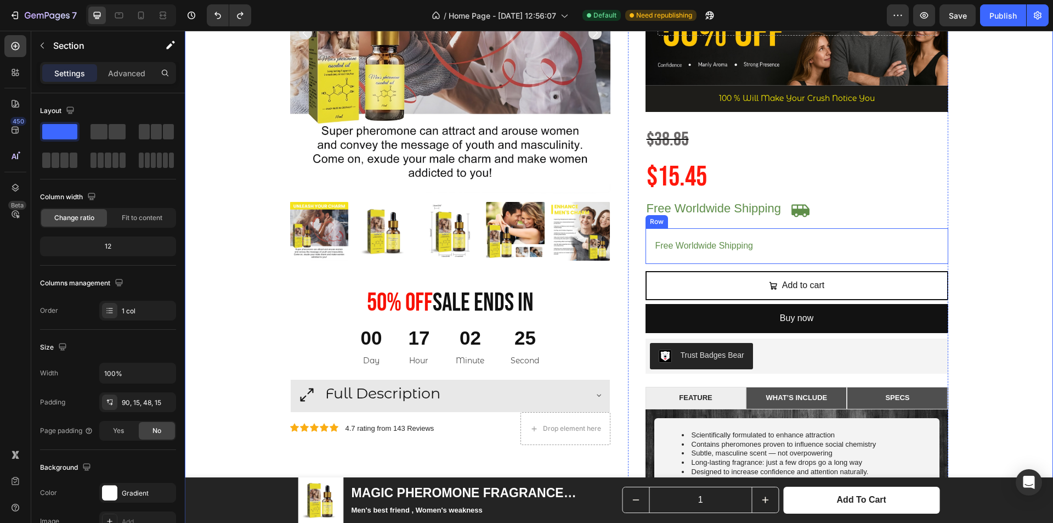
scroll to position [329, 0]
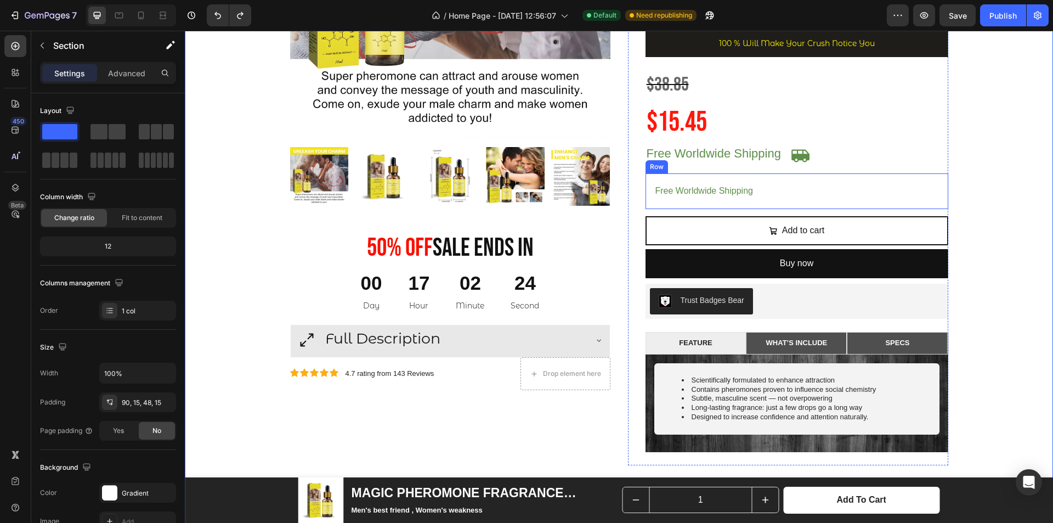
click at [814, 176] on div "Free Worldwide Shipping Text Block Row" at bounding box center [797, 191] width 303 height 36
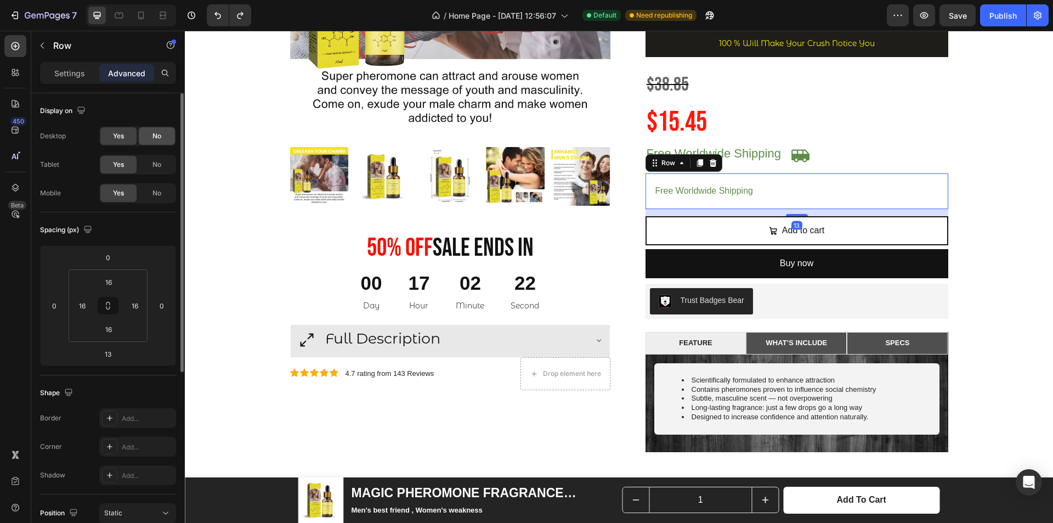
click at [150, 134] on div "No" at bounding box center [157, 136] width 36 height 18
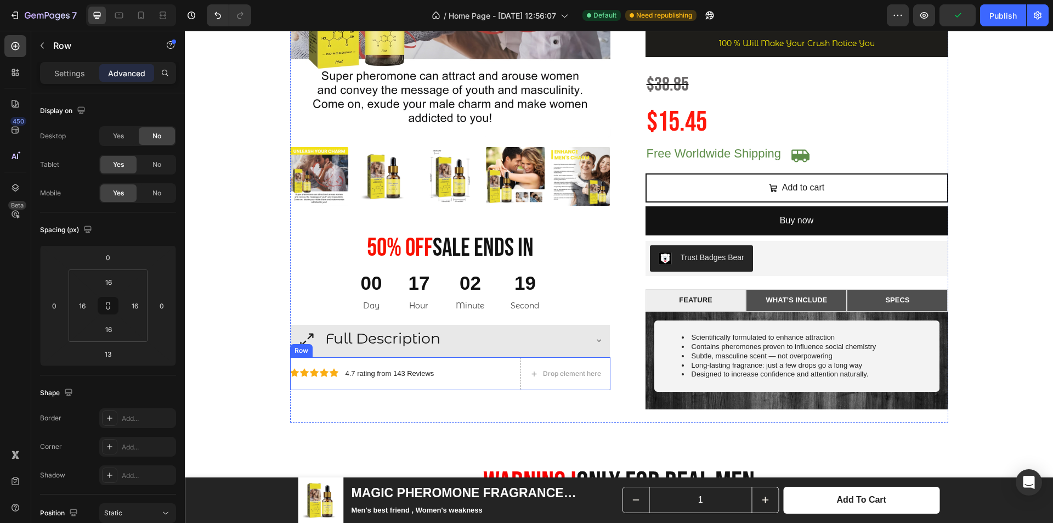
click at [501, 364] on div "Icon Icon Icon Icon Icon Icon List 4.7 rating from 143 Reviews Text Block Row" at bounding box center [398, 373] width 217 height 33
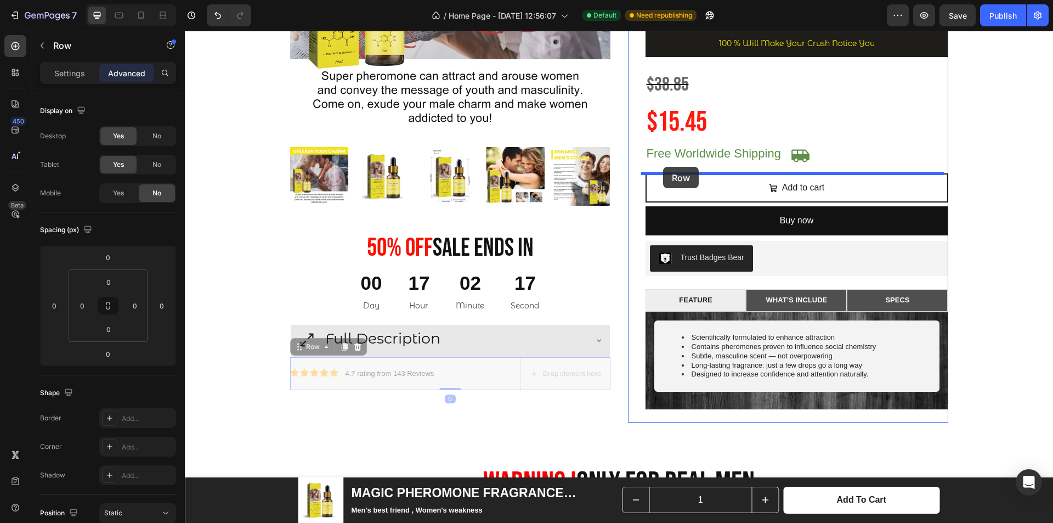
drag, startPoint x: 311, startPoint y: 347, endPoint x: 663, endPoint y: 167, distance: 395.8
type input "13"
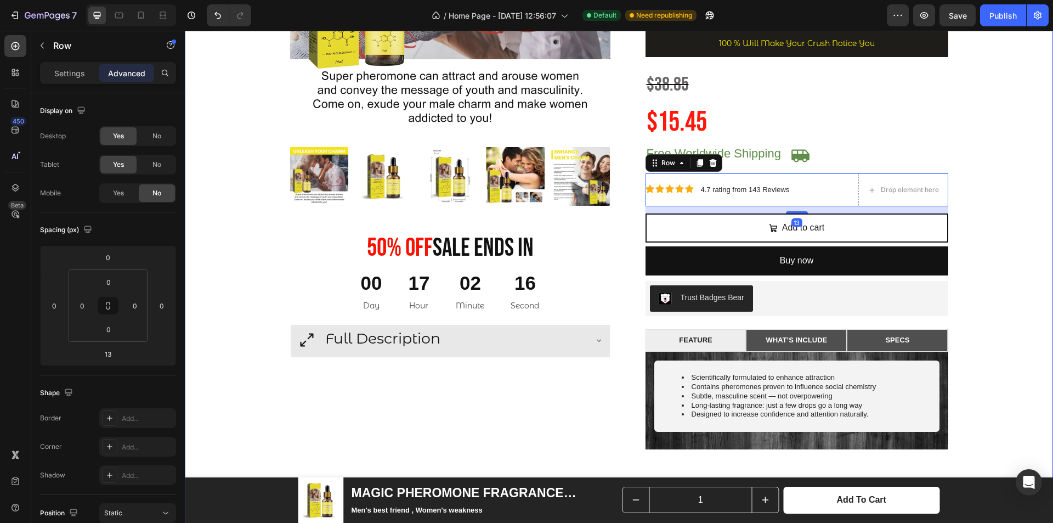
click at [967, 140] on div "Product Images 50% 0ff Sale Ends In Heading 00 Day 17 Hour 02 Minute 16 Second …" at bounding box center [619, 320] width 852 height 1005
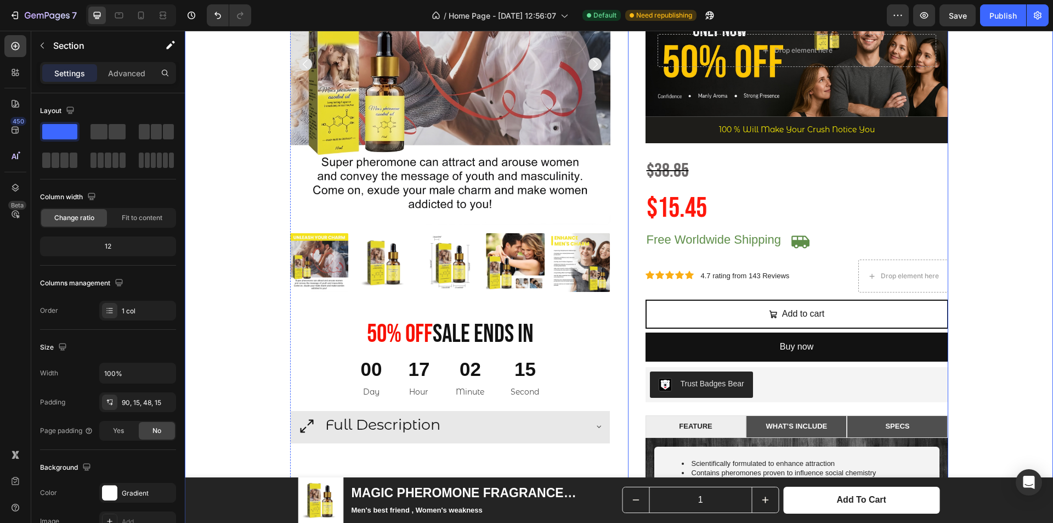
scroll to position [219, 0]
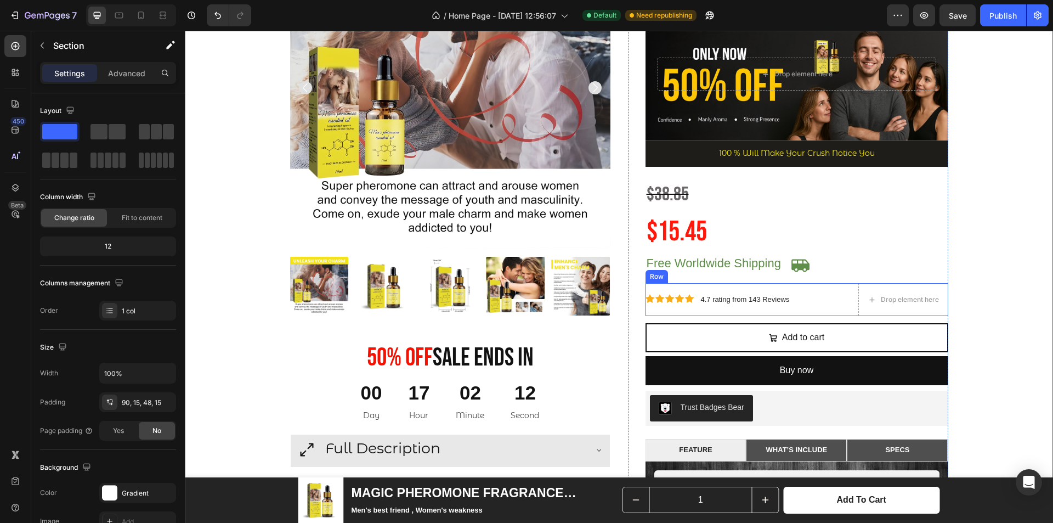
click at [834, 289] on div "Icon Icon Icon Icon Icon Icon List 4.7 rating from 143 Reviews Text Block Row" at bounding box center [746, 299] width 200 height 33
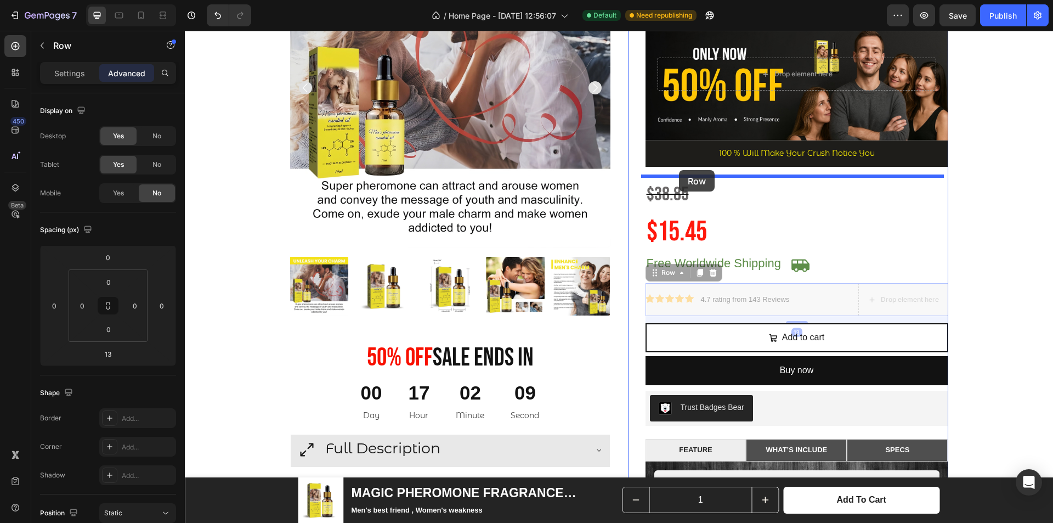
drag, startPoint x: 672, startPoint y: 275, endPoint x: 679, endPoint y: 170, distance: 105.0
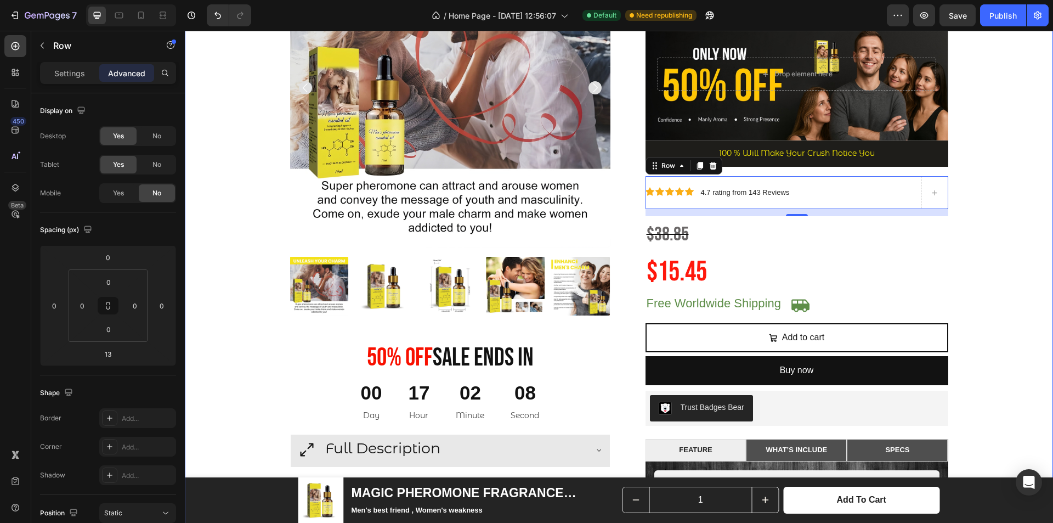
click at [986, 193] on div "Product Images 50% 0ff Sale Ends In Heading 00 Day 17 Hour 02 Minute 08 Second …" at bounding box center [619, 430] width 852 height 1005
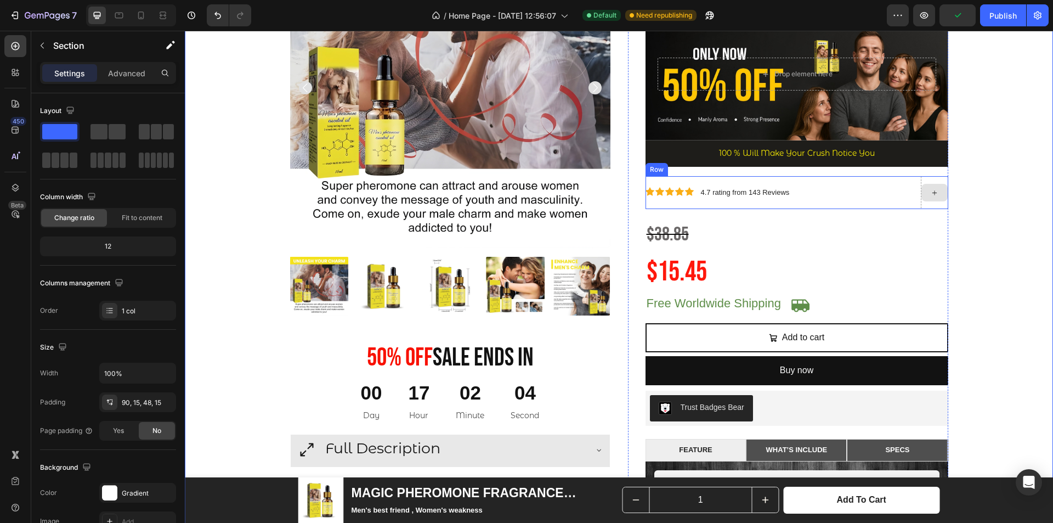
click at [931, 179] on div at bounding box center [934, 192] width 27 height 33
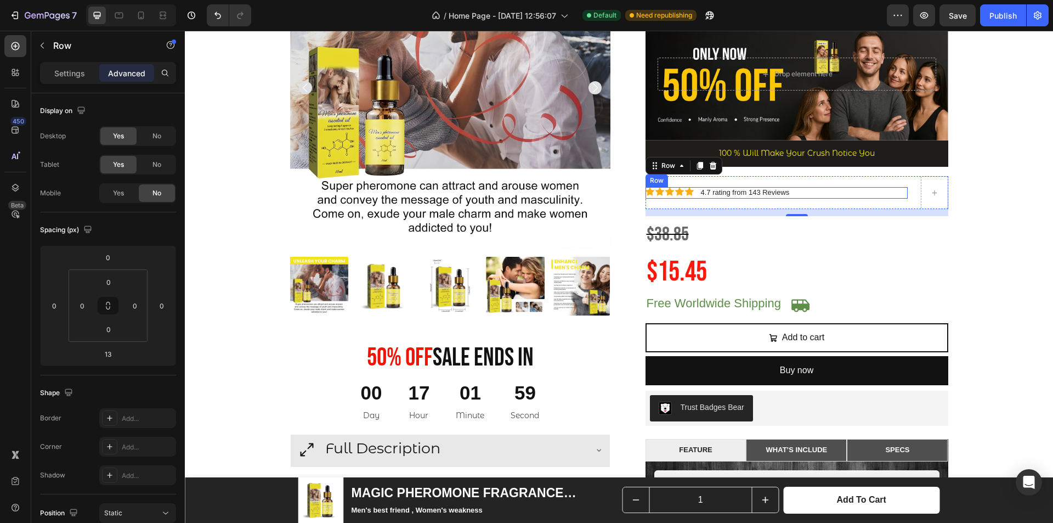
click at [800, 190] on div "Icon Icon Icon Icon Icon Icon List 4.7 rating from 143 Reviews Text Block Row" at bounding box center [777, 193] width 262 height 12
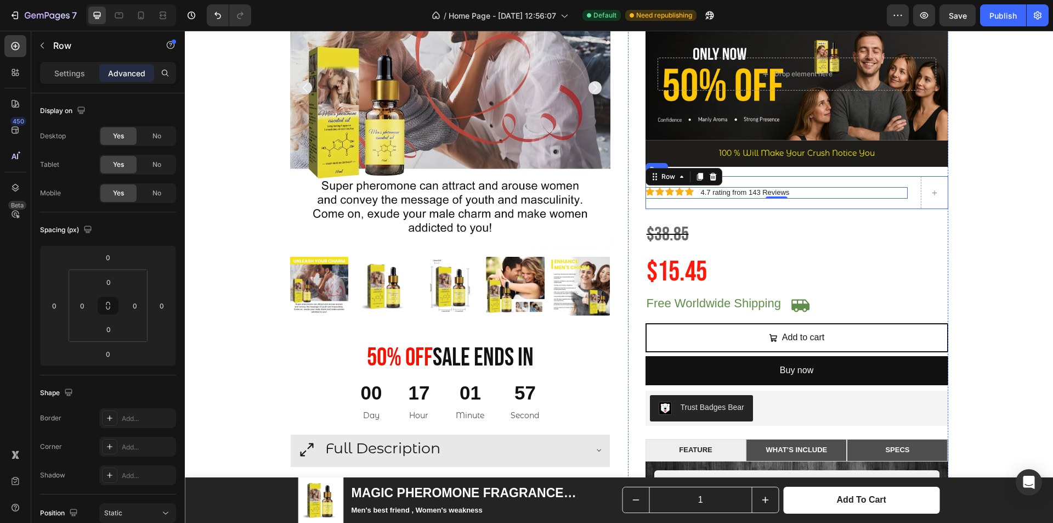
click at [913, 193] on div "Icon Icon Icon Icon Icon Icon List 4.7 rating from 143 Reviews Text Block Row 0…" at bounding box center [797, 192] width 303 height 33
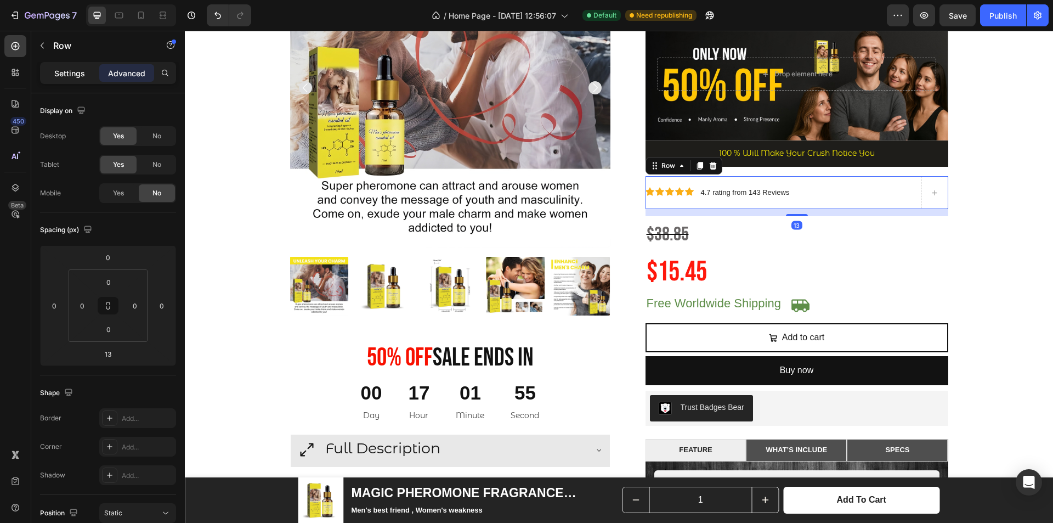
click at [87, 76] on div "Settings" at bounding box center [69, 73] width 55 height 18
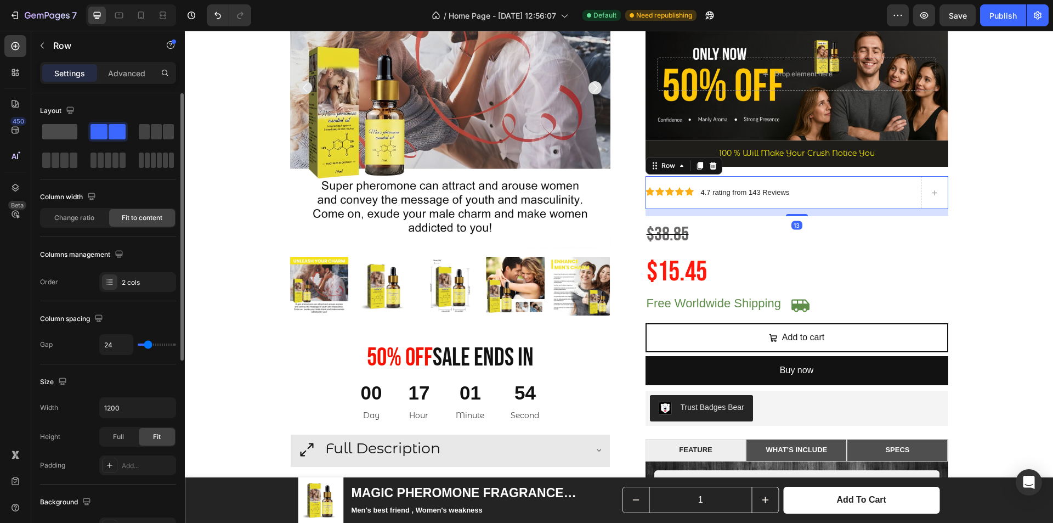
click at [88, 129] on div at bounding box center [108, 132] width 40 height 20
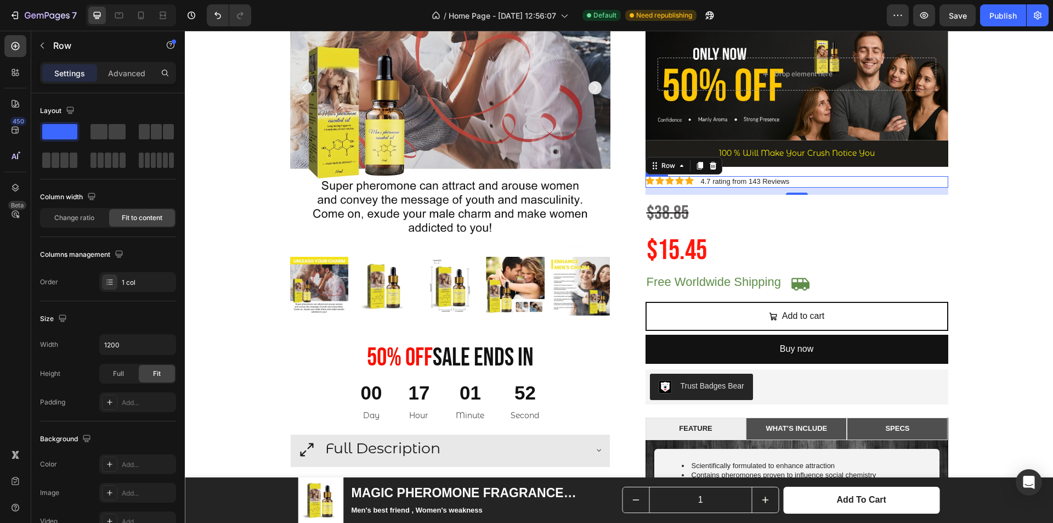
click at [792, 179] on div "Icon Icon Icon Icon Icon Icon List 4.7 rating from 143 Reviews Text Block Row" at bounding box center [797, 182] width 303 height 12
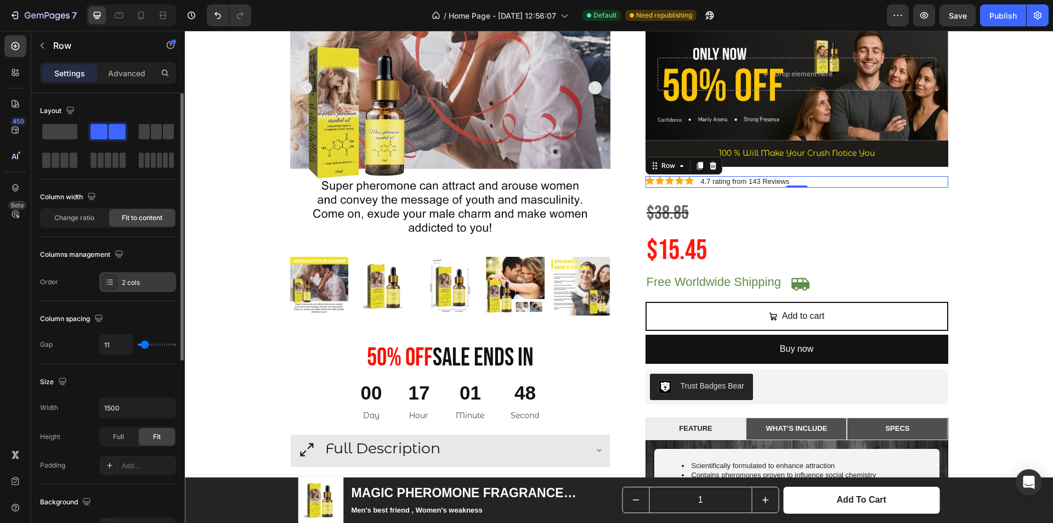
click at [143, 286] on div "2 cols" at bounding box center [148, 283] width 52 height 10
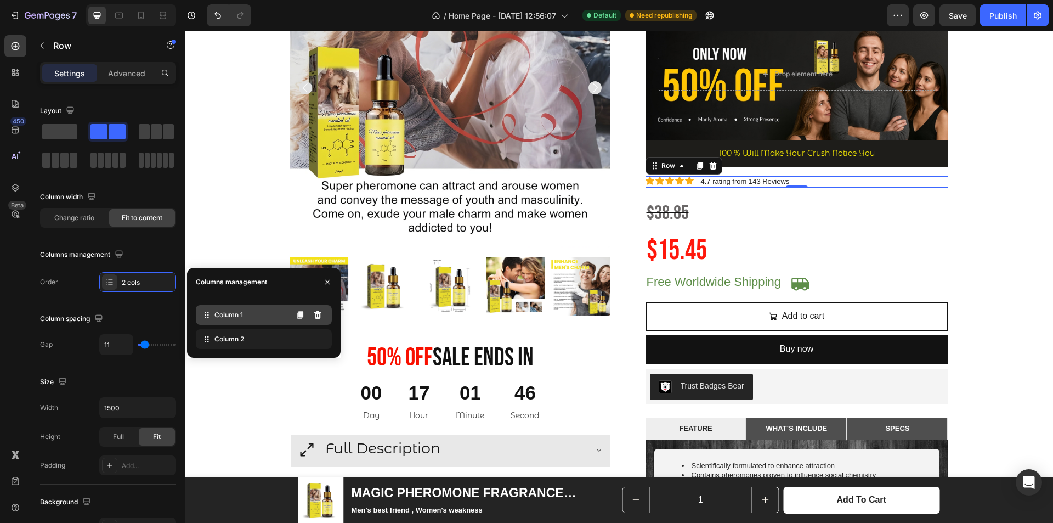
click at [246, 313] on div "Column 1" at bounding box center [264, 315] width 136 height 20
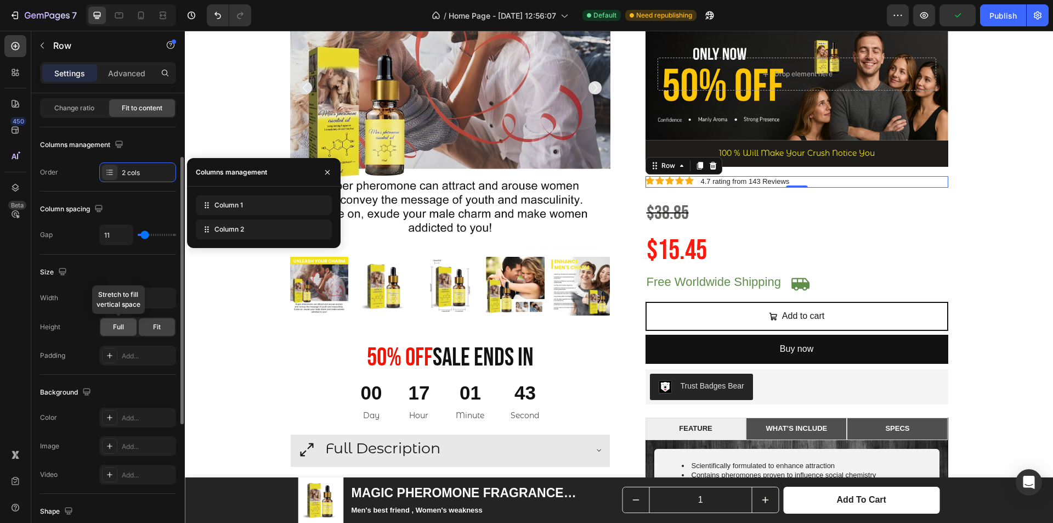
click at [122, 325] on span "Full" at bounding box center [118, 327] width 11 height 10
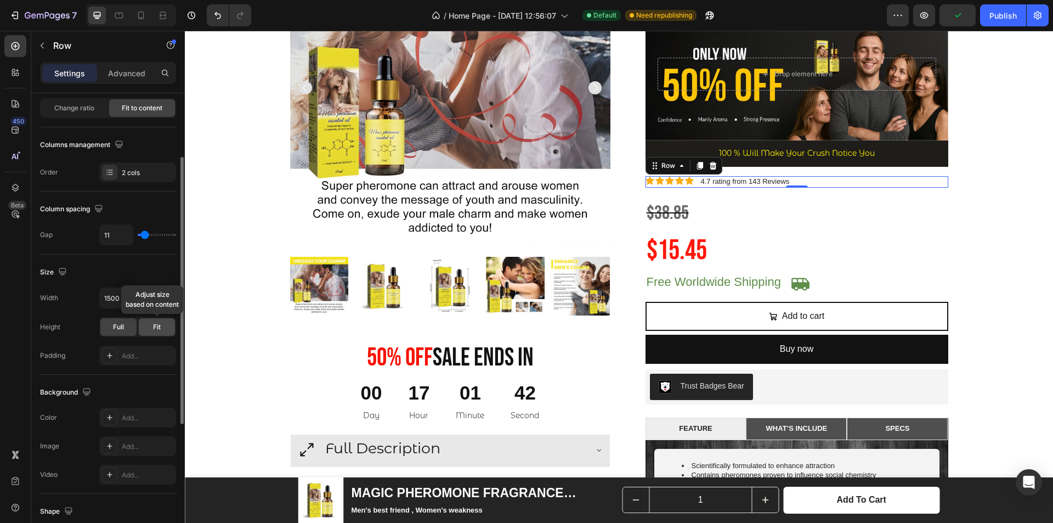
click at [155, 328] on span "Fit" at bounding box center [157, 327] width 8 height 10
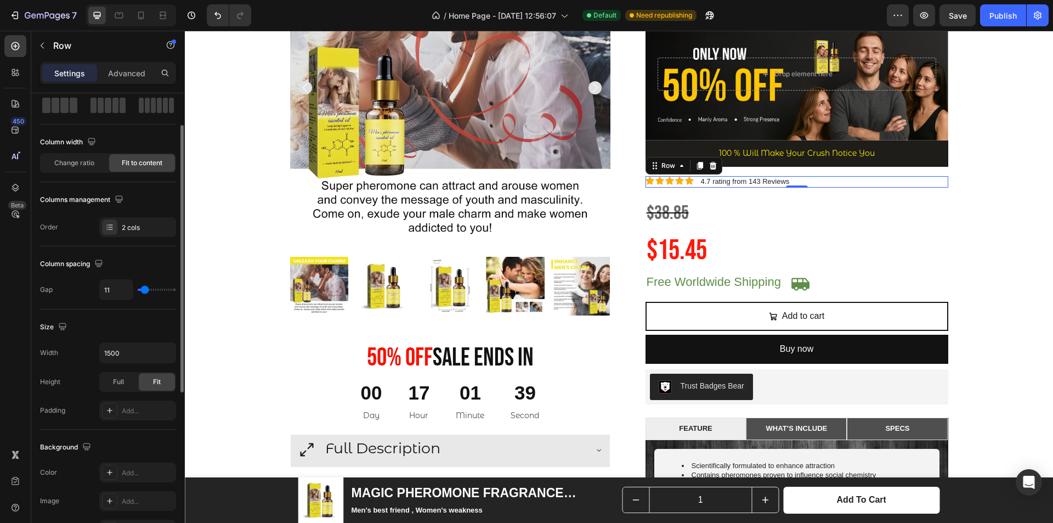
scroll to position [0, 0]
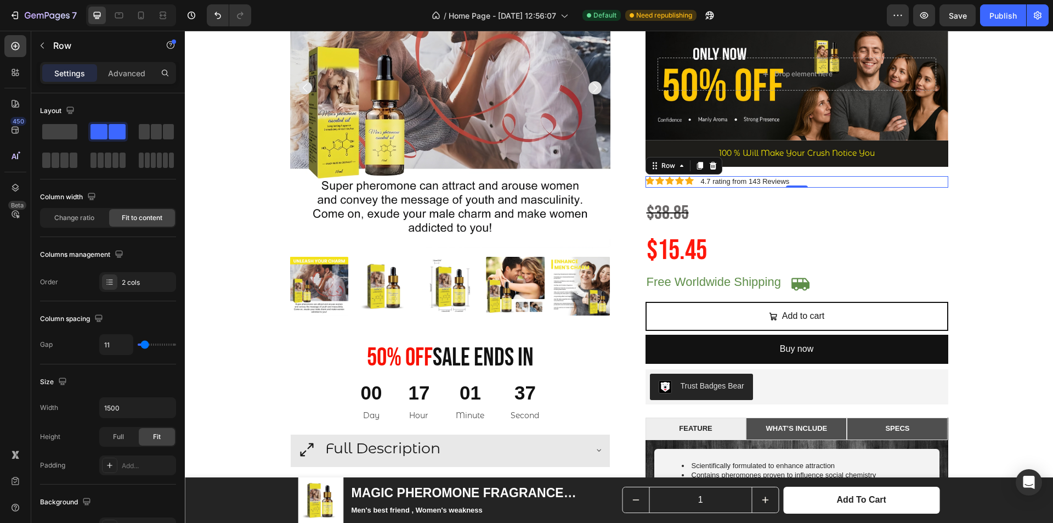
click at [693, 182] on div "Icon Icon Icon Icon Icon Icon List 4.7 rating from 143 Reviews Text Block Row 0" at bounding box center [797, 182] width 303 height 12
click at [701, 183] on p "4.7 rating from 143 Reviews" at bounding box center [745, 181] width 89 height 9
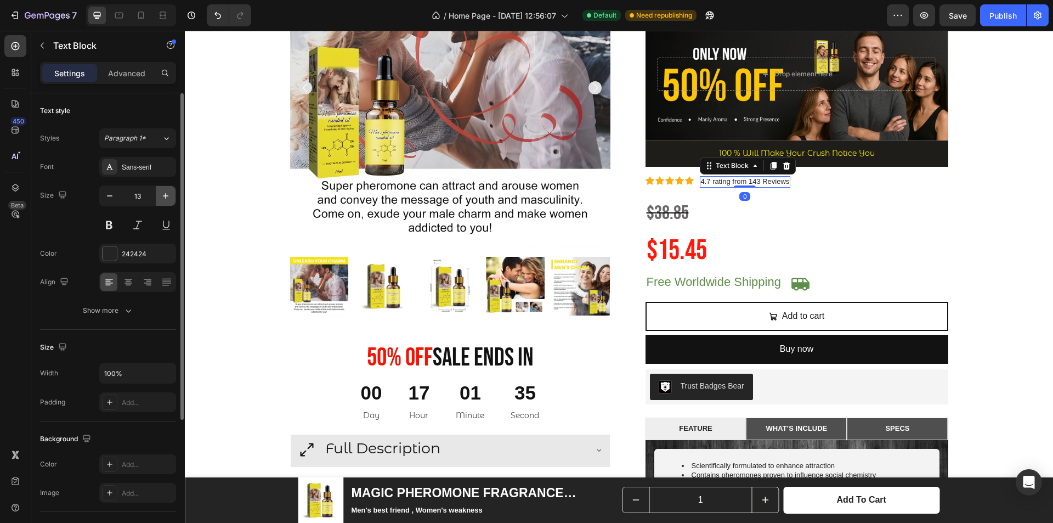
click at [166, 201] on icon "button" at bounding box center [165, 195] width 11 height 11
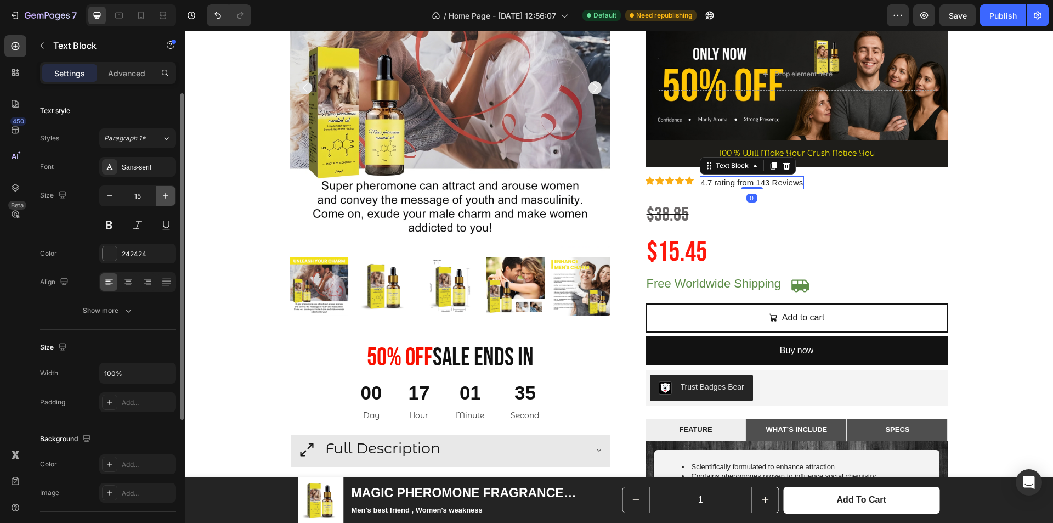
click at [166, 201] on icon "button" at bounding box center [165, 195] width 11 height 11
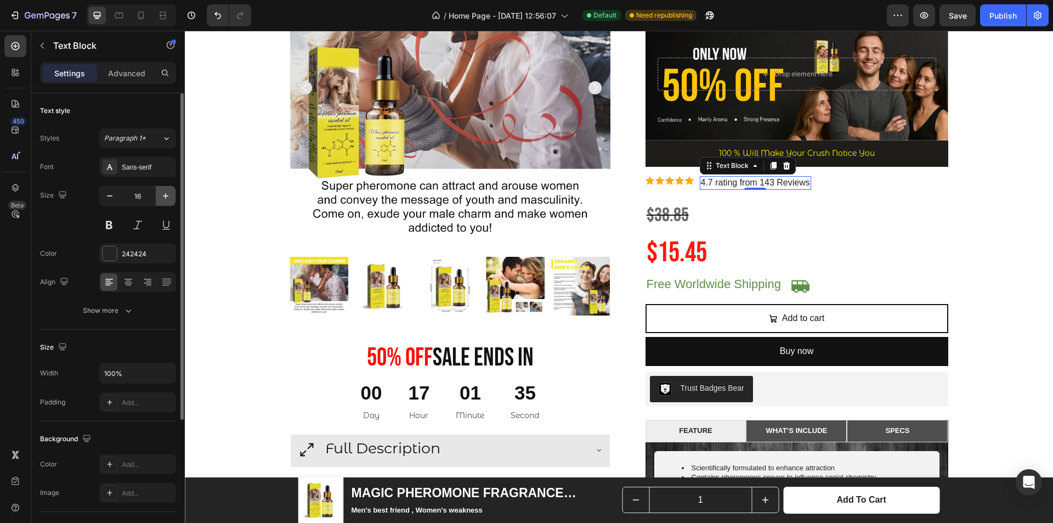
click at [166, 201] on icon "button" at bounding box center [165, 195] width 11 height 11
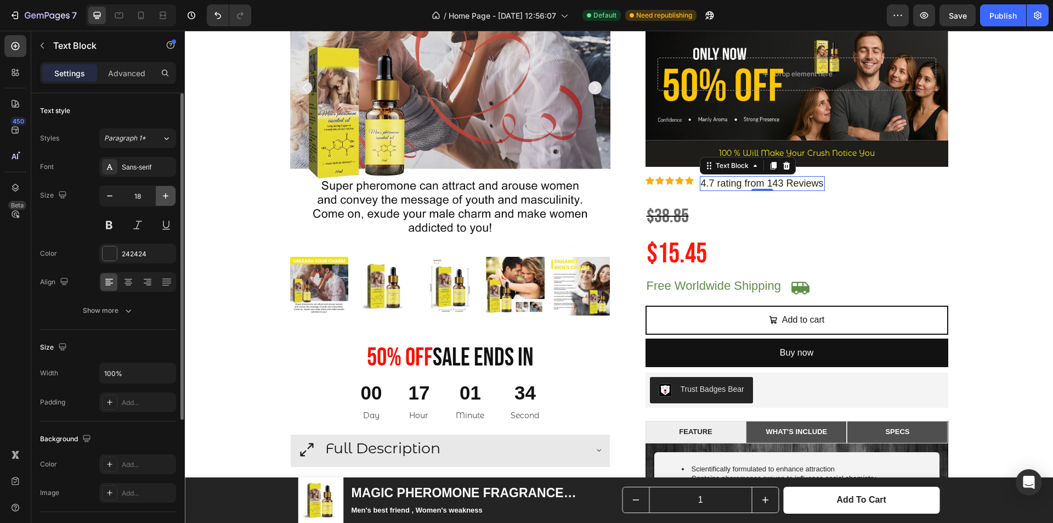
click at [166, 201] on icon "button" at bounding box center [165, 195] width 11 height 11
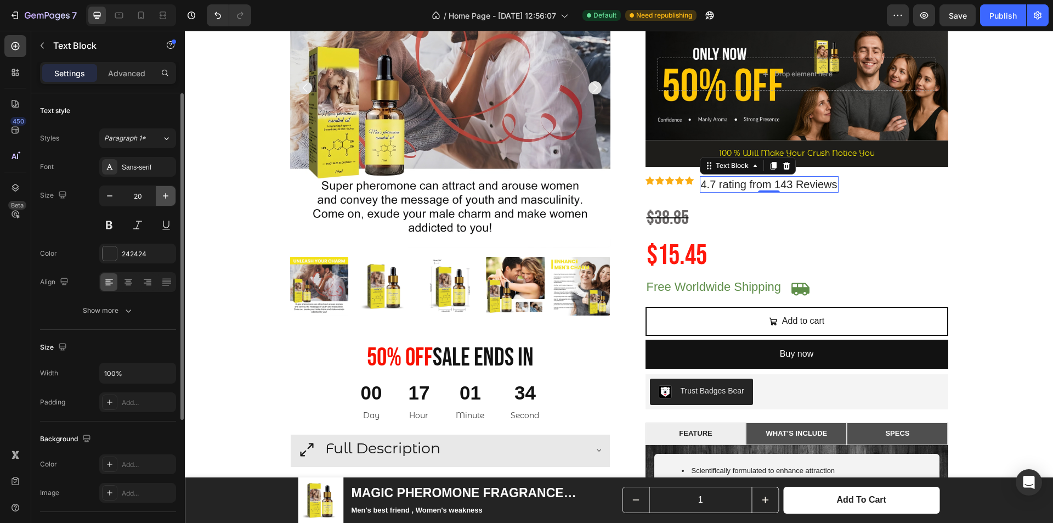
type input "21"
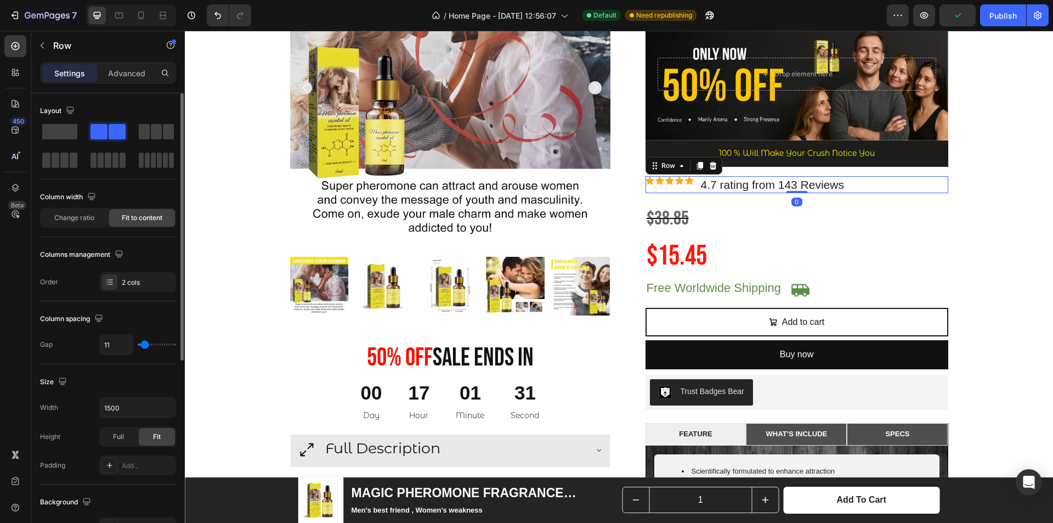
click at [688, 189] on div "Icon Icon Icon Icon Icon Icon List" at bounding box center [670, 184] width 48 height 17
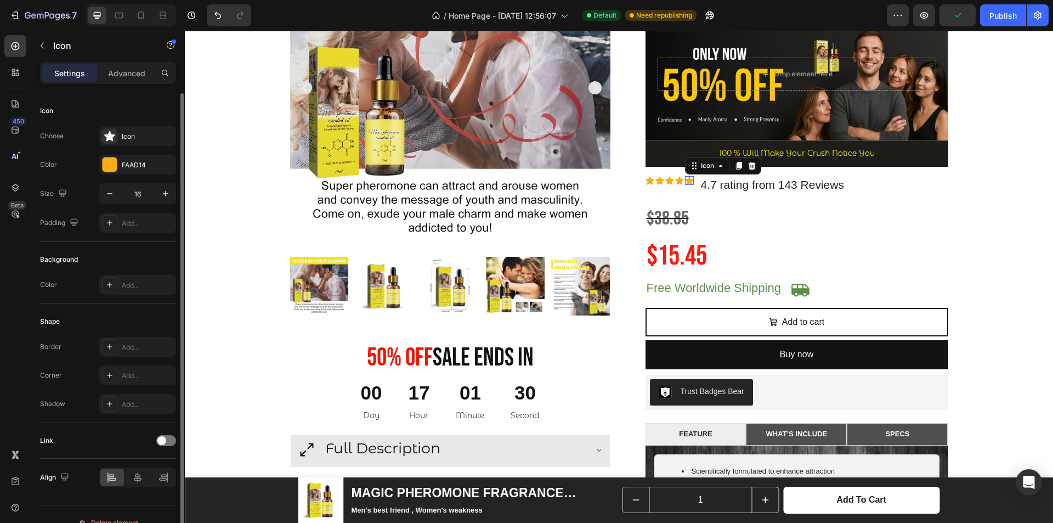
click at [685, 183] on div "Icon 0" at bounding box center [689, 180] width 9 height 9
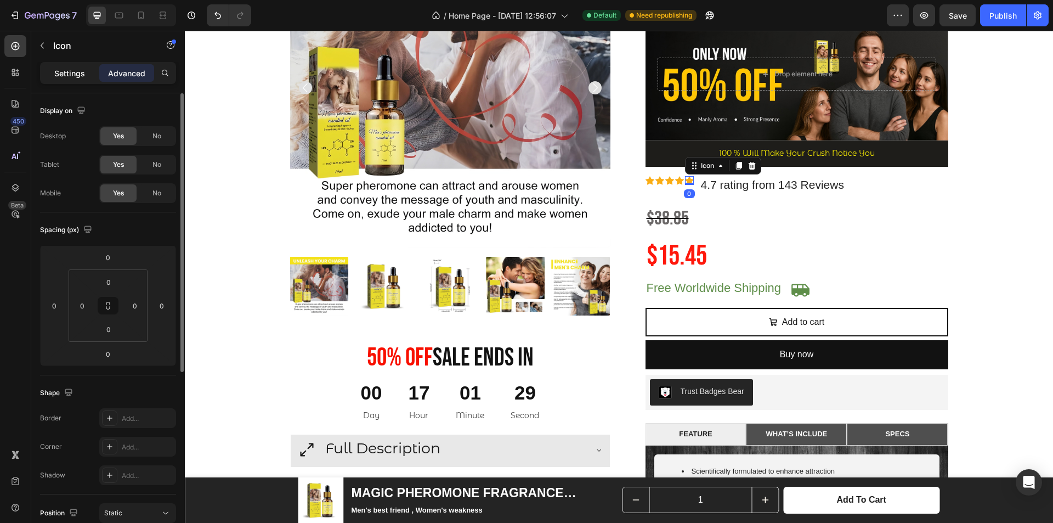
click at [81, 77] on p "Settings" at bounding box center [69, 73] width 31 height 12
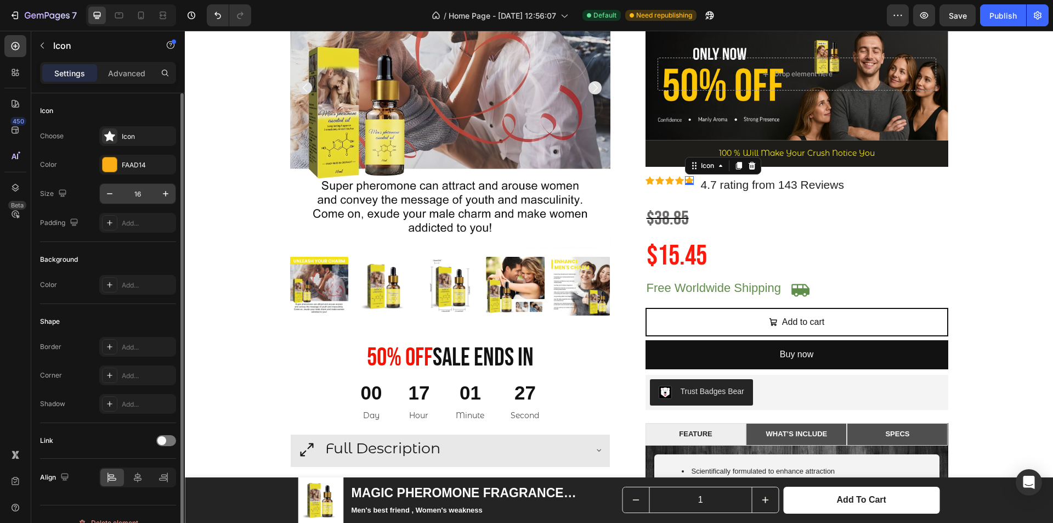
click at [150, 189] on input "16" at bounding box center [138, 194] width 36 height 20
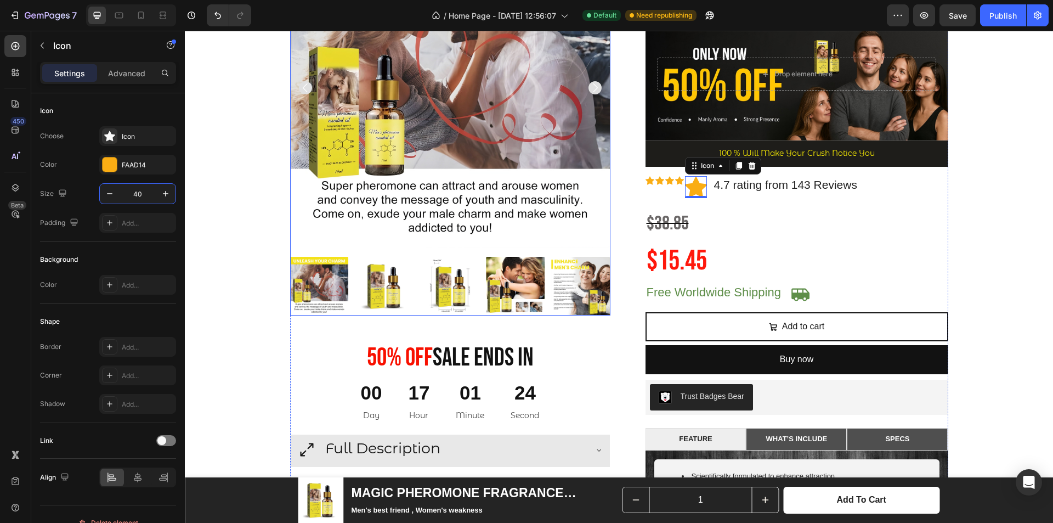
type input "4"
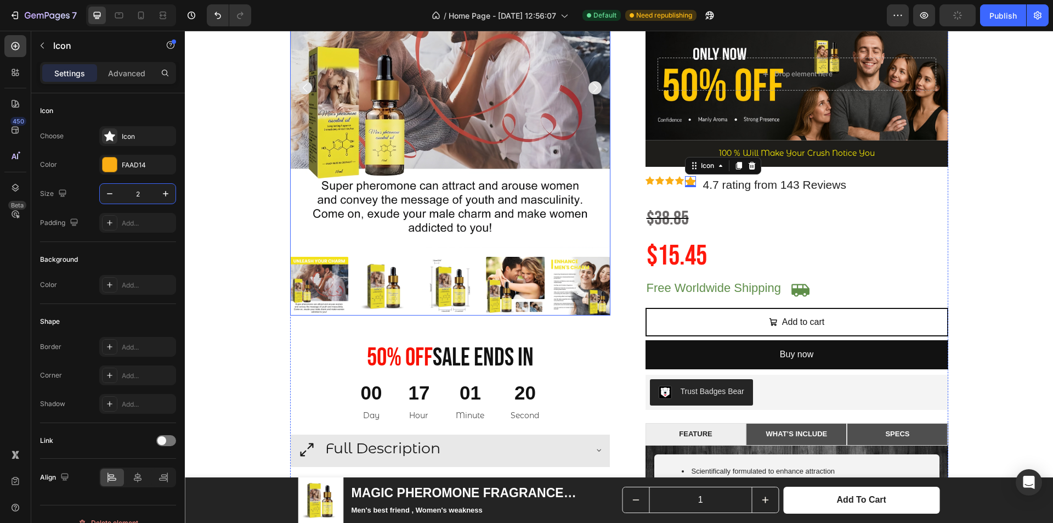
type input "28"
click at [677, 181] on icon at bounding box center [679, 181] width 9 height 8
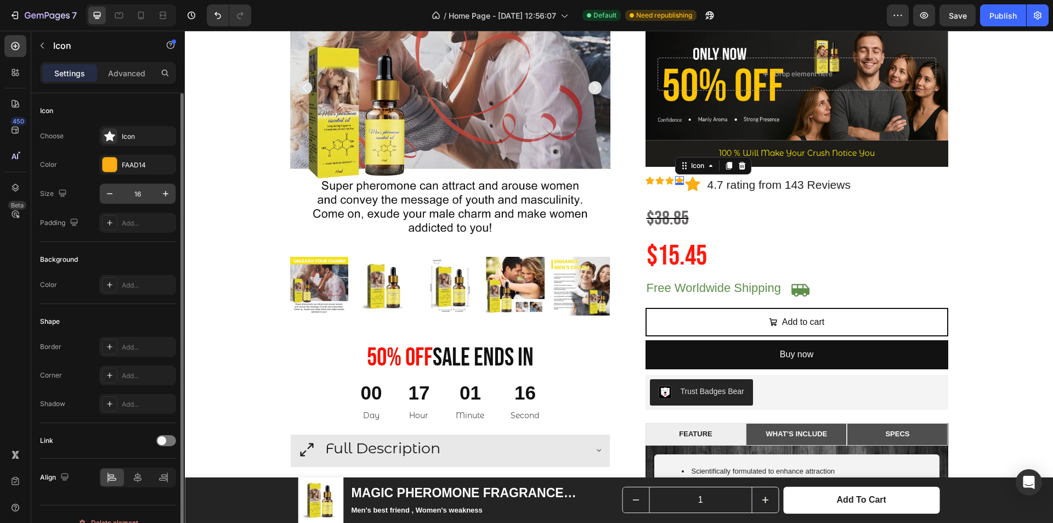
click at [139, 195] on input "16" at bounding box center [138, 194] width 36 height 20
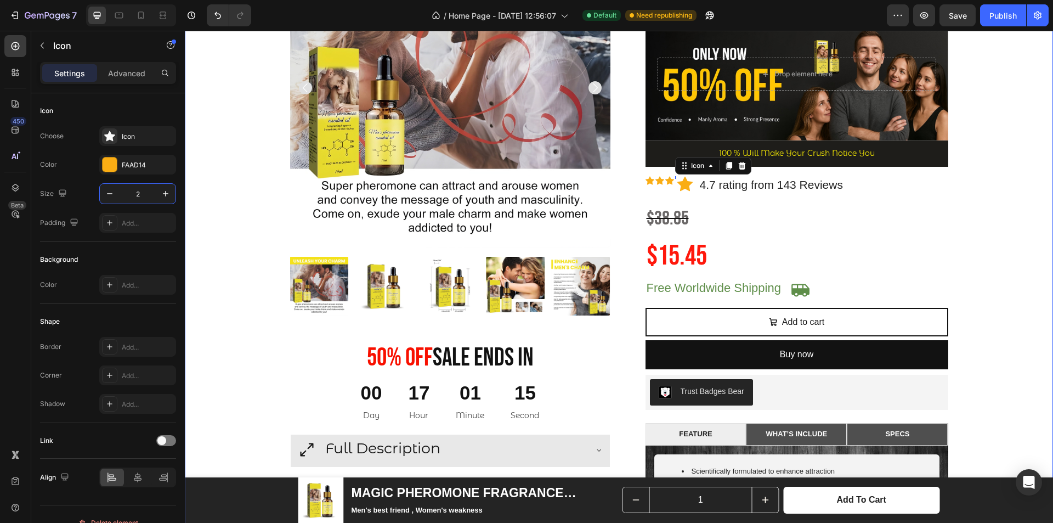
type input "28"
click at [666, 182] on icon at bounding box center [670, 181] width 9 height 8
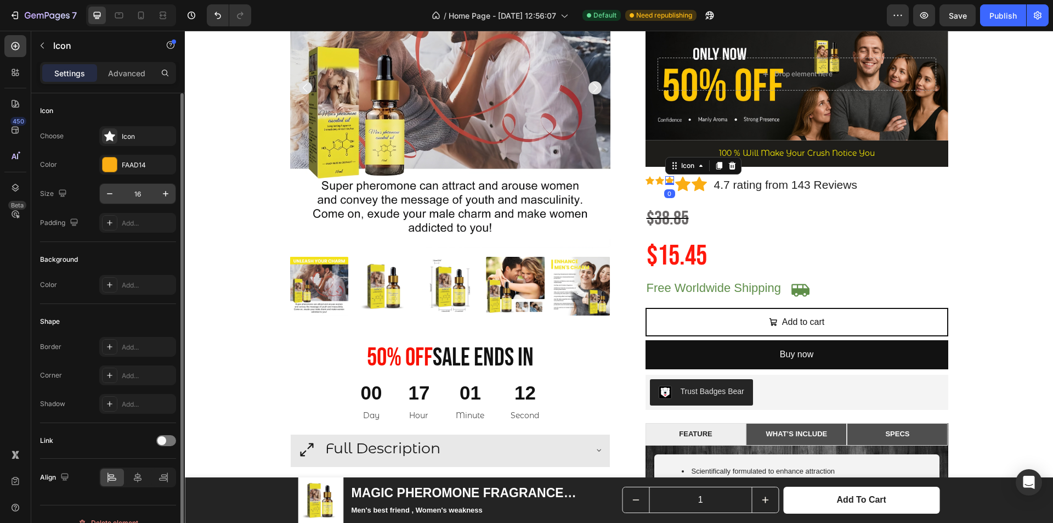
click at [142, 195] on input "16" at bounding box center [138, 194] width 36 height 20
type input "28"
click at [656, 183] on div "Icon" at bounding box center [660, 180] width 9 height 9
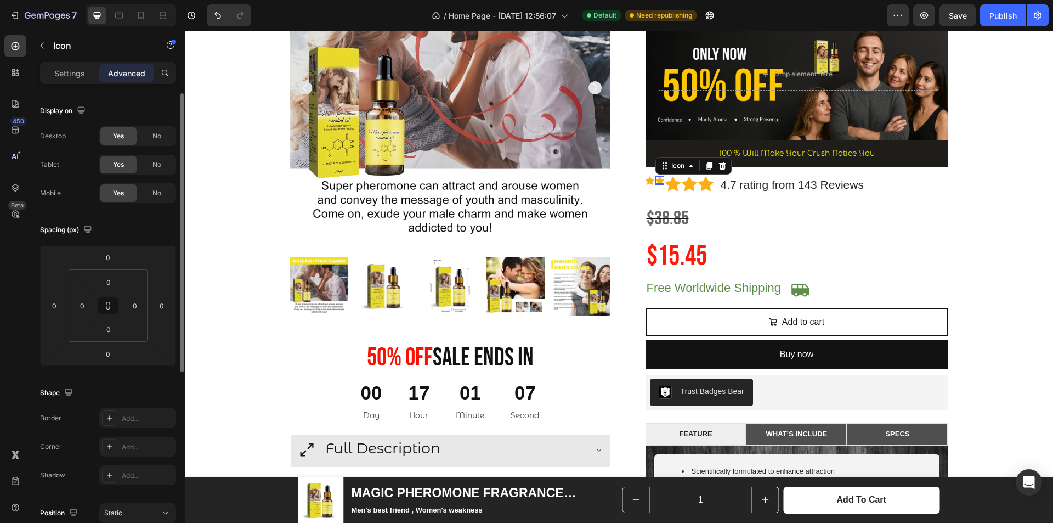
click at [81, 73] on p "Settings" at bounding box center [69, 73] width 31 height 12
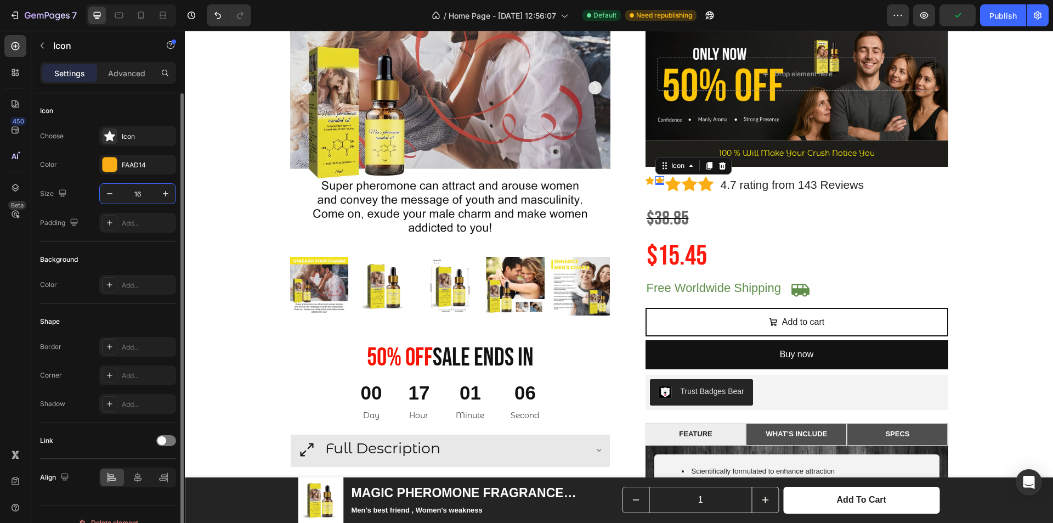
click at [136, 193] on input "16" at bounding box center [138, 194] width 36 height 20
type input "28"
click at [646, 181] on icon at bounding box center [650, 181] width 9 height 8
click at [149, 193] on input "16" at bounding box center [138, 194] width 36 height 20
type input "28"
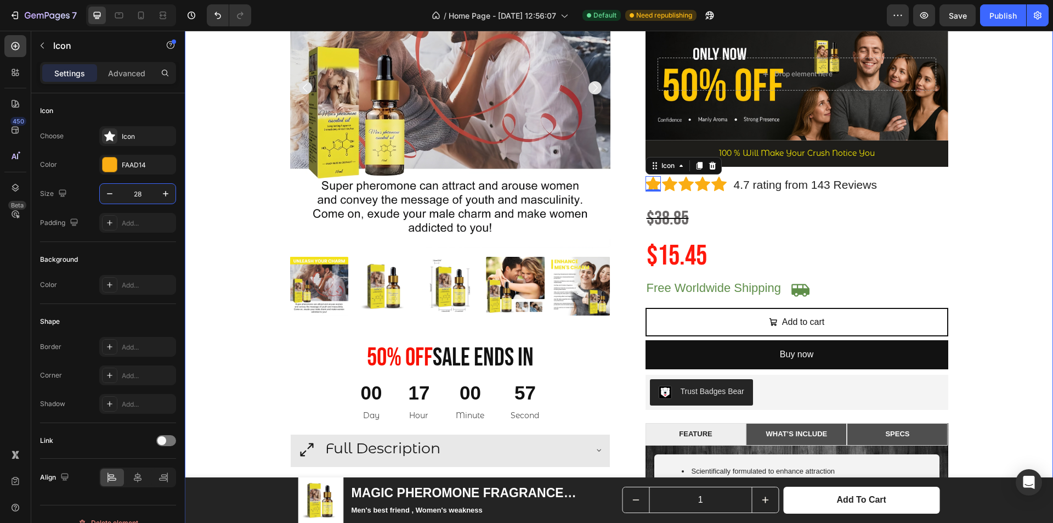
click at [1017, 209] on div "Product Images 50% 0ff Sale Ends In Heading 00 Day 17 Hour 00 Minute 57 Second …" at bounding box center [619, 422] width 852 height 989
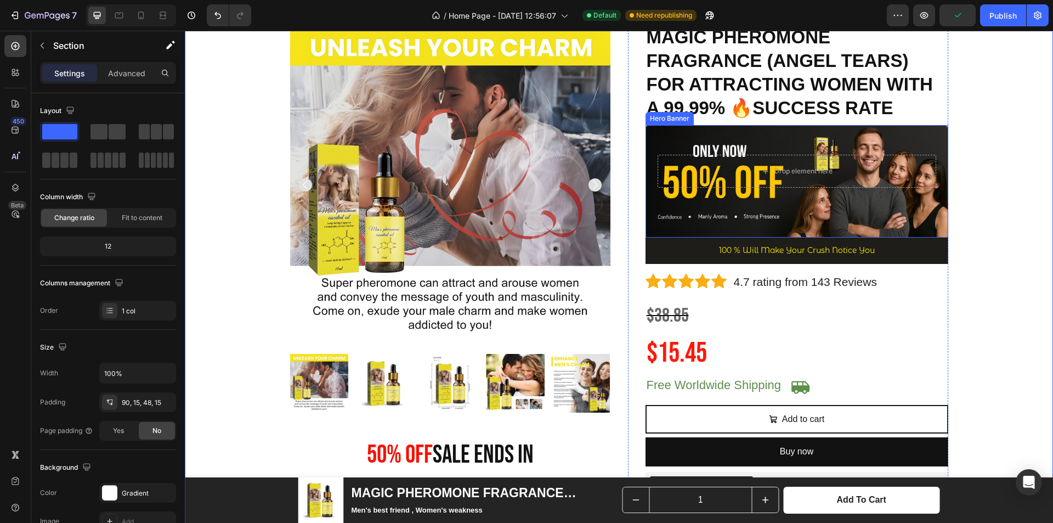
scroll to position [165, 0]
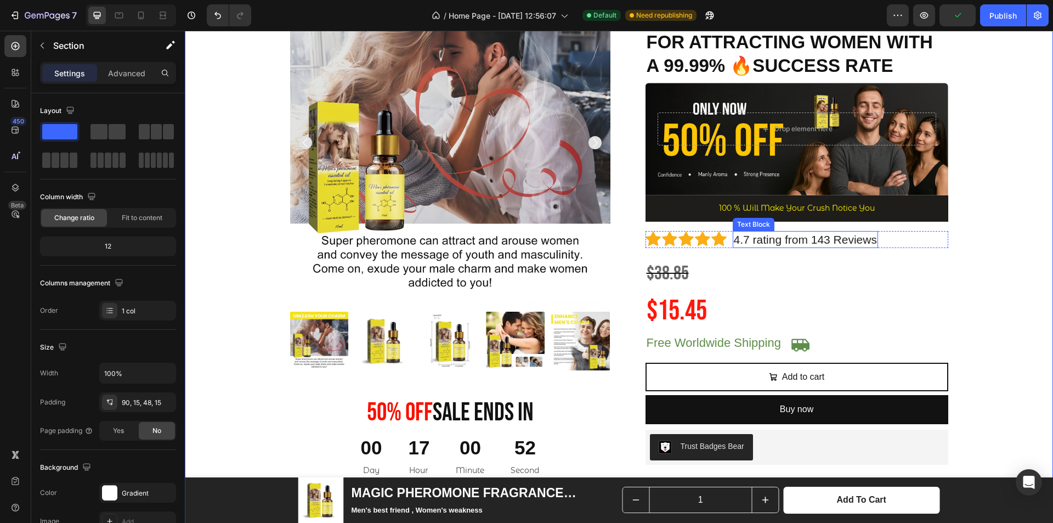
click at [793, 239] on p "4.7 rating from 143 Reviews" at bounding box center [805, 239] width 143 height 15
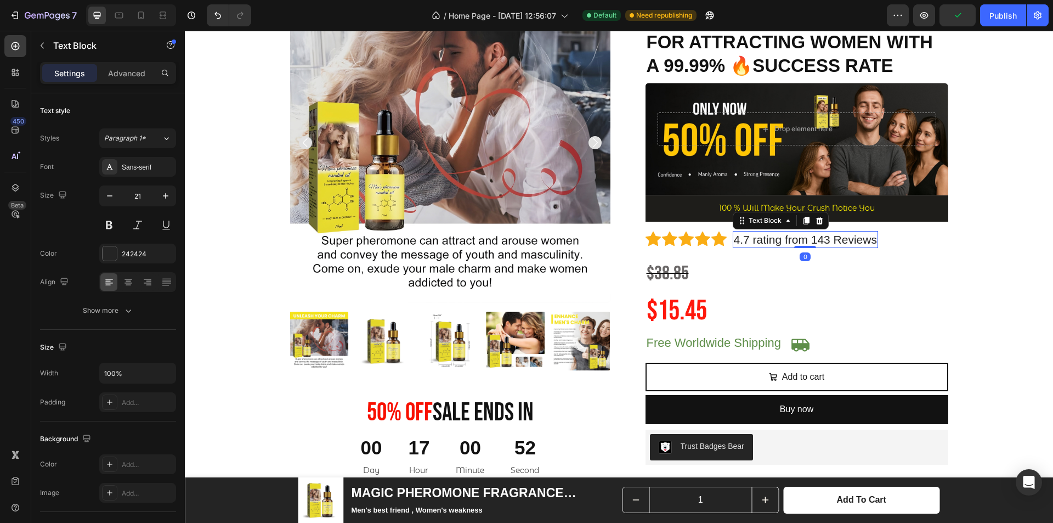
click at [803, 239] on p "4.7 rating from 143 Reviews" at bounding box center [805, 239] width 143 height 15
drag, startPoint x: 804, startPoint y: 241, endPoint x: 749, endPoint y: 243, distance: 54.9
click at [749, 243] on p "4.7 rating from 143 Reviews" at bounding box center [805, 239] width 143 height 15
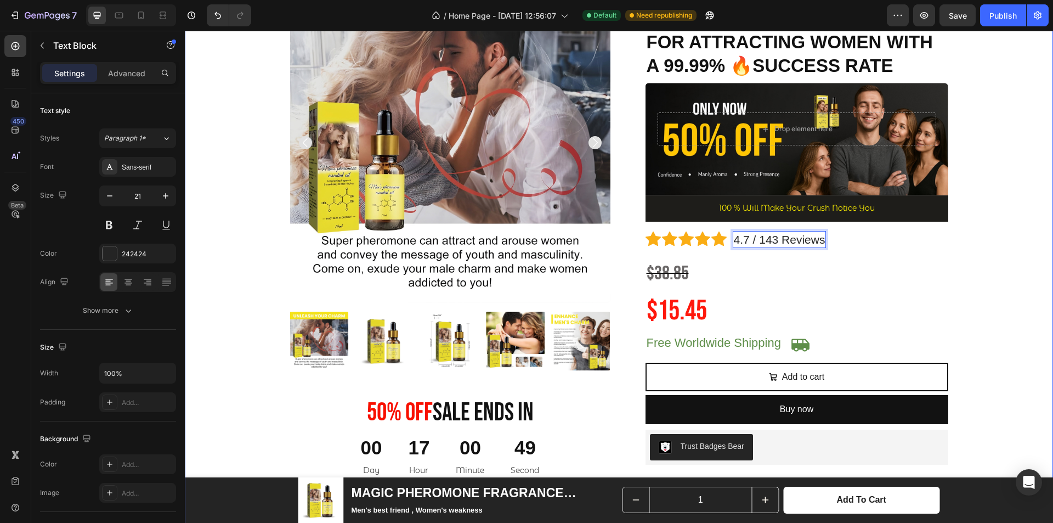
click at [978, 202] on div "Product Images 50% 0ff Sale Ends In Heading 00 Day 17 Hour 00 Minute 49 Second …" at bounding box center [619, 476] width 852 height 989
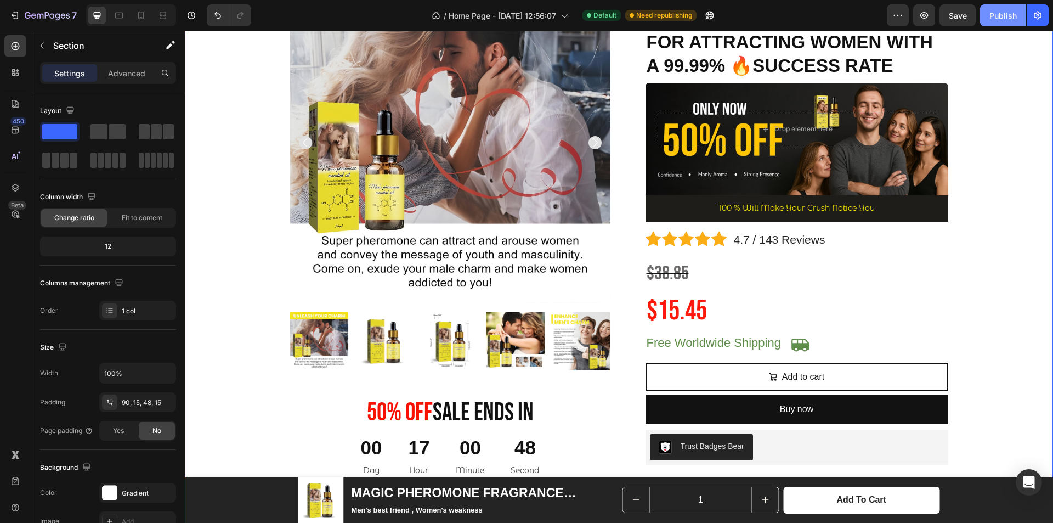
click at [993, 15] on div "Publish" at bounding box center [1003, 16] width 27 height 12
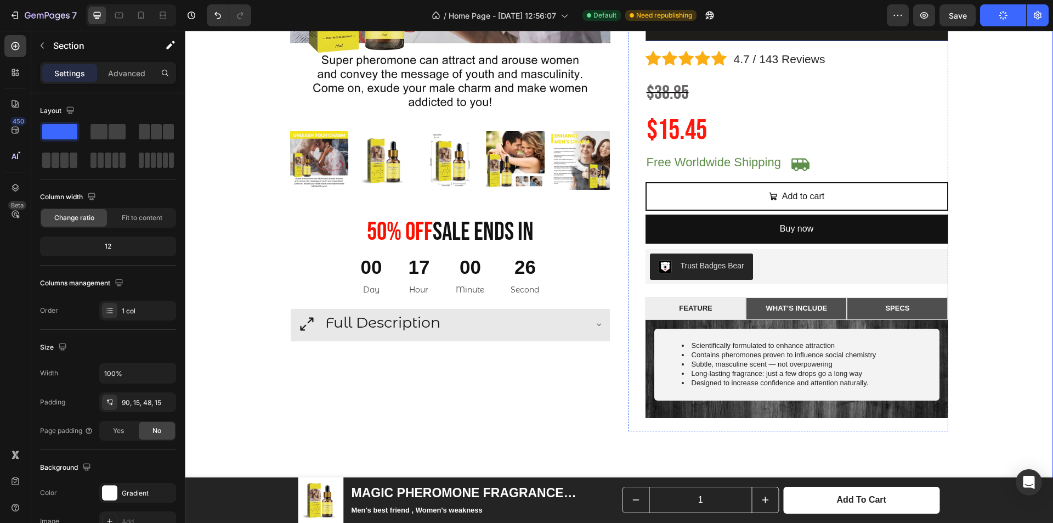
scroll to position [384, 0]
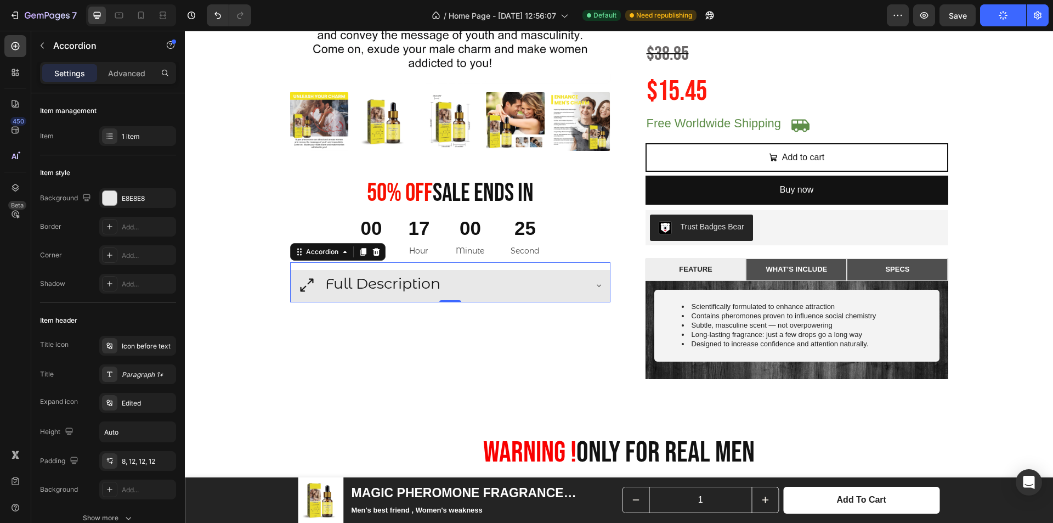
click at [583, 289] on div "Full Description" at bounding box center [450, 286] width 319 height 32
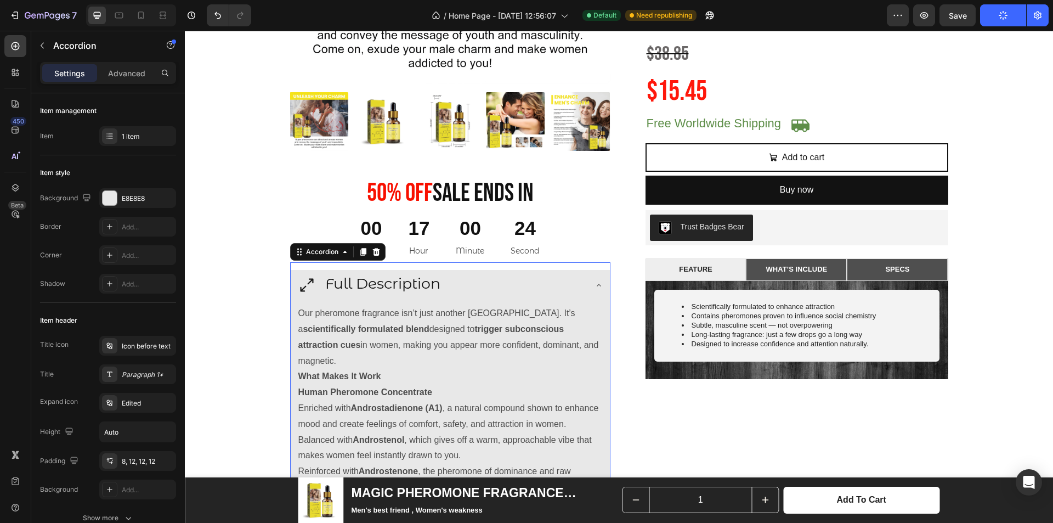
click at [583, 285] on div "Full Description" at bounding box center [450, 286] width 319 height 32
